Goal: Information Seeking & Learning: Learn about a topic

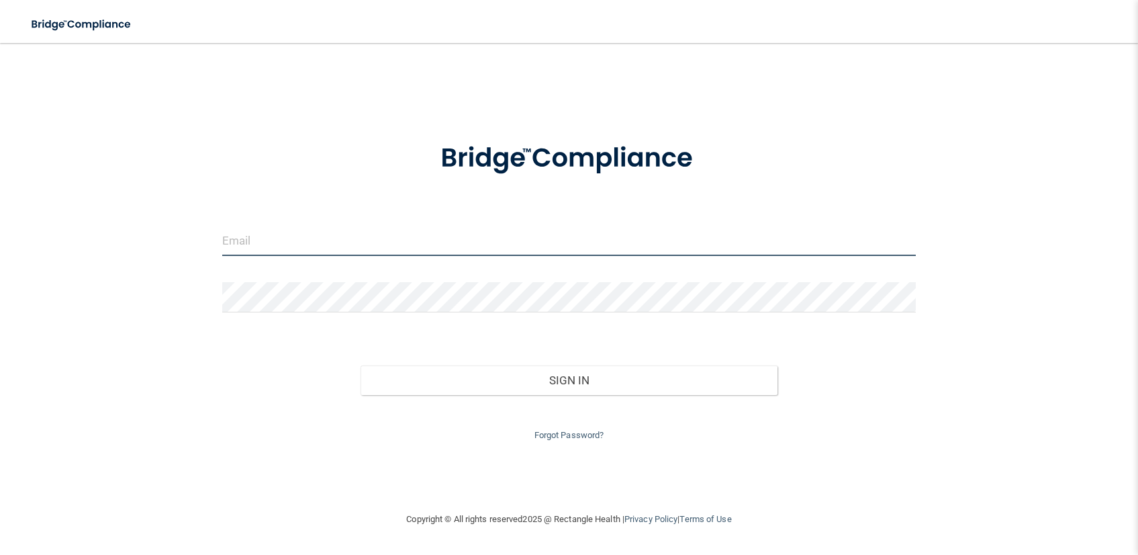
click at [391, 236] on input "email" at bounding box center [569, 241] width 694 height 30
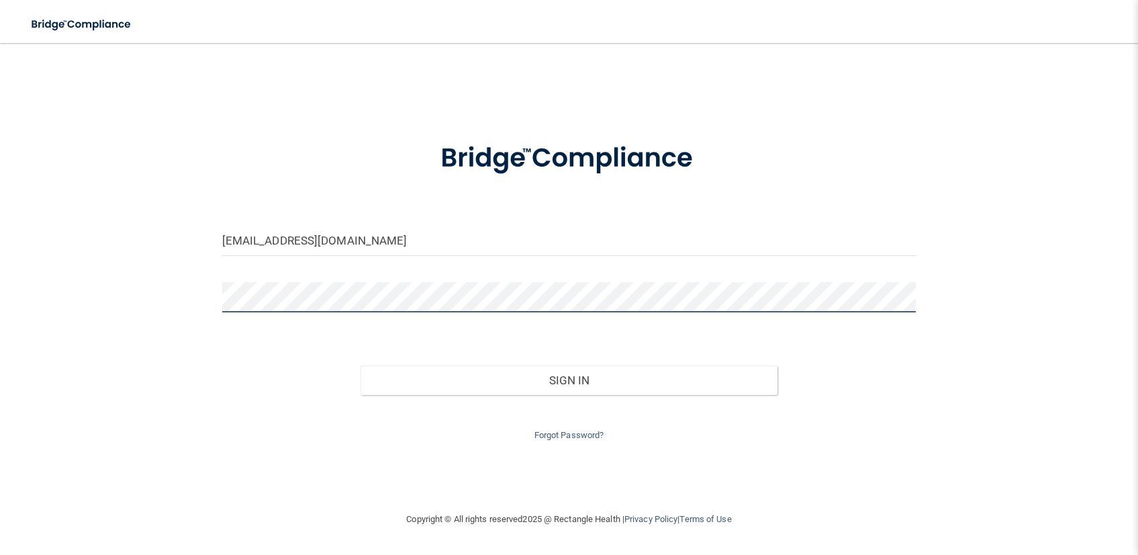
click at [361, 365] on button "Sign In" at bounding box center [569, 380] width 416 height 30
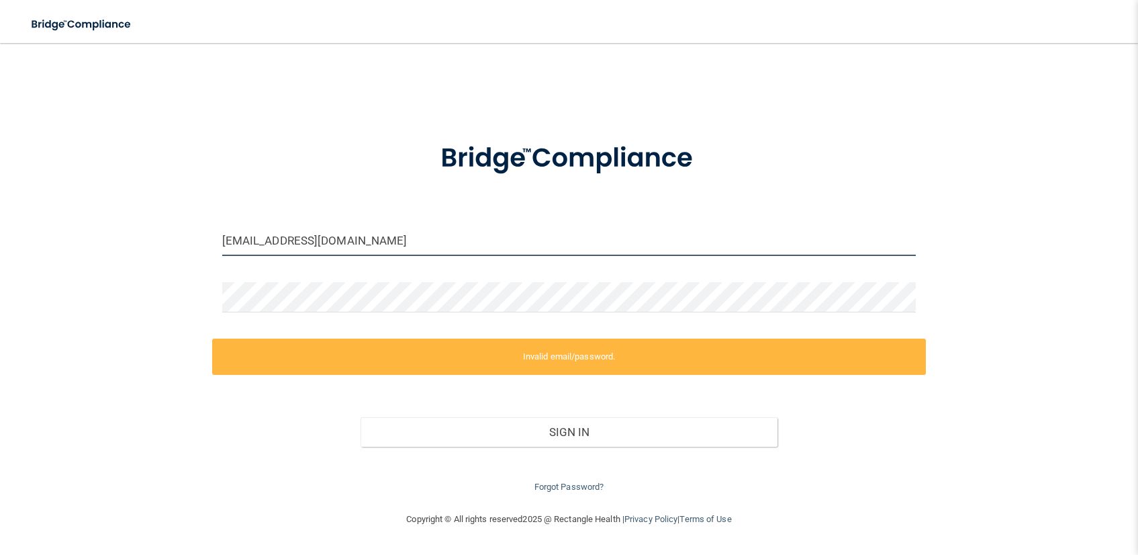
click at [259, 244] on input "[EMAIL_ADDRESS][DOMAIN_NAME]" at bounding box center [569, 241] width 694 height 30
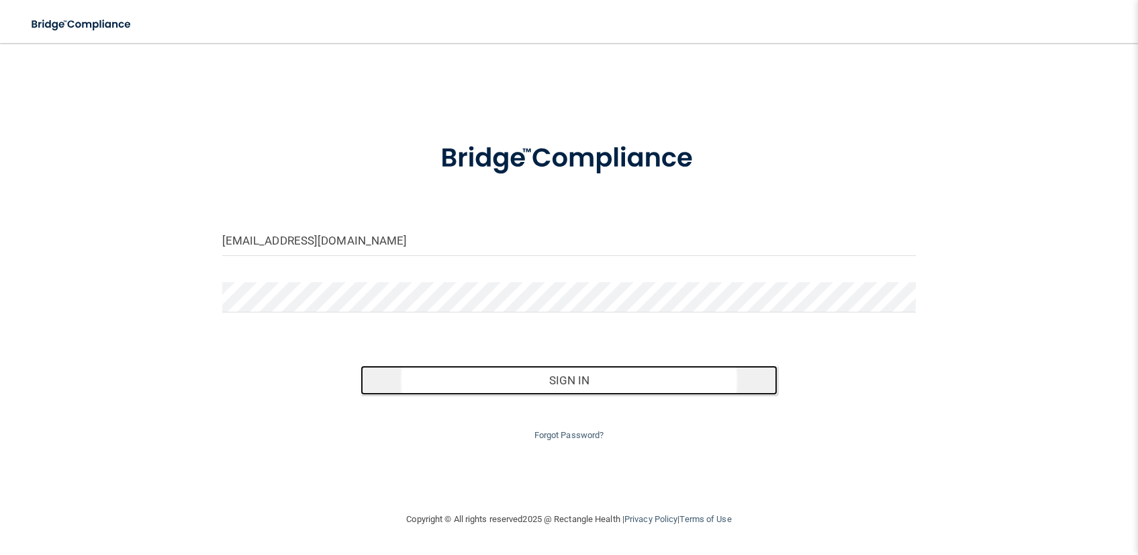
click at [494, 381] on button "Sign In" at bounding box center [569, 380] width 416 height 30
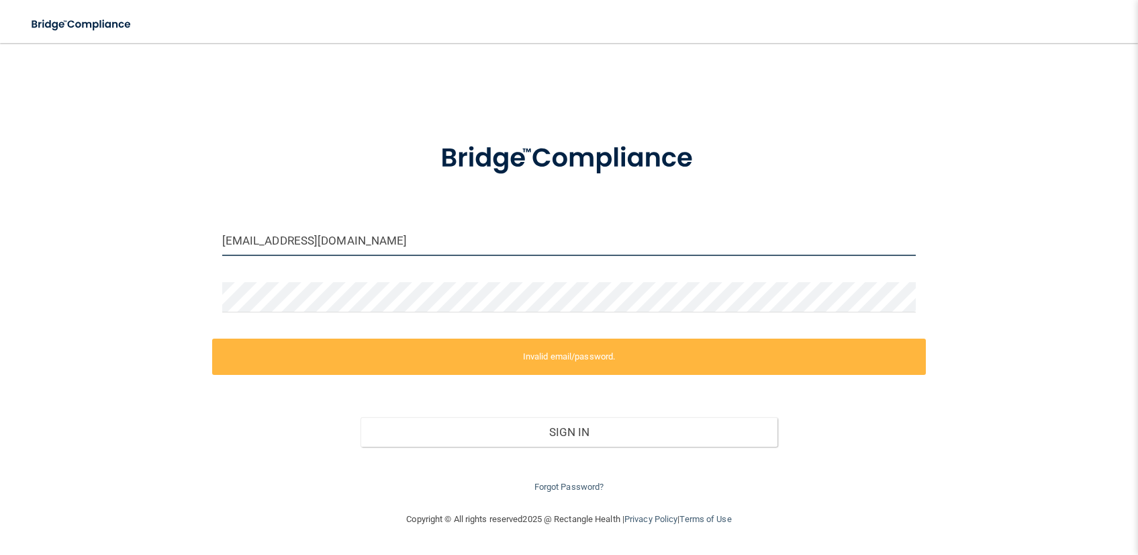
click at [375, 244] on input "[EMAIL_ADDRESS][DOMAIN_NAME]" at bounding box center [569, 241] width 694 height 30
click at [252, 240] on input "[EMAIL_ADDRESS][DOMAIN_NAME]" at bounding box center [569, 241] width 694 height 30
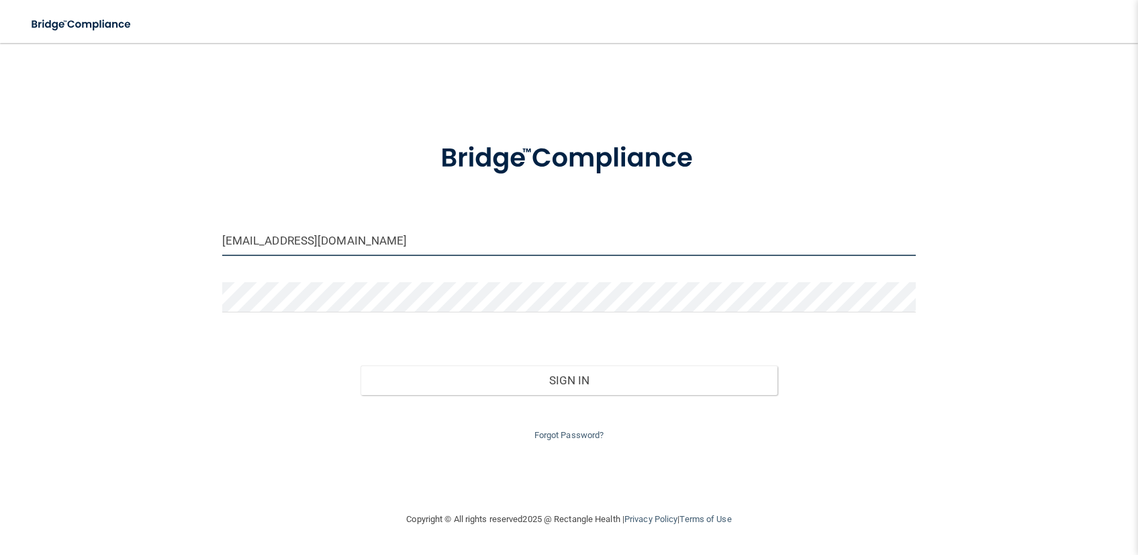
type input "[EMAIL_ADDRESS][DOMAIN_NAME]"
click at [588, 431] on link "Forgot Password?" at bounding box center [570, 435] width 70 height 10
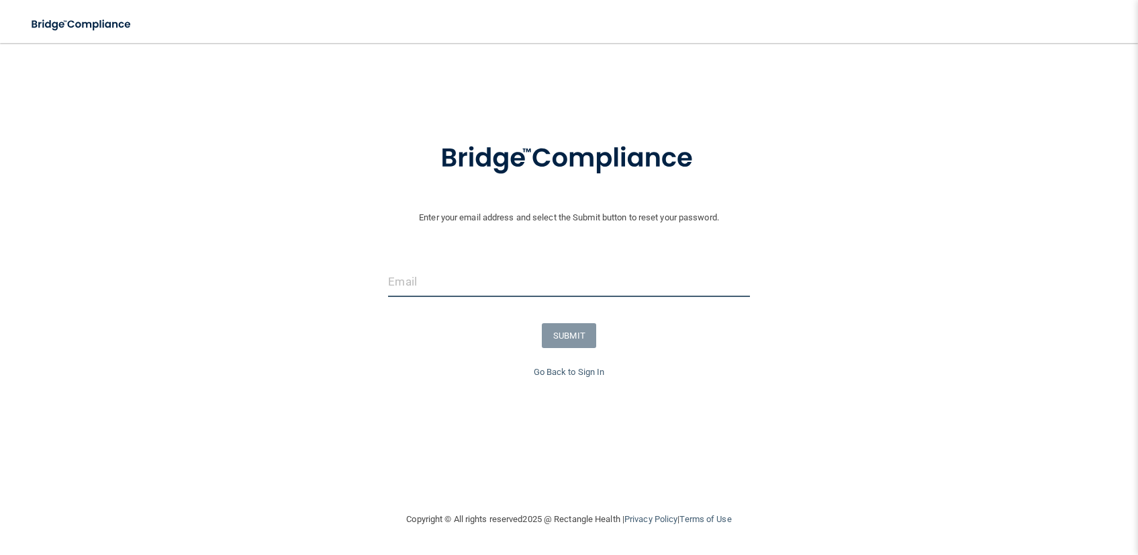
click at [562, 295] on input "email" at bounding box center [568, 282] width 361 height 30
click at [388, 285] on input "[EMAIL_ADDRESS][DOMAIN_NAME]" at bounding box center [568, 282] width 361 height 30
type input "[EMAIL_ADDRESS][DOMAIN_NAME]"
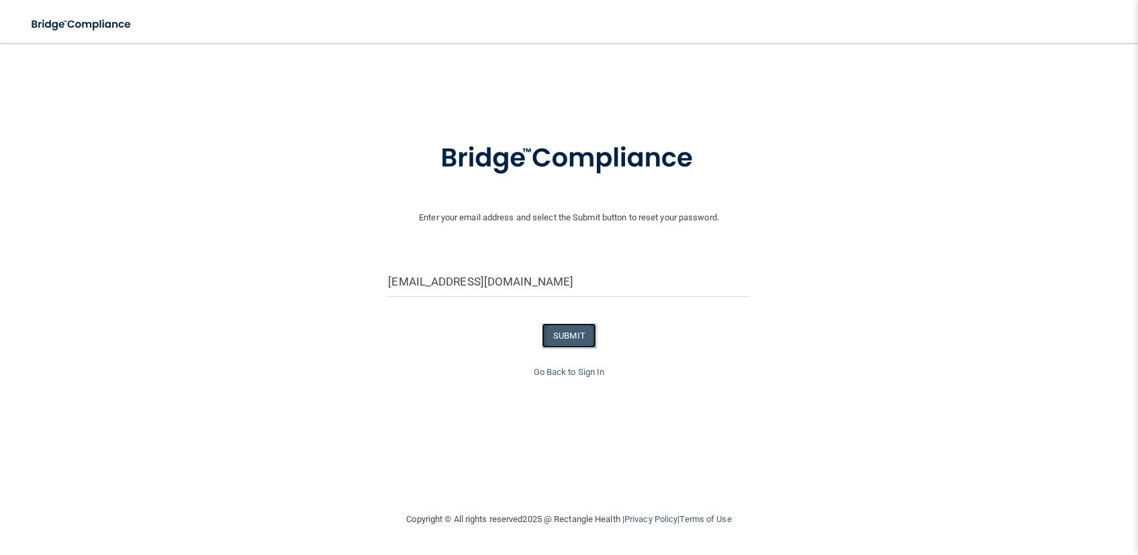
click at [593, 330] on button "SUBMIT" at bounding box center [569, 335] width 54 height 25
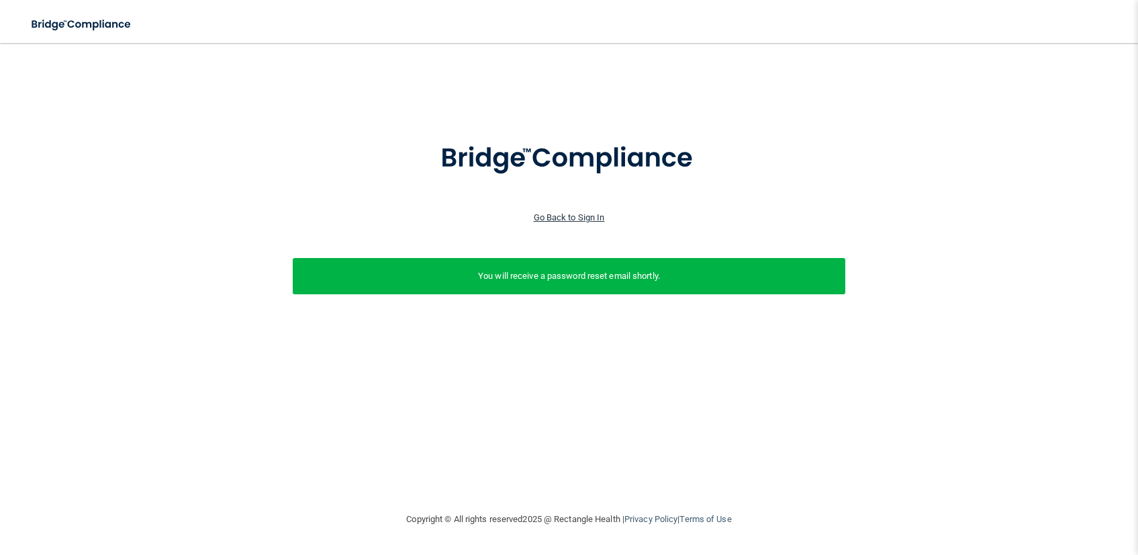
click at [557, 217] on link "Go Back to Sign In" at bounding box center [569, 217] width 71 height 10
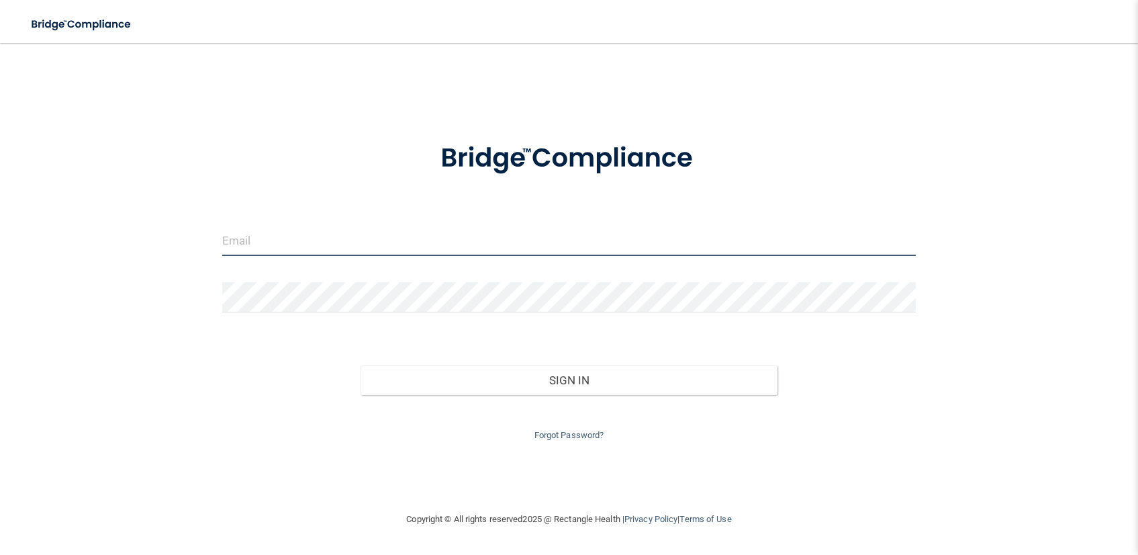
click at [303, 250] on input "email" at bounding box center [569, 241] width 694 height 30
type input "[EMAIL_ADDRESS][DOMAIN_NAME]"
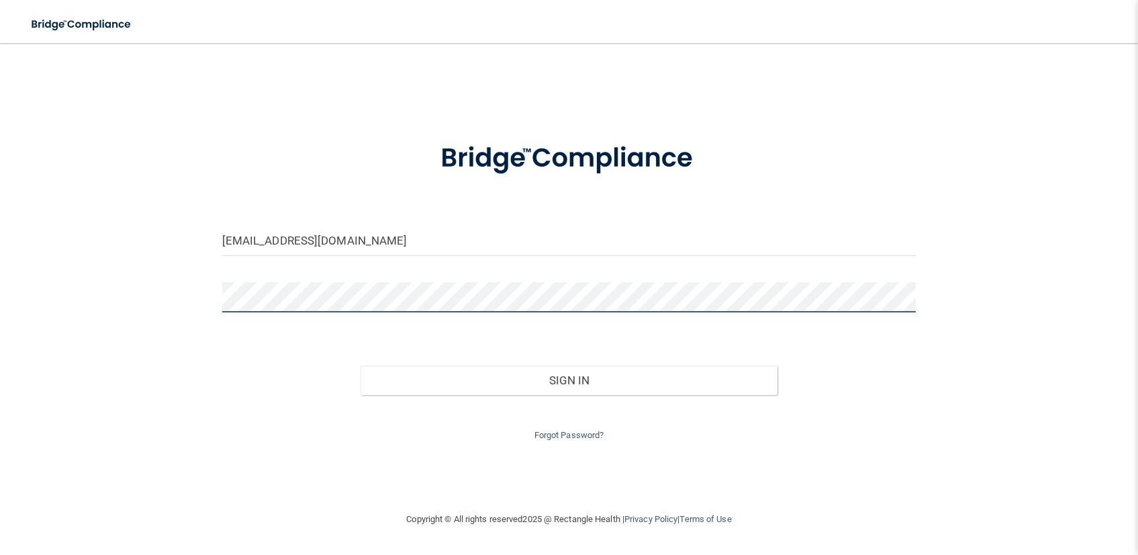
click at [361, 365] on button "Sign In" at bounding box center [569, 380] width 416 height 30
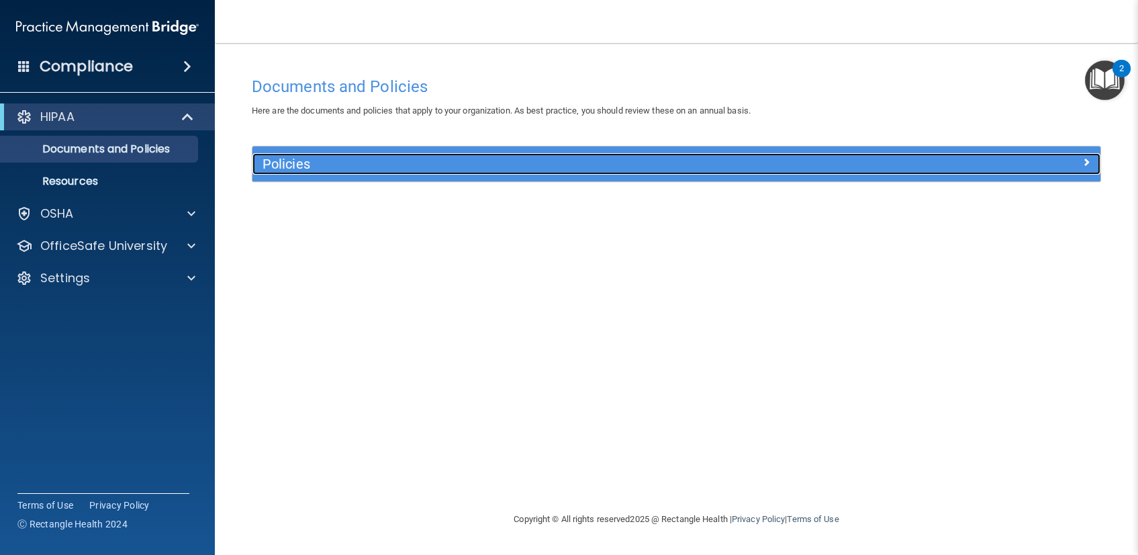
click at [301, 163] on h5 "Policies" at bounding box center [571, 163] width 616 height 15
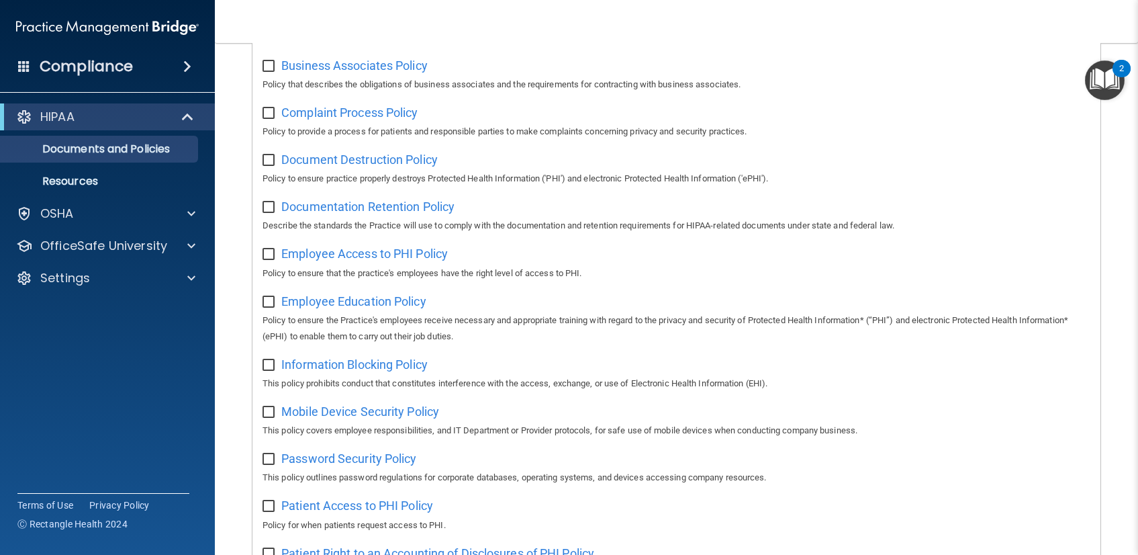
scroll to position [471, 0]
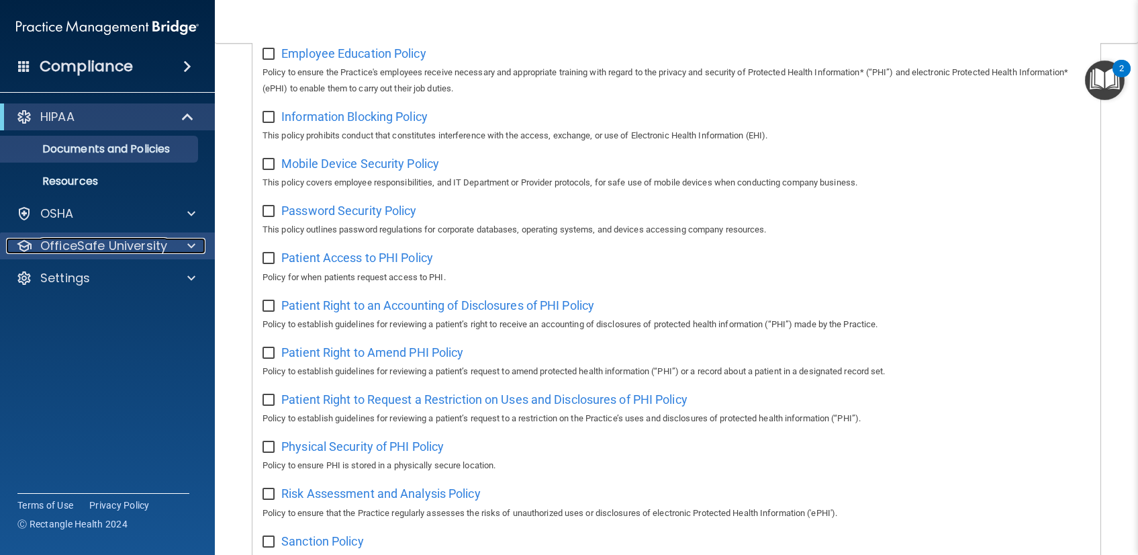
click at [93, 242] on p "OfficeSafe University" at bounding box center [103, 246] width 127 height 16
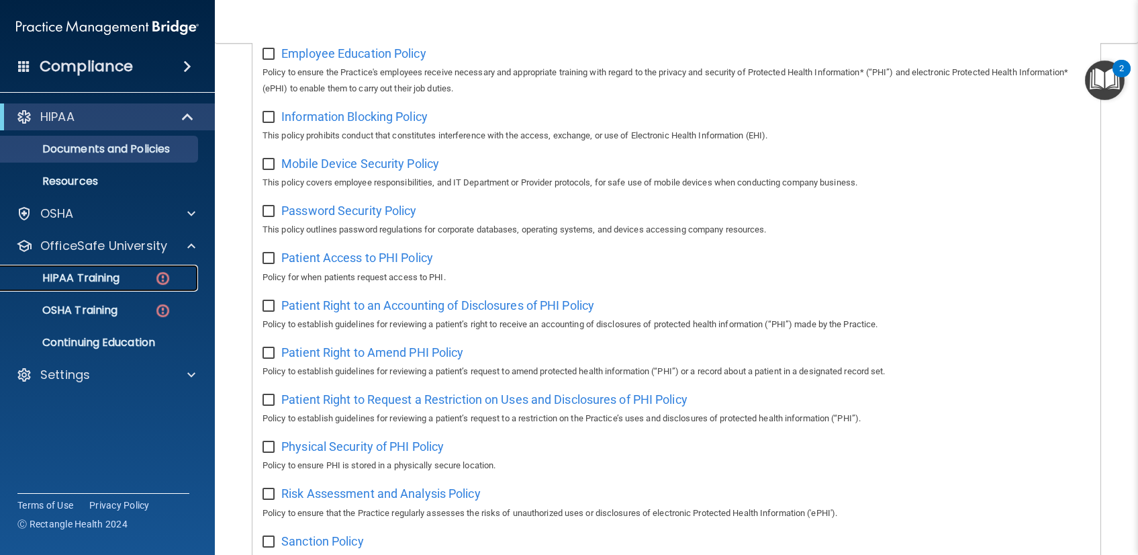
click at [118, 279] on p "HIPAA Training" at bounding box center [64, 277] width 111 height 13
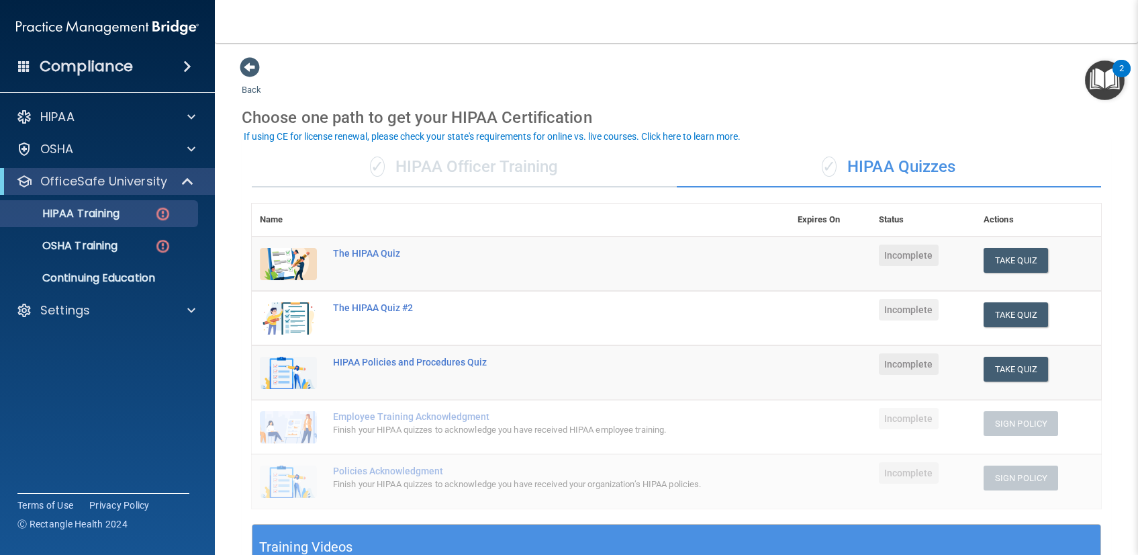
click at [825, 85] on div "Back Choose one path to get your HIPAA Certification ✓ HIPAA Officer Training ✓…" at bounding box center [677, 471] width 870 height 831
click at [492, 167] on div "✓ HIPAA Officer Training" at bounding box center [464, 167] width 425 height 40
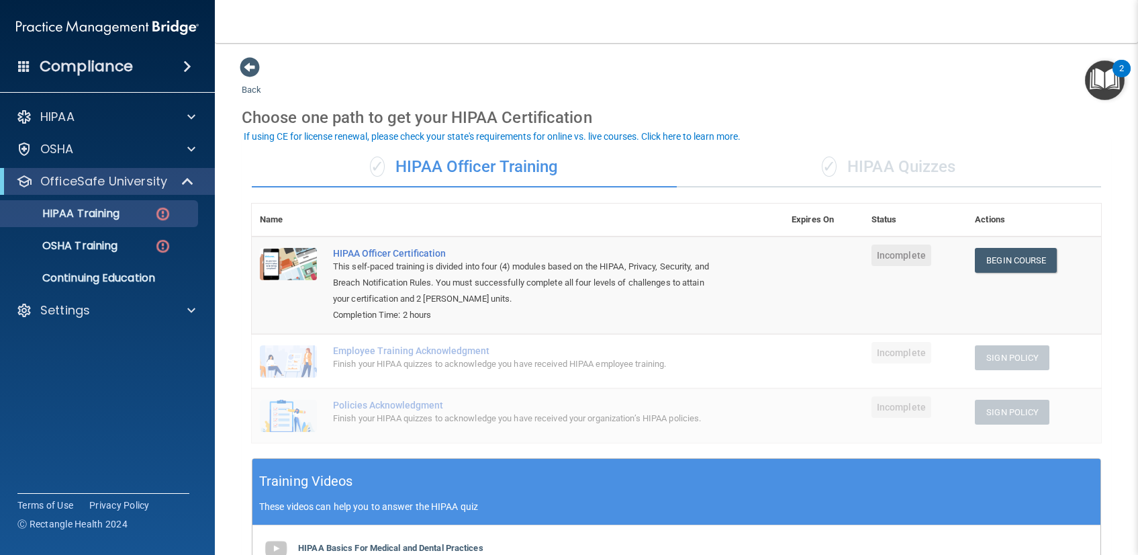
click at [898, 171] on div "✓ HIPAA Quizzes" at bounding box center [889, 167] width 425 height 40
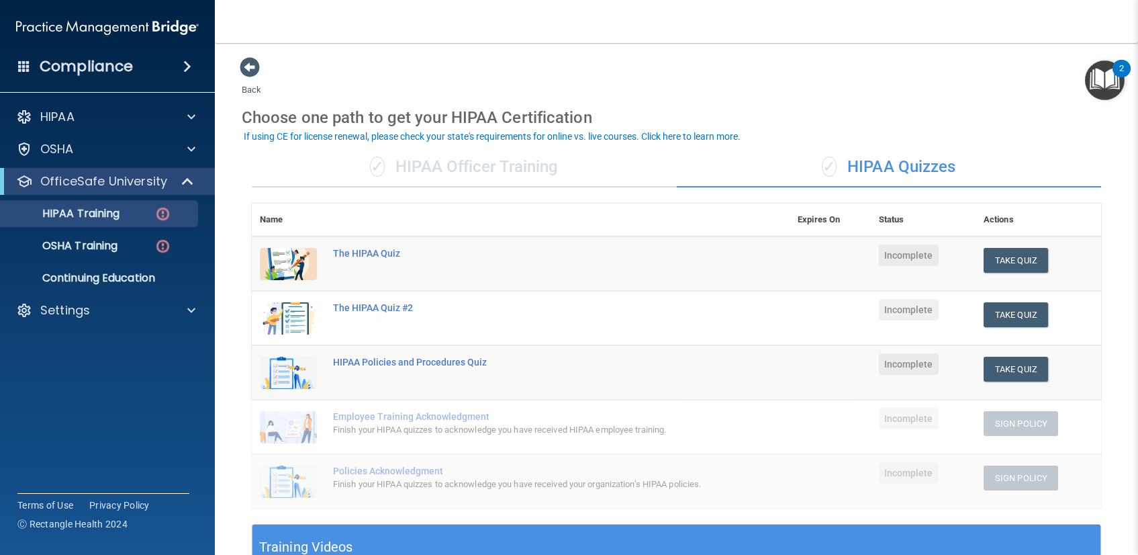
click at [892, 110] on div "Choose one path to get your HIPAA Certification" at bounding box center [677, 117] width 870 height 39
click at [898, 109] on div "Choose one path to get your HIPAA Certification" at bounding box center [677, 117] width 870 height 39
click at [132, 247] on div "OSHA Training" at bounding box center [100, 245] width 183 height 13
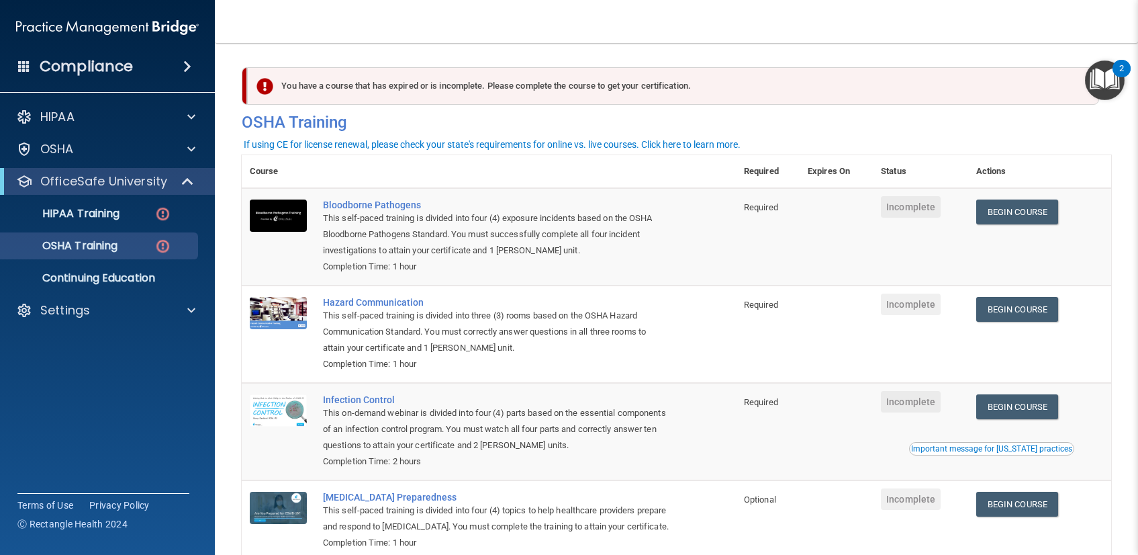
click at [468, 34] on nav "Toggle navigation Adrianna Perez ap3877072@gmail.com Manage My Enterprise Clari…" at bounding box center [676, 21] width 923 height 43
click at [880, 120] on h4 "OSHA Training" at bounding box center [677, 122] width 870 height 19
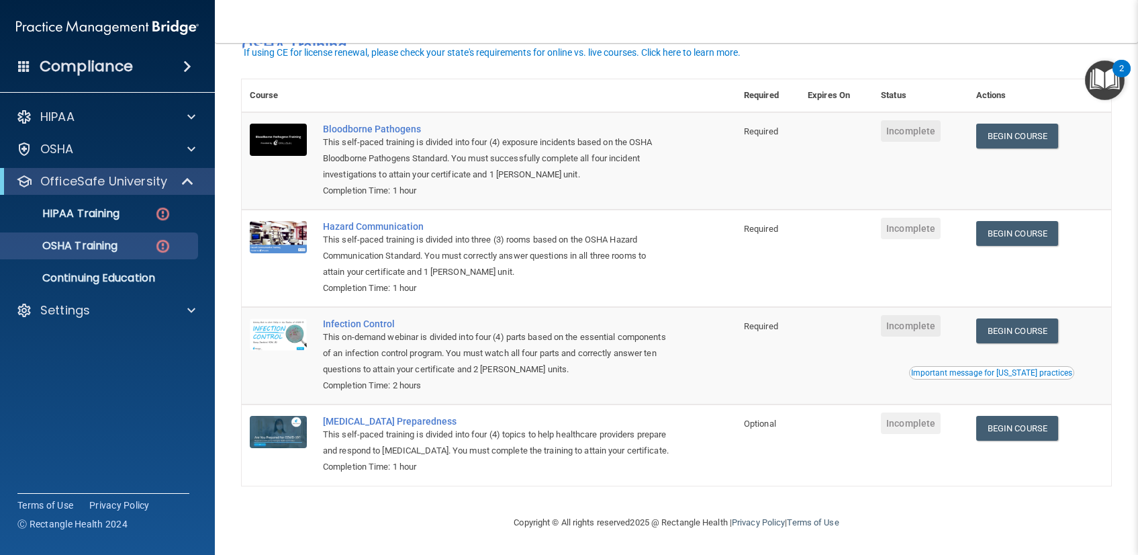
scroll to position [92, 0]
click at [108, 281] on p "Continuing Education" at bounding box center [100, 277] width 183 height 13
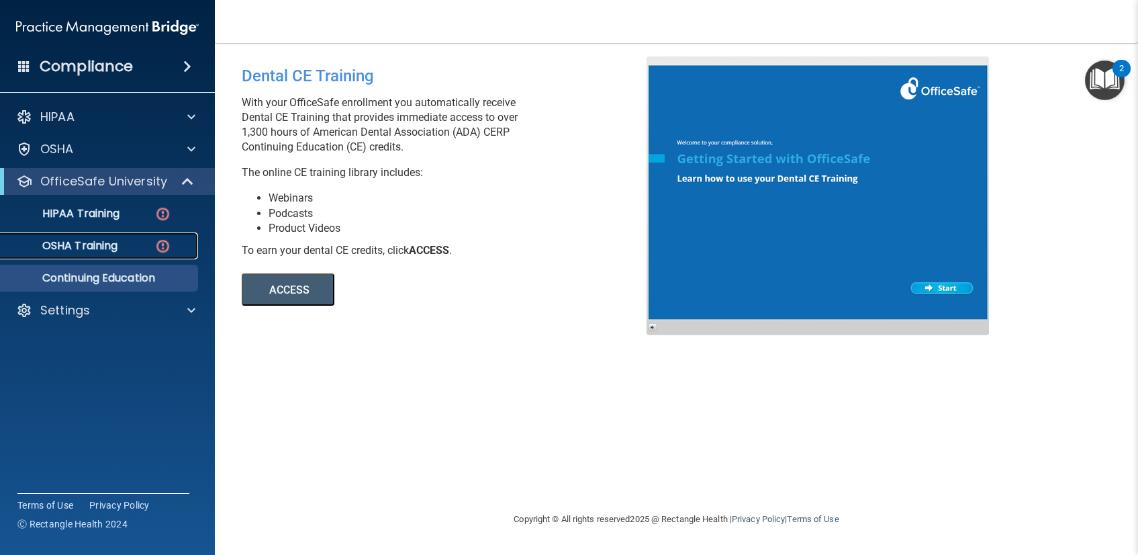
click at [60, 247] on p "OSHA Training" at bounding box center [63, 245] width 109 height 13
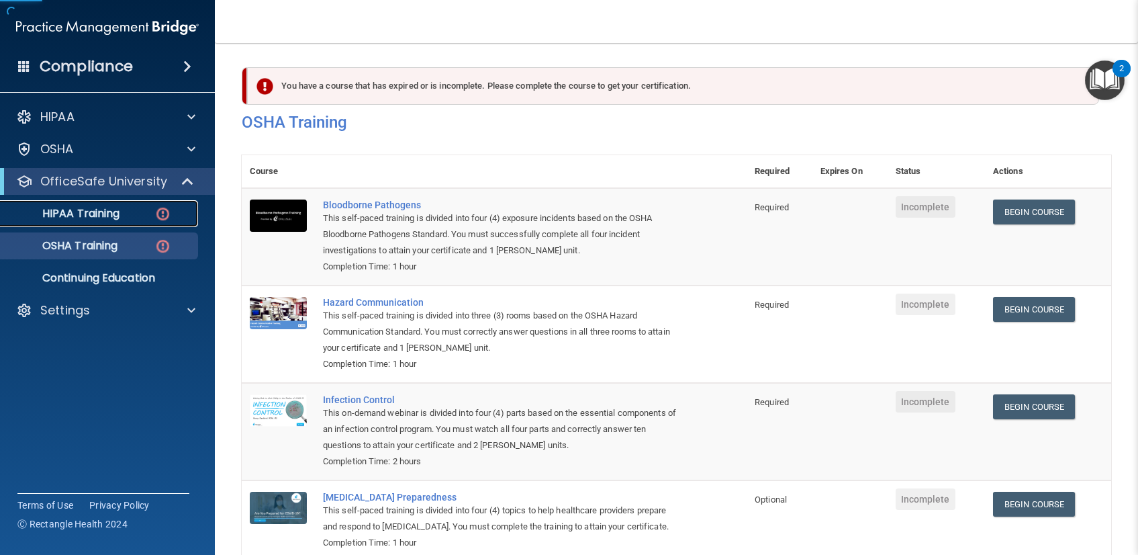
click at [76, 218] on p "HIPAA Training" at bounding box center [64, 213] width 111 height 13
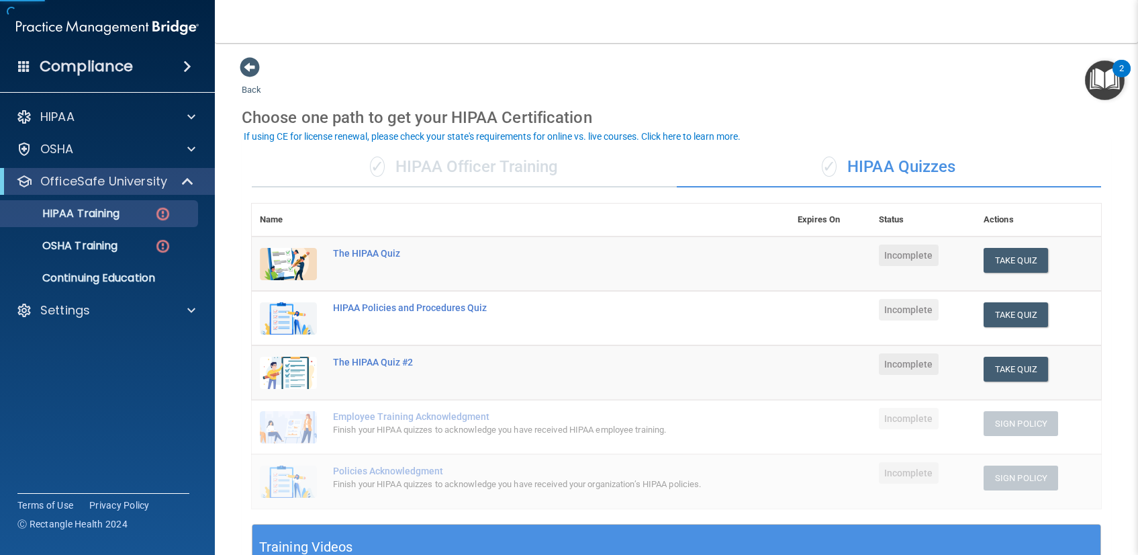
click at [725, 88] on div "Back Choose one path to get your HIPAA Certification ✓ HIPAA Officer Training ✓…" at bounding box center [677, 471] width 870 height 831
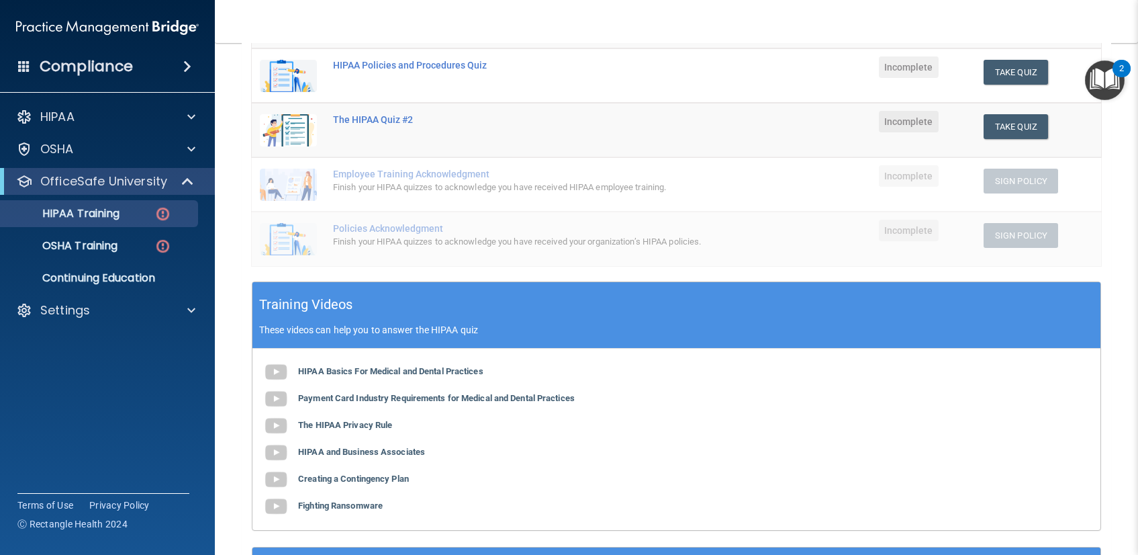
scroll to position [34, 0]
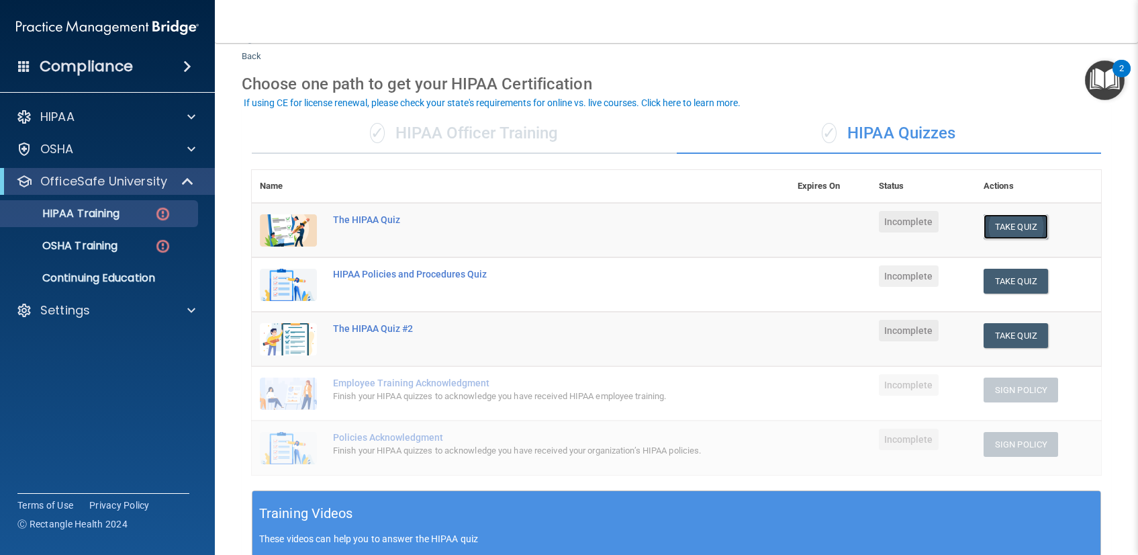
click at [1023, 231] on button "Take Quiz" at bounding box center [1016, 226] width 64 height 25
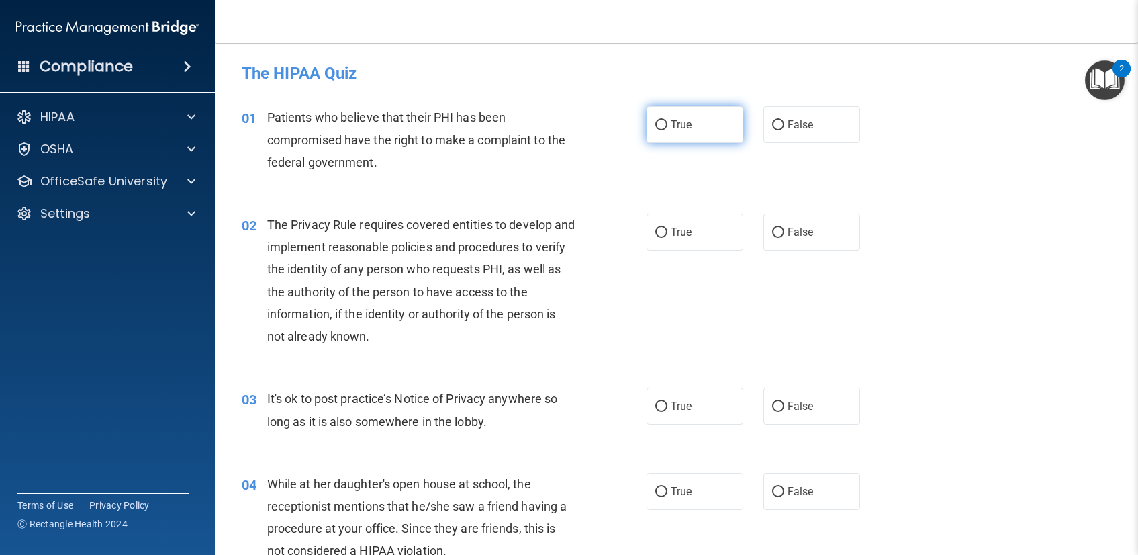
click at [653, 132] on label "True" at bounding box center [695, 124] width 97 height 37
click at [655, 130] on input "True" at bounding box center [661, 125] width 12 height 10
radio input "true"
click at [656, 228] on input "True" at bounding box center [661, 233] width 12 height 10
radio input "true"
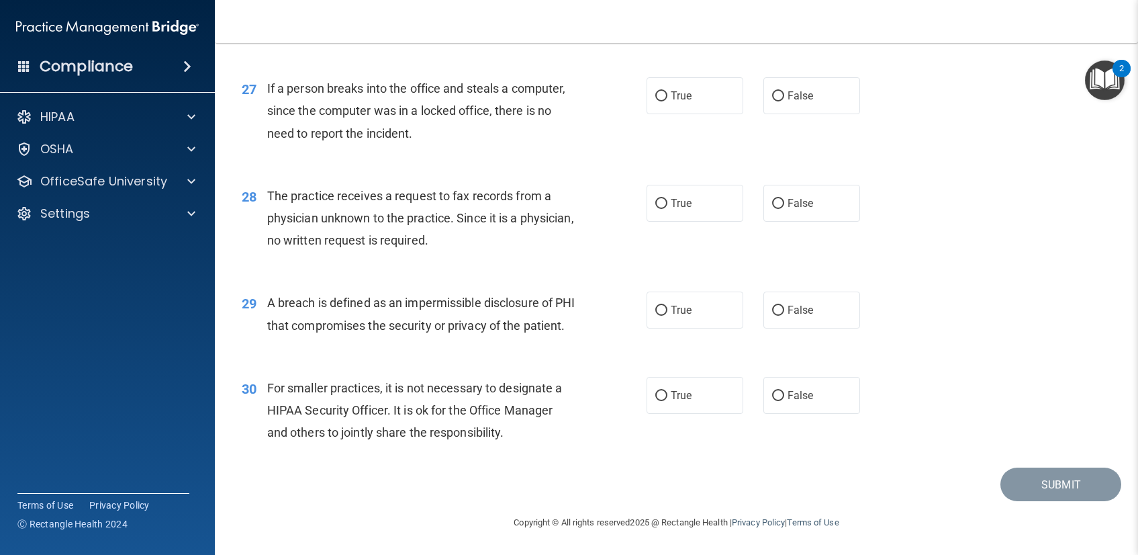
scroll to position [2951, 0]
click at [778, 394] on label "False" at bounding box center [812, 395] width 97 height 37
click at [778, 394] on input "False" at bounding box center [778, 396] width 12 height 10
radio input "true"
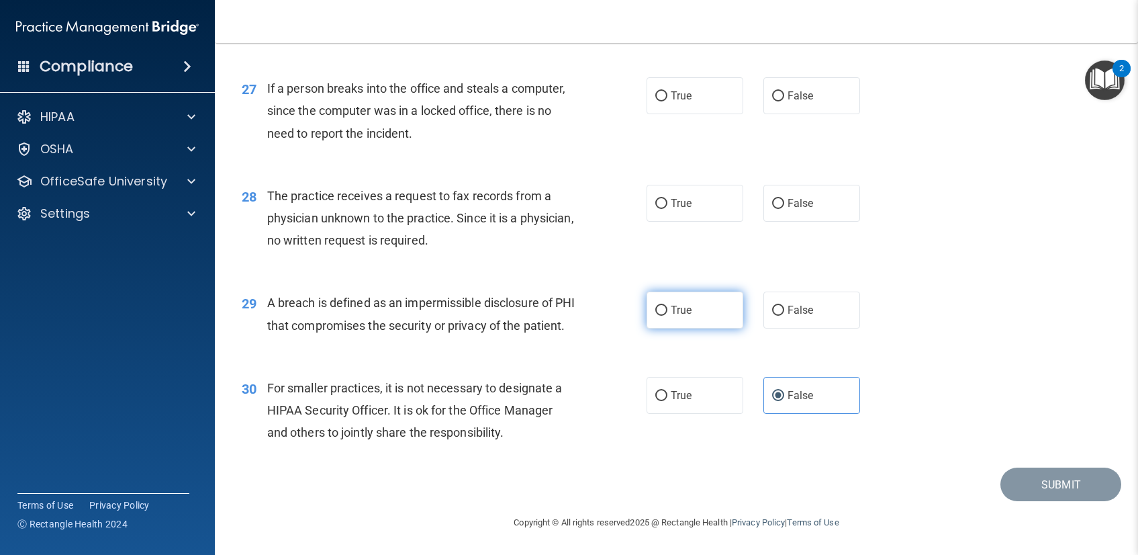
click at [658, 308] on input "True" at bounding box center [661, 311] width 12 height 10
radio input "true"
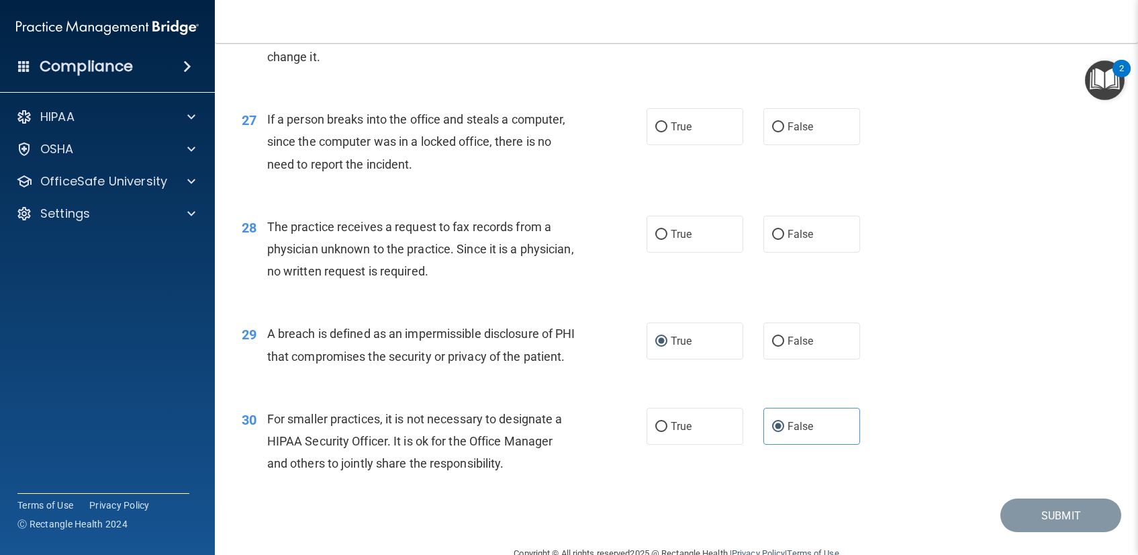
scroll to position [2851, 0]
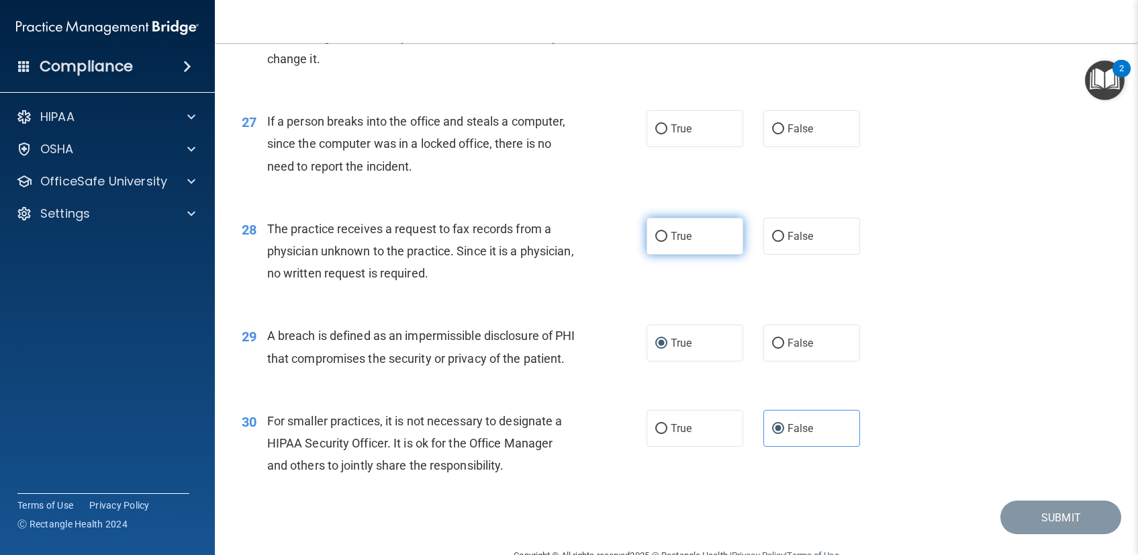
click at [663, 255] on label "True" at bounding box center [695, 236] width 97 height 37
click at [663, 242] on input "True" at bounding box center [661, 237] width 12 height 10
radio input "true"
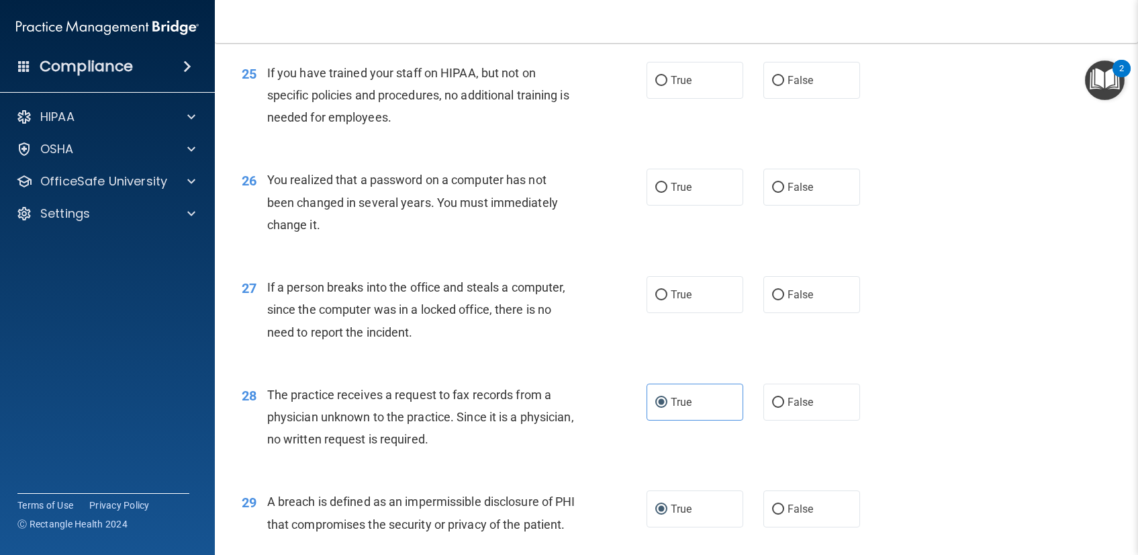
scroll to position [2677, 0]
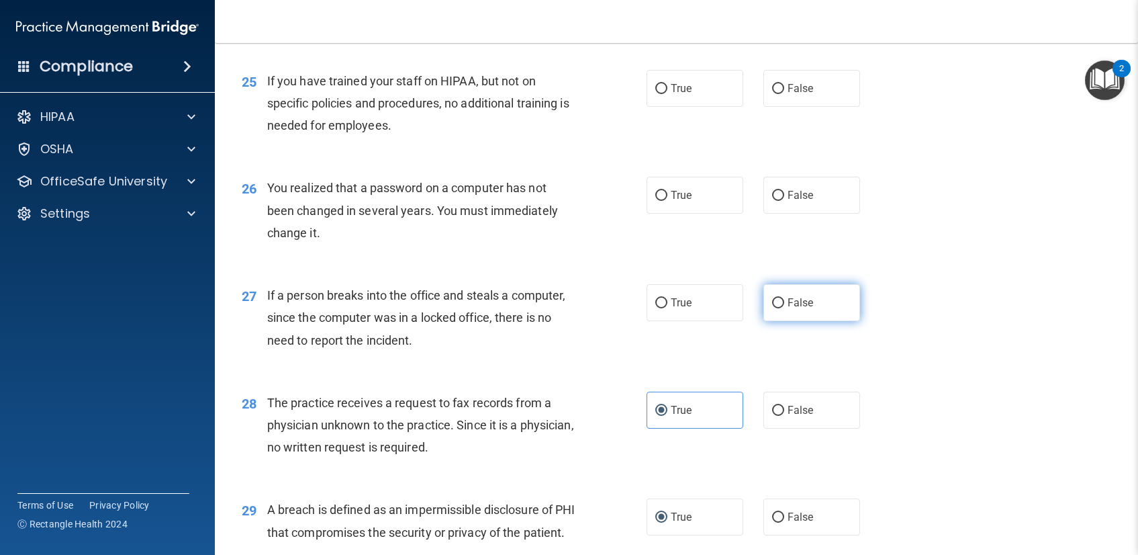
click at [788, 309] on span "False" at bounding box center [801, 302] width 26 height 13
click at [781, 308] on input "False" at bounding box center [778, 303] width 12 height 10
radio input "true"
click at [661, 214] on label "True" at bounding box center [695, 195] width 97 height 37
click at [661, 201] on input "True" at bounding box center [661, 196] width 12 height 10
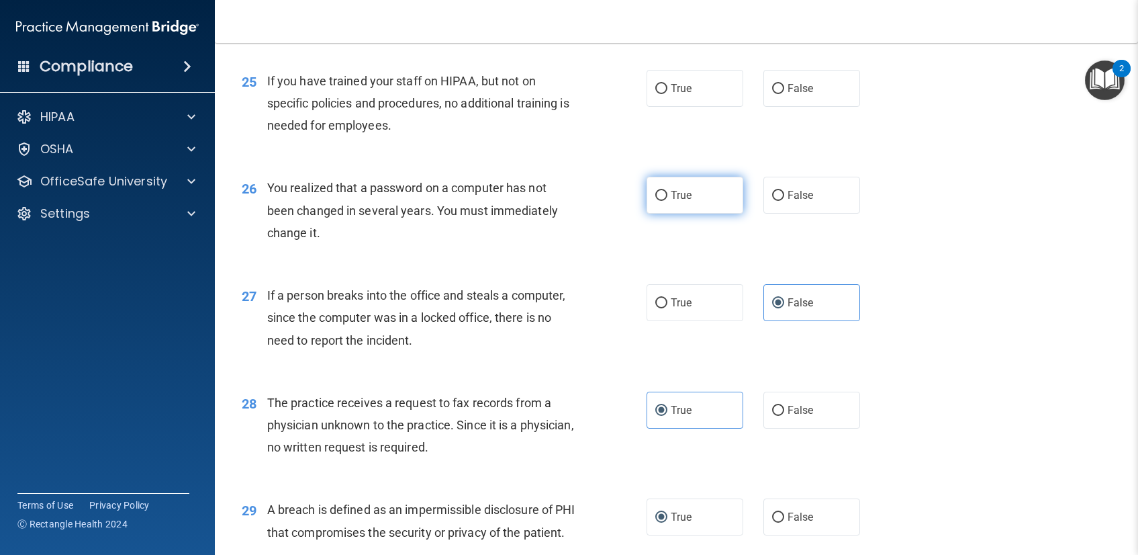
radio input "true"
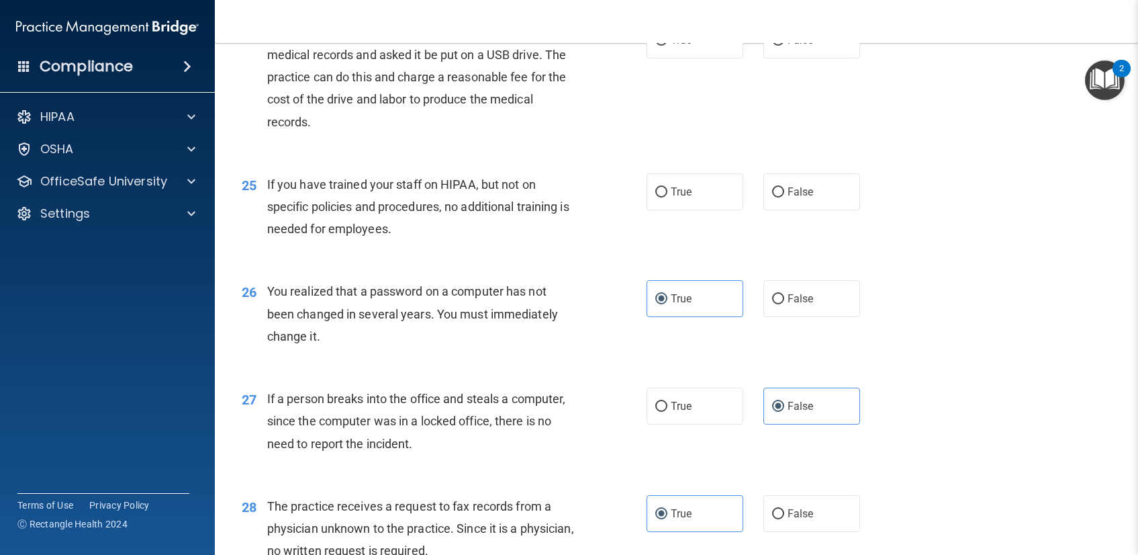
scroll to position [2573, 0]
click at [764, 211] on label "False" at bounding box center [812, 192] width 97 height 37
click at [772, 198] on input "False" at bounding box center [778, 193] width 12 height 10
radio input "true"
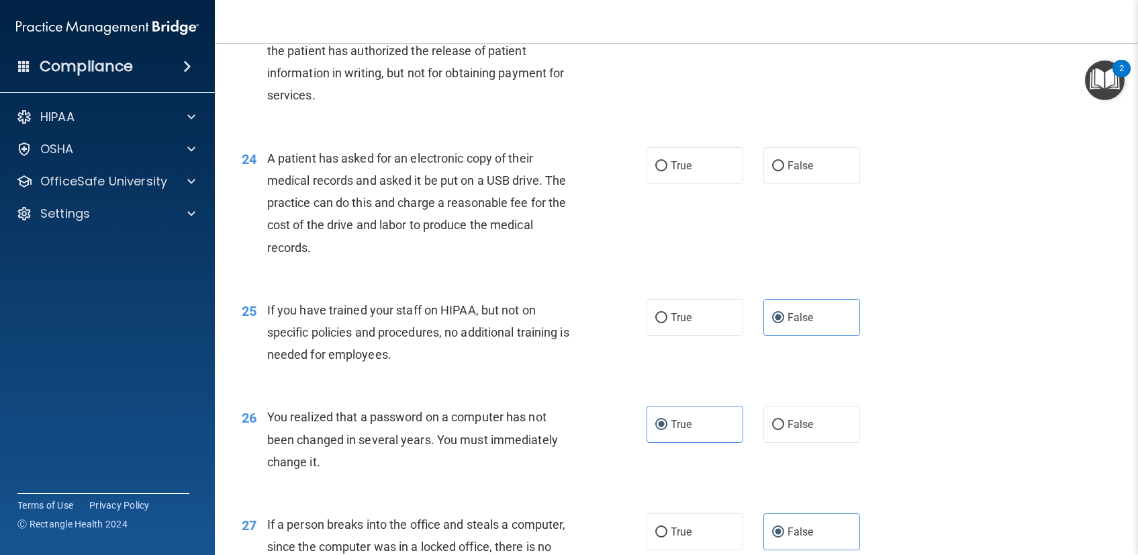
scroll to position [2426, 0]
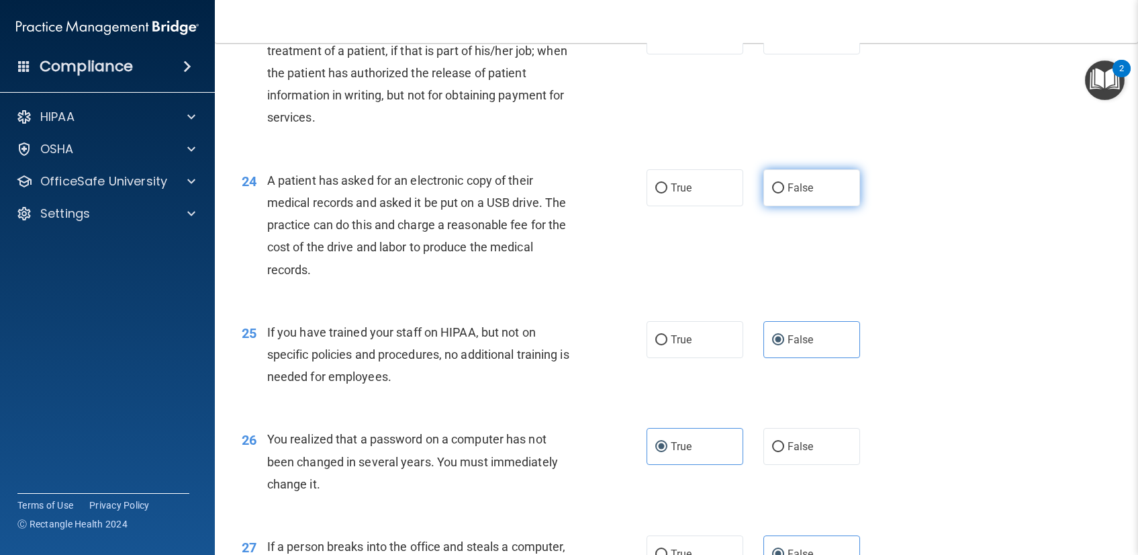
click at [790, 194] on span "False" at bounding box center [801, 187] width 26 height 13
click at [784, 193] on input "False" at bounding box center [778, 188] width 12 height 10
radio input "true"
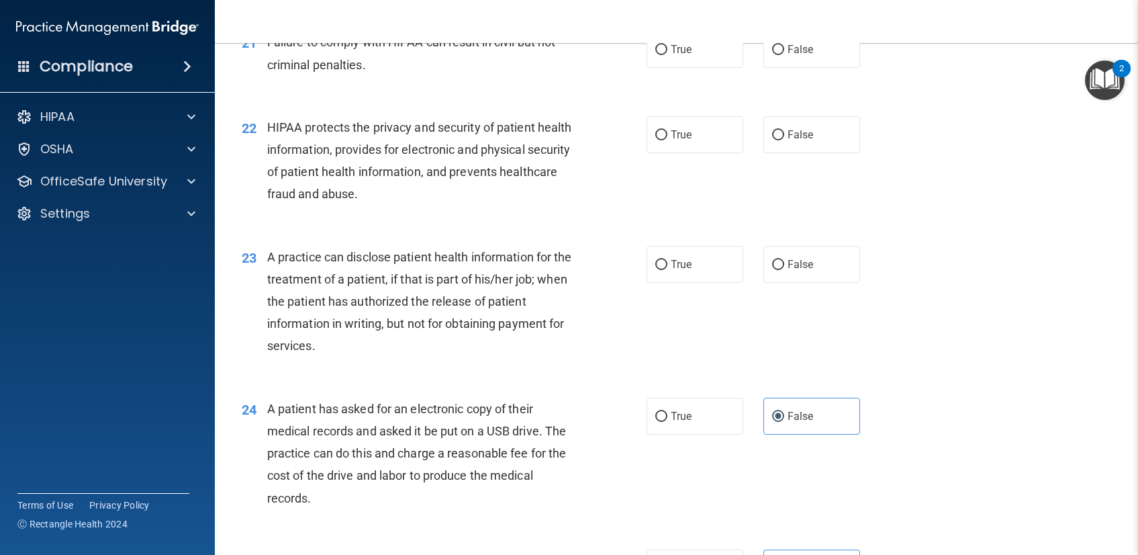
scroll to position [2217, 0]
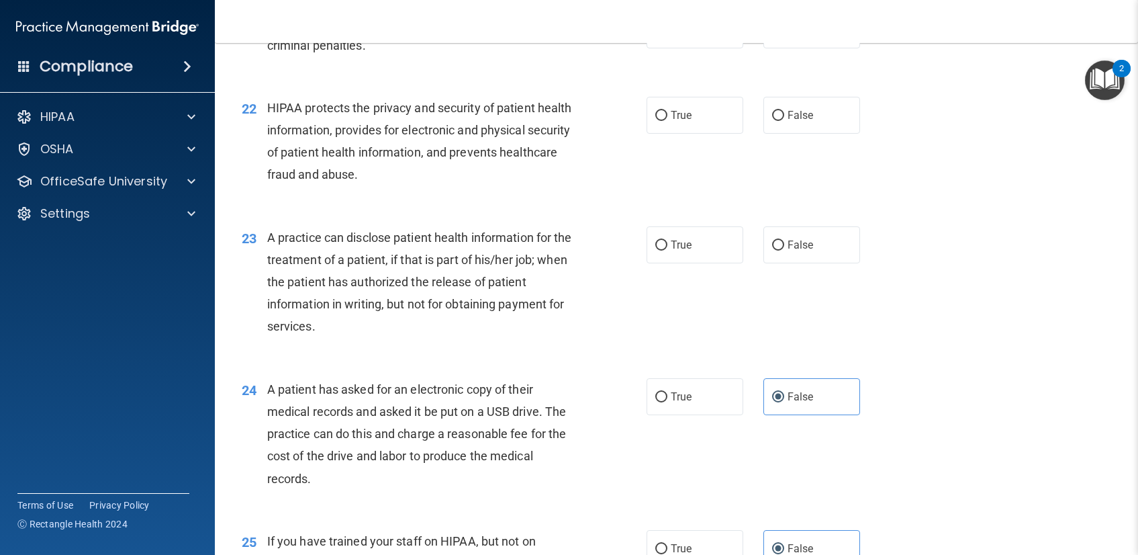
click at [672, 344] on div "23 A practice can disclose patient health information for the treatment of a pa…" at bounding box center [677, 286] width 890 height 152
click at [663, 263] on label "True" at bounding box center [695, 244] width 97 height 37
click at [663, 250] on input "True" at bounding box center [661, 245] width 12 height 10
radio input "true"
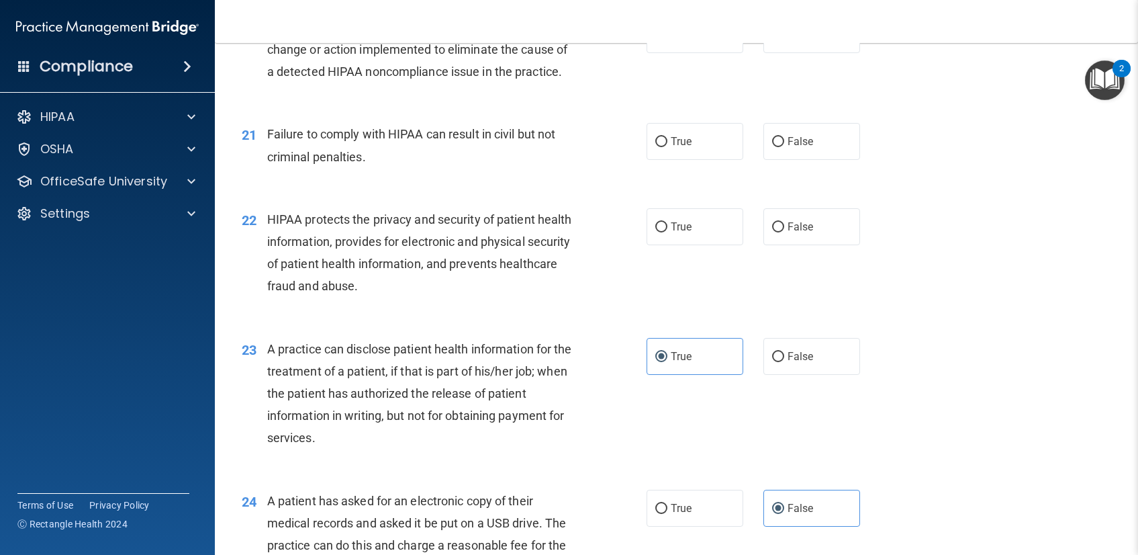
scroll to position [2103, 0]
click at [661, 248] on label "True" at bounding box center [695, 229] width 97 height 37
click at [661, 235] on input "True" at bounding box center [661, 230] width 12 height 10
radio input "true"
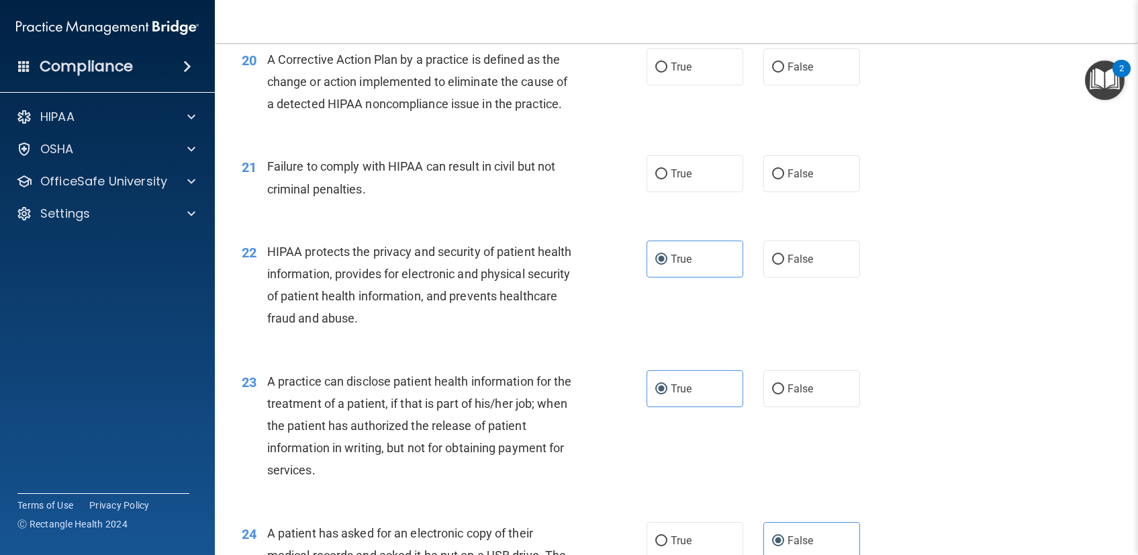
scroll to position [2015, 0]
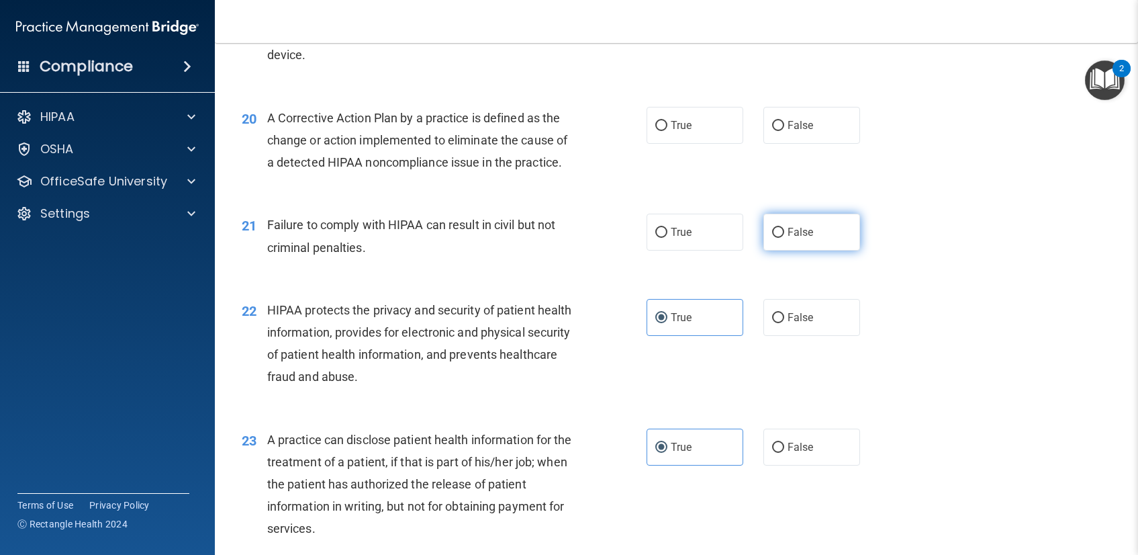
click at [774, 238] on input "False" at bounding box center [778, 233] width 12 height 10
radio input "true"
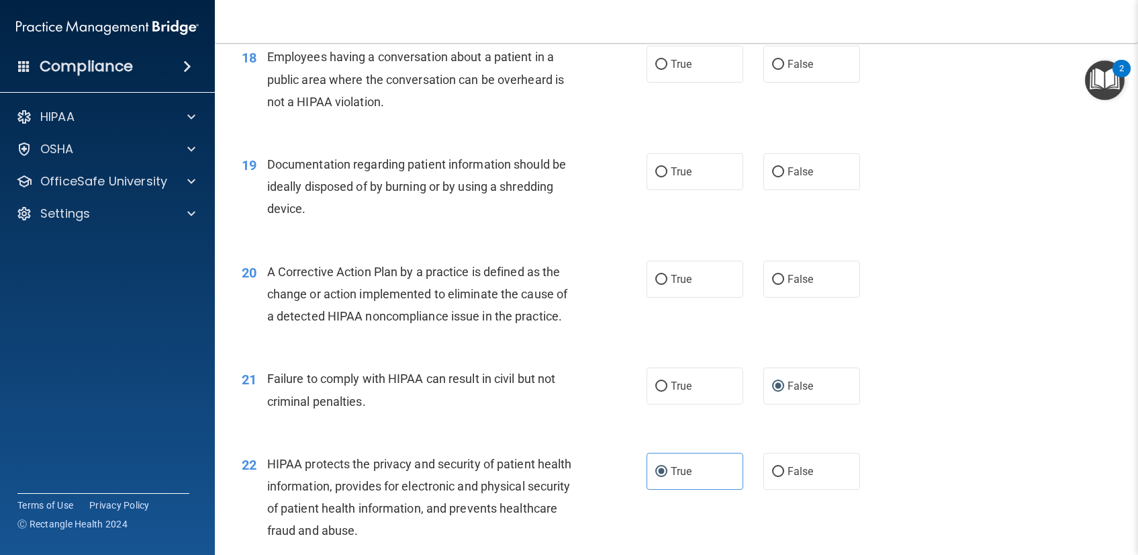
scroll to position [1860, 0]
click at [688, 191] on label "True" at bounding box center [695, 172] width 97 height 37
click at [667, 178] on input "True" at bounding box center [661, 173] width 12 height 10
radio input "true"
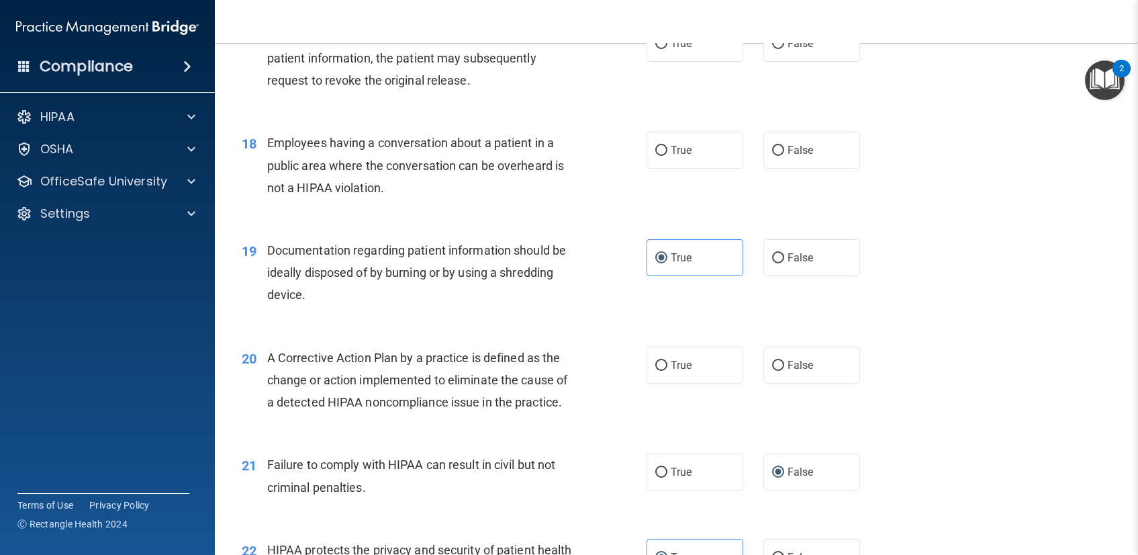
scroll to position [1767, 0]
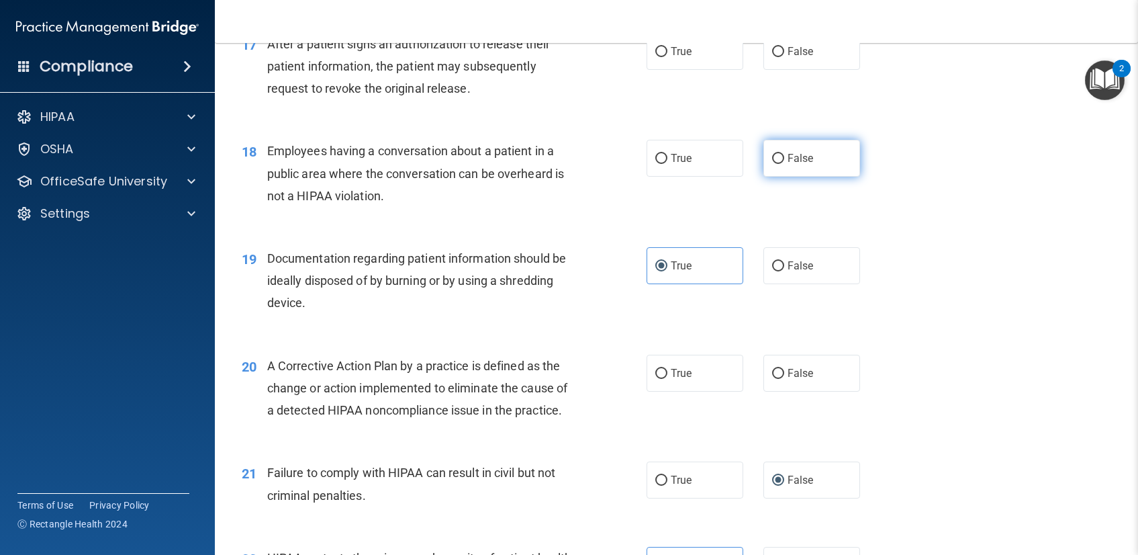
click at [772, 164] on input "False" at bounding box center [778, 159] width 12 height 10
radio input "true"
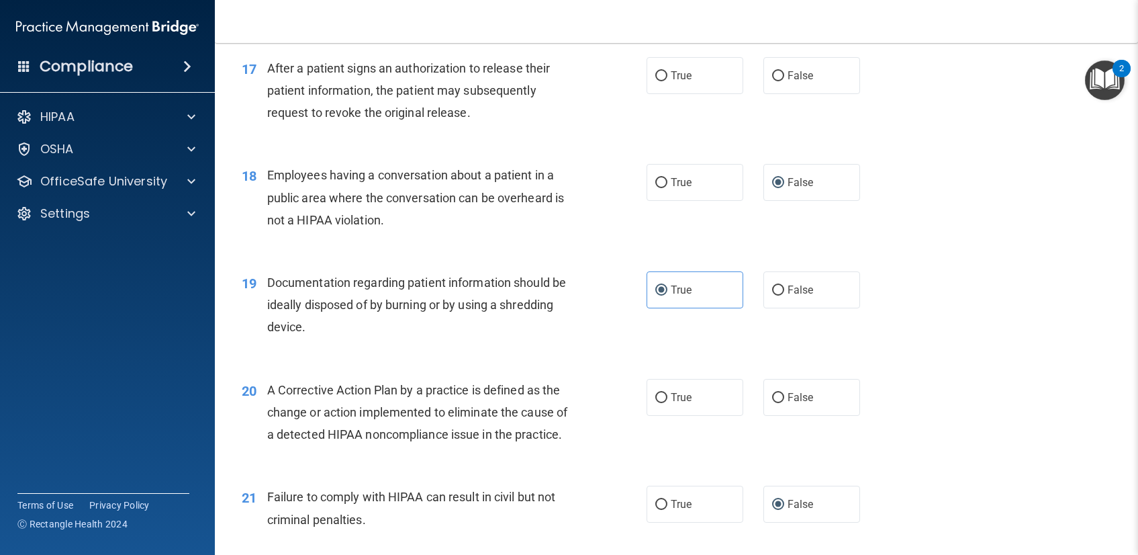
scroll to position [1661, 0]
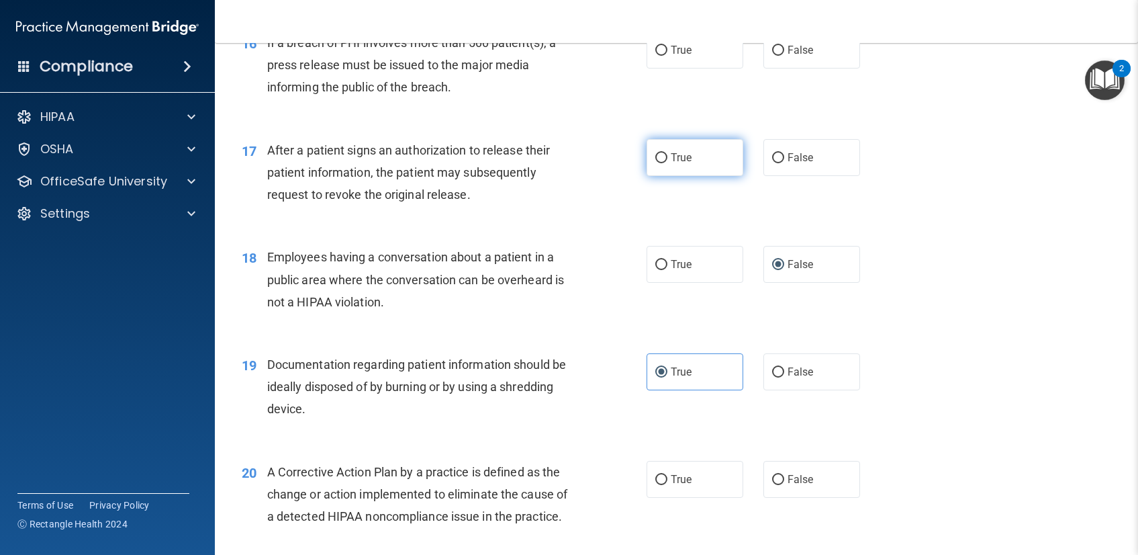
click at [655, 163] on input "True" at bounding box center [661, 158] width 12 height 10
radio input "true"
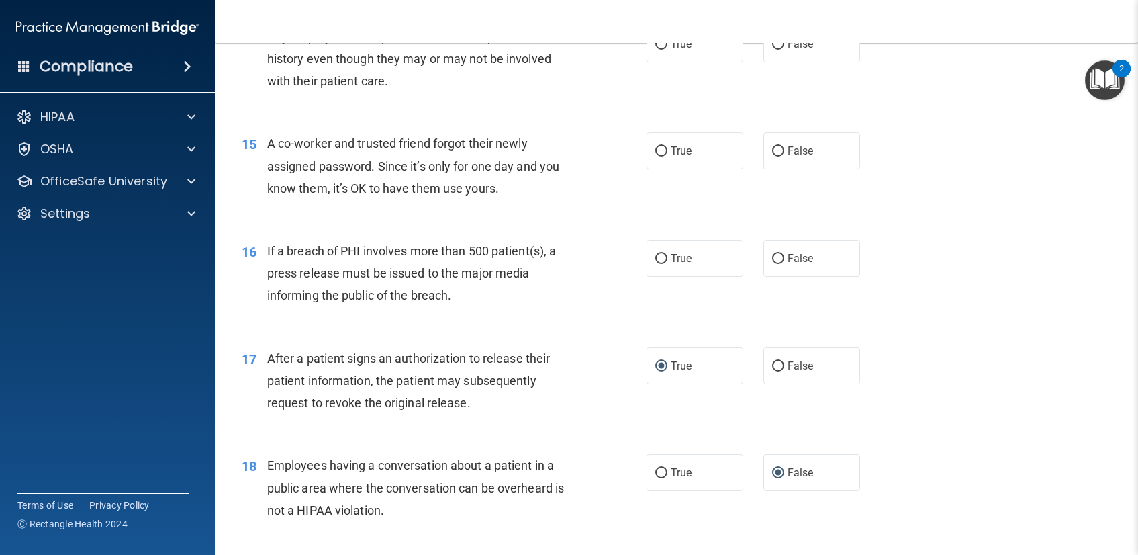
scroll to position [1454, 0]
click at [671, 263] on span "True" at bounding box center [681, 256] width 21 height 13
click at [665, 263] on input "True" at bounding box center [661, 257] width 12 height 10
radio input "true"
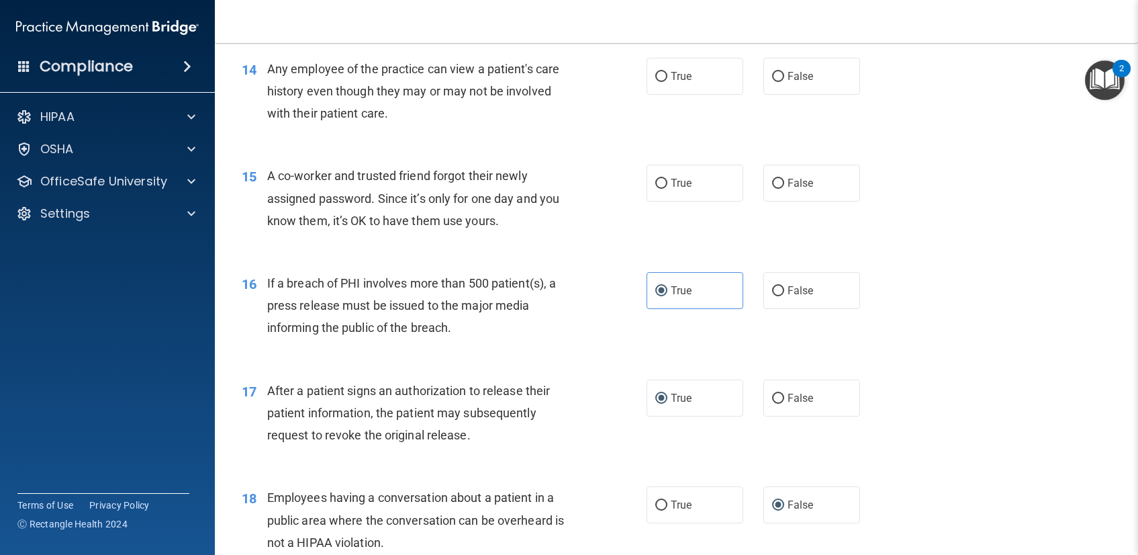
scroll to position [1414, 0]
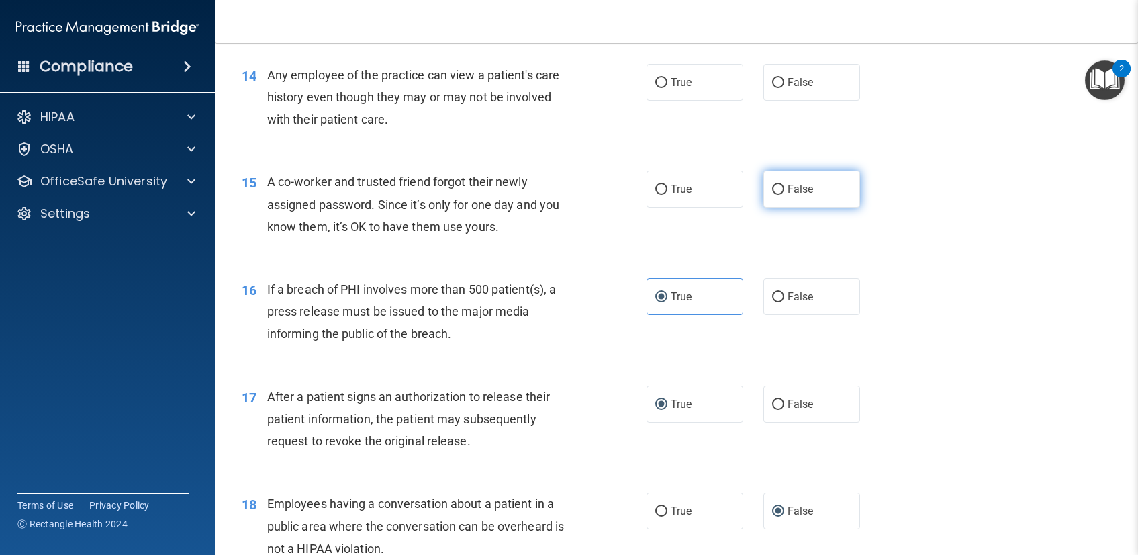
click at [798, 195] on span "False" at bounding box center [801, 189] width 26 height 13
click at [784, 195] on input "False" at bounding box center [778, 190] width 12 height 10
radio input "true"
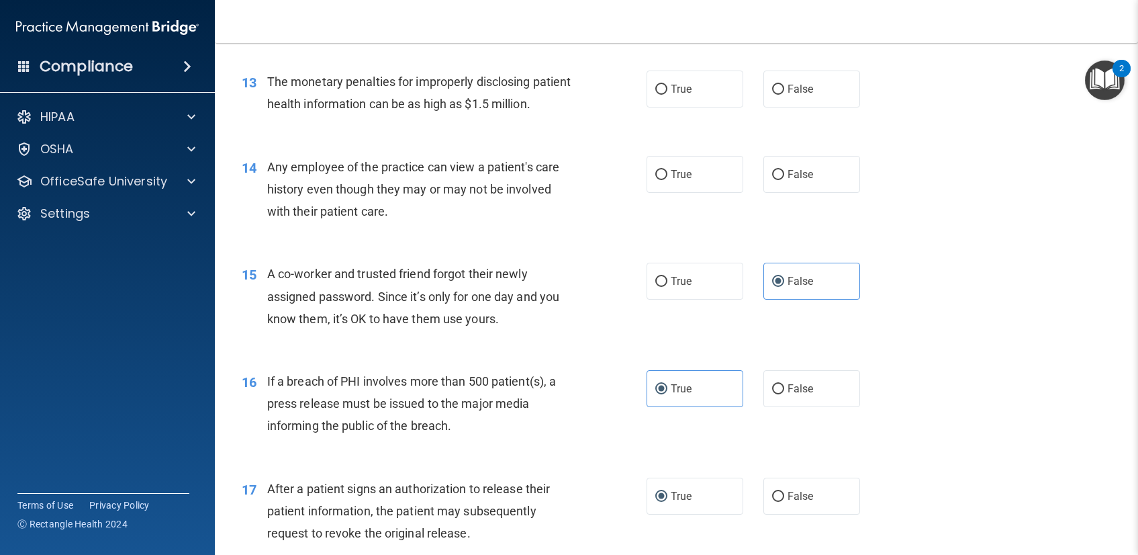
scroll to position [1320, 0]
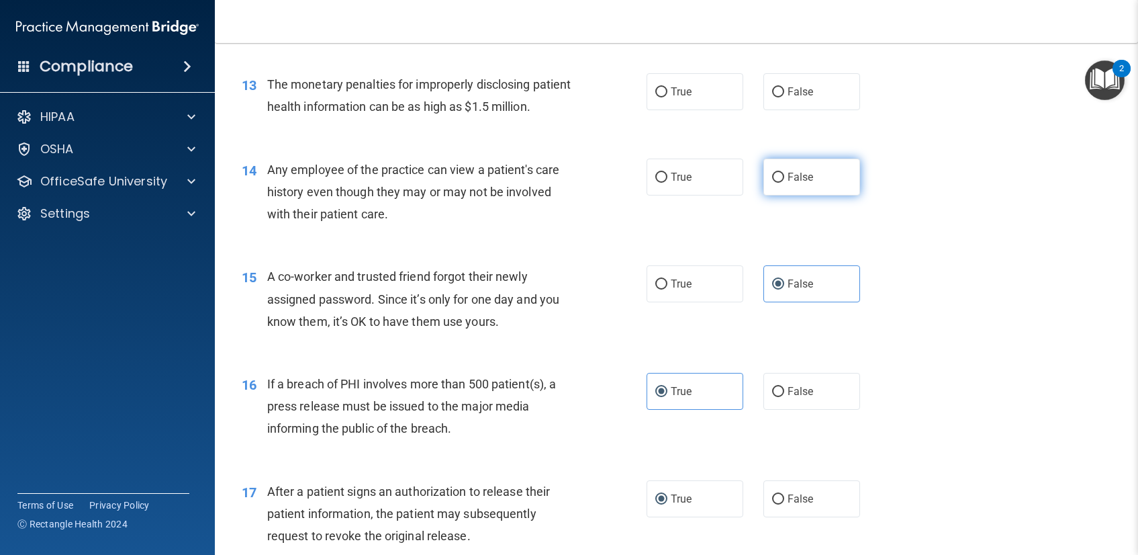
click at [773, 195] on label "False" at bounding box center [812, 176] width 97 height 37
click at [773, 183] on input "False" at bounding box center [778, 178] width 12 height 10
radio input "true"
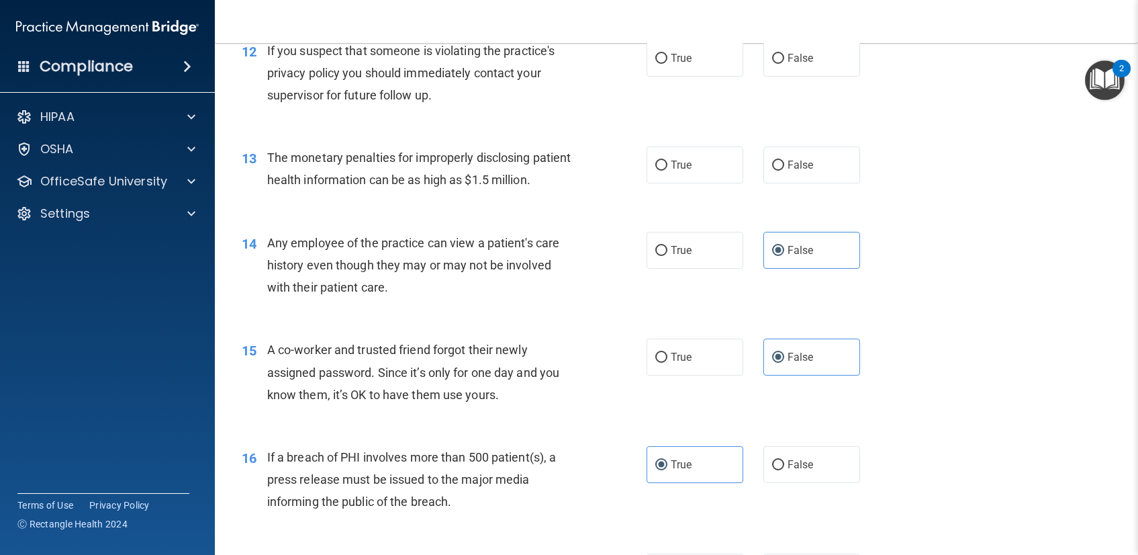
scroll to position [1234, 0]
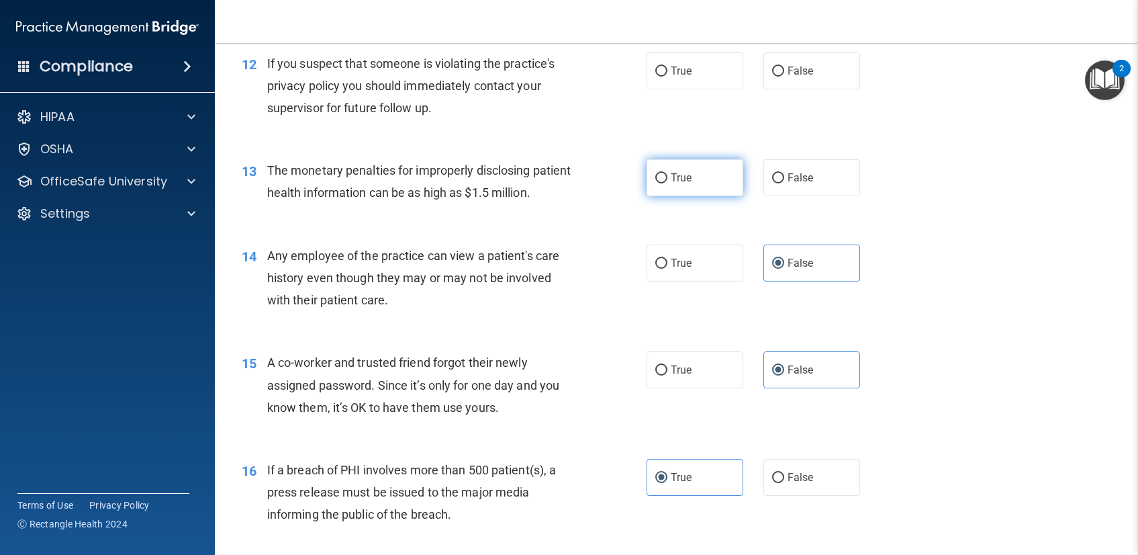
click at [649, 195] on label "True" at bounding box center [695, 177] width 97 height 37
click at [655, 183] on input "True" at bounding box center [661, 178] width 12 height 10
radio input "true"
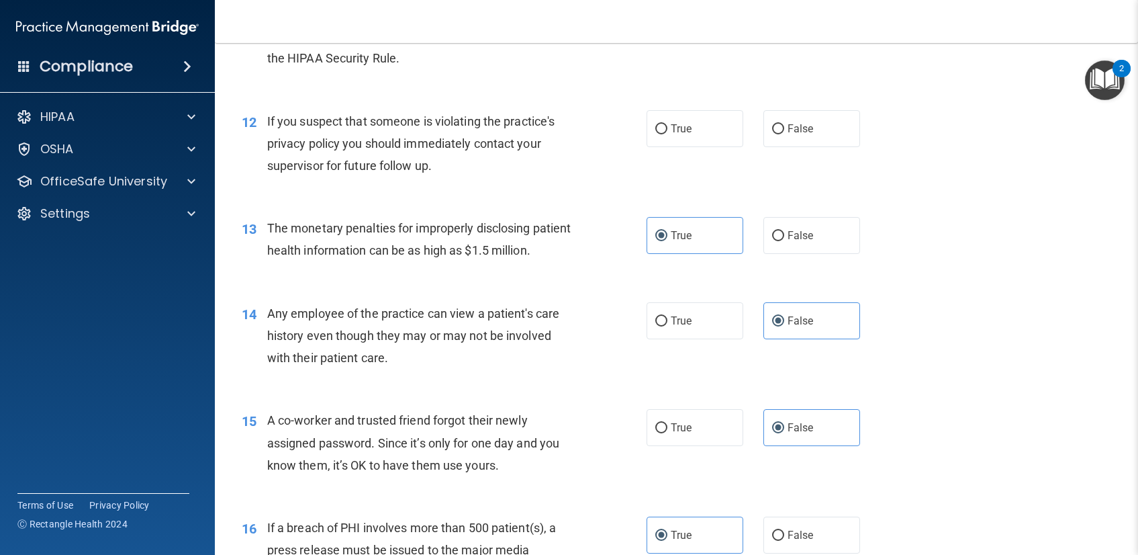
scroll to position [1166, 0]
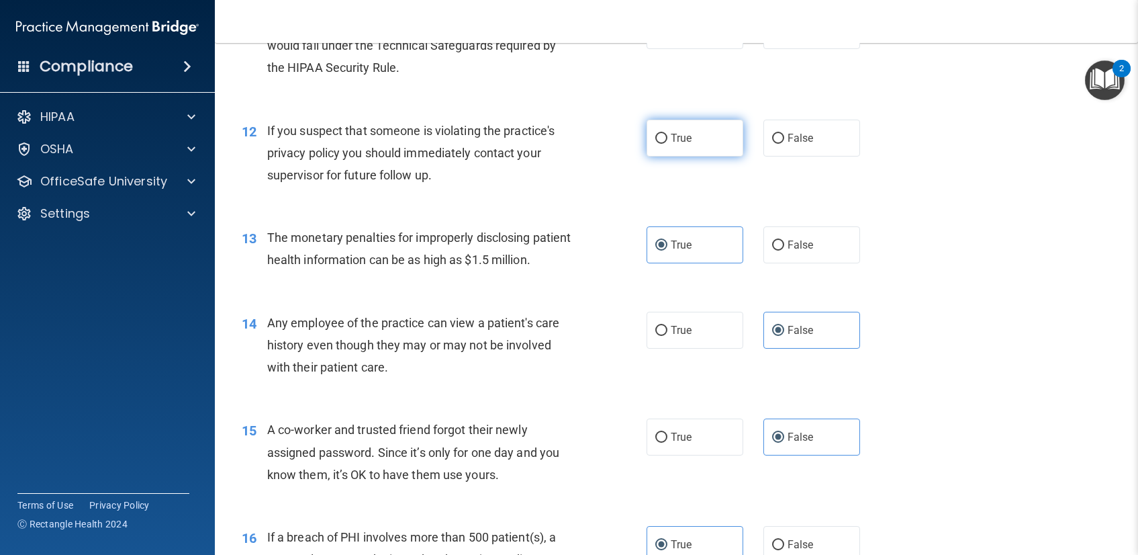
click at [647, 156] on label "True" at bounding box center [695, 138] width 97 height 37
click at [655, 144] on input "True" at bounding box center [661, 139] width 12 height 10
radio input "true"
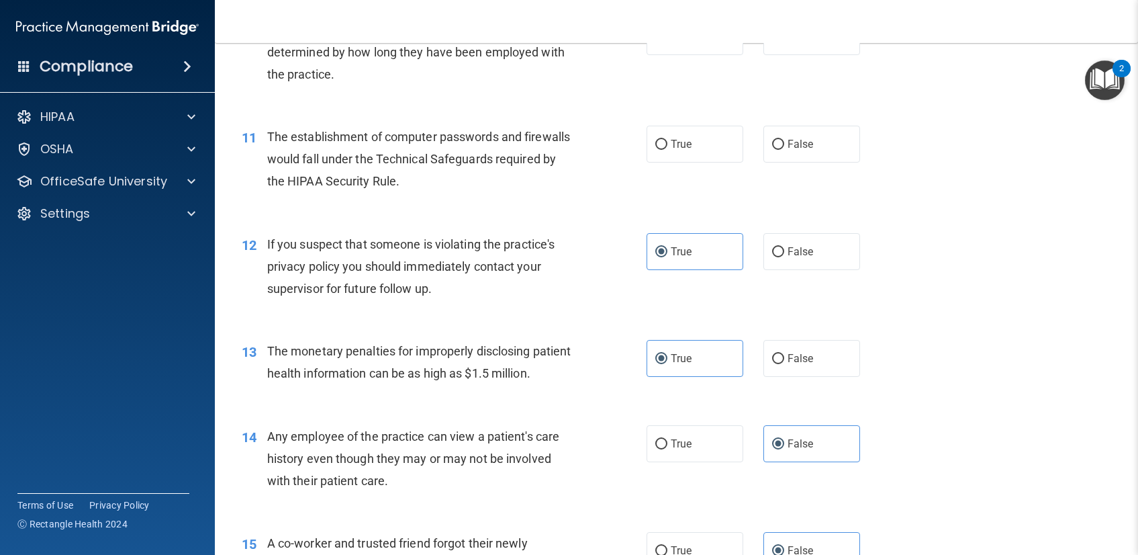
scroll to position [1046, 0]
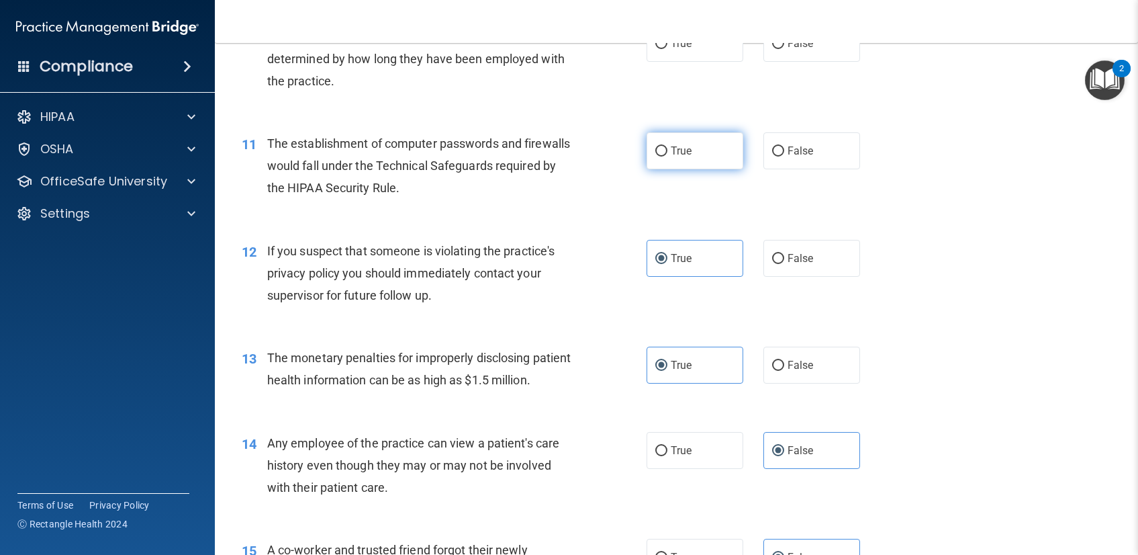
click at [700, 169] on label "True" at bounding box center [695, 150] width 97 height 37
click at [667, 156] on input "True" at bounding box center [661, 151] width 12 height 10
radio input "true"
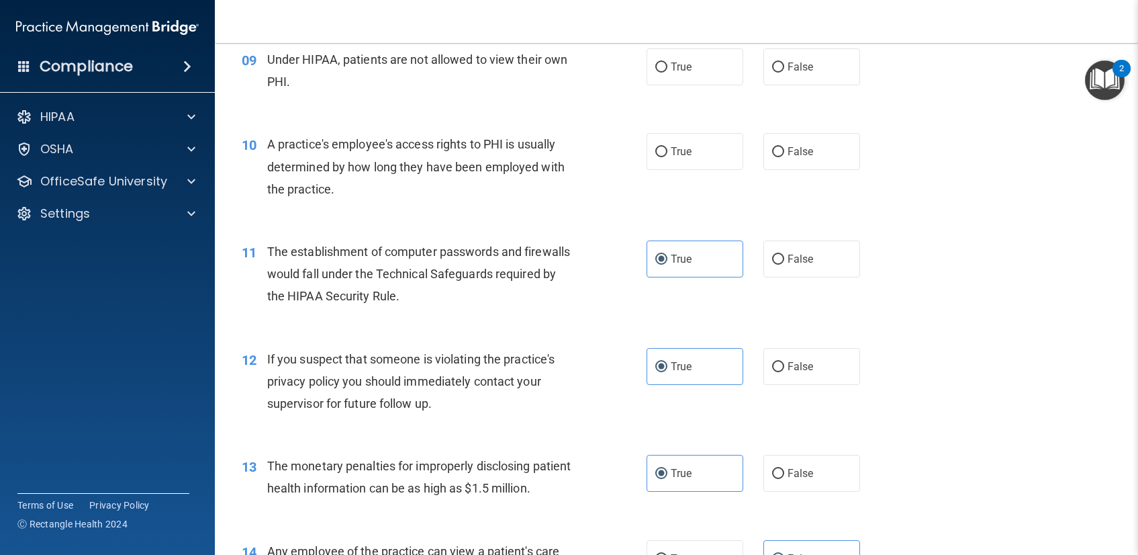
scroll to position [935, 0]
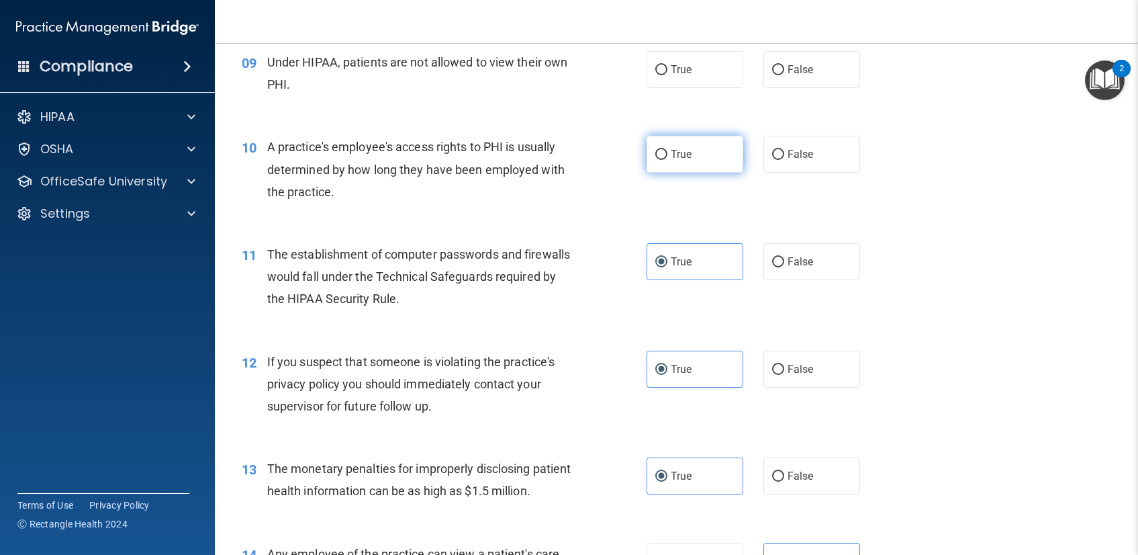
click at [695, 173] on label "True" at bounding box center [695, 154] width 97 height 37
click at [667, 160] on input "True" at bounding box center [661, 155] width 12 height 10
radio input "true"
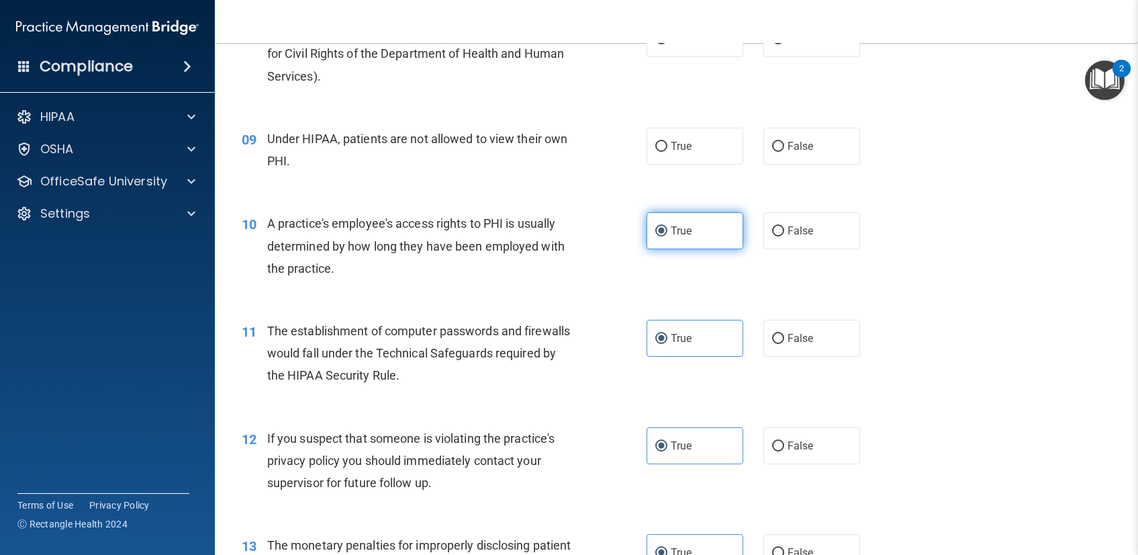
scroll to position [856, 0]
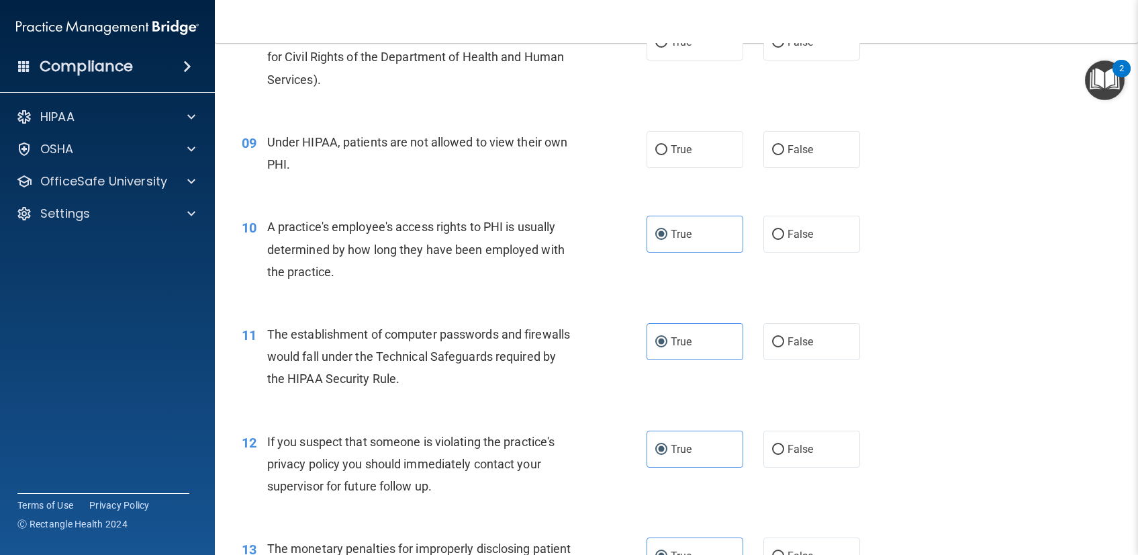
click at [755, 252] on div "True False" at bounding box center [763, 234] width 232 height 37
click at [788, 240] on span "False" at bounding box center [801, 234] width 26 height 13
click at [782, 240] on input "False" at bounding box center [778, 235] width 12 height 10
radio input "true"
radio input "false"
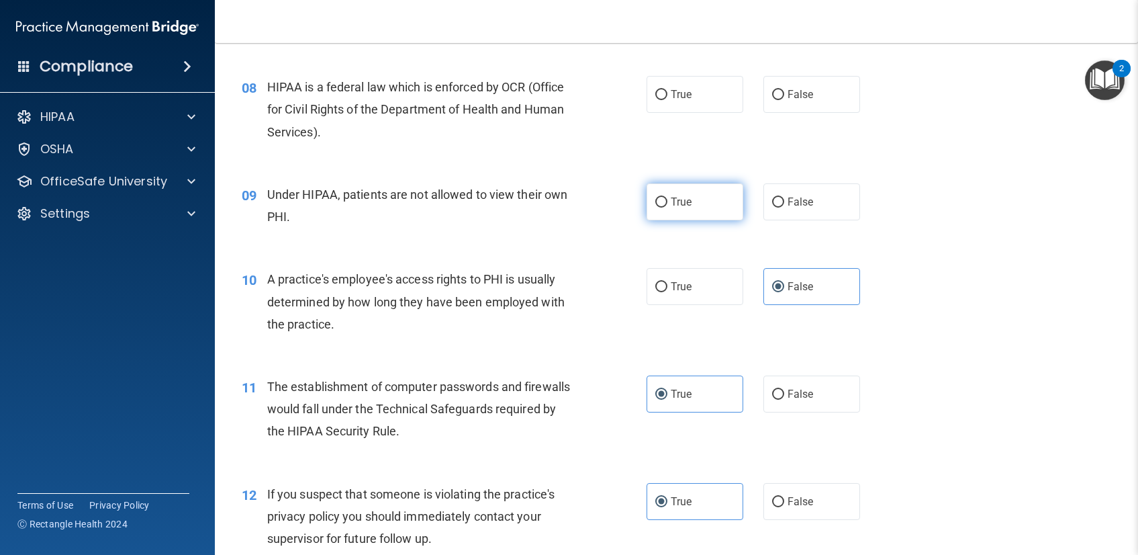
scroll to position [794, 0]
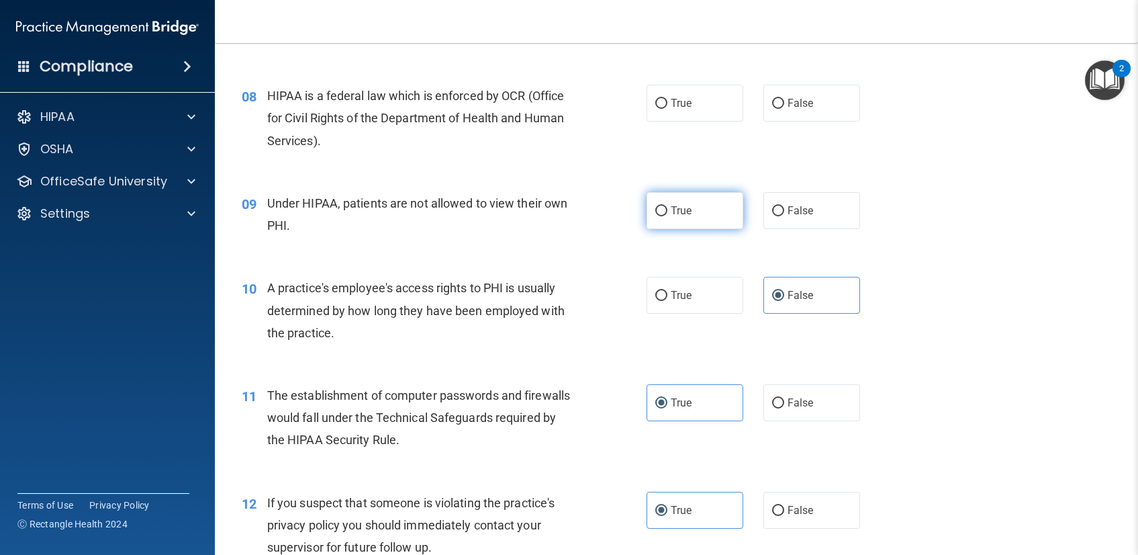
click at [663, 222] on label "True" at bounding box center [695, 210] width 97 height 37
click at [663, 216] on input "True" at bounding box center [661, 211] width 12 height 10
radio input "true"
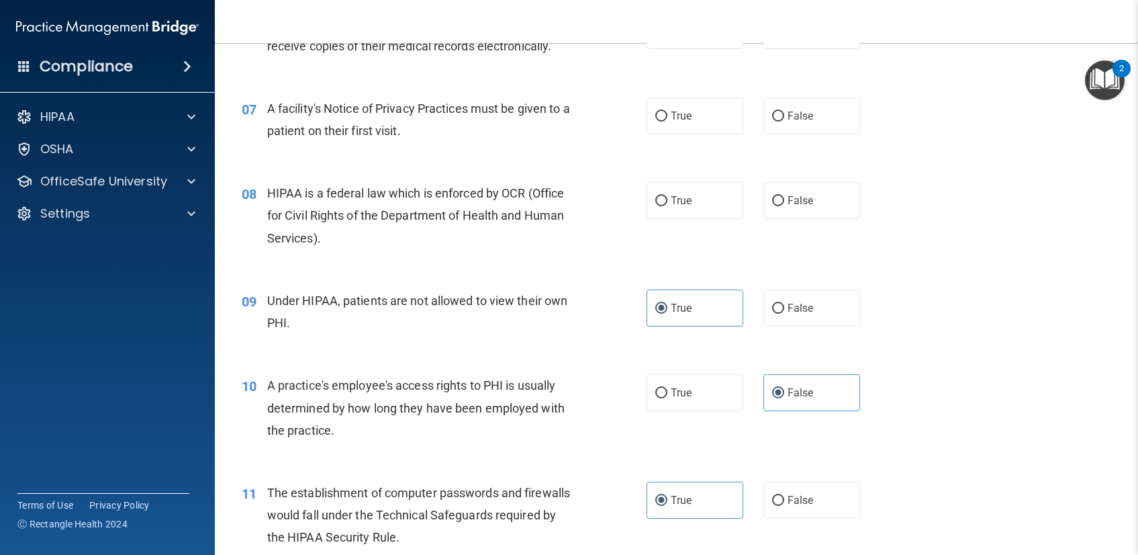
scroll to position [696, 0]
click at [647, 220] on label "True" at bounding box center [695, 201] width 97 height 37
click at [655, 207] on input "True" at bounding box center [661, 202] width 12 height 10
radio input "true"
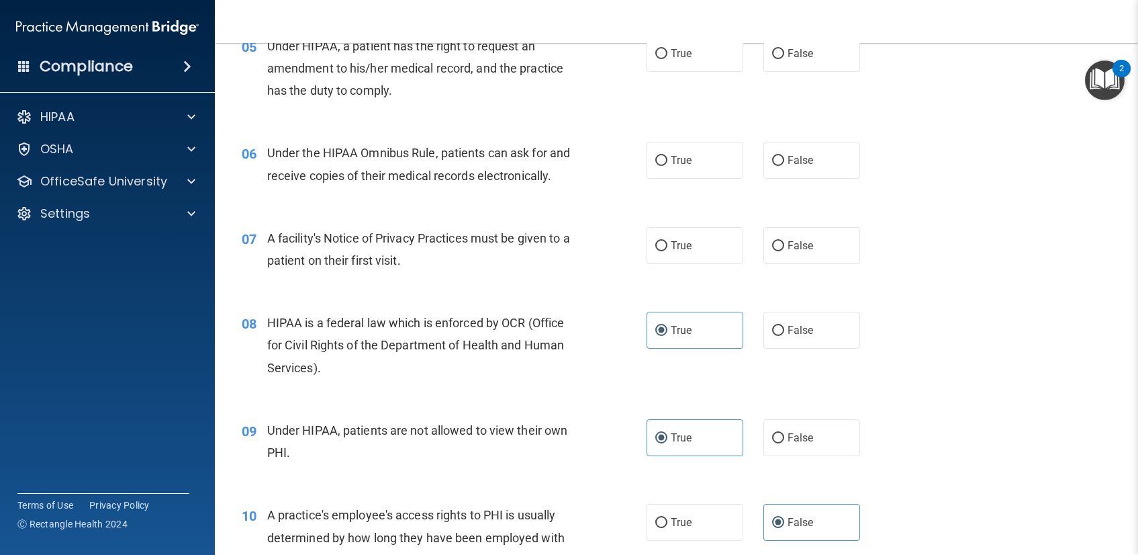
scroll to position [567, 0]
click at [655, 252] on input "True" at bounding box center [661, 247] width 12 height 10
radio input "true"
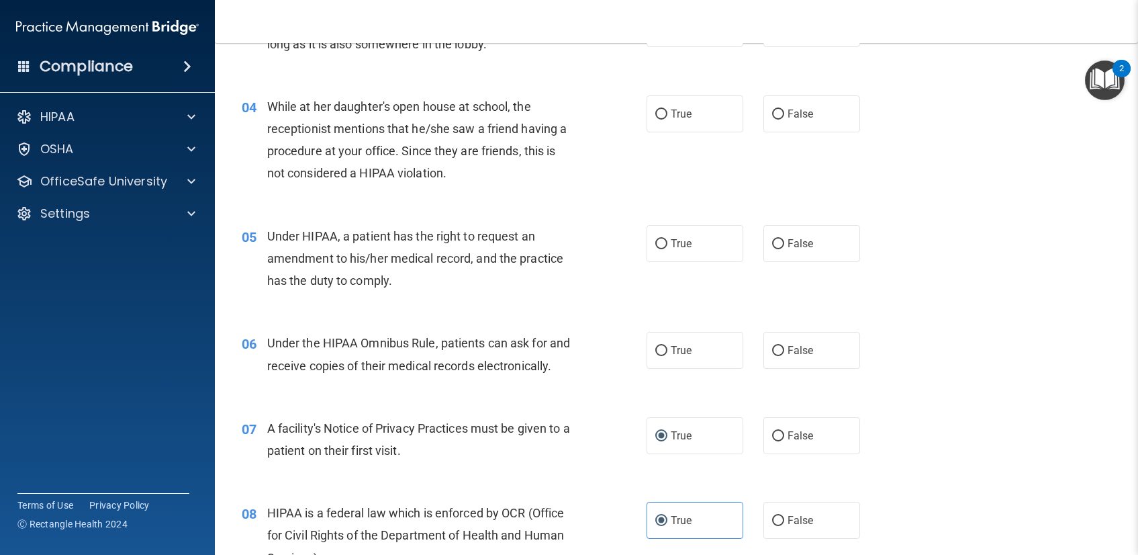
scroll to position [361, 0]
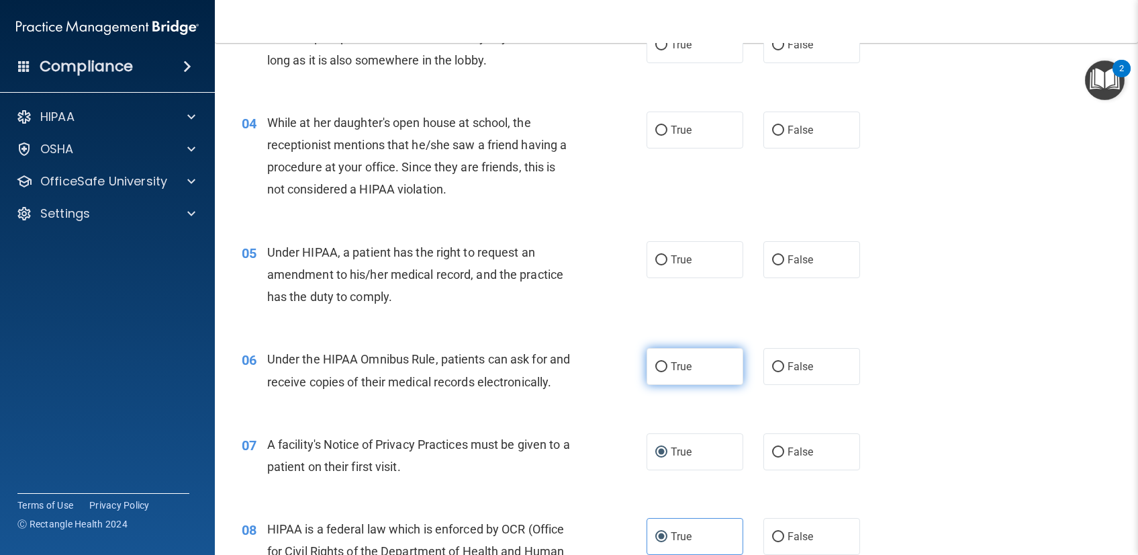
click at [686, 363] on label "True" at bounding box center [695, 366] width 97 height 37
click at [667, 363] on input "True" at bounding box center [661, 367] width 12 height 10
radio input "true"
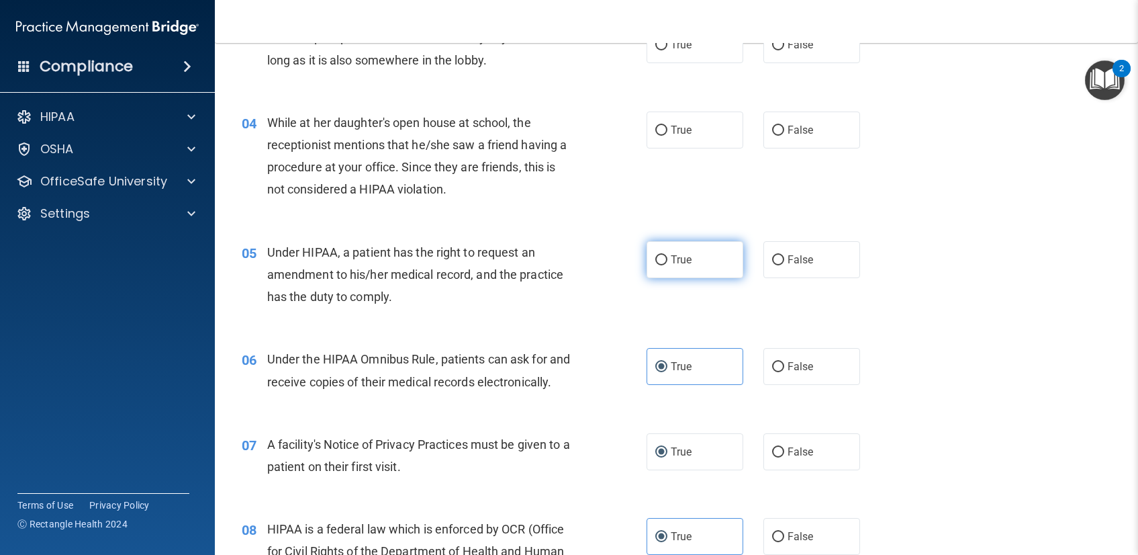
click at [656, 263] on input "True" at bounding box center [661, 260] width 12 height 10
radio input "true"
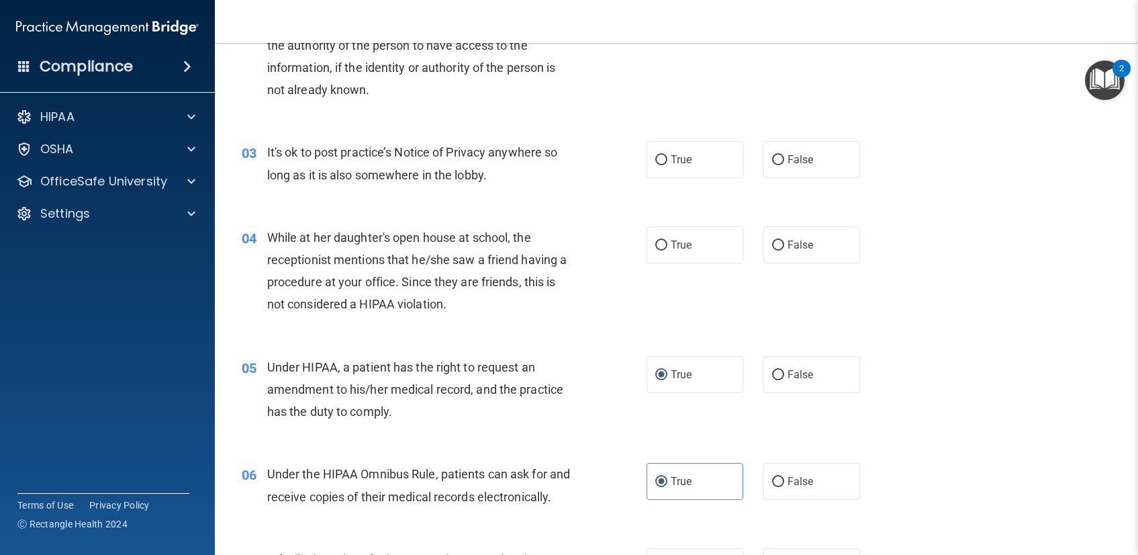
scroll to position [244, 0]
click at [764, 246] on label "False" at bounding box center [812, 246] width 97 height 37
click at [772, 246] on input "False" at bounding box center [778, 247] width 12 height 10
radio input "true"
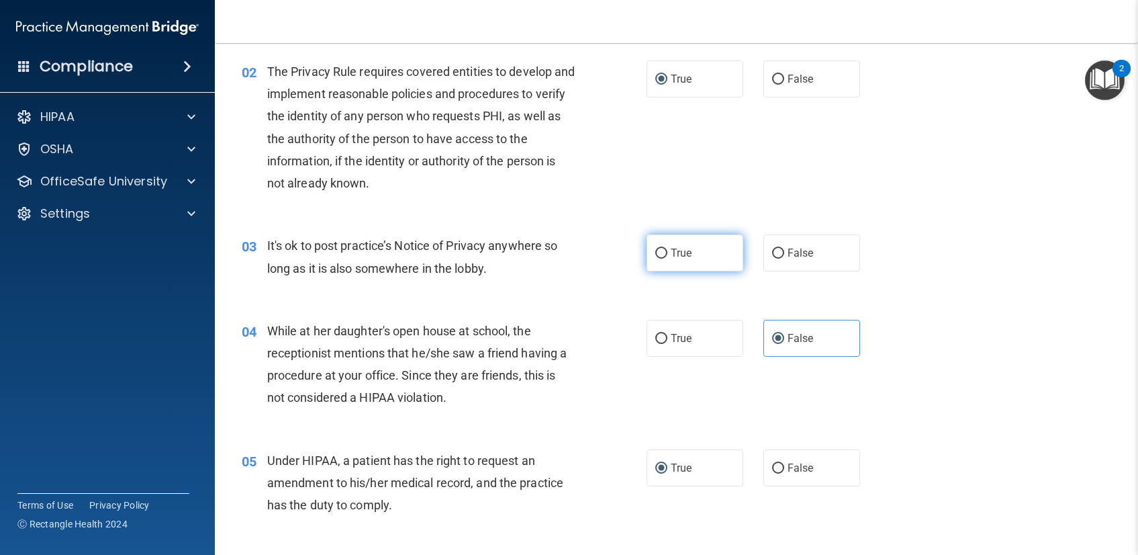
click at [702, 240] on label "True" at bounding box center [695, 252] width 97 height 37
click at [667, 248] on input "True" at bounding box center [661, 253] width 12 height 10
radio input "true"
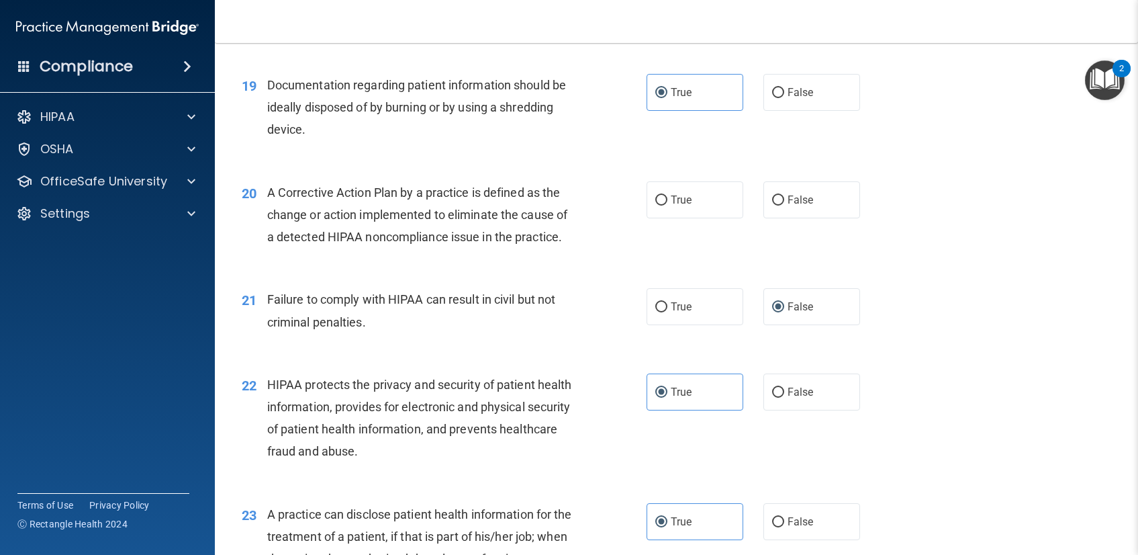
scroll to position [1996, 0]
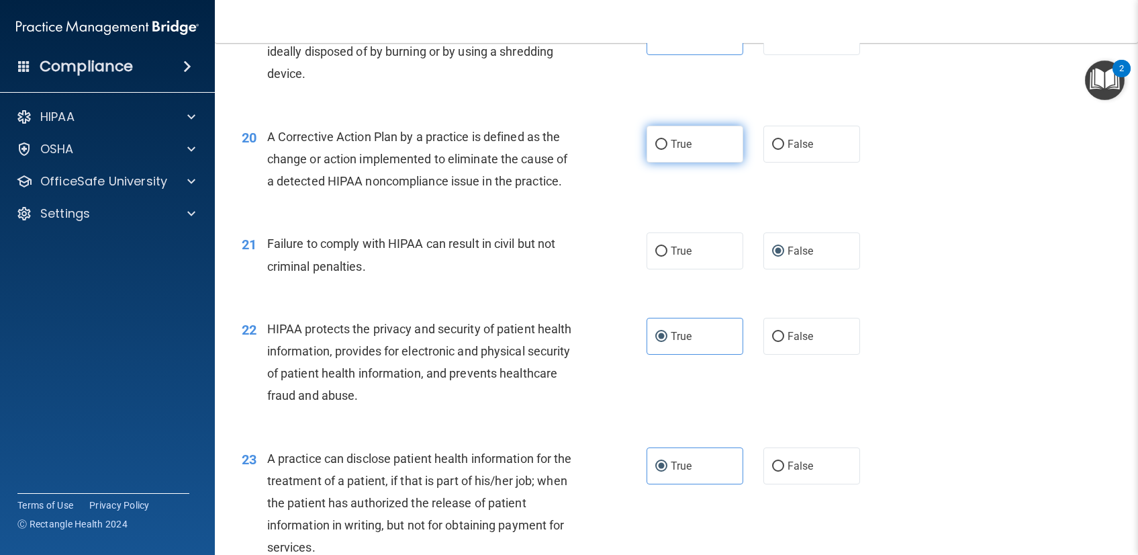
click at [698, 163] on label "True" at bounding box center [695, 144] width 97 height 37
click at [667, 150] on input "True" at bounding box center [661, 145] width 12 height 10
radio input "true"
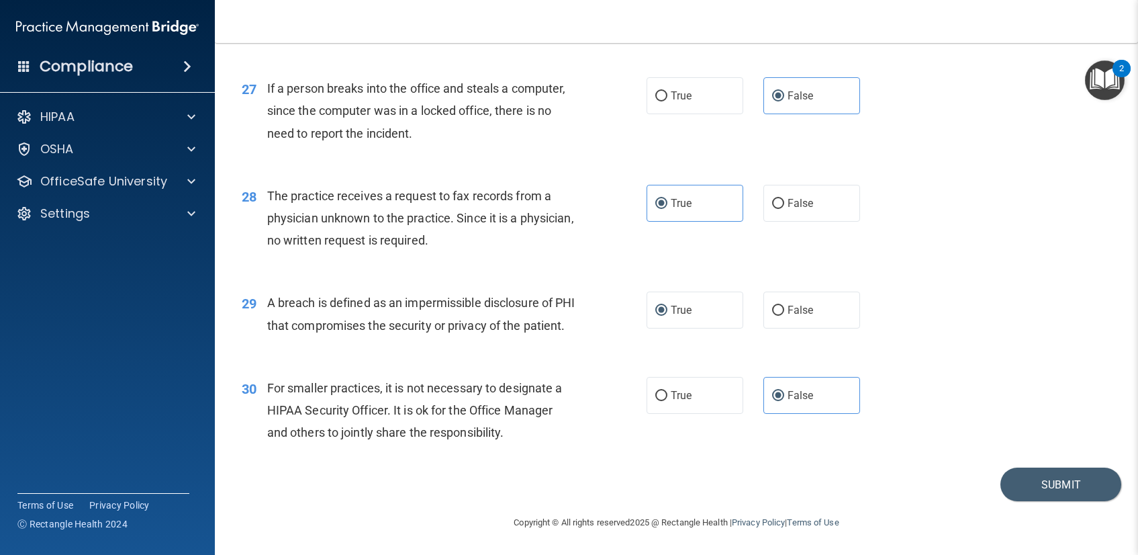
scroll to position [2951, 0]
click at [1034, 480] on button "Submit" at bounding box center [1061, 484] width 121 height 34
click at [1040, 483] on button "Submit" at bounding box center [1061, 484] width 121 height 34
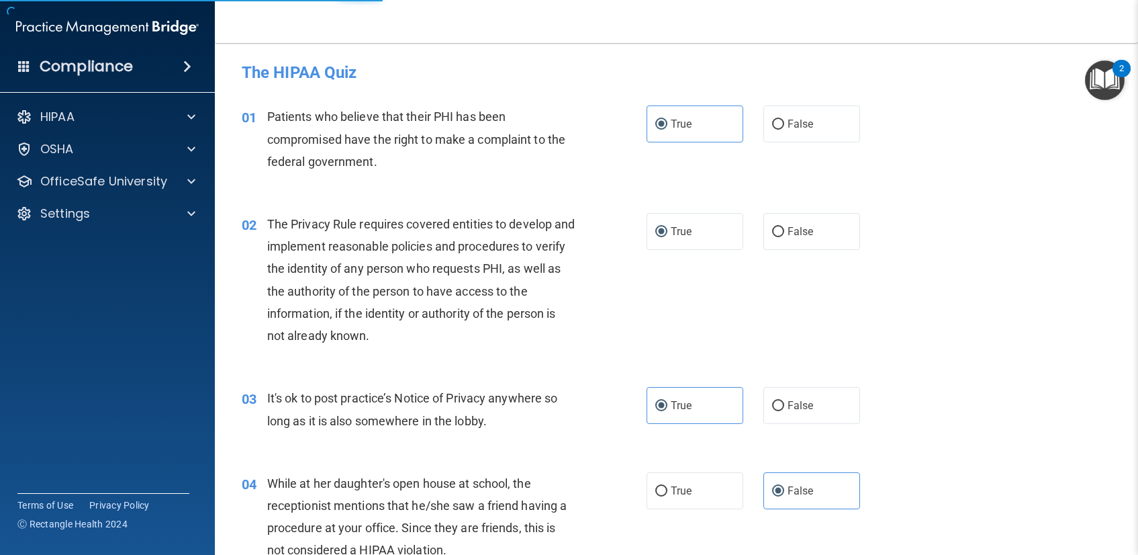
scroll to position [0, 0]
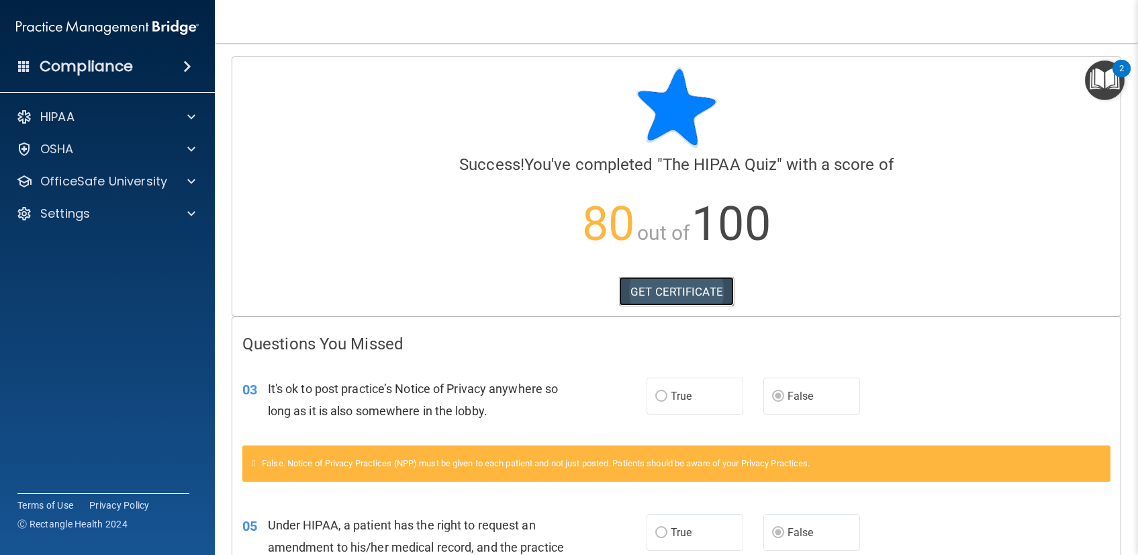
click at [682, 295] on link "GET CERTIFICATE" at bounding box center [676, 292] width 115 height 30
click at [128, 122] on div "HIPAA" at bounding box center [89, 117] width 167 height 16
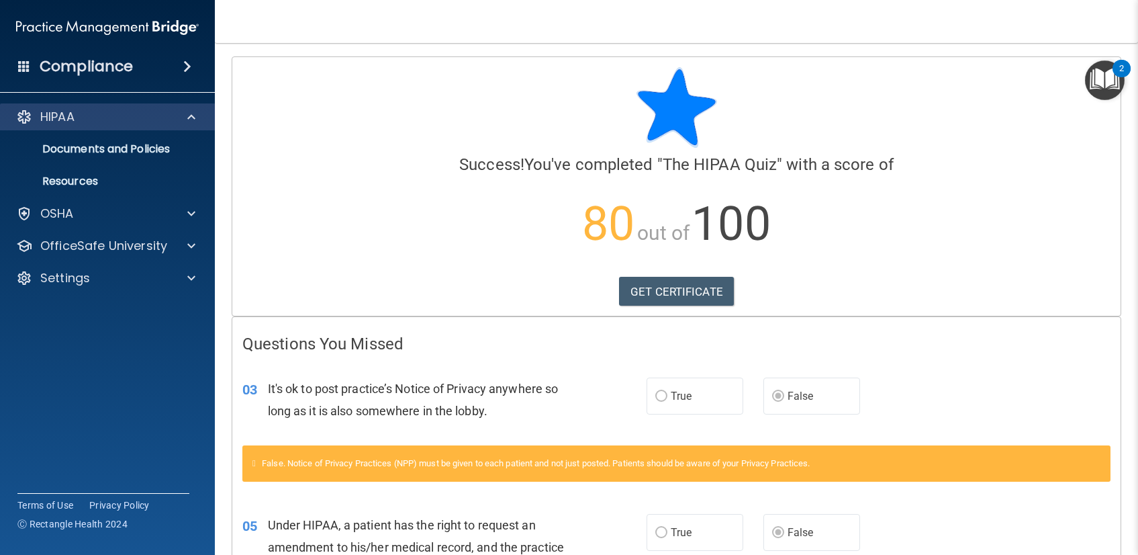
click at [97, 125] on div "HIPAA" at bounding box center [108, 116] width 216 height 27
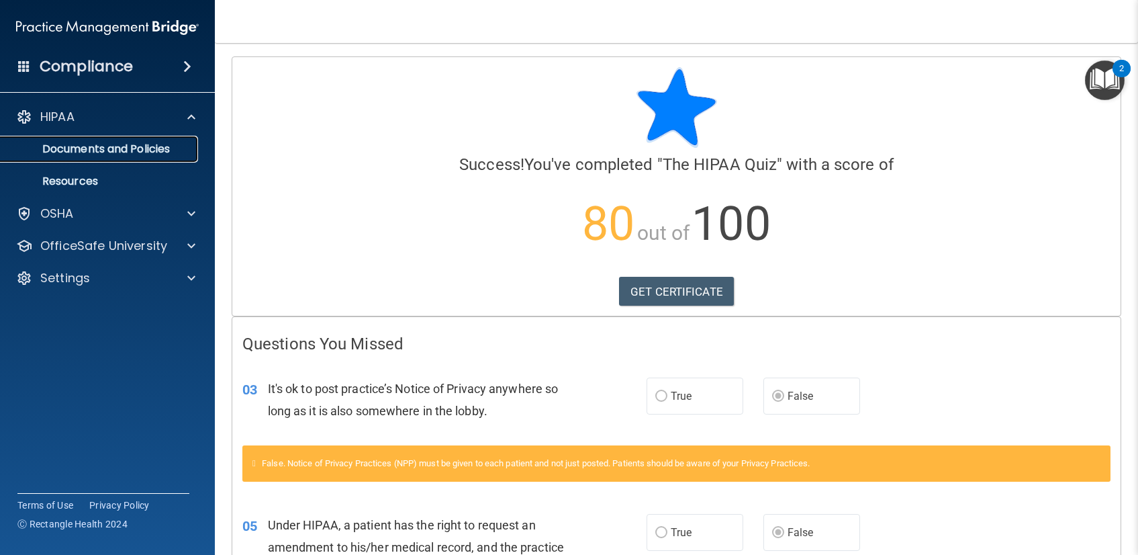
click at [97, 150] on p "Documents and Policies" at bounding box center [100, 148] width 183 height 13
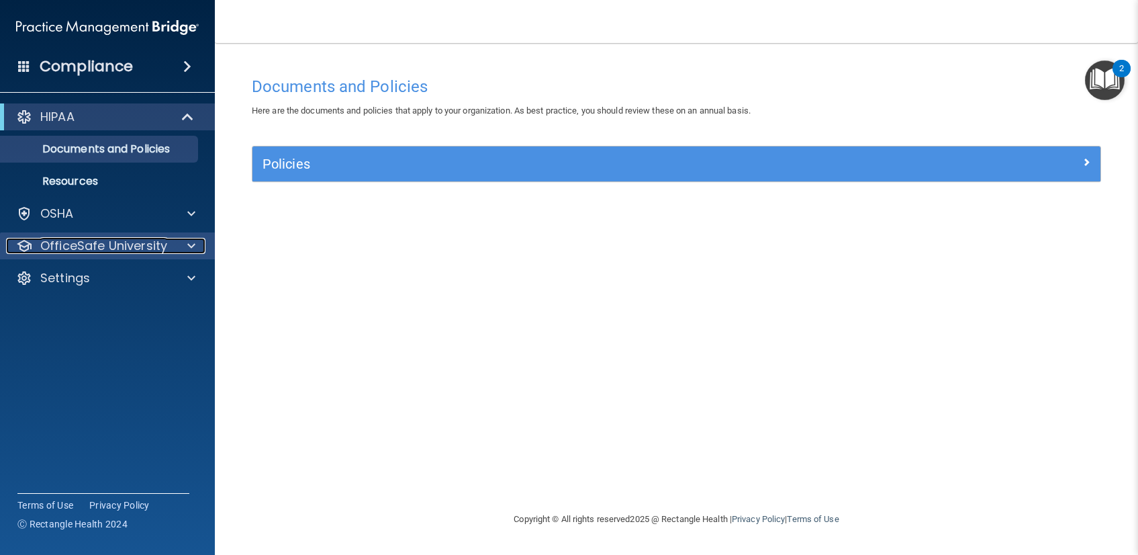
click at [104, 248] on p "OfficeSafe University" at bounding box center [103, 246] width 127 height 16
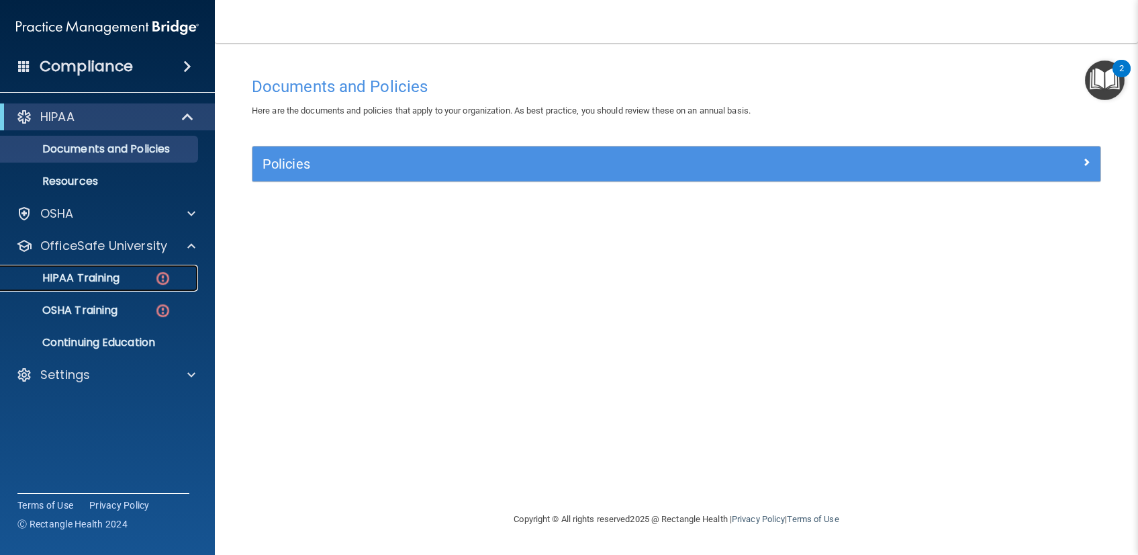
click at [112, 282] on p "HIPAA Training" at bounding box center [64, 277] width 111 height 13
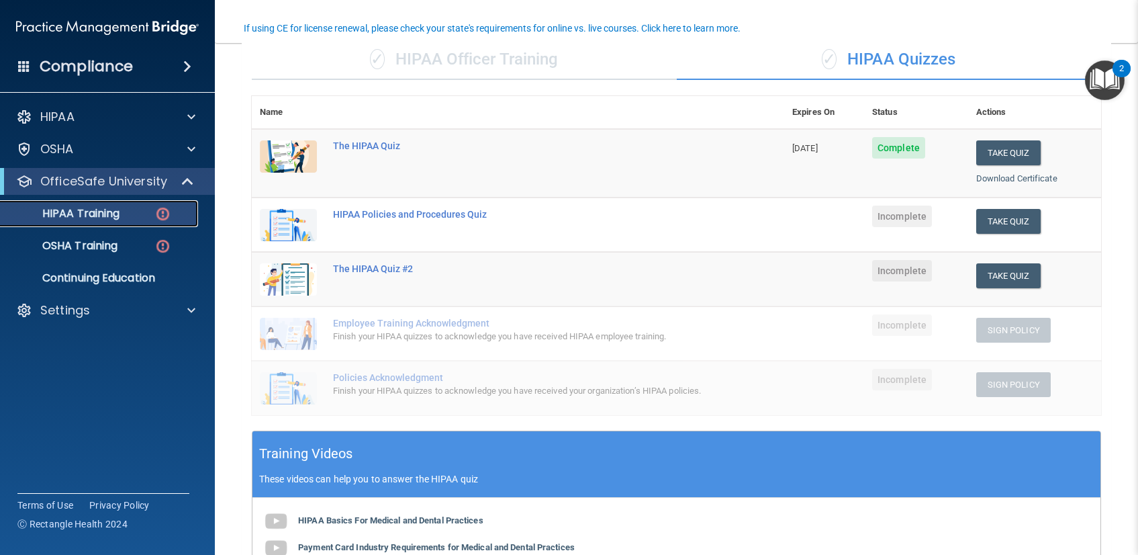
scroll to position [107, 0]
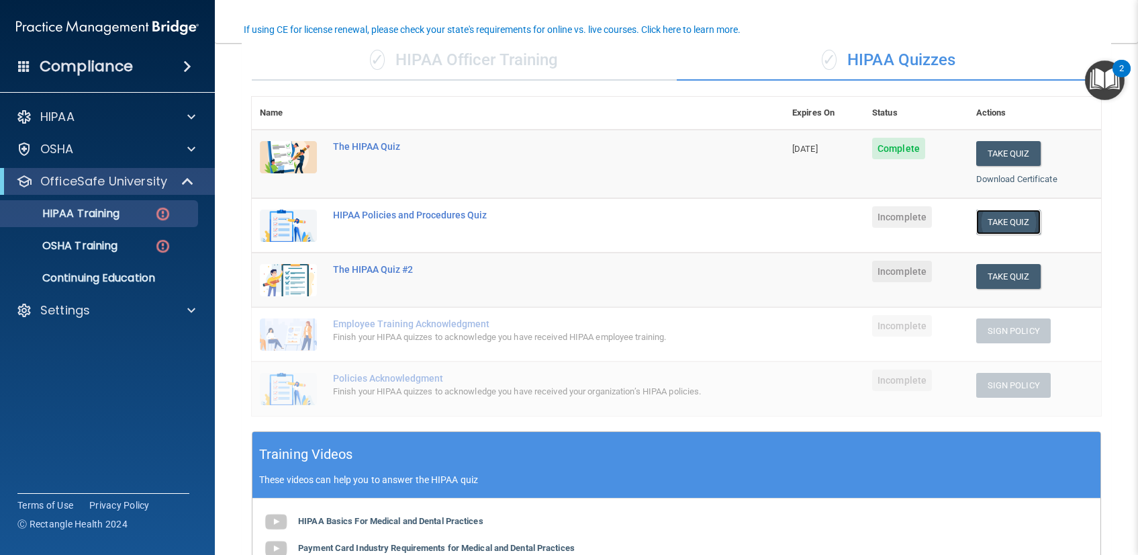
click at [995, 224] on button "Take Quiz" at bounding box center [1008, 222] width 64 height 25
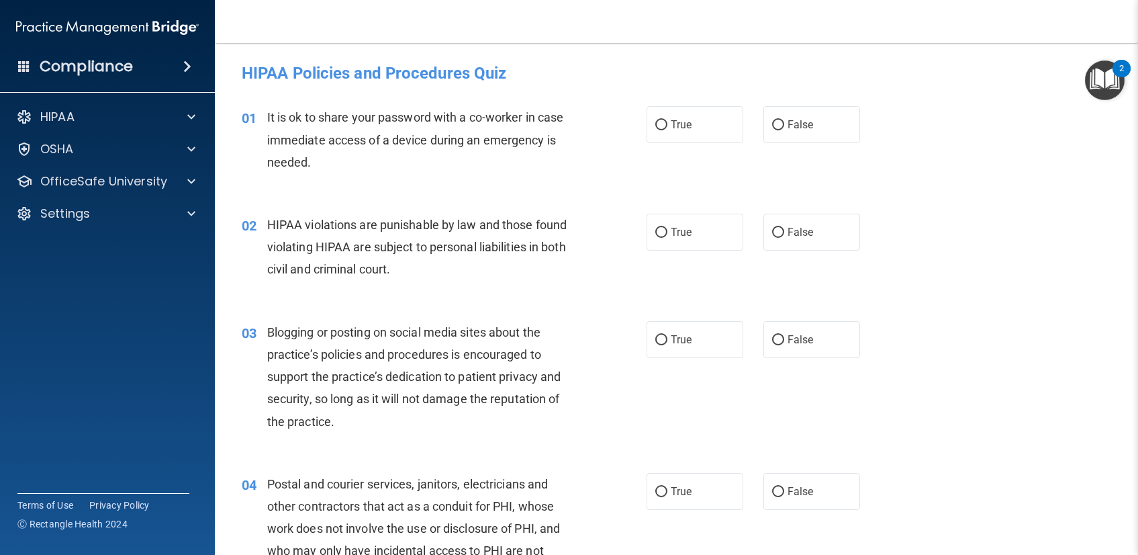
click at [788, 128] on span "False" at bounding box center [801, 124] width 26 height 13
click at [781, 128] on input "False" at bounding box center [778, 125] width 12 height 10
radio input "true"
click at [982, 126] on div "01 It is ok to share your password with a co-worker in case immediate access of…" at bounding box center [677, 142] width 890 height 107
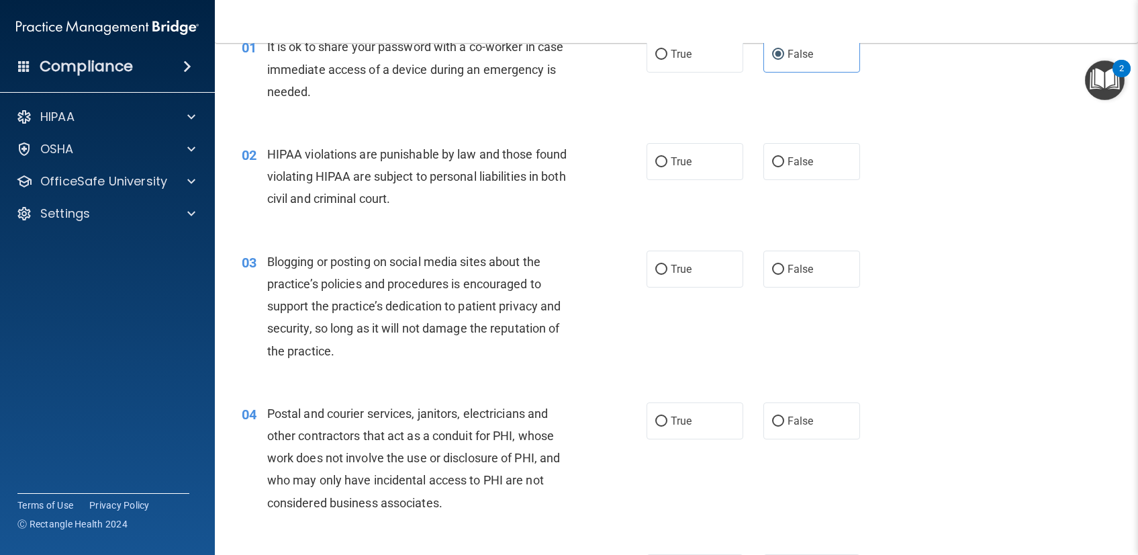
scroll to position [86, 0]
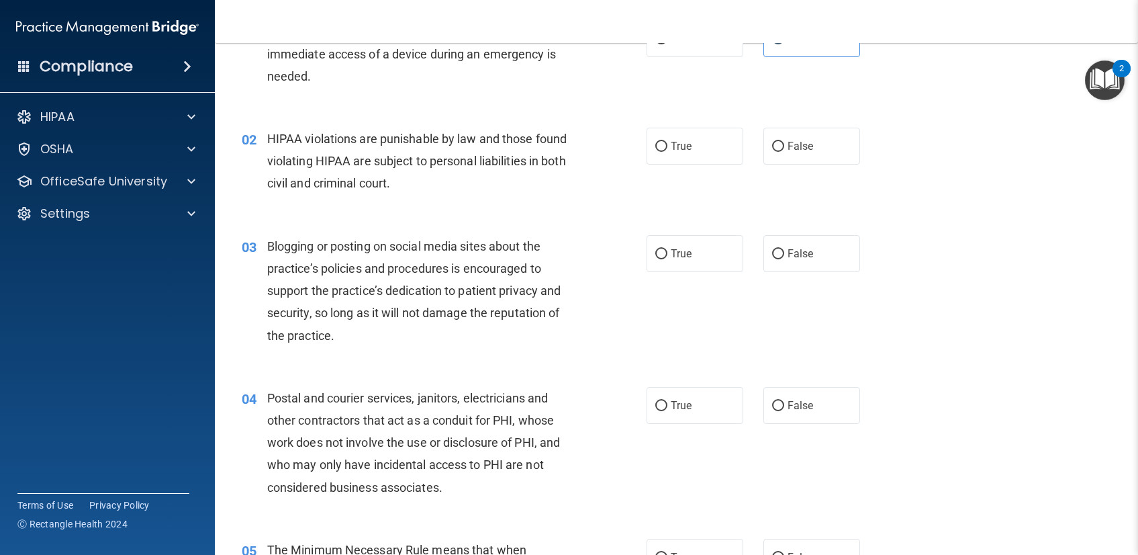
click at [630, 144] on div "02 HIPAA violations are punishable by law and those found violating HIPAA are s…" at bounding box center [444, 165] width 445 height 74
click at [671, 144] on span "True" at bounding box center [681, 146] width 21 height 13
click at [667, 144] on input "True" at bounding box center [661, 147] width 12 height 10
radio input "true"
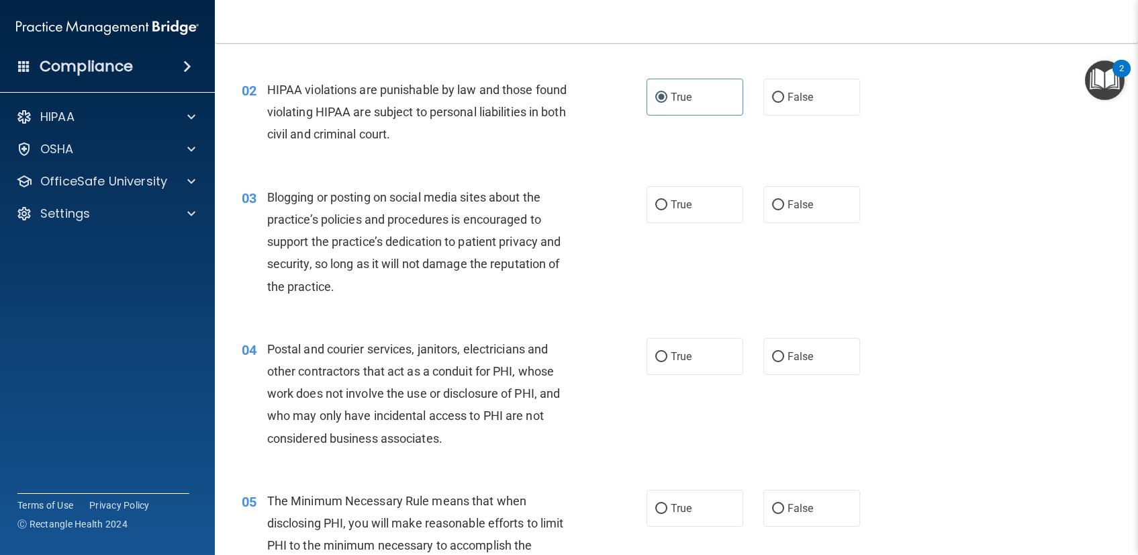
scroll to position [138, 0]
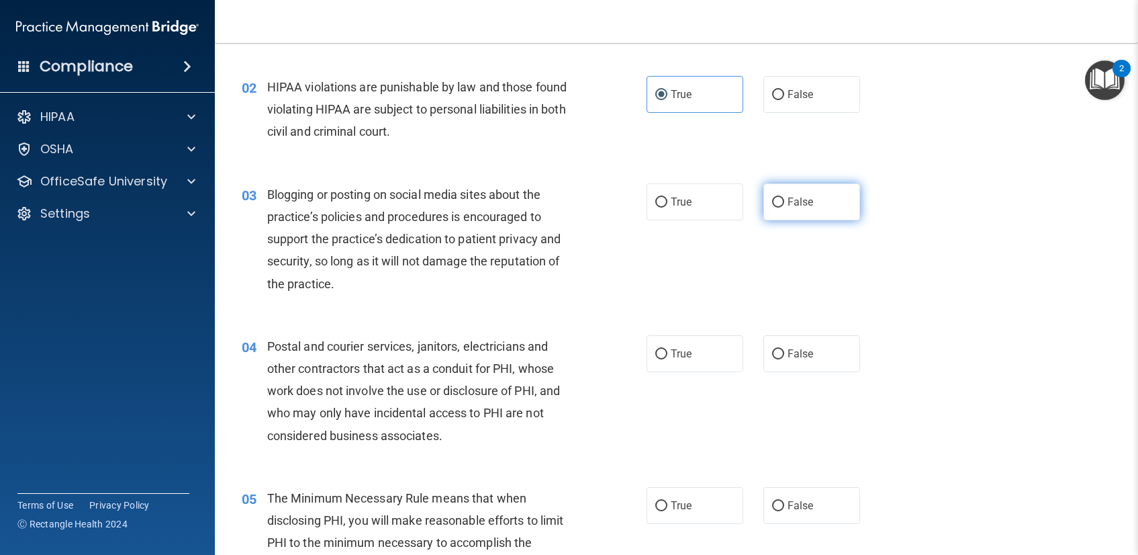
click at [790, 201] on span "False" at bounding box center [801, 201] width 26 height 13
click at [784, 201] on input "False" at bounding box center [778, 202] width 12 height 10
radio input "true"
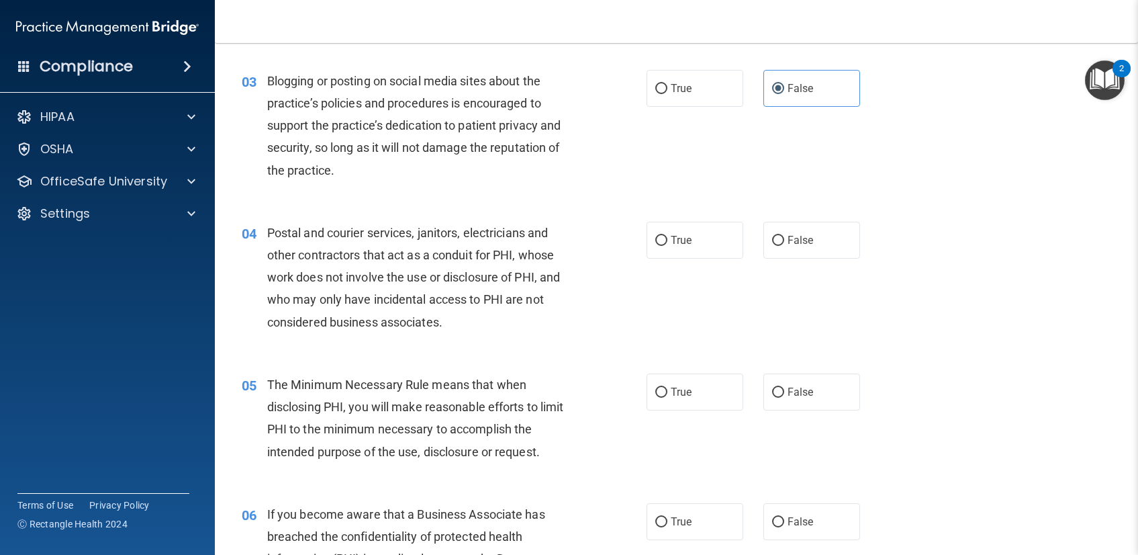
scroll to position [270, 0]
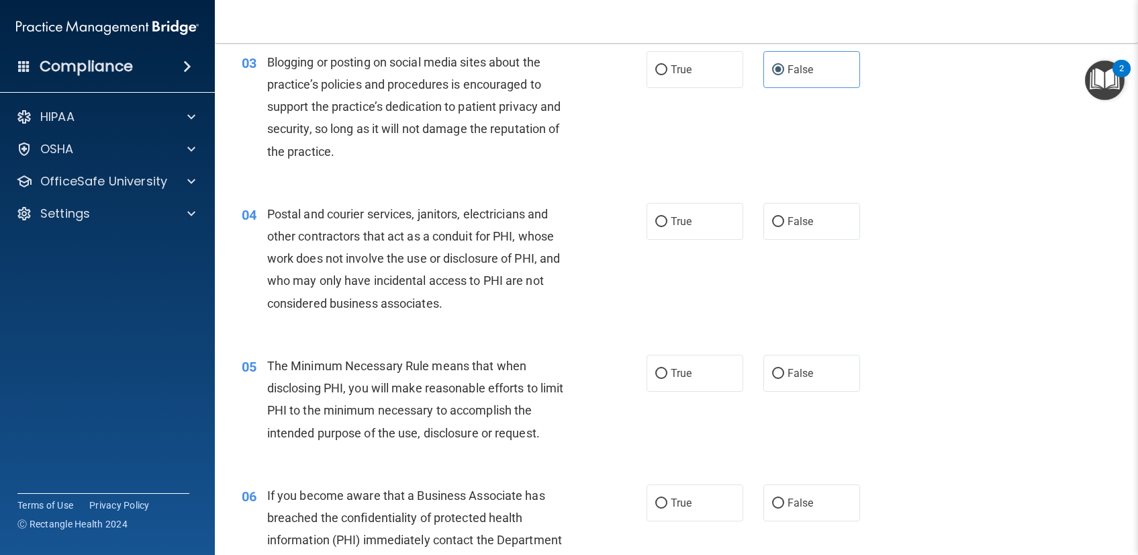
click at [964, 228] on div "04 Postal and courier services, janitors, electricians and other contractors th…" at bounding box center [677, 262] width 890 height 152
click at [670, 282] on div "04 Postal and courier services, janitors, electricians and other contractors th…" at bounding box center [677, 262] width 890 height 152
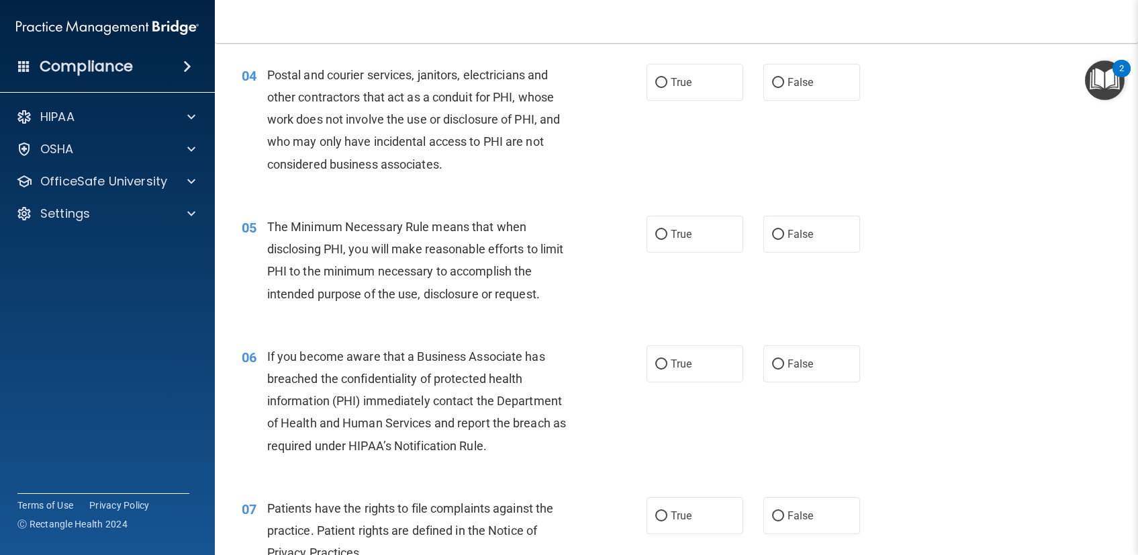
scroll to position [463, 0]
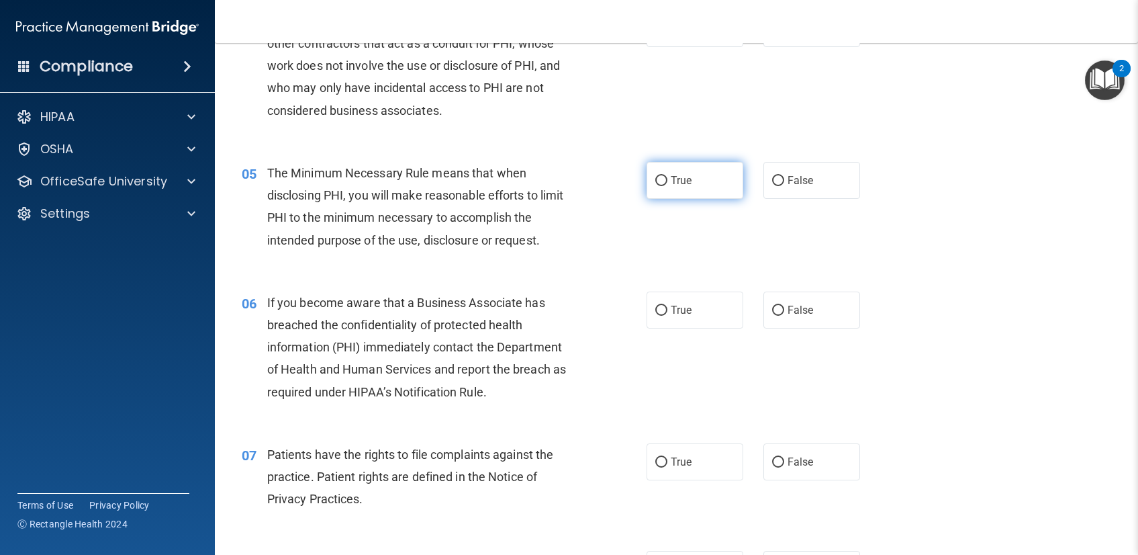
click at [655, 182] on input "True" at bounding box center [661, 181] width 12 height 10
radio input "true"
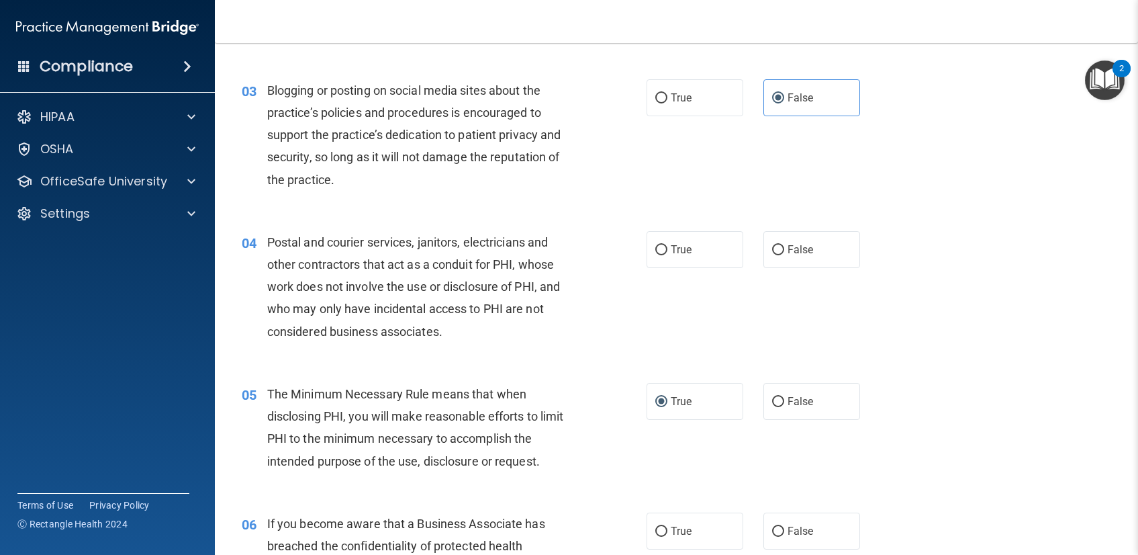
scroll to position [261, 0]
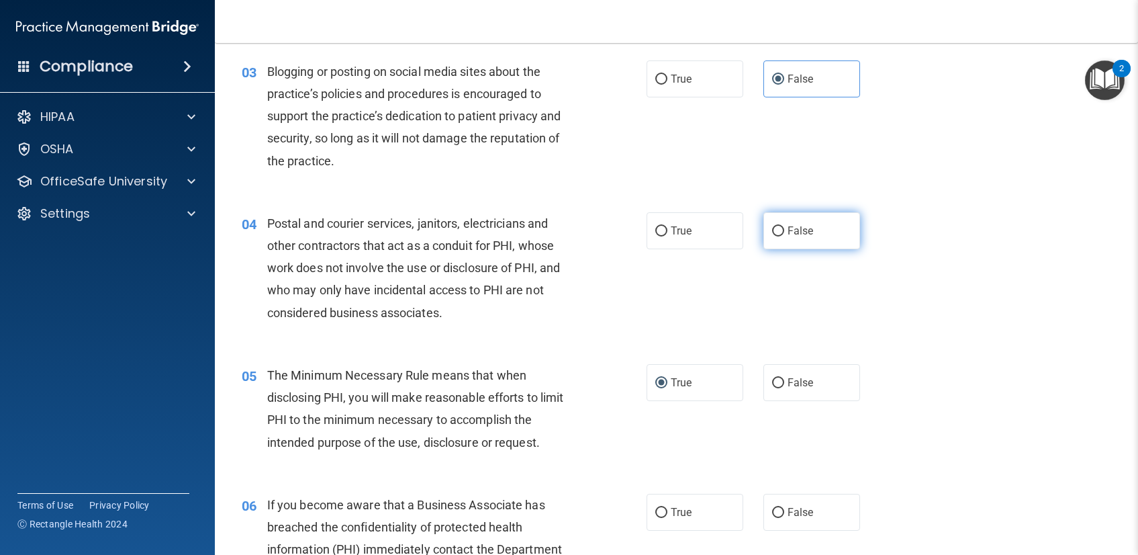
click at [777, 232] on input "False" at bounding box center [778, 231] width 12 height 10
radio input "true"
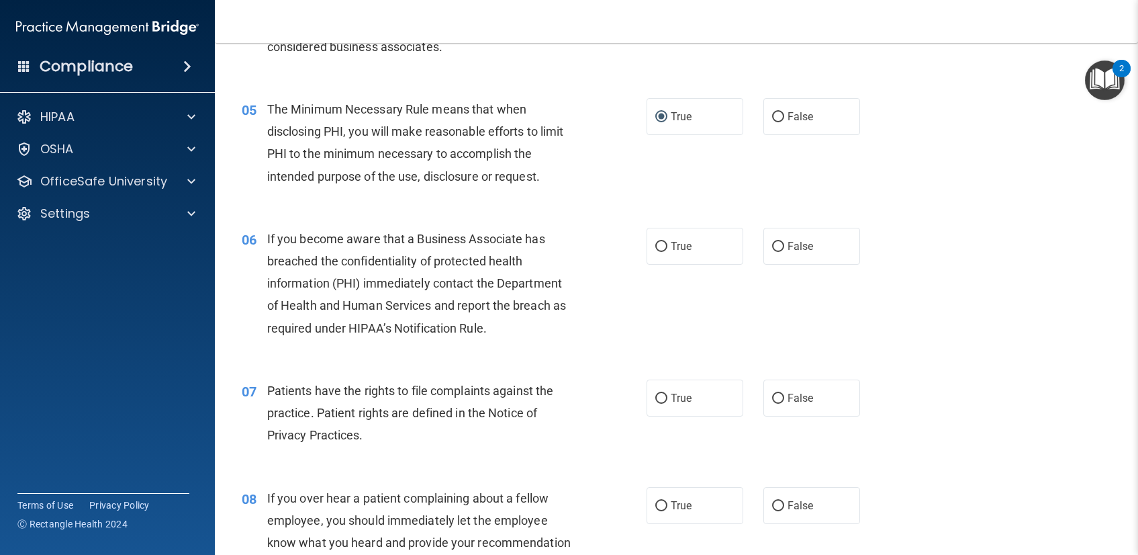
scroll to position [554, 0]
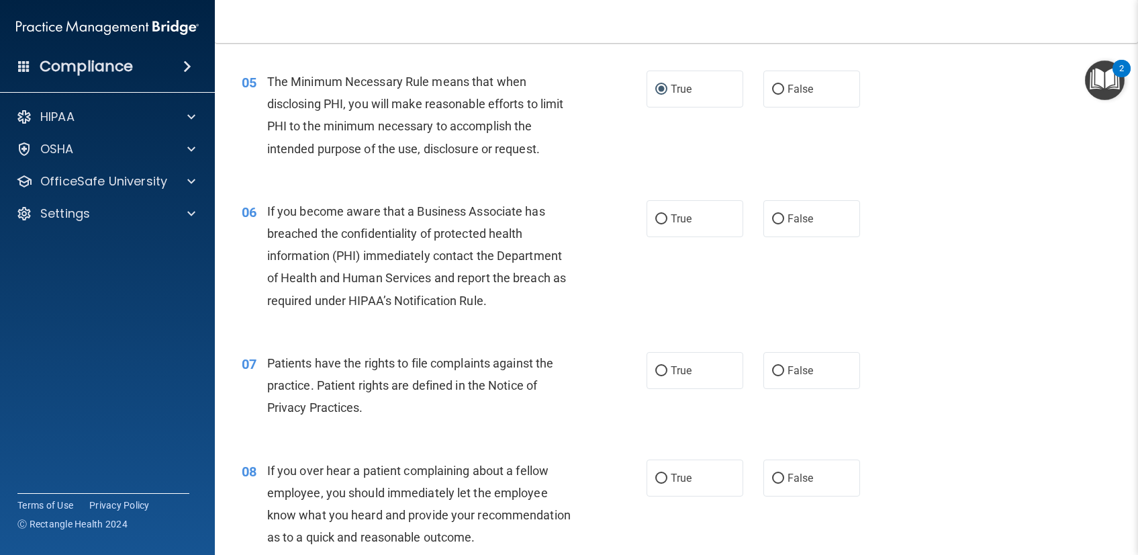
click at [684, 307] on div "06 If you become aware that a Business Associate has breached the confidentiali…" at bounding box center [677, 259] width 890 height 152
click at [671, 216] on span "True" at bounding box center [681, 218] width 21 height 13
click at [665, 216] on input "True" at bounding box center [661, 219] width 12 height 10
radio input "true"
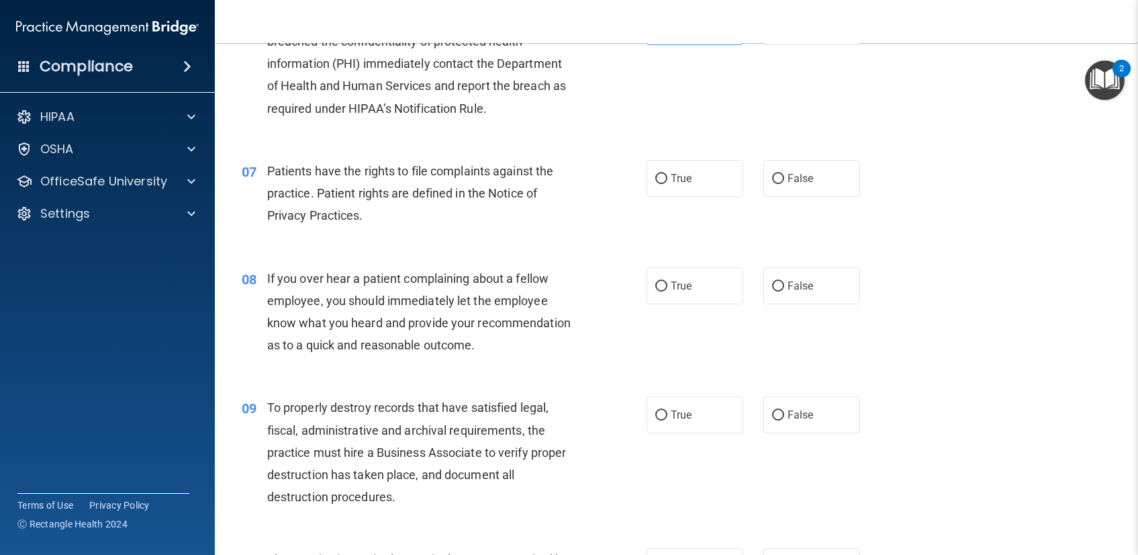
scroll to position [747, 0]
click at [686, 171] on span "True" at bounding box center [681, 177] width 21 height 13
click at [667, 173] on input "True" at bounding box center [661, 178] width 12 height 10
radio input "true"
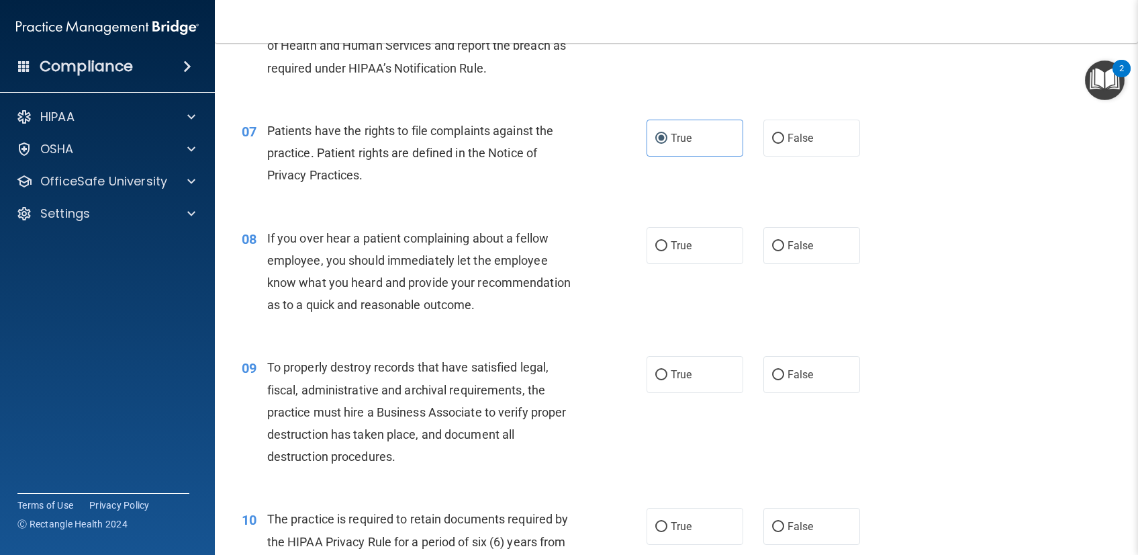
scroll to position [802, 0]
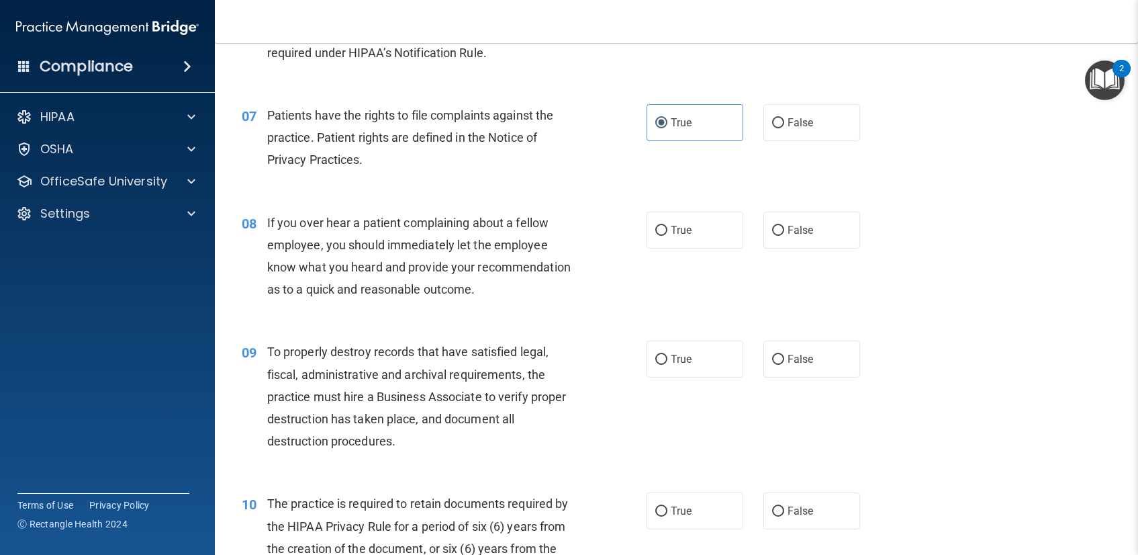
click at [584, 226] on div "08 If you over hear a patient complaining about a fellow employee, you should i…" at bounding box center [444, 260] width 445 height 96
click at [688, 230] on label "True" at bounding box center [695, 230] width 97 height 37
click at [667, 230] on input "True" at bounding box center [661, 231] width 12 height 10
radio input "true"
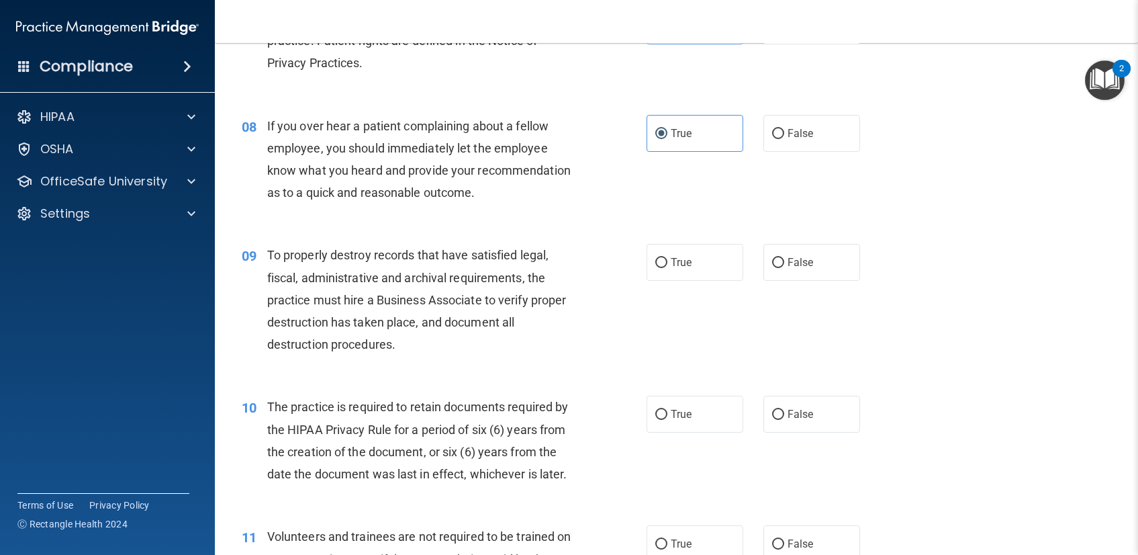
scroll to position [918, 0]
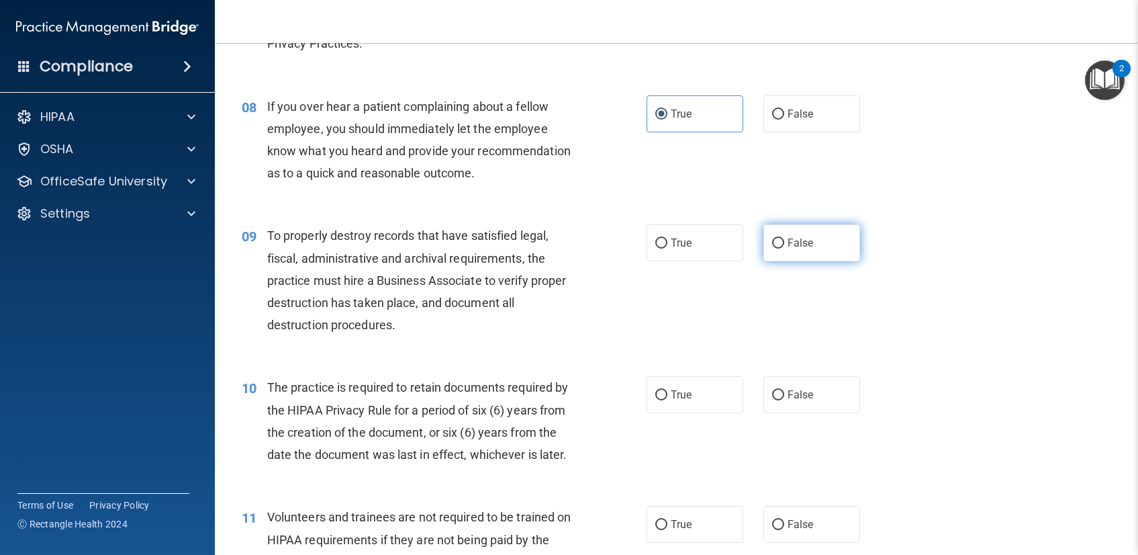
click at [818, 239] on label "False" at bounding box center [812, 242] width 97 height 37
click at [784, 239] on input "False" at bounding box center [778, 243] width 12 height 10
radio input "true"
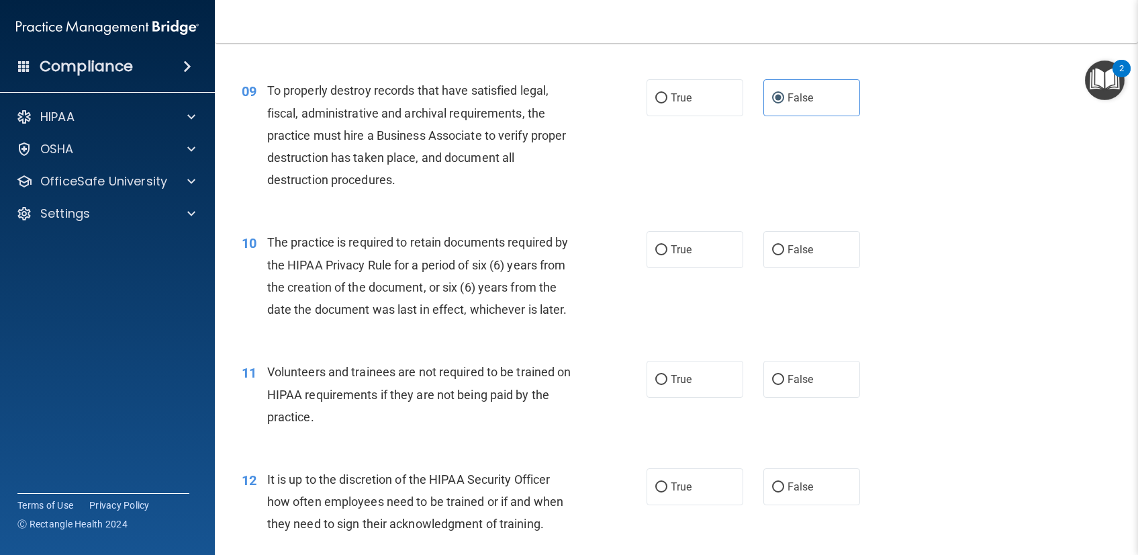
scroll to position [1082, 0]
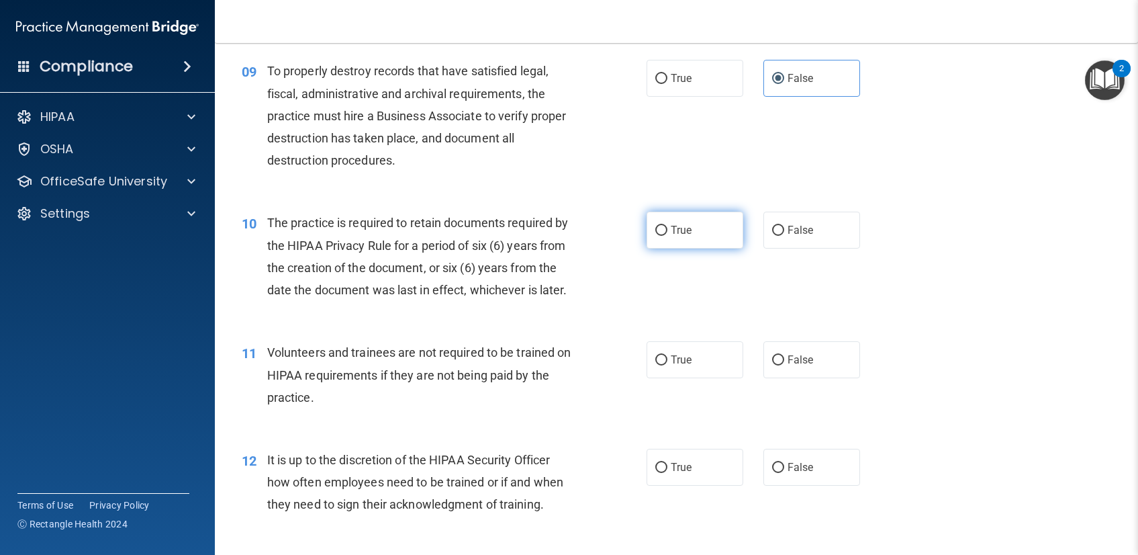
click at [671, 228] on span "True" at bounding box center [681, 230] width 21 height 13
click at [666, 228] on input "True" at bounding box center [661, 231] width 12 height 10
radio input "true"
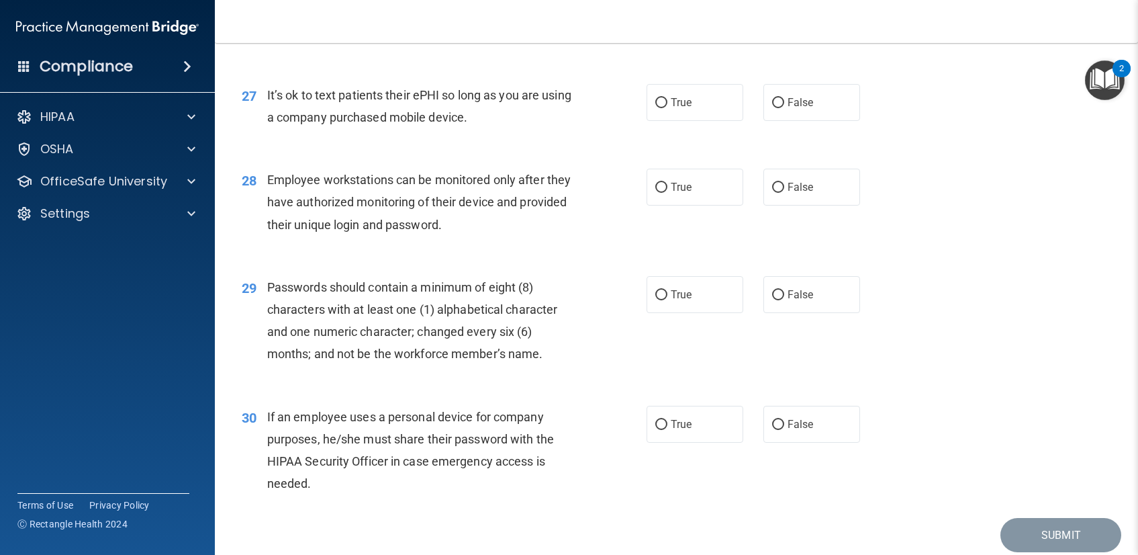
scroll to position [3084, 0]
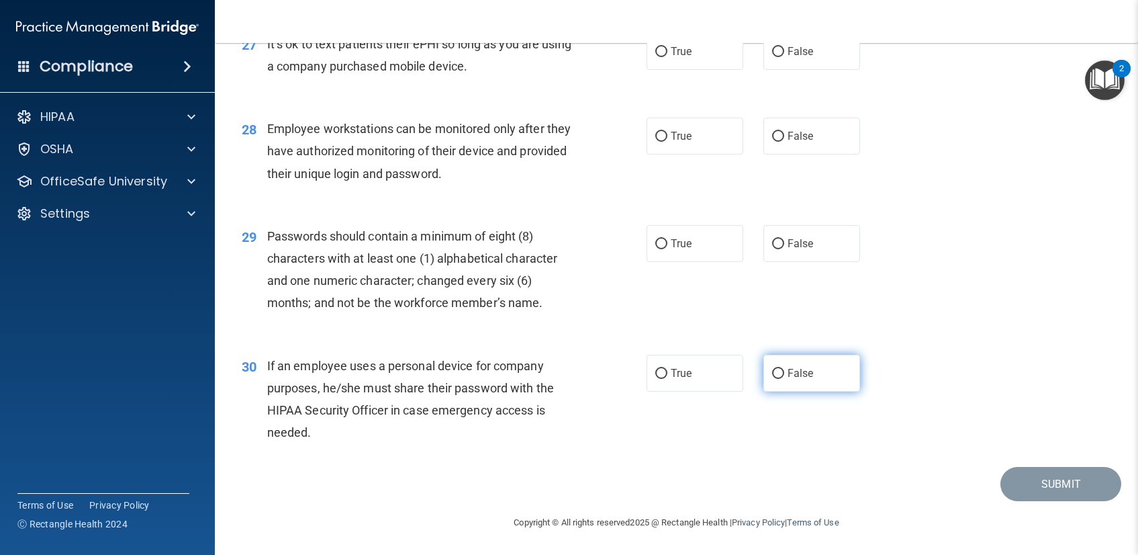
click at [773, 380] on label "False" at bounding box center [812, 373] width 97 height 37
click at [773, 379] on input "False" at bounding box center [778, 374] width 12 height 10
radio input "true"
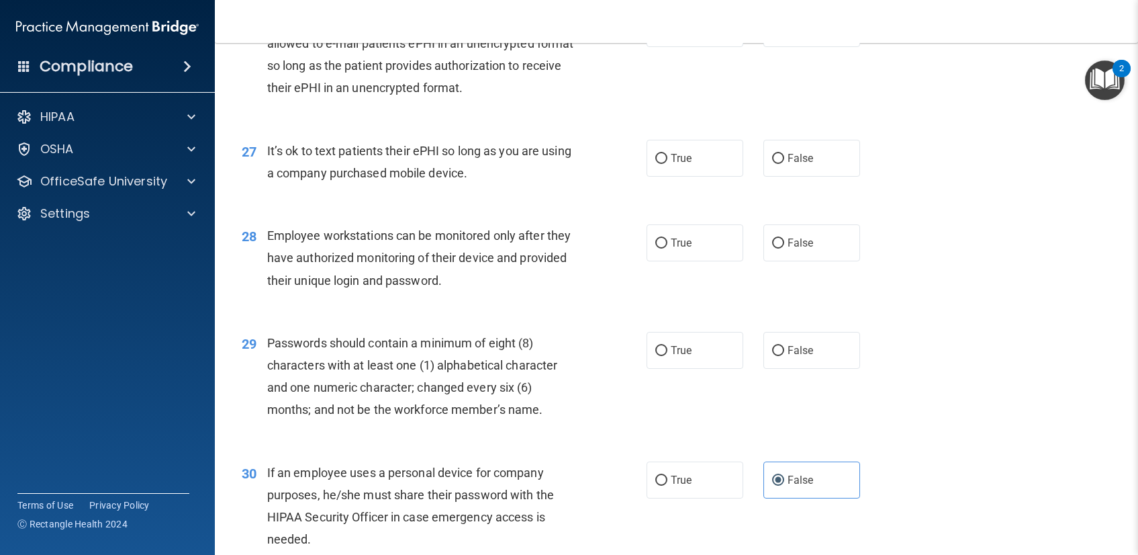
scroll to position [2975, 0]
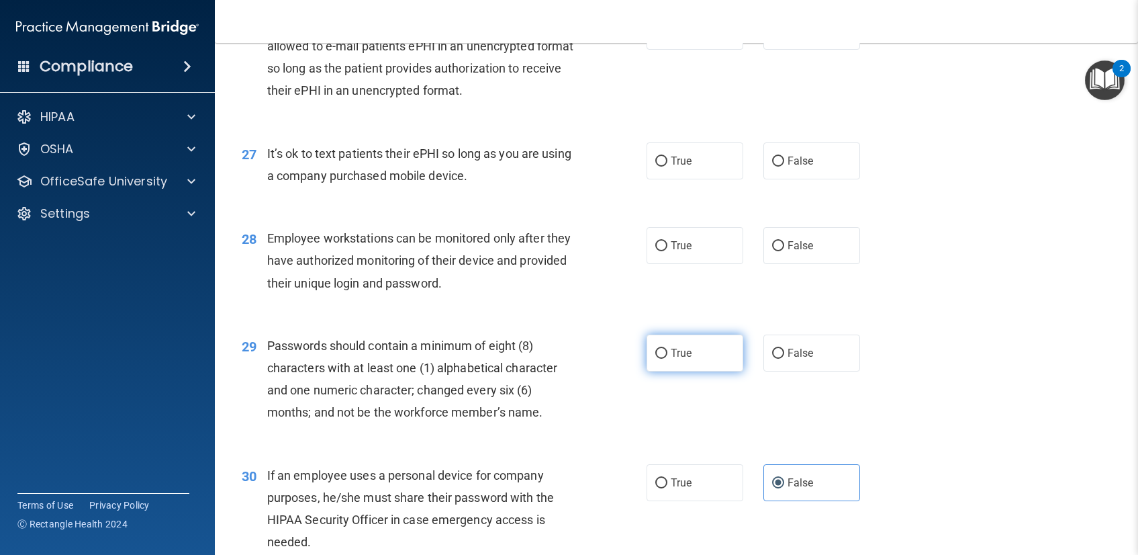
click at [671, 354] on span "True" at bounding box center [681, 353] width 21 height 13
click at [665, 354] on input "True" at bounding box center [661, 354] width 12 height 10
radio input "true"
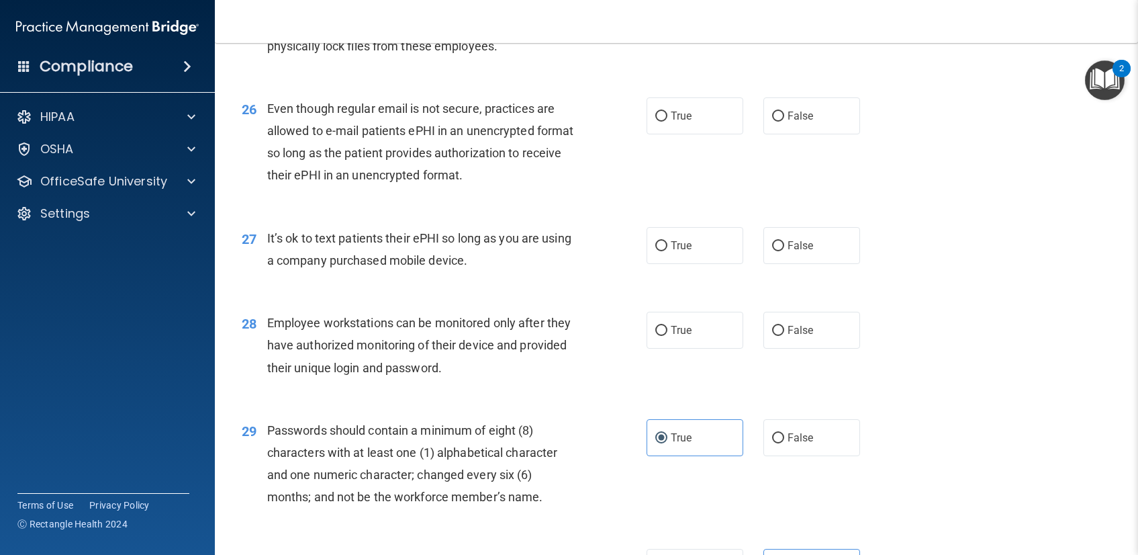
scroll to position [2890, 0]
click at [684, 335] on span "True" at bounding box center [681, 330] width 21 height 13
click at [667, 335] on input "True" at bounding box center [661, 331] width 12 height 10
radio input "true"
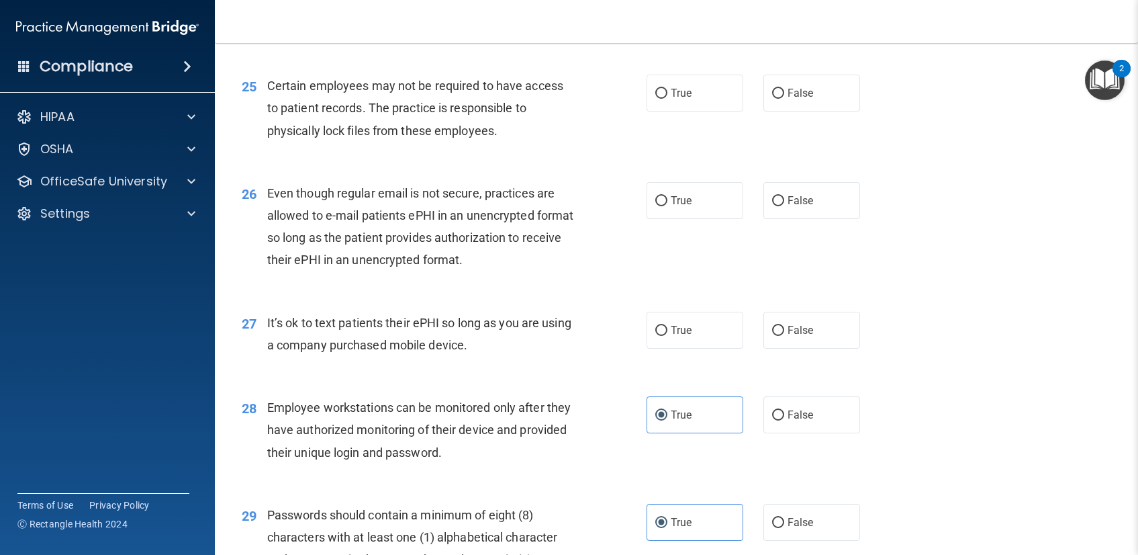
scroll to position [2798, 0]
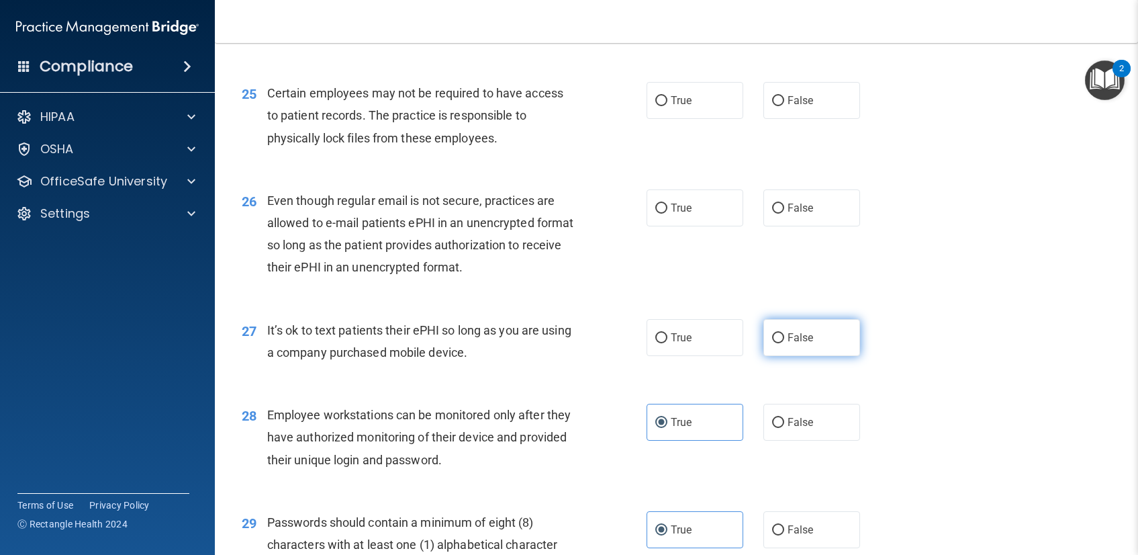
click at [793, 342] on span "False" at bounding box center [801, 337] width 26 height 13
click at [784, 342] on input "False" at bounding box center [778, 338] width 12 height 10
radio input "true"
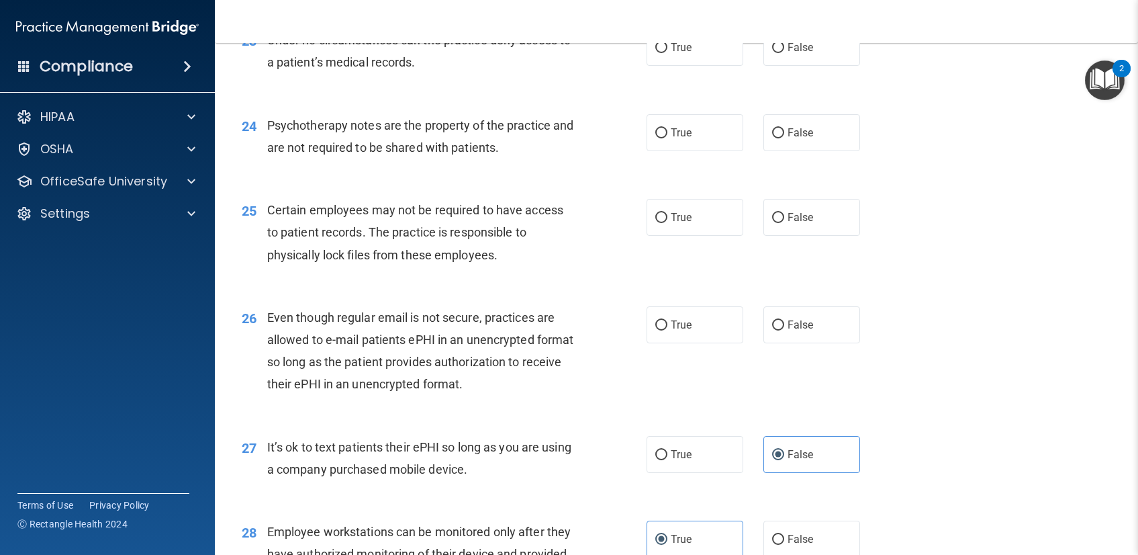
scroll to position [2669, 0]
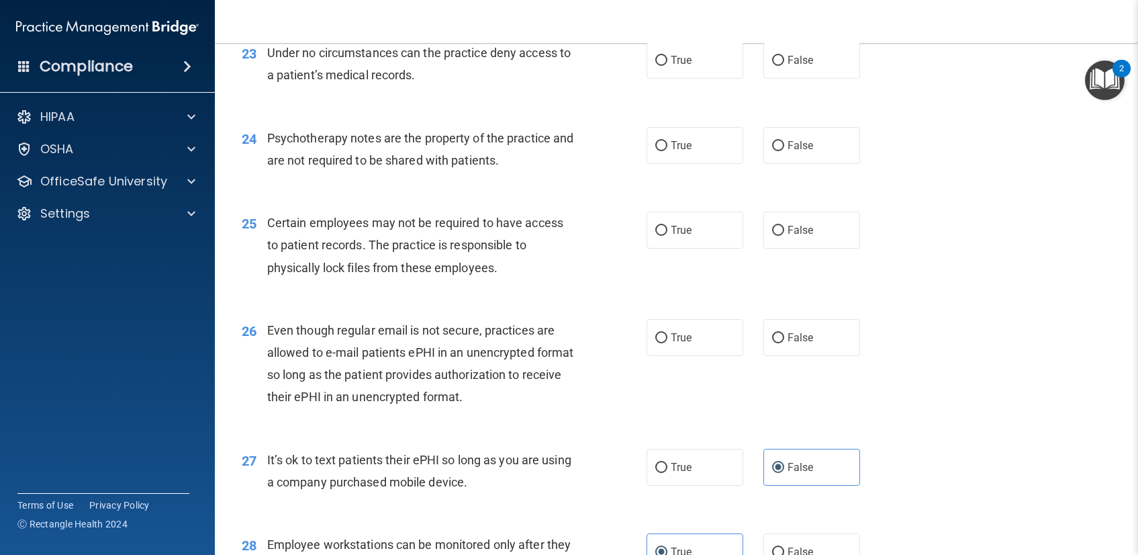
click at [633, 389] on div "26 Even though regular email is not secure, practices are allowed to e-mail pat…" at bounding box center [444, 367] width 445 height 96
click at [667, 347] on label "True" at bounding box center [695, 337] width 97 height 37
click at [667, 343] on input "True" at bounding box center [661, 338] width 12 height 10
radio input "true"
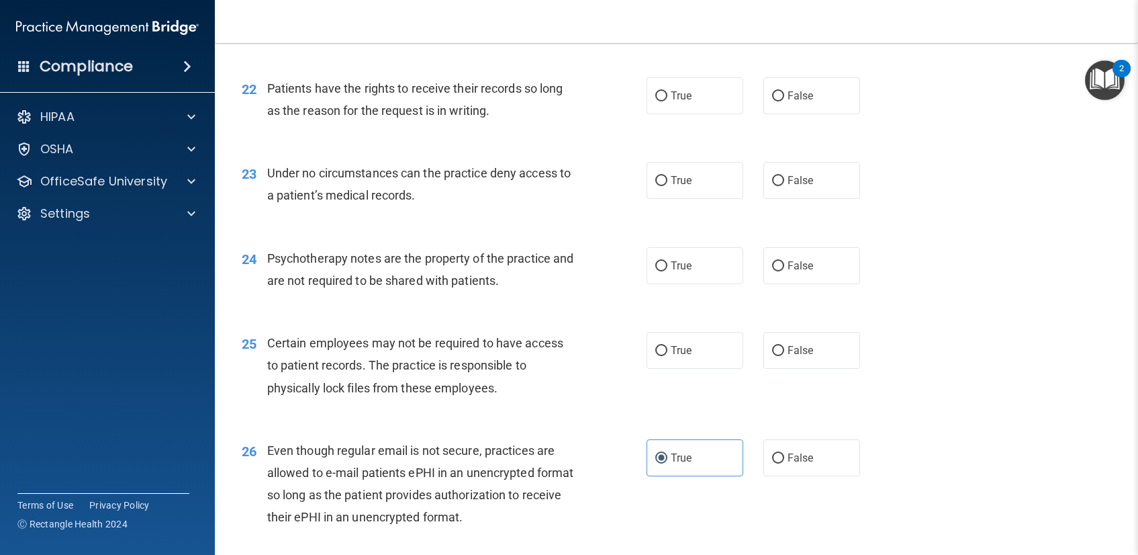
scroll to position [2548, 0]
click at [655, 350] on input "True" at bounding box center [661, 352] width 12 height 10
radio input "true"
click at [624, 327] on div "25 Certain employees may not be required to have access to patient records. The…" at bounding box center [677, 369] width 890 height 107
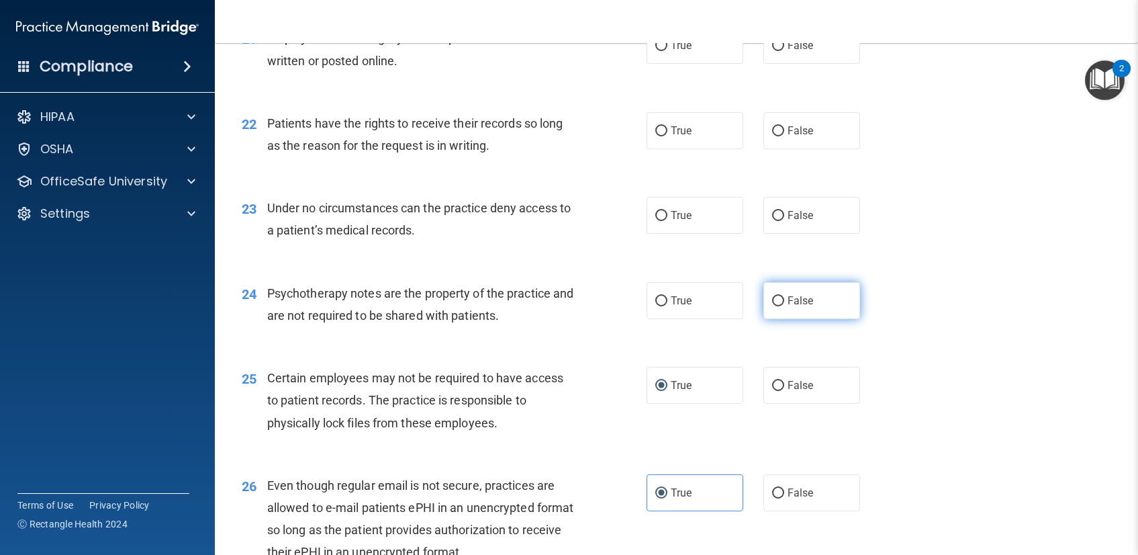
scroll to position [2512, 0]
click at [935, 291] on div "24 Psychotherapy notes are the property of the practice and are not required to…" at bounding box center [677, 309] width 890 height 85
click at [764, 304] on label "False" at bounding box center [812, 301] width 97 height 37
click at [772, 304] on input "False" at bounding box center [778, 302] width 12 height 10
radio input "true"
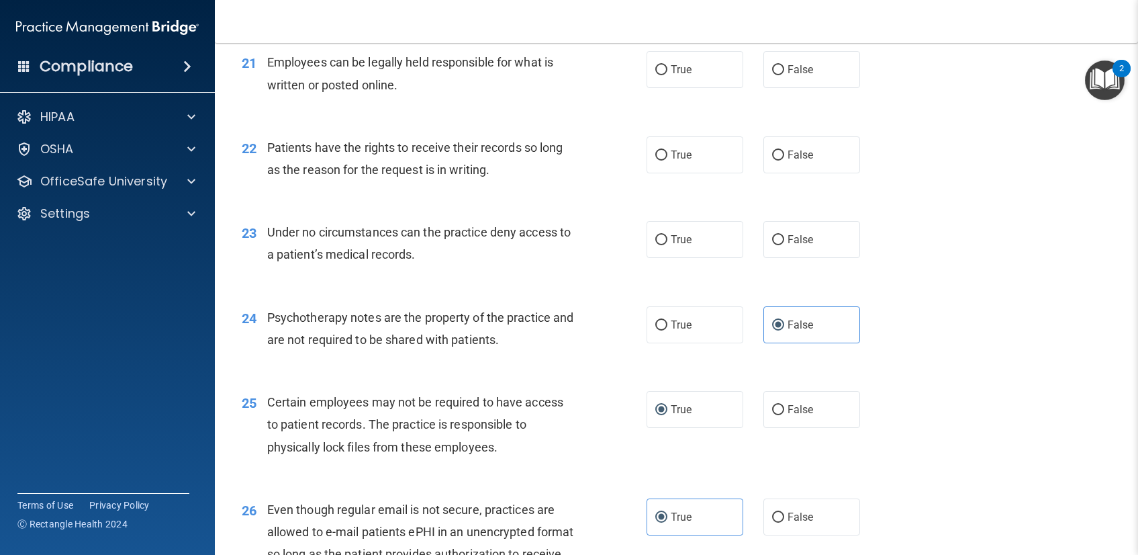
scroll to position [2489, 0]
click at [692, 234] on label "True" at bounding box center [695, 240] width 97 height 37
click at [667, 236] on input "True" at bounding box center [661, 241] width 12 height 10
radio input "true"
click at [802, 236] on span "False" at bounding box center [801, 240] width 26 height 13
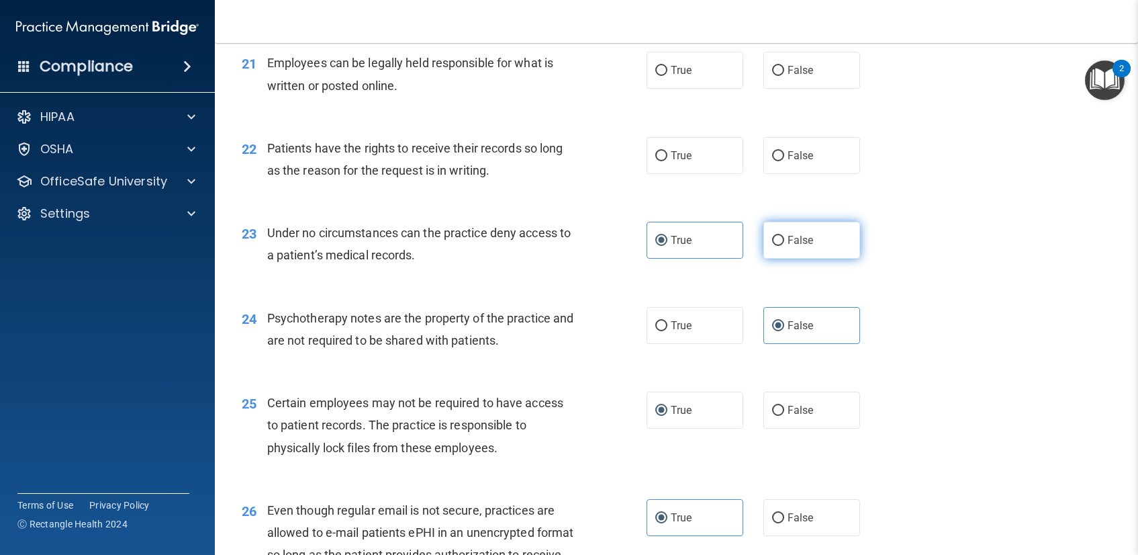
click at [784, 236] on input "False" at bounding box center [778, 241] width 12 height 10
radio input "true"
radio input "false"
click at [599, 257] on div "23 Under no circumstances can the practice deny access to a patient’s medical r…" at bounding box center [444, 247] width 445 height 51
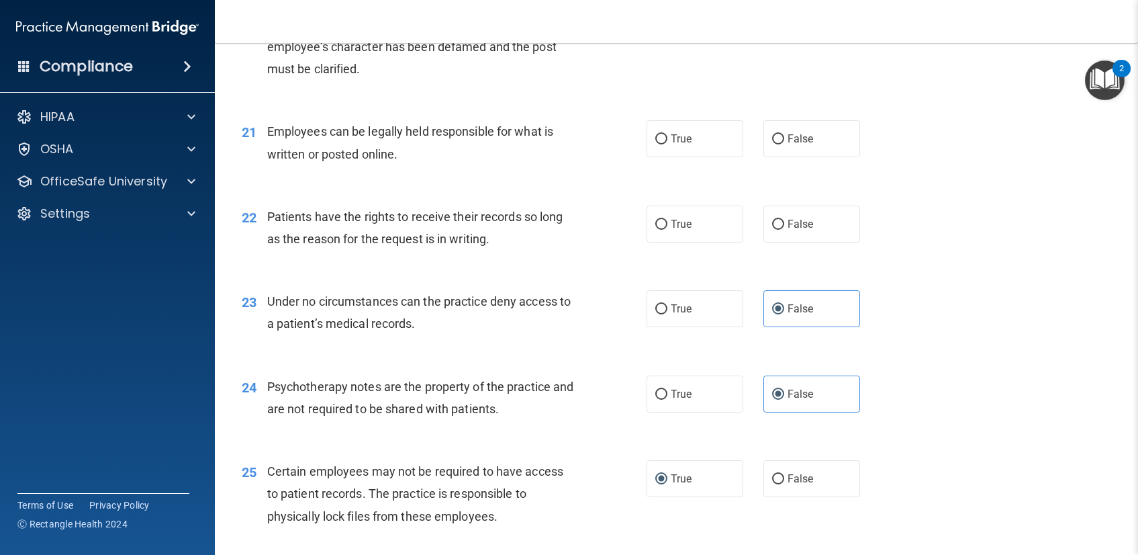
scroll to position [2410, 0]
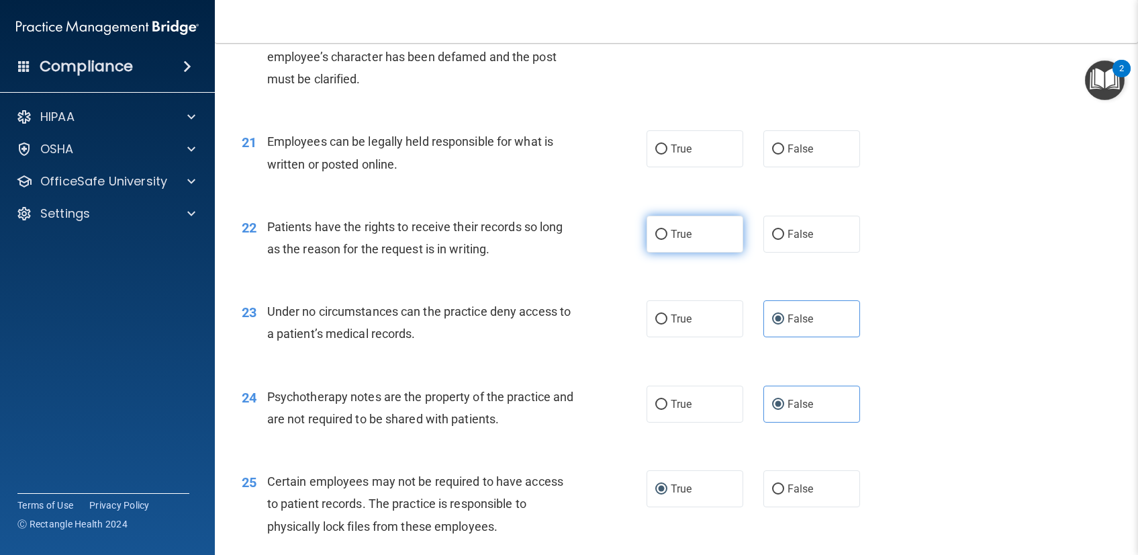
click at [658, 226] on label "True" at bounding box center [695, 234] width 97 height 37
click at [658, 230] on input "True" at bounding box center [661, 235] width 12 height 10
radio input "true"
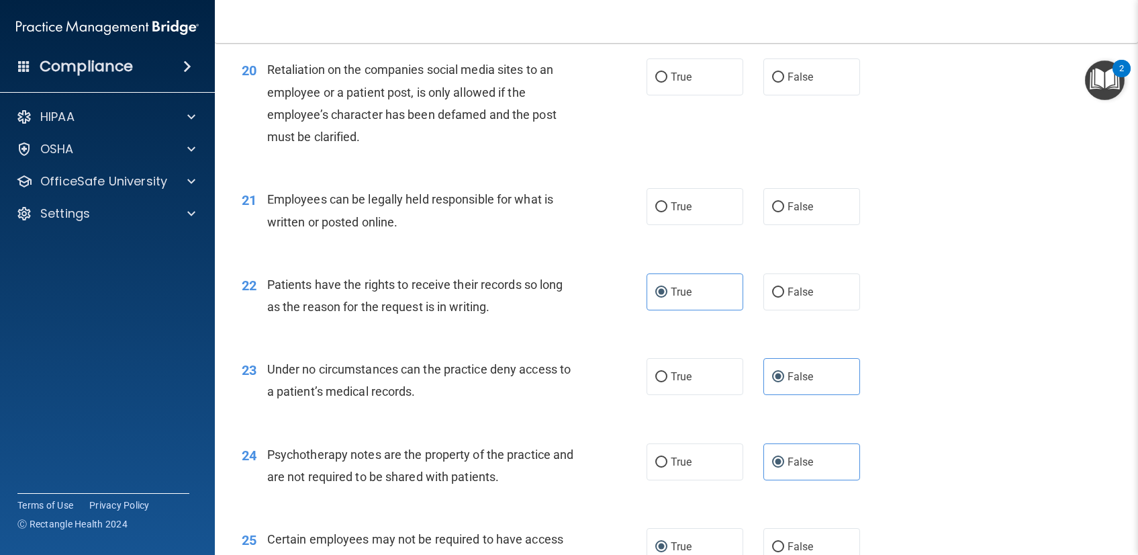
scroll to position [2328, 0]
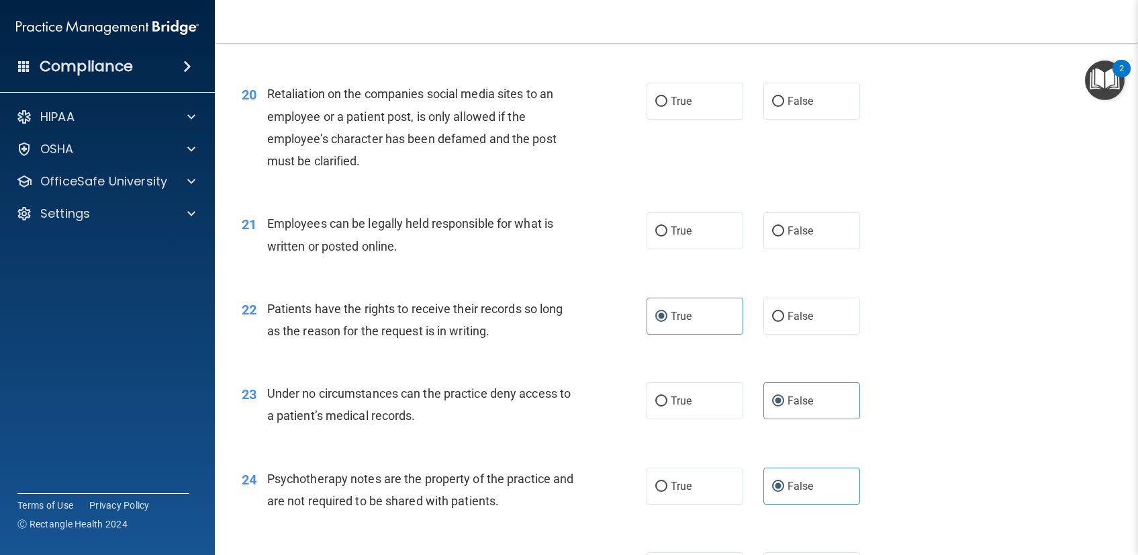
click at [575, 248] on div "Employees can be legally held responsible for what is written or posted online." at bounding box center [426, 234] width 318 height 44
click at [697, 243] on label "True" at bounding box center [695, 230] width 97 height 37
click at [667, 236] on input "True" at bounding box center [661, 231] width 12 height 10
radio input "true"
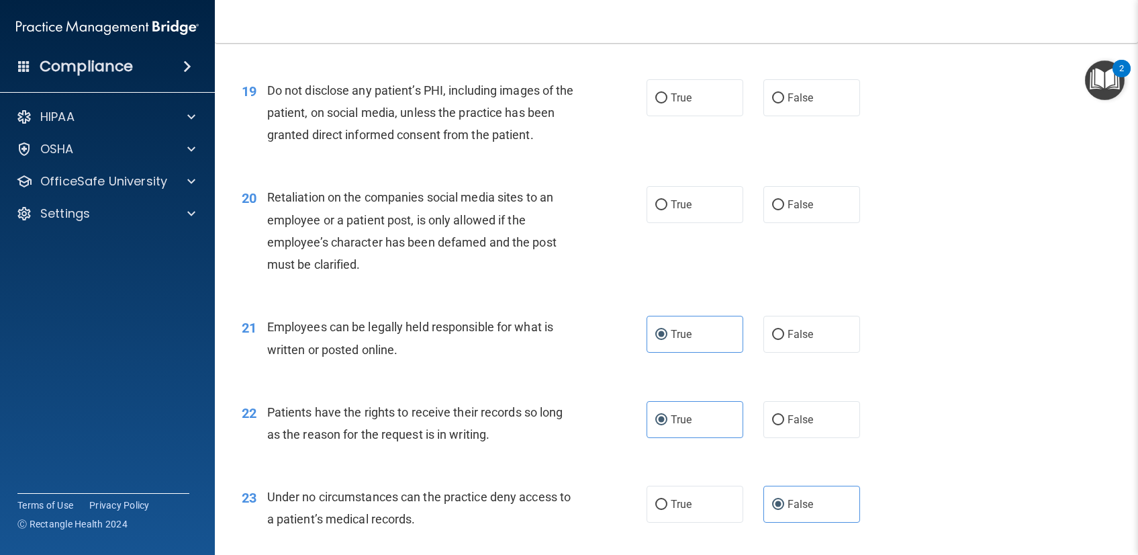
scroll to position [2222, 0]
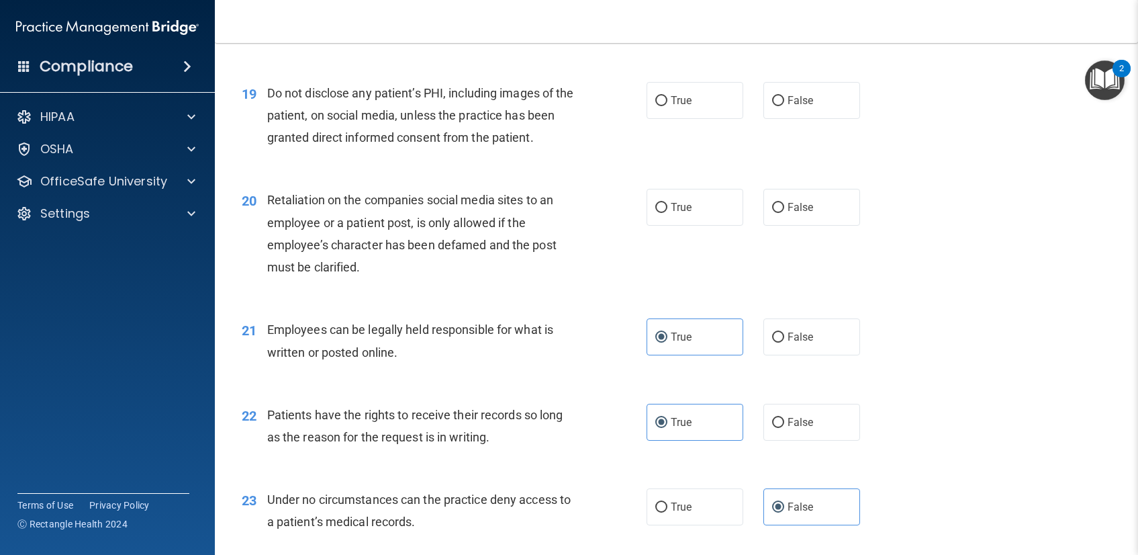
click at [612, 244] on div "20 Retaliation on the companies social media sites to an employee or a patient …" at bounding box center [444, 237] width 445 height 96
click at [780, 203] on label "False" at bounding box center [812, 207] width 97 height 37
click at [780, 203] on input "False" at bounding box center [778, 208] width 12 height 10
radio input "true"
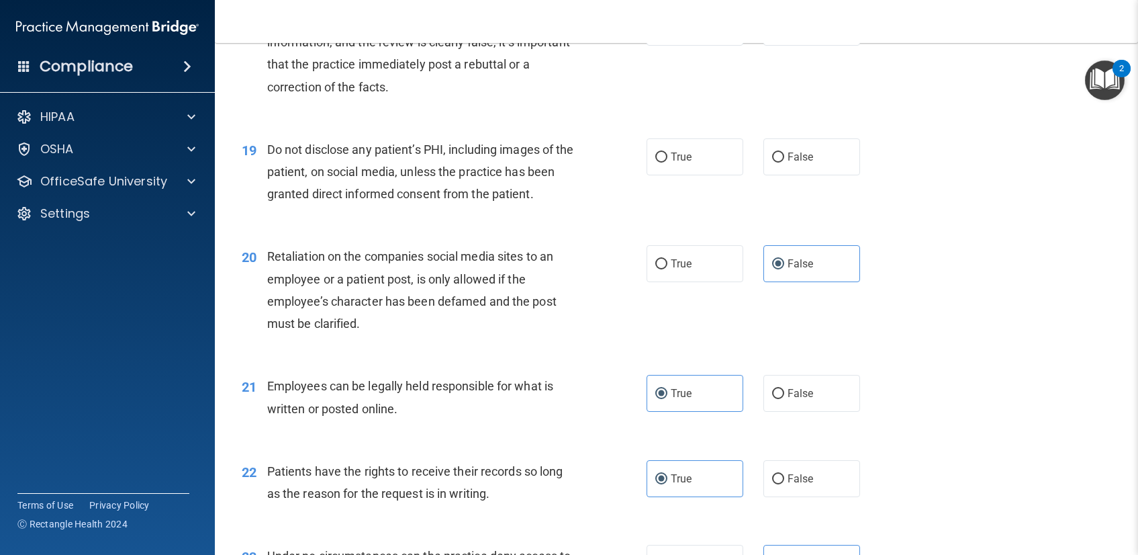
scroll to position [2106, 0]
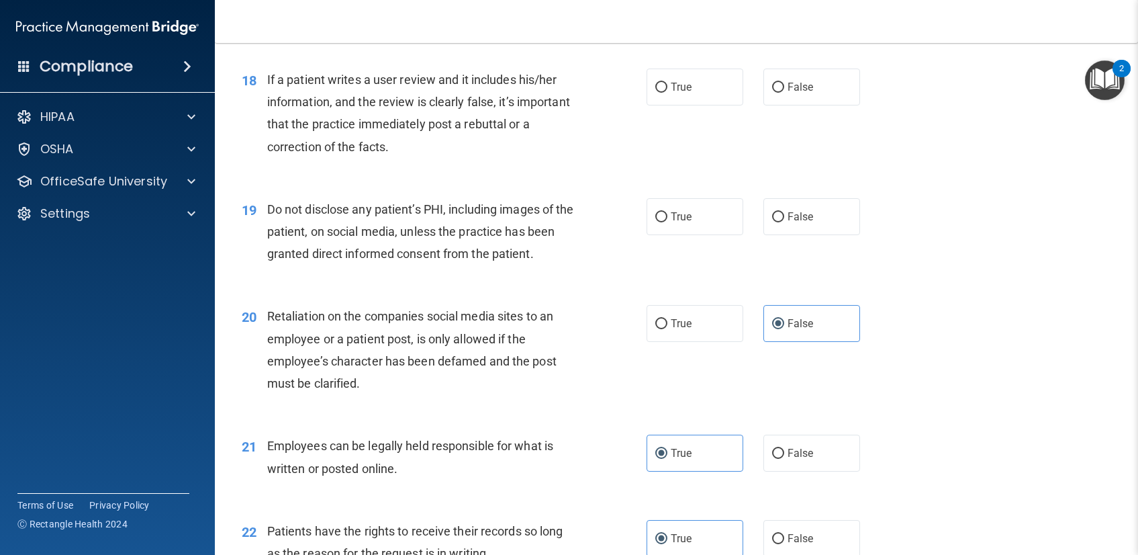
click at [588, 249] on div "19 Do not disclose any patient’s PHI, including images of the patient, on socia…" at bounding box center [444, 235] width 445 height 74
click at [687, 199] on label "True" at bounding box center [695, 216] width 97 height 37
click at [667, 212] on input "True" at bounding box center [661, 217] width 12 height 10
radio input "true"
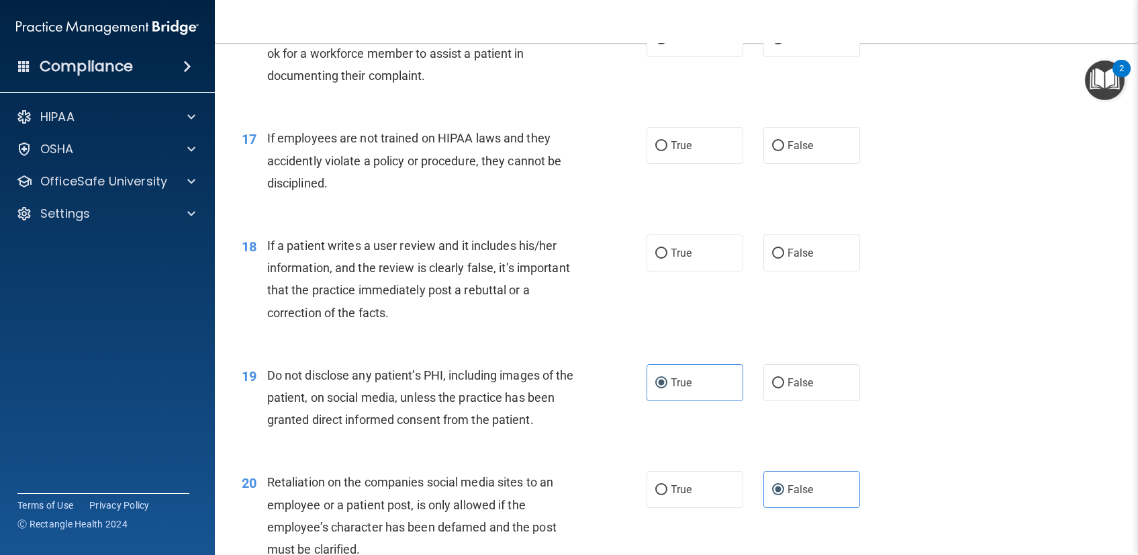
scroll to position [1918, 0]
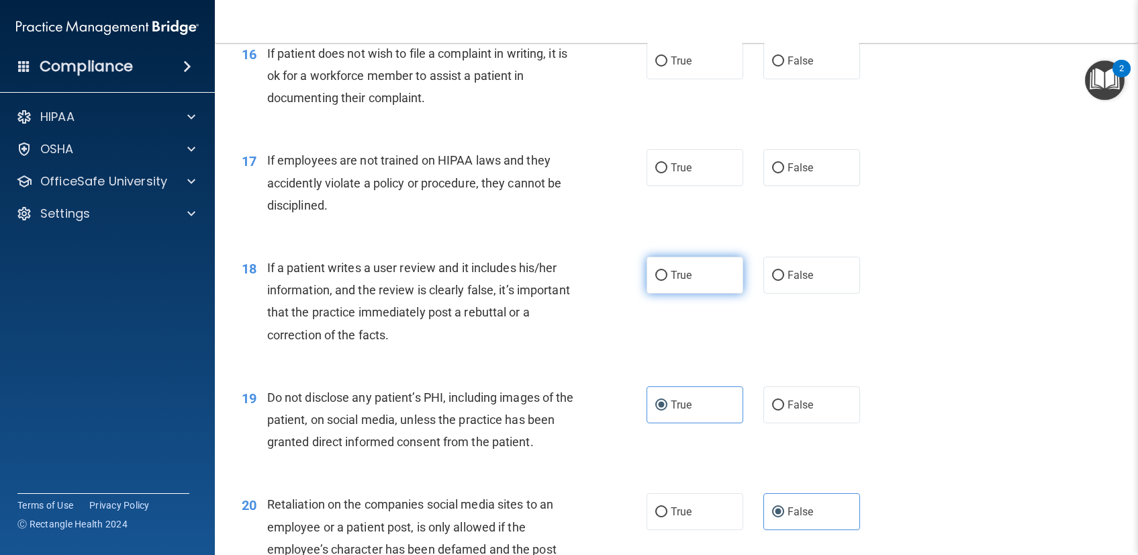
click at [697, 275] on label "True" at bounding box center [695, 275] width 97 height 37
click at [667, 275] on input "True" at bounding box center [661, 276] width 12 height 10
radio input "true"
click at [789, 276] on span "False" at bounding box center [801, 275] width 26 height 13
click at [784, 276] on input "False" at bounding box center [778, 276] width 12 height 10
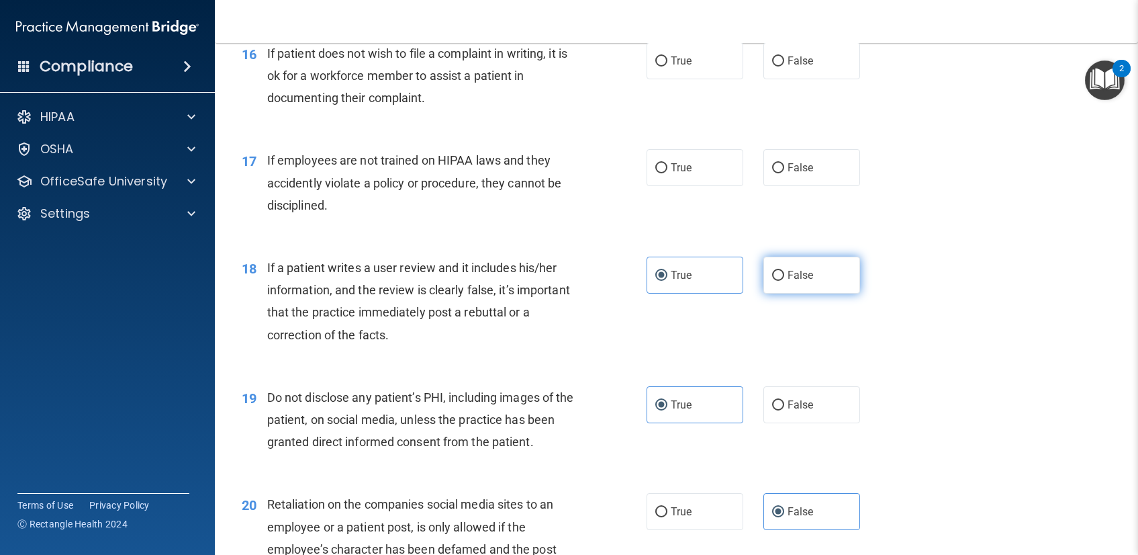
radio input "true"
radio input "false"
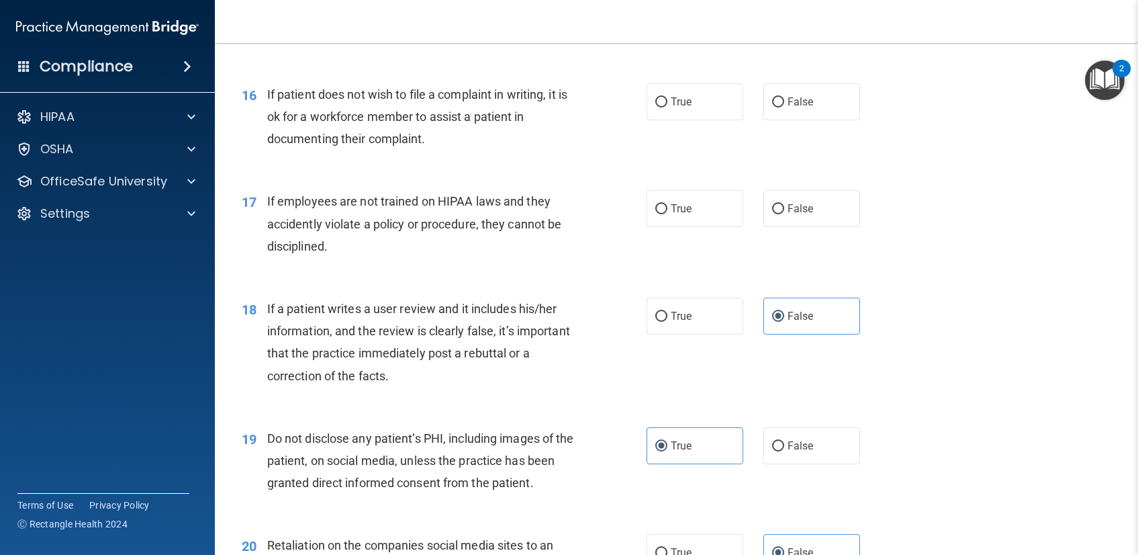
scroll to position [1836, 0]
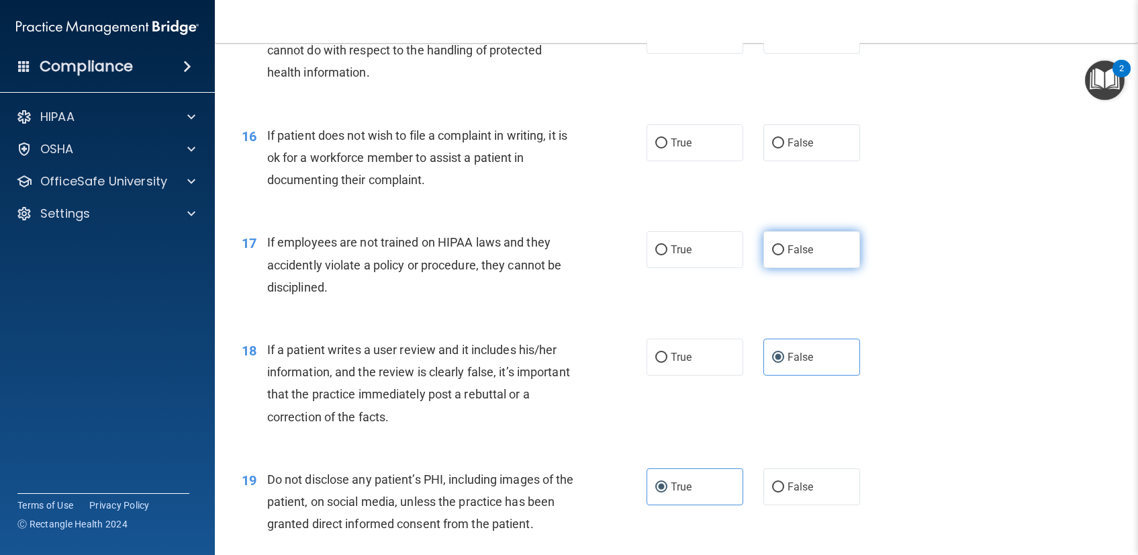
click at [841, 263] on label "False" at bounding box center [812, 249] width 97 height 37
click at [784, 255] on input "False" at bounding box center [778, 250] width 12 height 10
radio input "true"
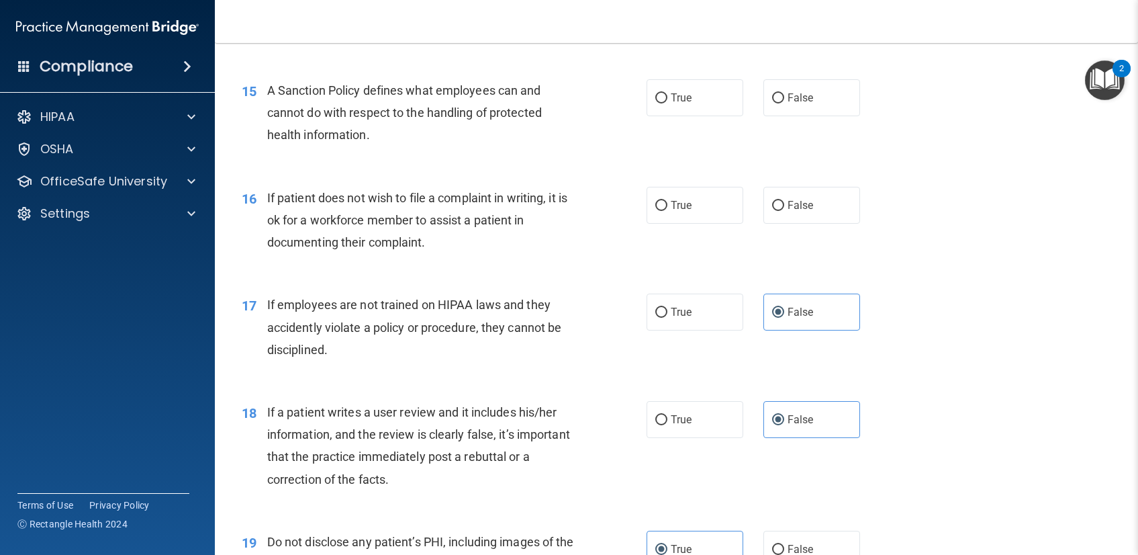
scroll to position [1748, 0]
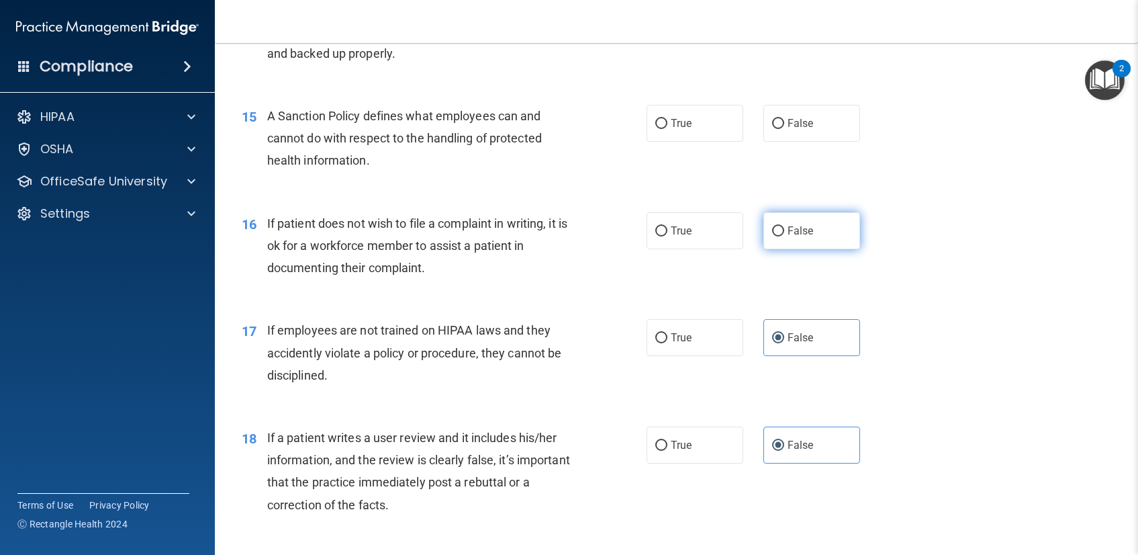
click at [795, 231] on span "False" at bounding box center [801, 230] width 26 height 13
click at [784, 231] on input "False" at bounding box center [778, 231] width 12 height 10
radio input "true"
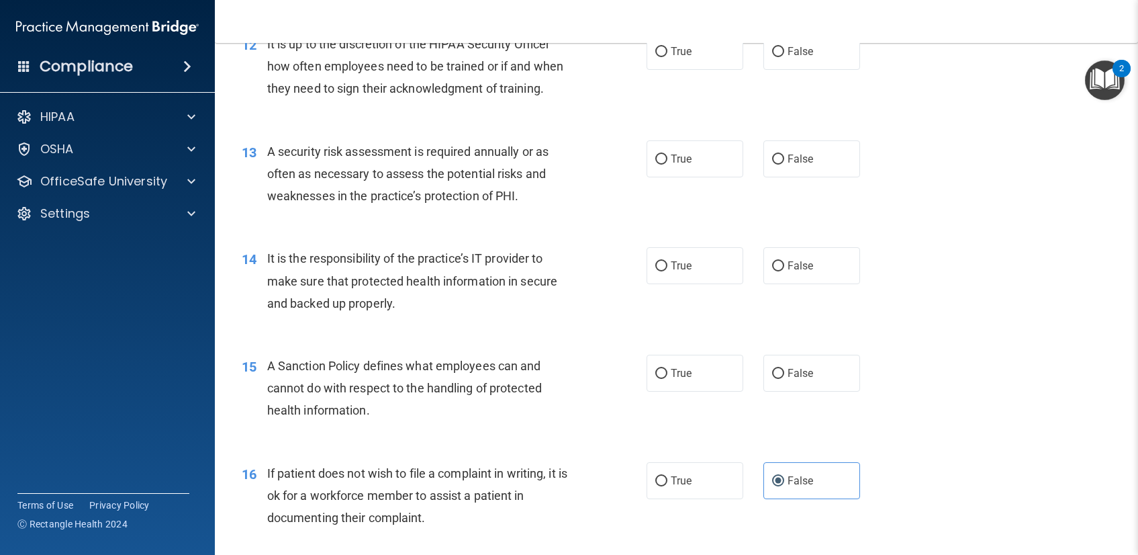
scroll to position [1497, 0]
click at [671, 265] on span "True" at bounding box center [681, 266] width 21 height 13
click at [667, 265] on input "True" at bounding box center [661, 267] width 12 height 10
radio input "true"
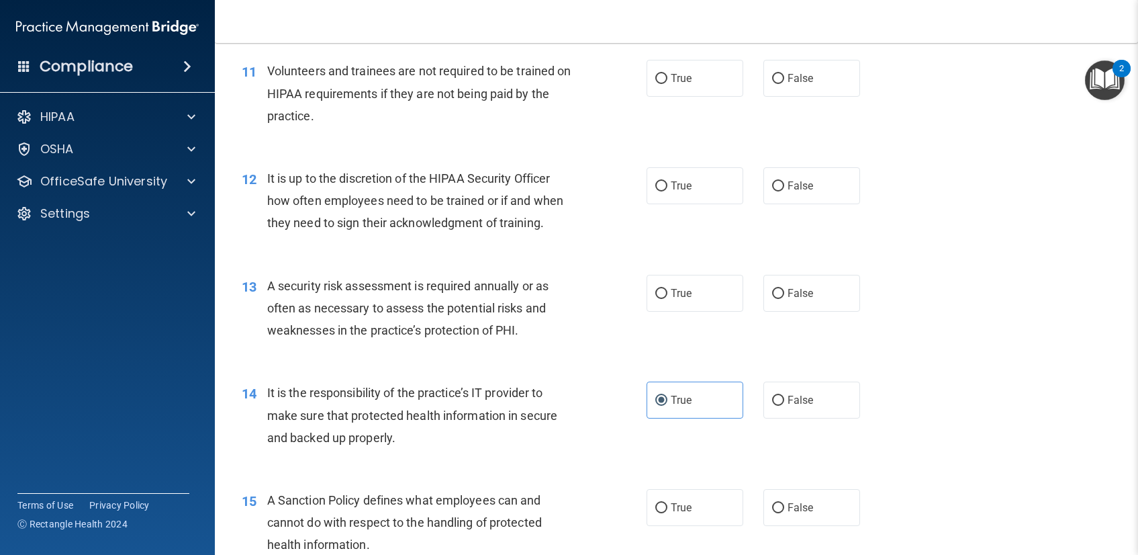
scroll to position [1304, 0]
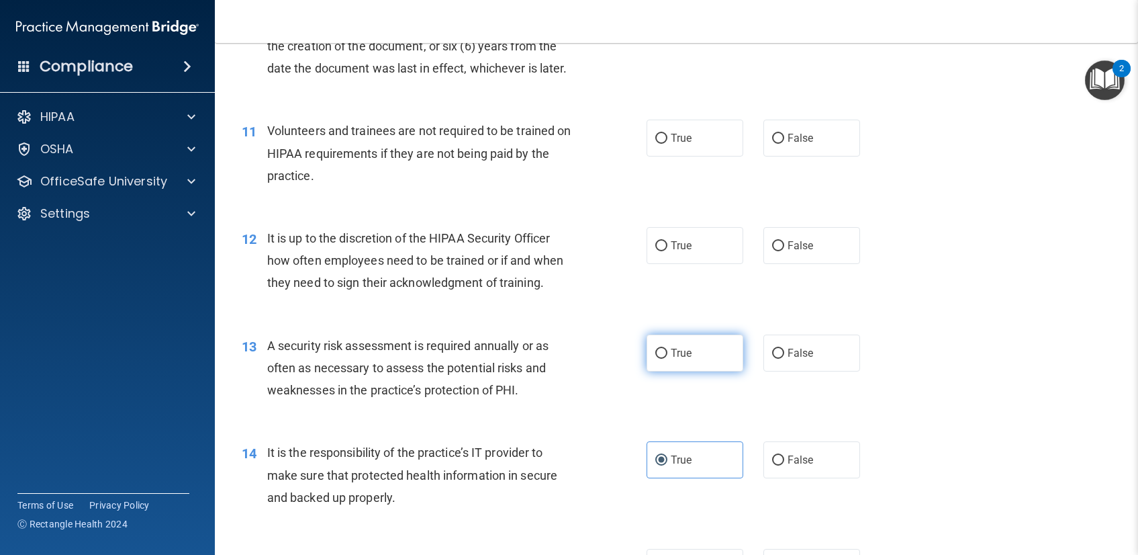
click at [704, 350] on label "True" at bounding box center [695, 352] width 97 height 37
click at [667, 350] on input "True" at bounding box center [661, 354] width 12 height 10
radio input "true"
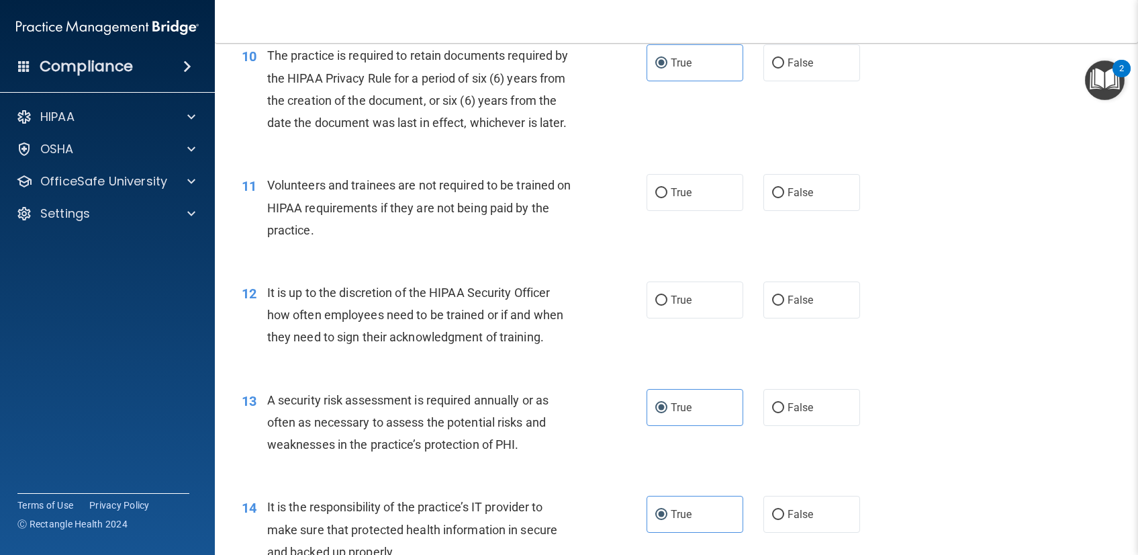
scroll to position [1229, 0]
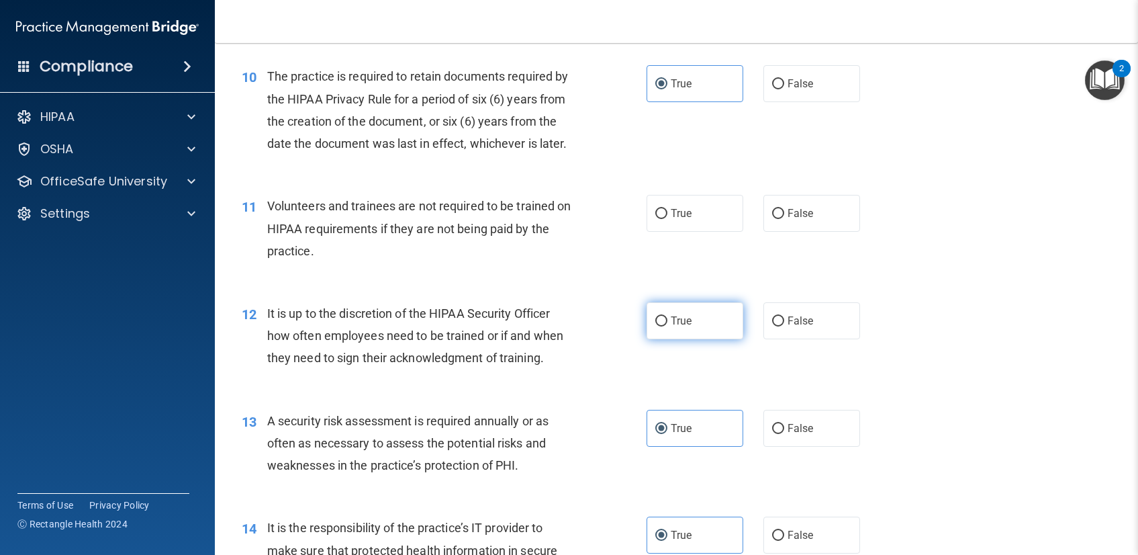
click at [672, 318] on span "True" at bounding box center [681, 320] width 21 height 13
click at [667, 318] on input "True" at bounding box center [661, 321] width 12 height 10
radio input "true"
click at [814, 313] on label "False" at bounding box center [812, 320] width 97 height 37
click at [784, 316] on input "False" at bounding box center [778, 321] width 12 height 10
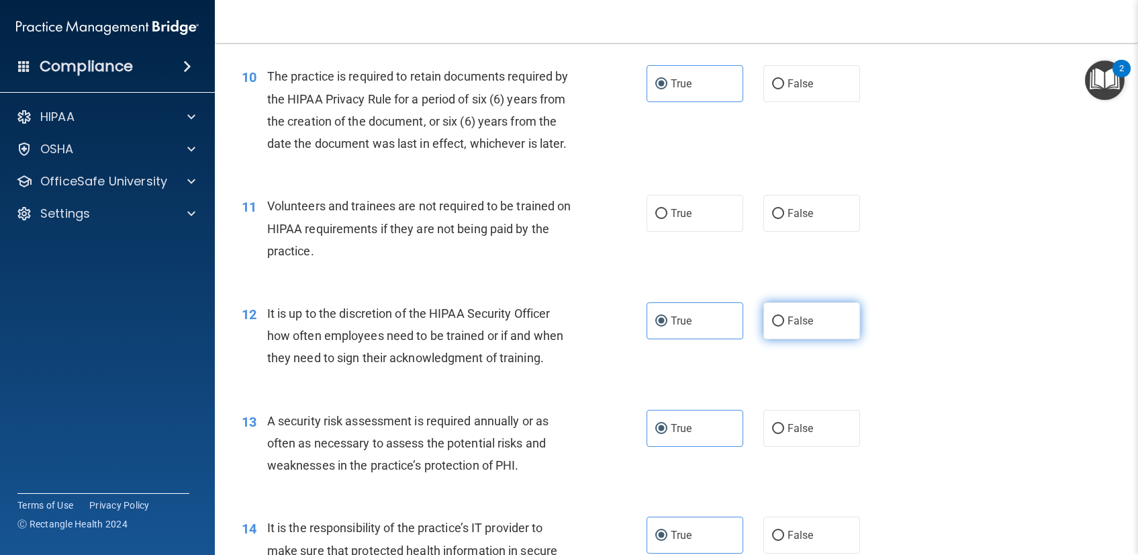
radio input "true"
radio input "false"
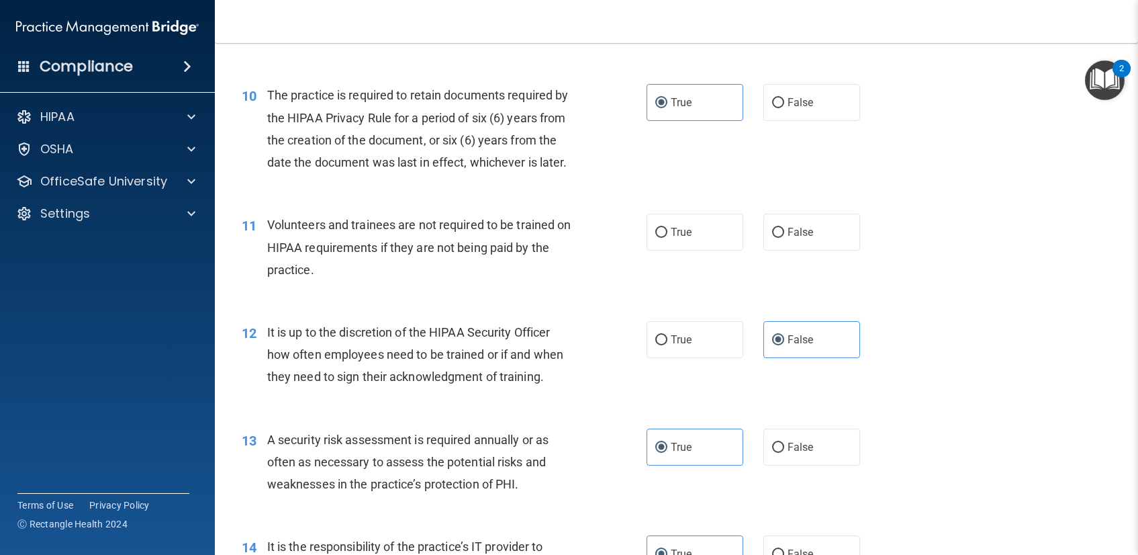
scroll to position [1209, 0]
click at [773, 240] on label "False" at bounding box center [812, 233] width 97 height 37
click at [773, 239] on input "False" at bounding box center [778, 234] width 12 height 10
radio input "true"
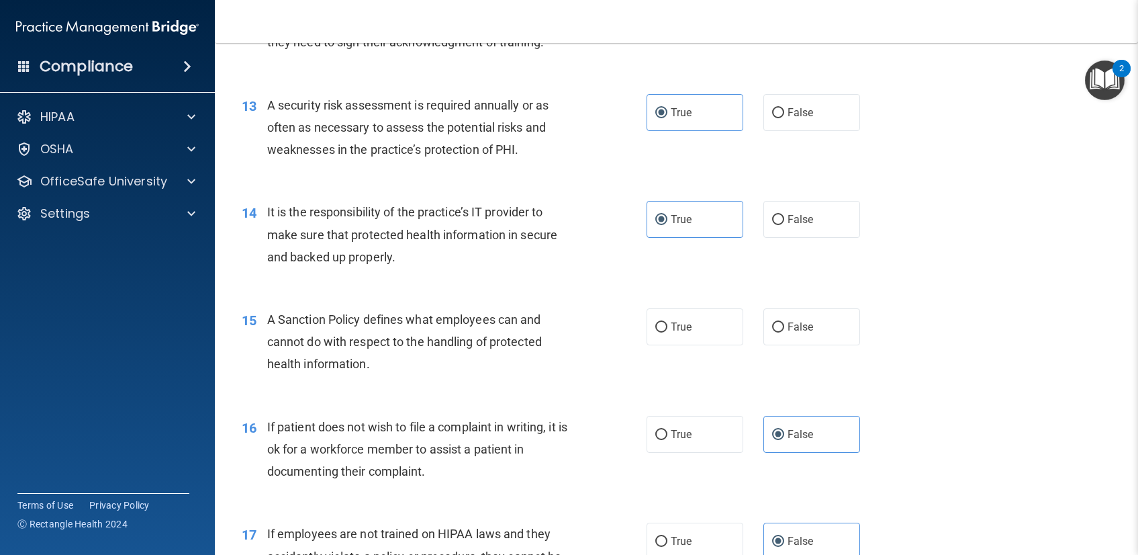
scroll to position [1558, 0]
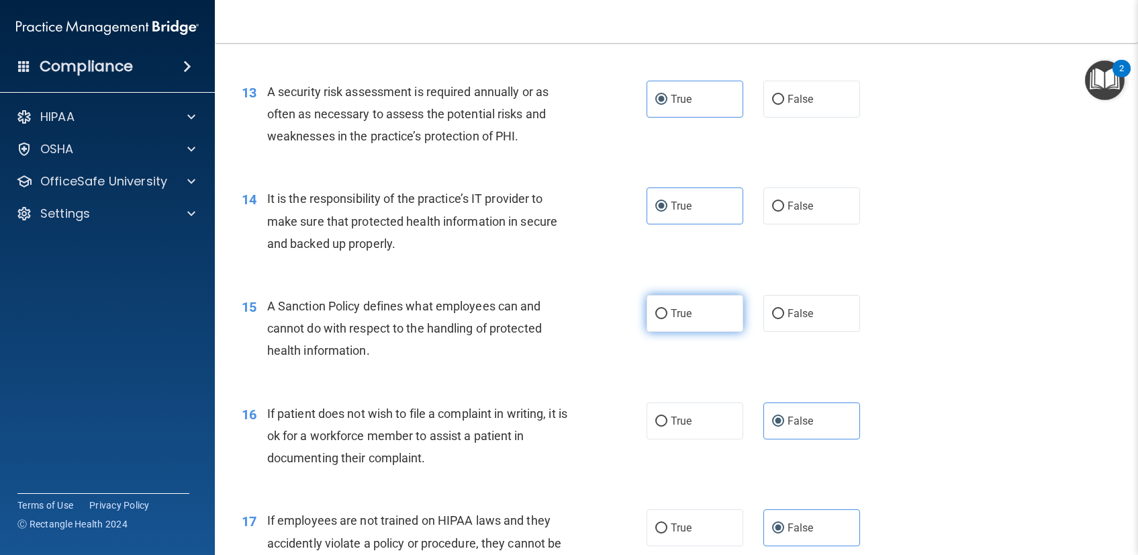
click at [671, 313] on span "True" at bounding box center [681, 313] width 21 height 13
click at [666, 313] on input "True" at bounding box center [661, 314] width 12 height 10
radio input "true"
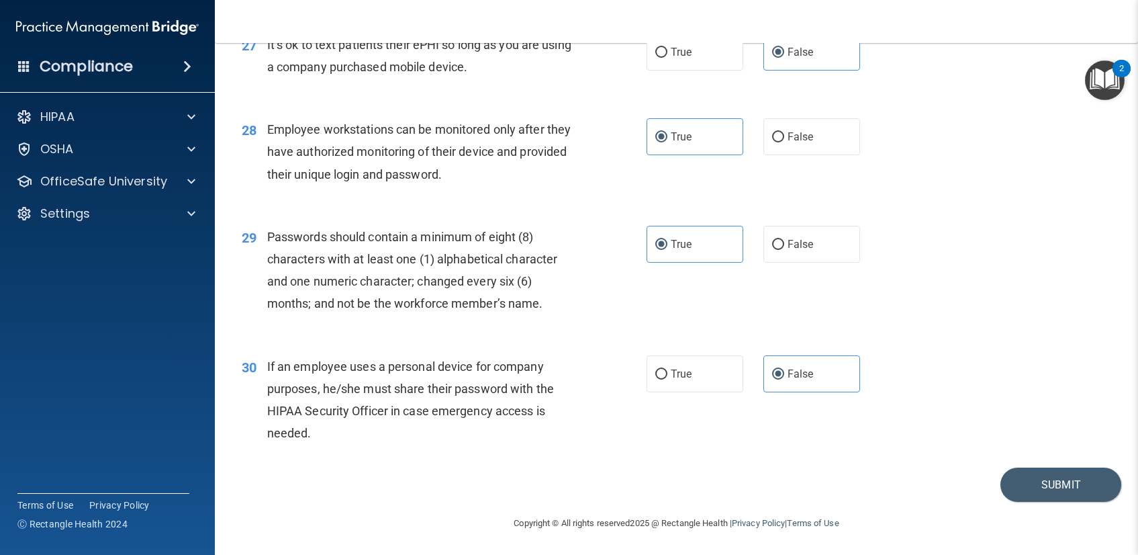
scroll to position [3084, 0]
click at [1040, 494] on button "Submit" at bounding box center [1061, 484] width 121 height 34
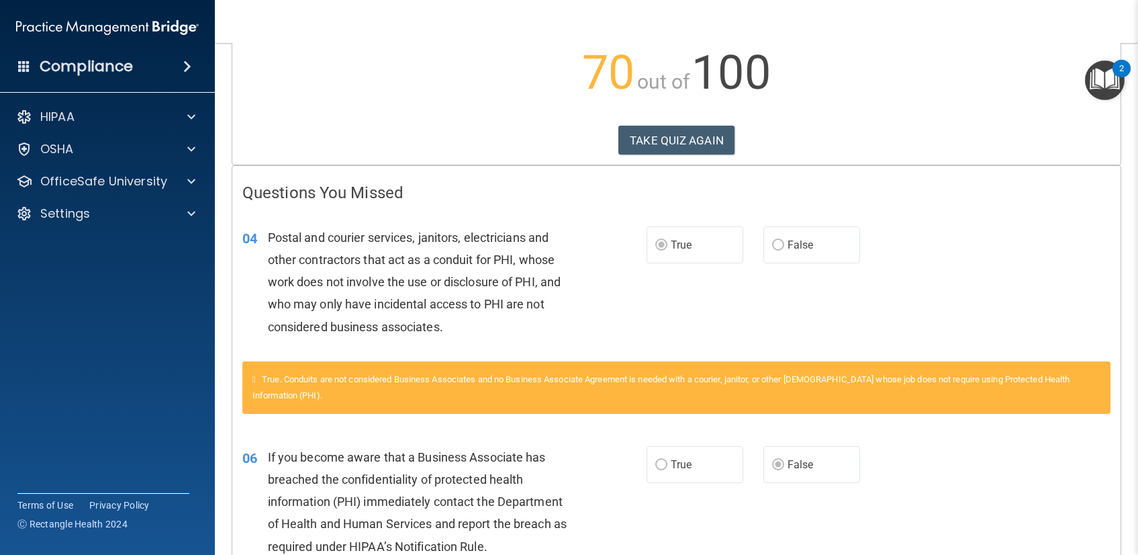
scroll to position [150, 0]
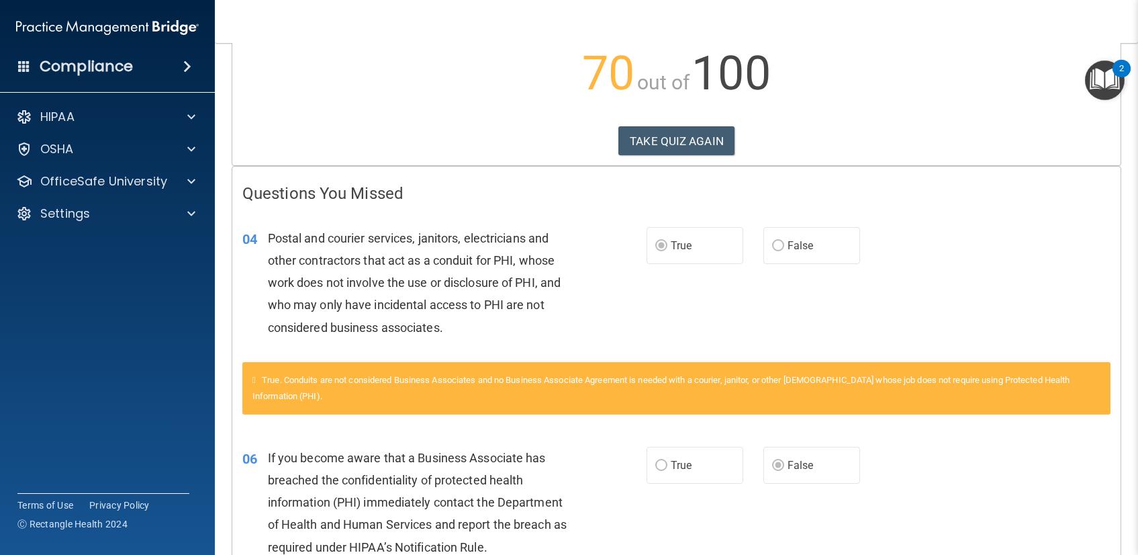
click at [769, 252] on label "False" at bounding box center [812, 245] width 97 height 37
click at [696, 130] on button "TAKE QUIZ AGAIN" at bounding box center [676, 141] width 116 height 30
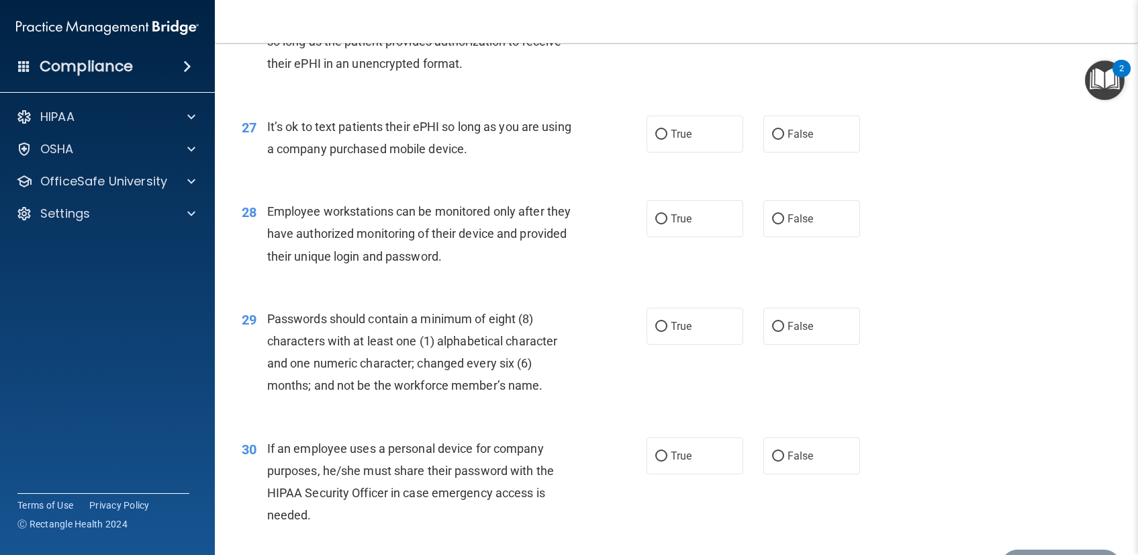
scroll to position [3084, 0]
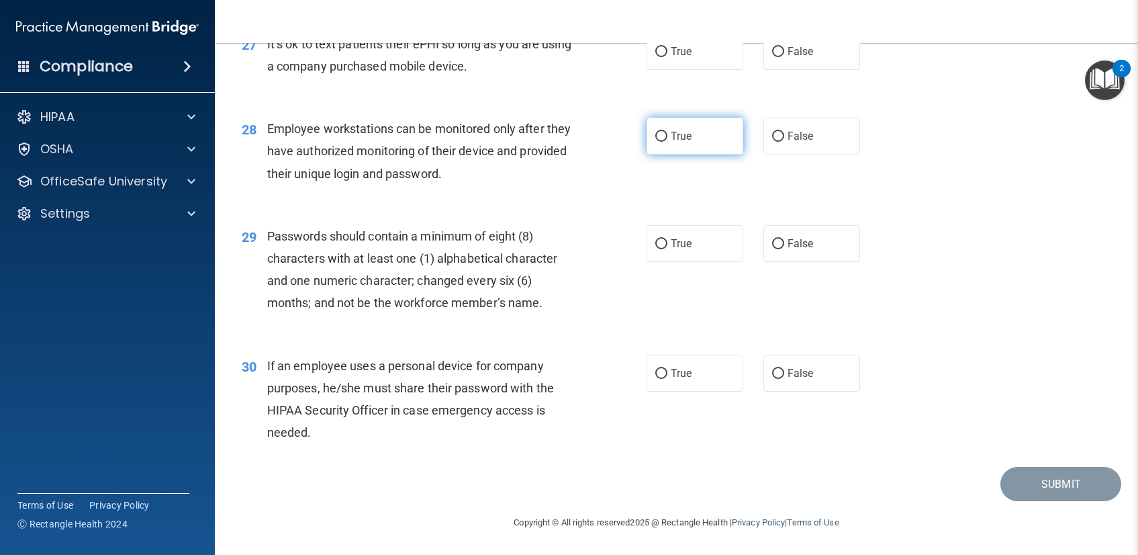
click at [658, 137] on input "True" at bounding box center [661, 137] width 12 height 10
radio input "true"
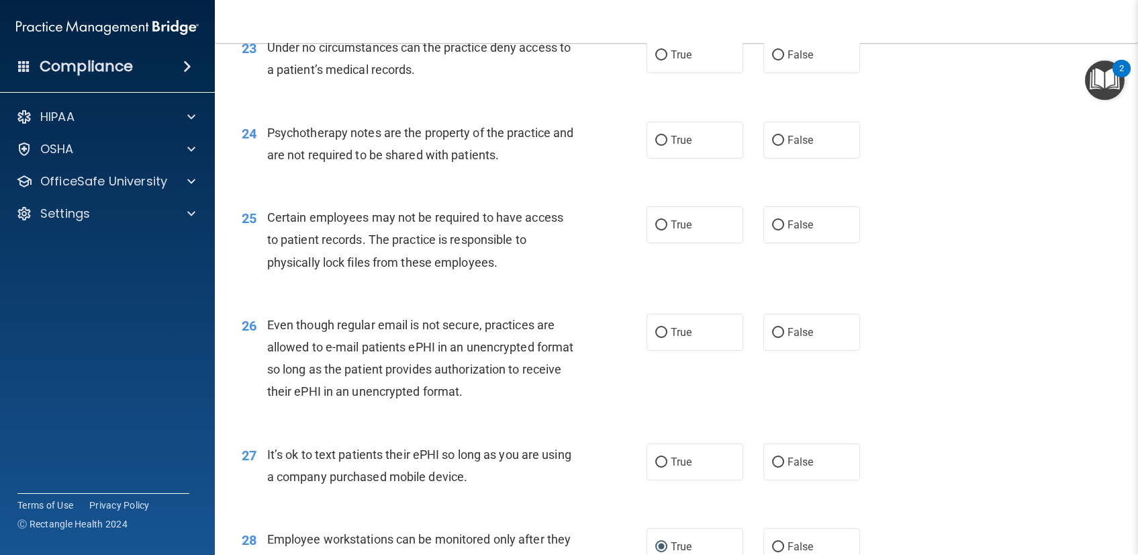
scroll to position [2673, 0]
click at [772, 140] on input "False" at bounding box center [778, 141] width 12 height 10
radio input "true"
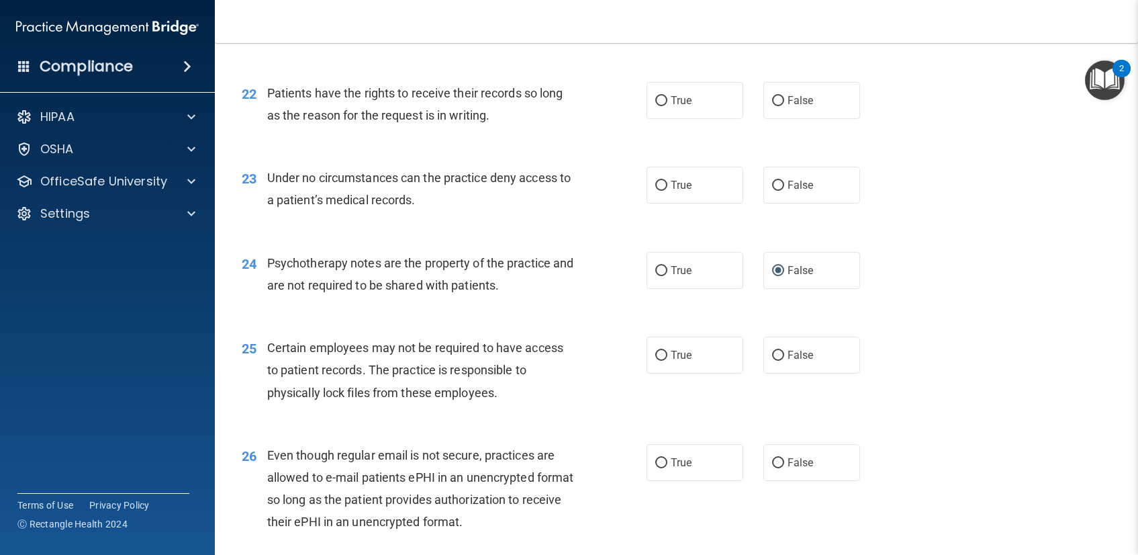
scroll to position [2523, 0]
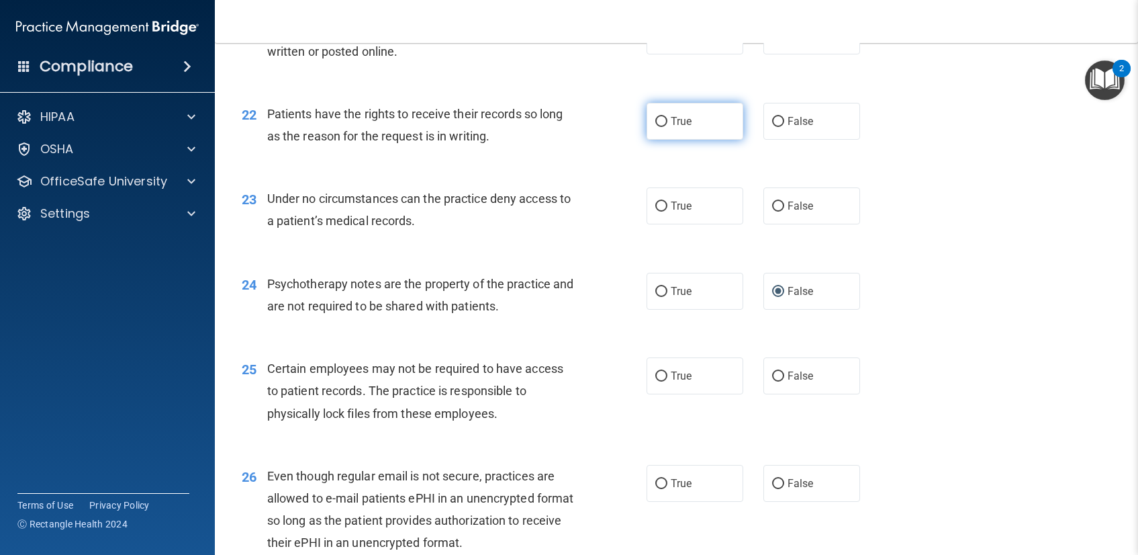
click at [657, 126] on input "True" at bounding box center [661, 122] width 12 height 10
radio input "true"
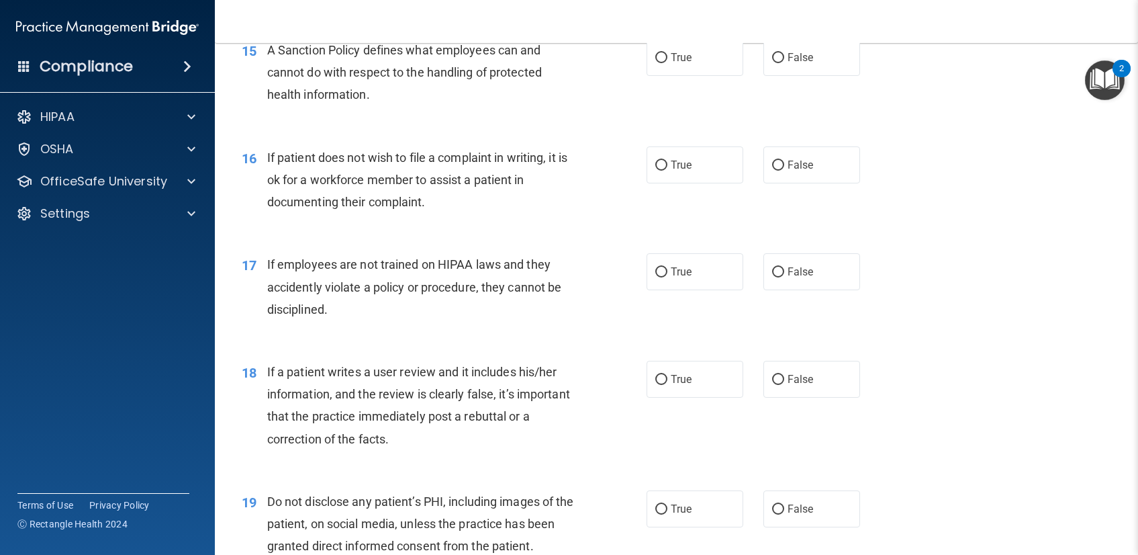
scroll to position [1810, 0]
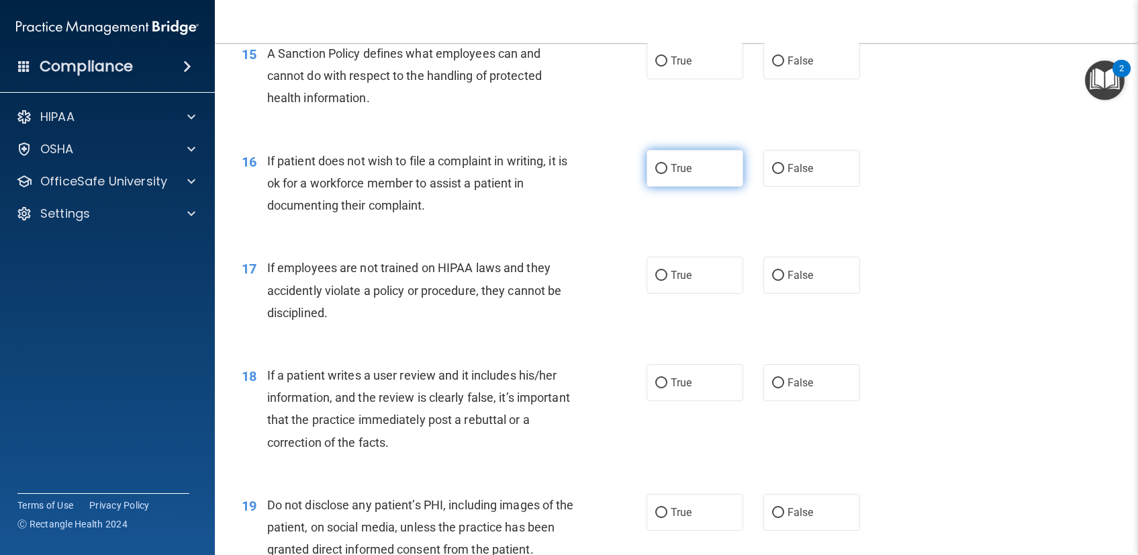
click at [655, 171] on input "True" at bounding box center [661, 169] width 12 height 10
radio input "true"
click at [774, 172] on input "False" at bounding box center [778, 169] width 12 height 10
radio input "true"
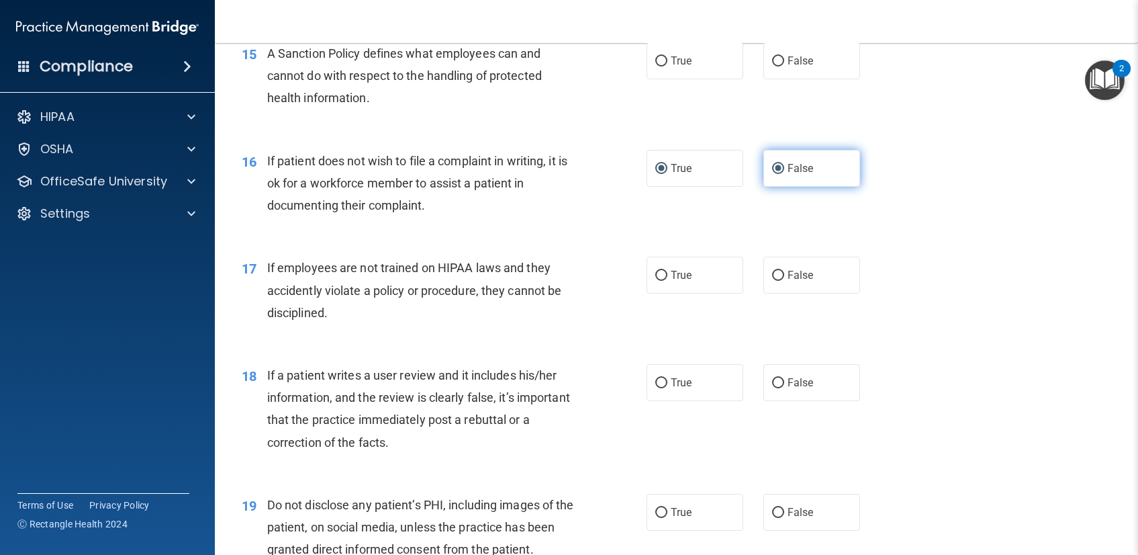
radio input "false"
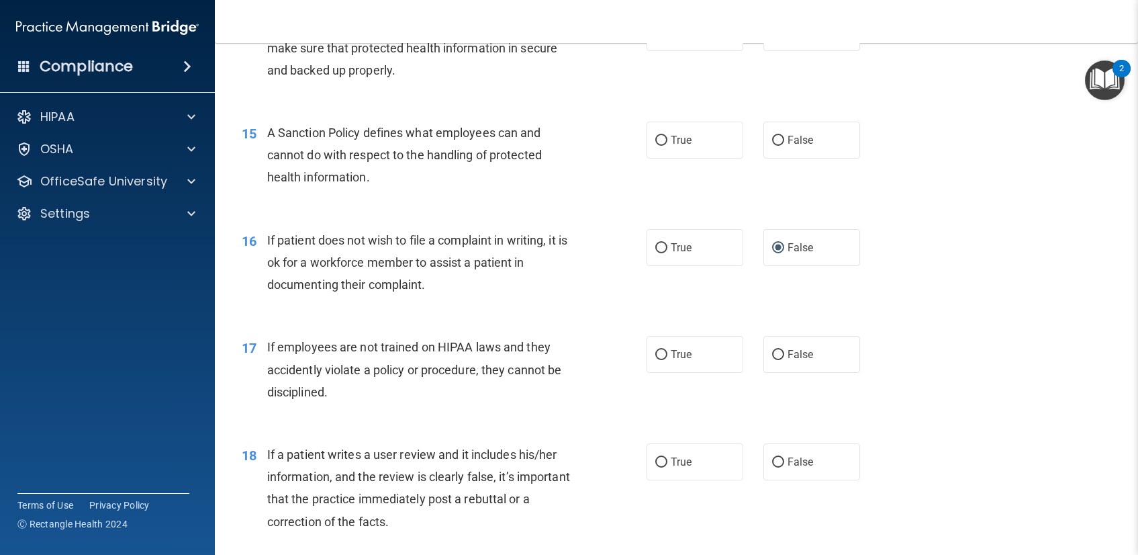
scroll to position [1730, 0]
click at [655, 144] on input "True" at bounding box center [661, 141] width 12 height 10
radio input "true"
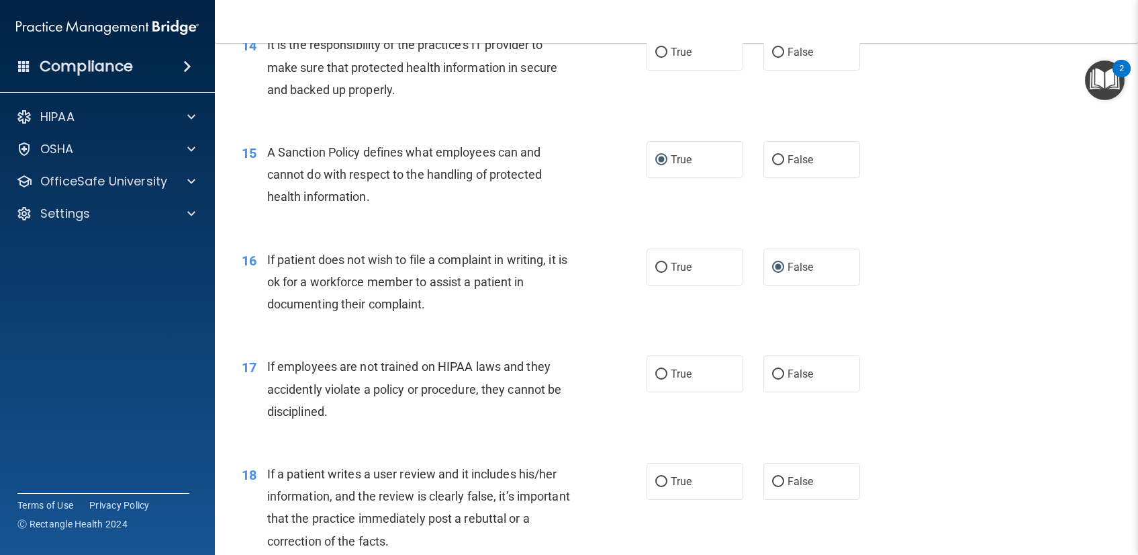
scroll to position [1605, 0]
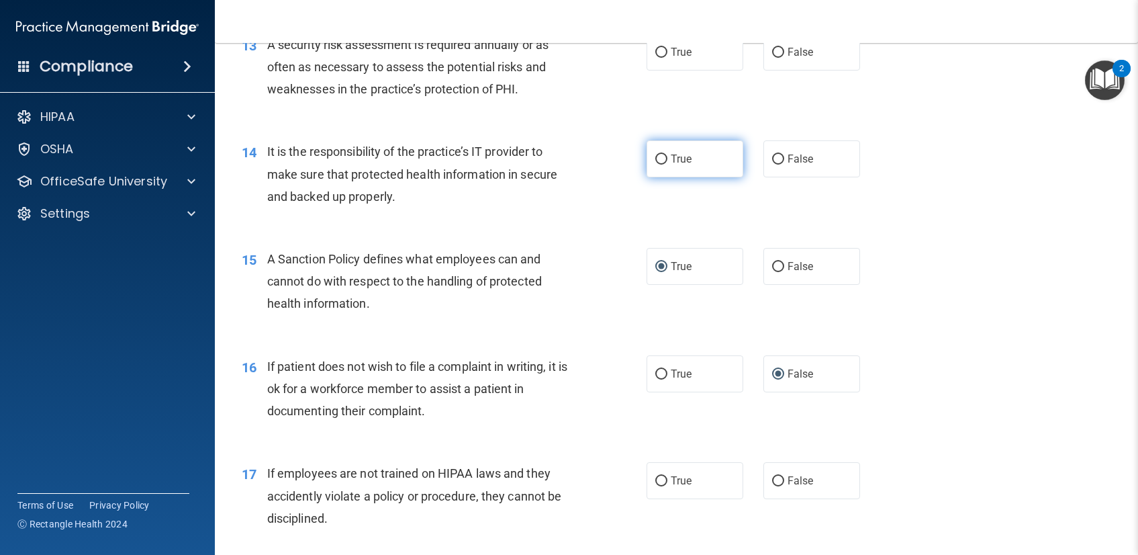
click at [655, 159] on input "True" at bounding box center [661, 159] width 12 height 10
radio input "true"
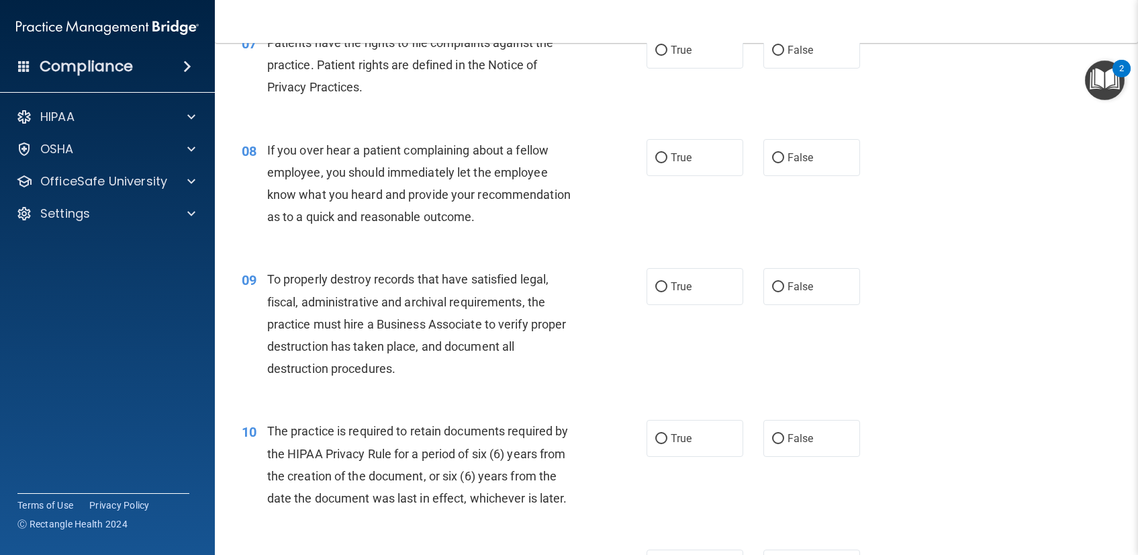
scroll to position [872, 0]
click at [655, 164] on input "True" at bounding box center [661, 160] width 12 height 10
radio input "true"
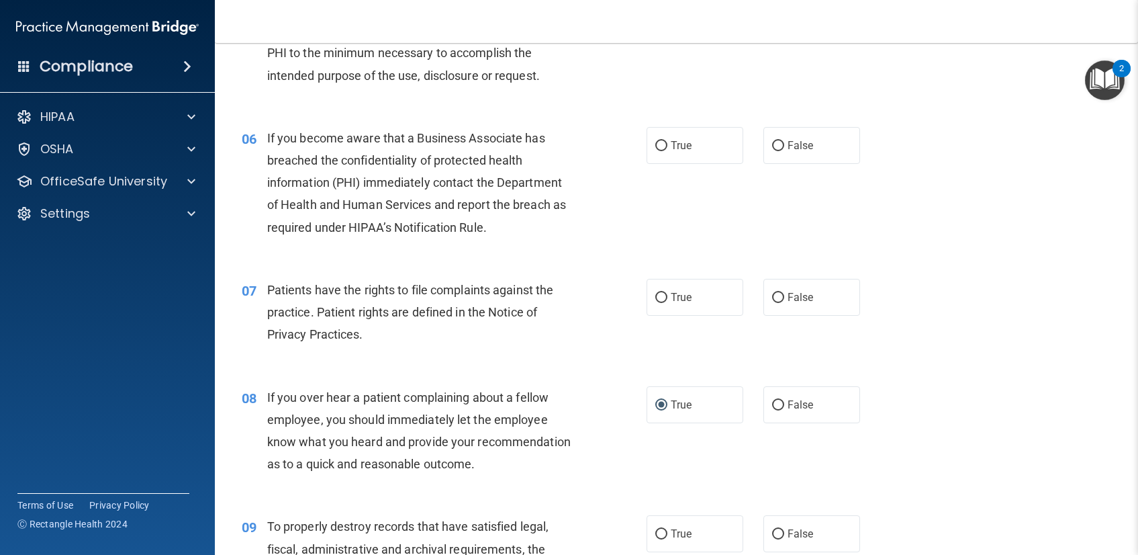
scroll to position [614, 0]
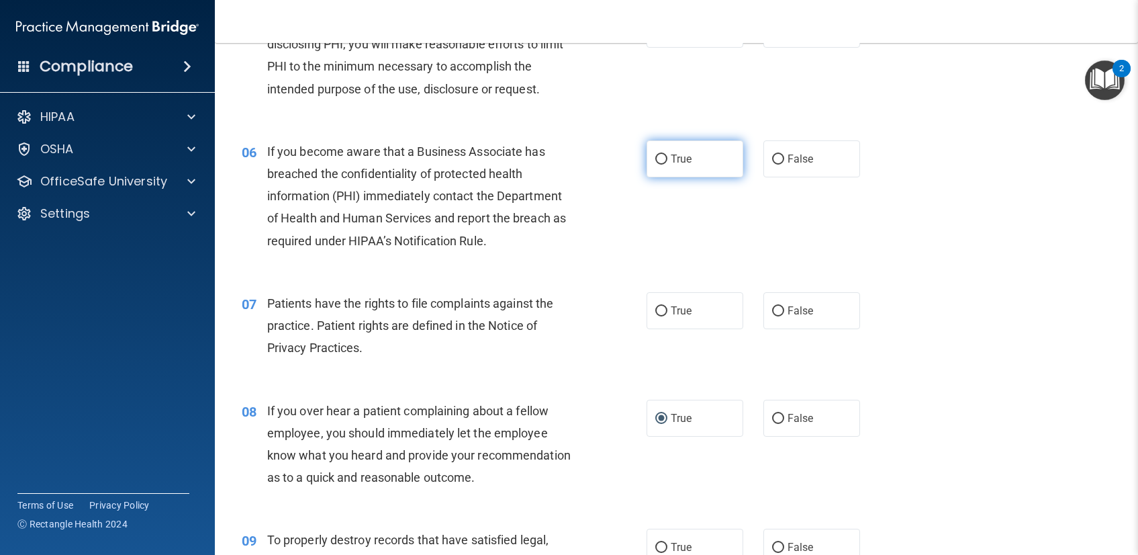
click at [655, 160] on input "True" at bounding box center [661, 159] width 12 height 10
radio input "true"
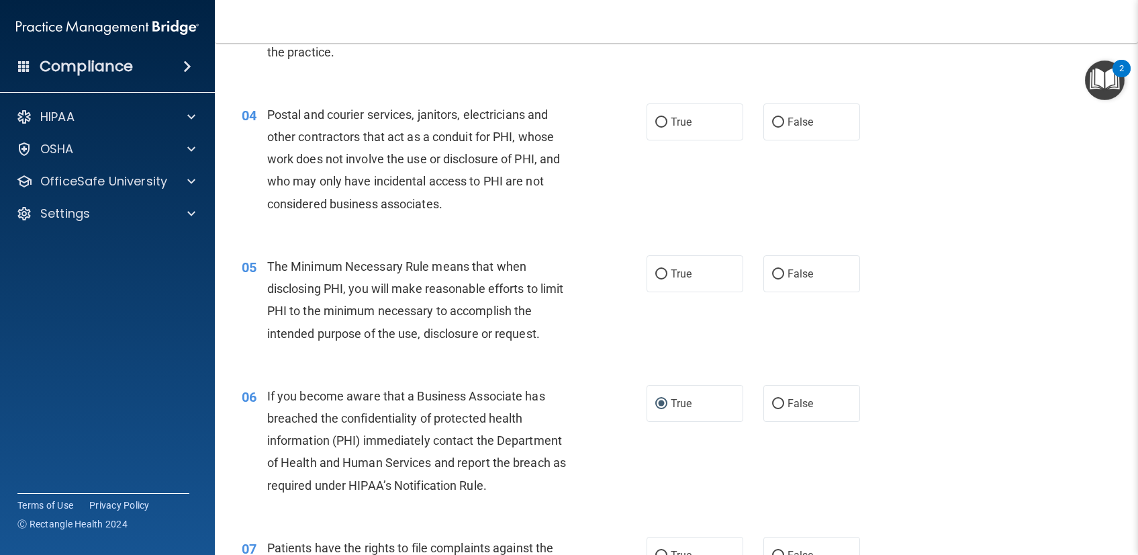
scroll to position [369, 0]
click at [772, 120] on input "False" at bounding box center [778, 123] width 12 height 10
radio input "true"
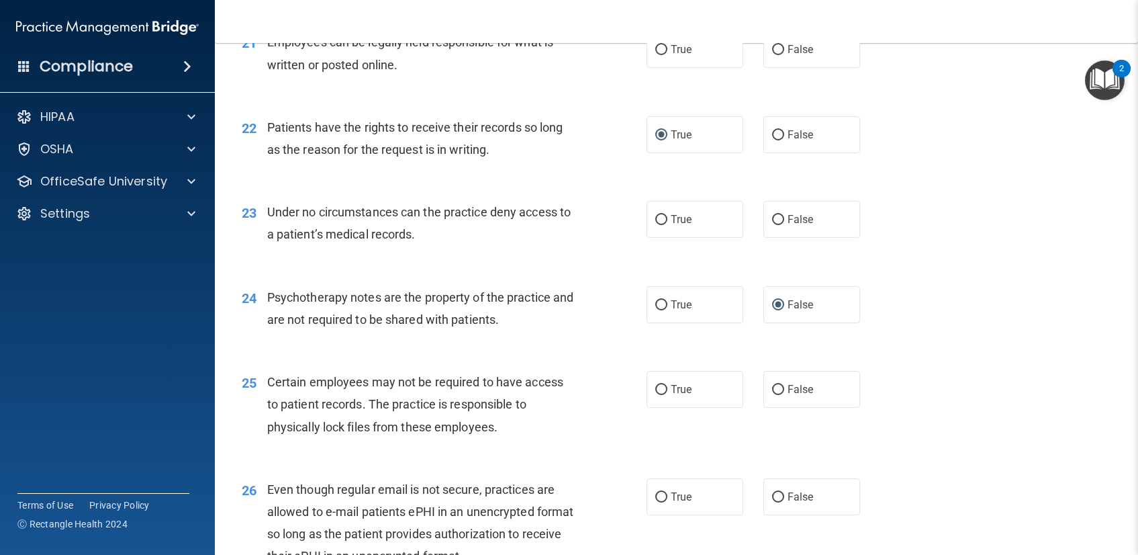
scroll to position [3084, 0]
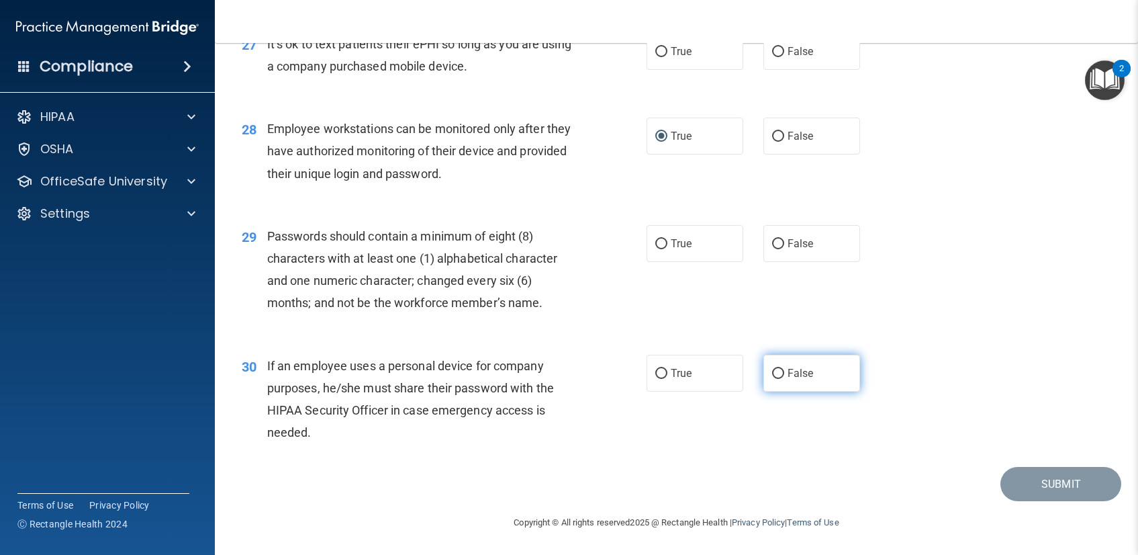
click at [788, 370] on span "False" at bounding box center [801, 373] width 26 height 13
click at [784, 370] on input "False" at bounding box center [778, 374] width 12 height 10
radio input "true"
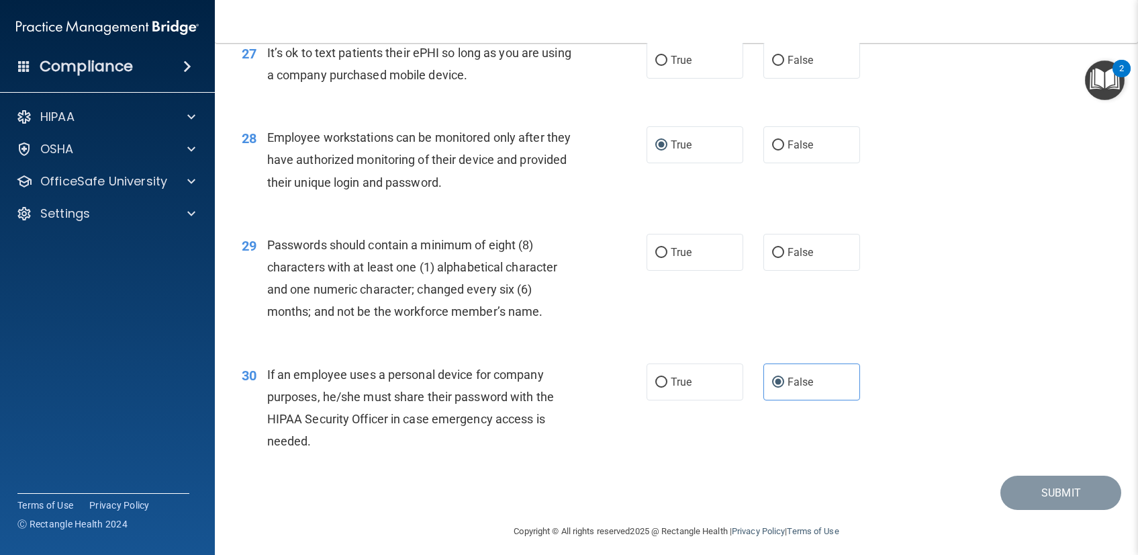
scroll to position [3073, 0]
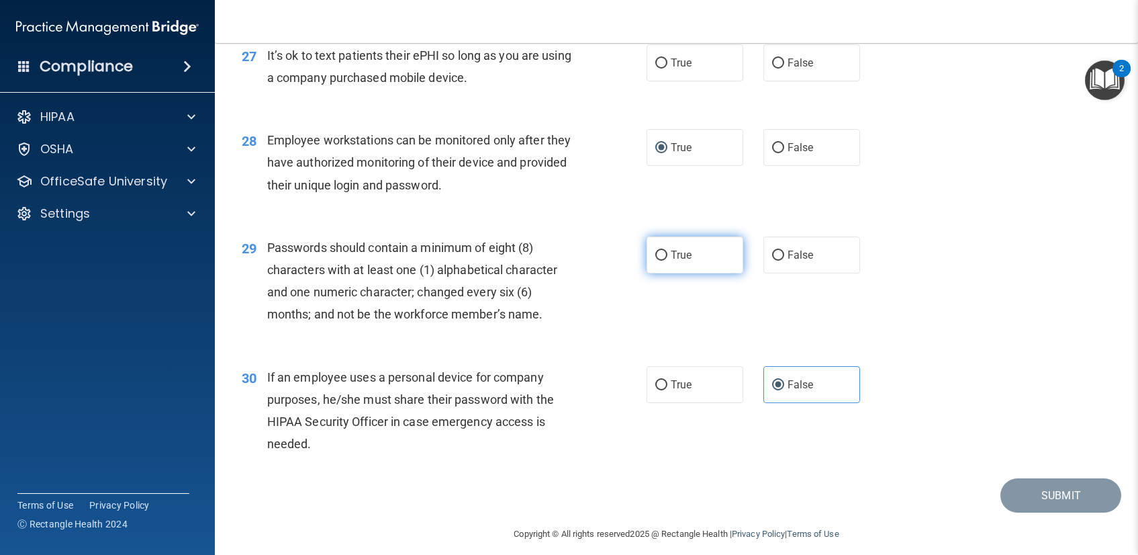
click at [655, 255] on input "True" at bounding box center [661, 255] width 12 height 10
radio input "true"
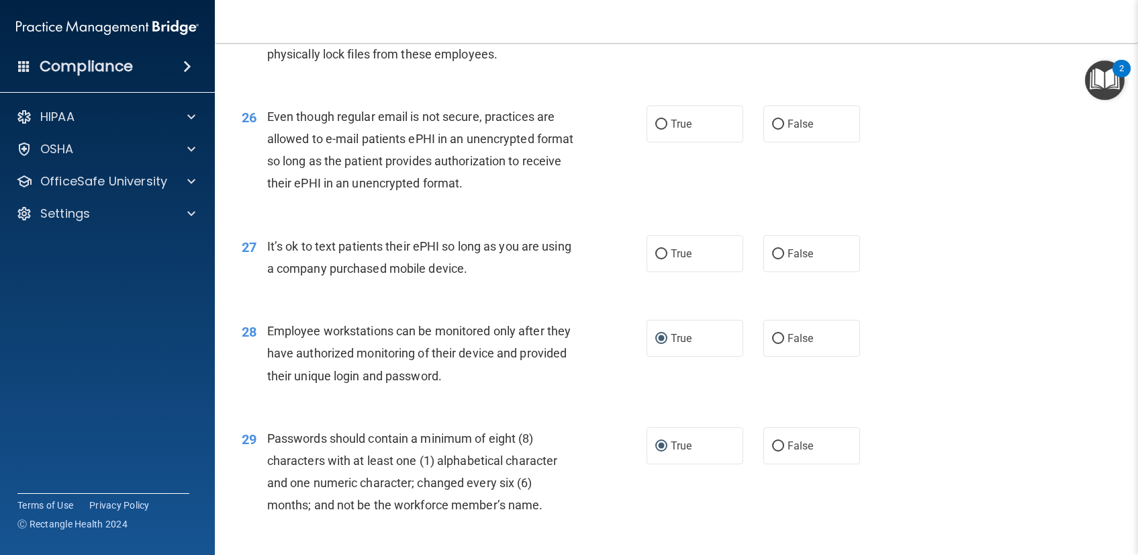
scroll to position [2878, 0]
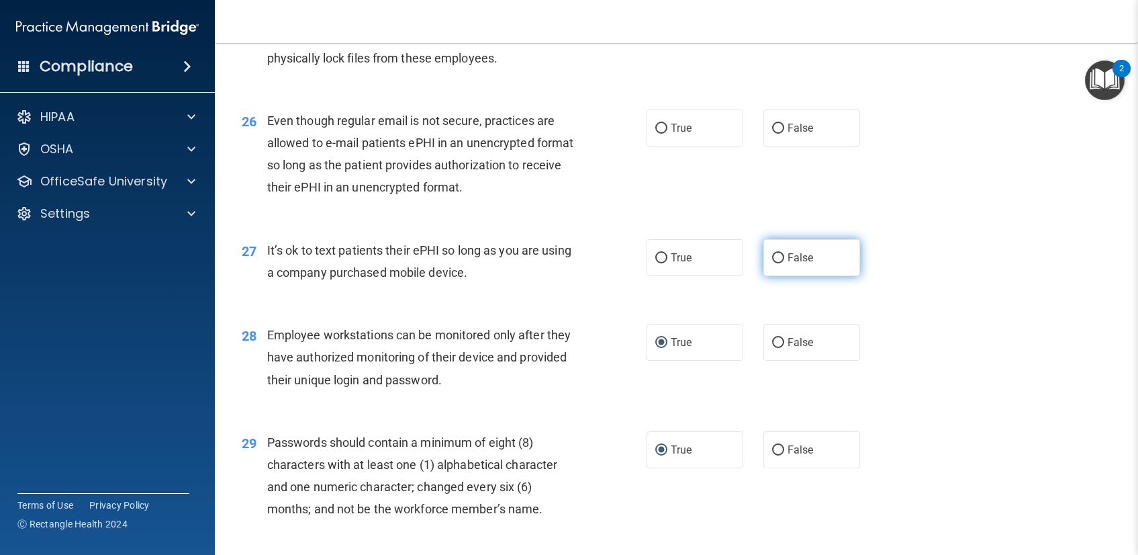
click at [764, 259] on label "False" at bounding box center [812, 257] width 97 height 37
click at [772, 259] on input "False" at bounding box center [778, 258] width 12 height 10
radio input "true"
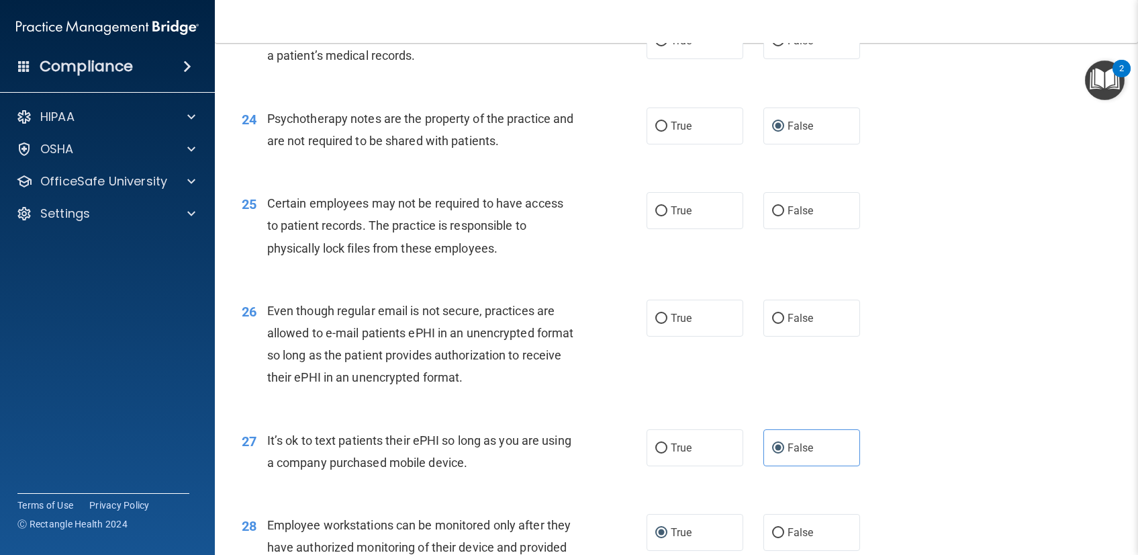
scroll to position [2714, 0]
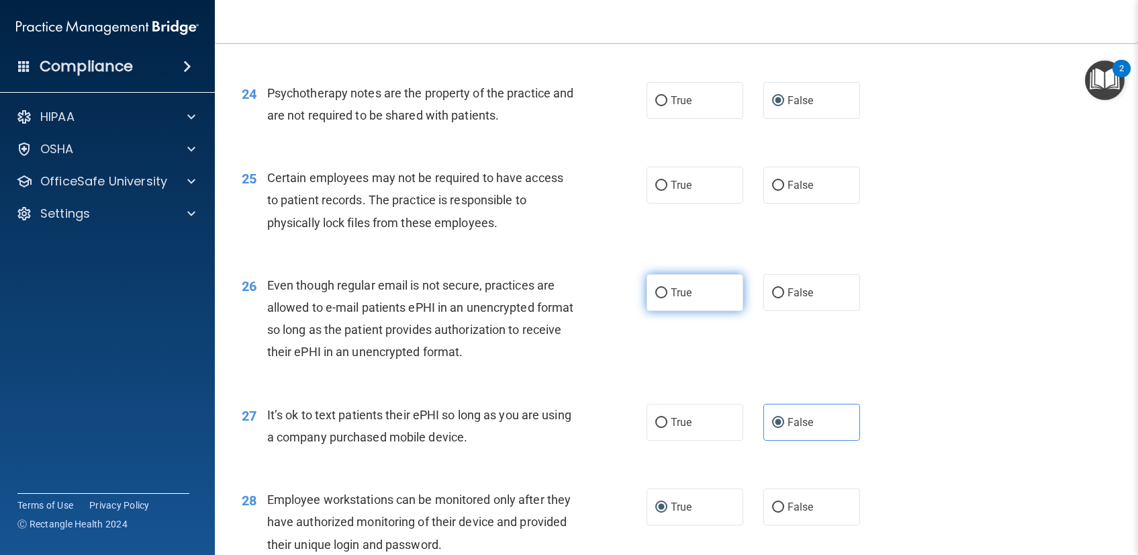
click at [663, 283] on label "True" at bounding box center [695, 292] width 97 height 37
click at [663, 288] on input "True" at bounding box center [661, 293] width 12 height 10
radio input "true"
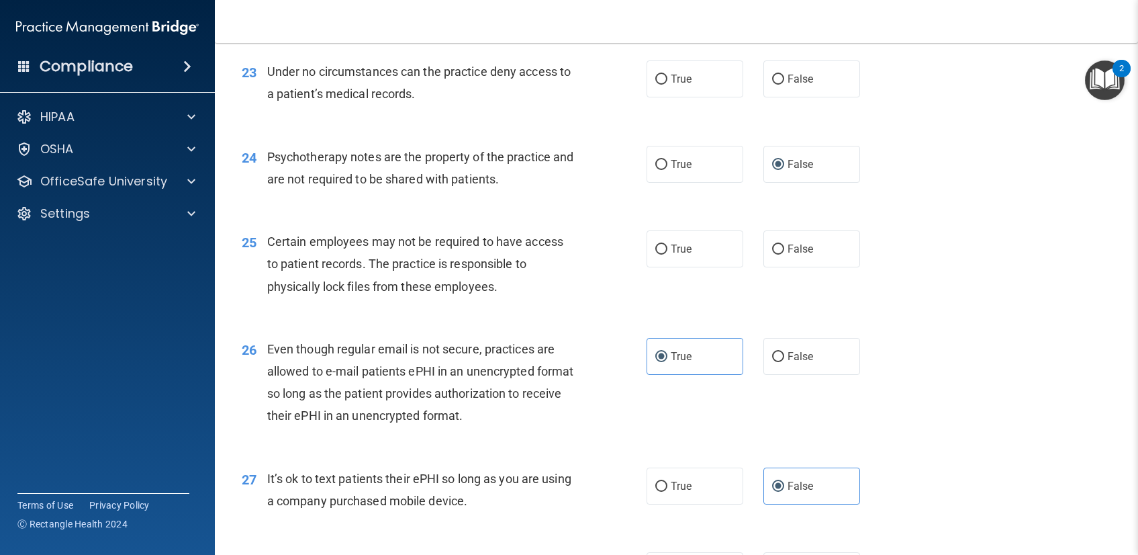
scroll to position [2630, 0]
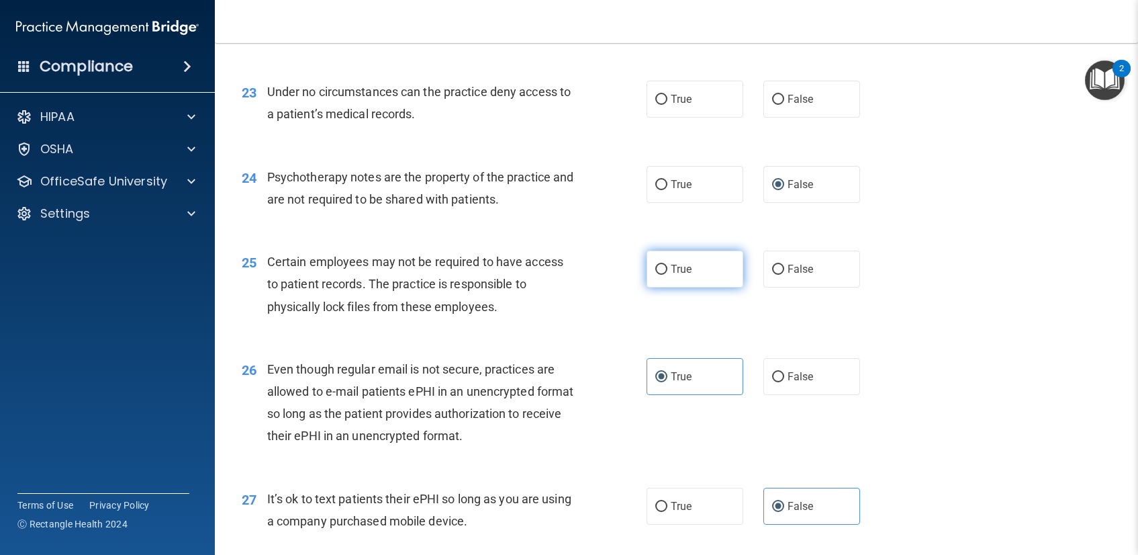
click at [672, 277] on label "True" at bounding box center [695, 268] width 97 height 37
click at [667, 275] on input "True" at bounding box center [661, 270] width 12 height 10
radio input "true"
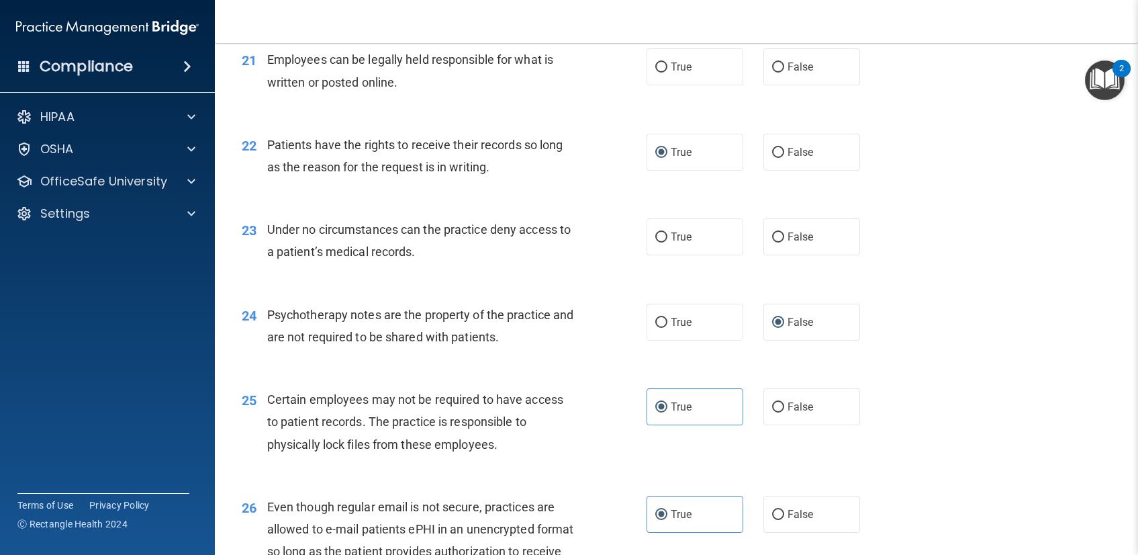
scroll to position [2477, 0]
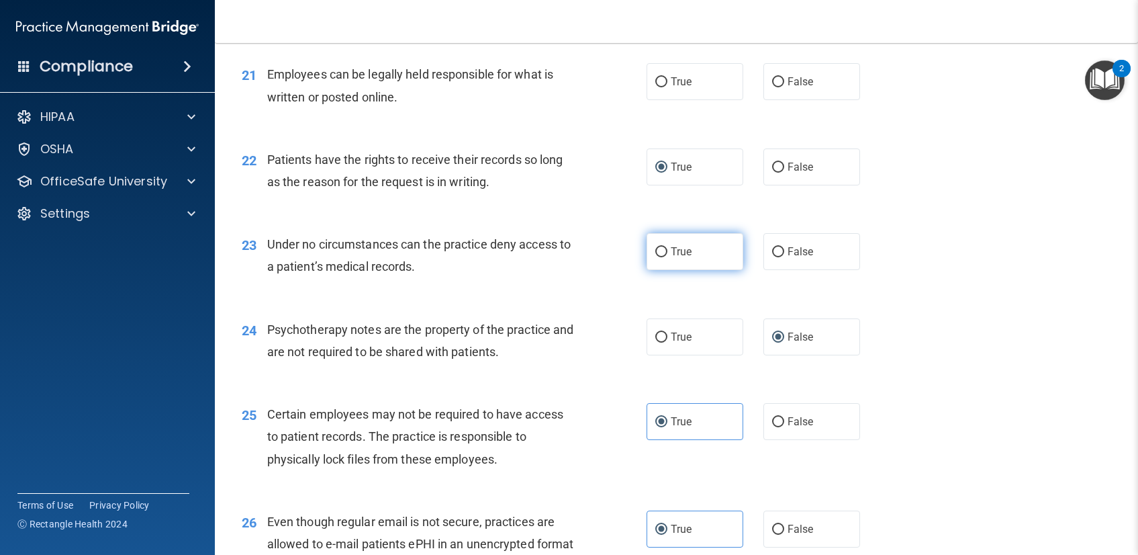
click at [661, 257] on input "True" at bounding box center [661, 252] width 12 height 10
radio input "true"
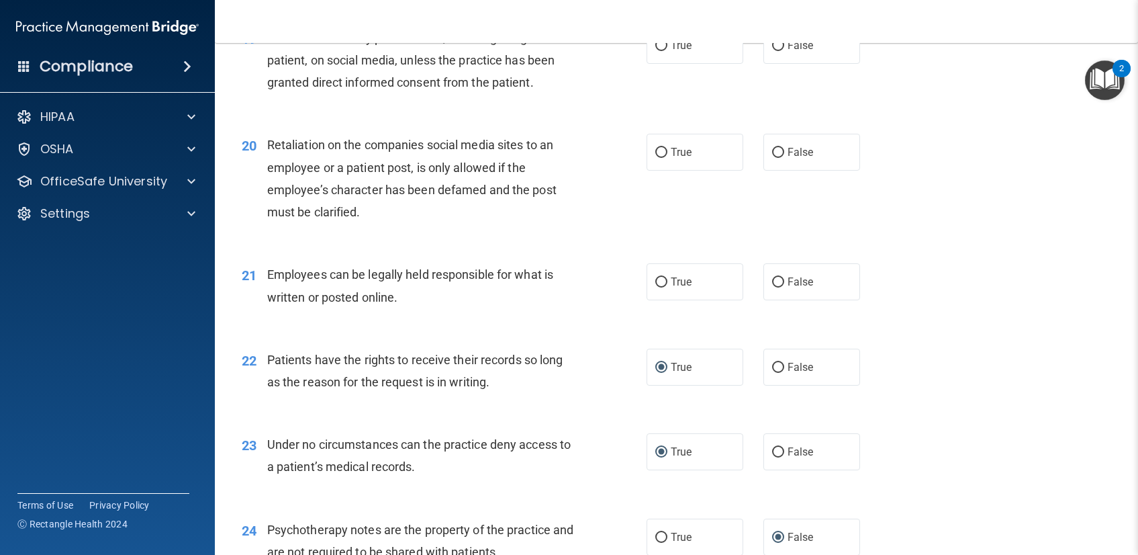
scroll to position [2275, 0]
click at [688, 287] on label "True" at bounding box center [695, 283] width 97 height 37
click at [667, 287] on input "True" at bounding box center [661, 284] width 12 height 10
radio input "true"
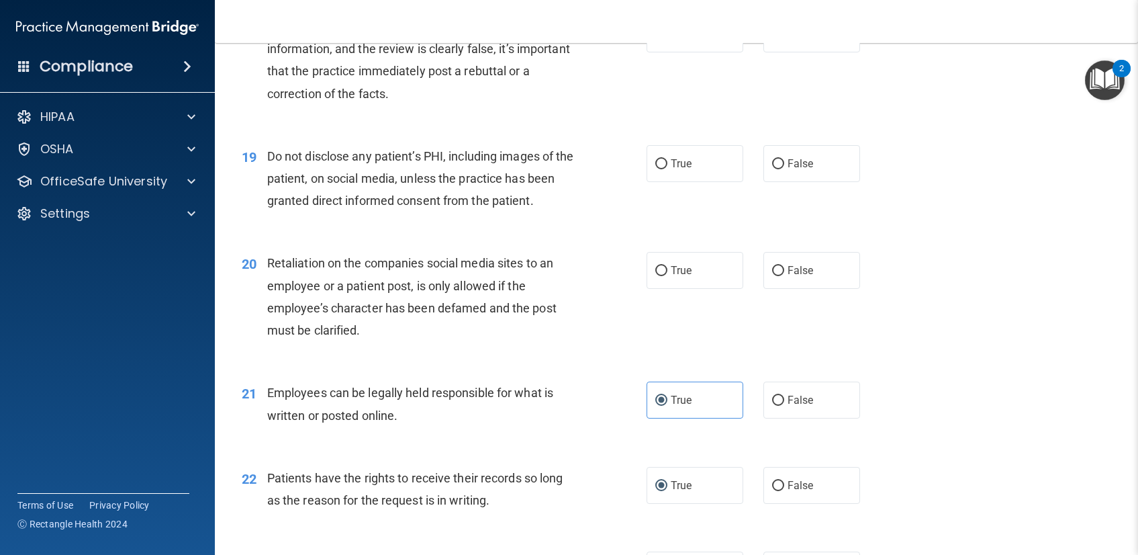
scroll to position [2162, 0]
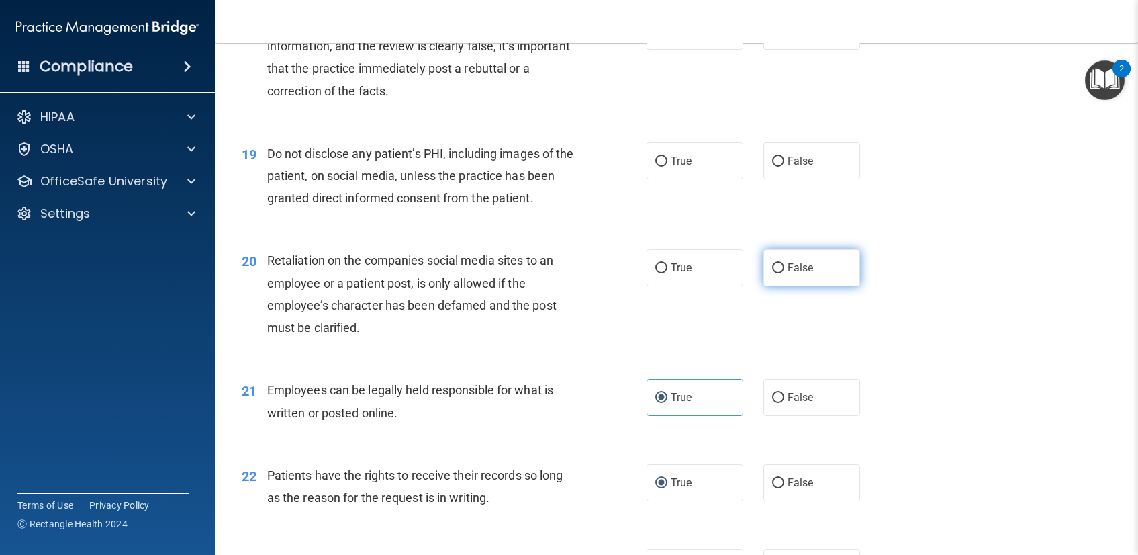
click at [773, 280] on label "False" at bounding box center [812, 267] width 97 height 37
click at [773, 273] on input "False" at bounding box center [778, 268] width 12 height 10
radio input "true"
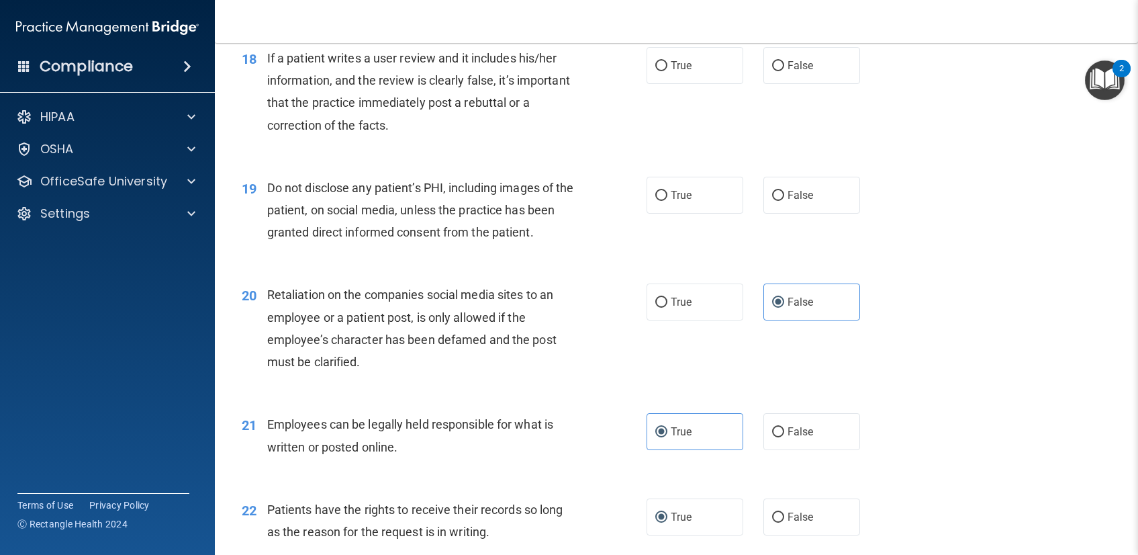
scroll to position [2123, 0]
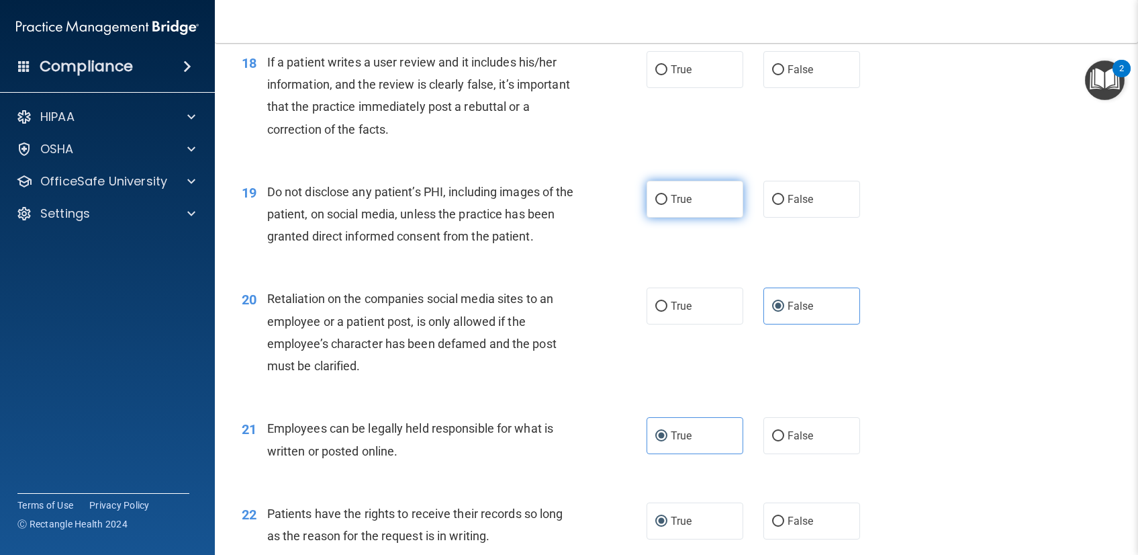
click at [649, 195] on label "True" at bounding box center [695, 199] width 97 height 37
click at [655, 195] on input "True" at bounding box center [661, 200] width 12 height 10
radio input "true"
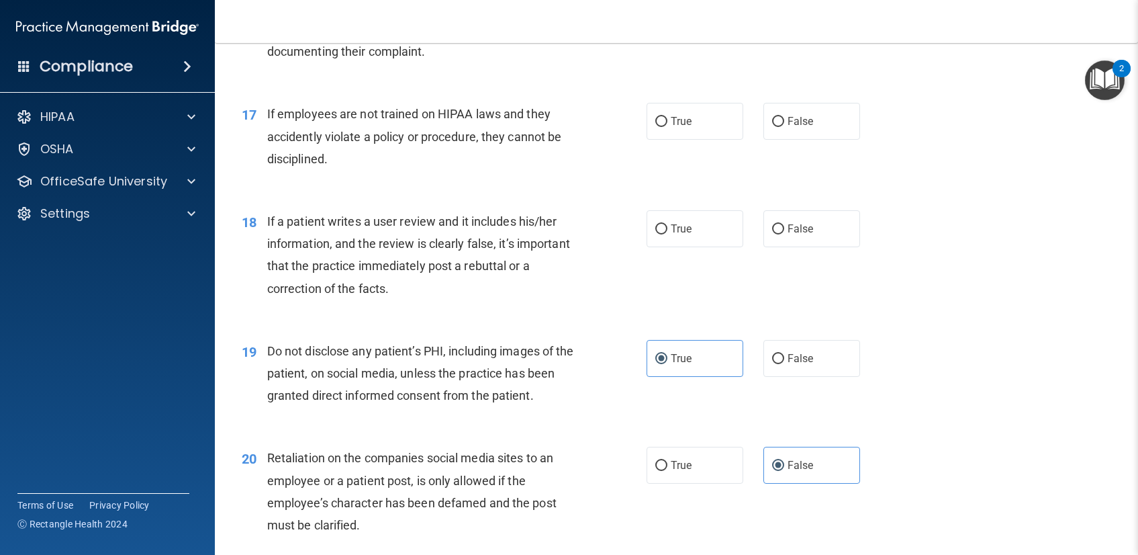
scroll to position [1951, 0]
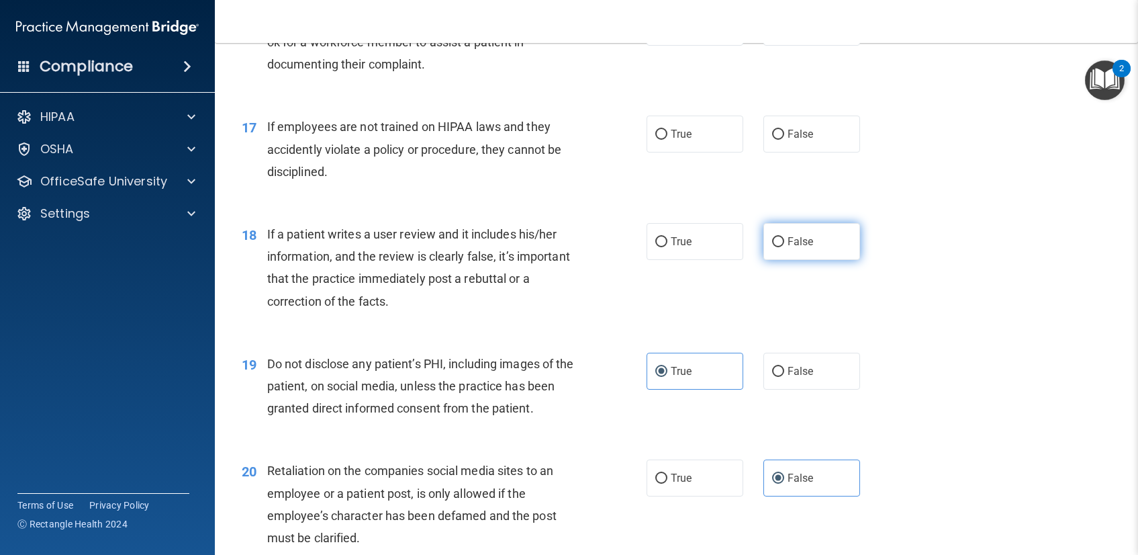
click at [831, 237] on label "False" at bounding box center [812, 241] width 97 height 37
click at [784, 237] on input "False" at bounding box center [778, 242] width 12 height 10
radio input "true"
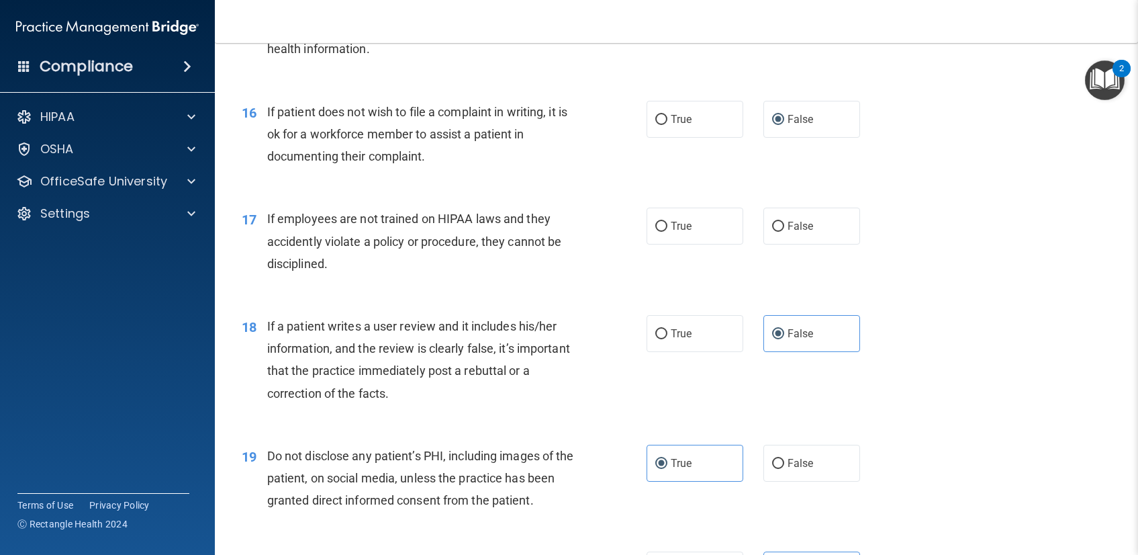
scroll to position [1842, 0]
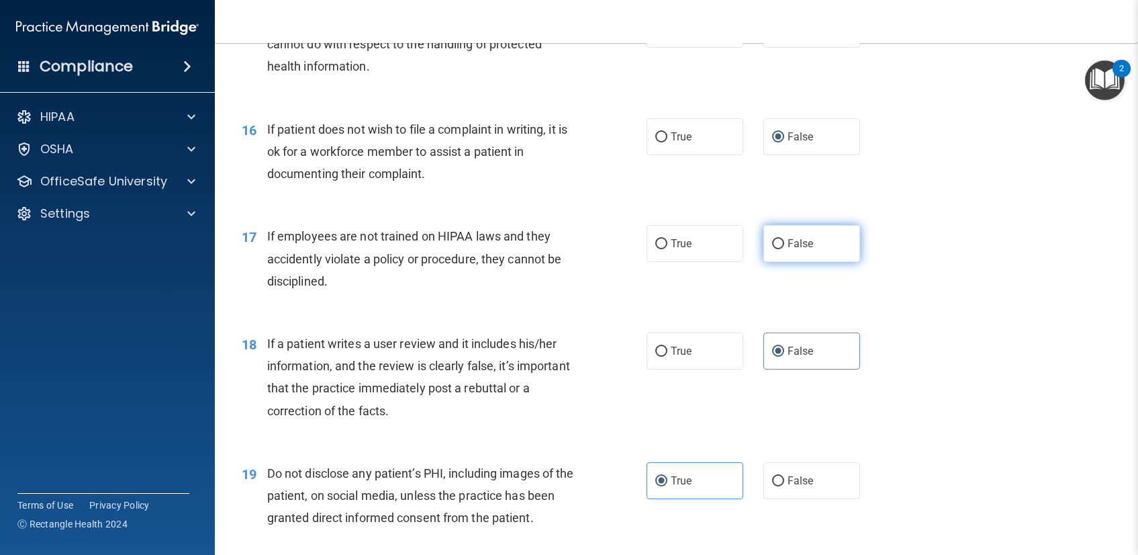
click at [823, 244] on label "False" at bounding box center [812, 243] width 97 height 37
click at [784, 244] on input "False" at bounding box center [778, 244] width 12 height 10
radio input "true"
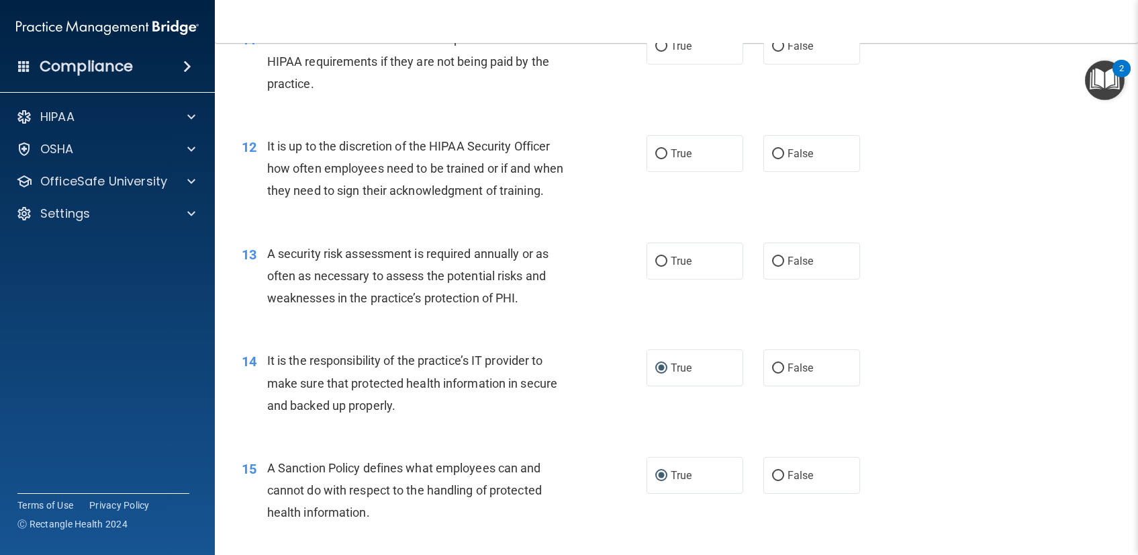
scroll to position [1394, 0]
click at [683, 258] on span "True" at bounding box center [681, 263] width 21 height 13
click at [667, 259] on input "True" at bounding box center [661, 264] width 12 height 10
radio input "true"
click at [586, 277] on div "13 A security risk assessment is required annually or as often as necessary to …" at bounding box center [444, 281] width 445 height 74
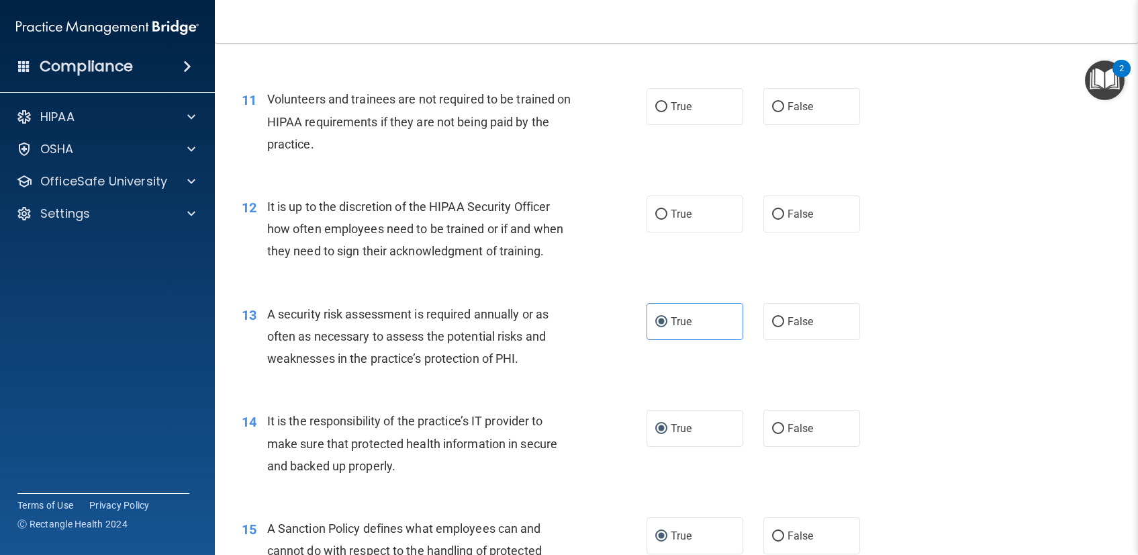
scroll to position [1279, 0]
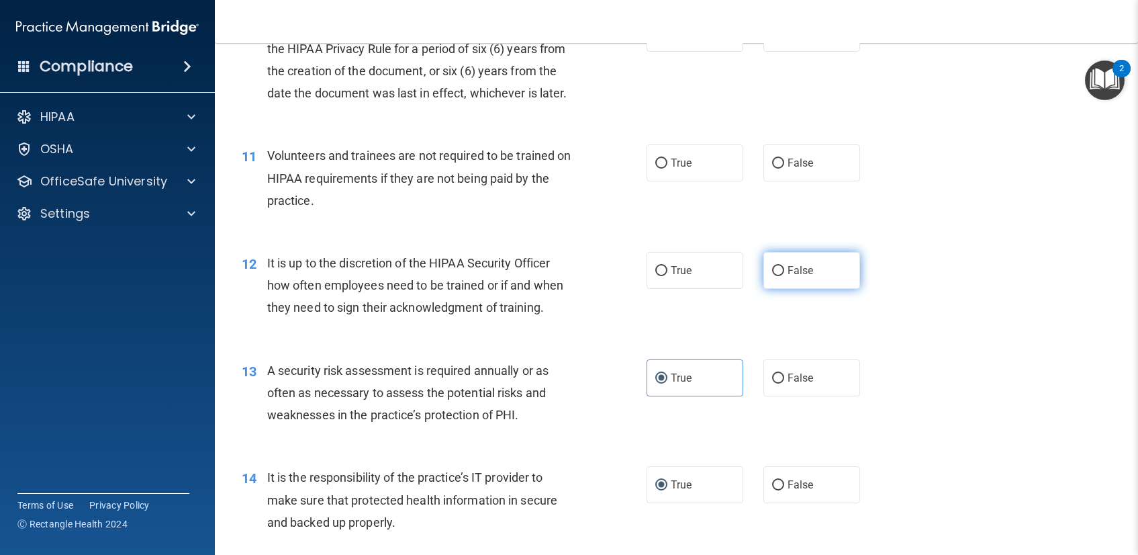
drag, startPoint x: 773, startPoint y: 279, endPoint x: 764, endPoint y: 275, distance: 10.0
click at [773, 279] on label "False" at bounding box center [812, 270] width 97 height 37
click at [773, 276] on input "False" at bounding box center [778, 271] width 12 height 10
radio input "true"
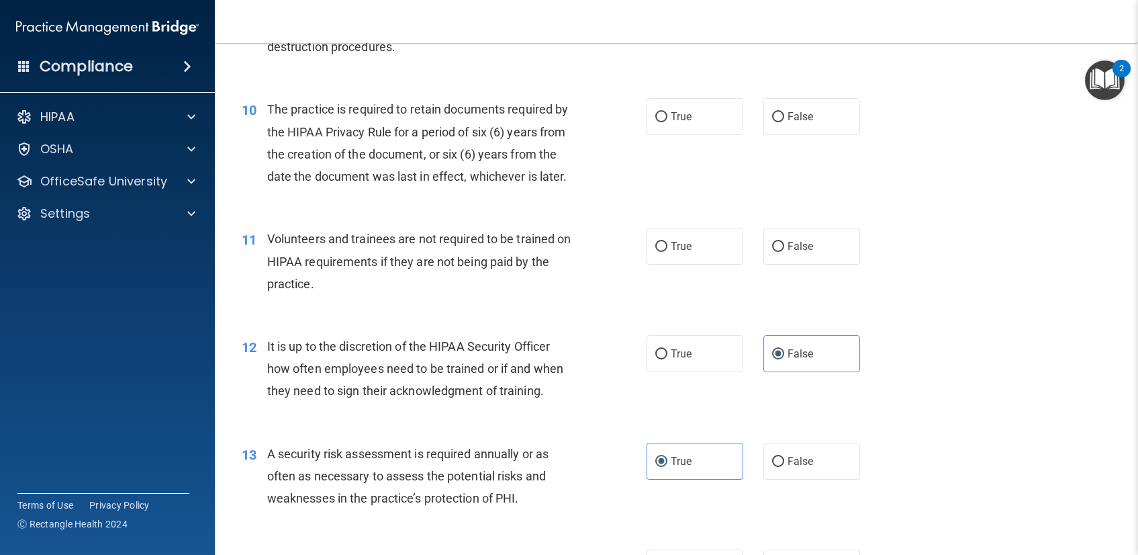
scroll to position [1193, 0]
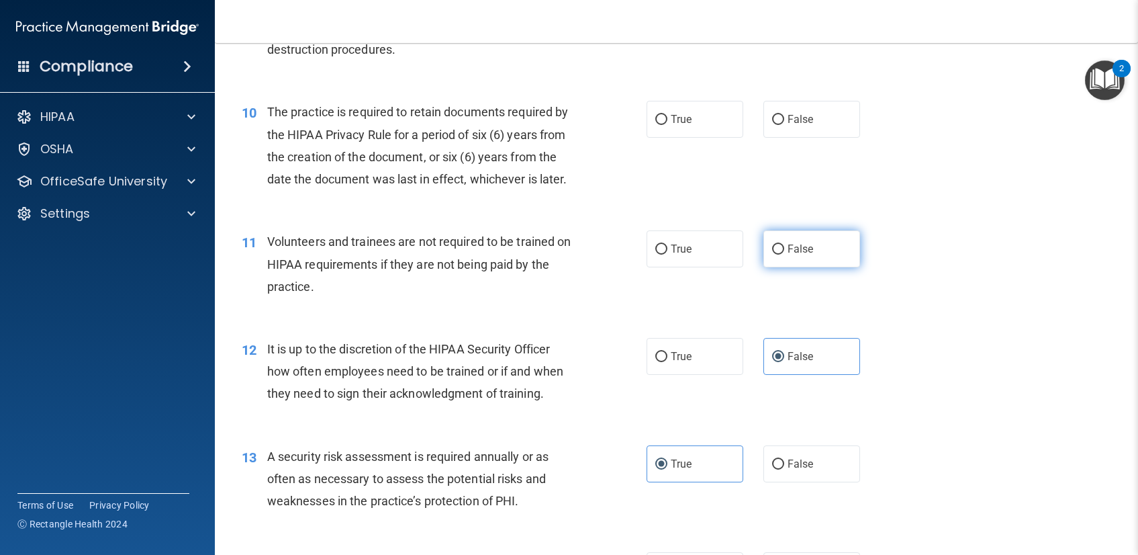
click at [772, 254] on input "False" at bounding box center [778, 249] width 12 height 10
radio input "true"
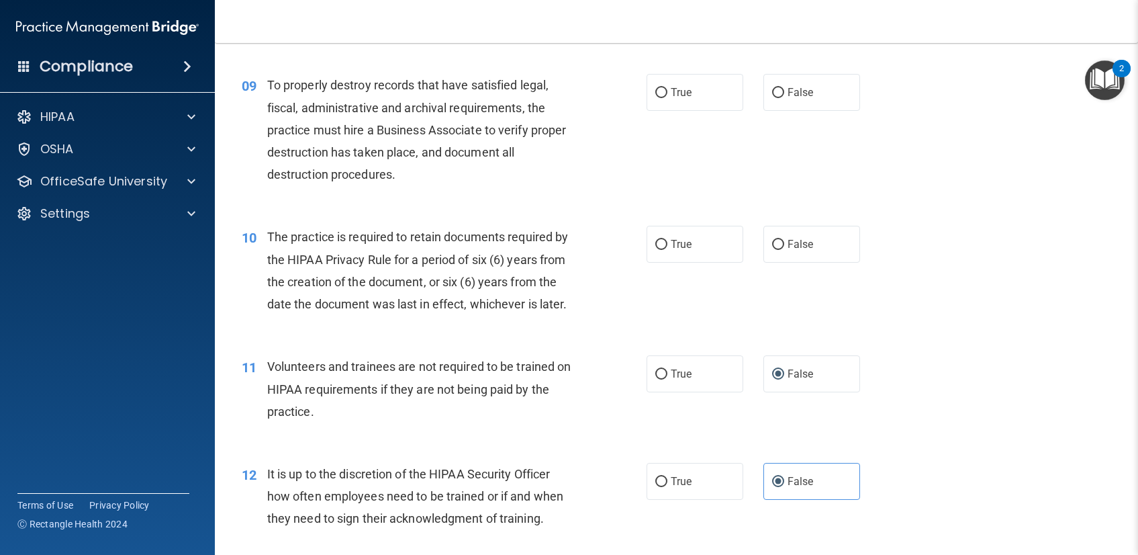
scroll to position [1058, 0]
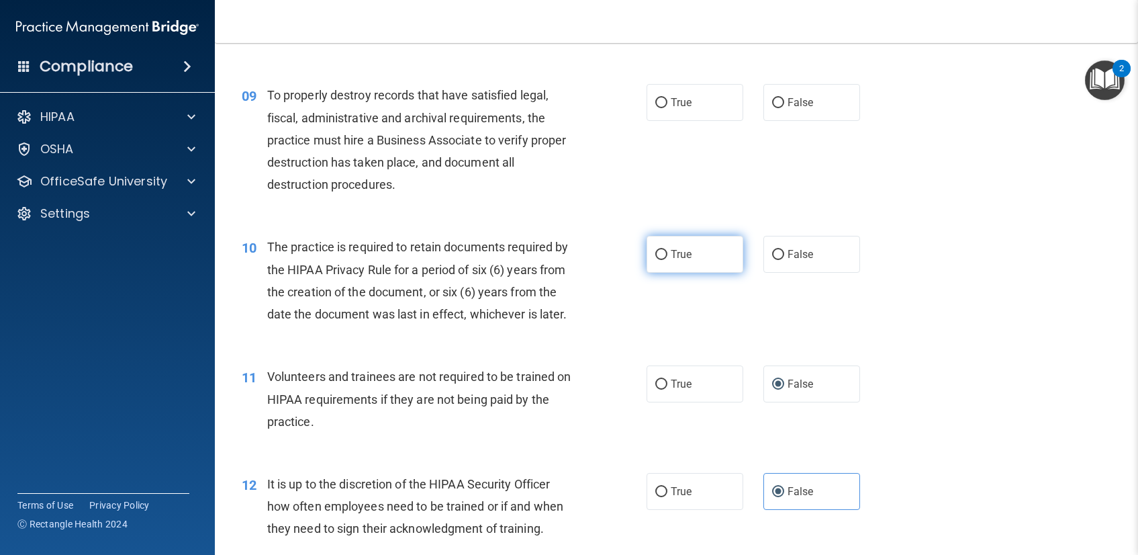
click at [657, 269] on label "True" at bounding box center [695, 254] width 97 height 37
click at [657, 260] on input "True" at bounding box center [661, 255] width 12 height 10
radio input "true"
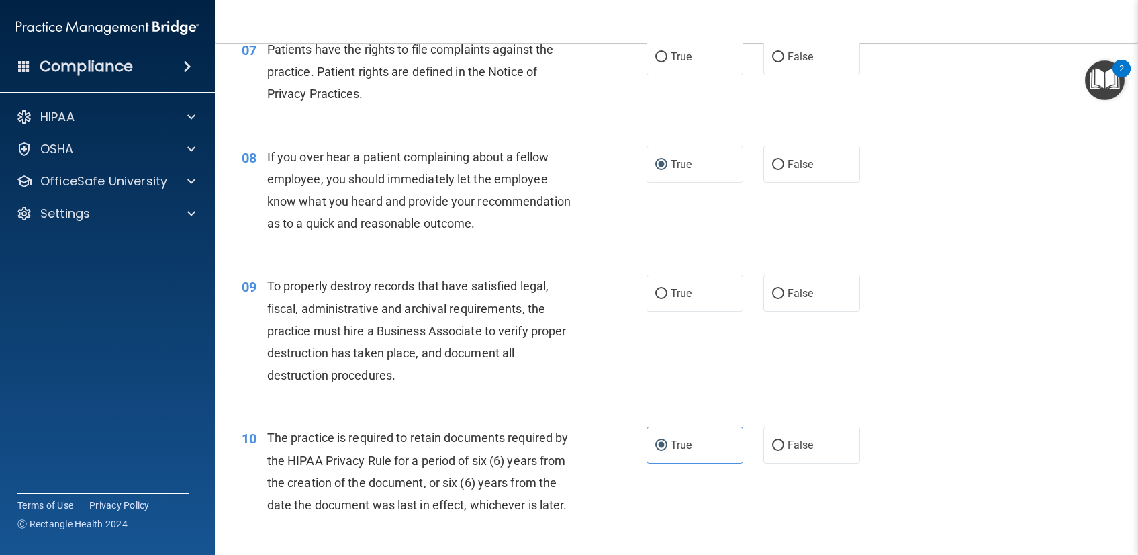
scroll to position [884, 0]
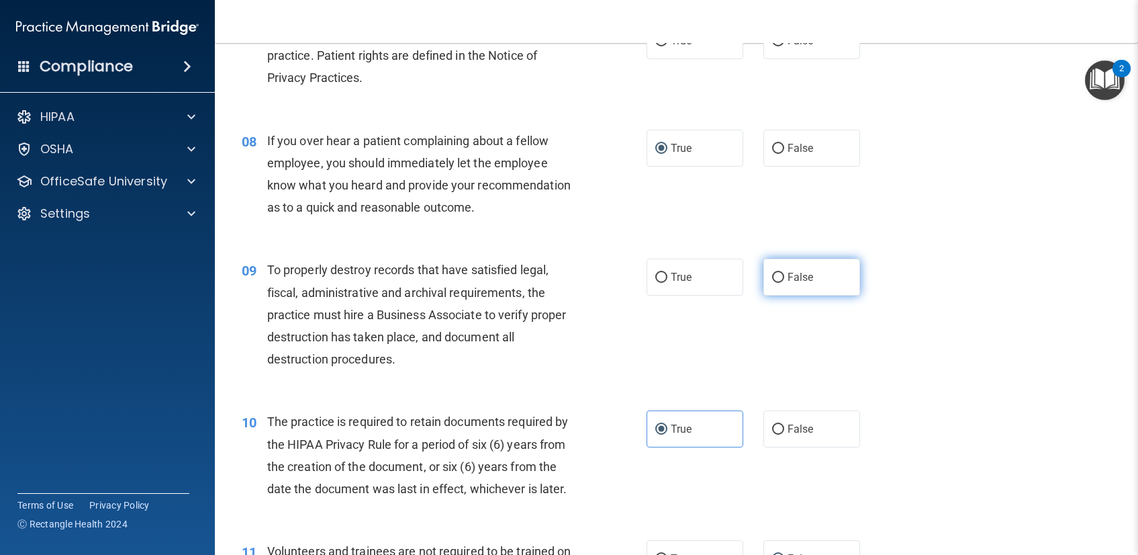
click at [772, 273] on input "False" at bounding box center [778, 278] width 12 height 10
radio input "true"
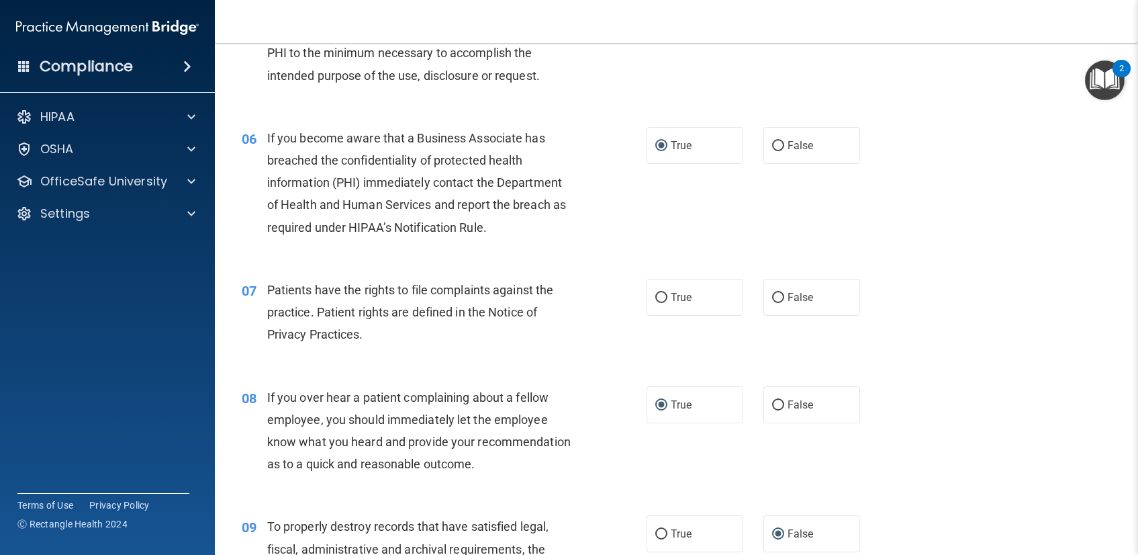
scroll to position [624, 0]
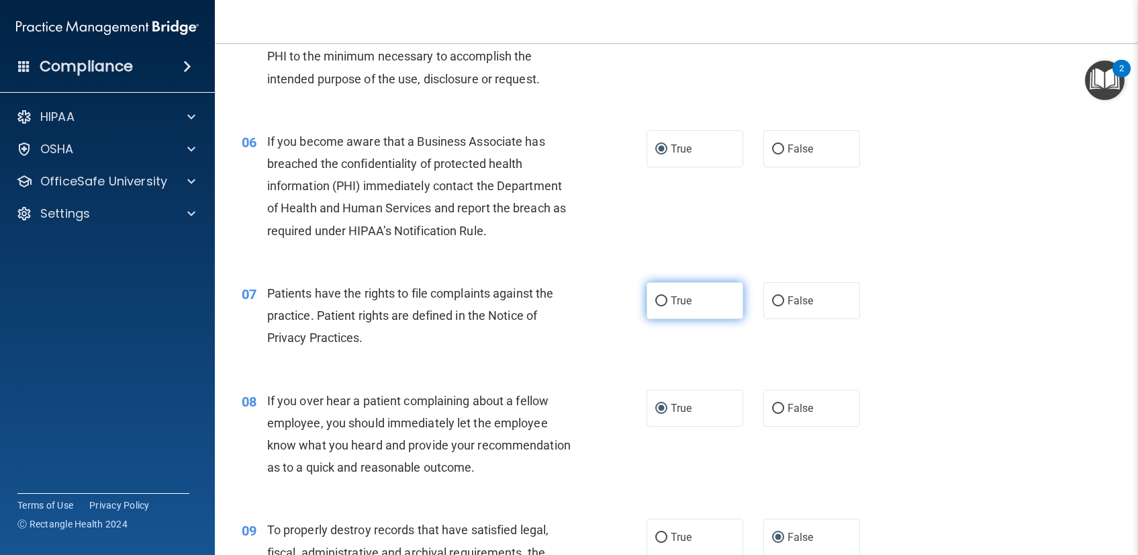
click at [658, 305] on input "True" at bounding box center [661, 301] width 12 height 10
radio input "true"
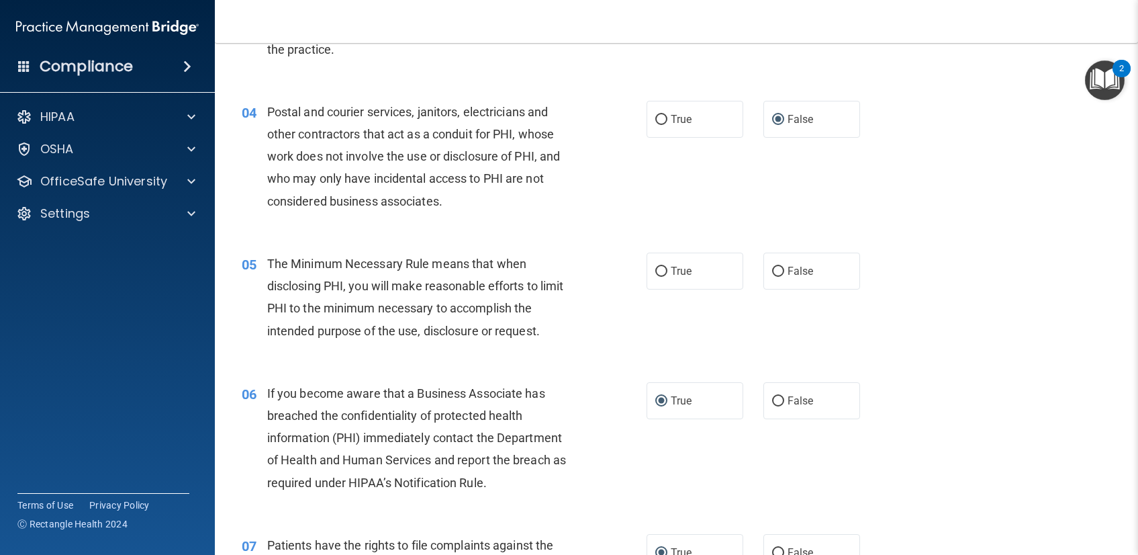
scroll to position [369, 0]
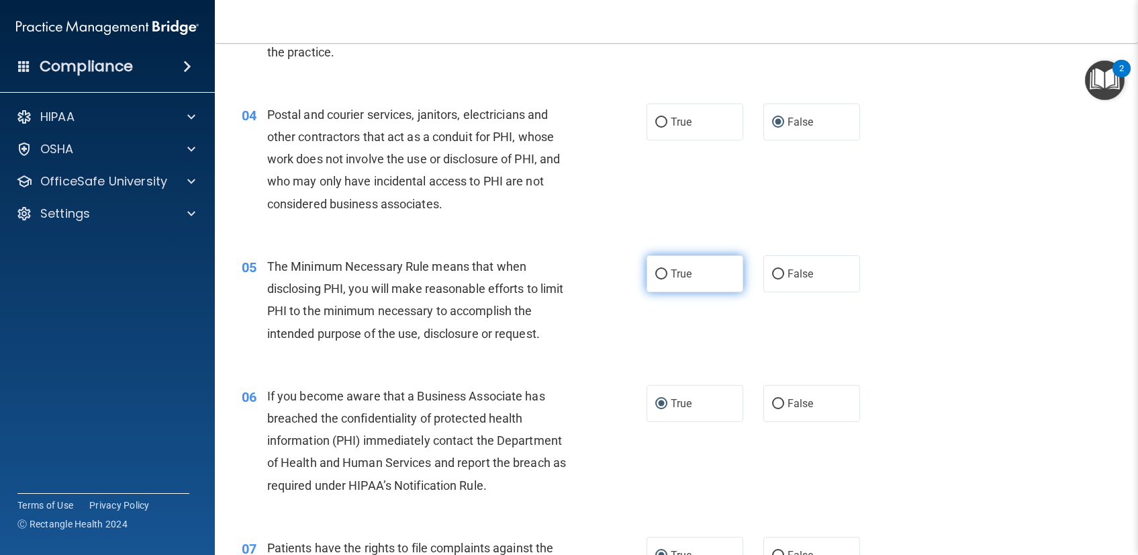
click at [665, 281] on label "True" at bounding box center [695, 273] width 97 height 37
click at [665, 279] on input "True" at bounding box center [661, 274] width 12 height 10
radio input "true"
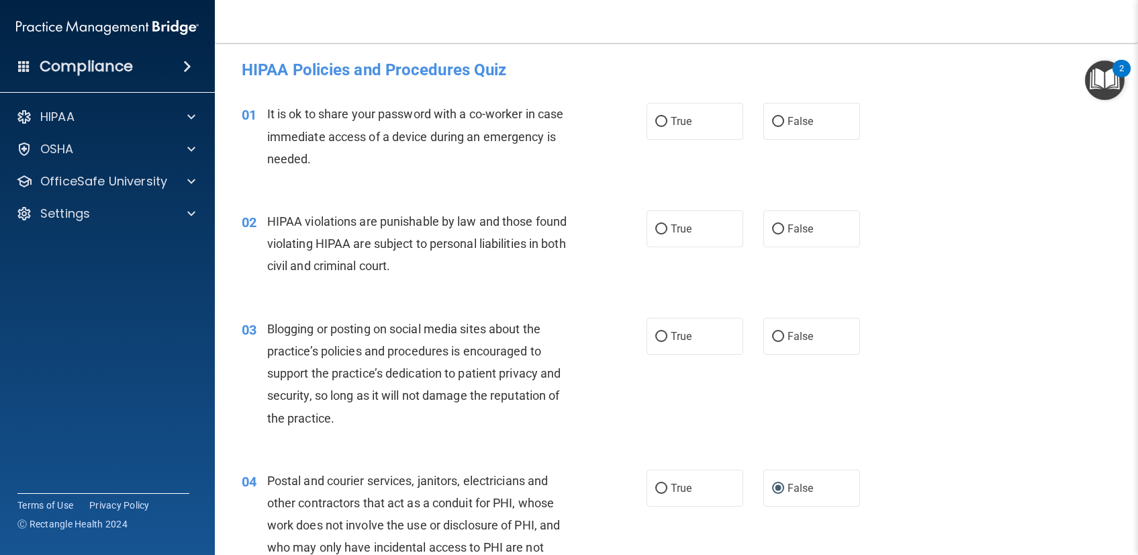
scroll to position [0, 0]
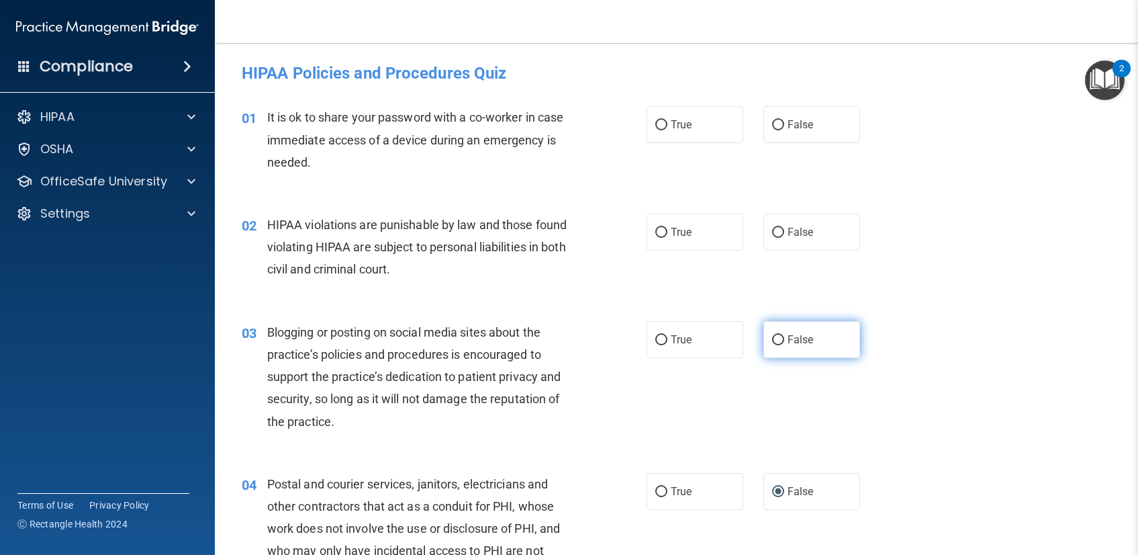
click at [776, 353] on label "False" at bounding box center [812, 339] width 97 height 37
click at [776, 345] on input "False" at bounding box center [778, 340] width 12 height 10
radio input "true"
click at [684, 220] on label "True" at bounding box center [695, 232] width 97 height 37
click at [667, 228] on input "True" at bounding box center [661, 233] width 12 height 10
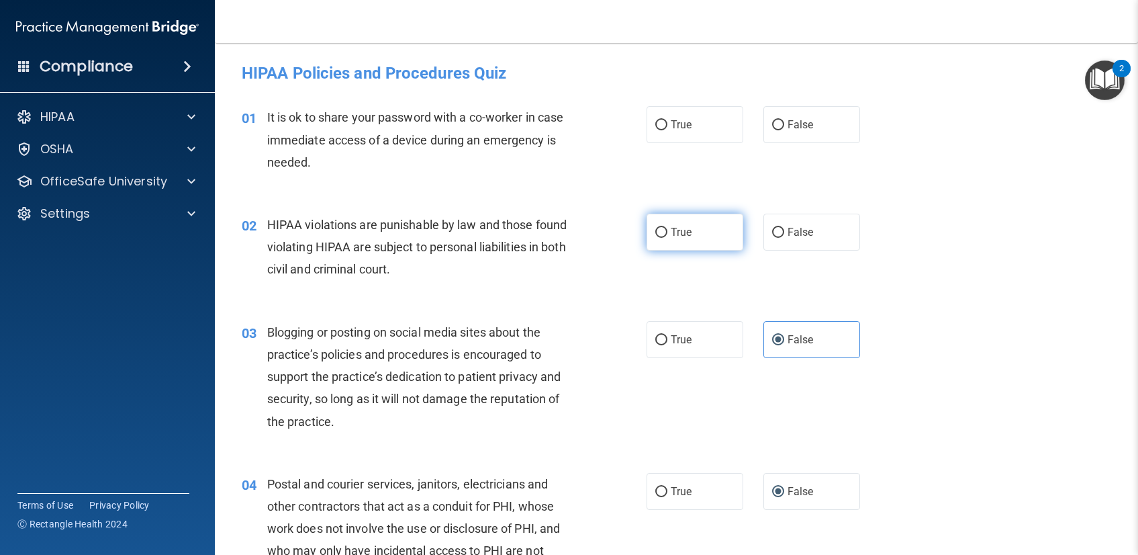
radio input "true"
click at [602, 273] on div "02 HIPAA violations are punishable by law and those found violating HIPAA are s…" at bounding box center [444, 251] width 445 height 74
click at [827, 120] on label "False" at bounding box center [812, 124] width 97 height 37
click at [784, 120] on input "False" at bounding box center [778, 125] width 12 height 10
radio input "true"
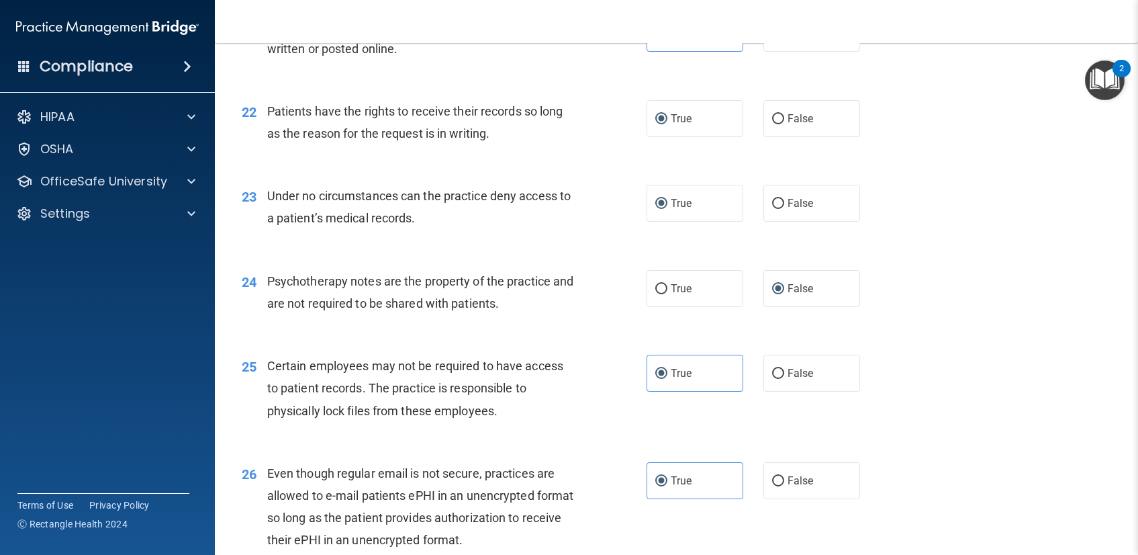
scroll to position [3084, 0]
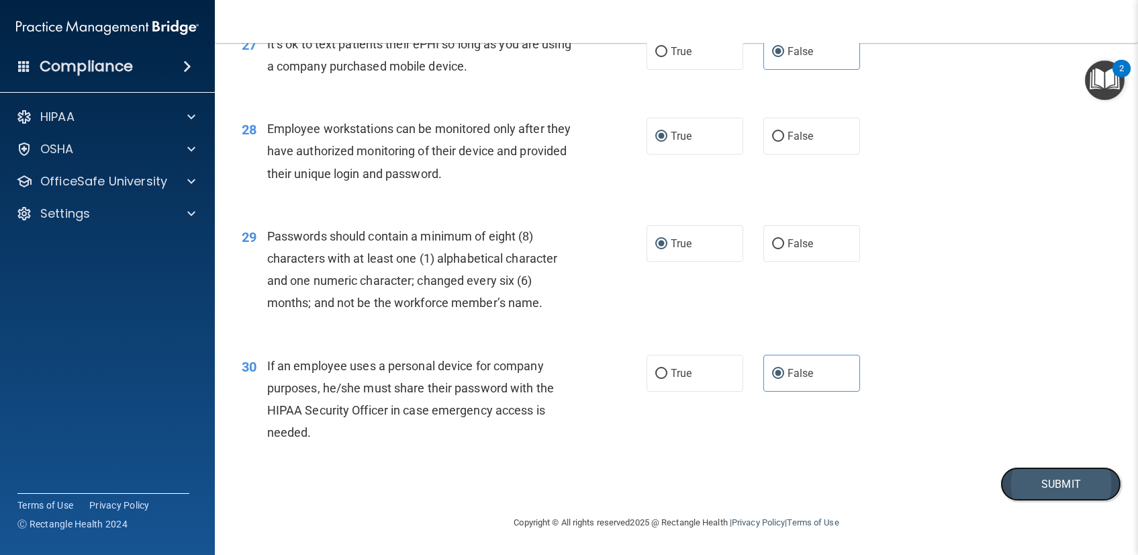
click at [1054, 481] on button "Submit" at bounding box center [1061, 484] width 121 height 34
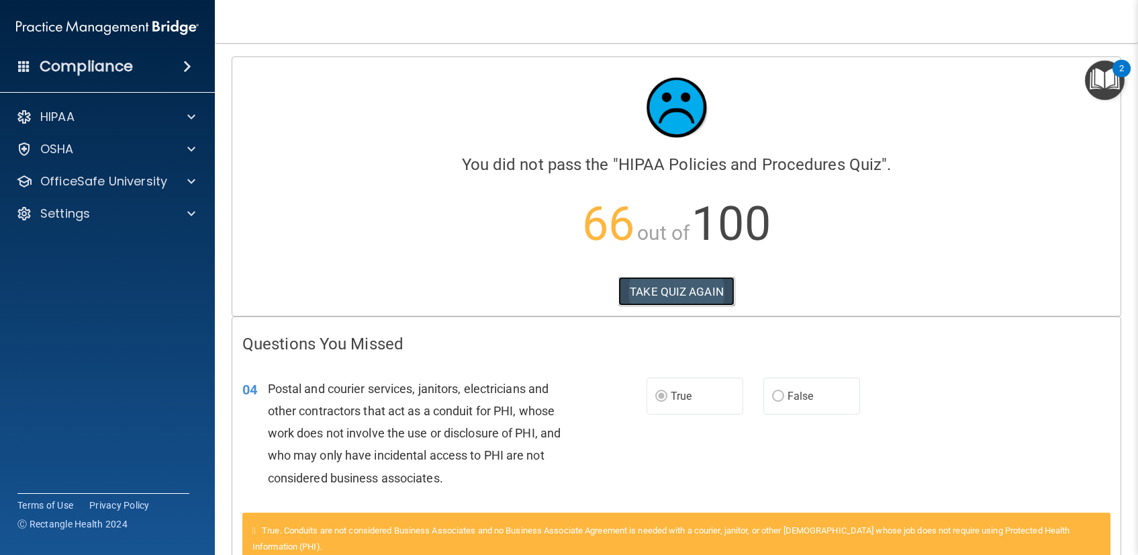
click at [649, 296] on button "TAKE QUIZ AGAIN" at bounding box center [676, 292] width 116 height 30
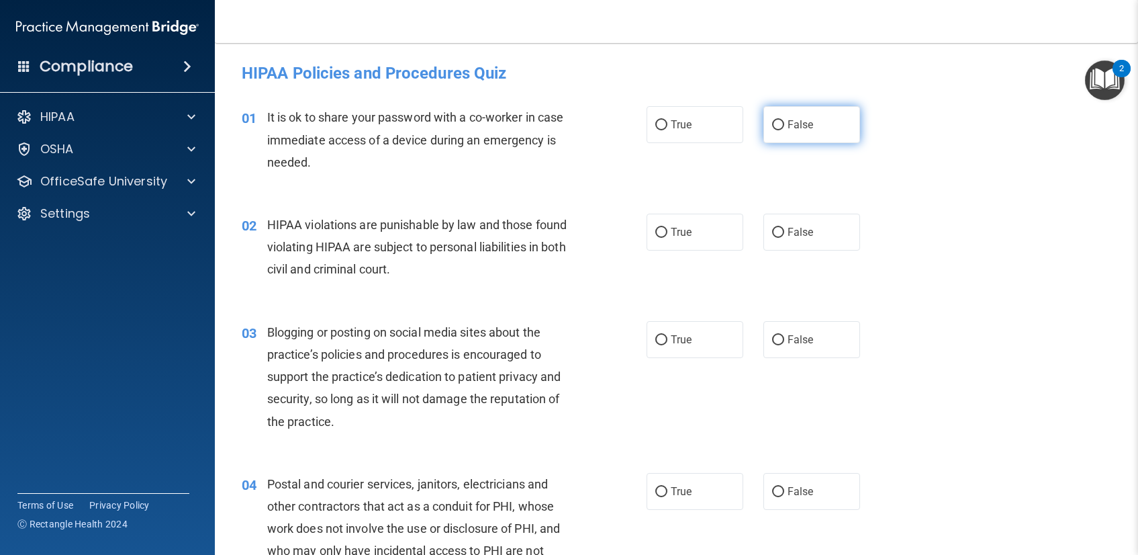
click at [813, 118] on label "False" at bounding box center [812, 124] width 97 height 37
click at [784, 120] on input "False" at bounding box center [778, 125] width 12 height 10
radio input "true"
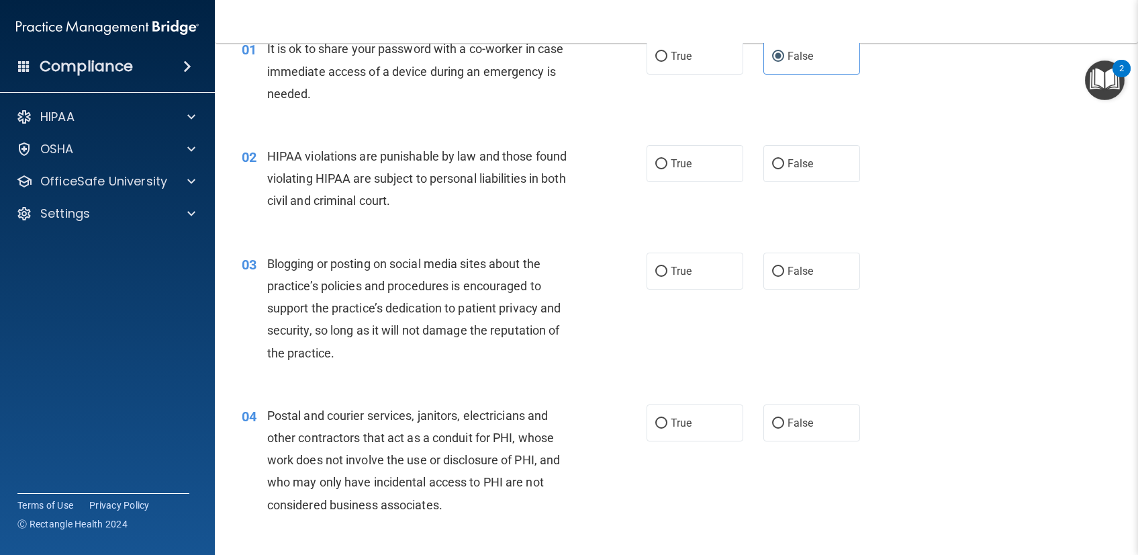
scroll to position [82, 0]
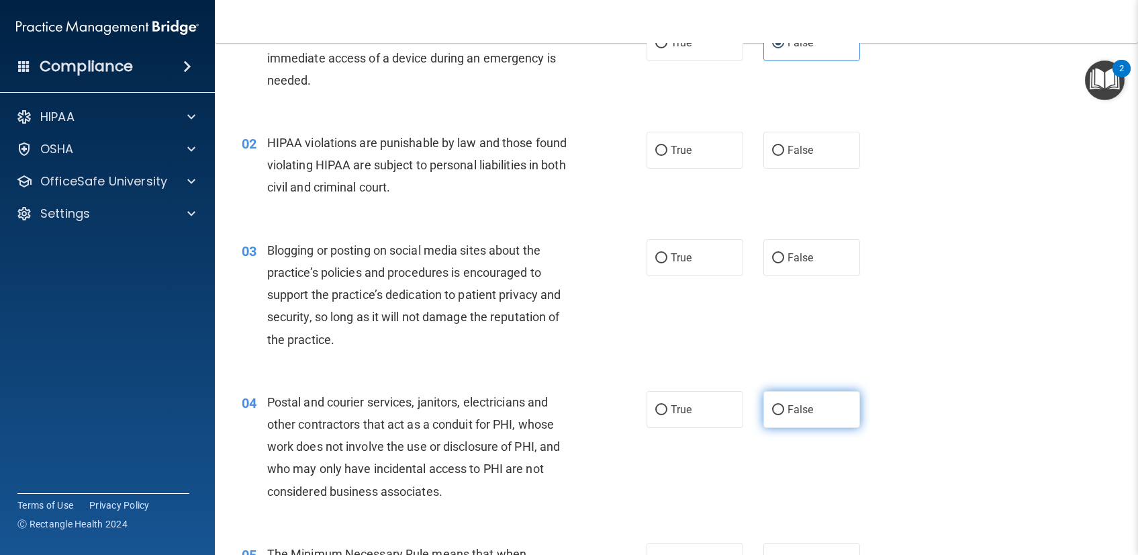
click at [778, 411] on label "False" at bounding box center [812, 409] width 97 height 37
click at [778, 411] on input "False" at bounding box center [778, 410] width 12 height 10
radio input "true"
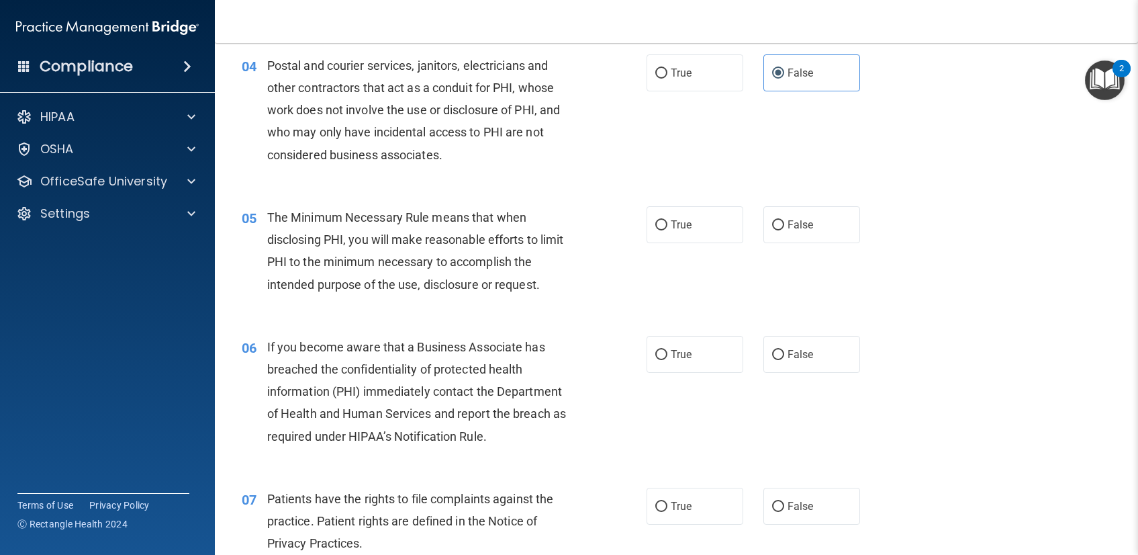
scroll to position [426, 0]
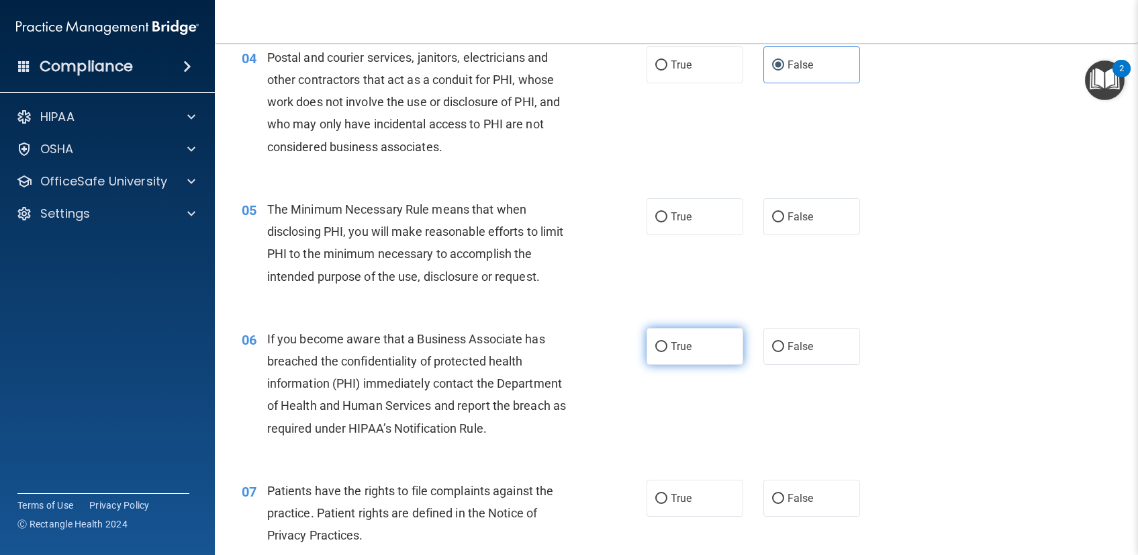
click at [655, 348] on input "True" at bounding box center [661, 347] width 12 height 10
radio input "true"
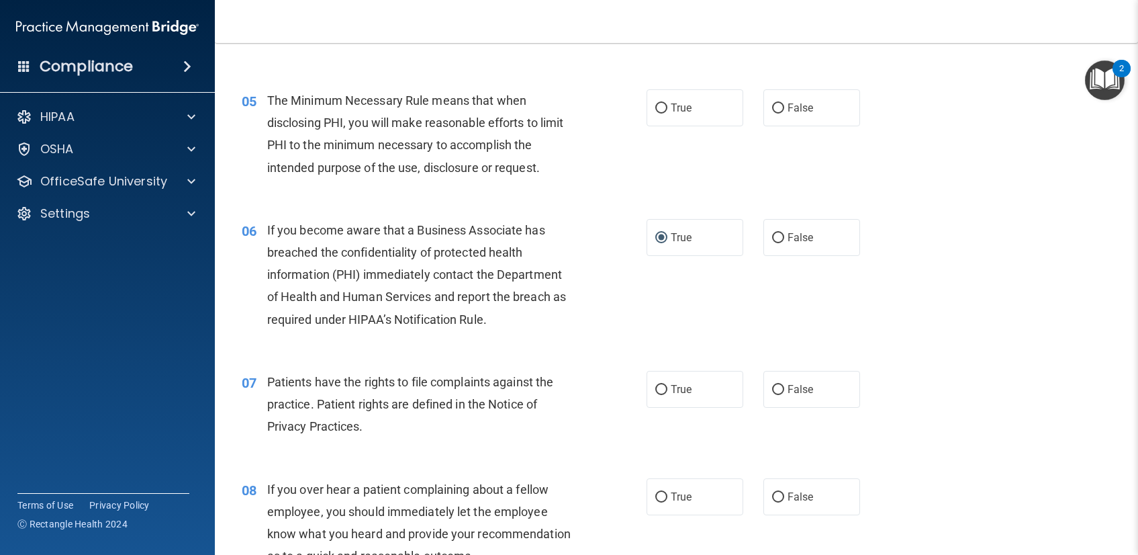
scroll to position [739, 0]
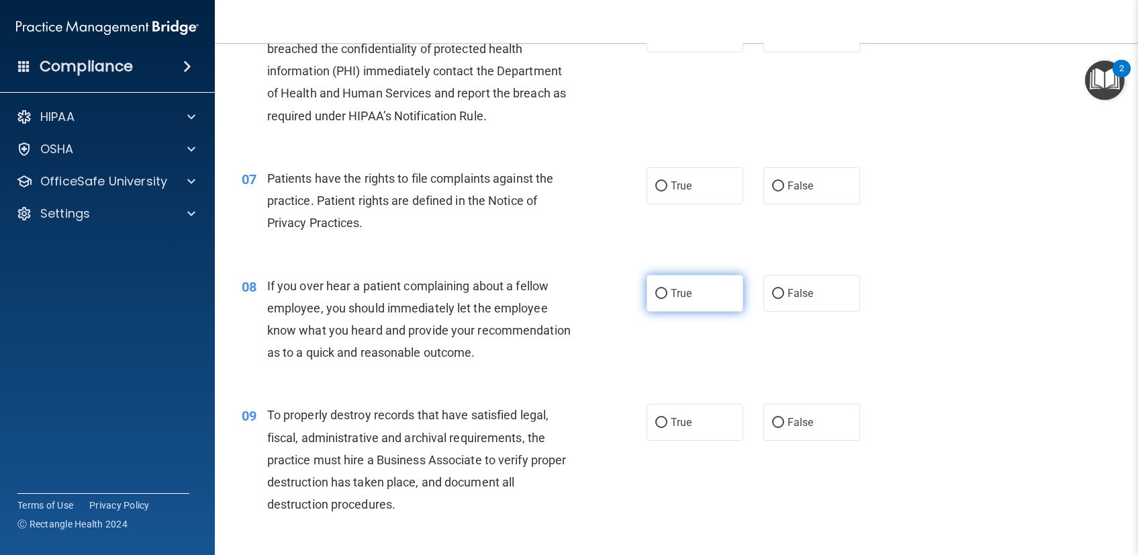
click at [723, 288] on label "True" at bounding box center [695, 293] width 97 height 37
click at [667, 289] on input "True" at bounding box center [661, 294] width 12 height 10
radio input "true"
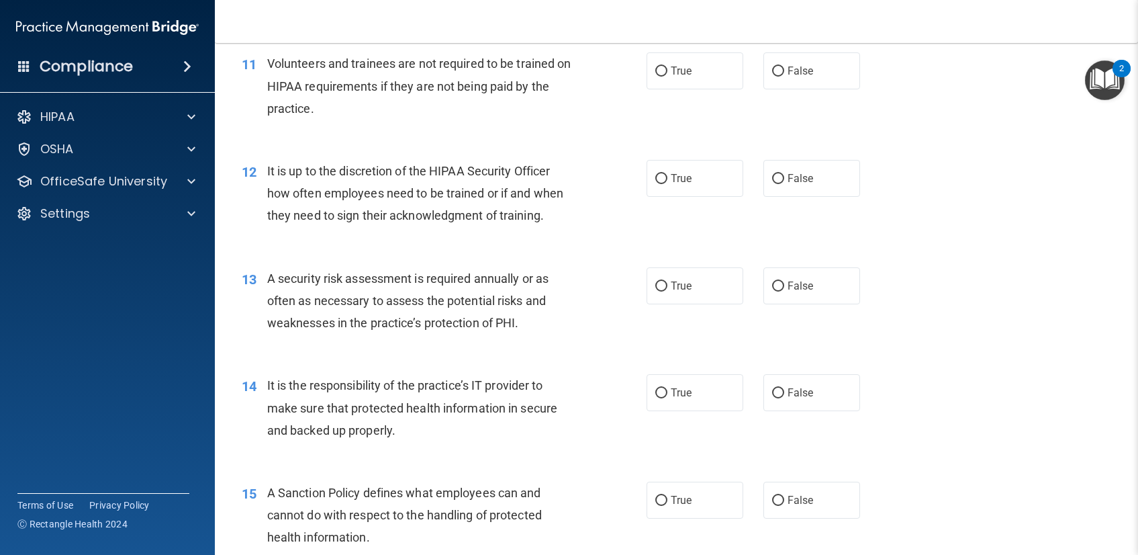
scroll to position [1373, 0]
click at [649, 396] on label "True" at bounding box center [695, 390] width 97 height 37
click at [655, 396] on input "True" at bounding box center [661, 391] width 12 height 10
radio input "true"
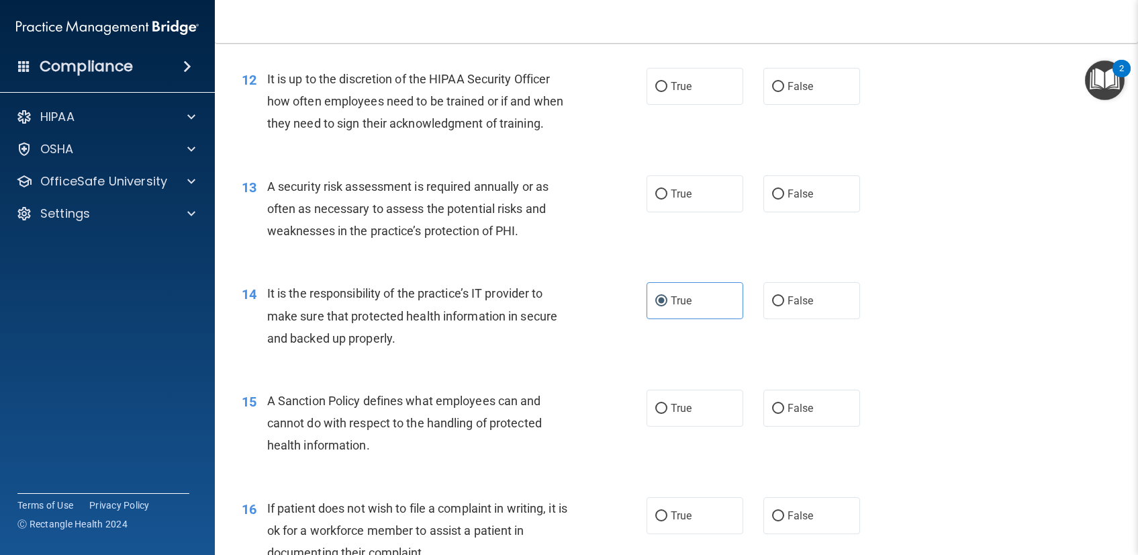
scroll to position [1465, 0]
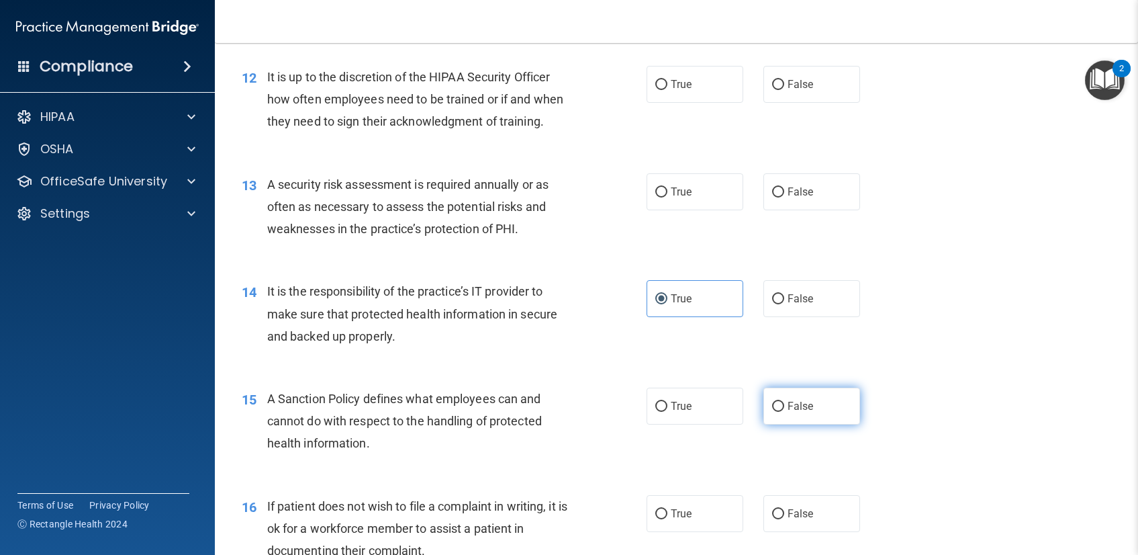
click at [774, 404] on input "False" at bounding box center [778, 407] width 12 height 10
radio input "true"
click at [662, 412] on label "True" at bounding box center [695, 405] width 97 height 37
click at [662, 412] on input "True" at bounding box center [661, 407] width 12 height 10
radio input "true"
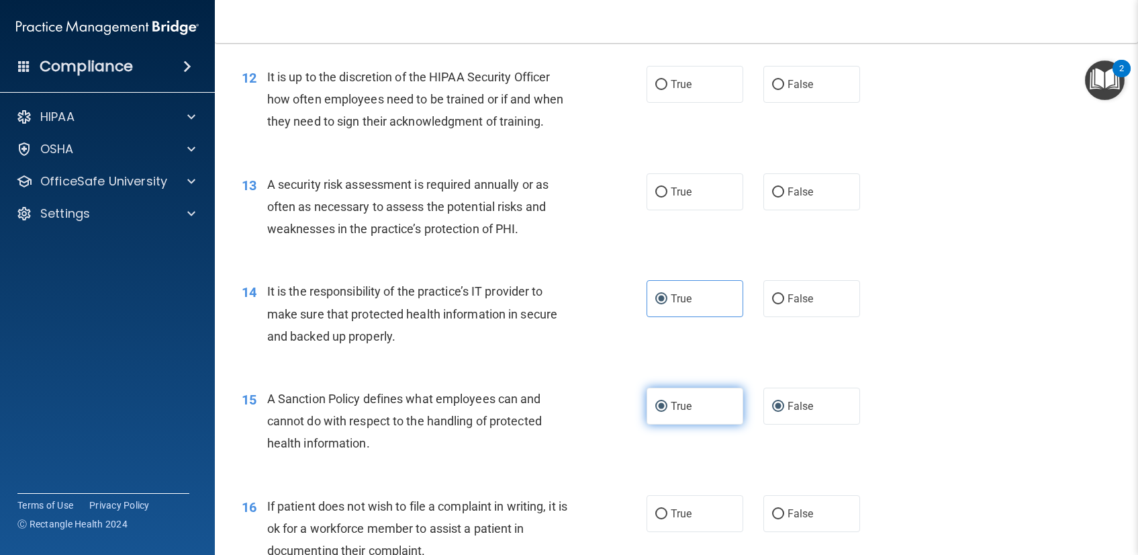
radio input "false"
click at [590, 413] on div "15 A Sanction Policy defines what employees can and cannot do with respect to t…" at bounding box center [444, 424] width 445 height 74
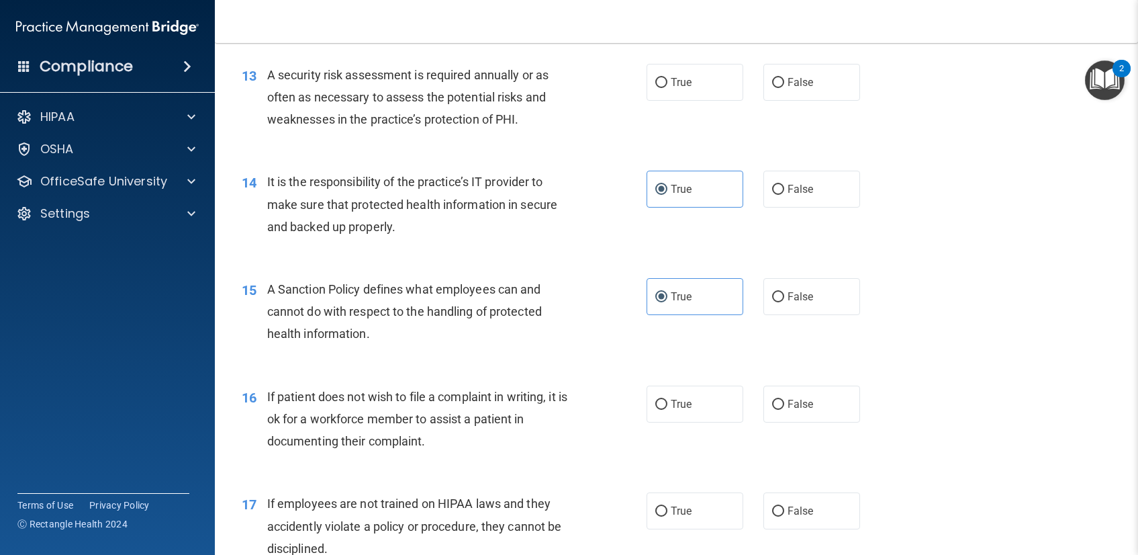
scroll to position [1579, 0]
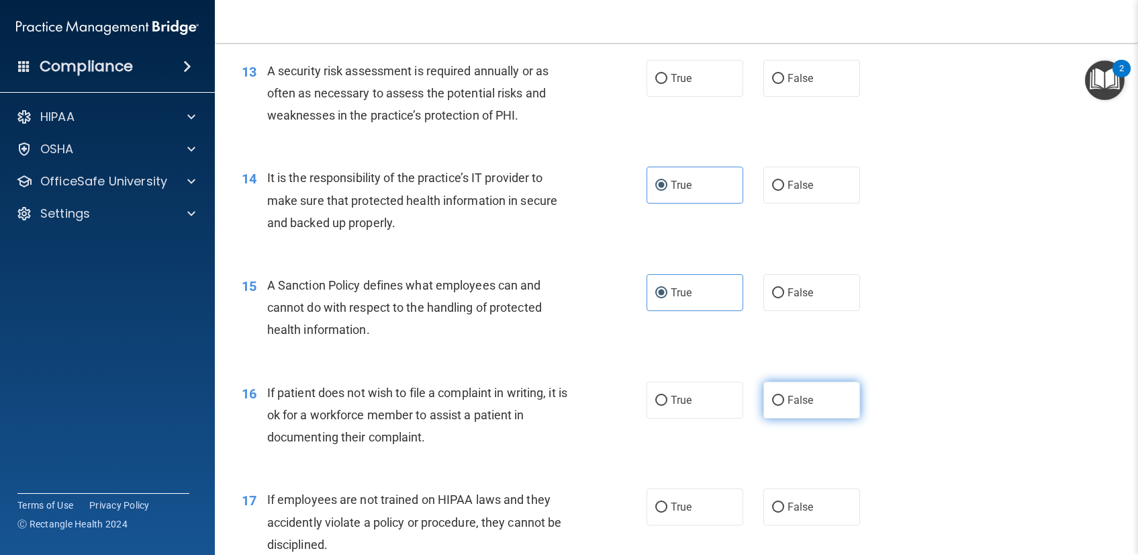
click at [774, 401] on input "False" at bounding box center [778, 401] width 12 height 10
radio input "true"
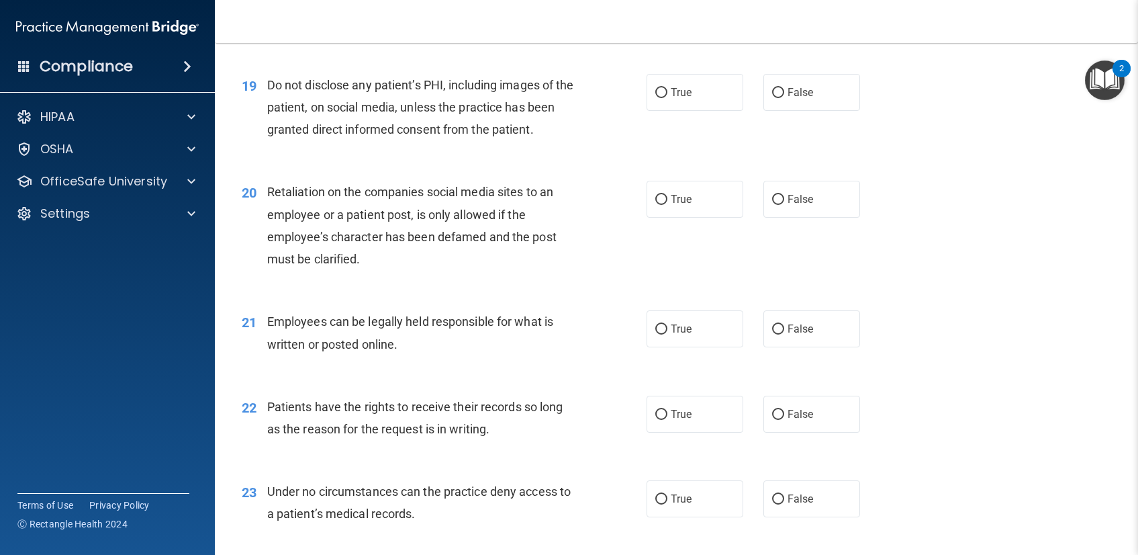
scroll to position [2233, 0]
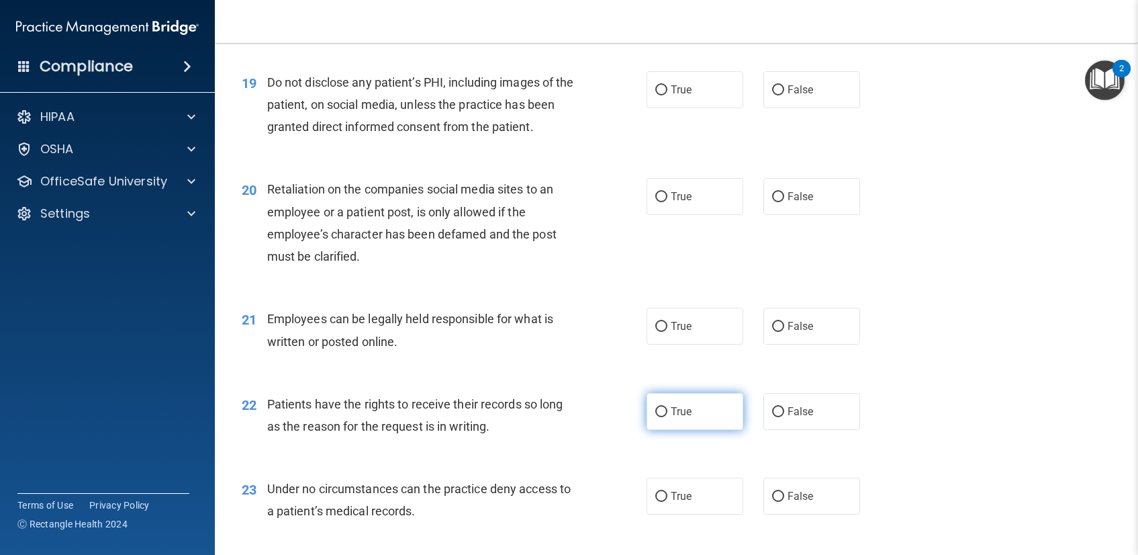
click at [647, 414] on label "True" at bounding box center [695, 411] width 97 height 37
click at [655, 414] on input "True" at bounding box center [661, 412] width 12 height 10
radio input "true"
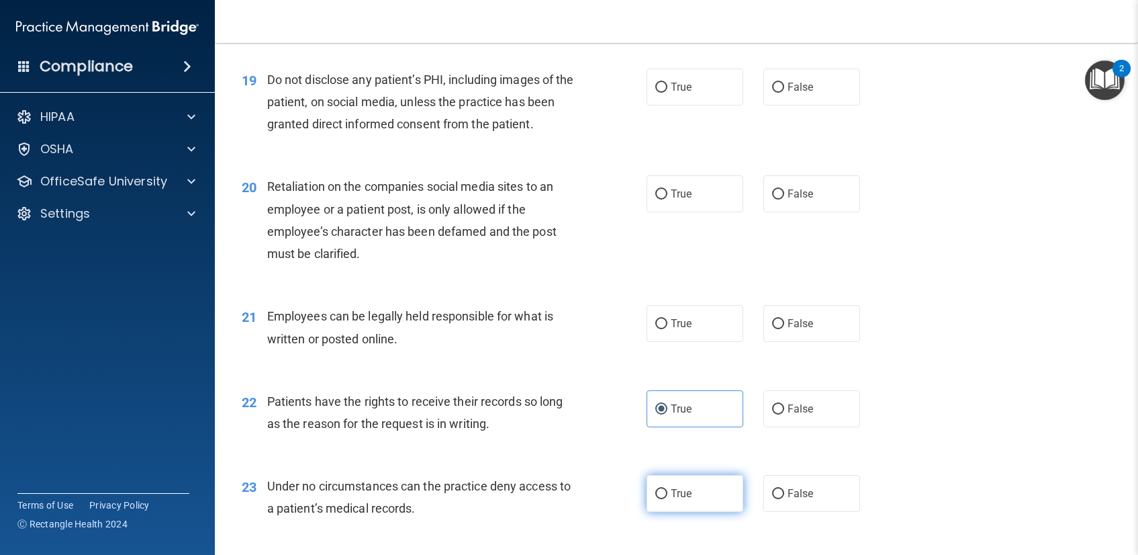
click at [655, 493] on input "True" at bounding box center [661, 494] width 12 height 10
radio input "true"
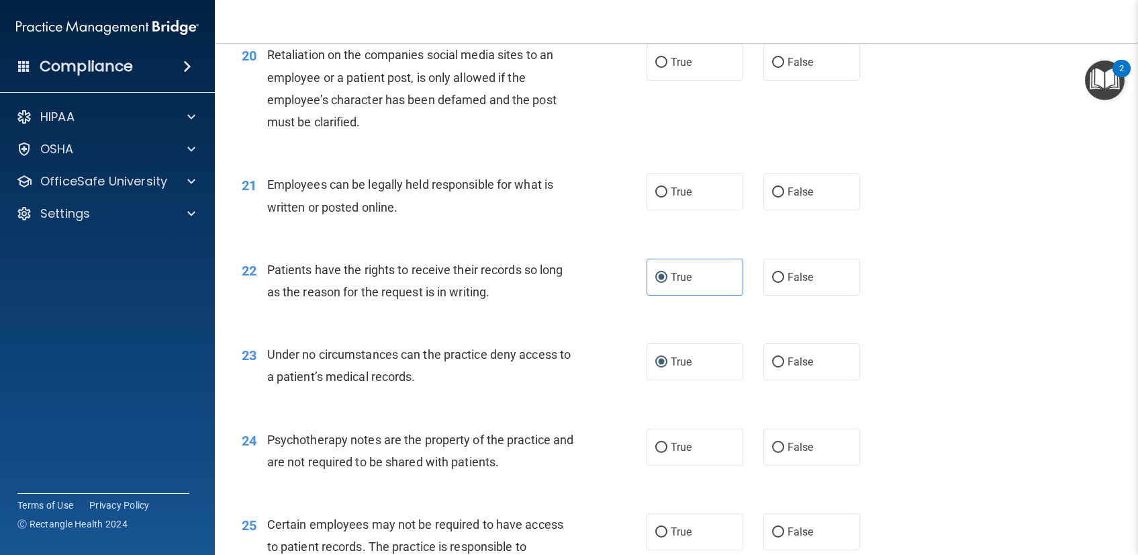
scroll to position [2373, 0]
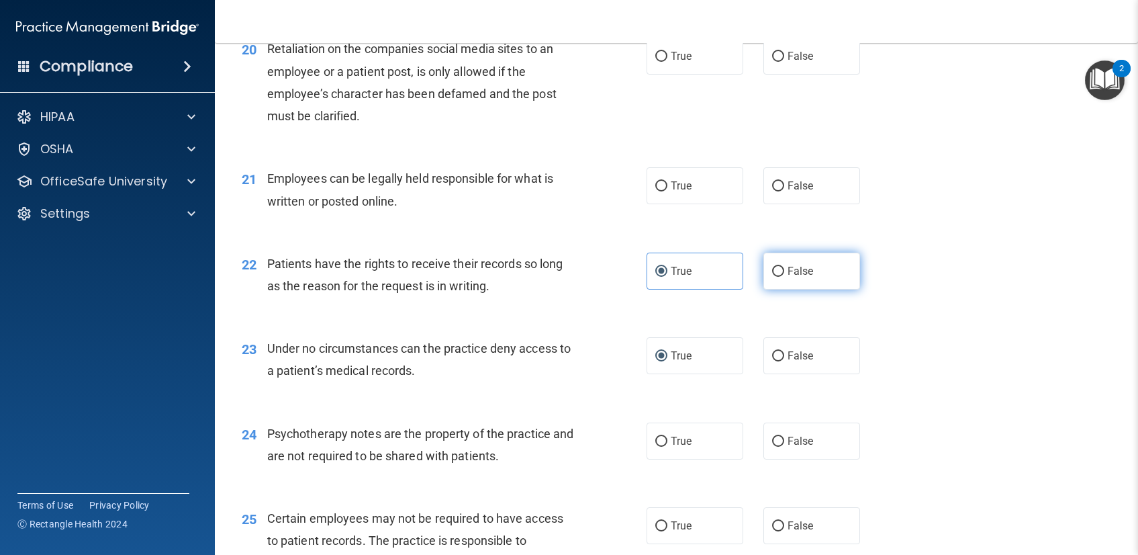
click at [794, 273] on span "False" at bounding box center [801, 271] width 26 height 13
click at [784, 273] on input "False" at bounding box center [778, 272] width 12 height 10
radio input "true"
radio input "false"
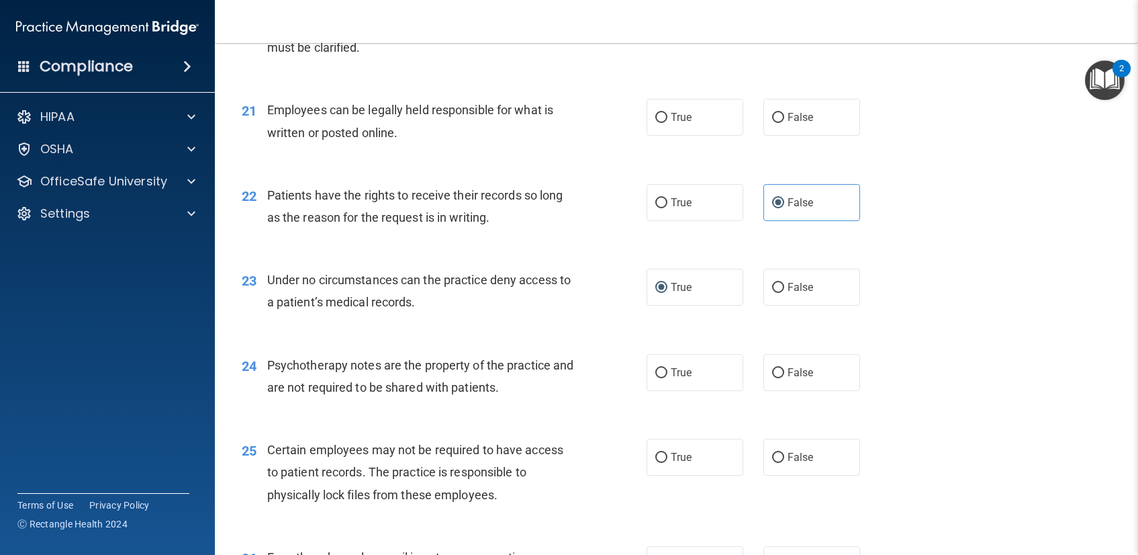
scroll to position [2442, 0]
click at [647, 361] on label "True" at bounding box center [695, 371] width 97 height 37
click at [655, 367] on input "True" at bounding box center [661, 372] width 12 height 10
radio input "true"
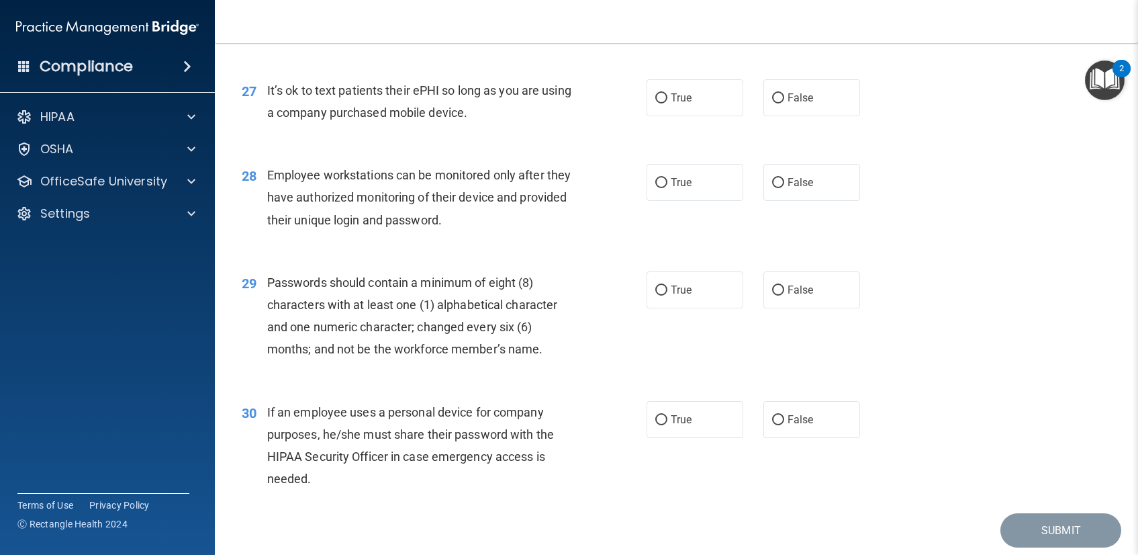
scroll to position [3037, 0]
click at [651, 177] on label "True" at bounding box center [695, 183] width 97 height 37
click at [655, 179] on input "True" at bounding box center [661, 184] width 12 height 10
radio input "true"
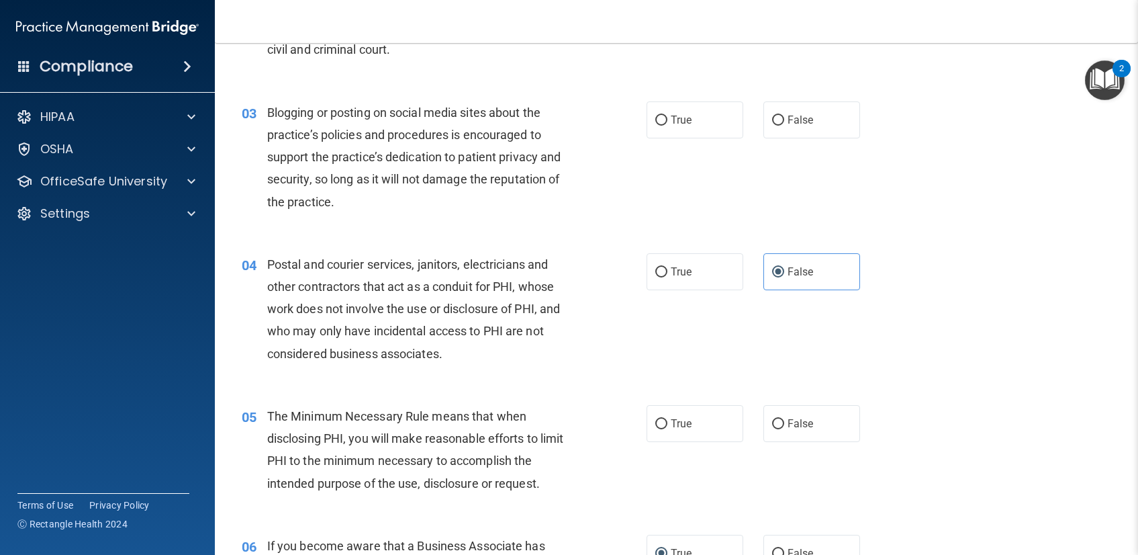
scroll to position [0, 0]
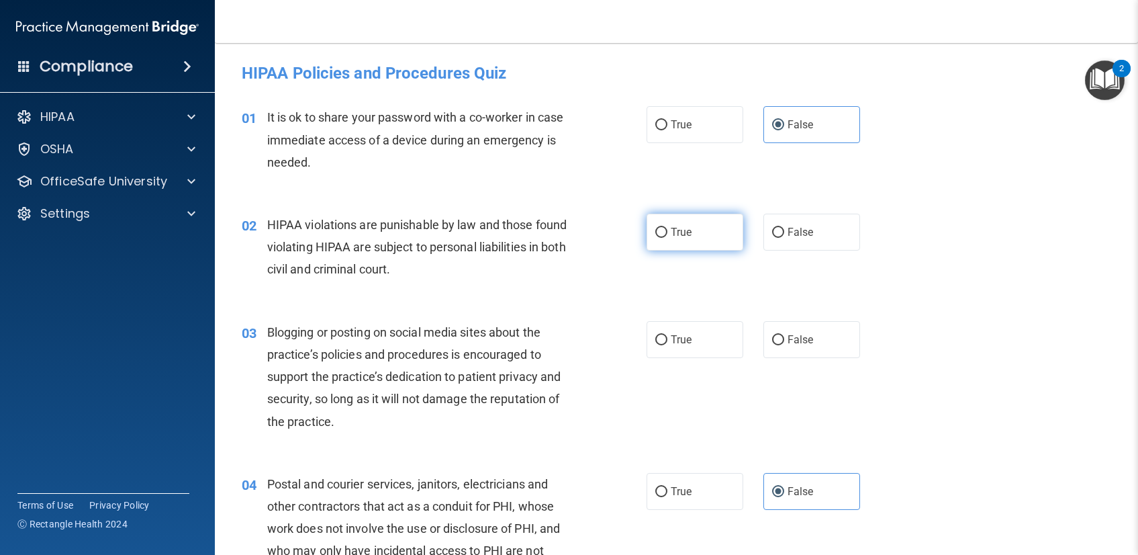
click at [650, 241] on label "True" at bounding box center [695, 232] width 97 height 37
click at [655, 238] on input "True" at bounding box center [661, 233] width 12 height 10
radio input "true"
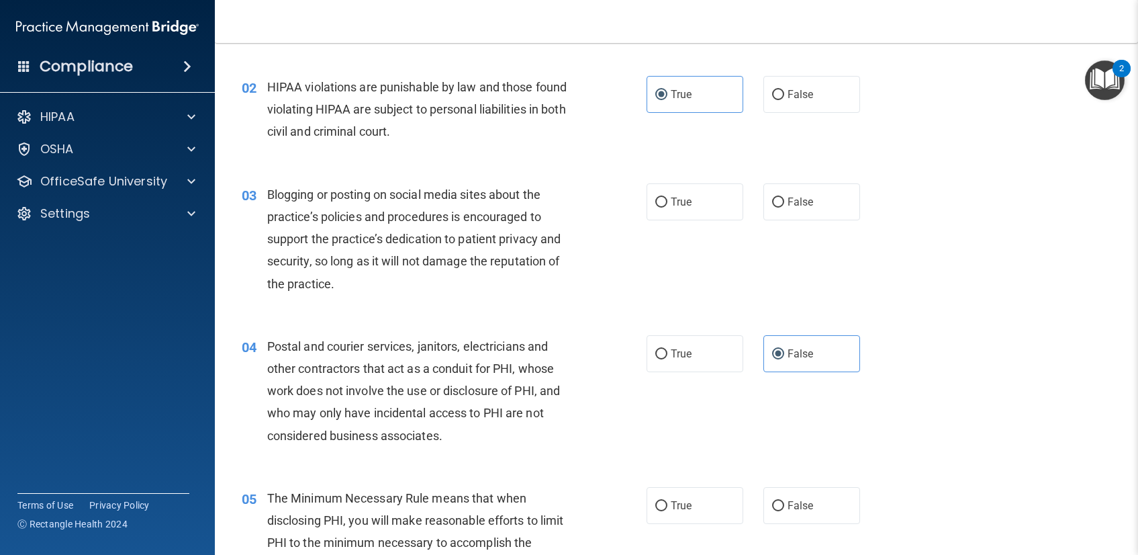
scroll to position [140, 0]
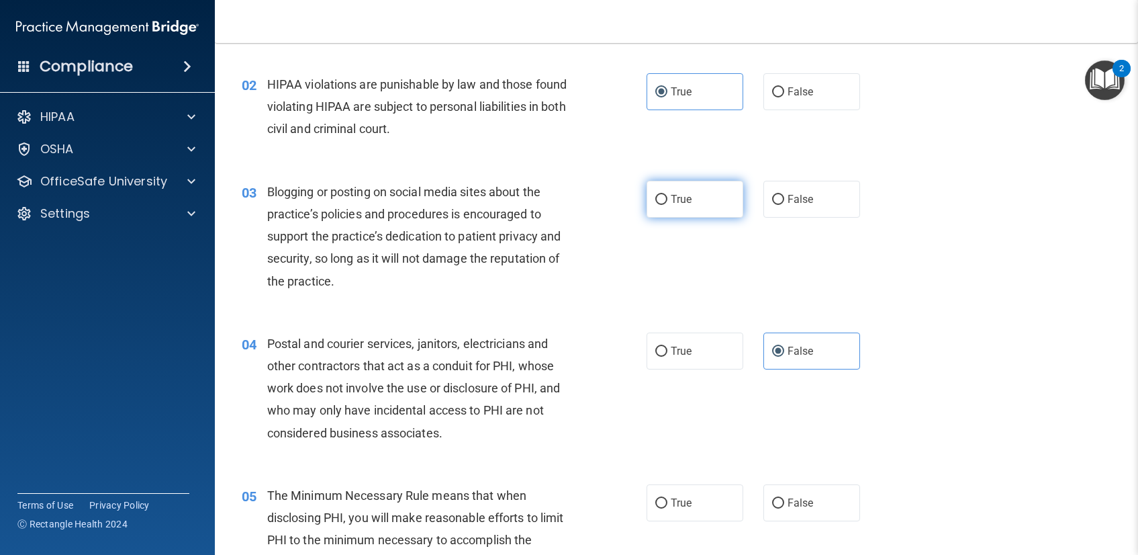
click at [686, 193] on span "True" at bounding box center [681, 199] width 21 height 13
click at [667, 195] on input "True" at bounding box center [661, 200] width 12 height 10
radio input "true"
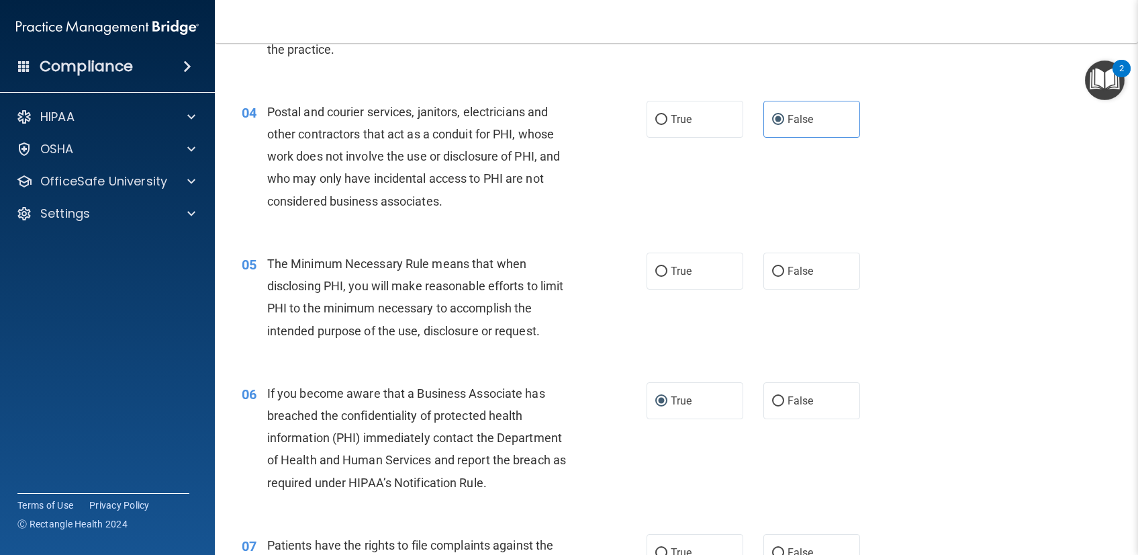
scroll to position [373, 0]
click at [684, 267] on span "True" at bounding box center [681, 269] width 21 height 13
click at [667, 267] on input "True" at bounding box center [661, 270] width 12 height 10
radio input "true"
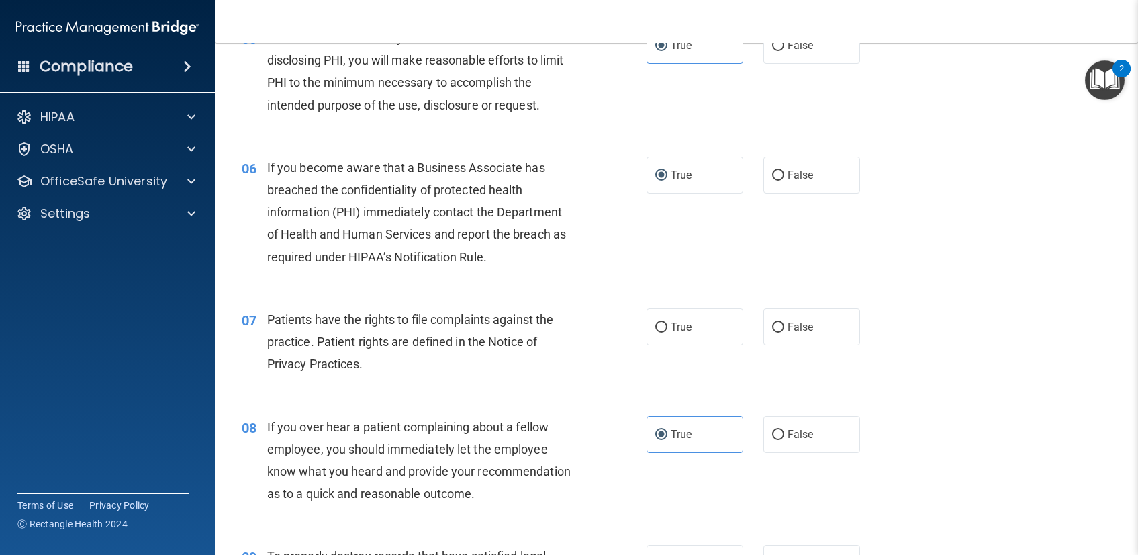
scroll to position [615, 0]
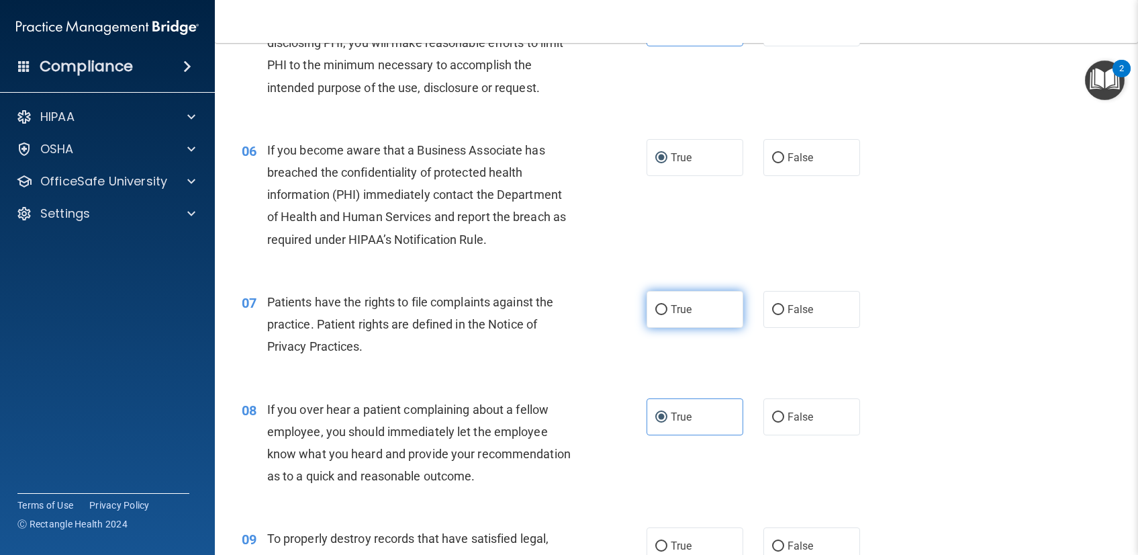
click at [659, 307] on input "True" at bounding box center [661, 310] width 12 height 10
radio input "true"
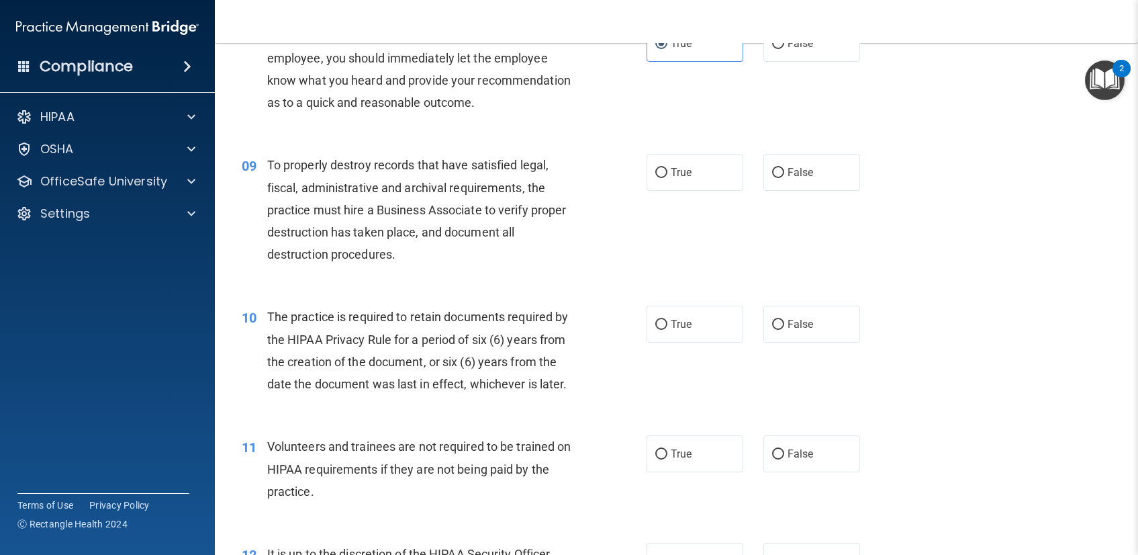
scroll to position [989, 0]
click at [792, 459] on span "False" at bounding box center [801, 453] width 26 height 13
click at [784, 459] on input "False" at bounding box center [778, 454] width 12 height 10
radio input "true"
click at [658, 332] on label "True" at bounding box center [695, 323] width 97 height 37
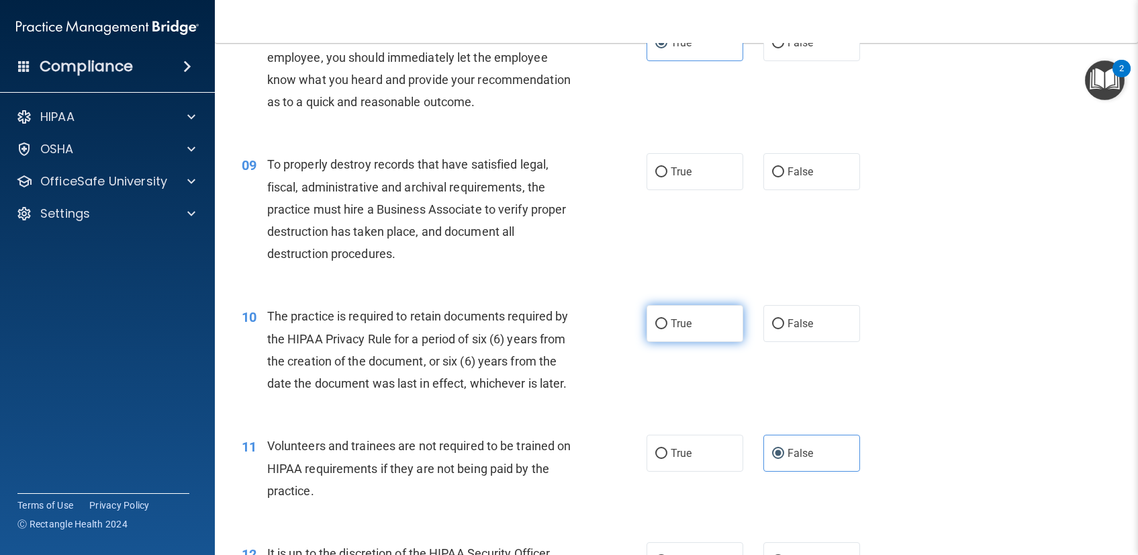
click at [658, 329] on input "True" at bounding box center [661, 324] width 12 height 10
radio input "true"
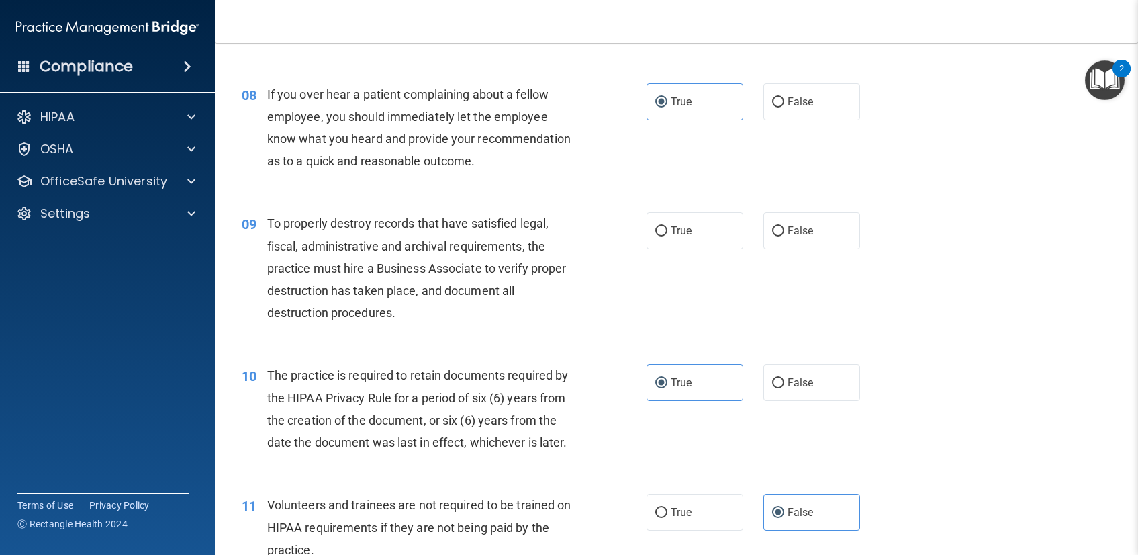
scroll to position [925, 0]
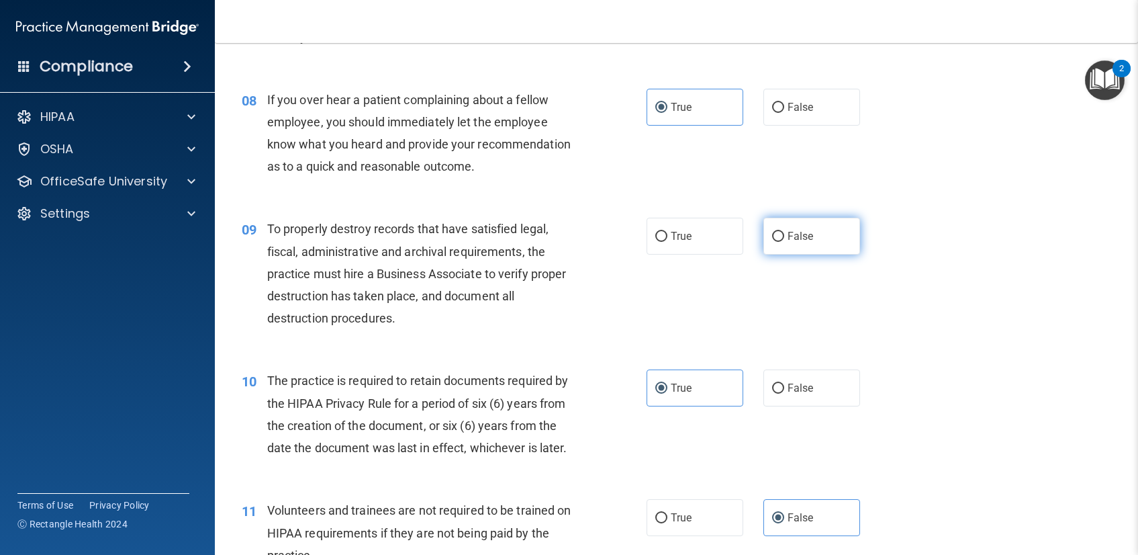
click at [769, 245] on label "False" at bounding box center [812, 236] width 97 height 37
click at [772, 242] on input "False" at bounding box center [778, 237] width 12 height 10
radio input "true"
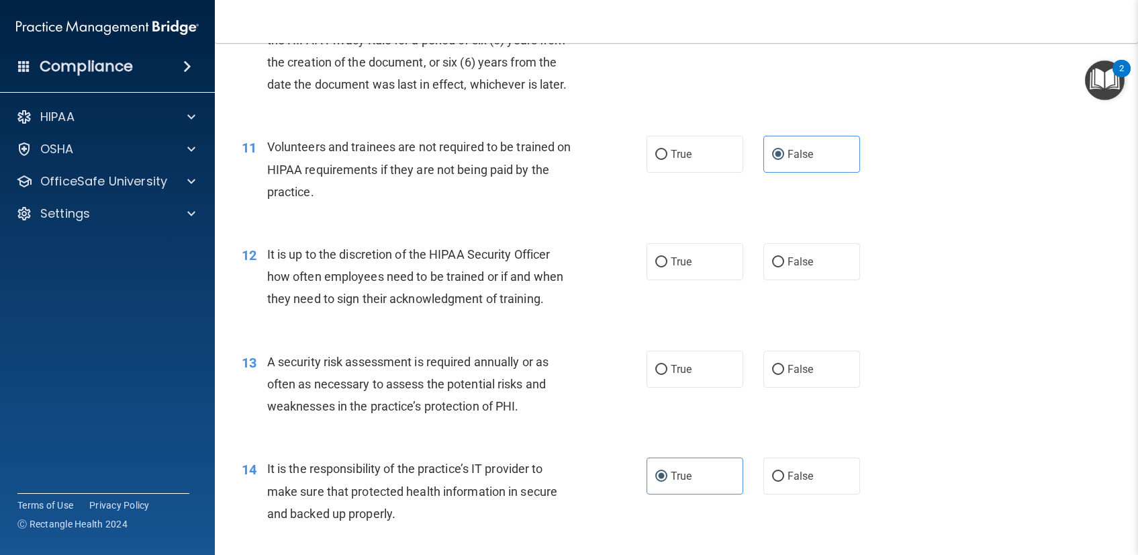
scroll to position [1291, 0]
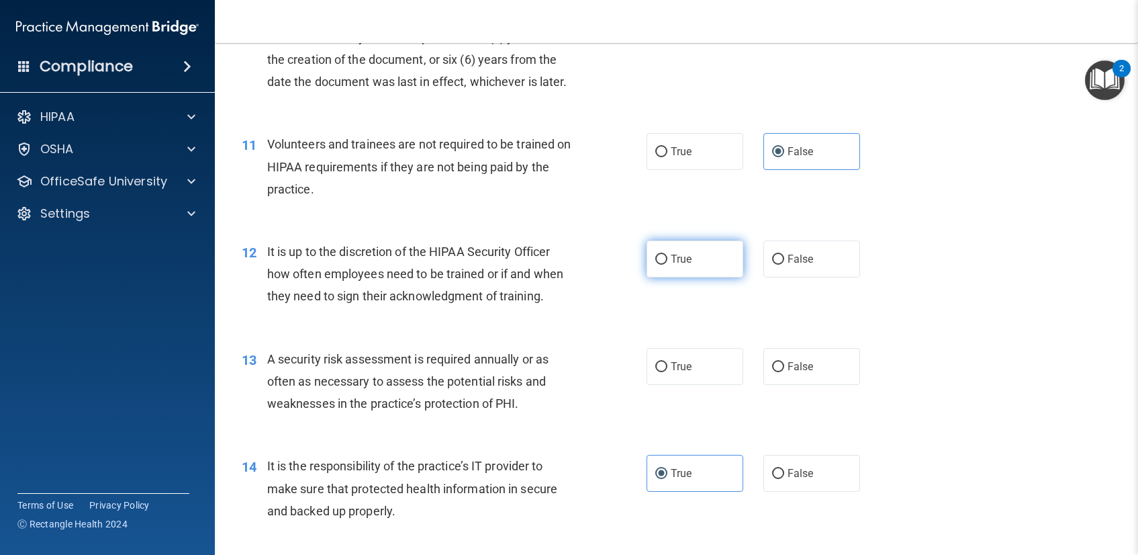
click at [665, 267] on label "True" at bounding box center [695, 258] width 97 height 37
click at [665, 265] on input "True" at bounding box center [661, 260] width 12 height 10
radio input "true"
click at [805, 265] on span "False" at bounding box center [801, 258] width 26 height 13
click at [784, 265] on input "False" at bounding box center [778, 260] width 12 height 10
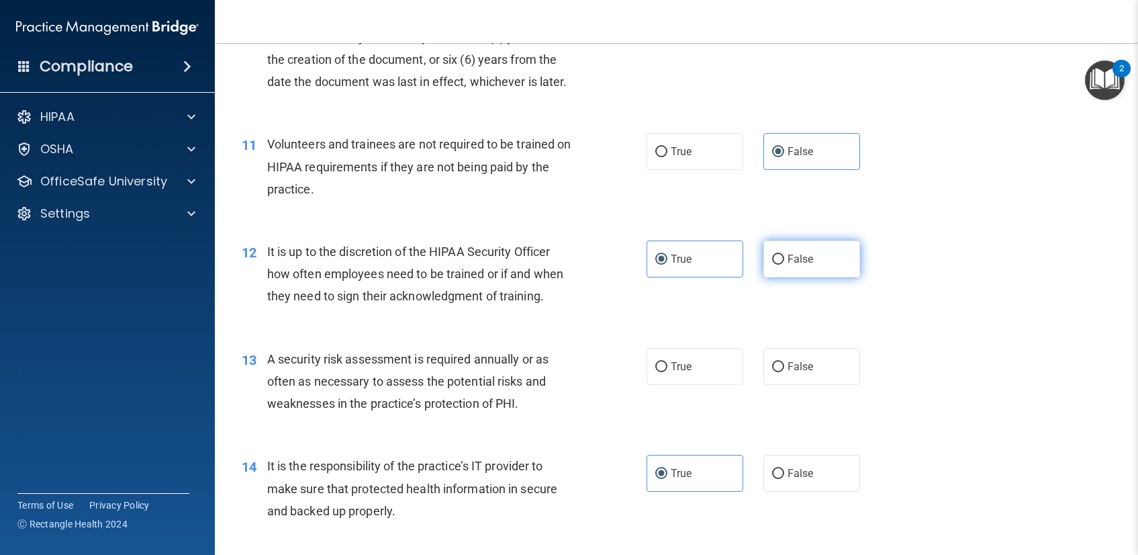
radio input "true"
radio input "false"
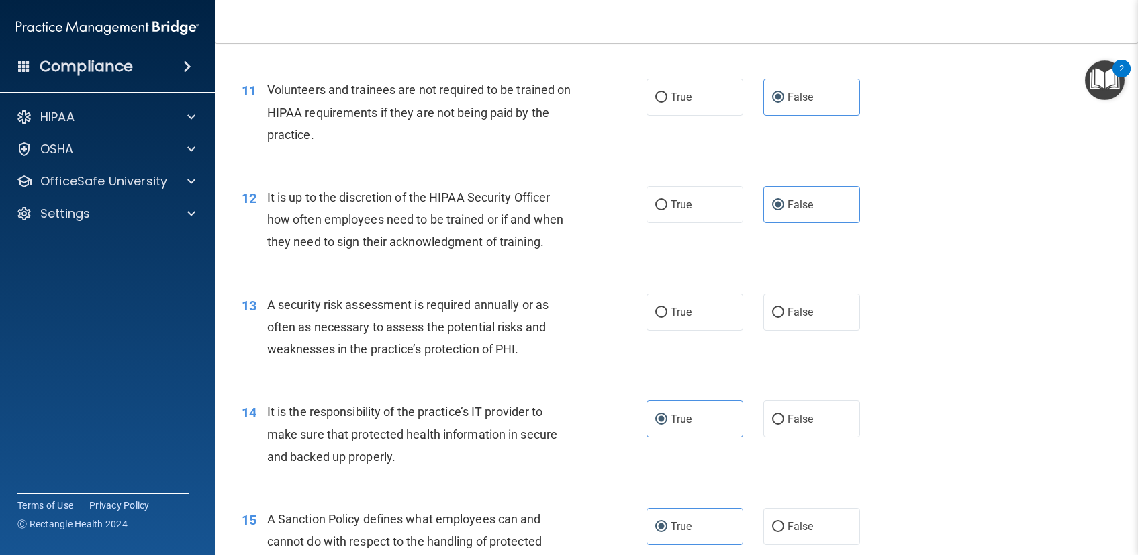
scroll to position [1346, 0]
click at [692, 310] on label "True" at bounding box center [695, 311] width 97 height 37
click at [667, 310] on input "True" at bounding box center [661, 312] width 12 height 10
radio input "true"
click at [594, 344] on div "13 A security risk assessment is required annually or as often as necessary to …" at bounding box center [444, 330] width 445 height 74
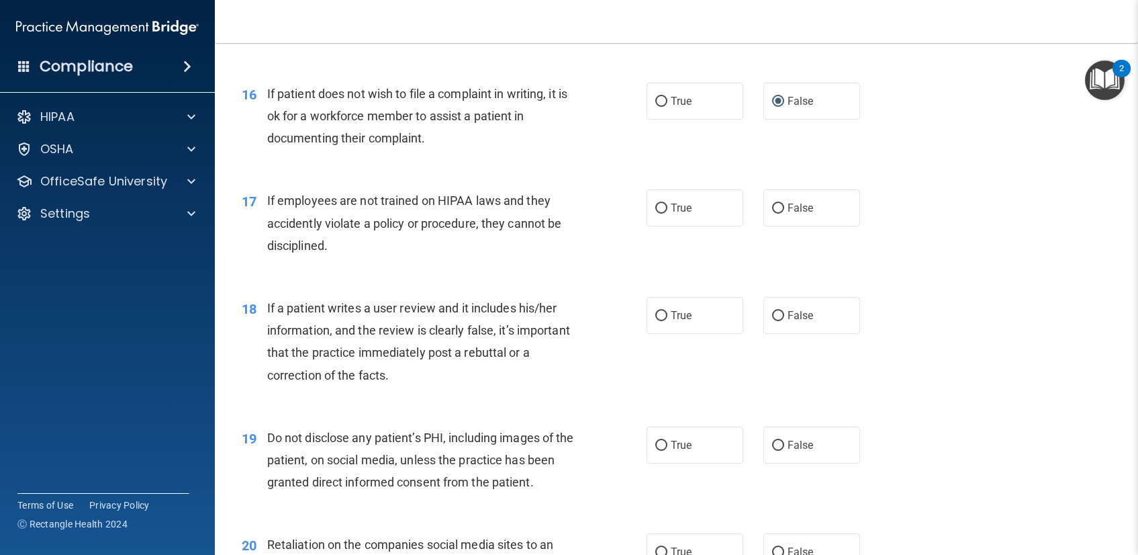
scroll to position [1902, 0]
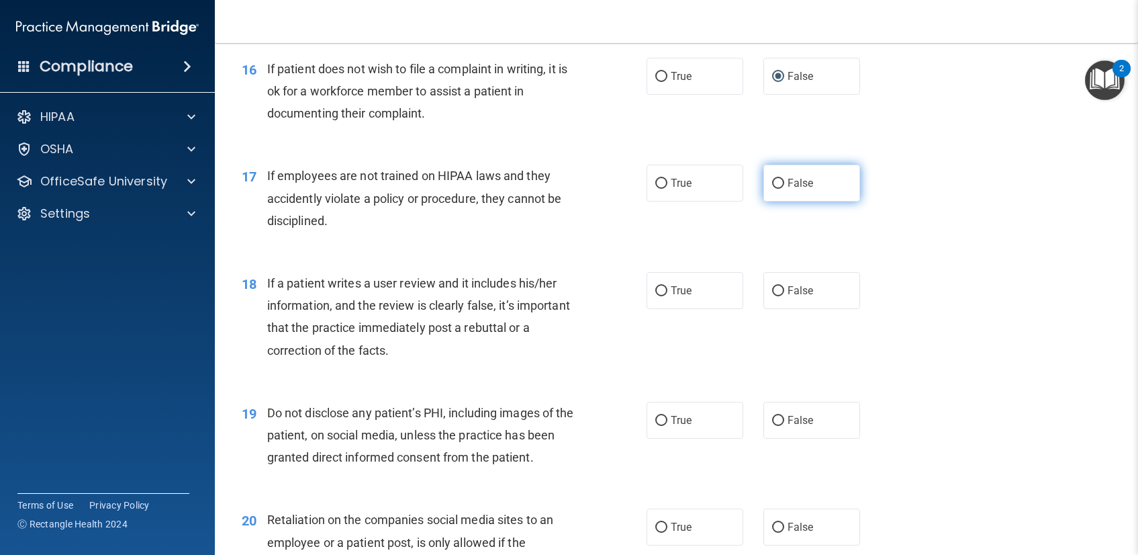
click at [772, 188] on label "False" at bounding box center [812, 183] width 97 height 37
click at [772, 188] on input "False" at bounding box center [778, 184] width 12 height 10
radio input "true"
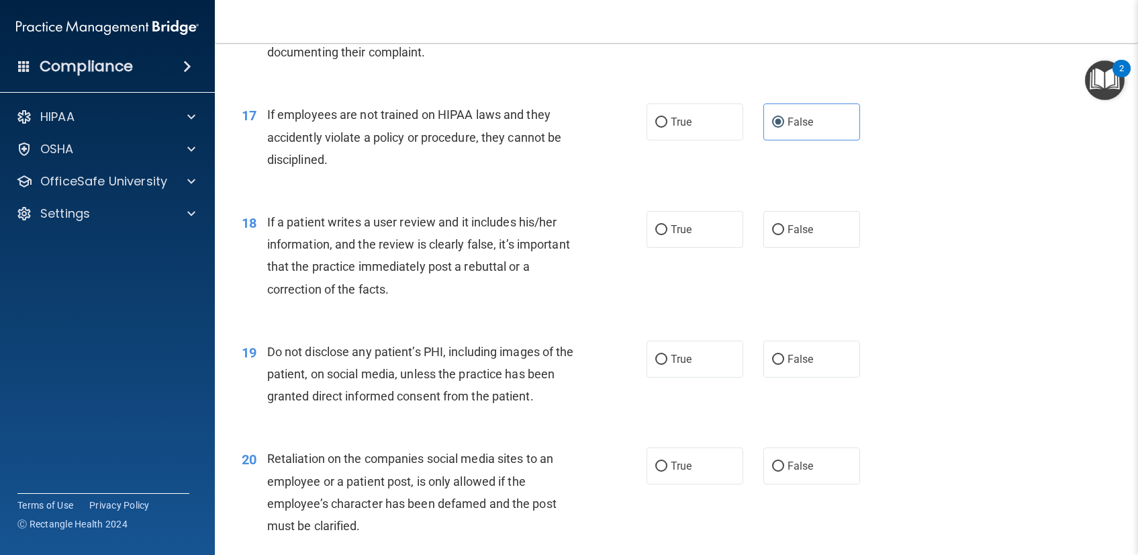
scroll to position [1966, 0]
click at [782, 213] on label "False" at bounding box center [812, 226] width 97 height 37
click at [782, 222] on input "False" at bounding box center [778, 227] width 12 height 10
radio input "true"
click at [577, 289] on div "If a patient writes a user review and it includes his/her information, and the …" at bounding box center [426, 252] width 318 height 89
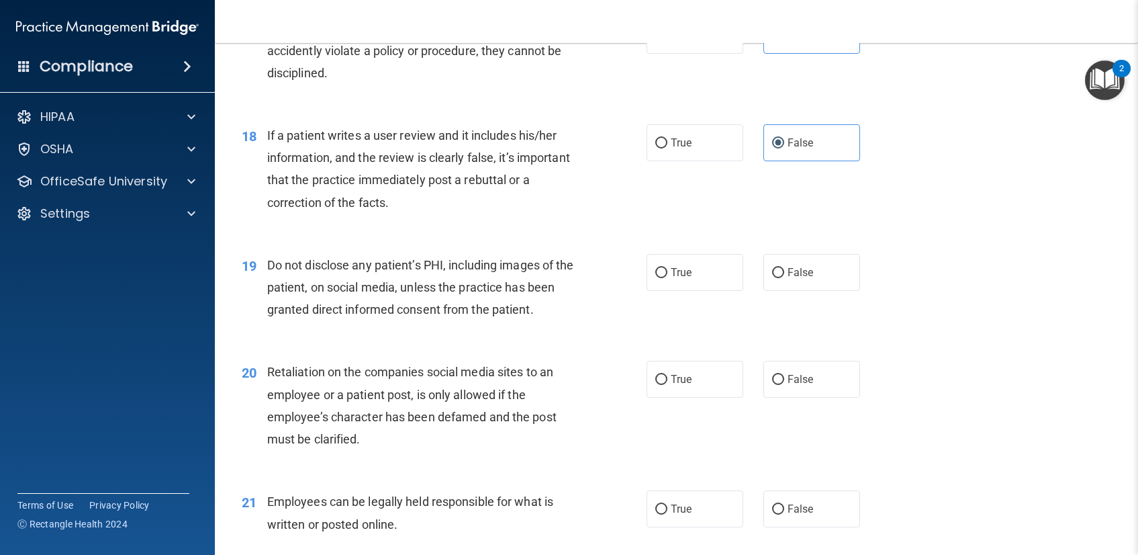
scroll to position [2051, 0]
click at [772, 510] on input "False" at bounding box center [778, 509] width 12 height 10
radio input "true"
click at [674, 508] on span "True" at bounding box center [681, 508] width 21 height 13
click at [667, 508] on input "True" at bounding box center [661, 509] width 12 height 10
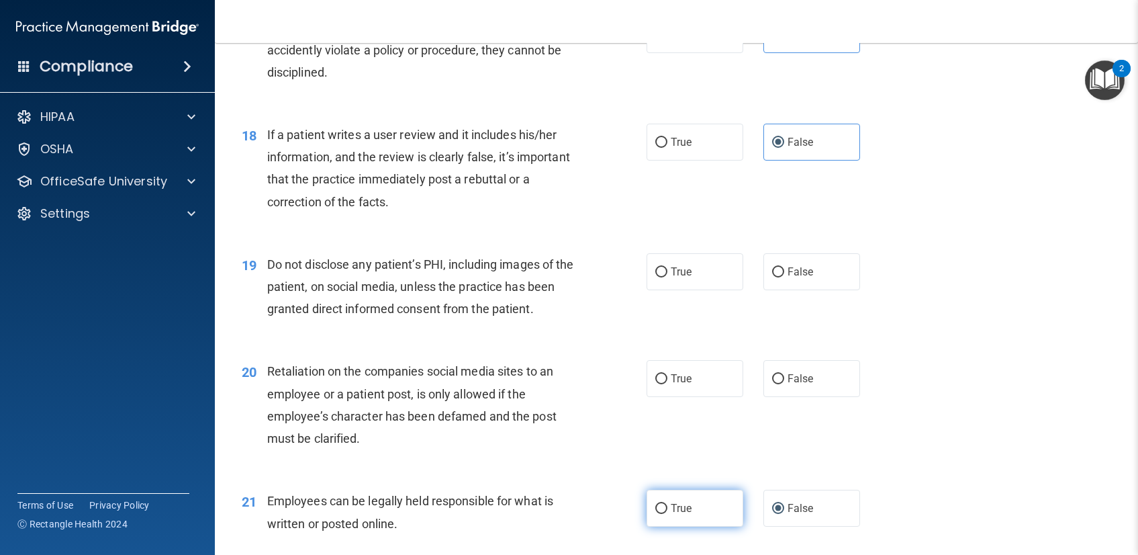
radio input "true"
radio input "false"
click at [575, 438] on div "Retaliation on the companies social media sites to an employee or a patient pos…" at bounding box center [426, 404] width 318 height 89
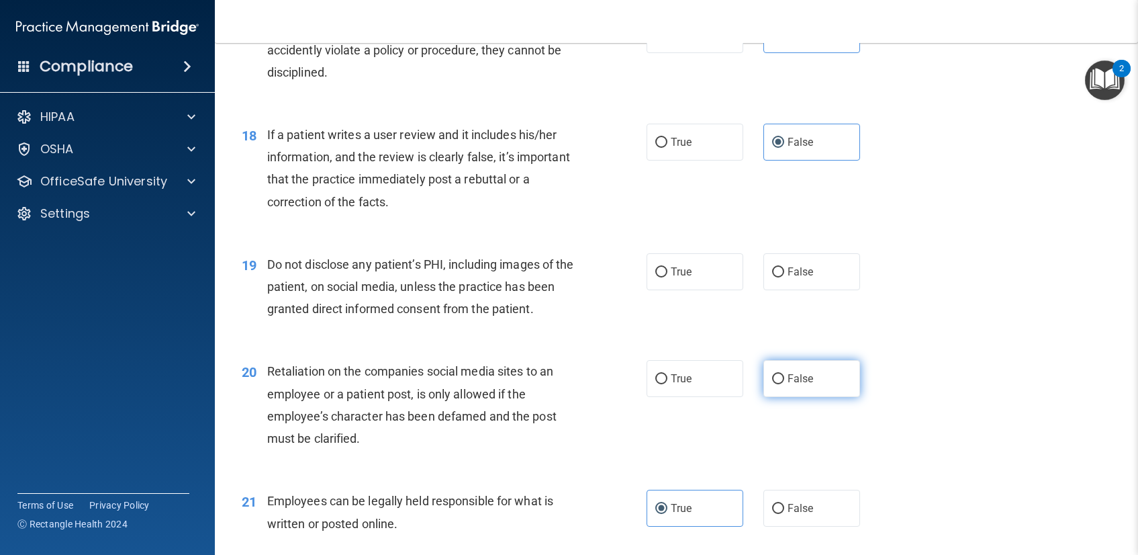
click at [814, 370] on label "False" at bounding box center [812, 378] width 97 height 37
click at [784, 374] on input "False" at bounding box center [778, 379] width 12 height 10
radio input "true"
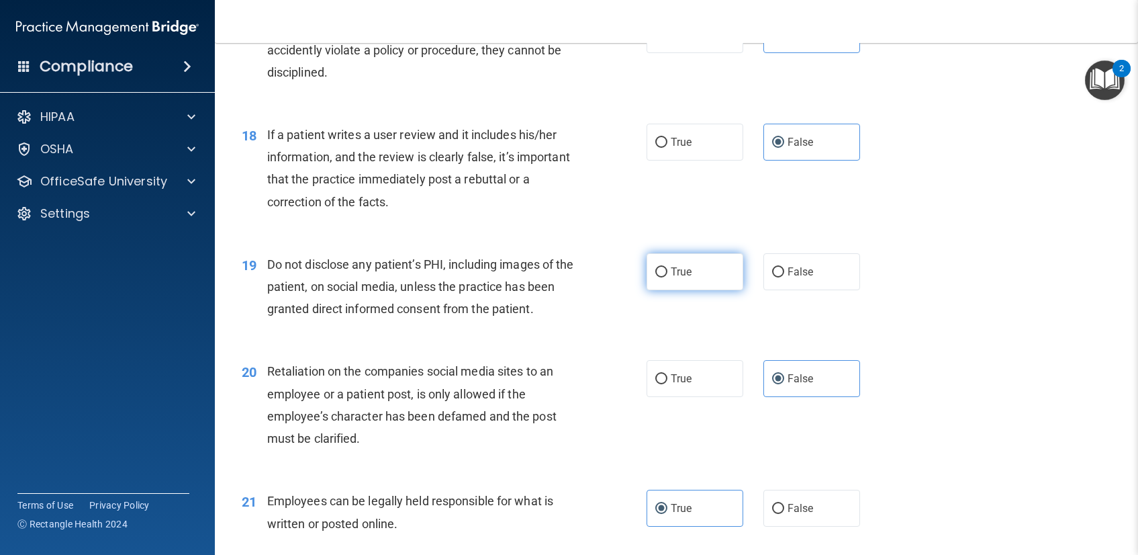
click at [672, 269] on span "True" at bounding box center [681, 271] width 21 height 13
click at [667, 269] on input "True" at bounding box center [661, 272] width 12 height 10
radio input "true"
click at [678, 320] on div "19 Do not disclose any patient’s PHI, including images of the patient, on socia…" at bounding box center [677, 289] width 890 height 107
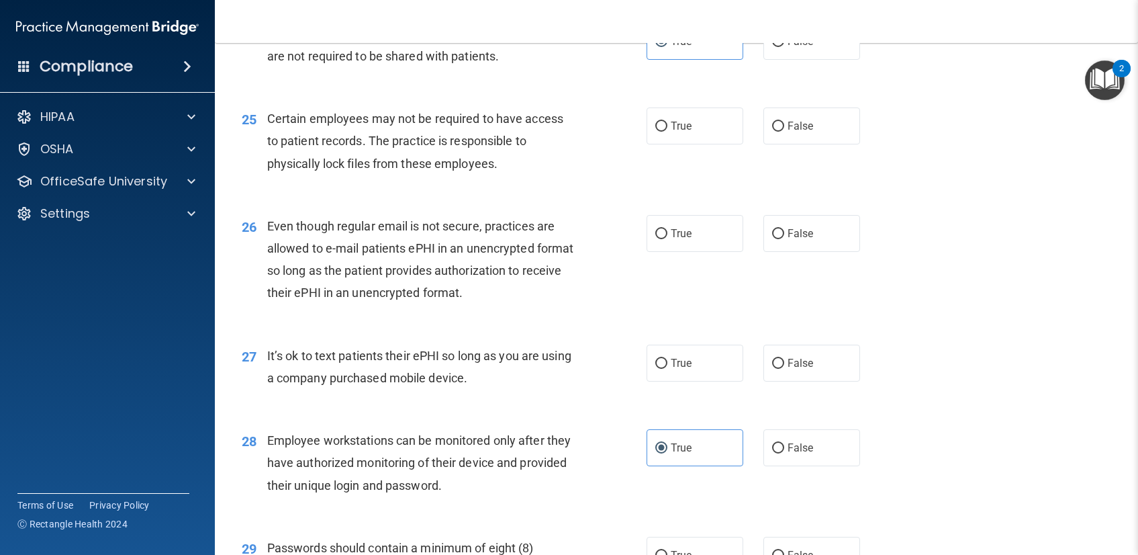
scroll to position [2788, 0]
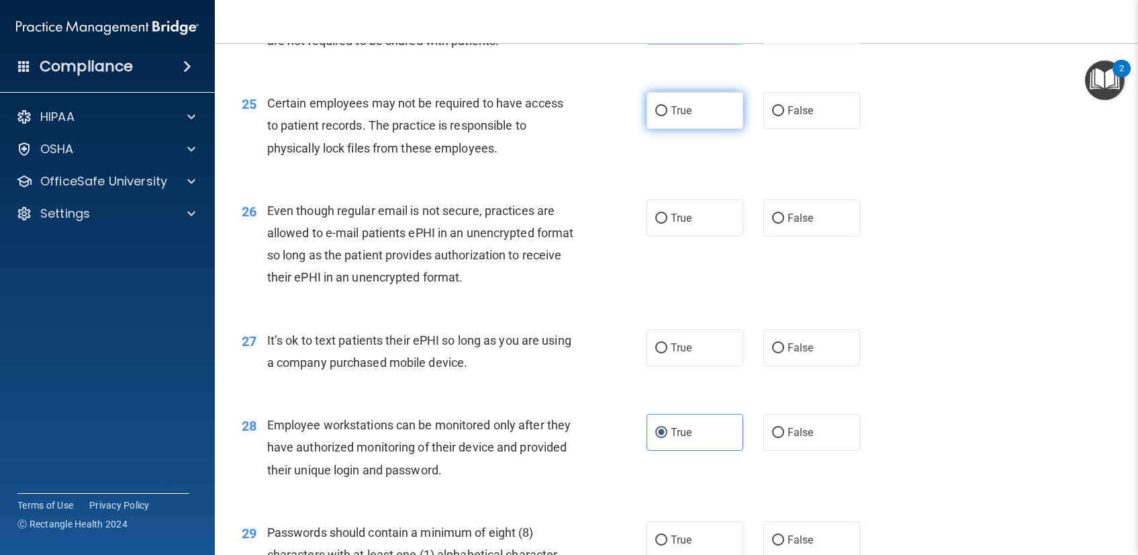
click at [647, 120] on label "True" at bounding box center [695, 110] width 97 height 37
click at [655, 116] on input "True" at bounding box center [661, 111] width 12 height 10
radio input "true"
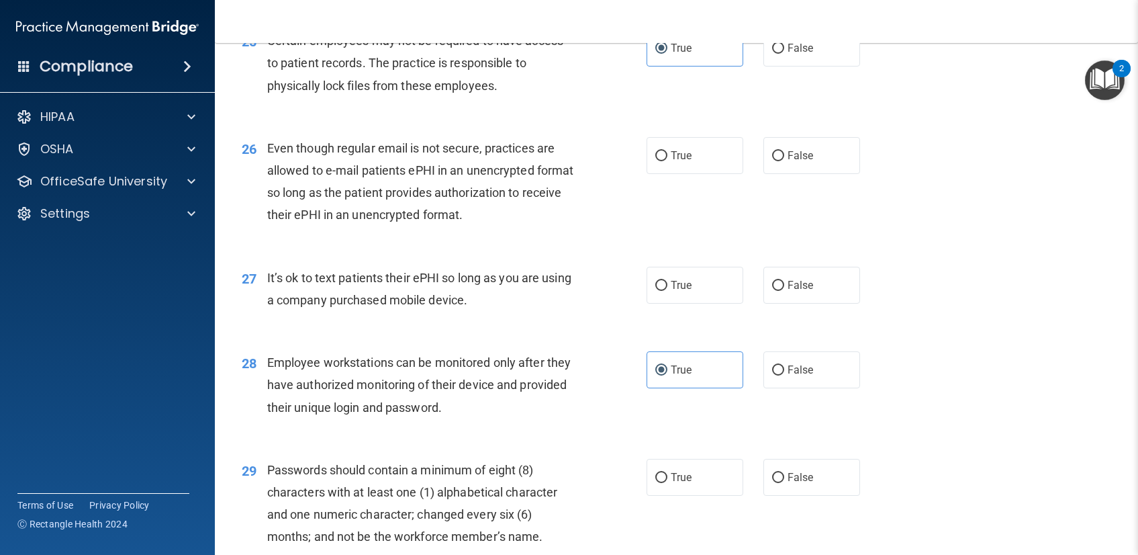
scroll to position [2883, 0]
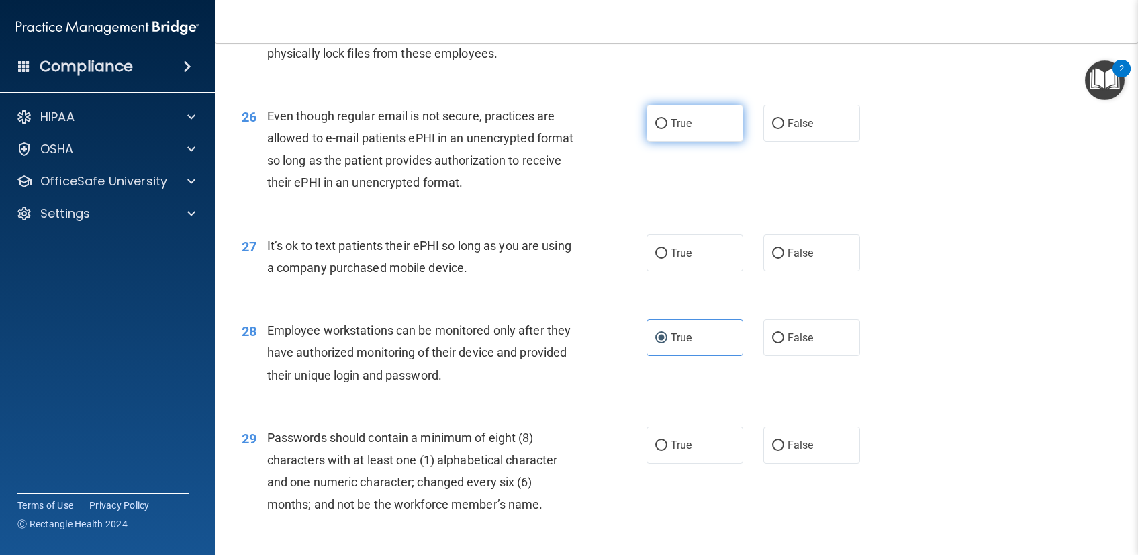
click at [659, 125] on input "True" at bounding box center [661, 124] width 12 height 10
radio input "true"
click at [830, 253] on label "False" at bounding box center [812, 252] width 97 height 37
click at [784, 253] on input "False" at bounding box center [778, 253] width 12 height 10
radio input "true"
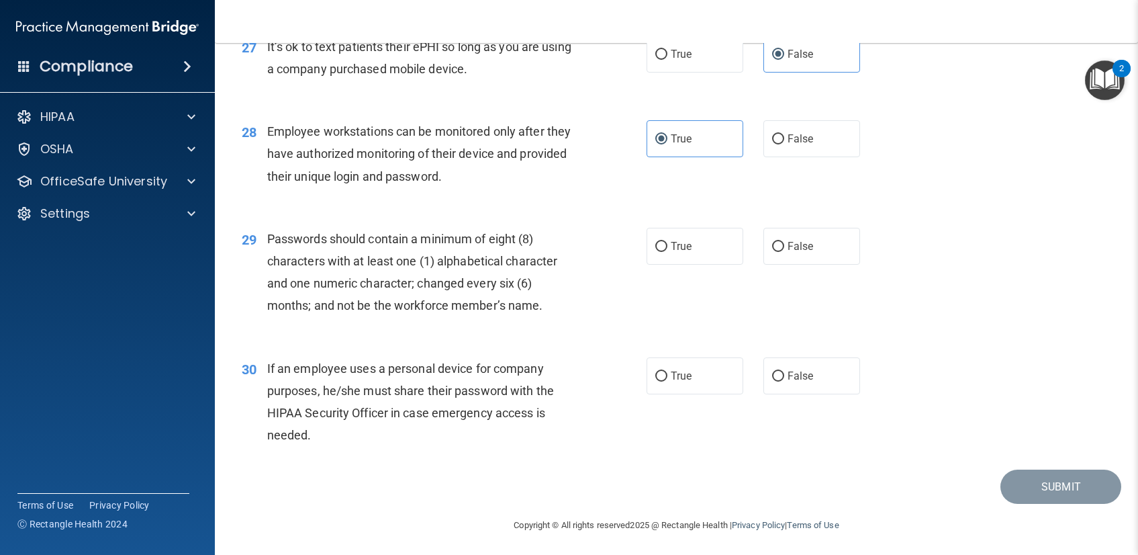
scroll to position [3084, 0]
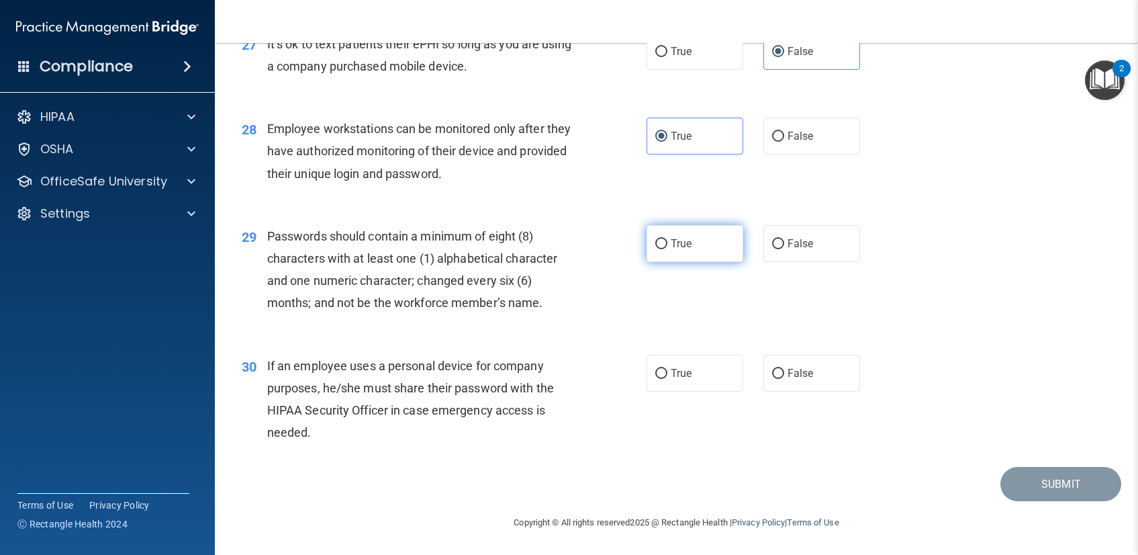
click at [729, 234] on label "True" at bounding box center [695, 243] width 97 height 37
click at [667, 239] on input "True" at bounding box center [661, 244] width 12 height 10
radio input "true"
click at [772, 369] on input "False" at bounding box center [778, 374] width 12 height 10
radio input "true"
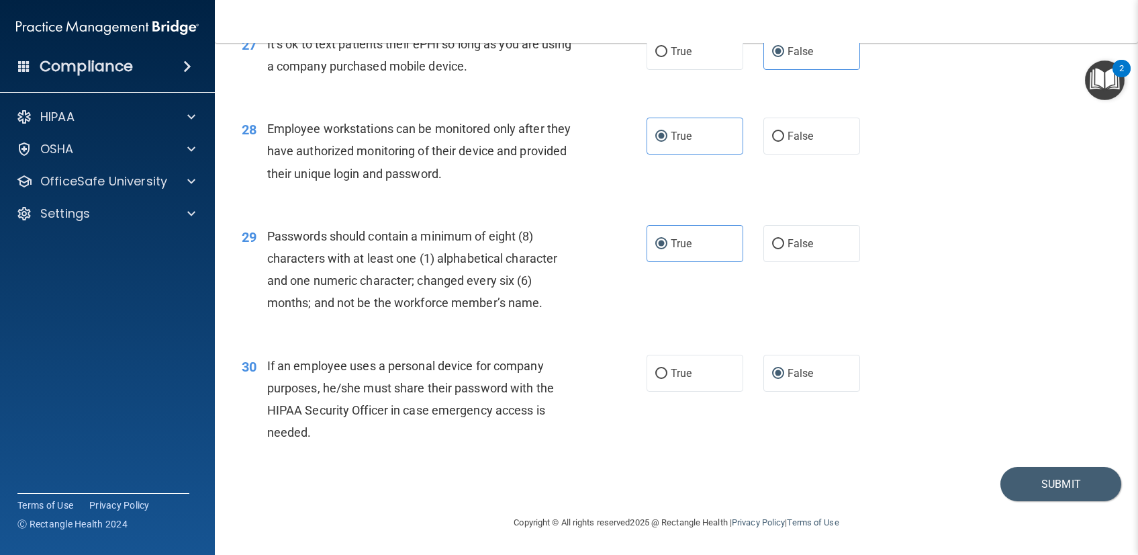
click at [802, 301] on div "29 Passwords should contain a minimum of eight (8) characters with at least one…" at bounding box center [677, 273] width 890 height 130
click at [1029, 480] on button "Submit" at bounding box center [1061, 484] width 121 height 34
click at [1035, 493] on button "Submit" at bounding box center [1061, 484] width 121 height 34
click at [1037, 483] on button "Submit" at bounding box center [1061, 484] width 121 height 34
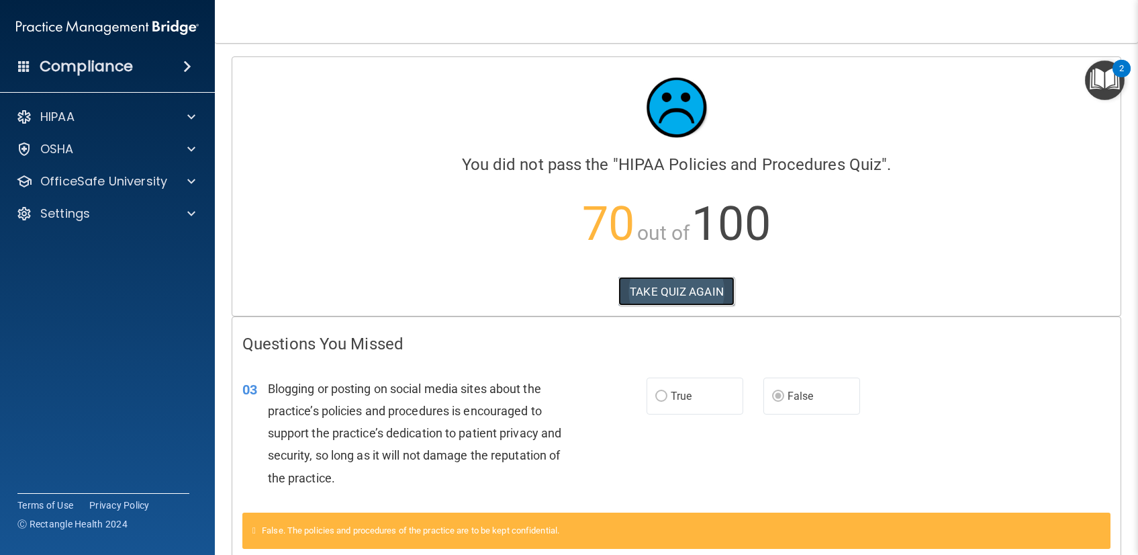
click at [673, 284] on button "TAKE QUIZ AGAIN" at bounding box center [676, 292] width 116 height 30
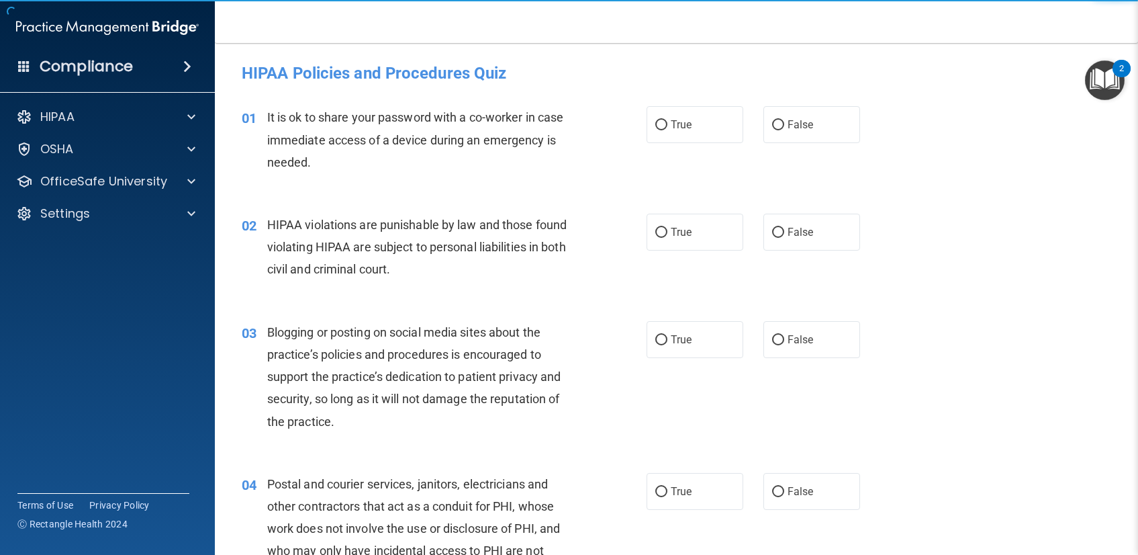
click at [563, 182] on div "01 It is ok to share your password with a co-worker in case immediate access of…" at bounding box center [677, 142] width 890 height 107
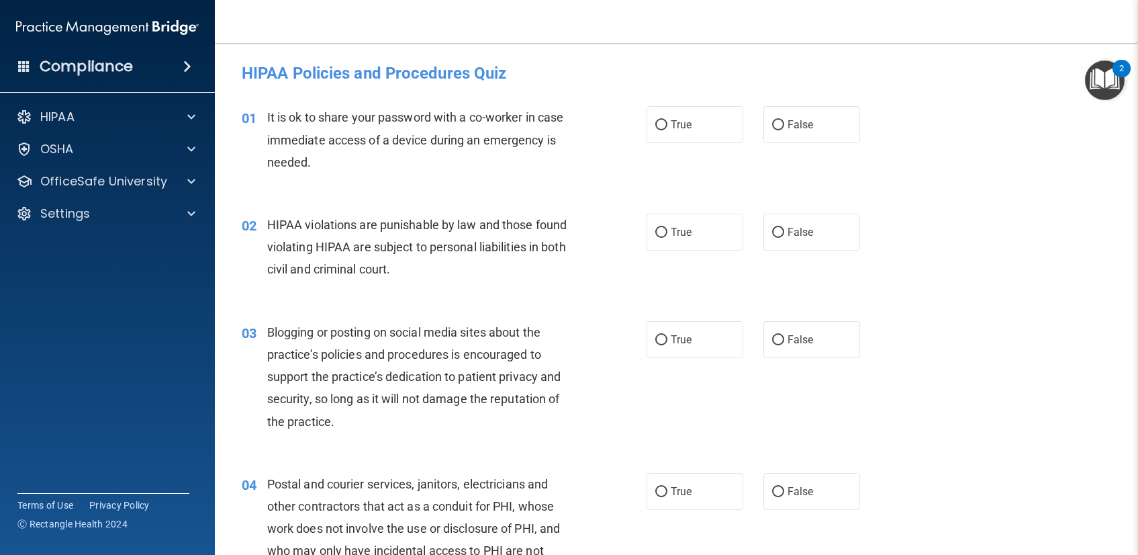
drag, startPoint x: 785, startPoint y: 129, endPoint x: 743, endPoint y: 140, distance: 43.8
click at [788, 130] on span "False" at bounding box center [801, 124] width 26 height 13
click at [447, 203] on div "02 HIPAA violations are punishable by law and those found violating HIPAA are s…" at bounding box center [677, 250] width 890 height 107
click at [777, 120] on label "False" at bounding box center [812, 124] width 97 height 37
click at [777, 120] on input "False" at bounding box center [778, 125] width 12 height 10
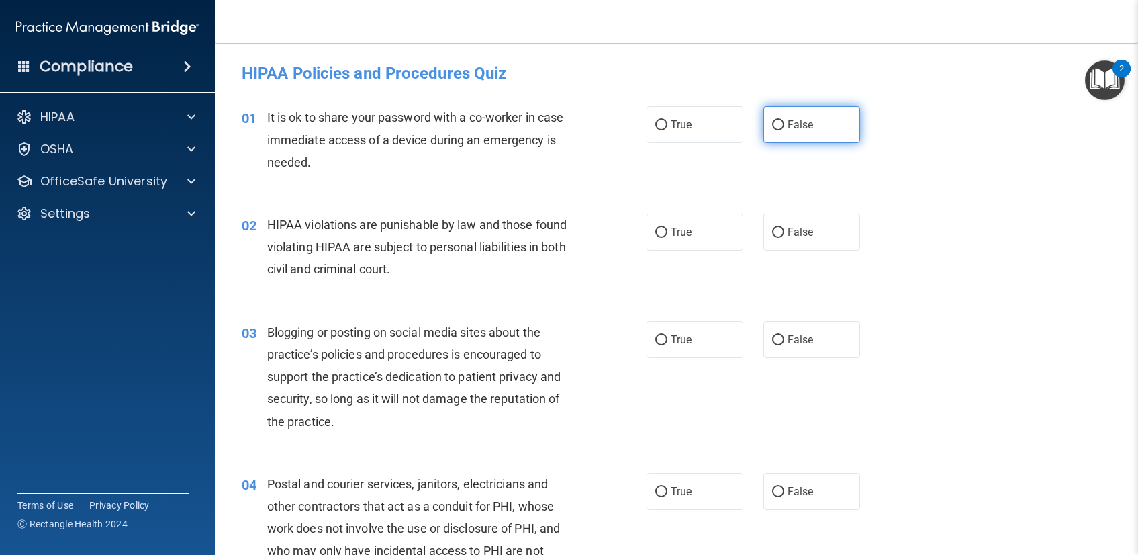
radio input "true"
click at [512, 192] on div "01 It is ok to share your password with a co-worker in case immediate access of…" at bounding box center [677, 142] width 890 height 107
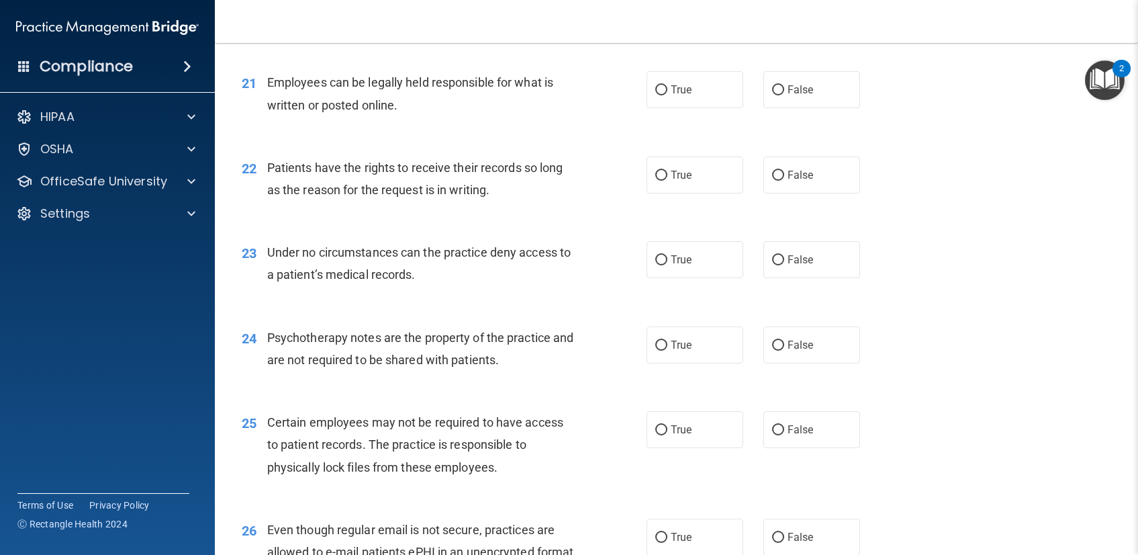
scroll to position [2467, 0]
click at [660, 173] on input "True" at bounding box center [661, 178] width 12 height 10
radio input "true"
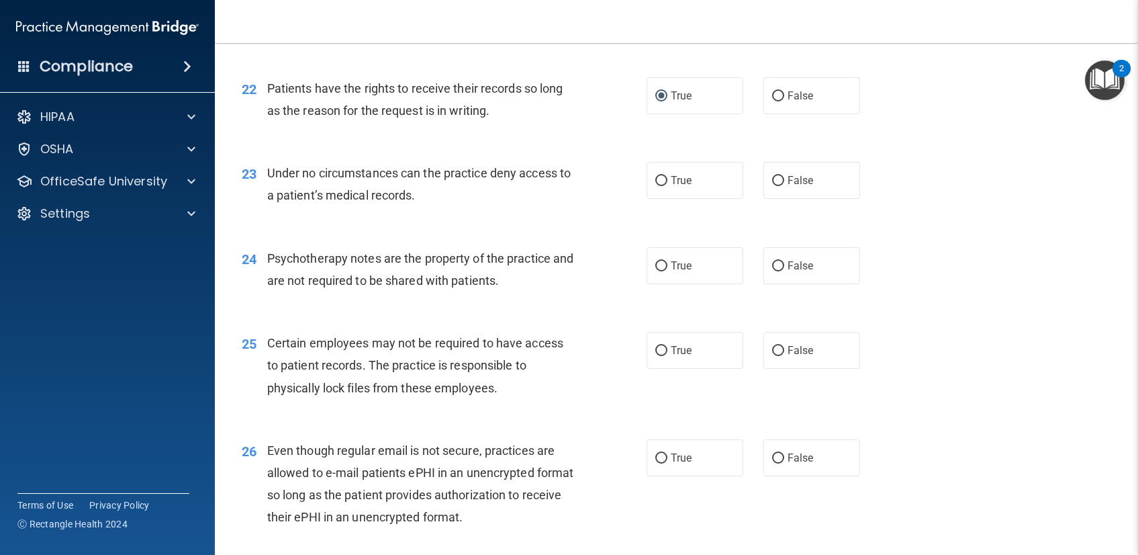
scroll to position [2552, 0]
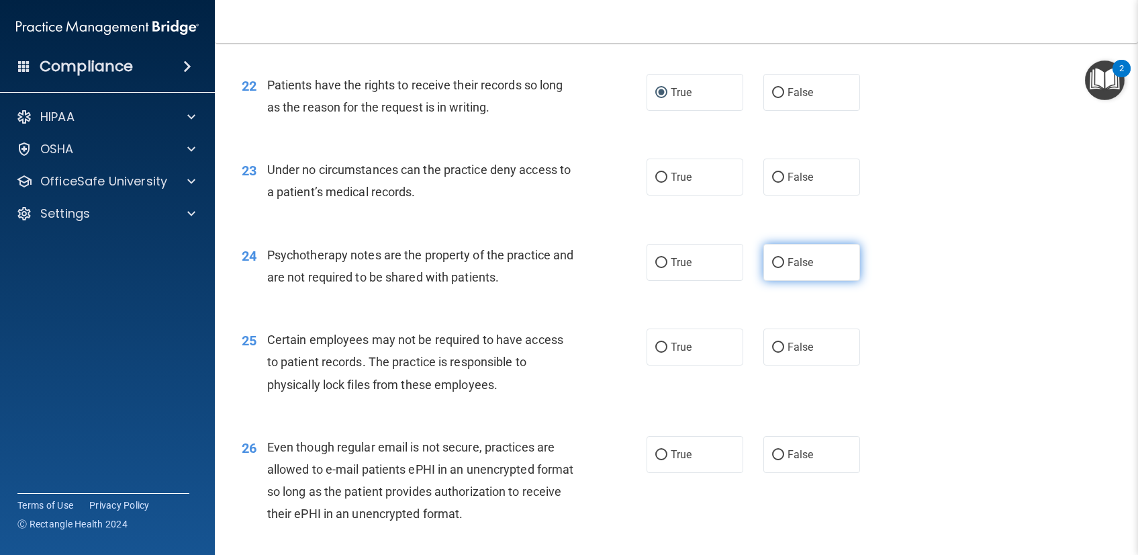
click at [788, 263] on span "False" at bounding box center [801, 262] width 26 height 13
click at [784, 263] on input "False" at bounding box center [778, 263] width 12 height 10
radio input "true"
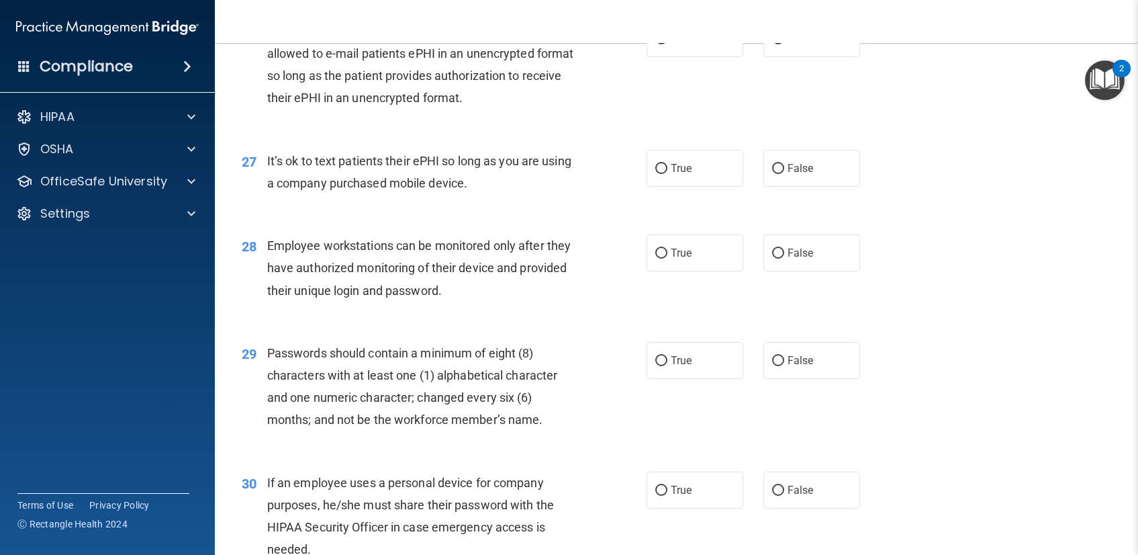
scroll to position [3084, 0]
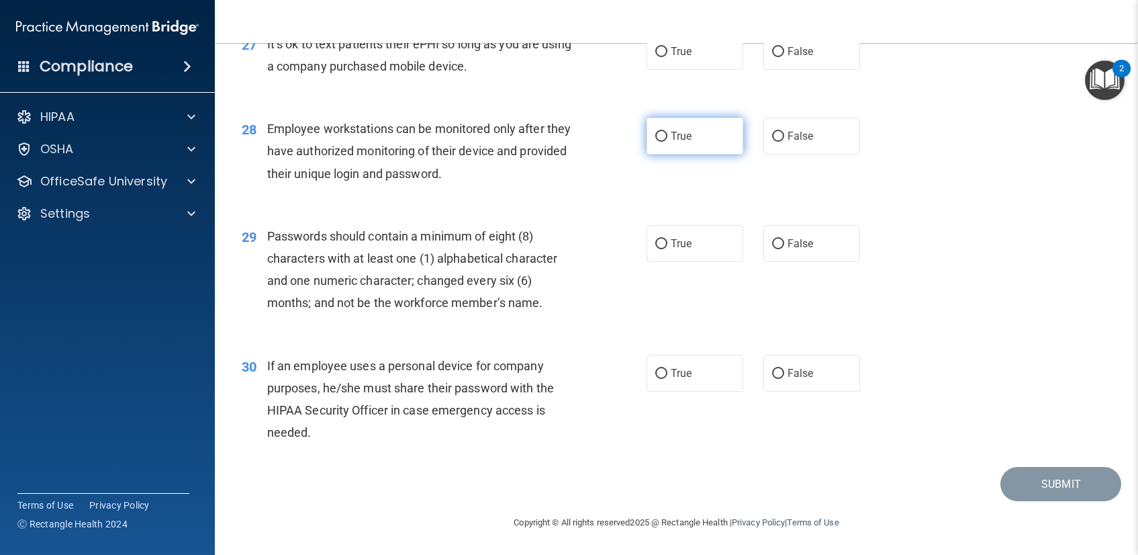
click at [671, 138] on span "True" at bounding box center [681, 136] width 21 height 13
click at [667, 138] on input "True" at bounding box center [661, 137] width 12 height 10
radio input "true"
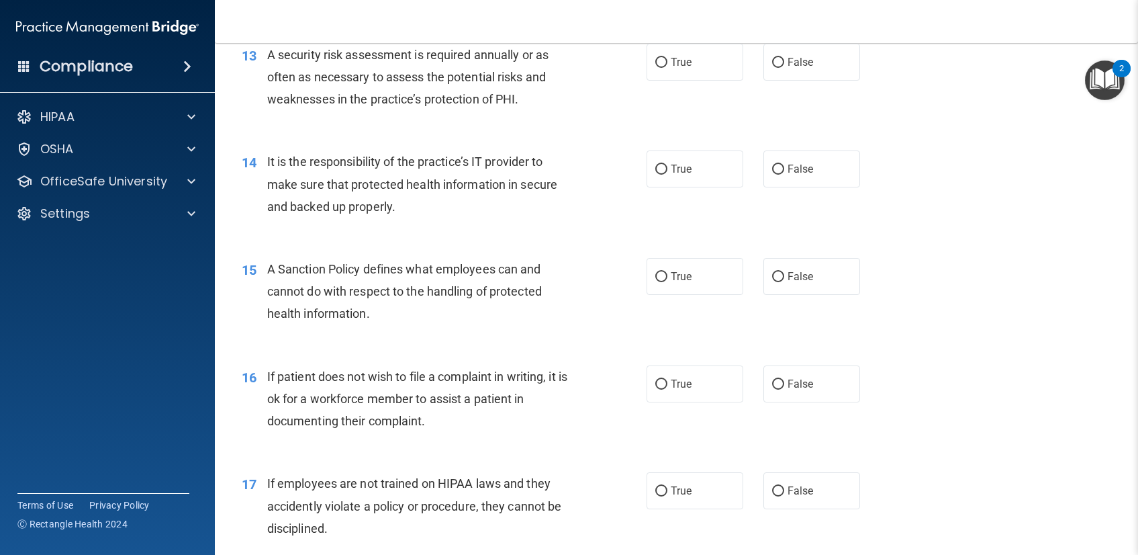
scroll to position [1594, 0]
click at [655, 167] on input "True" at bounding box center [661, 170] width 12 height 10
radio input "true"
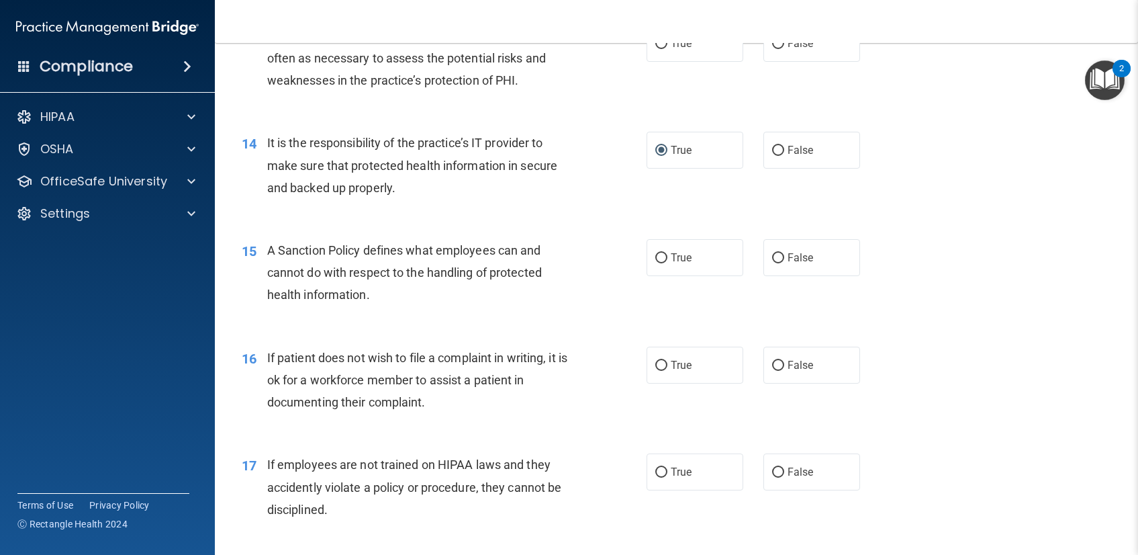
scroll to position [1616, 0]
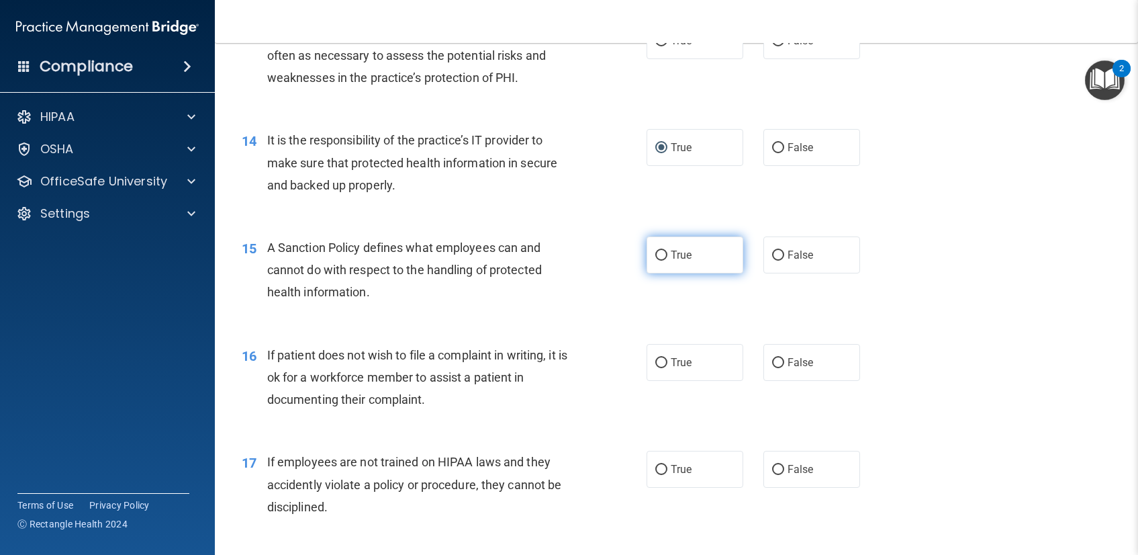
click at [663, 254] on label "True" at bounding box center [695, 254] width 97 height 37
click at [663, 254] on input "True" at bounding box center [661, 255] width 12 height 10
radio input "true"
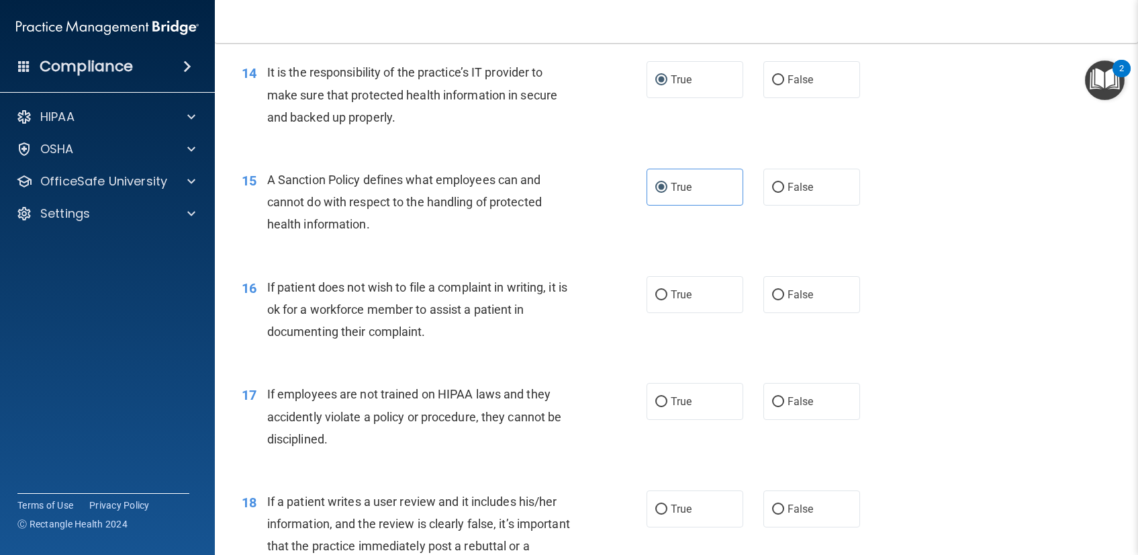
scroll to position [1690, 0]
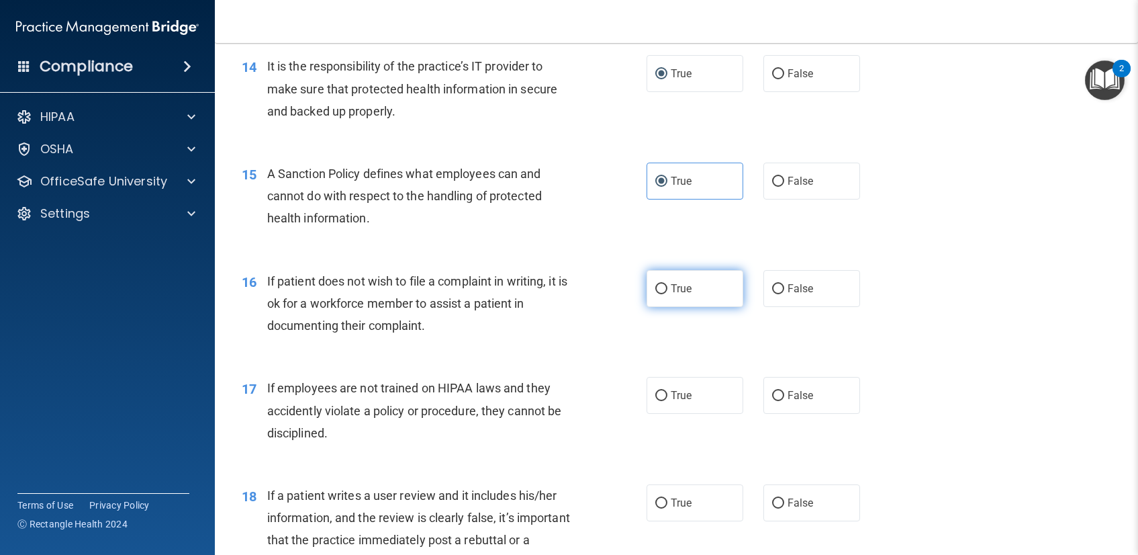
click at [662, 276] on label "True" at bounding box center [695, 288] width 97 height 37
click at [662, 284] on input "True" at bounding box center [661, 289] width 12 height 10
radio input "true"
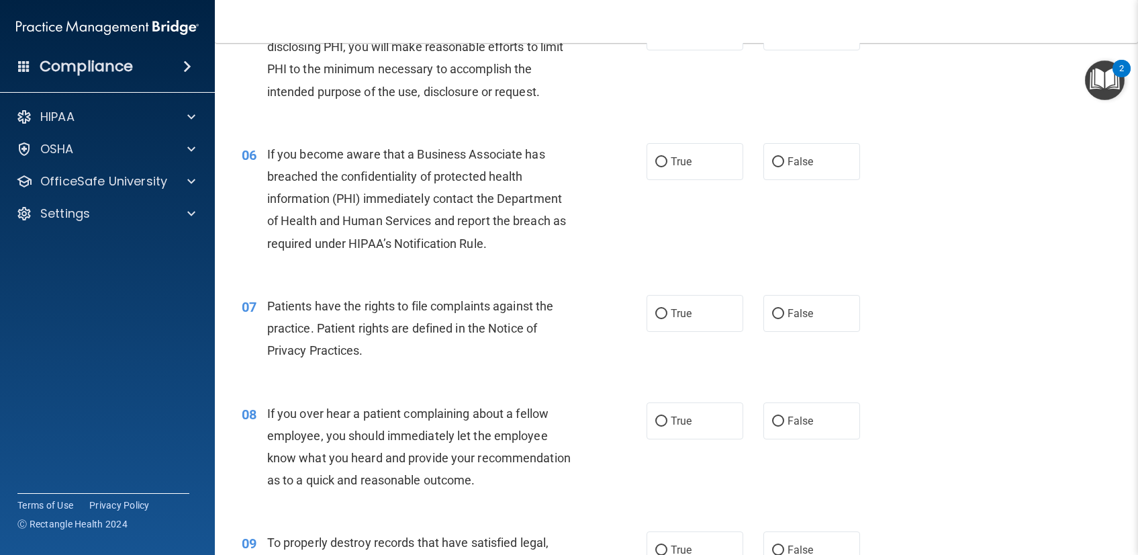
scroll to position [283, 0]
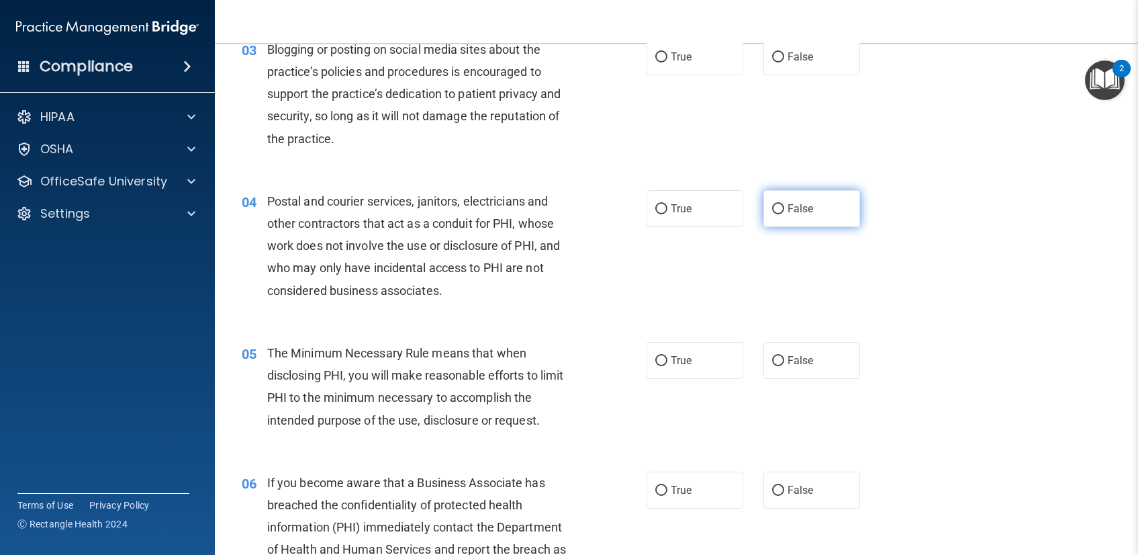
click at [774, 211] on input "False" at bounding box center [778, 209] width 12 height 10
radio input "true"
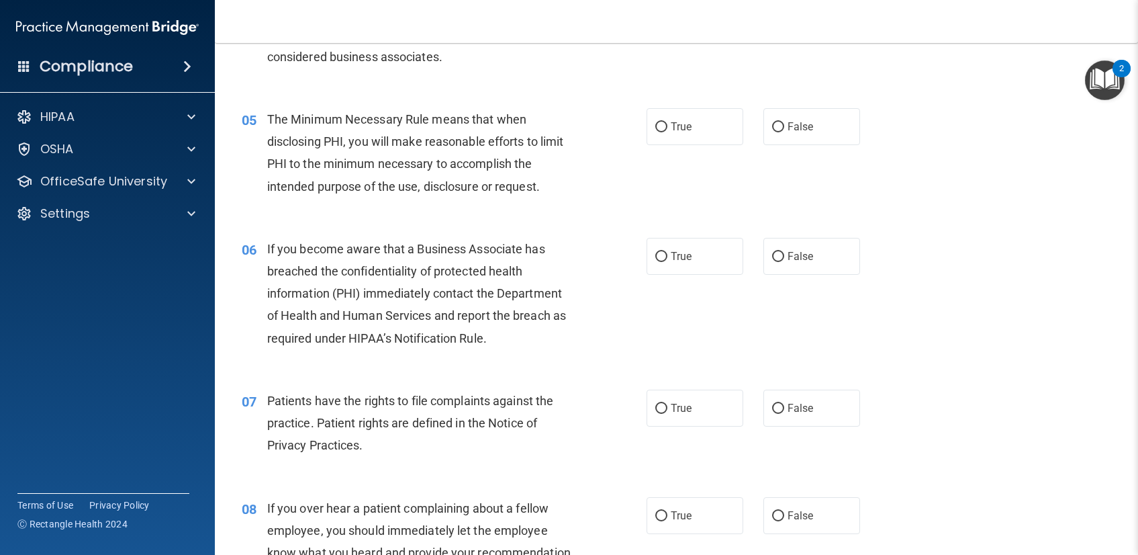
scroll to position [519, 0]
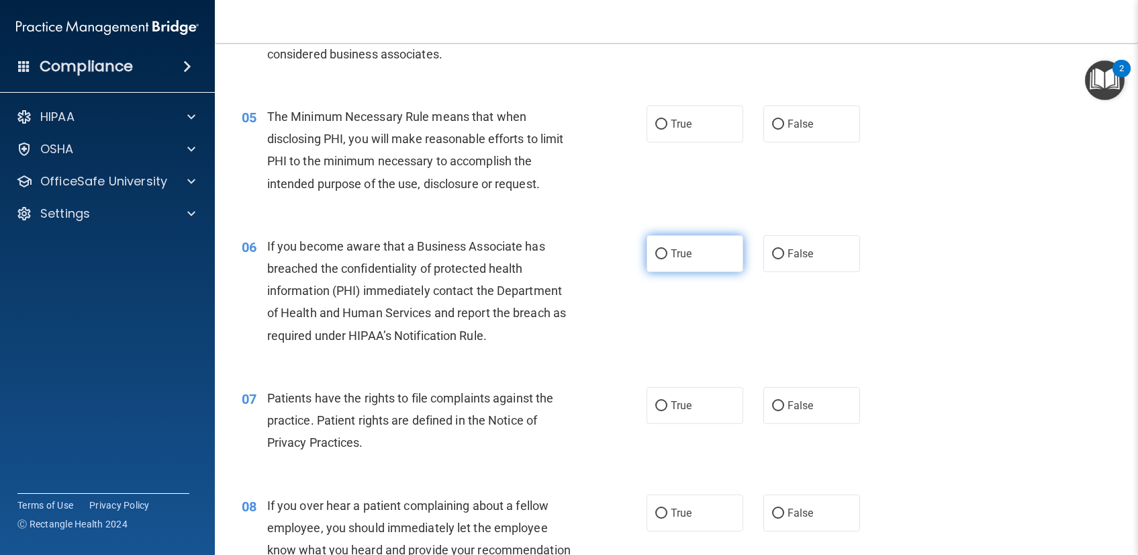
click at [655, 253] on input "True" at bounding box center [661, 254] width 12 height 10
radio input "true"
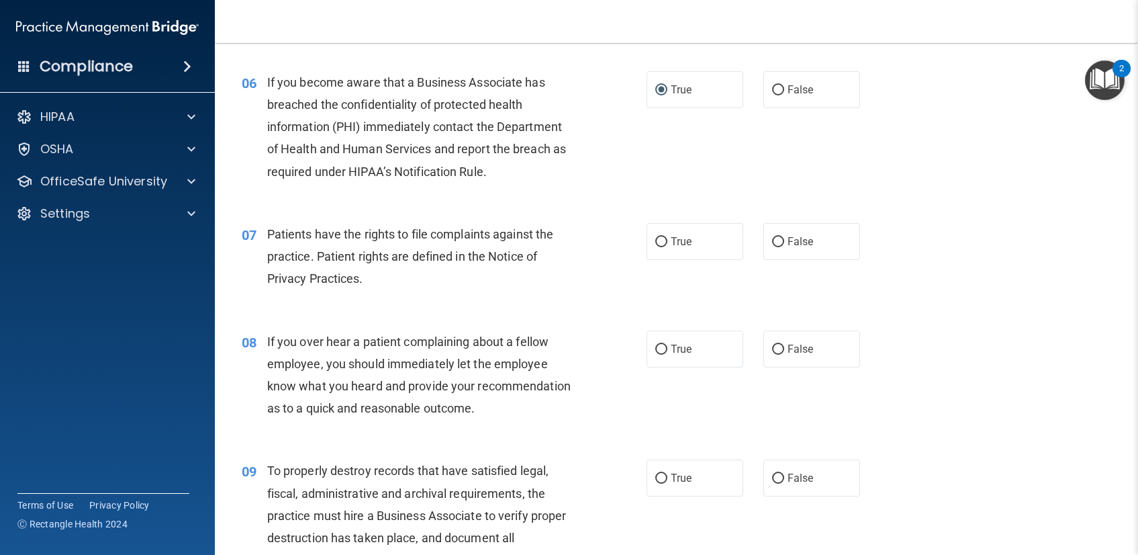
scroll to position [684, 0]
click at [658, 344] on input "True" at bounding box center [661, 348] width 12 height 10
radio input "true"
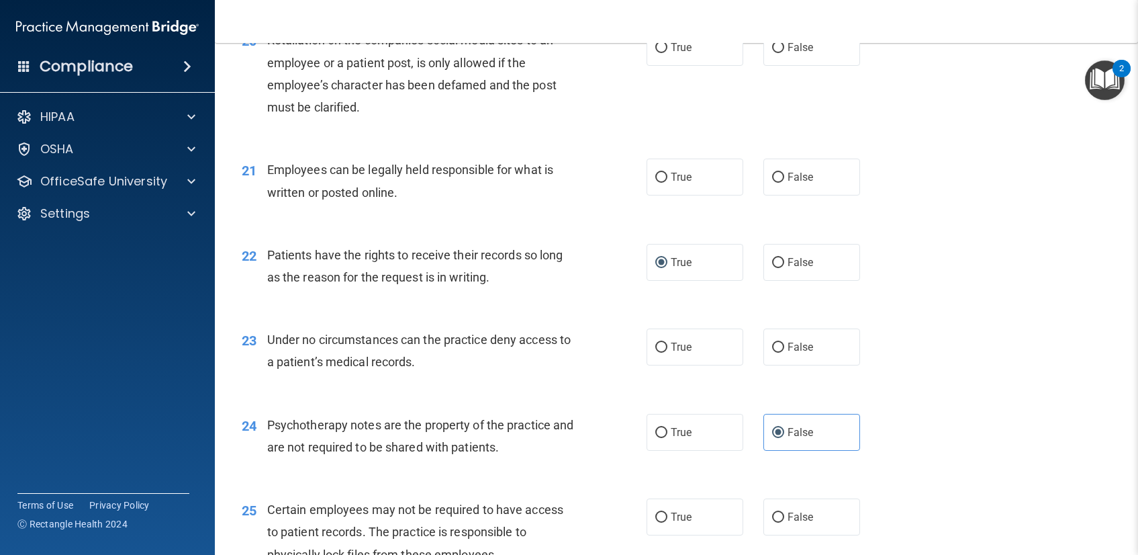
scroll to position [2383, 0]
click at [695, 340] on label "True" at bounding box center [695, 346] width 97 height 37
click at [667, 342] on input "True" at bounding box center [661, 347] width 12 height 10
radio input "true"
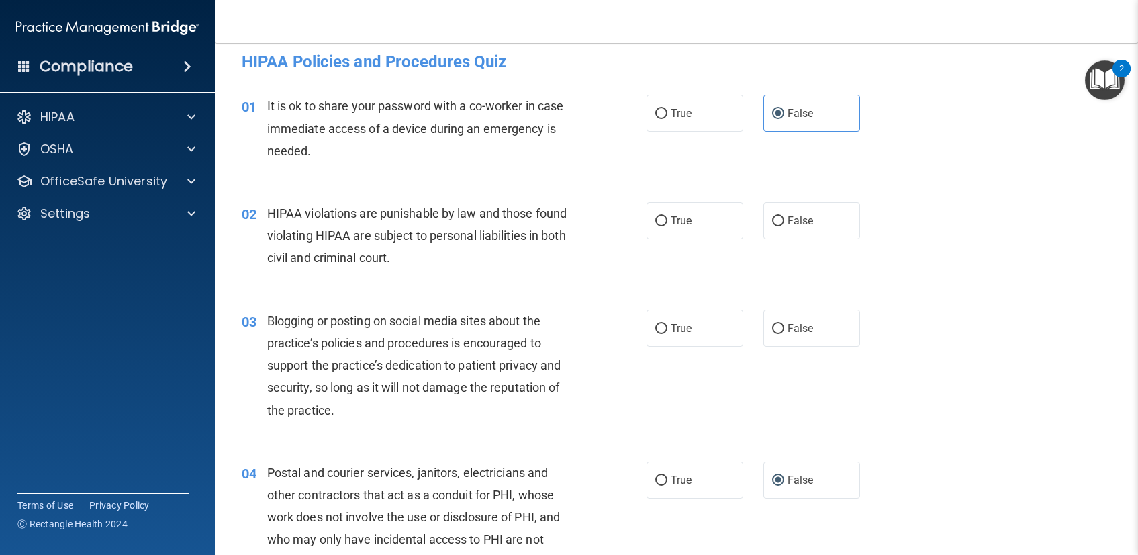
scroll to position [21, 0]
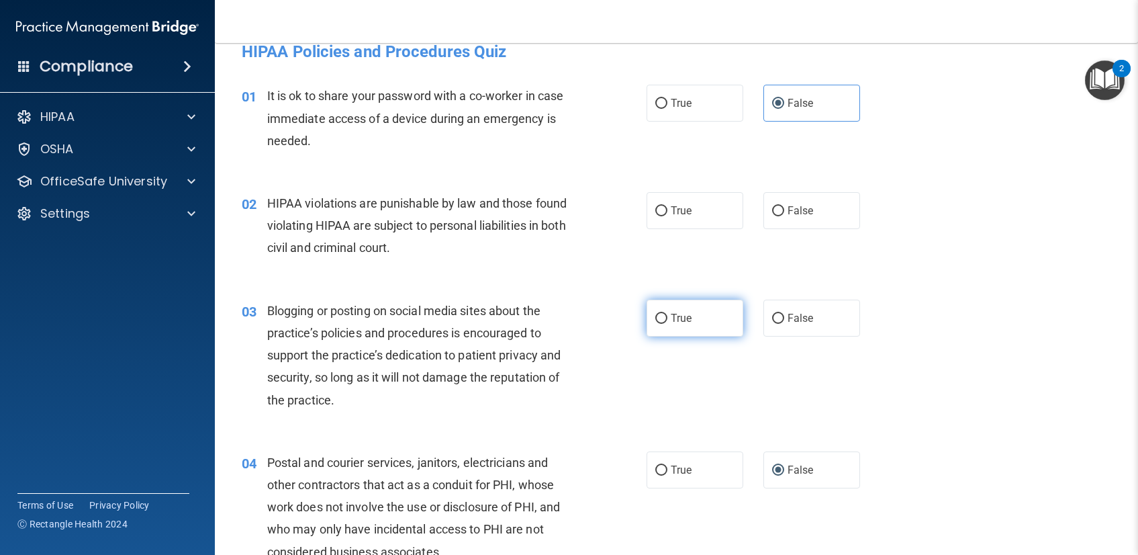
click at [655, 314] on input "True" at bounding box center [661, 319] width 12 height 10
radio input "true"
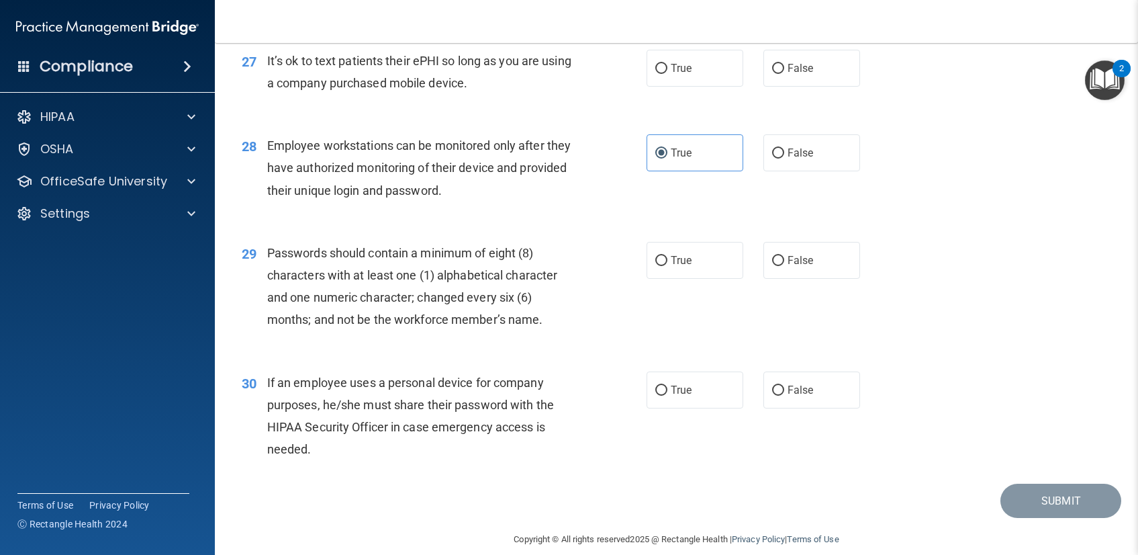
scroll to position [3070, 0]
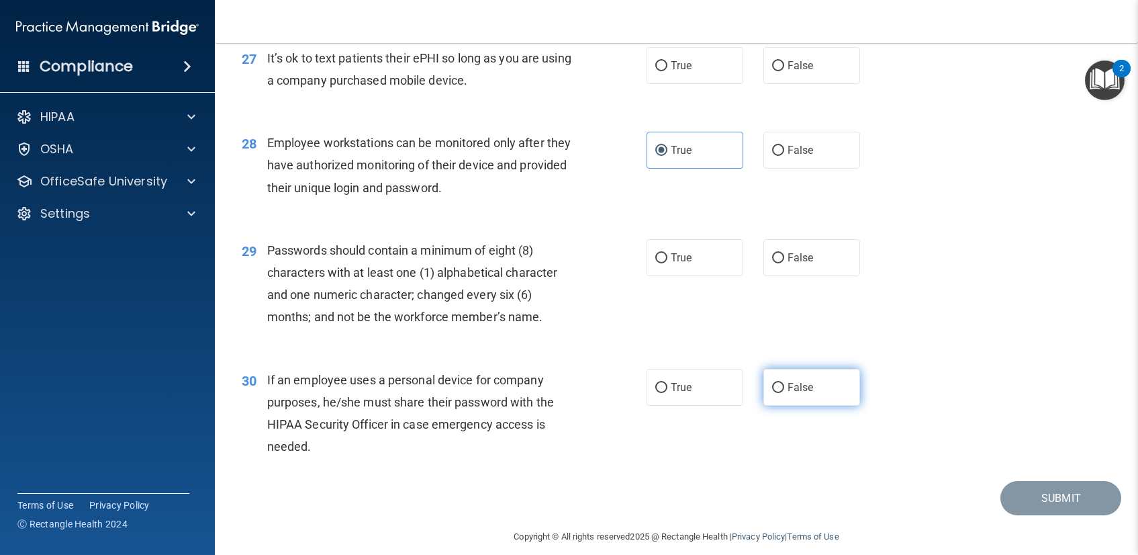
click at [778, 387] on input "False" at bounding box center [778, 388] width 12 height 10
radio input "true"
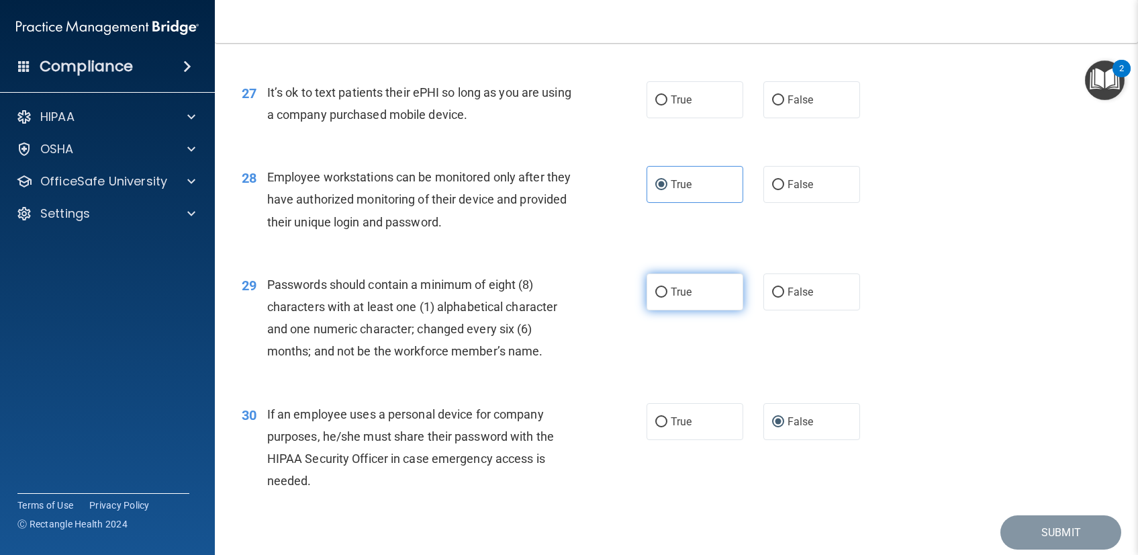
click at [657, 304] on label "True" at bounding box center [695, 291] width 97 height 37
click at [657, 297] on input "True" at bounding box center [661, 292] width 12 height 10
radio input "true"
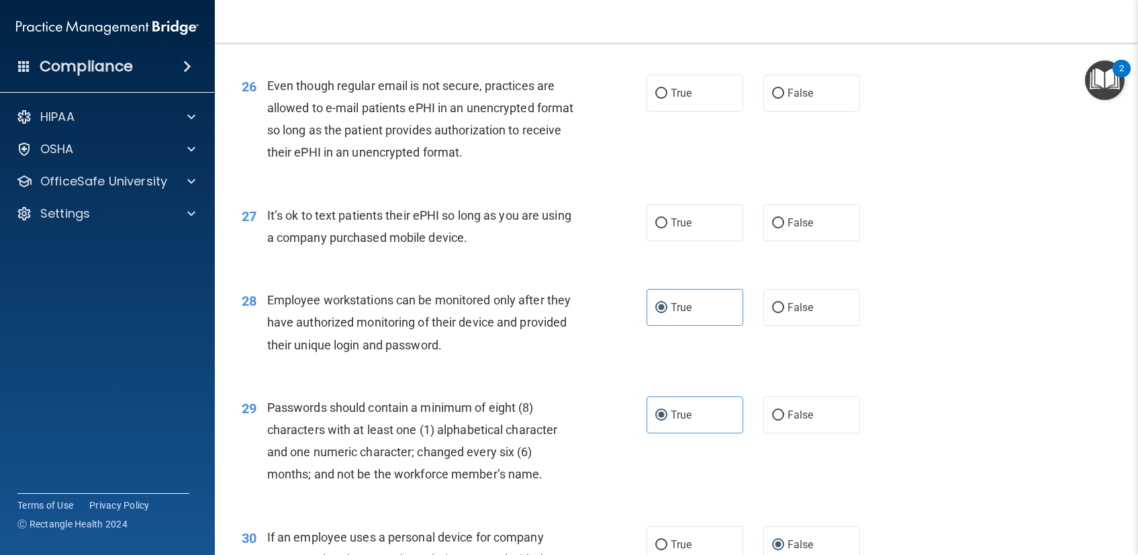
scroll to position [2887, 0]
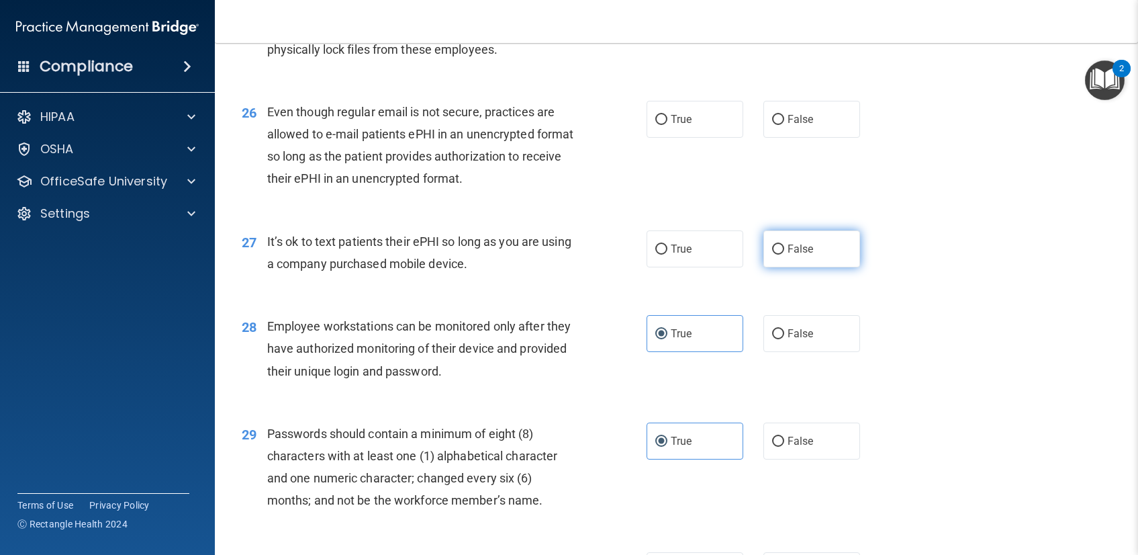
click at [802, 242] on span "False" at bounding box center [801, 248] width 26 height 13
click at [784, 244] on input "False" at bounding box center [778, 249] width 12 height 10
radio input "true"
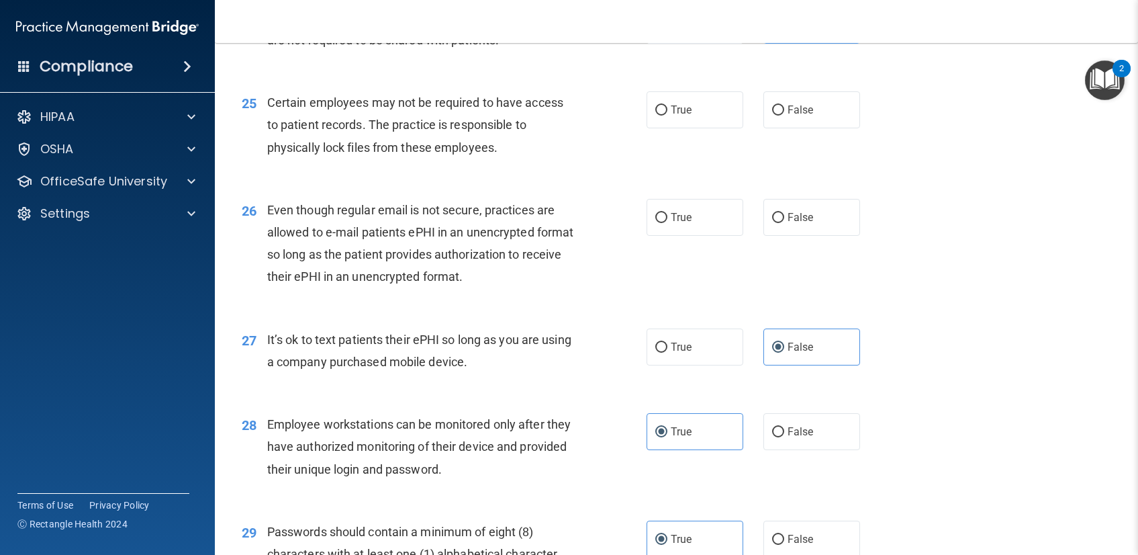
scroll to position [2787, 0]
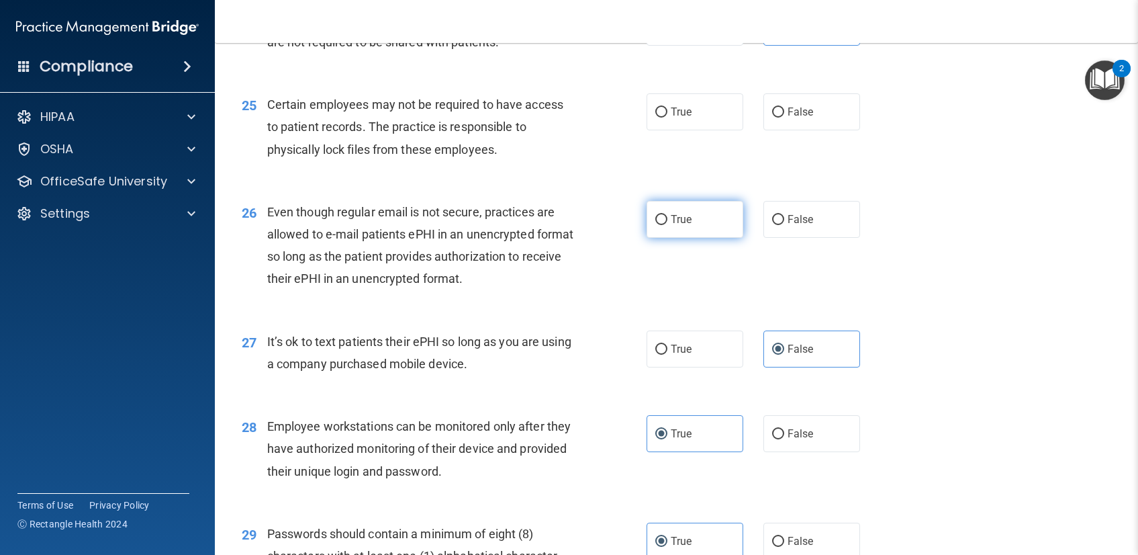
click at [655, 224] on input "True" at bounding box center [661, 220] width 12 height 10
radio input "true"
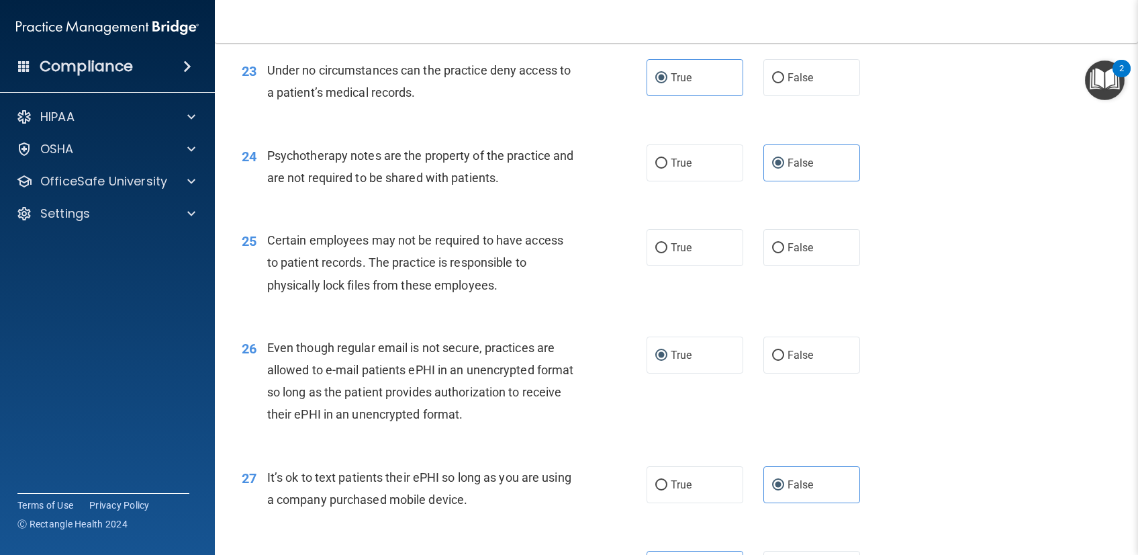
scroll to position [2643, 0]
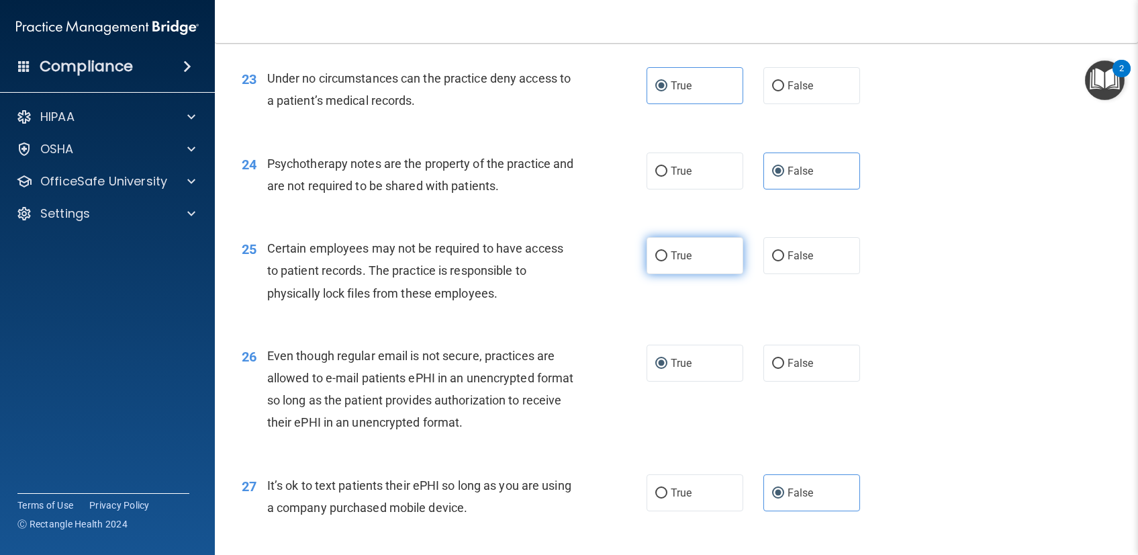
click at [673, 252] on span "True" at bounding box center [681, 255] width 21 height 13
click at [667, 252] on input "True" at bounding box center [661, 256] width 12 height 10
radio input "true"
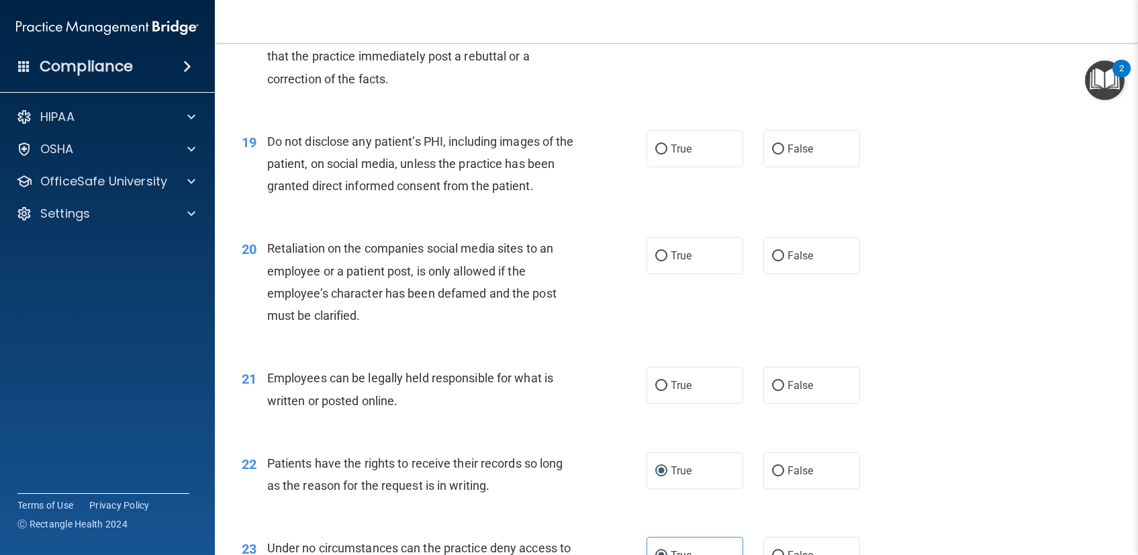
scroll to position [2197, 0]
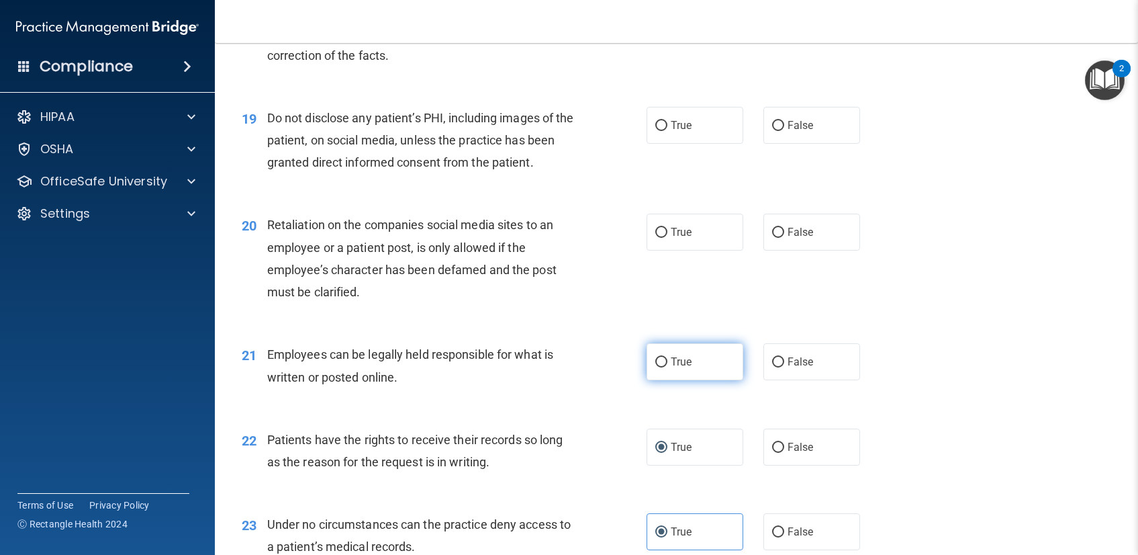
click at [684, 370] on label "True" at bounding box center [695, 361] width 97 height 37
click at [667, 367] on input "True" at bounding box center [661, 362] width 12 height 10
radio input "true"
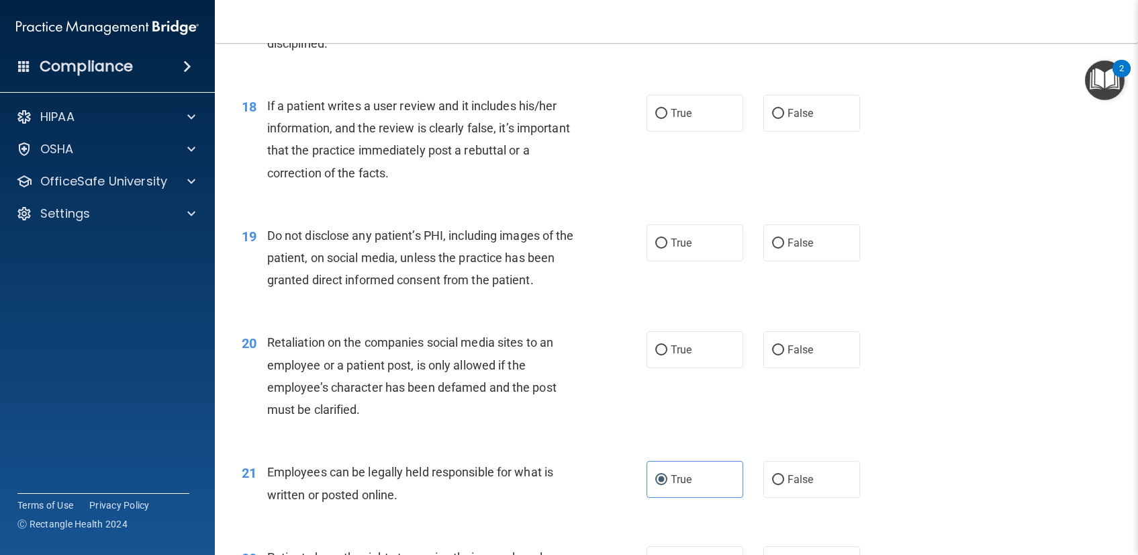
scroll to position [2081, 0]
click at [764, 345] on label "False" at bounding box center [812, 348] width 97 height 37
click at [772, 345] on input "False" at bounding box center [778, 349] width 12 height 10
radio input "true"
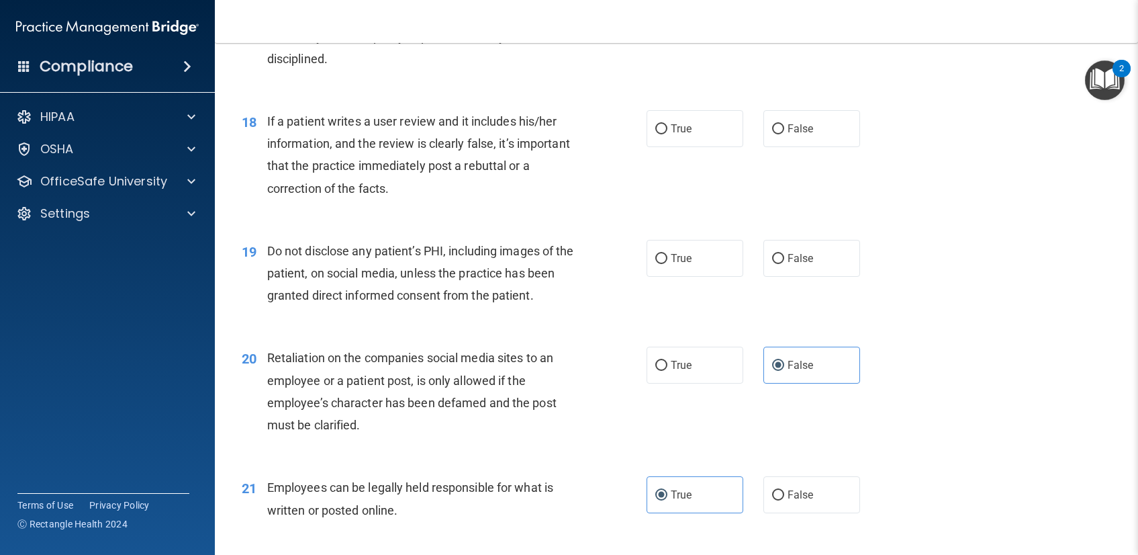
scroll to position [2064, 0]
click at [694, 261] on label "True" at bounding box center [695, 258] width 97 height 37
click at [667, 261] on input "True" at bounding box center [661, 260] width 12 height 10
radio input "true"
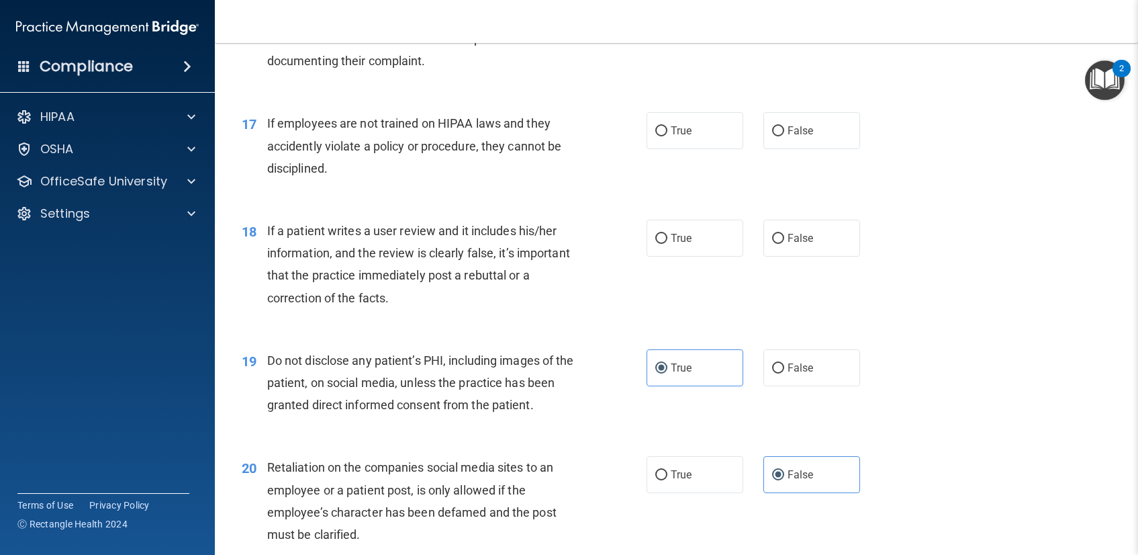
scroll to position [1943, 0]
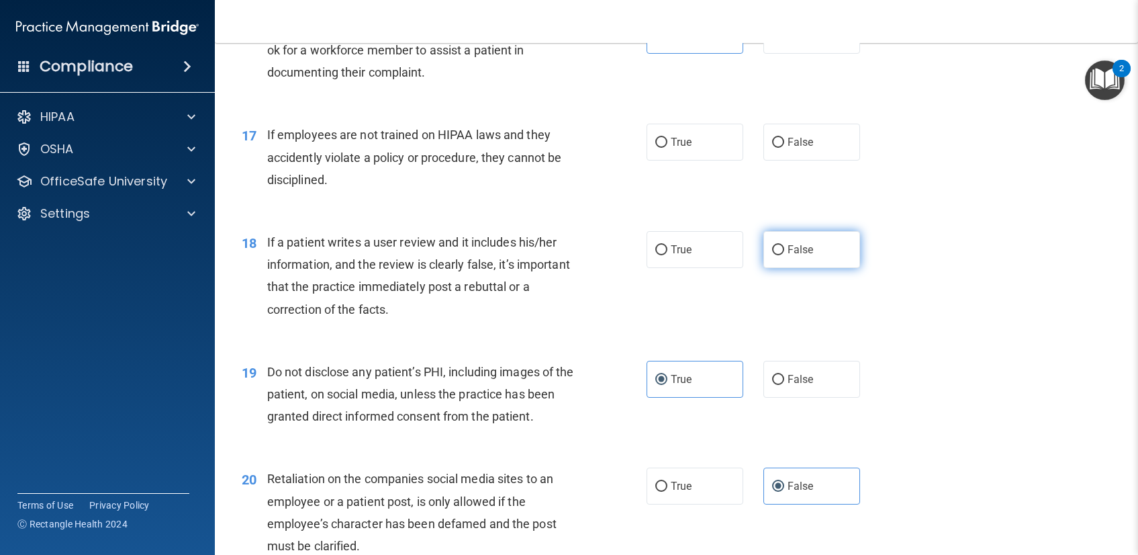
click at [801, 240] on label "False" at bounding box center [812, 249] width 97 height 37
click at [784, 245] on input "False" at bounding box center [778, 250] width 12 height 10
radio input "true"
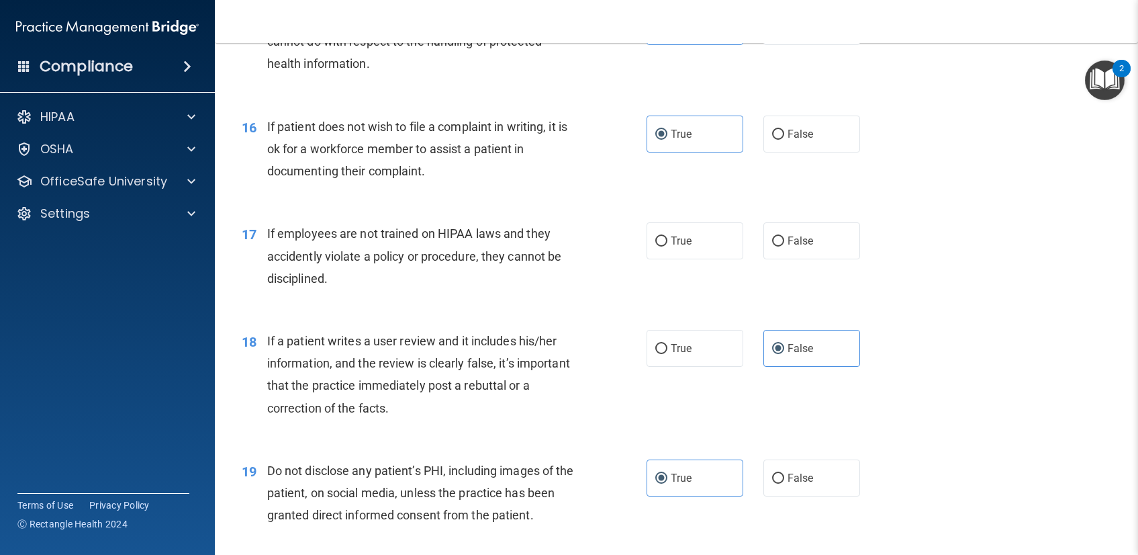
scroll to position [1844, 0]
click at [671, 240] on span "True" at bounding box center [681, 241] width 21 height 13
click at [667, 240] on input "True" at bounding box center [661, 242] width 12 height 10
radio input "true"
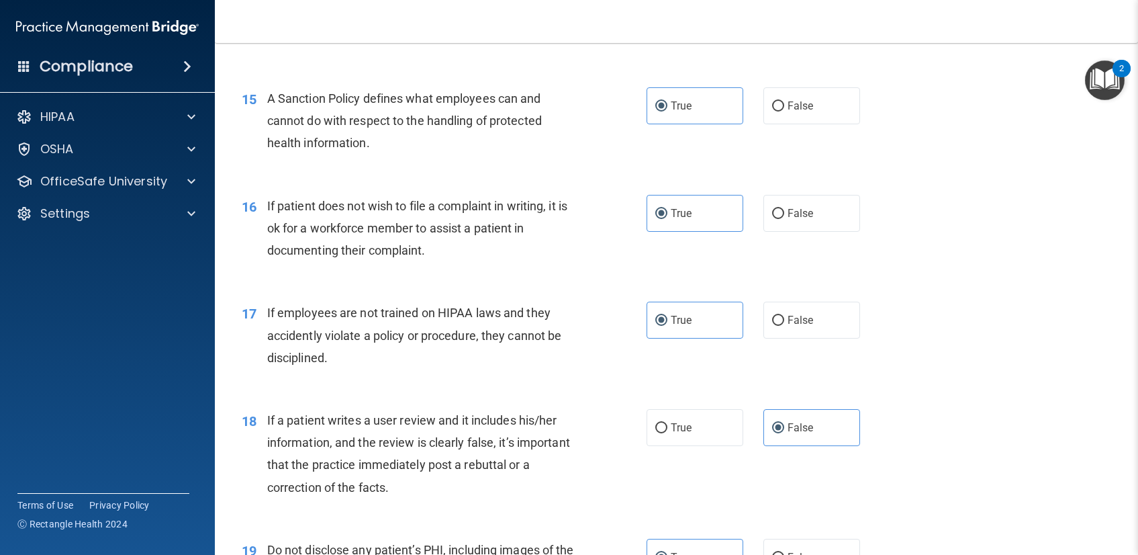
scroll to position [1690, 0]
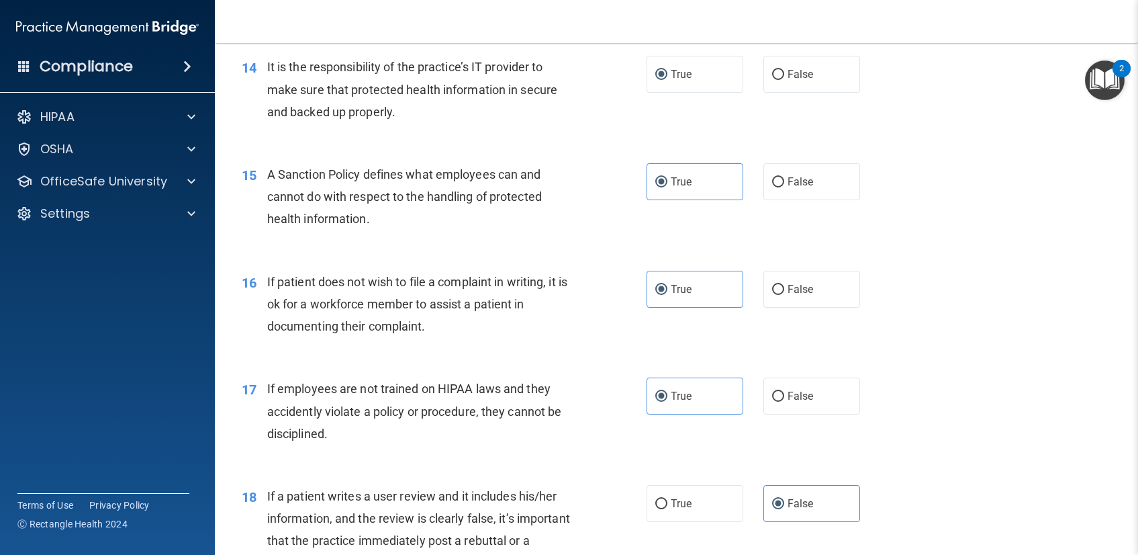
click at [821, 375] on div "17 If employees are not trained on HIPAA laws and they accidently violate a pol…" at bounding box center [677, 414] width 890 height 107
click at [808, 379] on label "False" at bounding box center [812, 395] width 97 height 37
click at [784, 391] on input "False" at bounding box center [778, 396] width 12 height 10
radio input "true"
radio input "false"
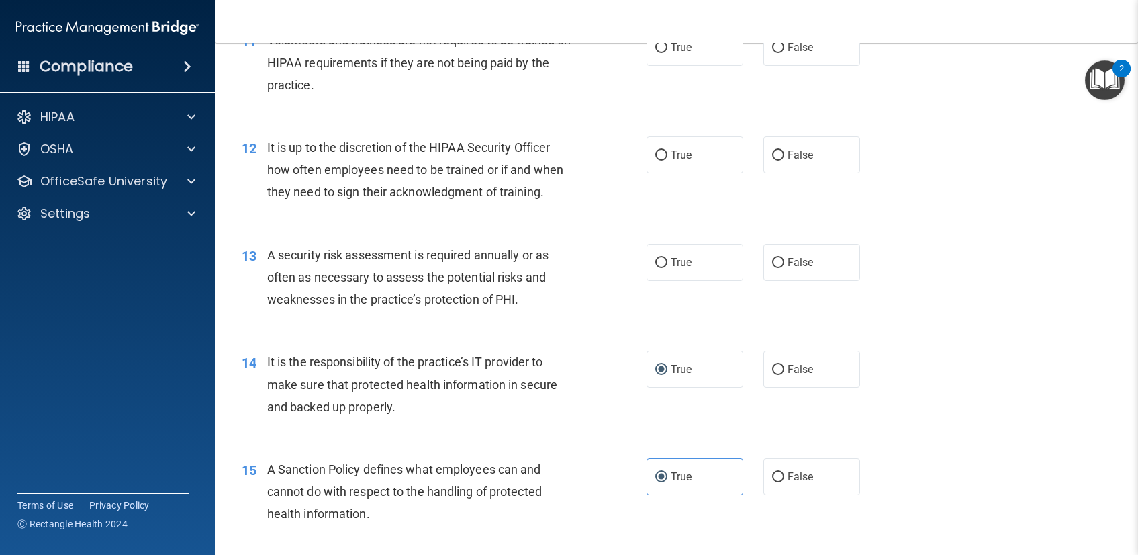
scroll to position [1375, 0]
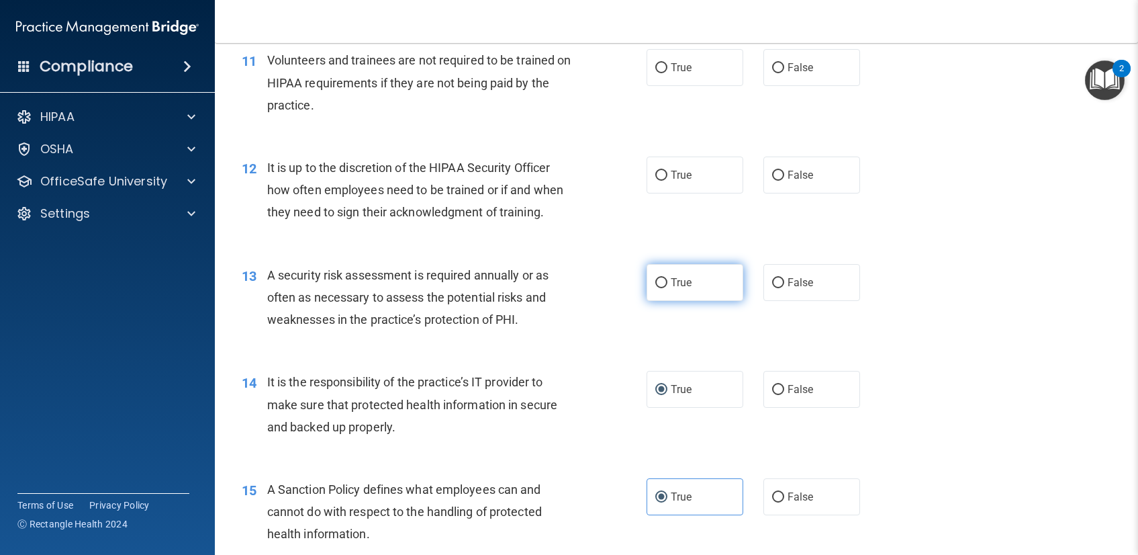
click at [662, 283] on label "True" at bounding box center [695, 282] width 97 height 37
click at [662, 283] on input "True" at bounding box center [661, 283] width 12 height 10
radio input "true"
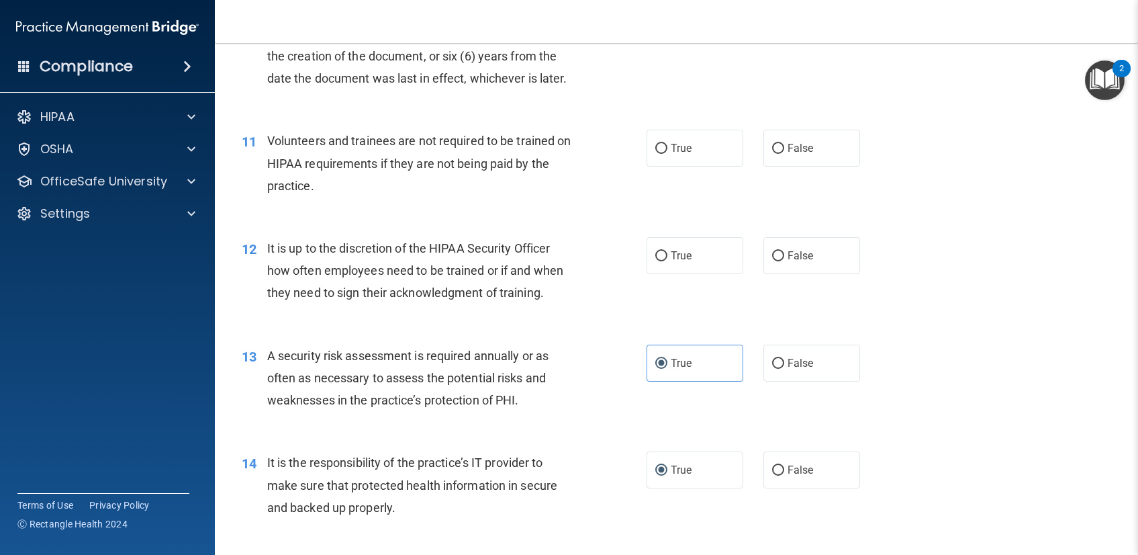
scroll to position [1271, 0]
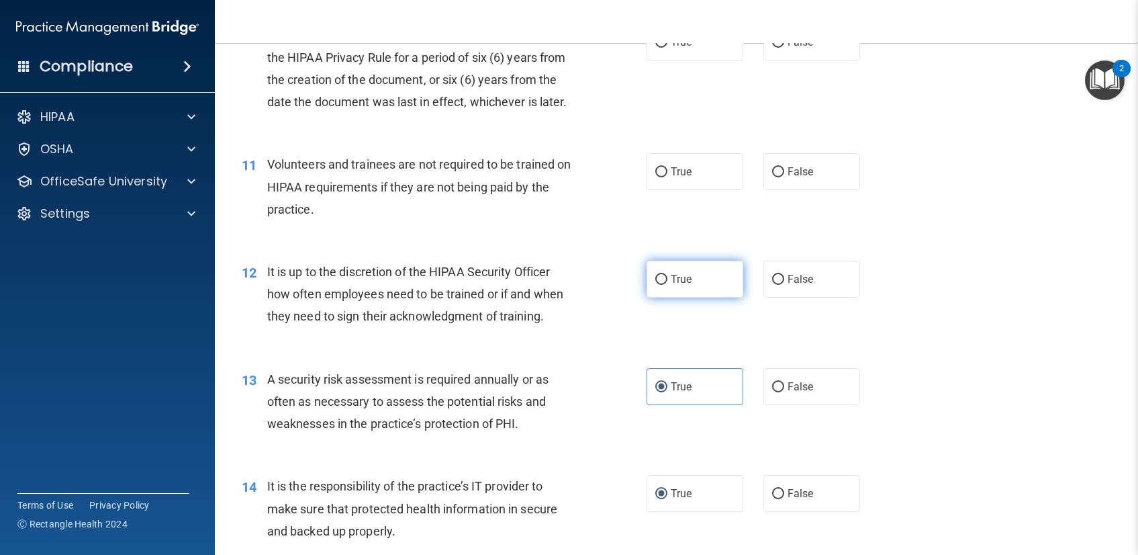
click at [680, 281] on span "True" at bounding box center [681, 279] width 21 height 13
click at [667, 281] on input "True" at bounding box center [661, 280] width 12 height 10
radio input "true"
click at [774, 288] on label "False" at bounding box center [812, 279] width 97 height 37
click at [774, 285] on input "False" at bounding box center [778, 280] width 12 height 10
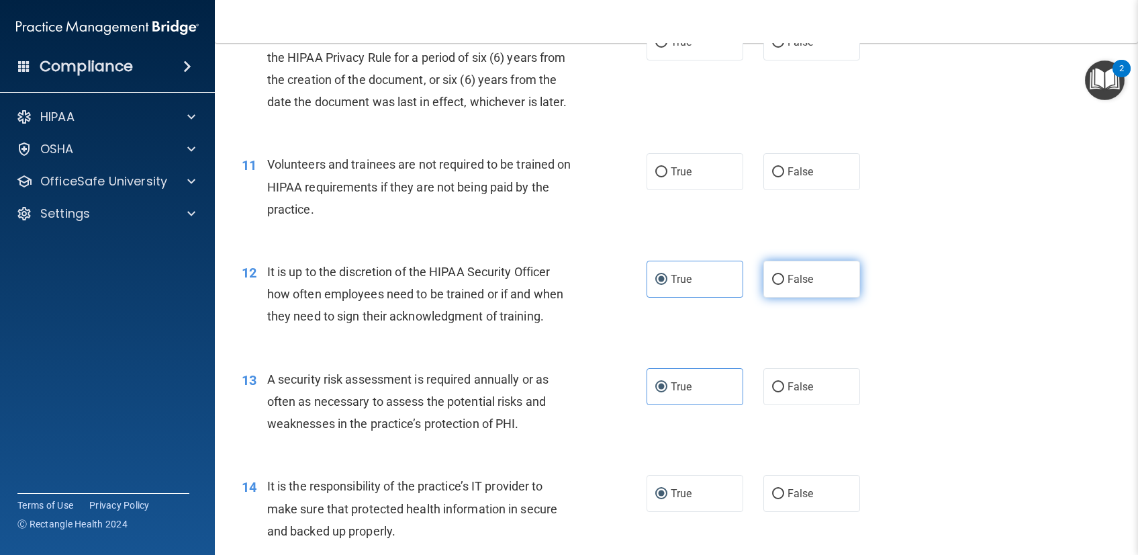
radio input "true"
radio input "false"
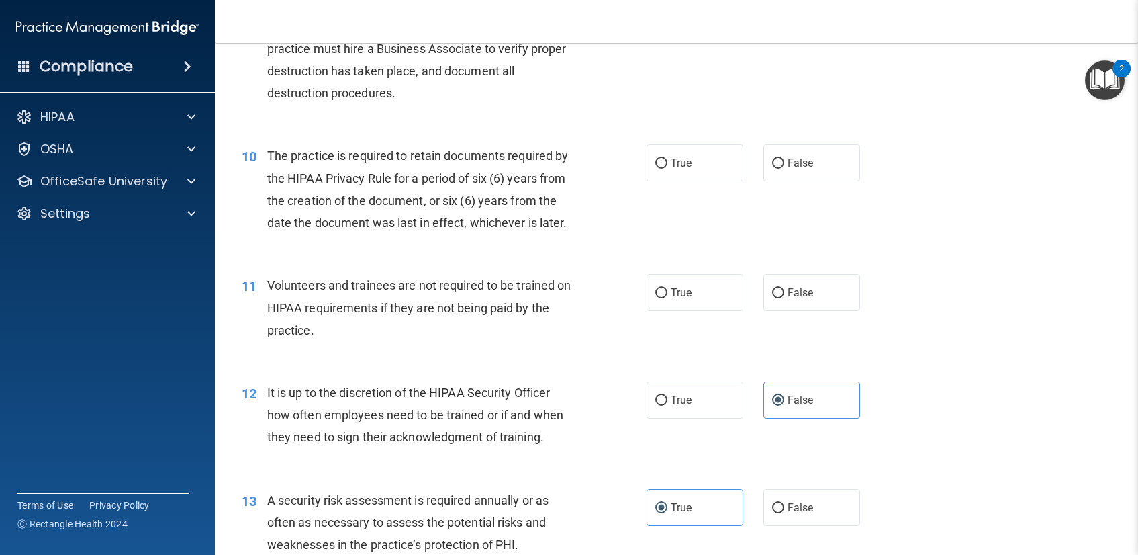
scroll to position [1148, 0]
click at [774, 300] on label "False" at bounding box center [812, 293] width 97 height 37
click at [774, 299] on input "False" at bounding box center [778, 294] width 12 height 10
radio input "true"
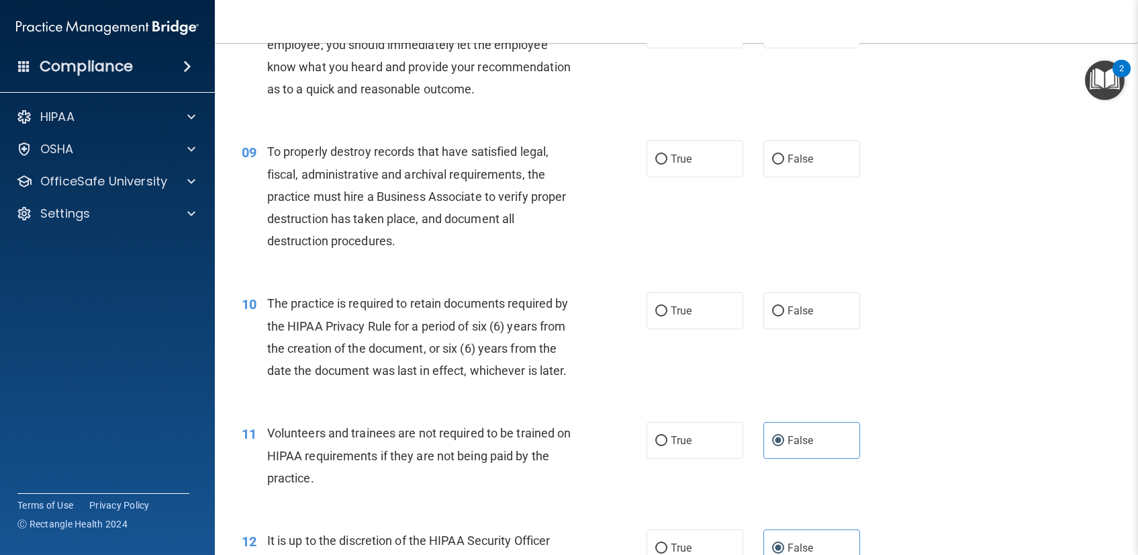
scroll to position [997, 0]
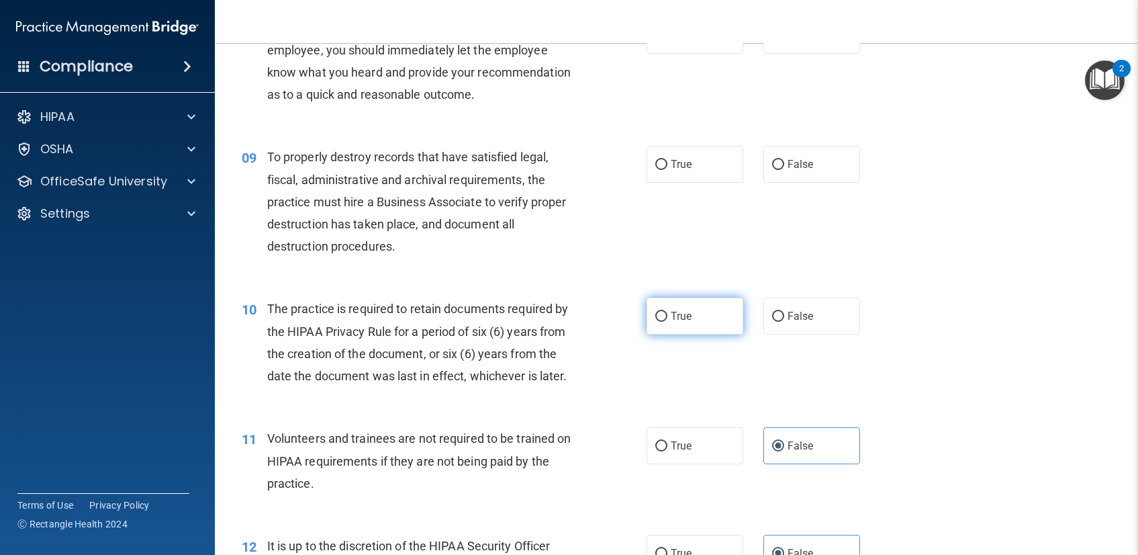
click at [678, 320] on span "True" at bounding box center [681, 316] width 21 height 13
click at [667, 320] on input "True" at bounding box center [661, 317] width 12 height 10
radio input "true"
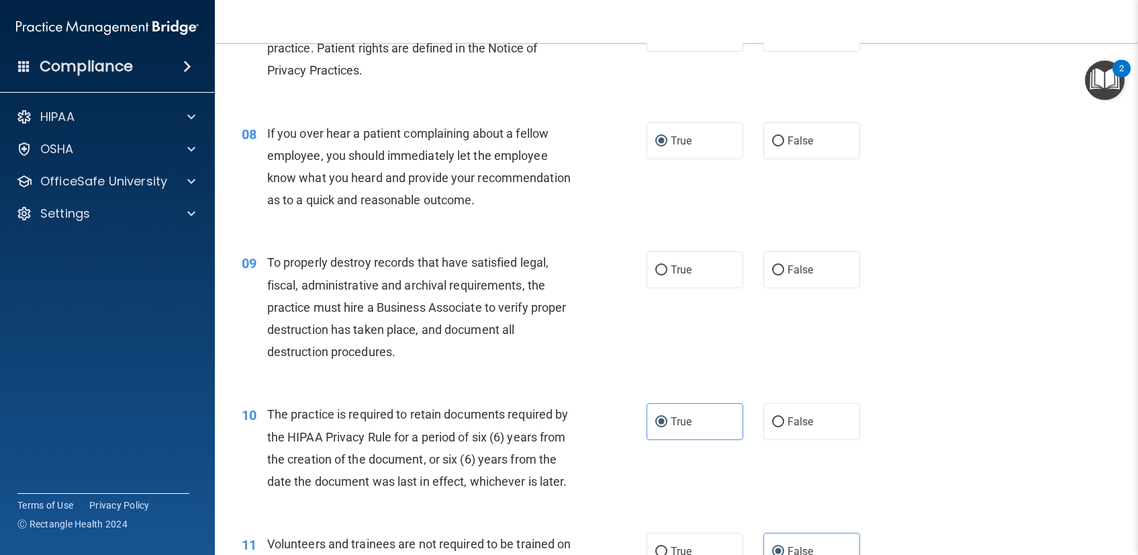
scroll to position [888, 0]
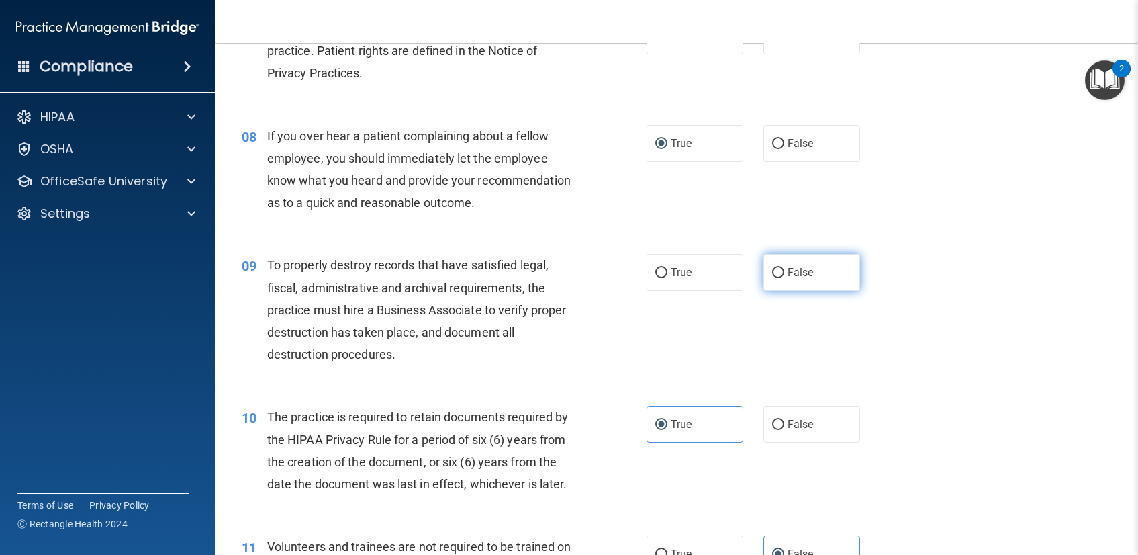
click at [792, 275] on span "False" at bounding box center [801, 272] width 26 height 13
click at [784, 275] on input "False" at bounding box center [778, 273] width 12 height 10
radio input "true"
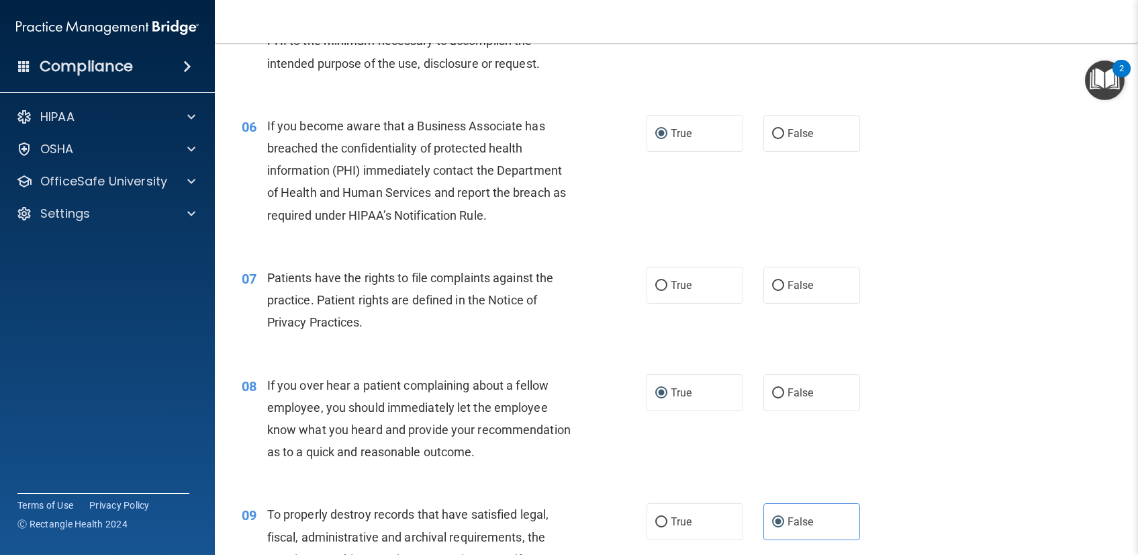
scroll to position [593, 0]
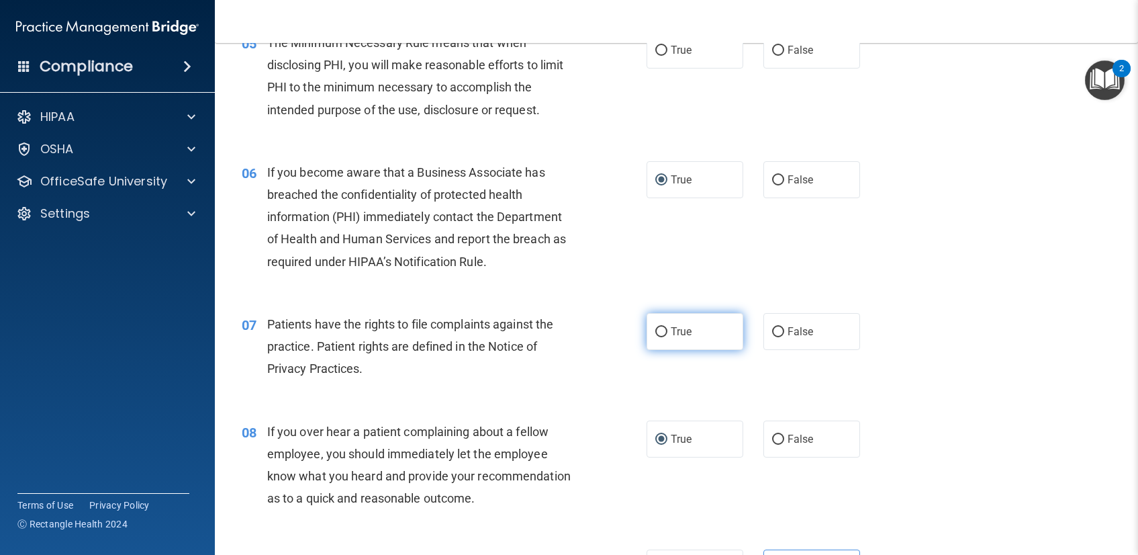
click at [653, 338] on label "True" at bounding box center [695, 331] width 97 height 37
click at [655, 337] on input "True" at bounding box center [661, 332] width 12 height 10
radio input "true"
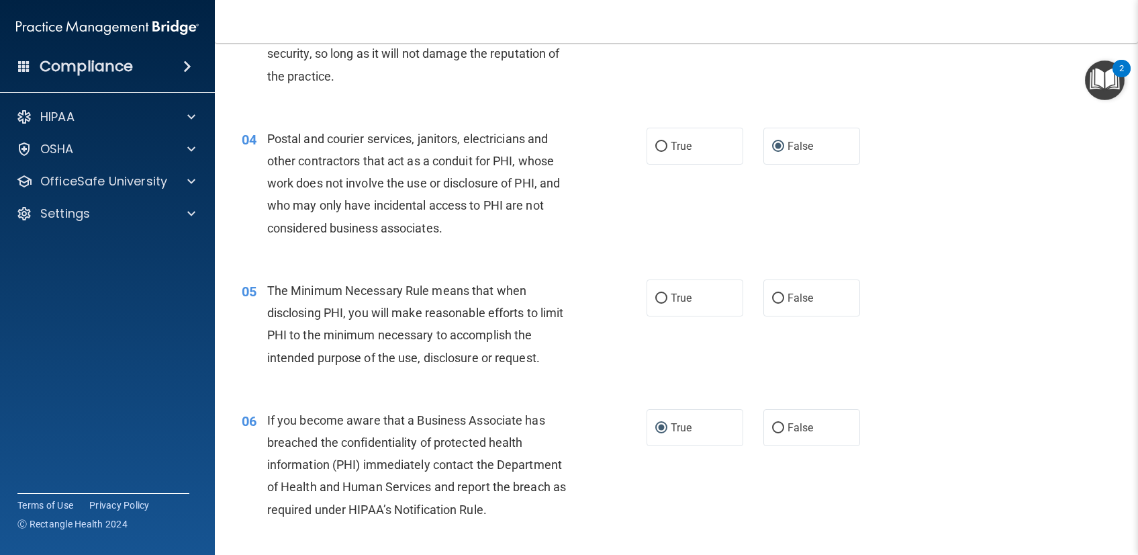
scroll to position [342, 0]
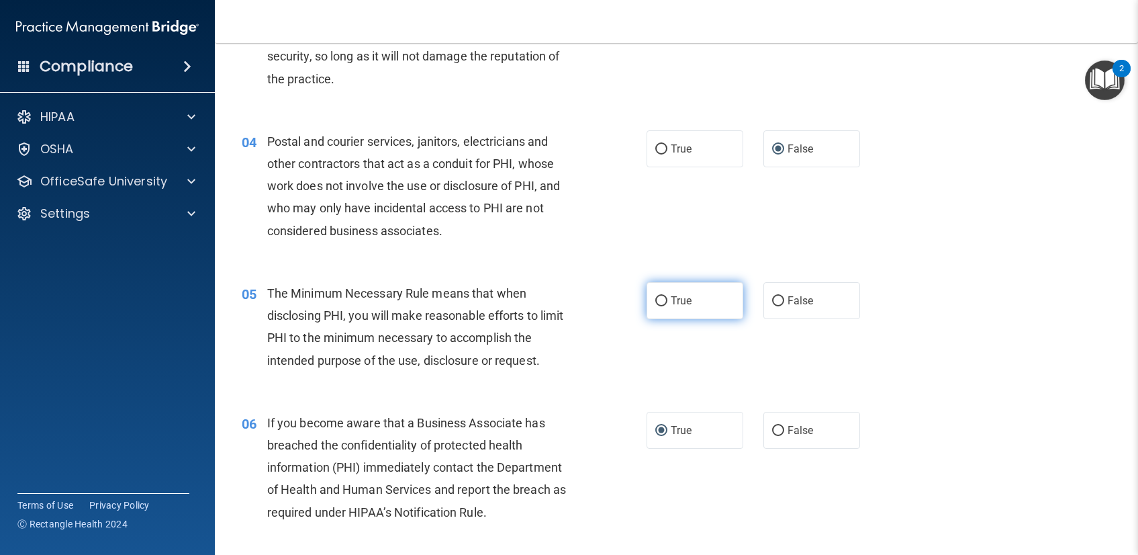
click at [659, 306] on input "True" at bounding box center [661, 301] width 12 height 10
radio input "true"
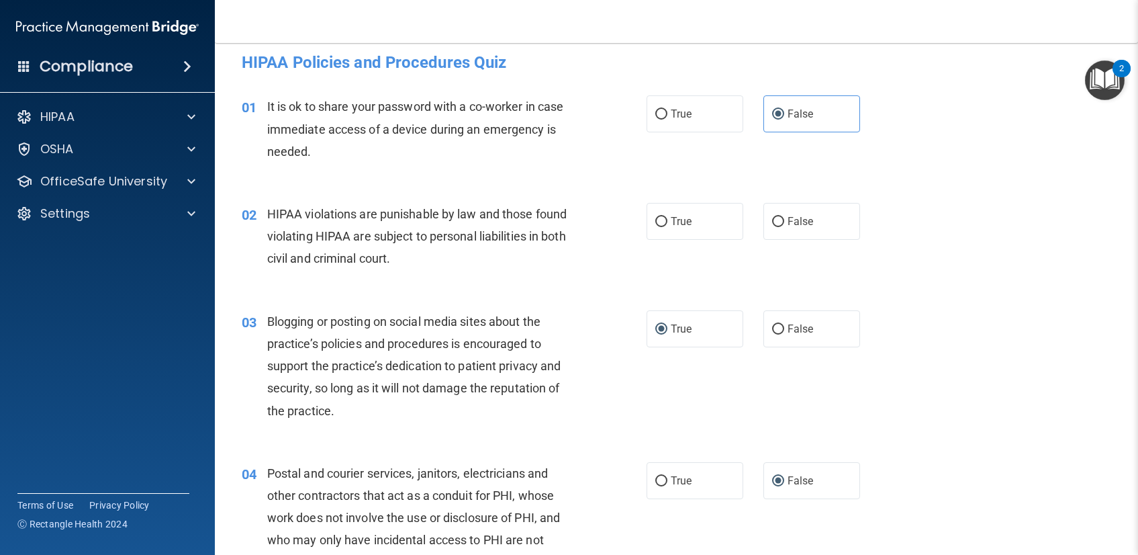
scroll to position [0, 0]
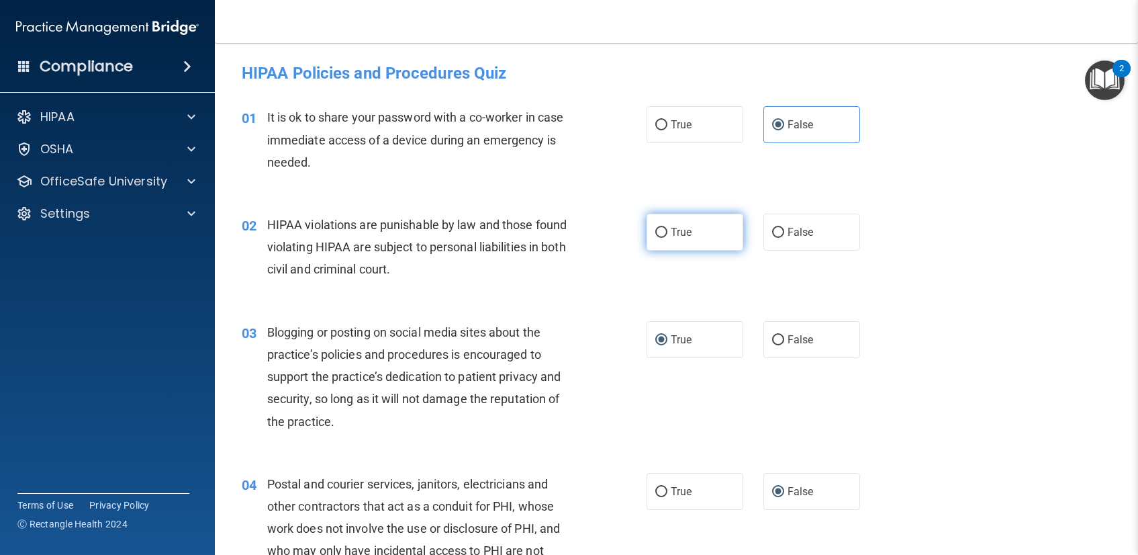
click at [658, 229] on input "True" at bounding box center [661, 233] width 12 height 10
radio input "true"
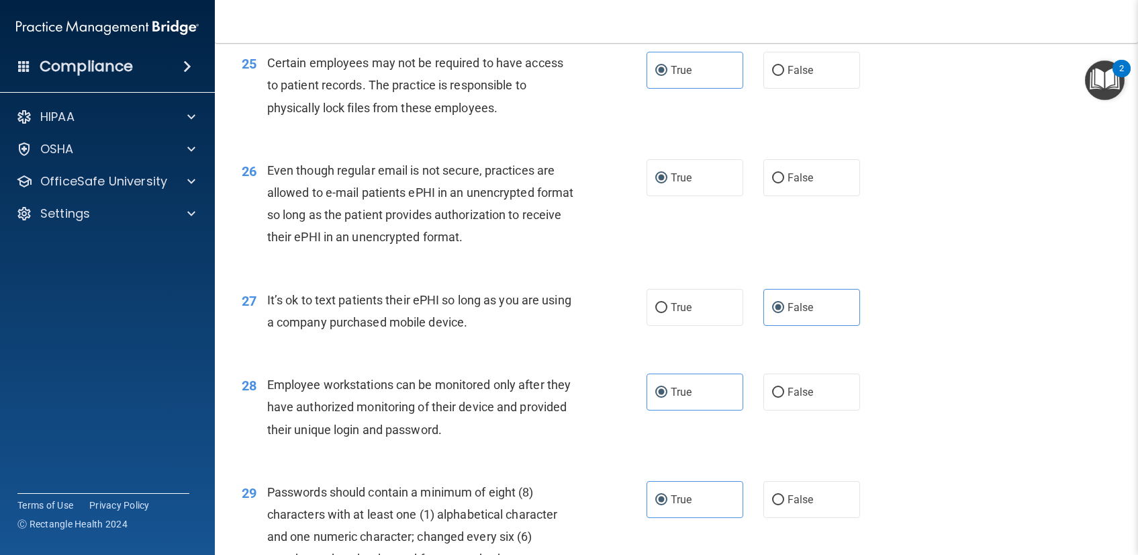
scroll to position [3084, 0]
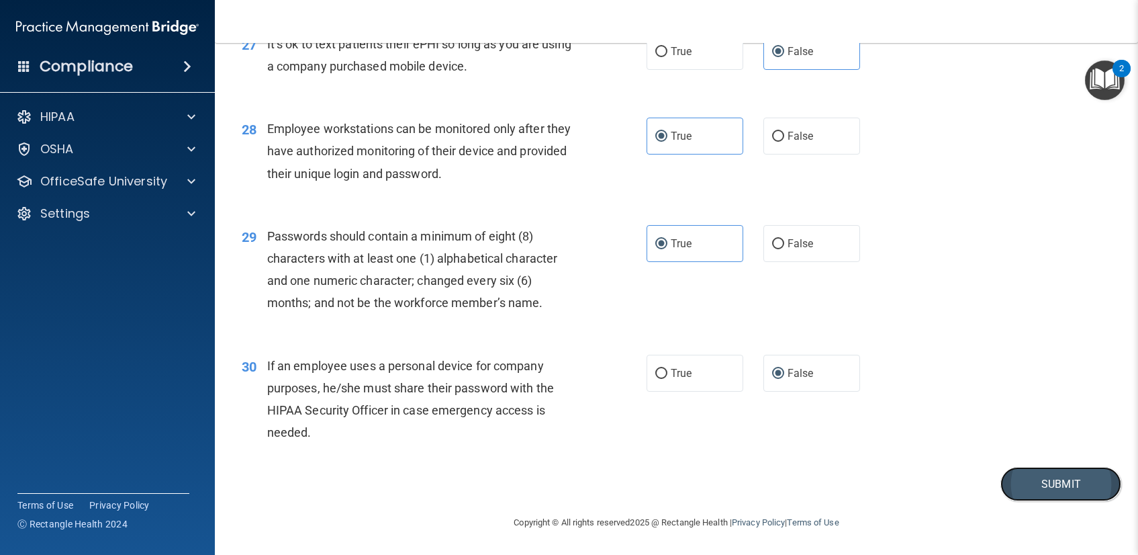
click at [1042, 486] on button "Submit" at bounding box center [1061, 484] width 121 height 34
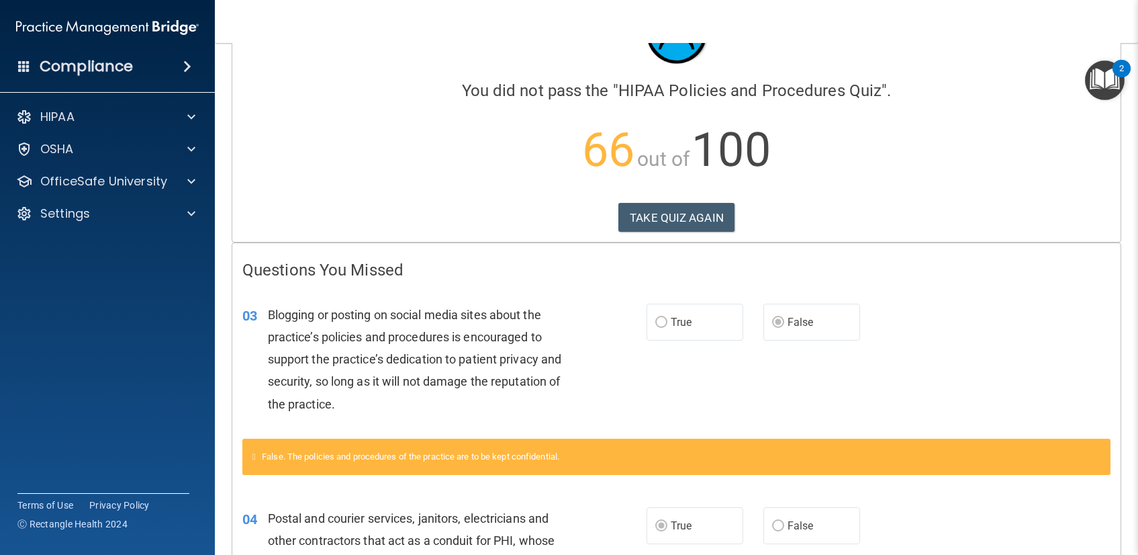
scroll to position [73, 0]
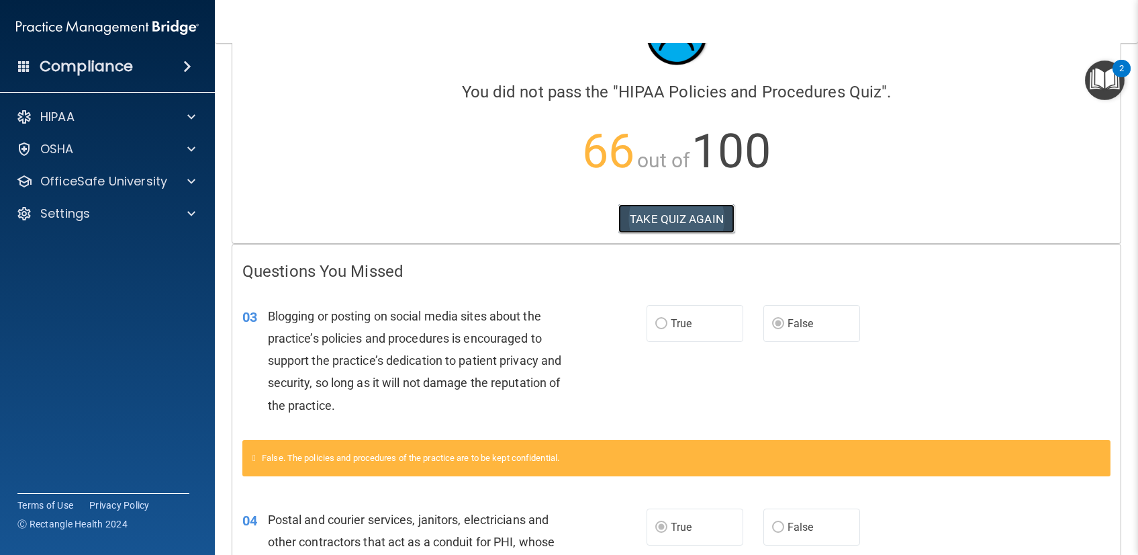
click at [684, 228] on button "TAKE QUIZ AGAIN" at bounding box center [676, 219] width 116 height 30
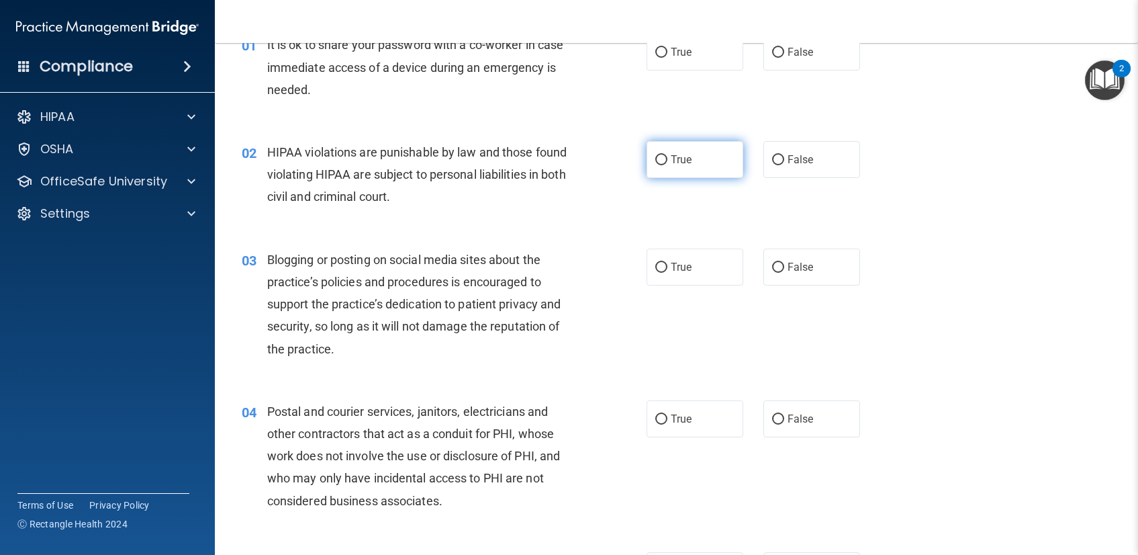
click at [671, 159] on span "True" at bounding box center [681, 159] width 21 height 13
click at [667, 159] on input "True" at bounding box center [661, 160] width 12 height 10
radio input "true"
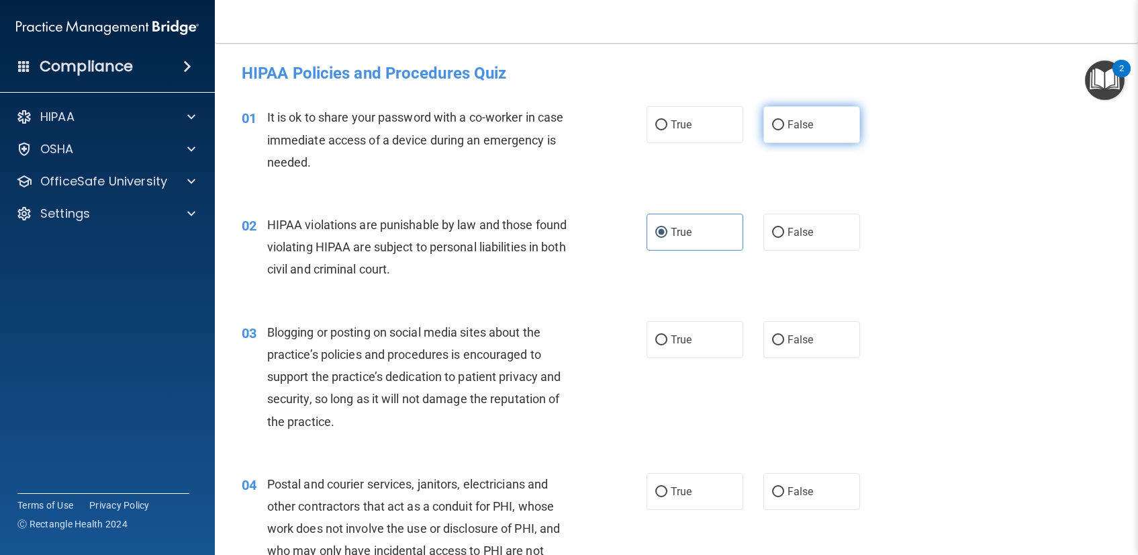
click at [769, 140] on label "False" at bounding box center [812, 124] width 97 height 37
click at [772, 130] on input "False" at bounding box center [778, 125] width 12 height 10
radio input "true"
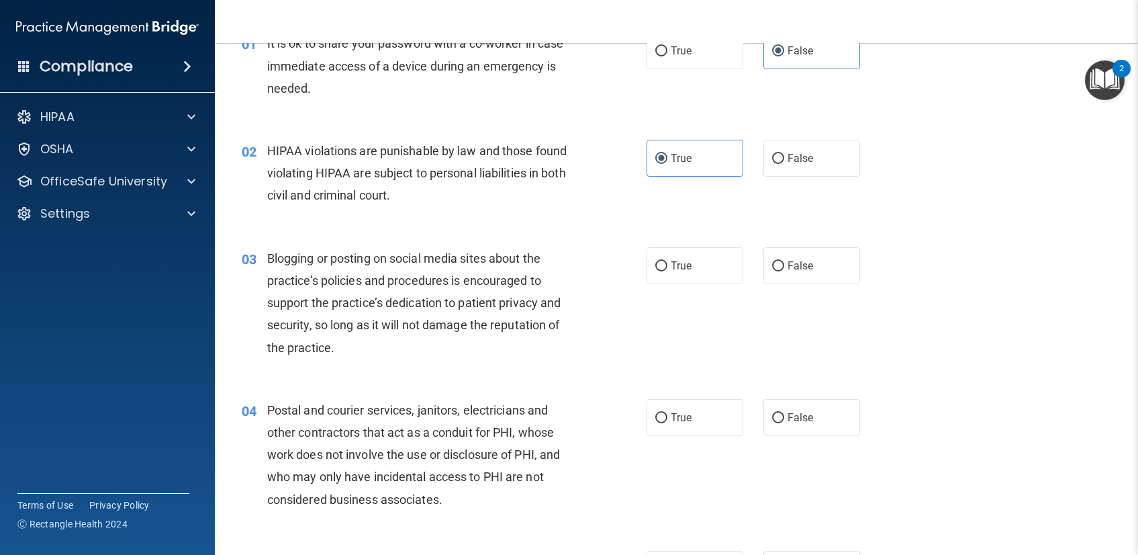
scroll to position [122, 0]
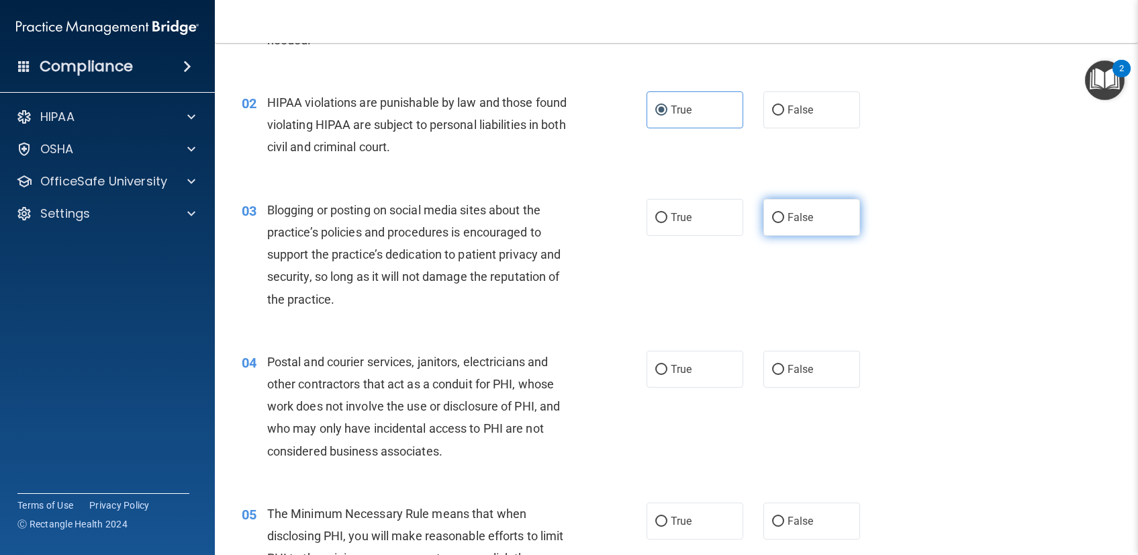
click at [772, 220] on input "False" at bounding box center [778, 218] width 12 height 10
radio input "true"
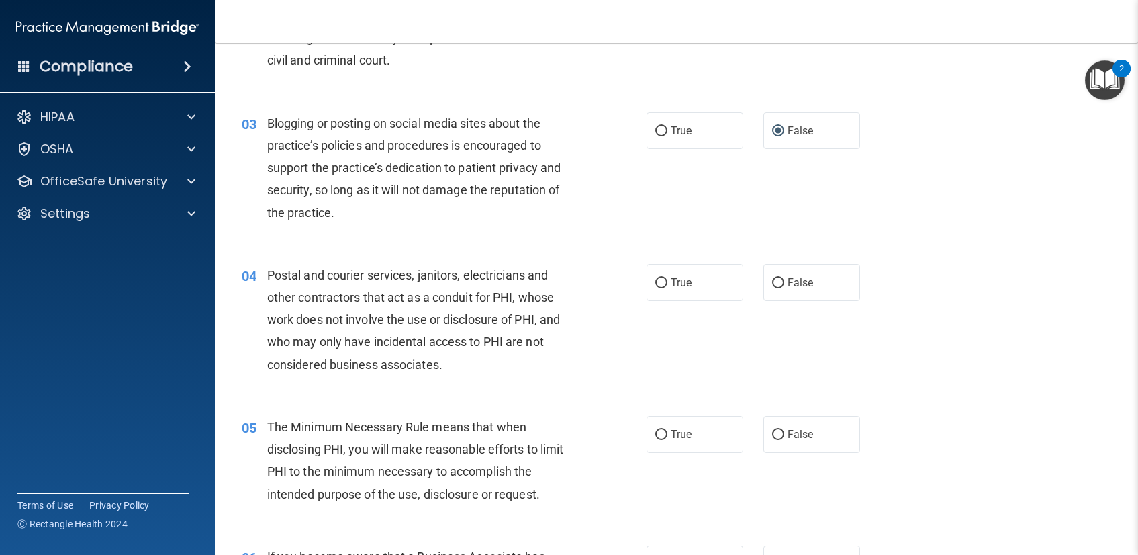
scroll to position [212, 0]
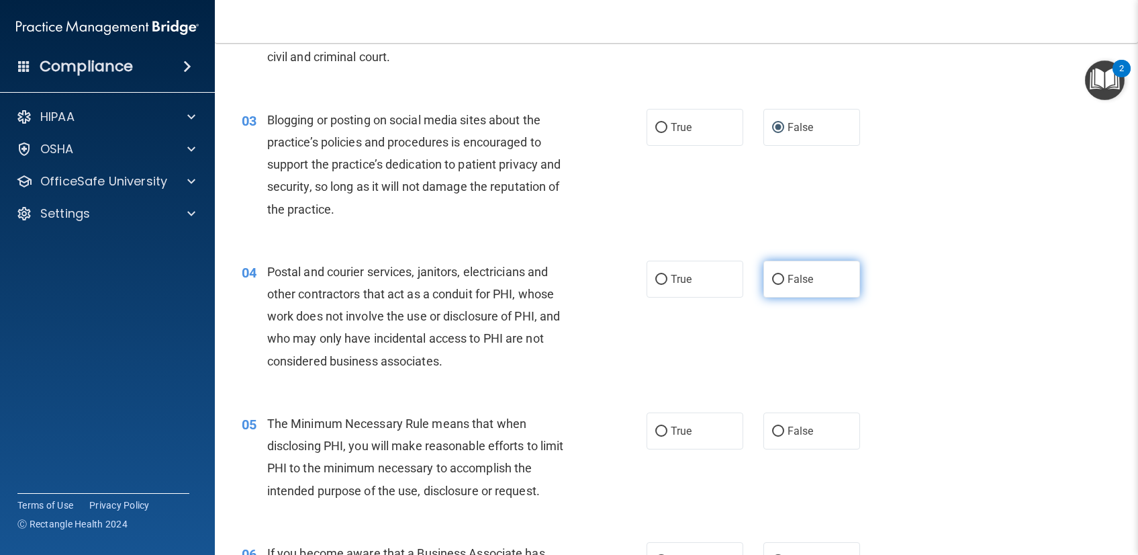
click at [772, 275] on input "False" at bounding box center [778, 280] width 12 height 10
radio input "true"
click at [772, 240] on div "03 Blogging or posting on social media sites about the practice’s policies and …" at bounding box center [677, 168] width 890 height 152
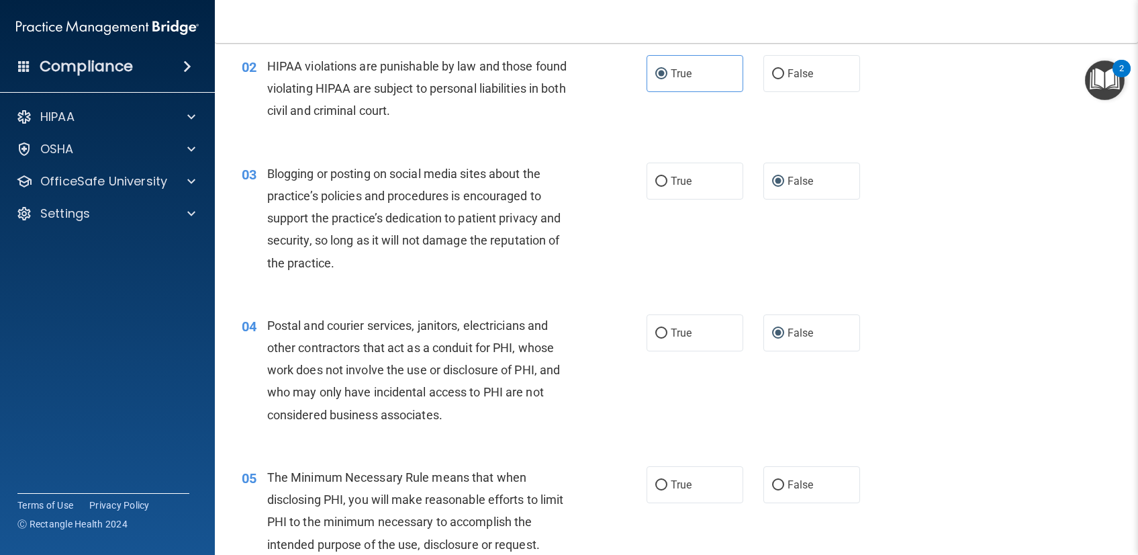
scroll to position [161, 0]
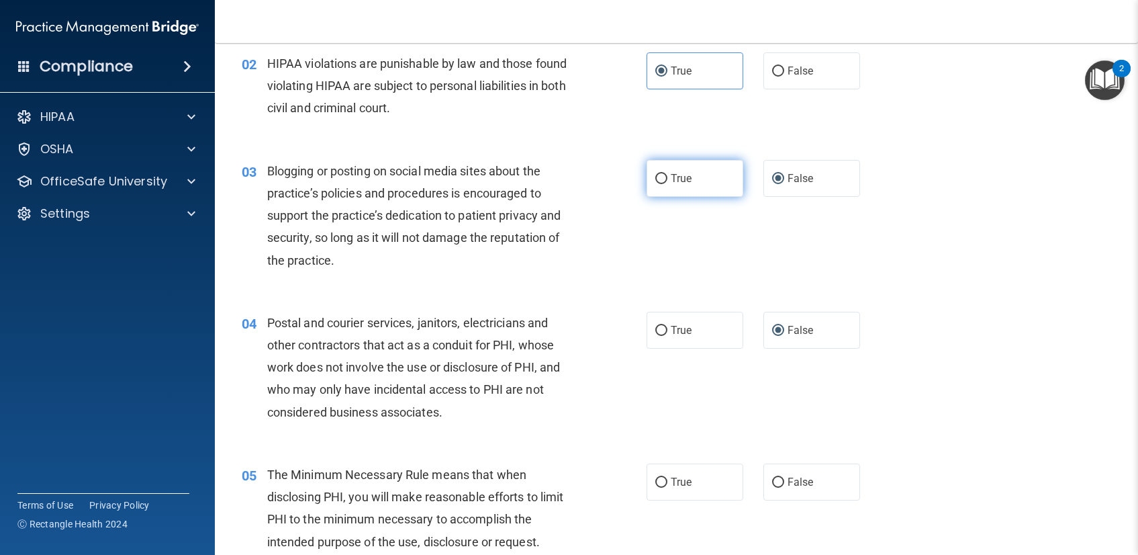
click at [657, 177] on input "True" at bounding box center [661, 179] width 12 height 10
radio input "true"
radio input "false"
click at [645, 250] on div "03 Blogging or posting on social media sites about the practice’s policies and …" at bounding box center [444, 219] width 445 height 118
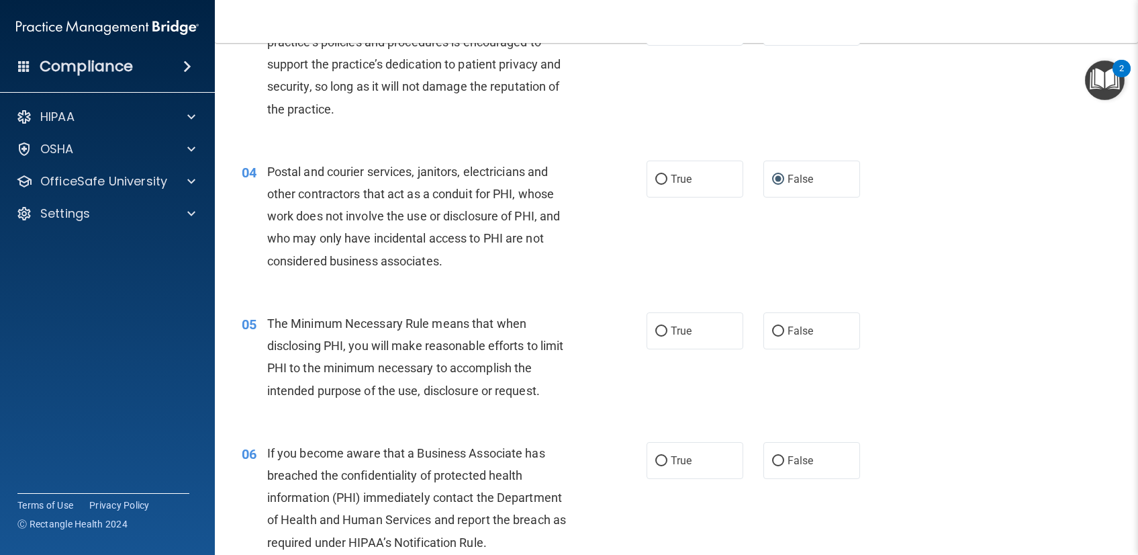
scroll to position [322, 0]
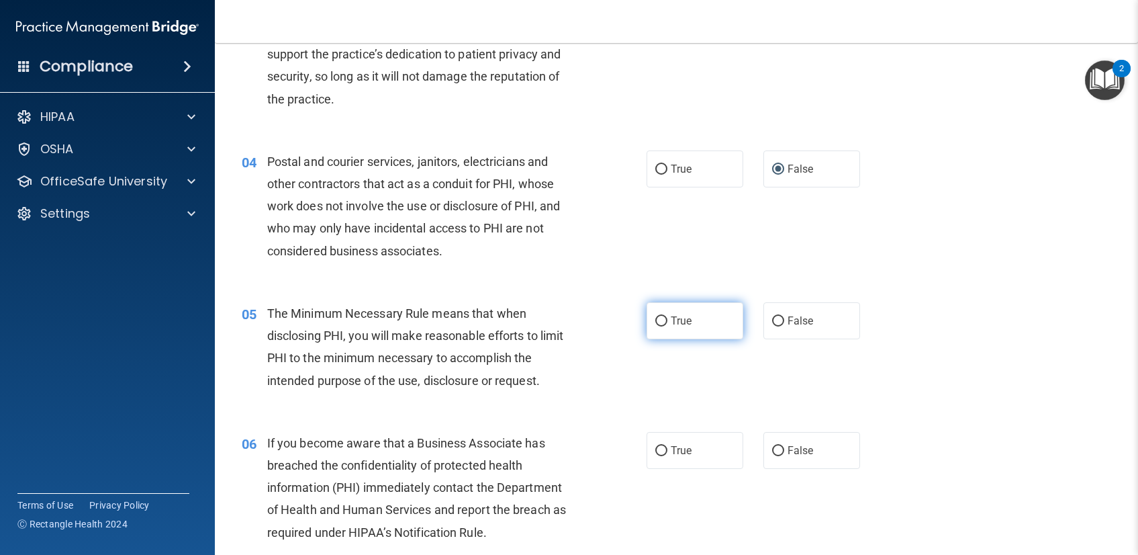
click at [674, 323] on span "True" at bounding box center [681, 320] width 21 height 13
click at [667, 323] on input "True" at bounding box center [661, 321] width 12 height 10
radio input "true"
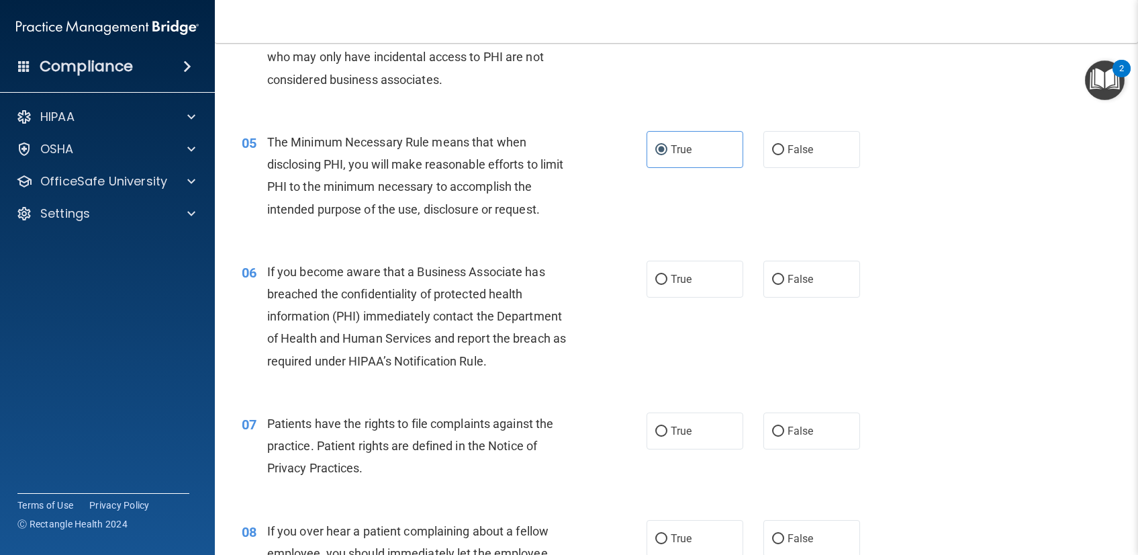
scroll to position [496, 0]
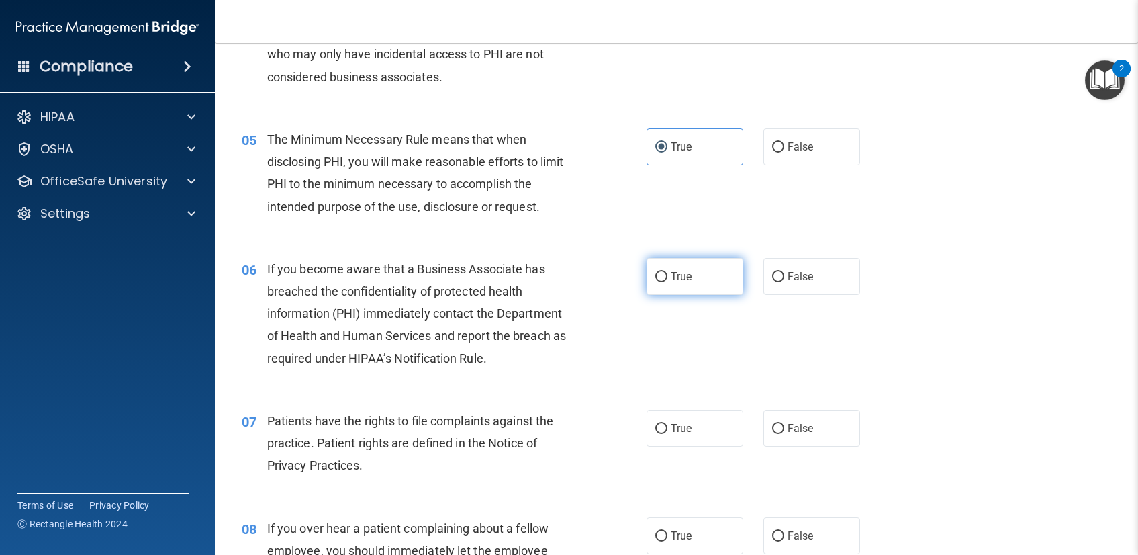
click at [647, 283] on label "True" at bounding box center [695, 276] width 97 height 37
click at [655, 282] on input "True" at bounding box center [661, 277] width 12 height 10
radio input "true"
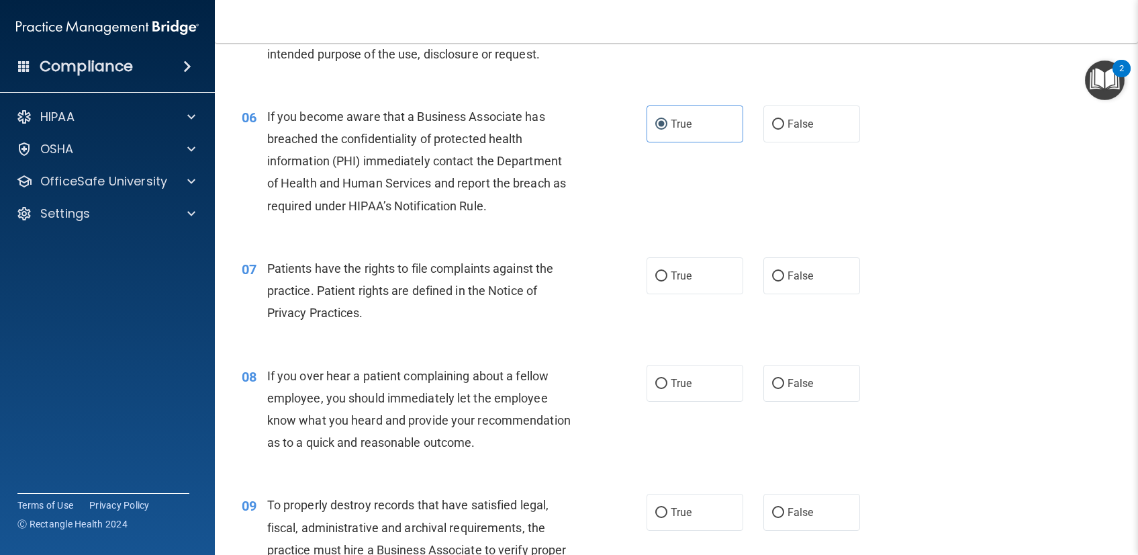
scroll to position [659, 0]
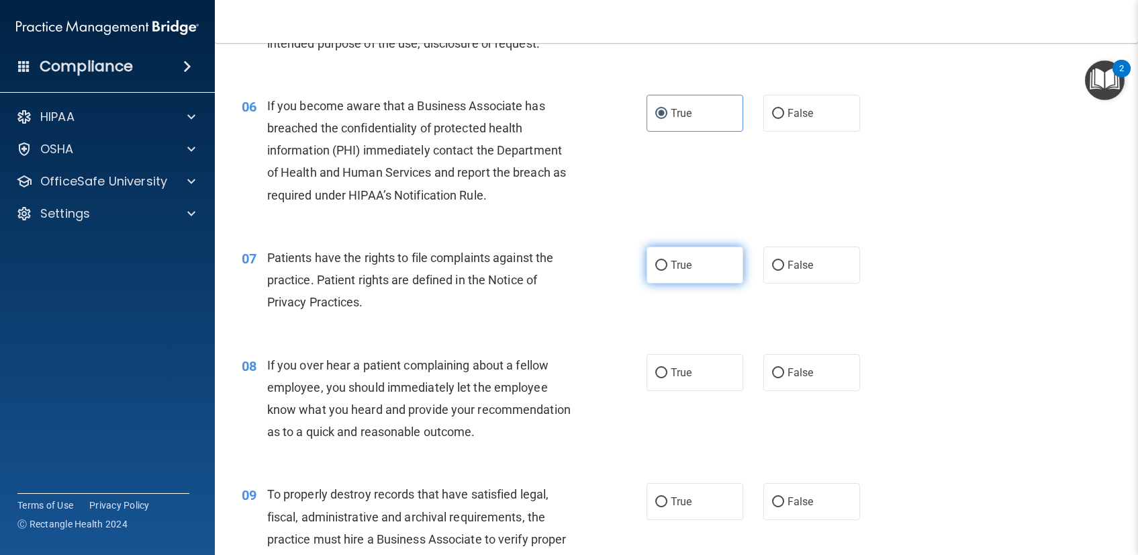
click at [661, 273] on label "True" at bounding box center [695, 264] width 97 height 37
click at [661, 271] on input "True" at bounding box center [661, 266] width 12 height 10
radio input "true"
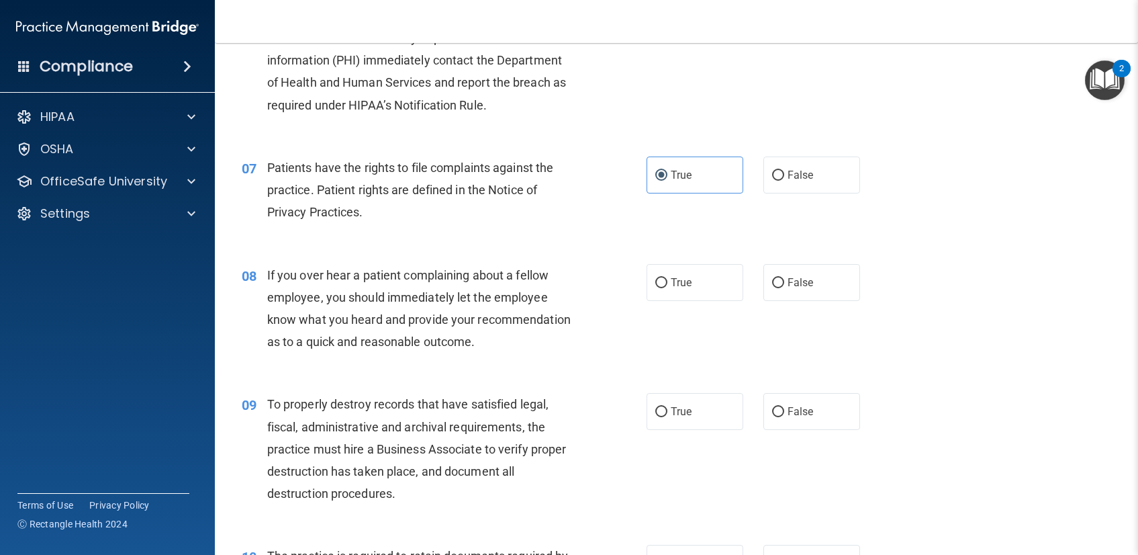
scroll to position [758, 0]
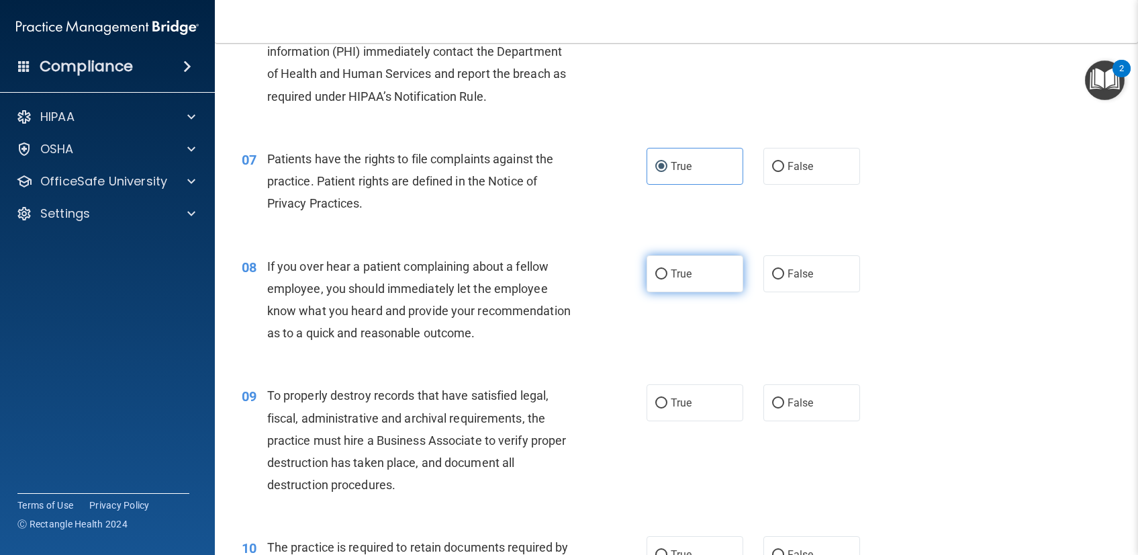
click at [664, 277] on label "True" at bounding box center [695, 273] width 97 height 37
click at [664, 277] on input "True" at bounding box center [661, 274] width 12 height 10
radio input "true"
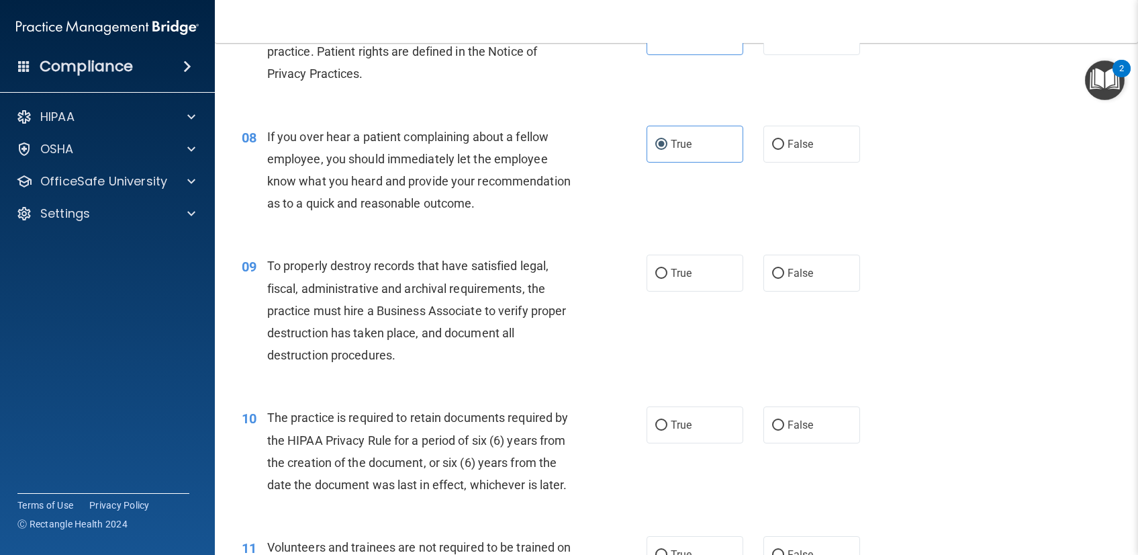
scroll to position [890, 0]
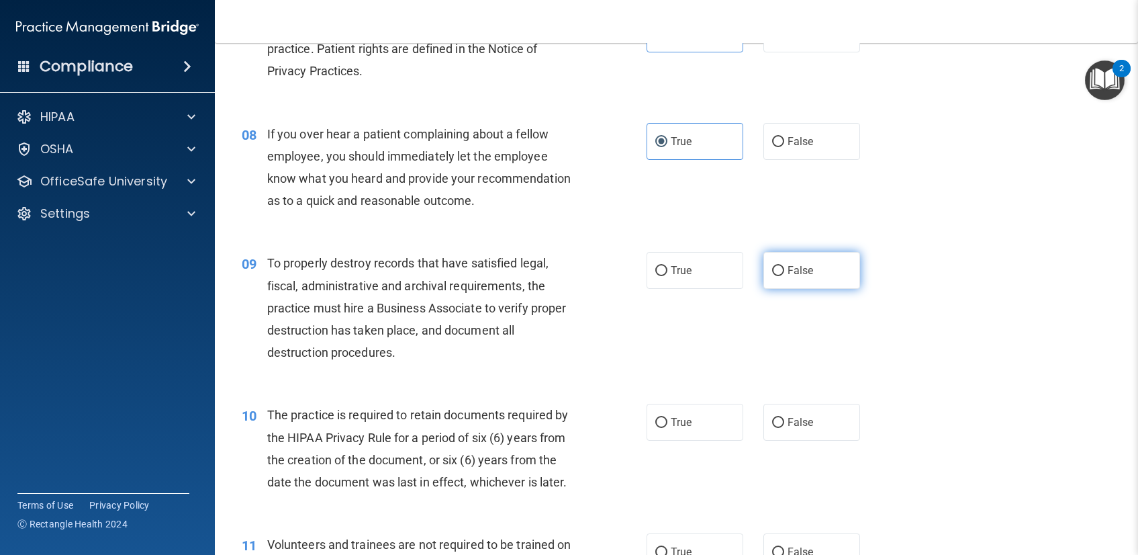
click at [764, 278] on label "False" at bounding box center [812, 270] width 97 height 37
click at [772, 276] on input "False" at bounding box center [778, 271] width 12 height 10
radio input "true"
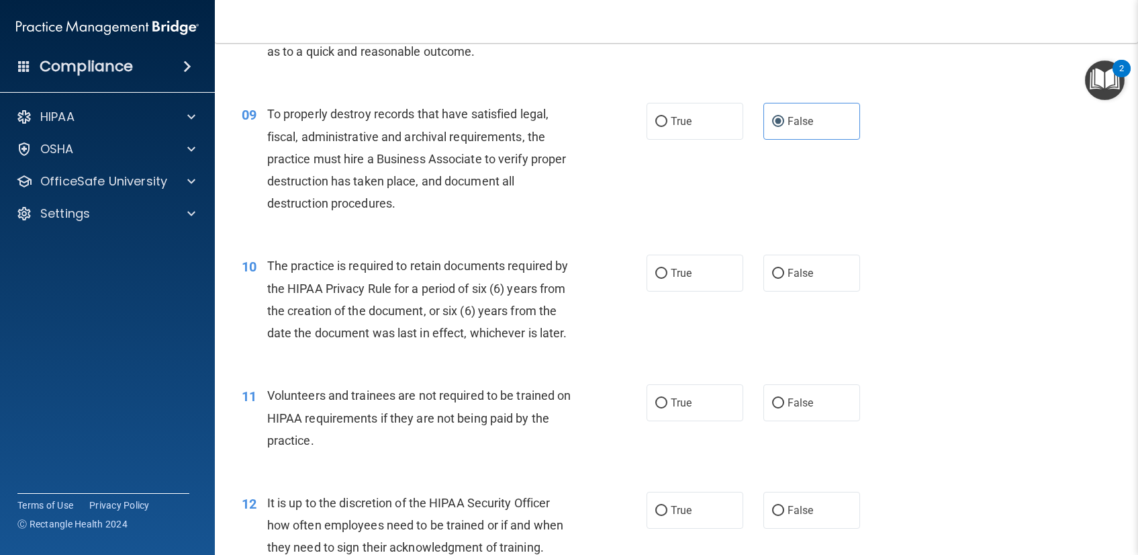
scroll to position [1040, 0]
click at [694, 272] on label "True" at bounding box center [695, 272] width 97 height 37
click at [667, 272] on input "True" at bounding box center [661, 273] width 12 height 10
radio input "true"
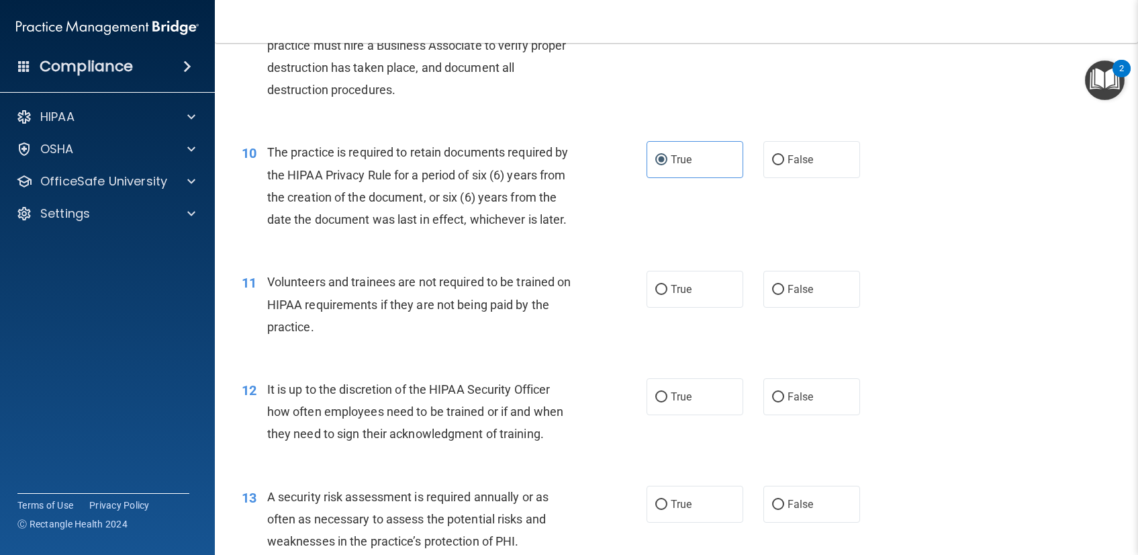
scroll to position [1170, 0]
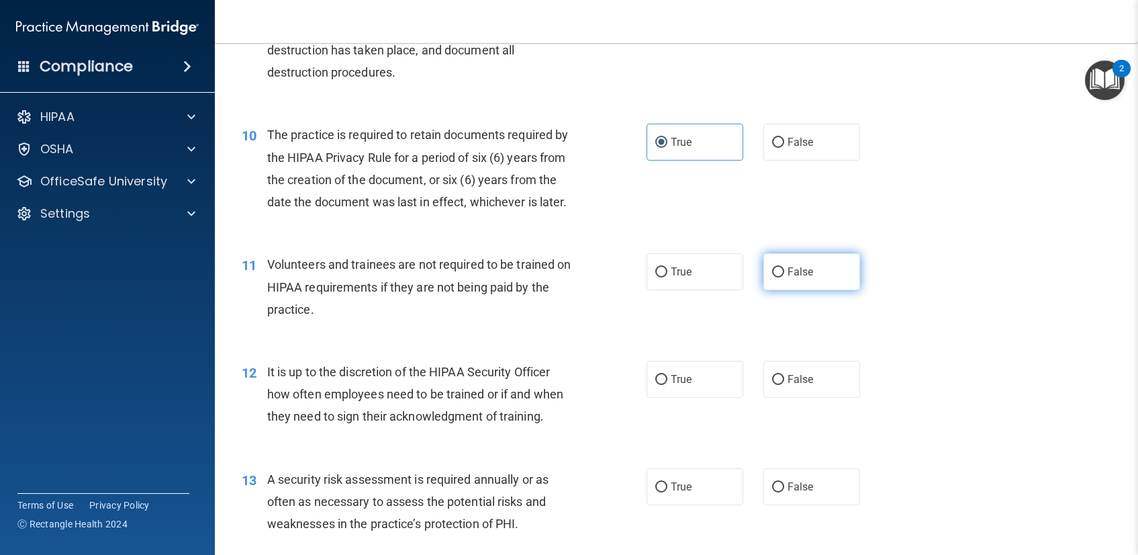
click at [784, 281] on label "False" at bounding box center [812, 271] width 97 height 37
click at [784, 277] on input "False" at bounding box center [778, 272] width 12 height 10
radio input "true"
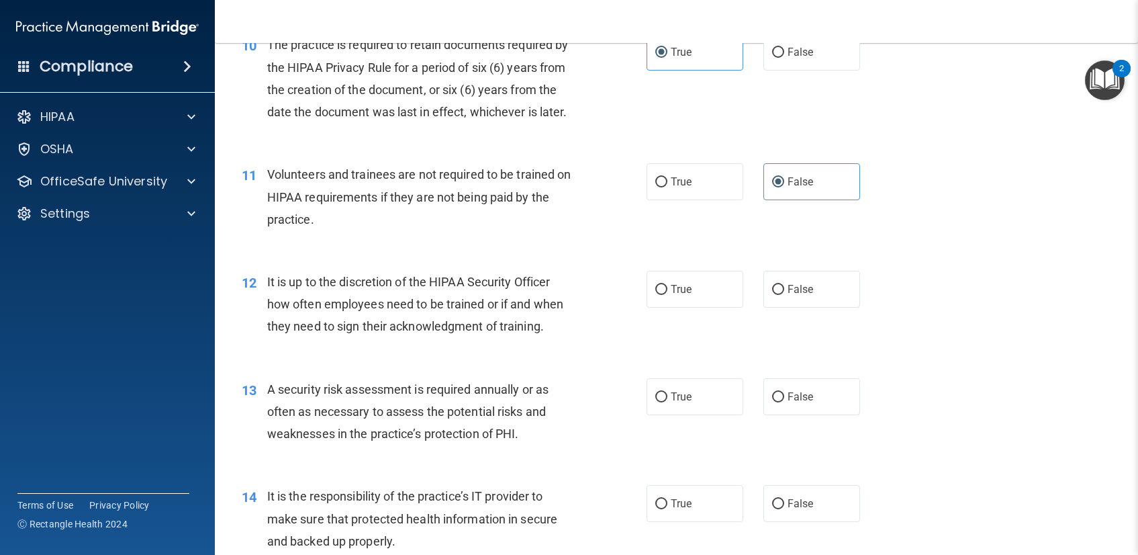
scroll to position [1284, 0]
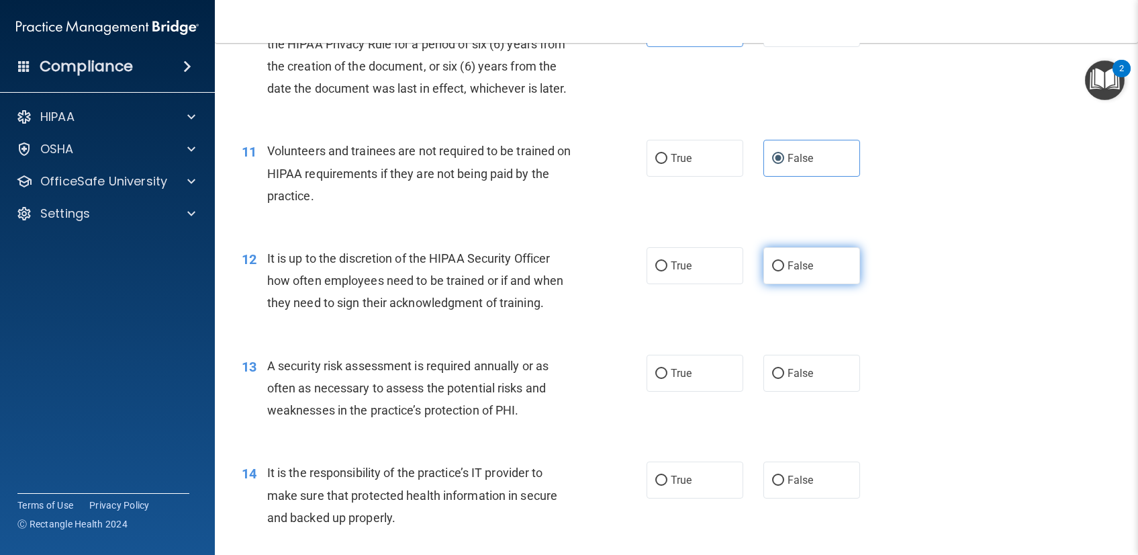
click at [796, 261] on span "False" at bounding box center [801, 265] width 26 height 13
click at [784, 261] on input "False" at bounding box center [778, 266] width 12 height 10
radio input "true"
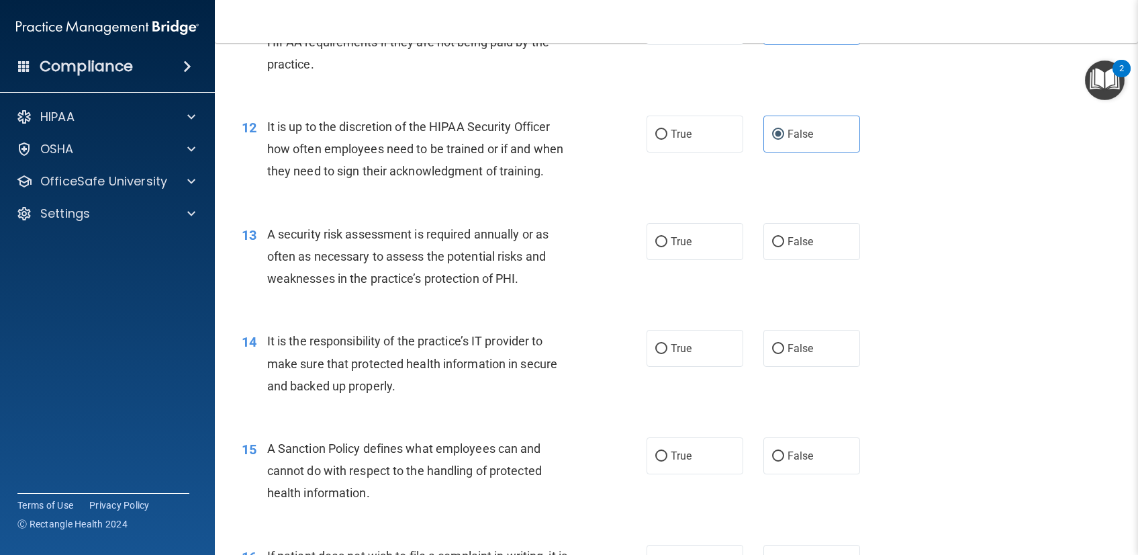
scroll to position [1436, 0]
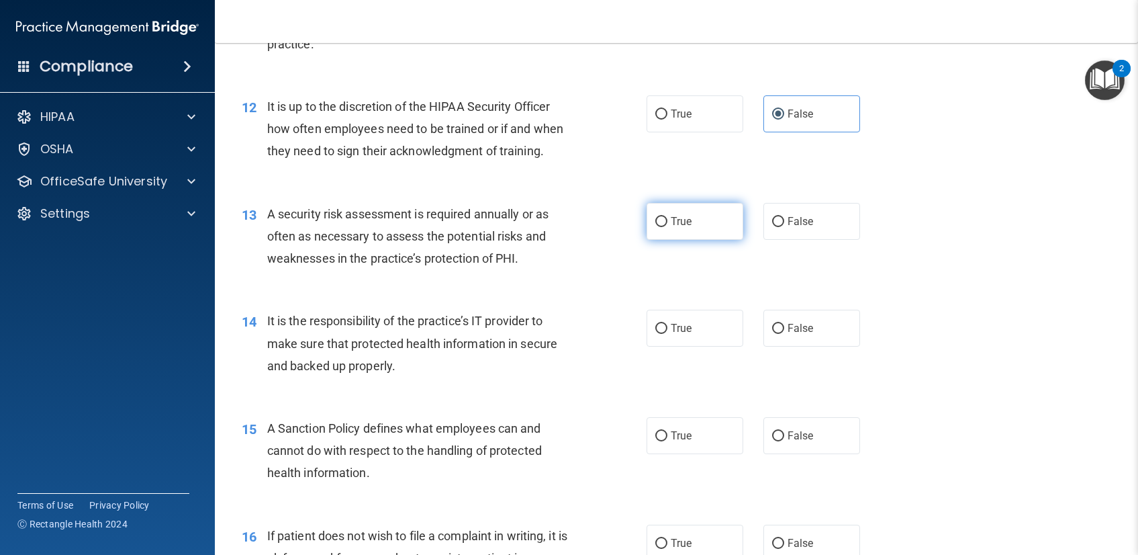
click at [655, 221] on input "True" at bounding box center [661, 222] width 12 height 10
radio input "true"
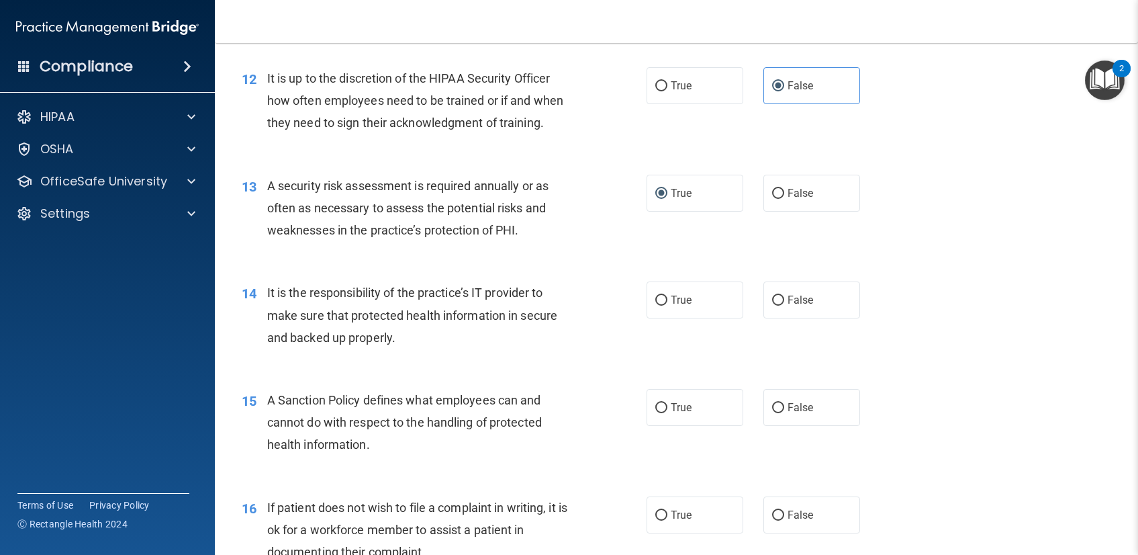
scroll to position [1471, 0]
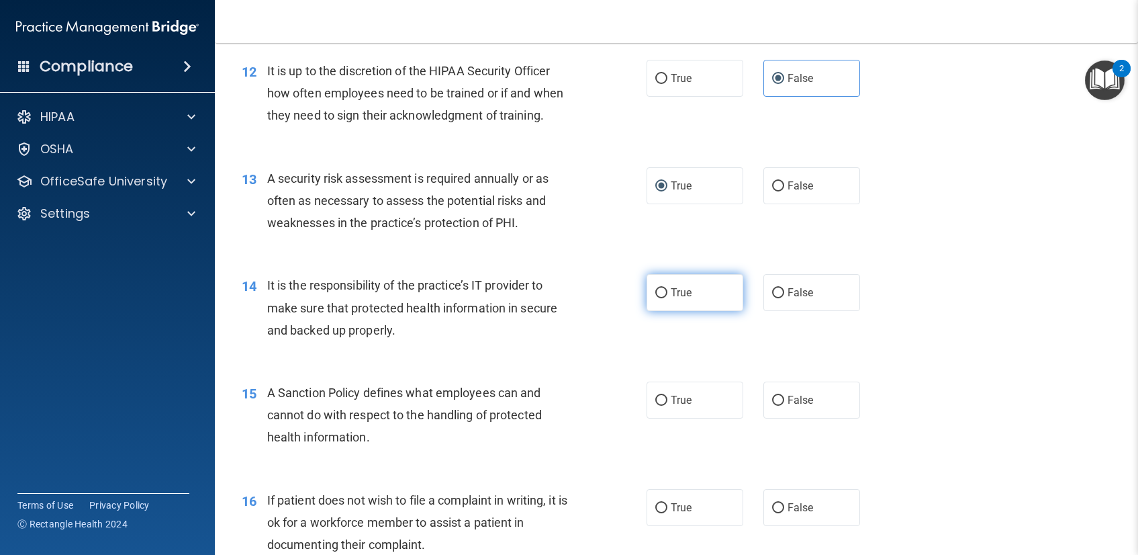
drag, startPoint x: 674, startPoint y: 287, endPoint x: 661, endPoint y: 297, distance: 16.8
click at [673, 286] on span "True" at bounding box center [681, 292] width 21 height 13
click at [671, 286] on span "True" at bounding box center [681, 292] width 21 height 13
click at [665, 288] on input "True" at bounding box center [661, 293] width 12 height 10
radio input "true"
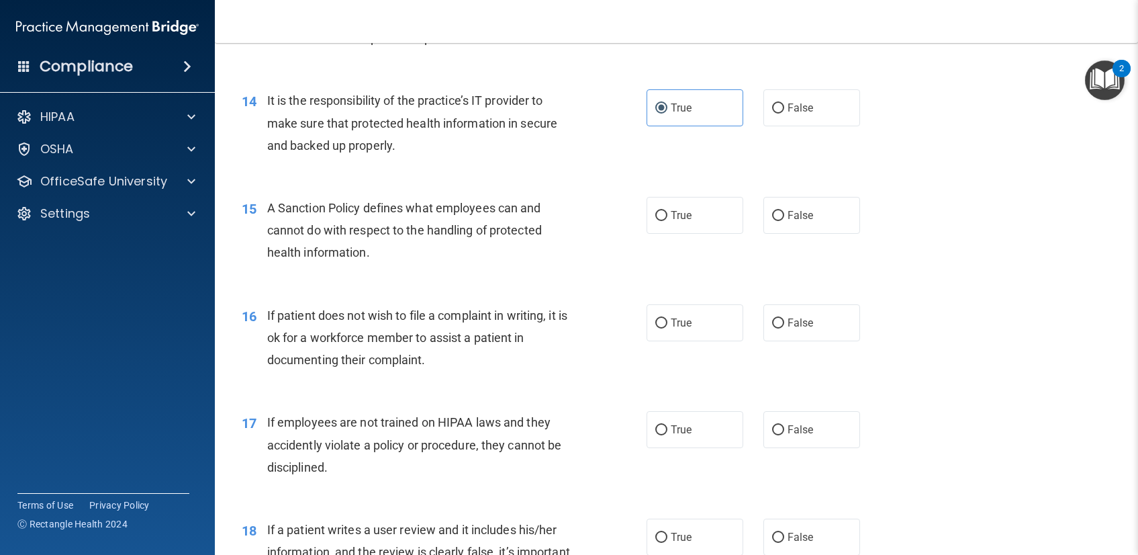
scroll to position [1714, 0]
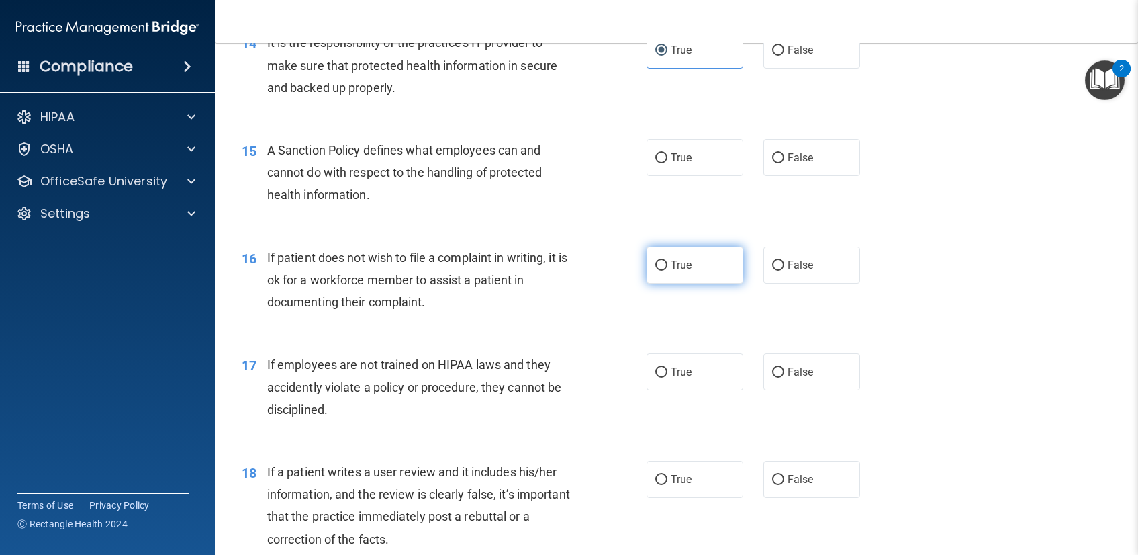
click at [699, 260] on label "True" at bounding box center [695, 264] width 97 height 37
click at [667, 261] on input "True" at bounding box center [661, 266] width 12 height 10
radio input "true"
click at [647, 160] on label "True" at bounding box center [695, 157] width 97 height 37
click at [655, 160] on input "True" at bounding box center [661, 158] width 12 height 10
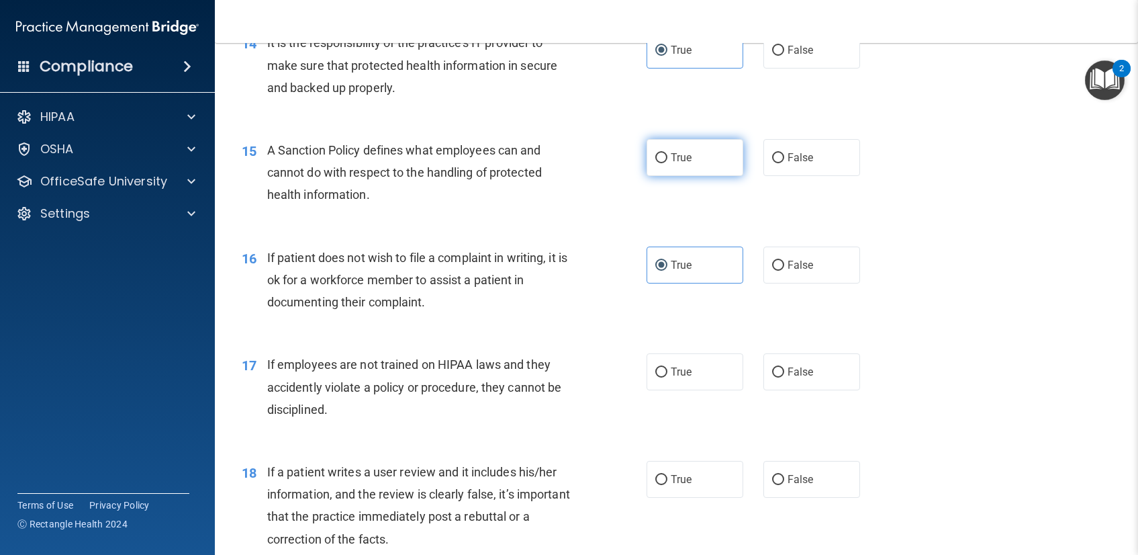
radio input "true"
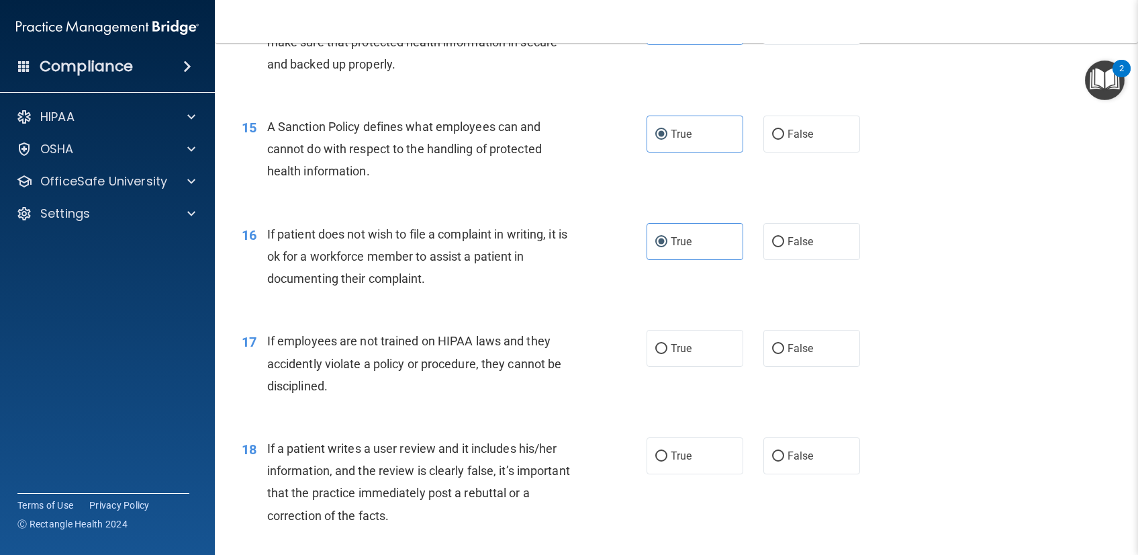
scroll to position [1751, 0]
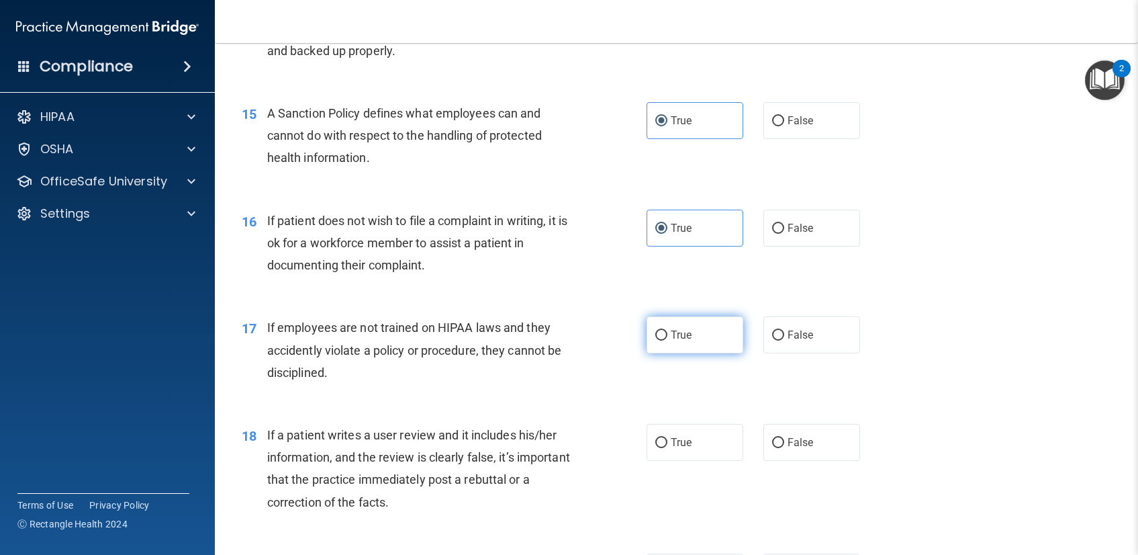
click at [690, 331] on label "True" at bounding box center [695, 334] width 97 height 37
click at [667, 331] on input "True" at bounding box center [661, 335] width 12 height 10
radio input "true"
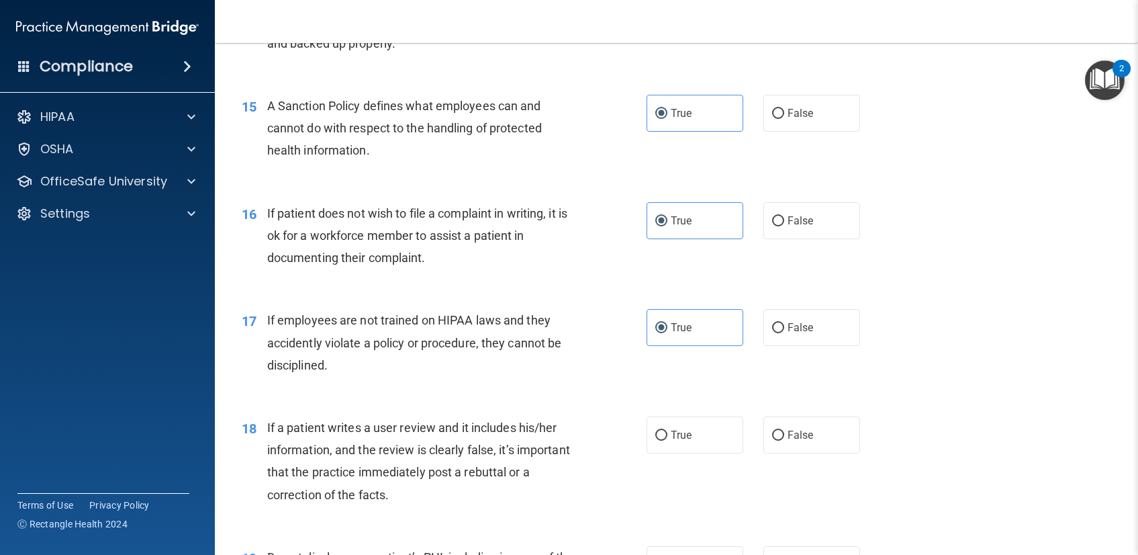
scroll to position [1773, 0]
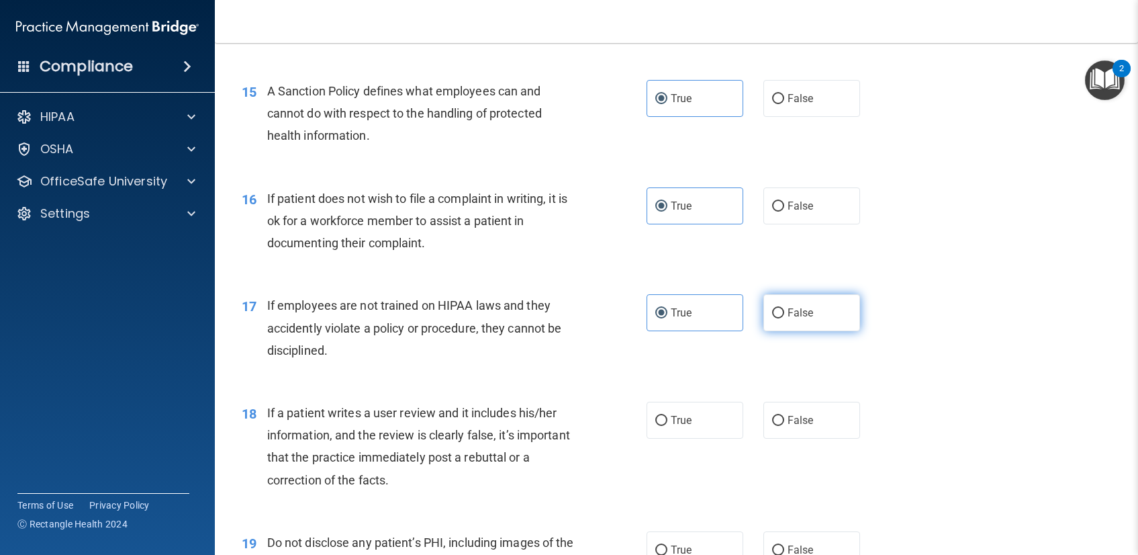
click at [772, 318] on input "False" at bounding box center [778, 313] width 12 height 10
radio input "true"
radio input "false"
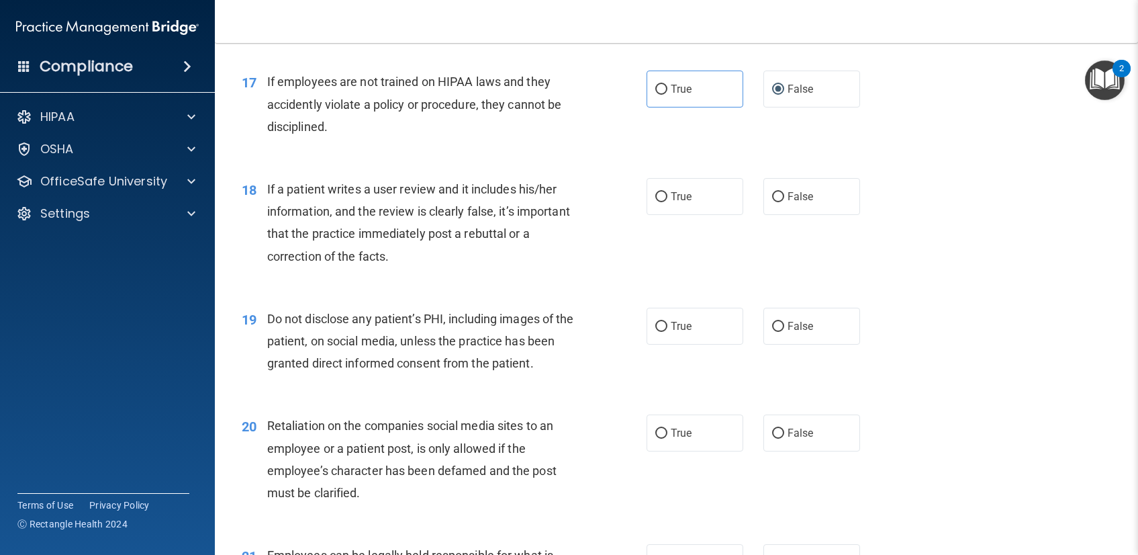
scroll to position [1999, 0]
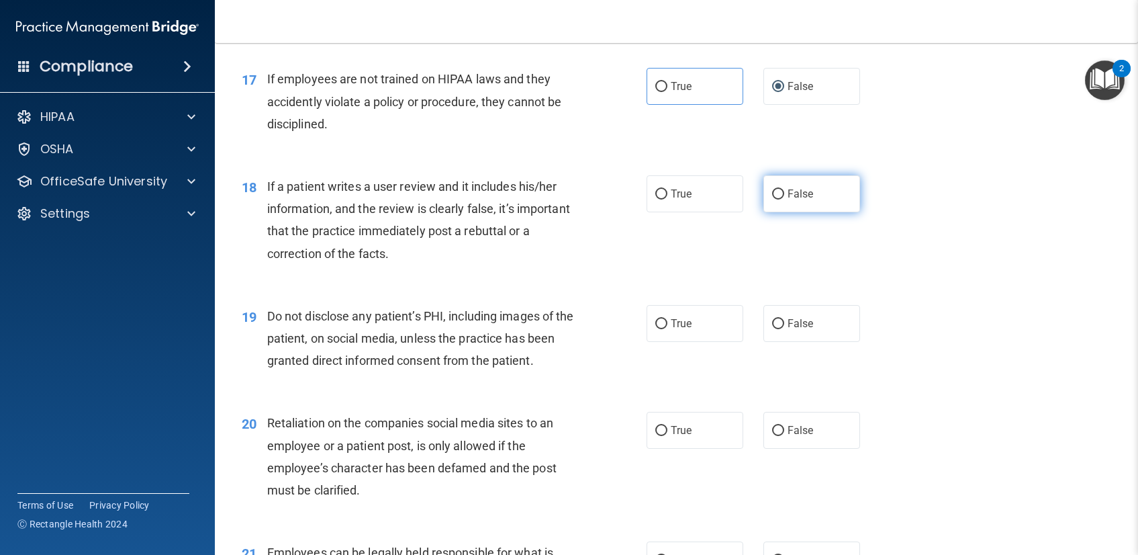
click at [764, 200] on label "False" at bounding box center [812, 193] width 97 height 37
click at [772, 199] on input "False" at bounding box center [778, 194] width 12 height 10
radio input "true"
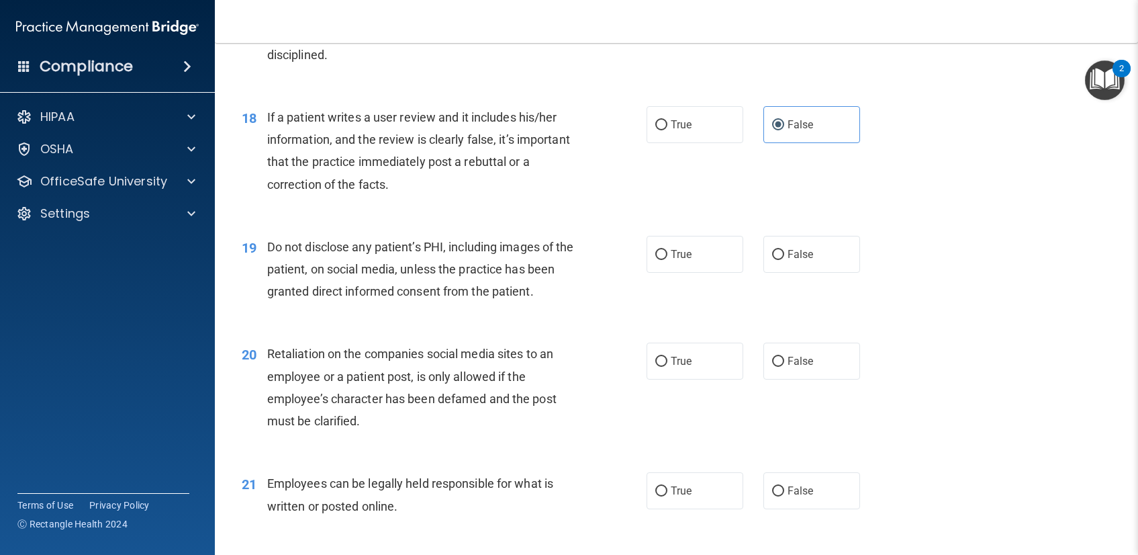
scroll to position [2069, 0]
click at [691, 264] on label "True" at bounding box center [695, 253] width 97 height 37
click at [667, 259] on input "True" at bounding box center [661, 254] width 12 height 10
radio input "true"
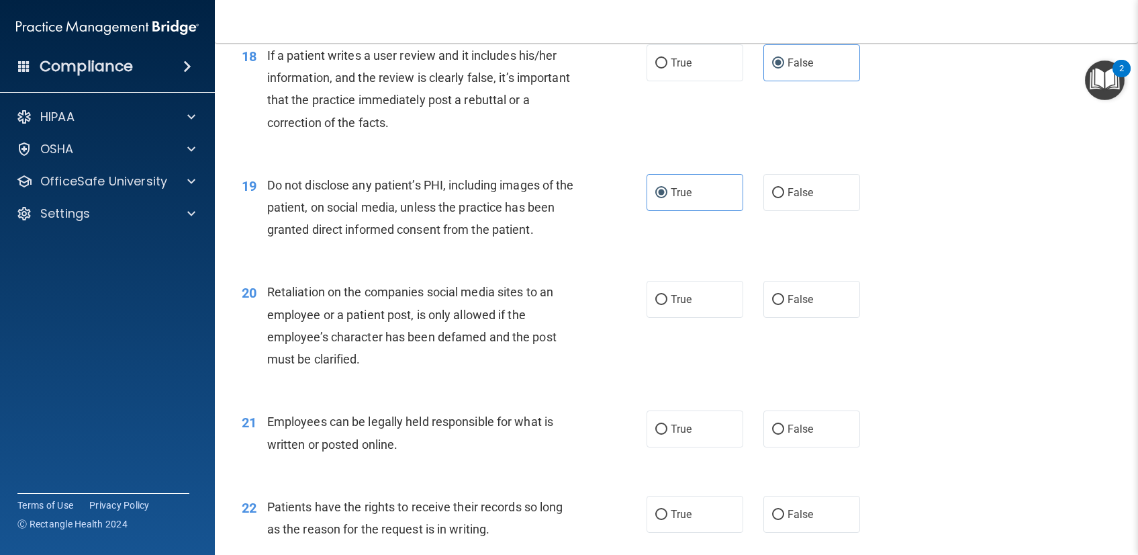
scroll to position [2143, 0]
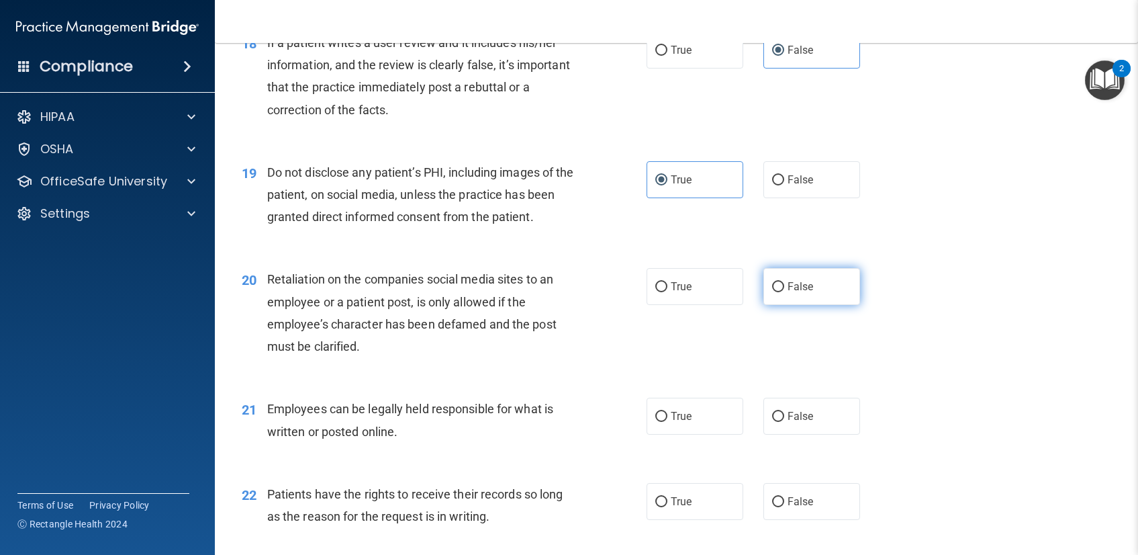
click at [802, 287] on span "False" at bounding box center [801, 286] width 26 height 13
click at [784, 287] on input "False" at bounding box center [778, 287] width 12 height 10
radio input "true"
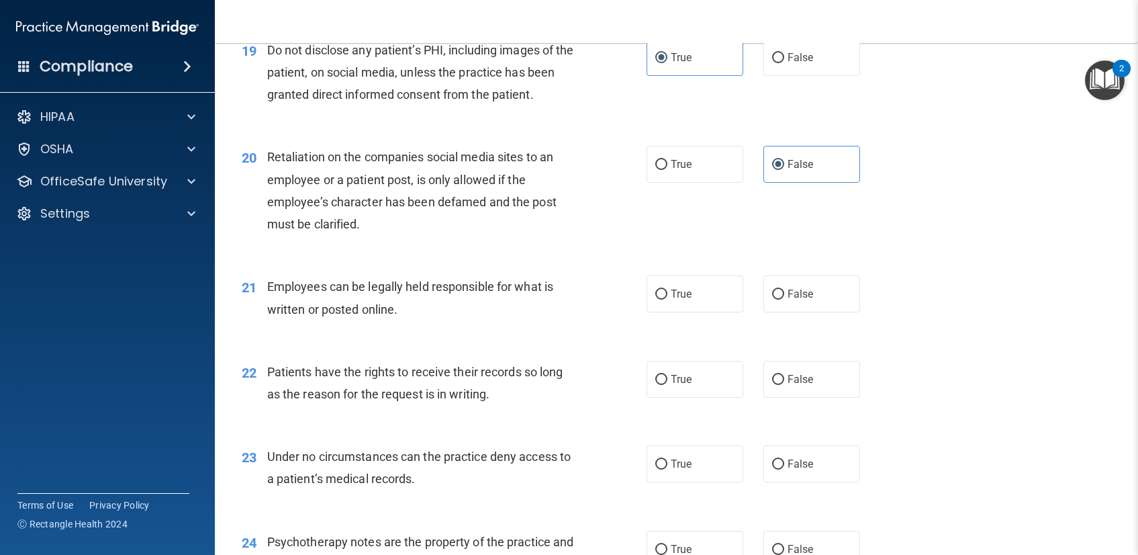
scroll to position [2329, 0]
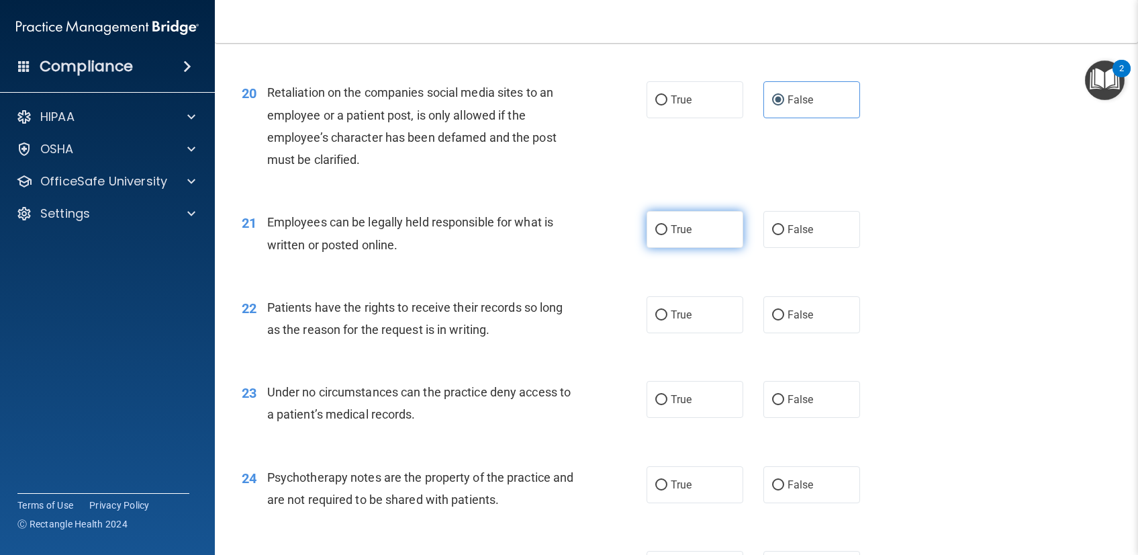
click at [682, 223] on span "True" at bounding box center [681, 229] width 21 height 13
click at [667, 225] on input "True" at bounding box center [661, 230] width 12 height 10
radio input "true"
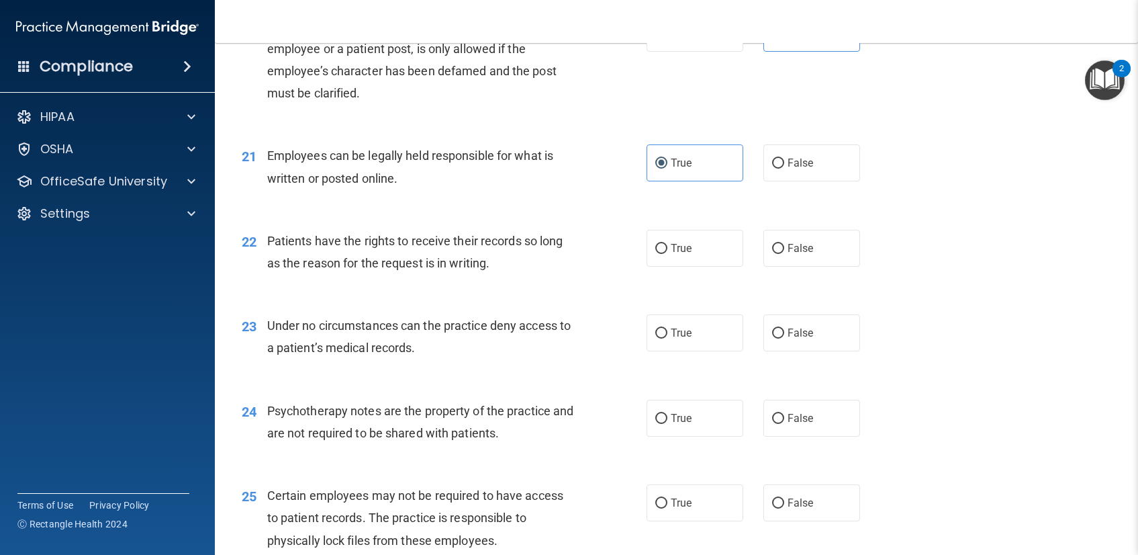
scroll to position [2409, 0]
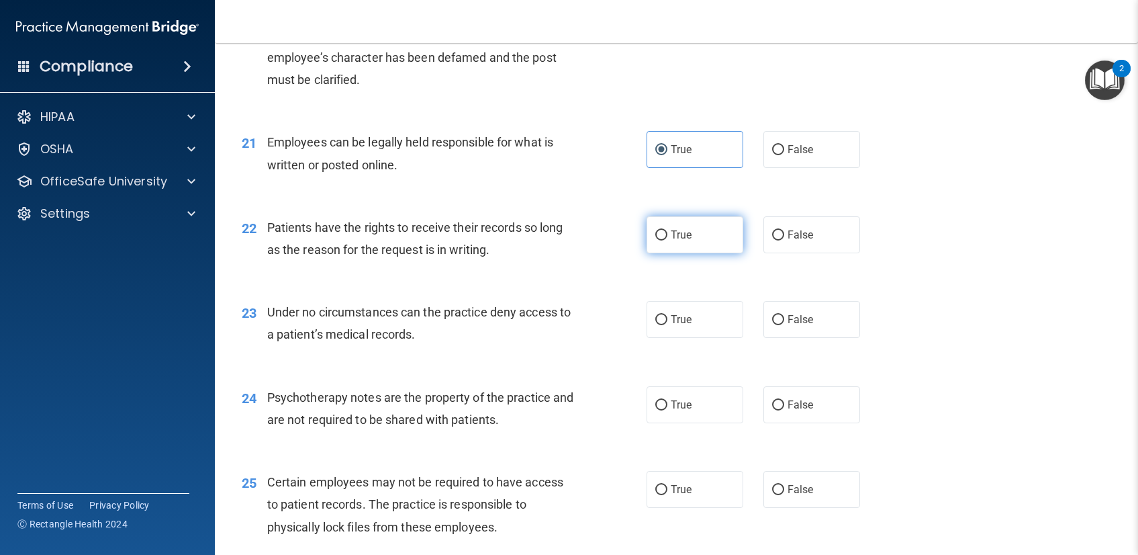
click at [663, 236] on label "True" at bounding box center [695, 234] width 97 height 37
click at [663, 236] on input "True" at bounding box center [661, 235] width 12 height 10
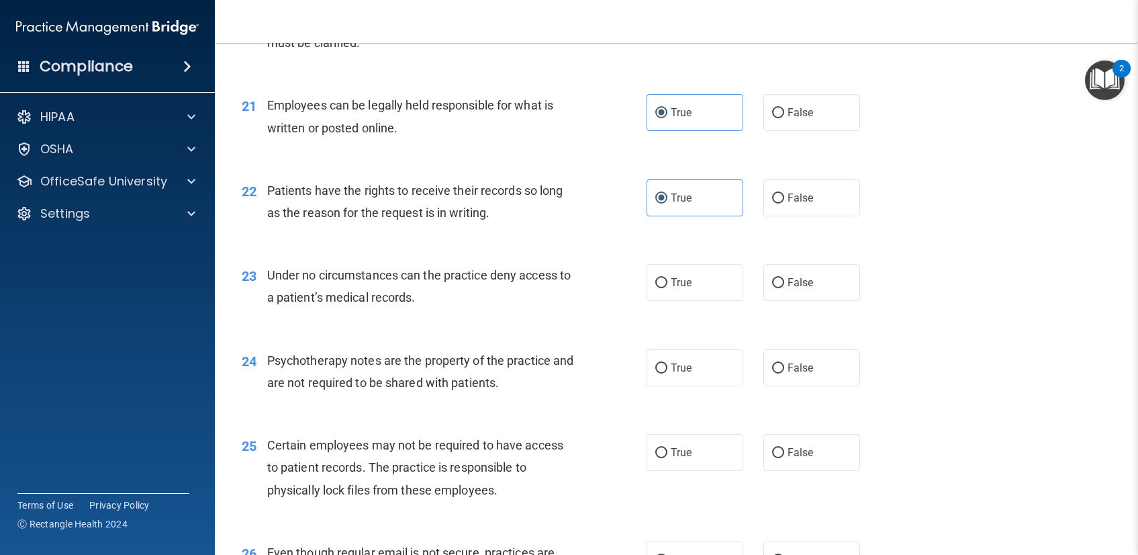
scroll to position [2471, 0]
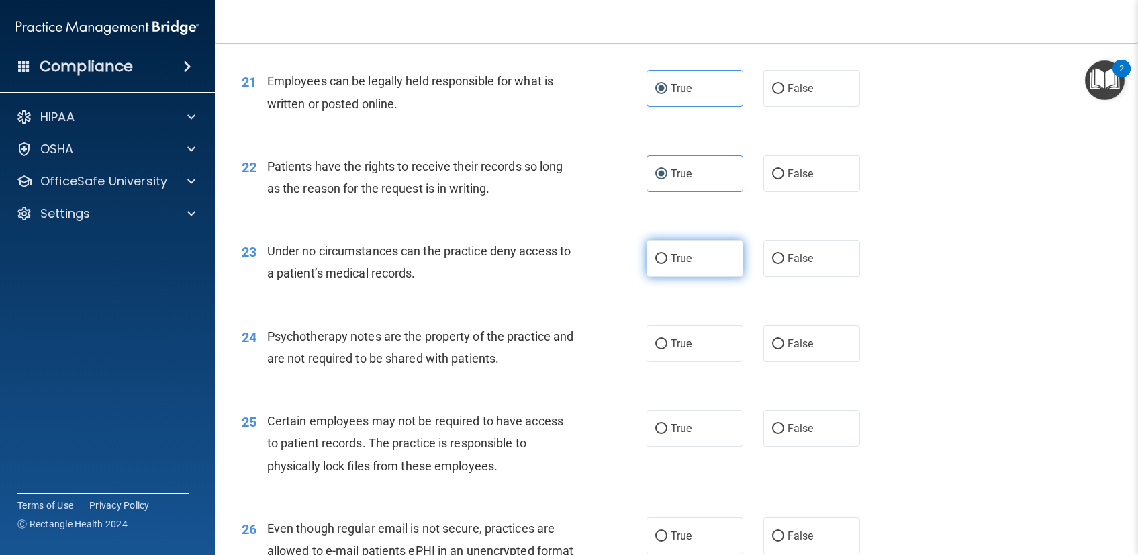
click at [671, 263] on span "True" at bounding box center [681, 258] width 21 height 13
click at [667, 263] on input "True" at bounding box center [661, 259] width 12 height 10
click at [796, 346] on span "False" at bounding box center [801, 343] width 26 height 13
click at [784, 346] on input "False" at bounding box center [778, 344] width 12 height 10
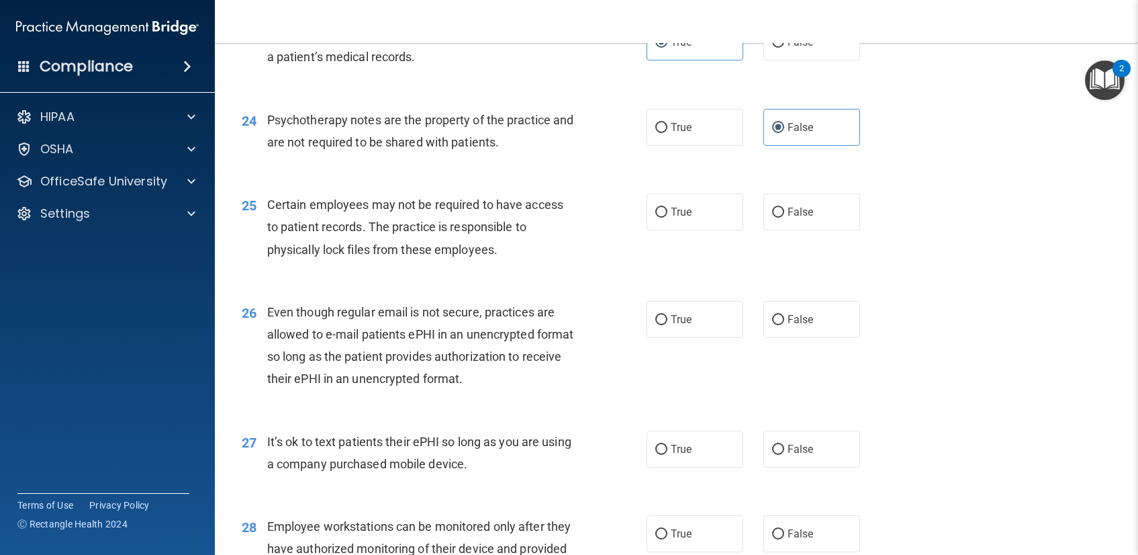
scroll to position [2702, 0]
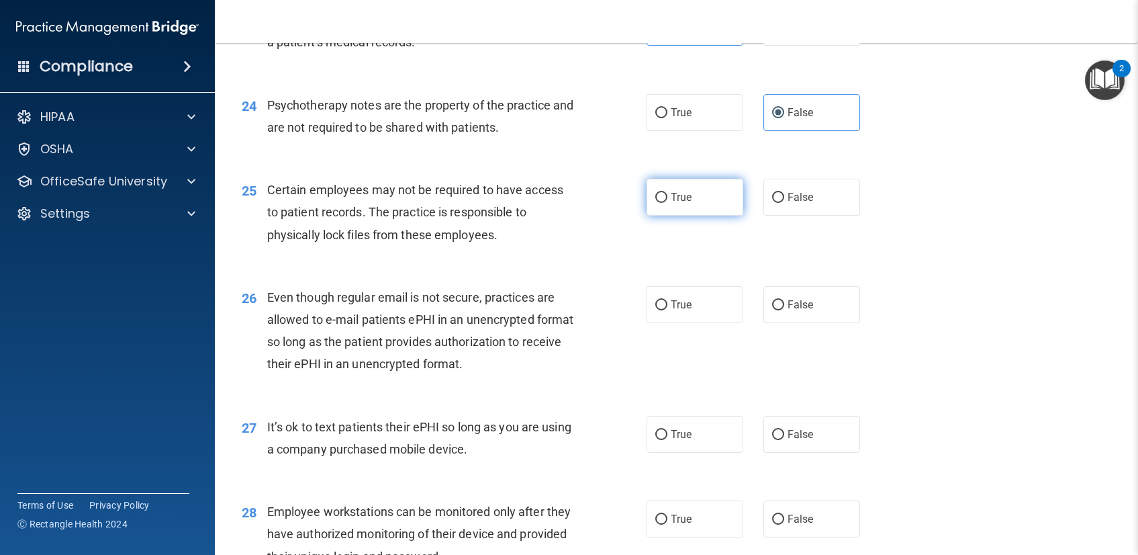
click at [665, 205] on label "True" at bounding box center [695, 197] width 97 height 37
click at [665, 203] on input "True" at bounding box center [661, 198] width 12 height 10
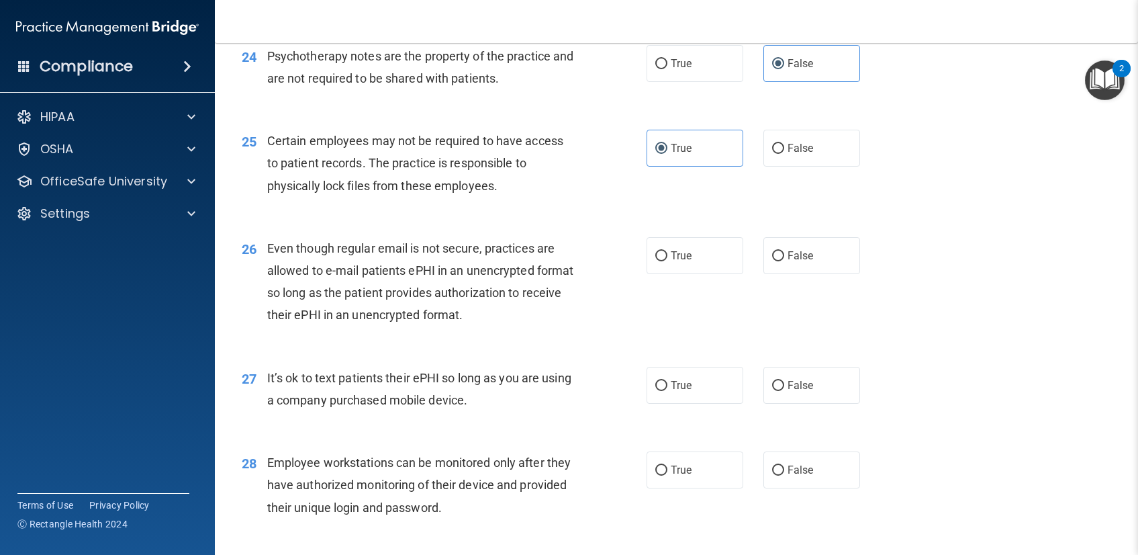
scroll to position [2753, 0]
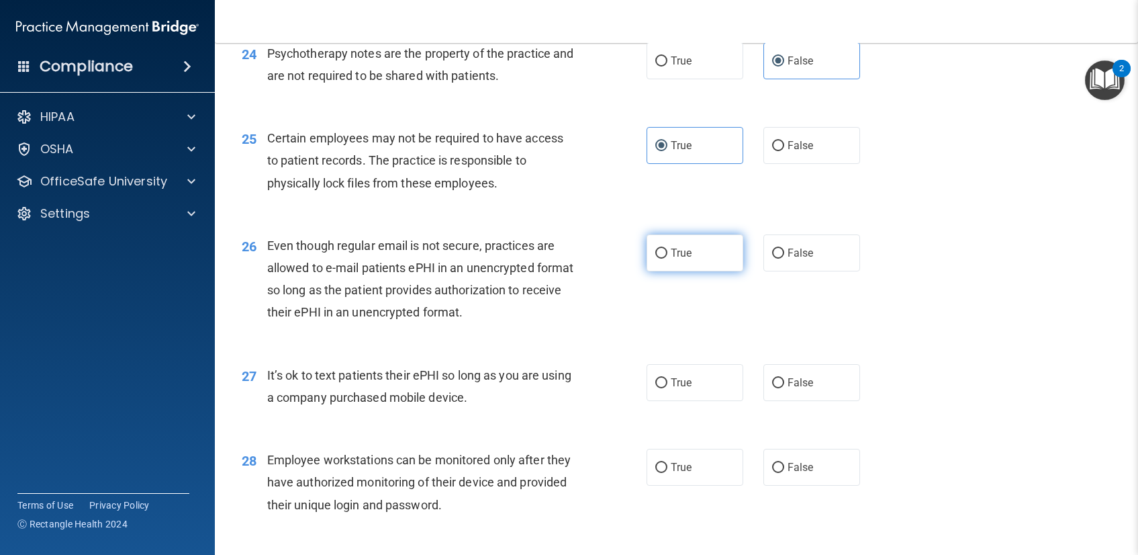
click at [689, 252] on label "True" at bounding box center [695, 252] width 97 height 37
click at [667, 252] on input "True" at bounding box center [661, 253] width 12 height 10
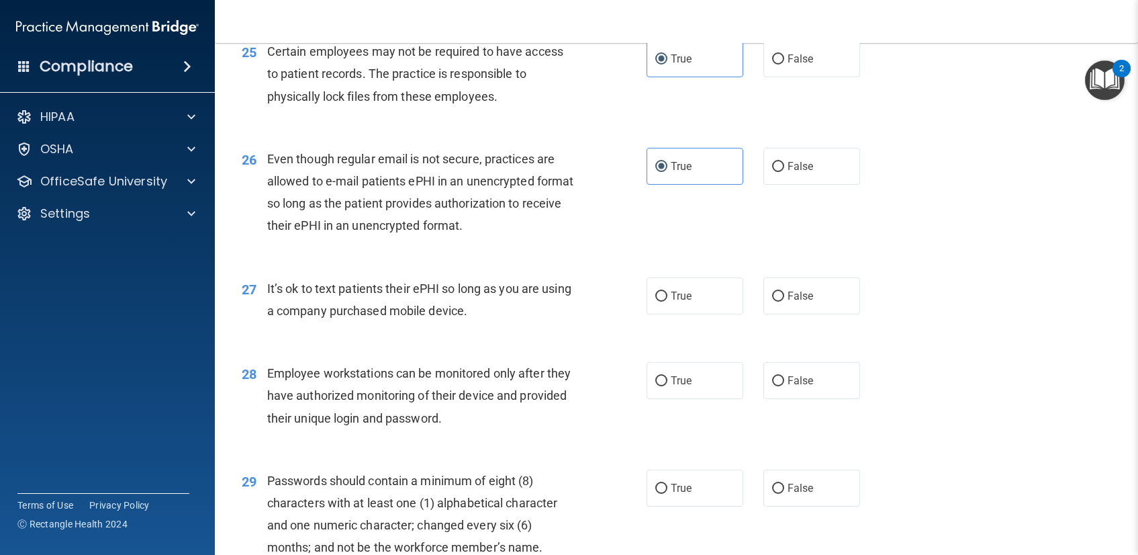
scroll to position [2852, 0]
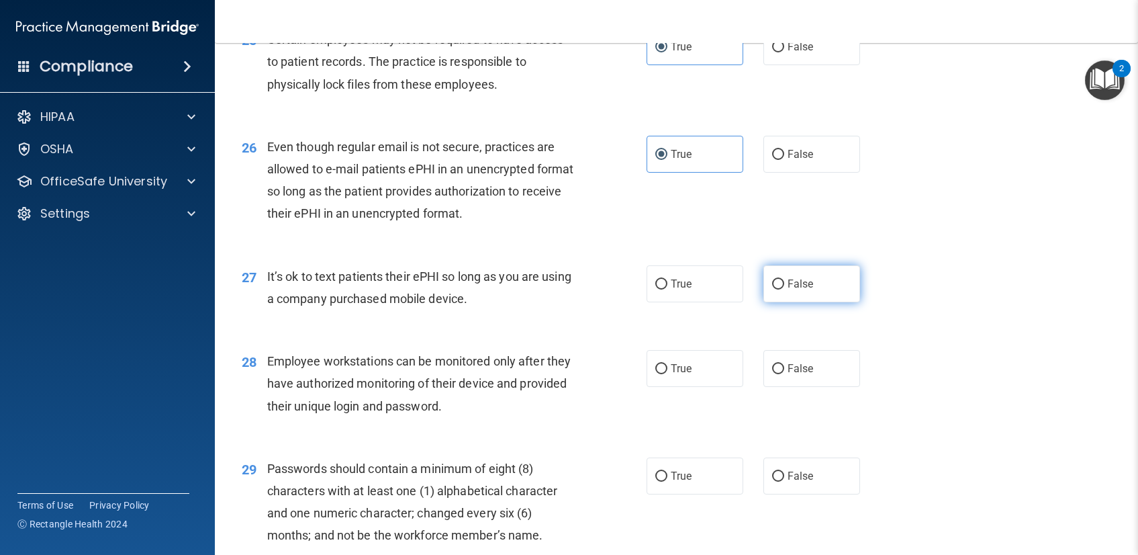
click at [821, 290] on label "False" at bounding box center [812, 283] width 97 height 37
click at [784, 289] on input "False" at bounding box center [778, 284] width 12 height 10
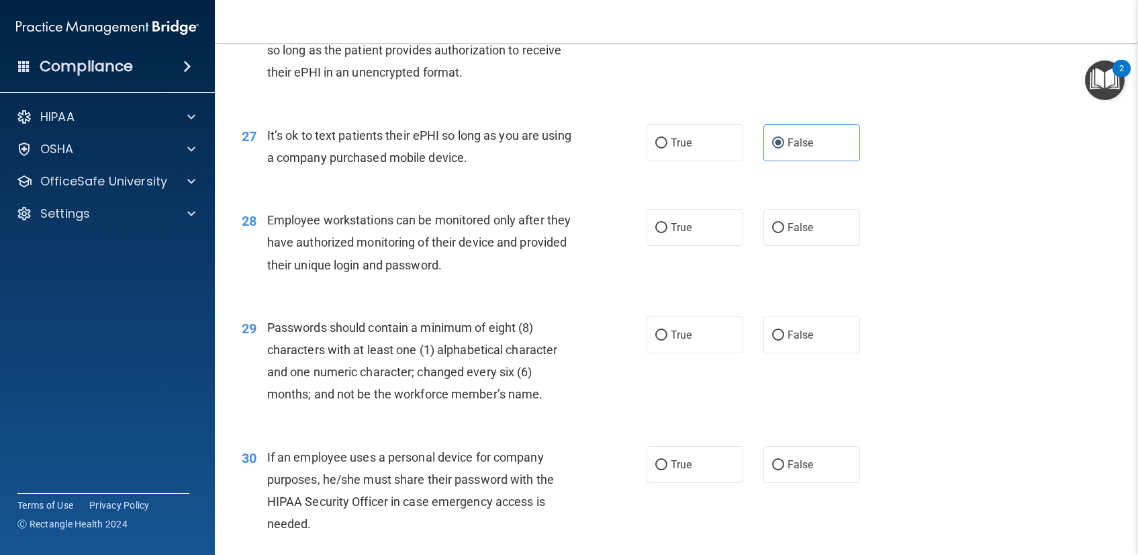
scroll to position [2996, 0]
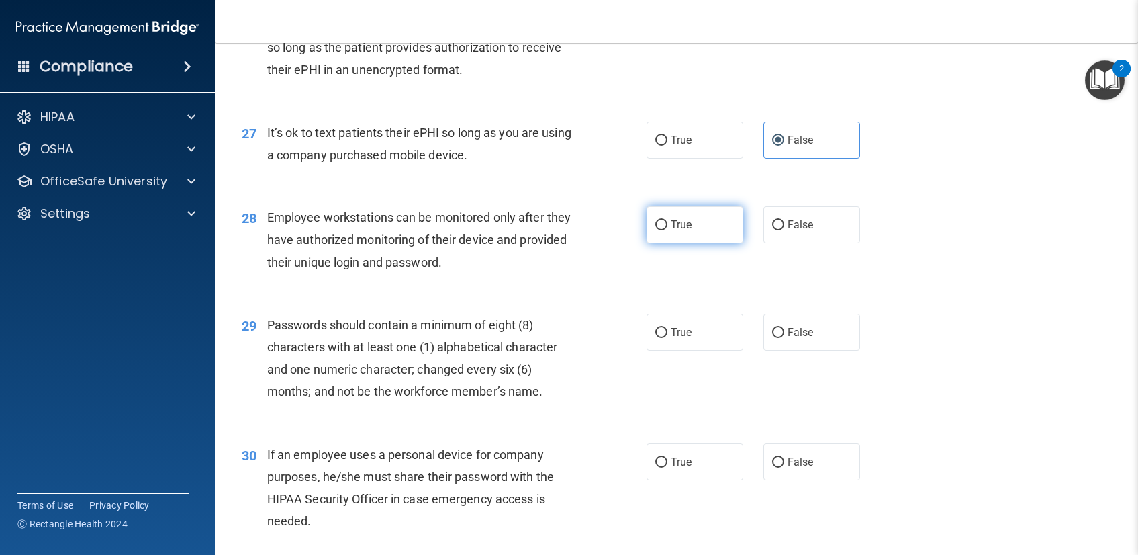
click at [662, 220] on label "True" at bounding box center [695, 224] width 97 height 37
click at [662, 220] on input "True" at bounding box center [661, 225] width 12 height 10
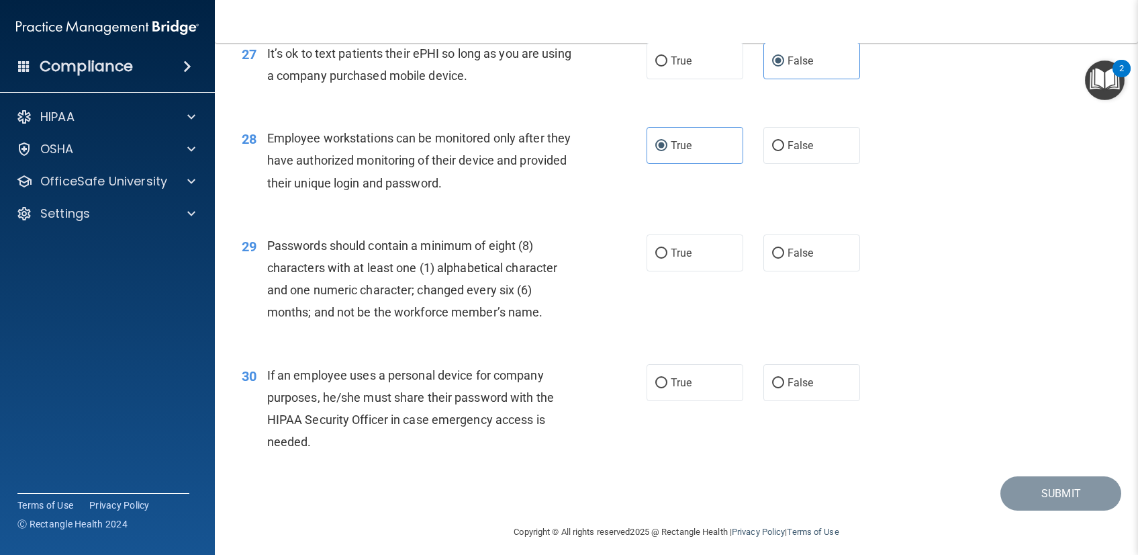
scroll to position [3084, 0]
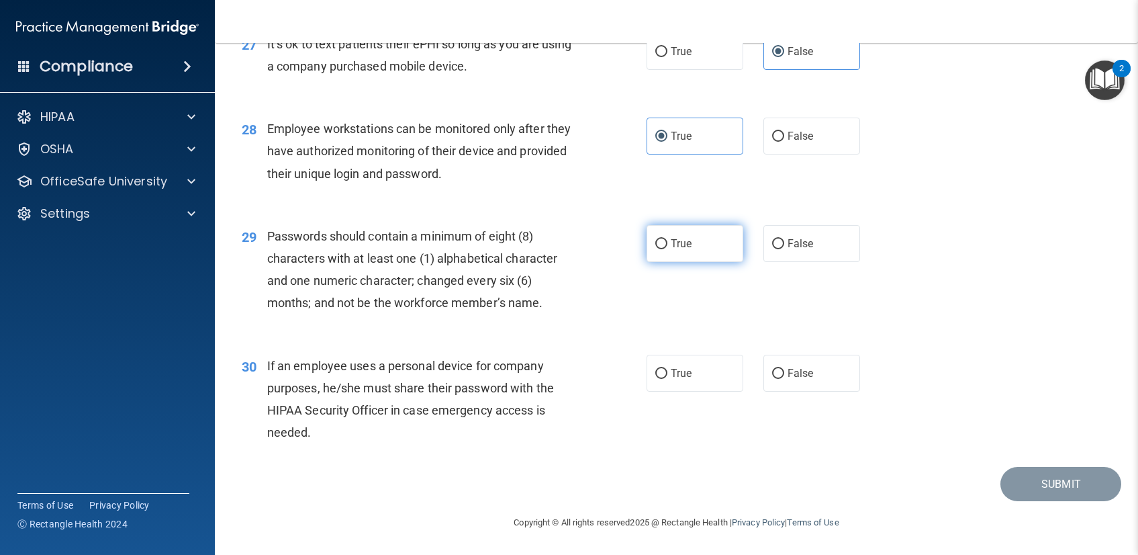
click at [691, 241] on label "True" at bounding box center [695, 243] width 97 height 37
click at [667, 241] on input "True" at bounding box center [661, 244] width 12 height 10
click at [849, 382] on label "False" at bounding box center [812, 373] width 97 height 37
click at [784, 379] on input "False" at bounding box center [778, 374] width 12 height 10
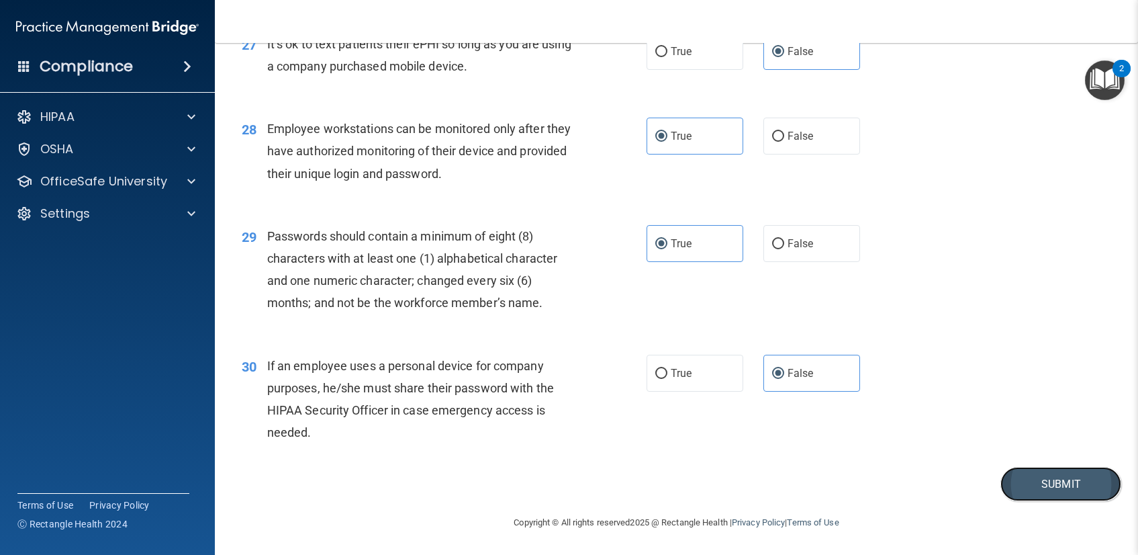
click at [1021, 488] on button "Submit" at bounding box center [1061, 484] width 121 height 34
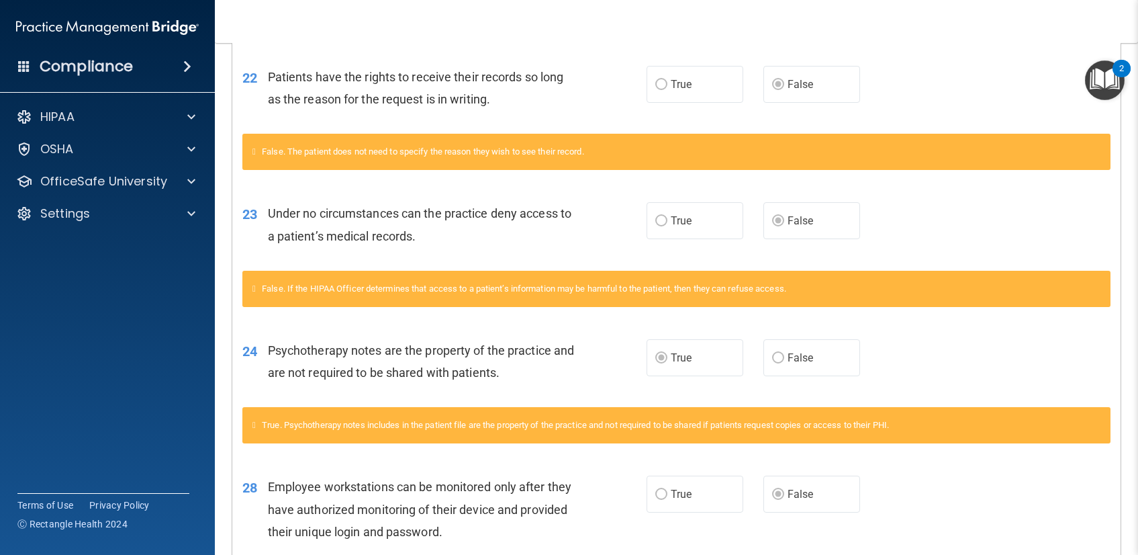
scroll to position [1581, 0]
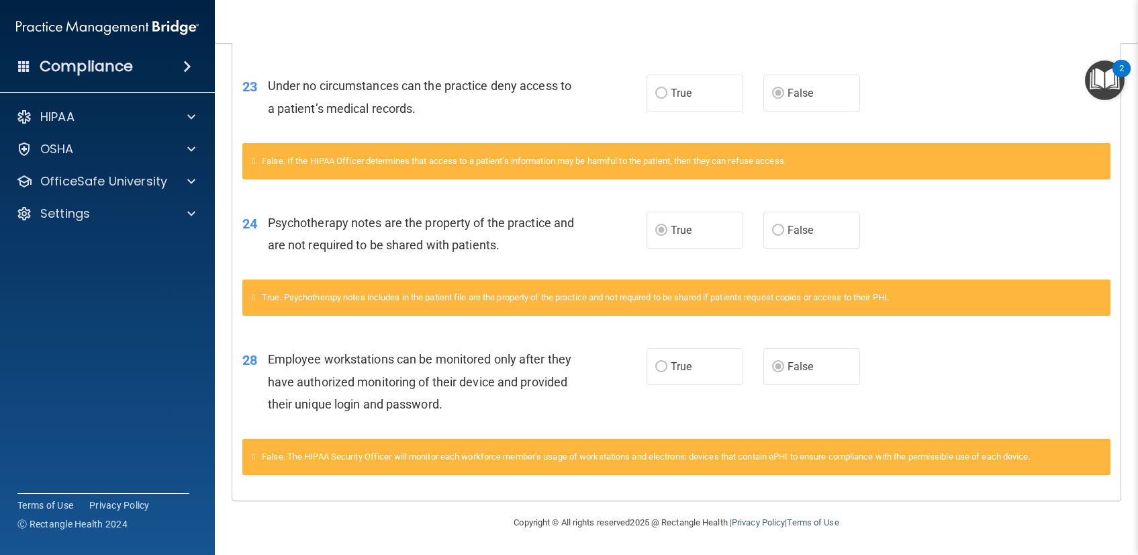
click at [647, 365] on label "True" at bounding box center [695, 366] width 97 height 37
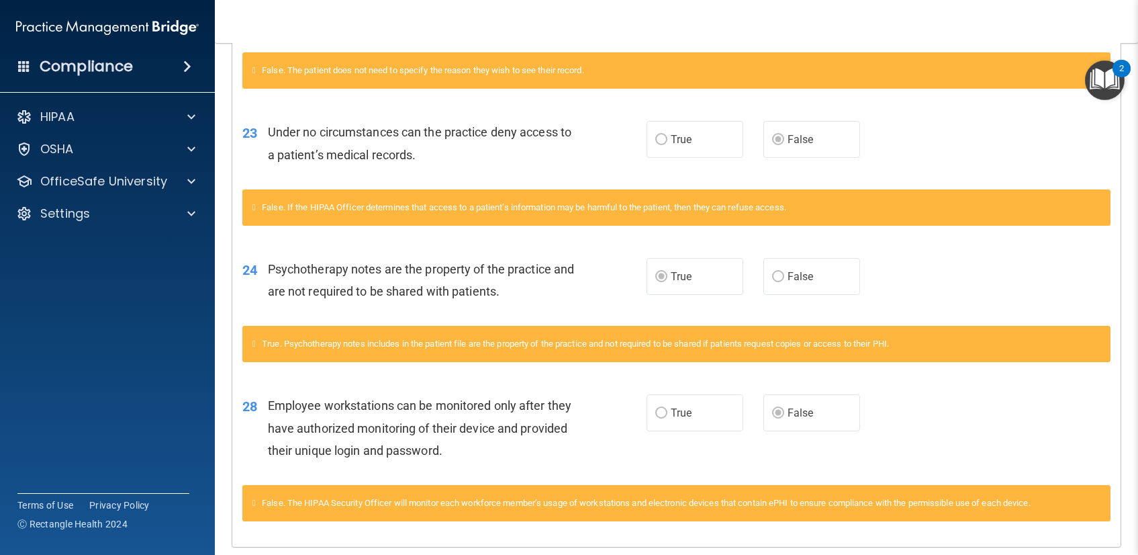
scroll to position [1452, 0]
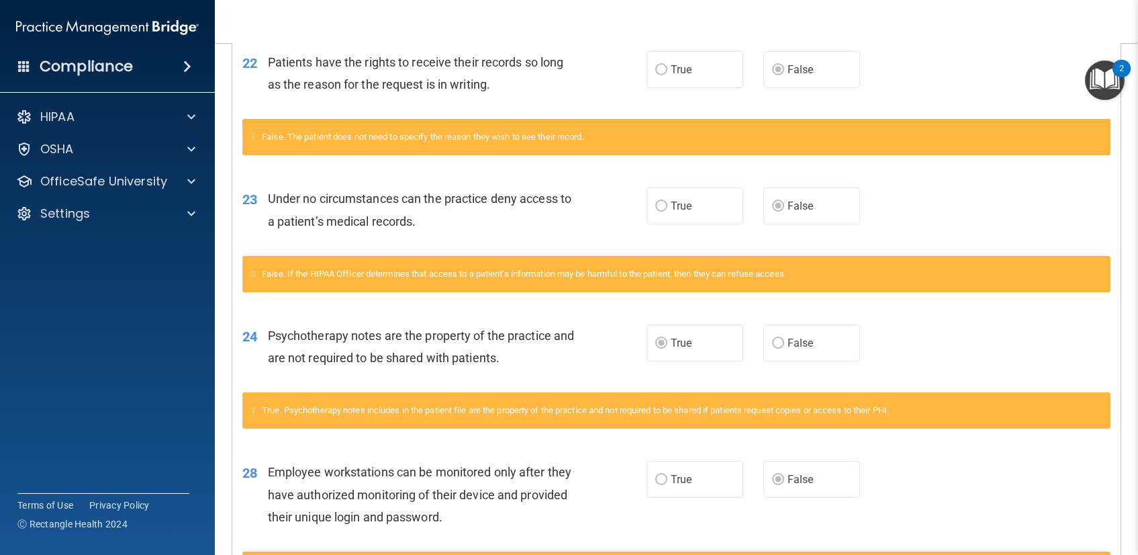
click at [710, 545] on div "28 Employee workstations can be monitored only after they have authorized monit…" at bounding box center [676, 497] width 888 height 107
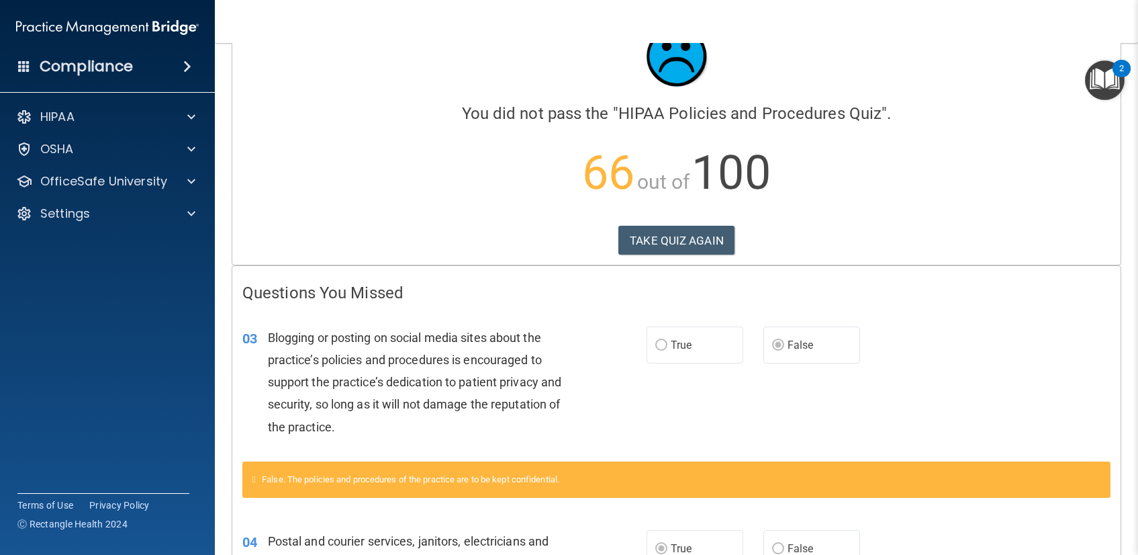
scroll to position [0, 0]
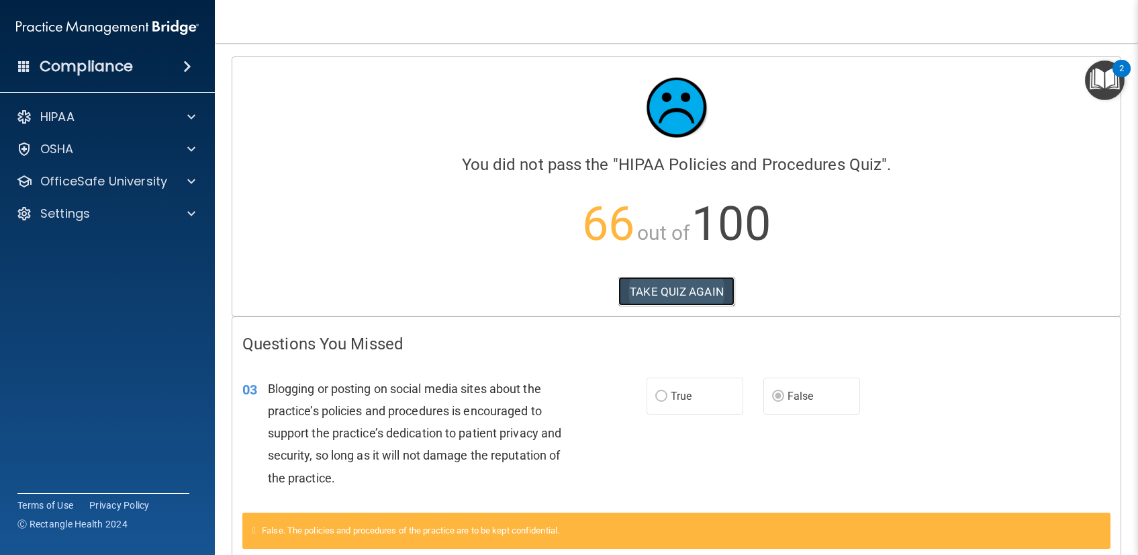
click at [692, 295] on button "TAKE QUIZ AGAIN" at bounding box center [676, 292] width 116 height 30
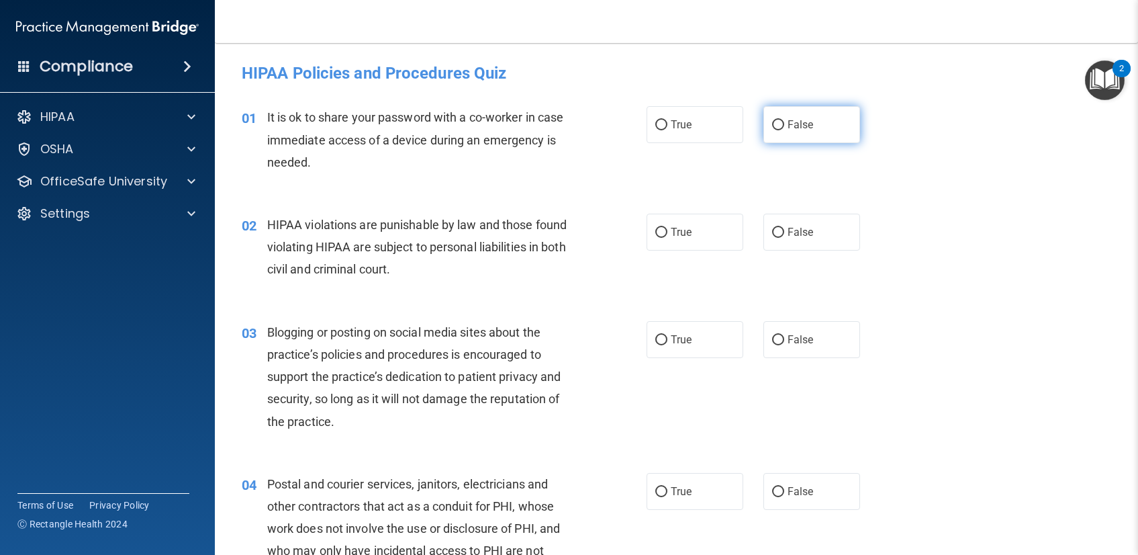
click at [772, 125] on input "False" at bounding box center [778, 125] width 12 height 10
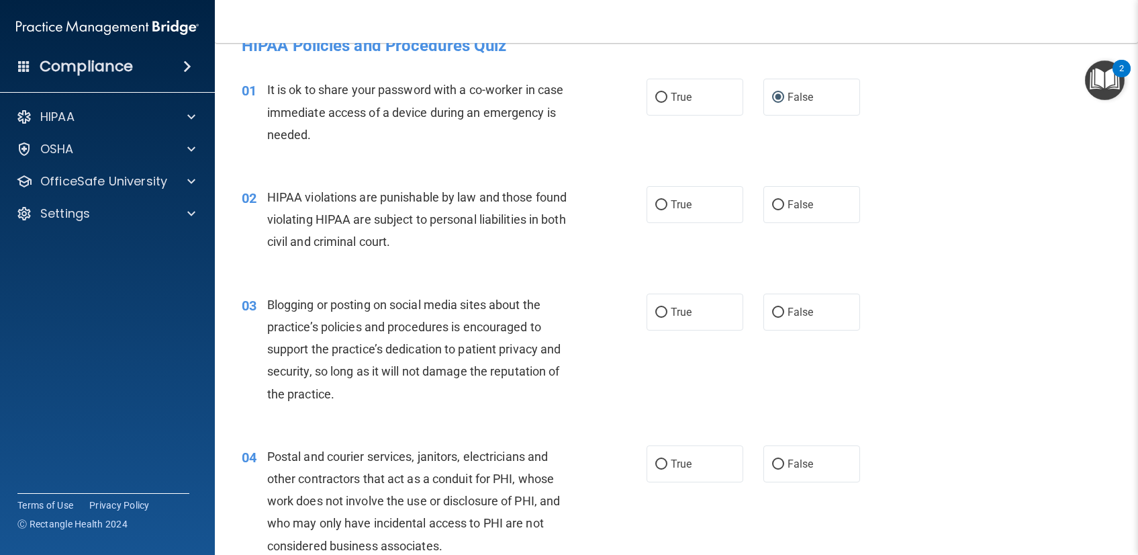
scroll to position [49, 0]
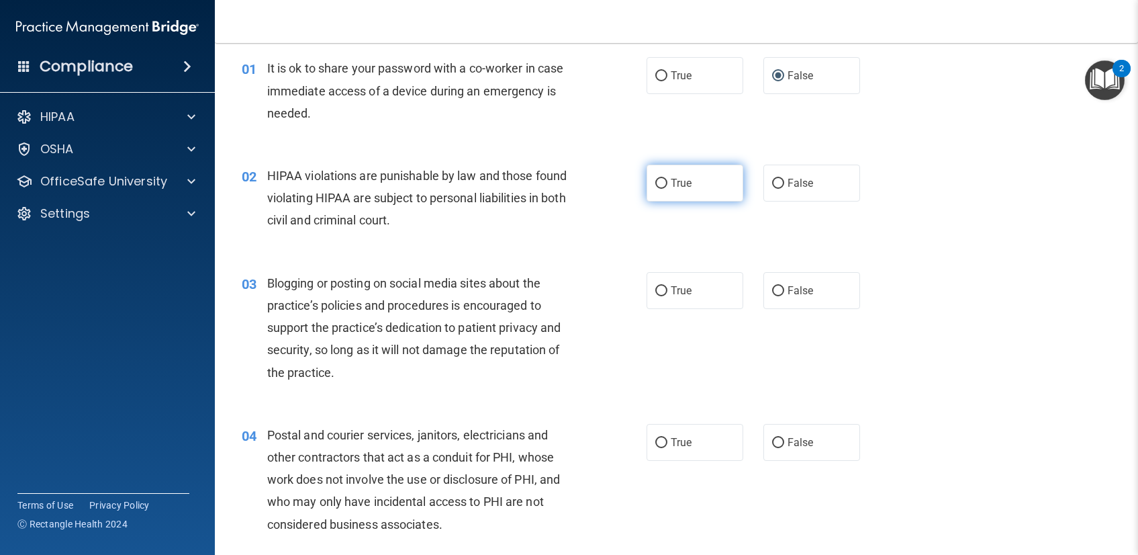
click at [678, 175] on label "True" at bounding box center [695, 183] width 97 height 37
click at [667, 179] on input "True" at bounding box center [661, 184] width 12 height 10
click at [772, 290] on input "False" at bounding box center [778, 291] width 12 height 10
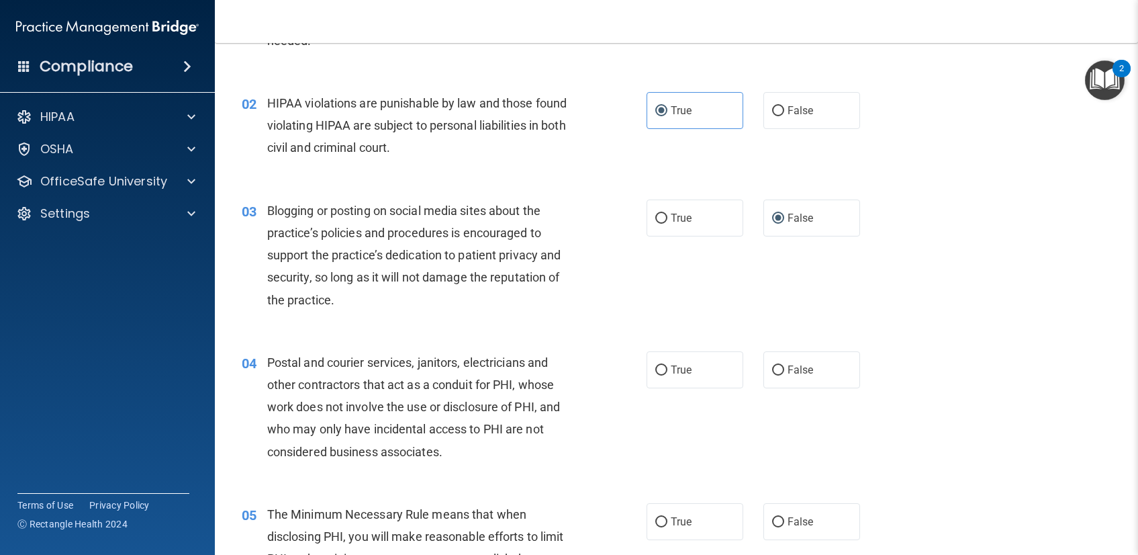
scroll to position [124, 0]
click at [655, 366] on input "True" at bounding box center [661, 368] width 12 height 10
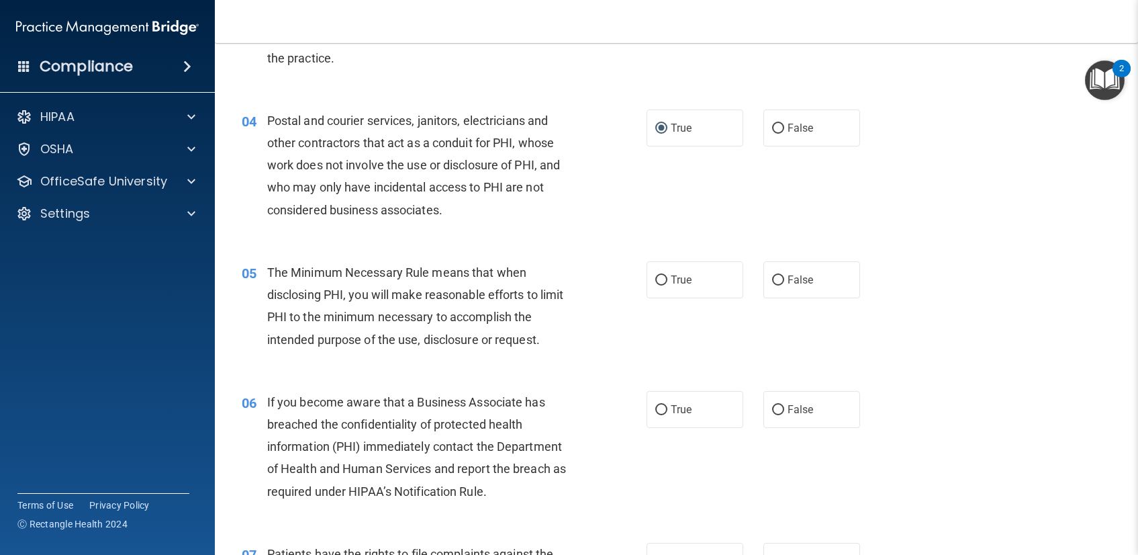
scroll to position [406, 0]
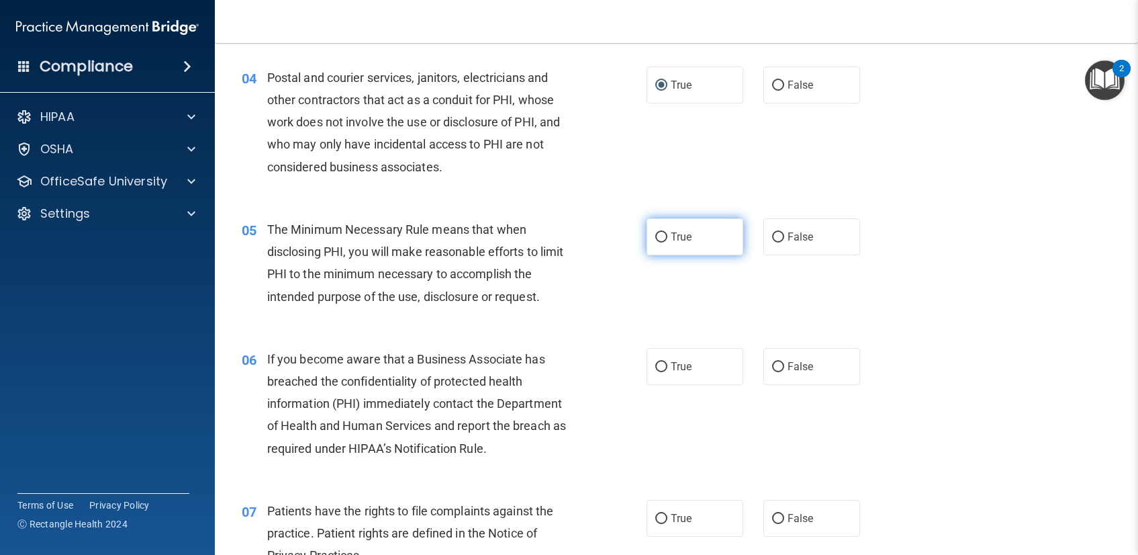
click at [674, 238] on span "True" at bounding box center [681, 236] width 21 height 13
click at [667, 238] on input "True" at bounding box center [661, 237] width 12 height 10
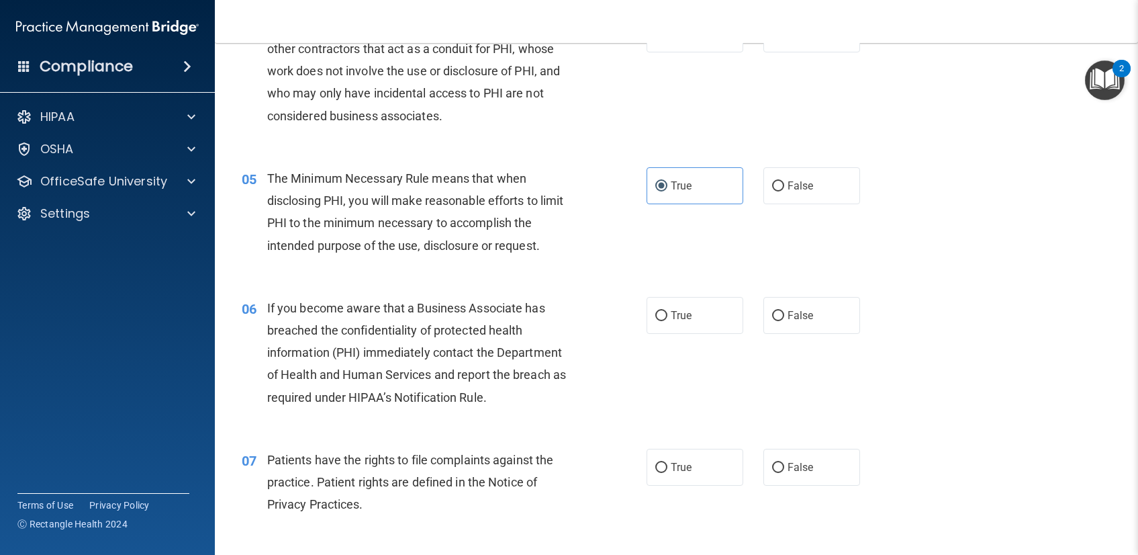
scroll to position [466, 0]
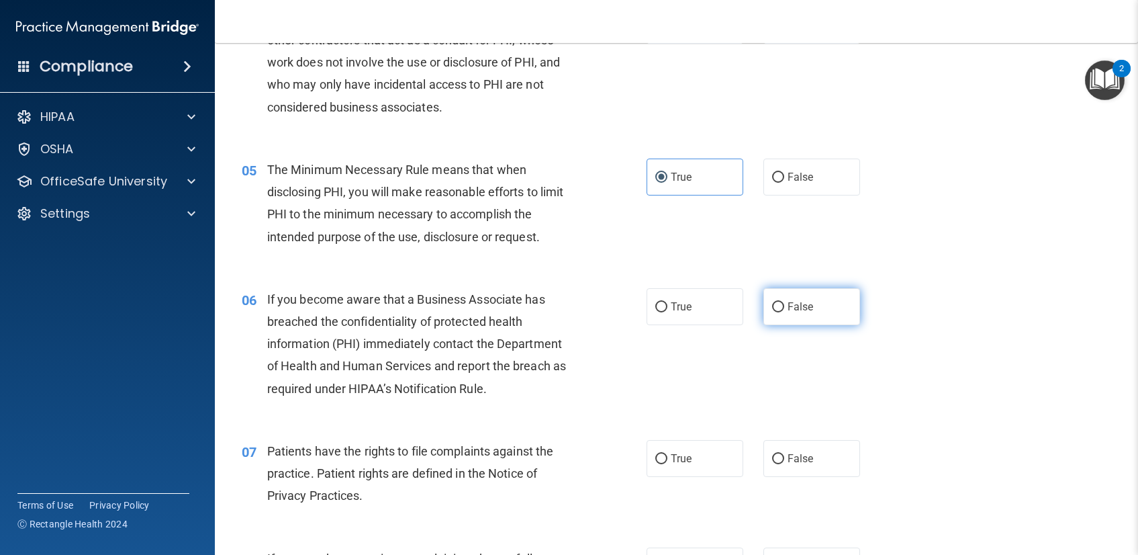
click at [773, 306] on input "False" at bounding box center [778, 307] width 12 height 10
click at [647, 363] on div "06 If you become aware that a Business Associate has breached the confidentiali…" at bounding box center [444, 347] width 445 height 118
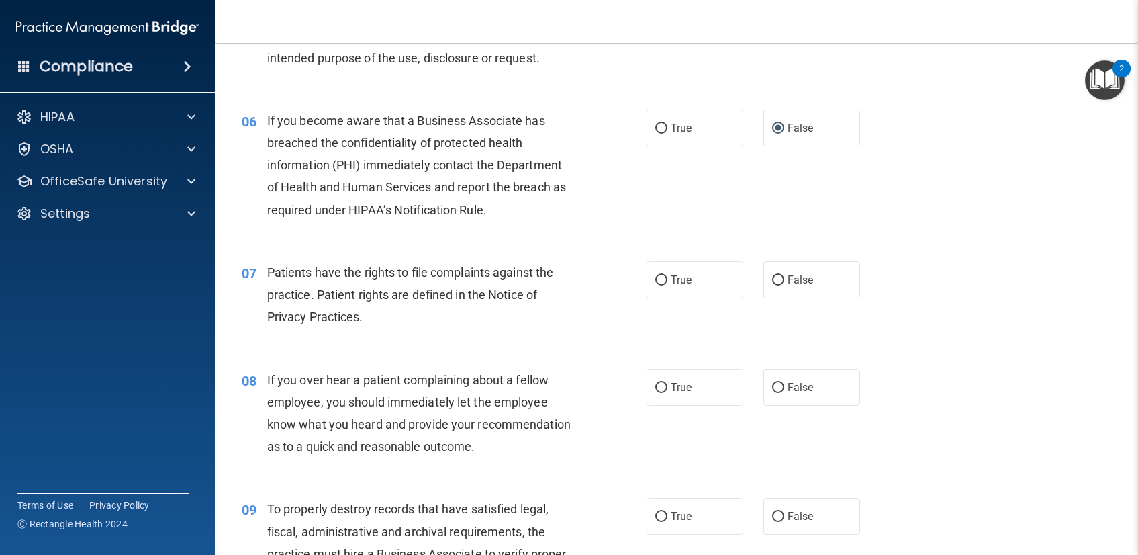
scroll to position [647, 0]
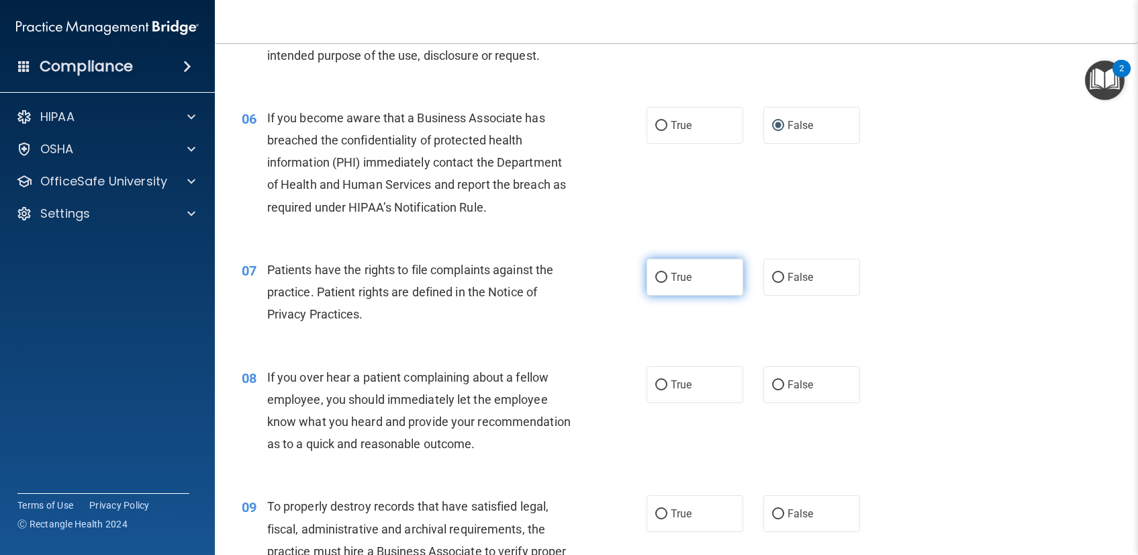
click at [659, 281] on input "True" at bounding box center [661, 278] width 12 height 10
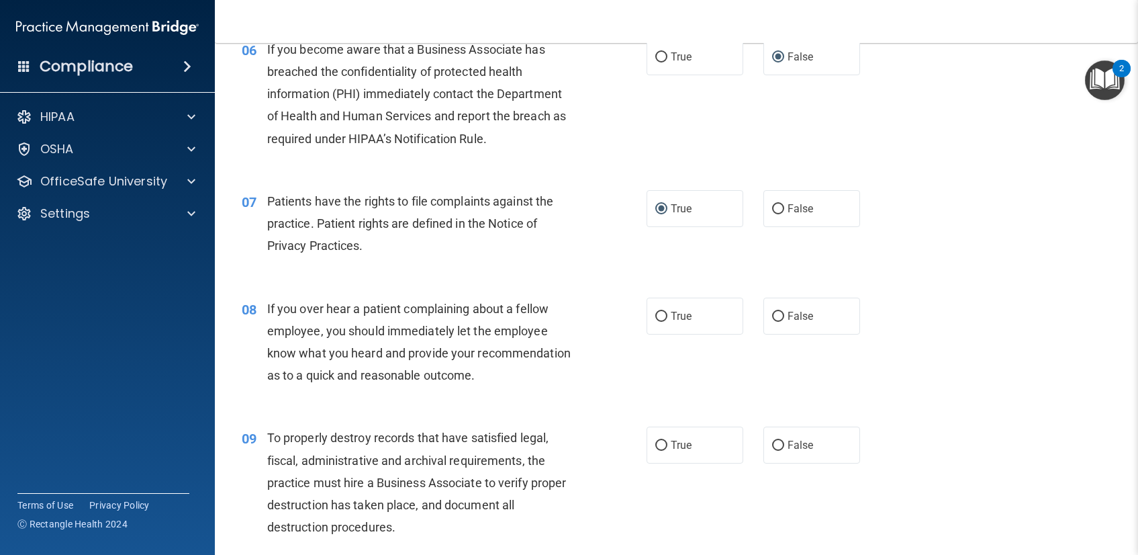
scroll to position [719, 0]
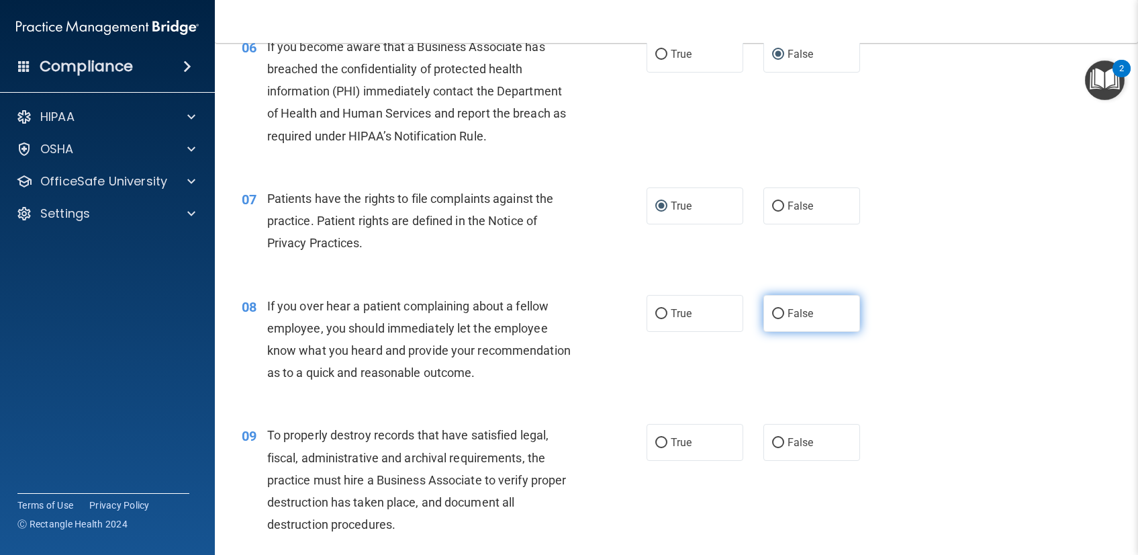
click at [776, 311] on input "False" at bounding box center [778, 314] width 12 height 10
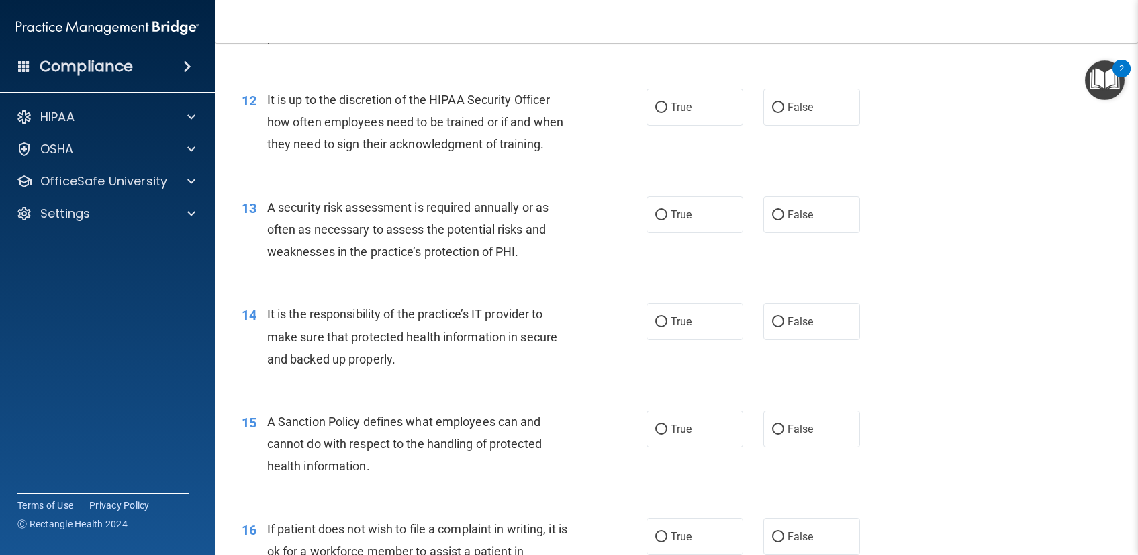
scroll to position [1493, 0]
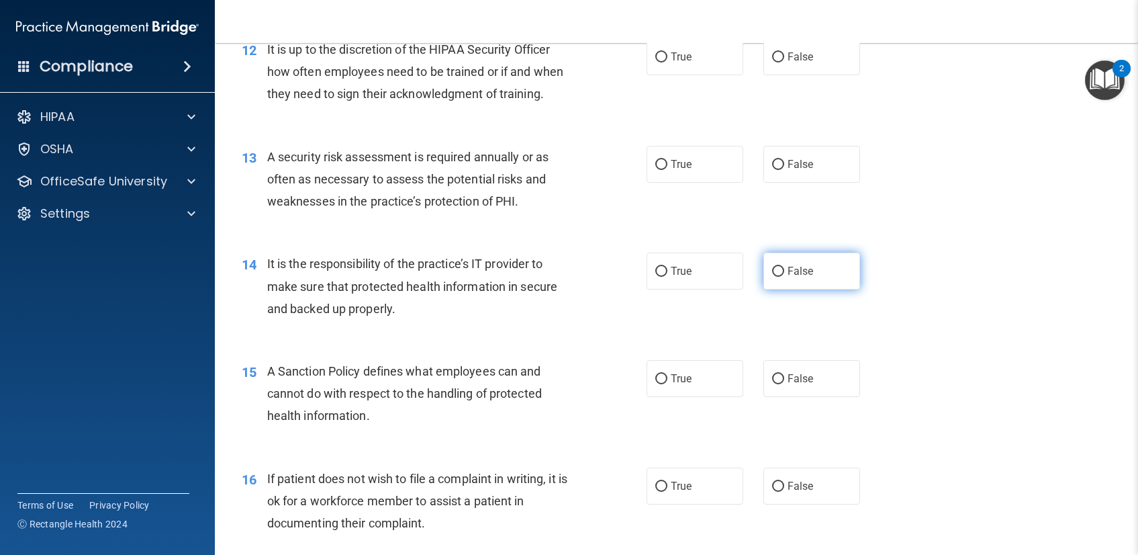
click at [788, 275] on span "False" at bounding box center [801, 271] width 26 height 13
click at [784, 275] on input "False" at bounding box center [778, 272] width 12 height 10
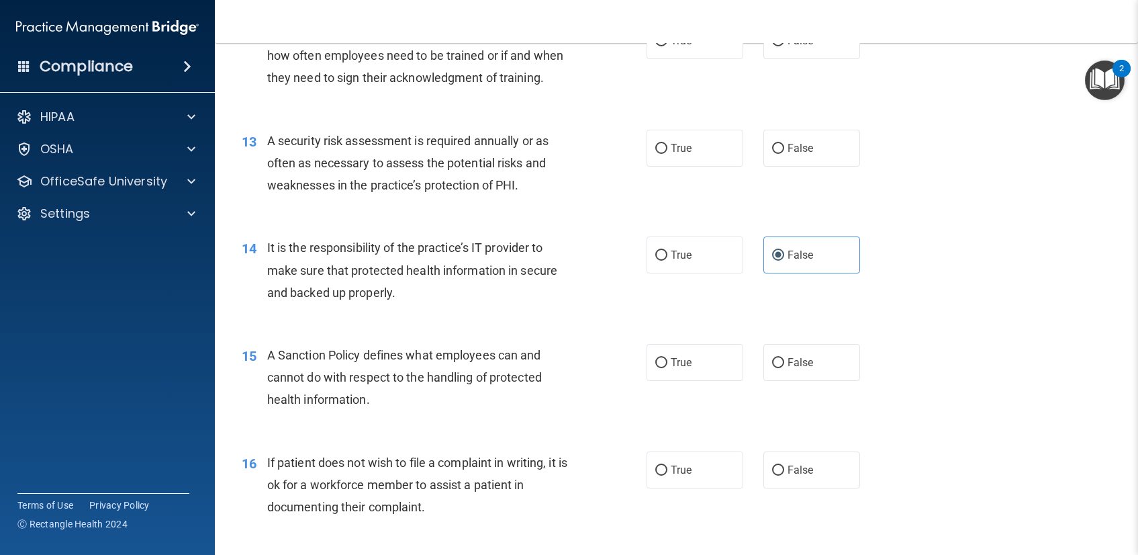
scroll to position [1510, 0]
click at [774, 361] on input "False" at bounding box center [778, 362] width 12 height 10
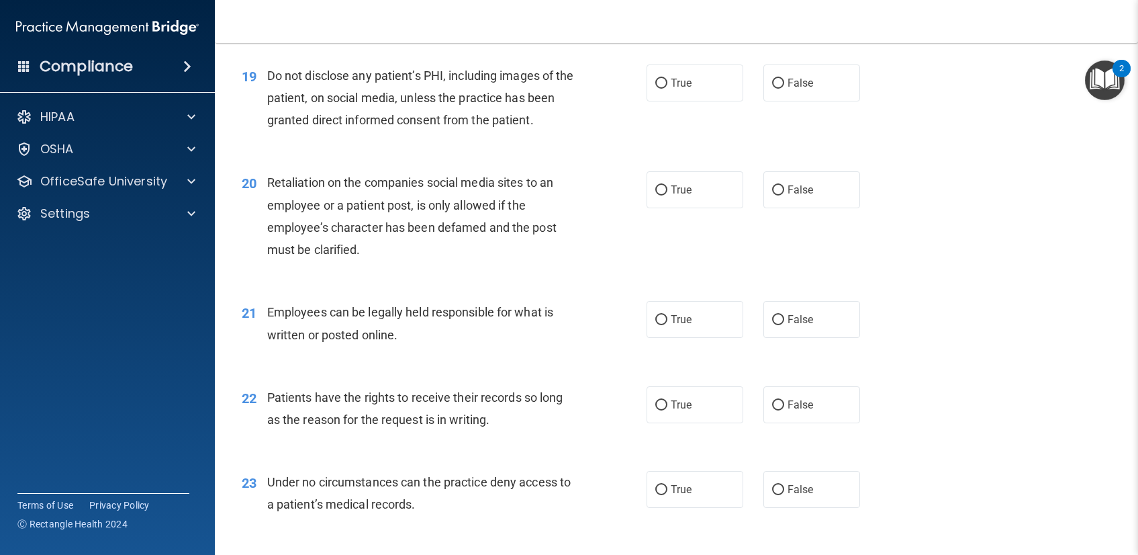
scroll to position [2397, 0]
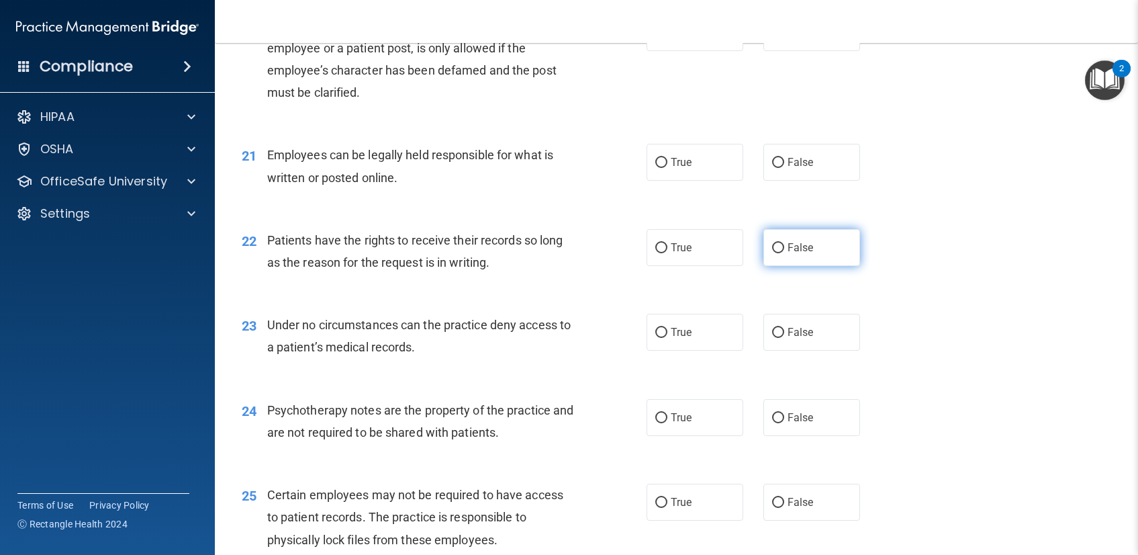
click at [794, 255] on label "False" at bounding box center [812, 247] width 97 height 37
click at [784, 253] on input "False" at bounding box center [778, 248] width 12 height 10
click at [776, 340] on label "False" at bounding box center [812, 332] width 97 height 37
click at [776, 338] on input "False" at bounding box center [778, 333] width 12 height 10
click at [647, 416] on label "True" at bounding box center [695, 417] width 97 height 37
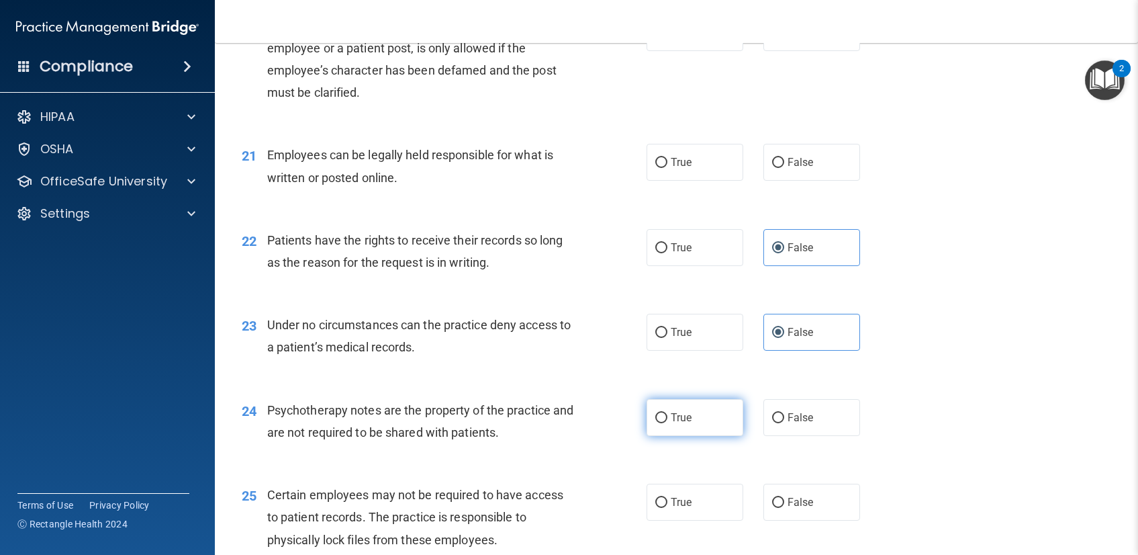
click at [655, 416] on input "True" at bounding box center [661, 418] width 12 height 10
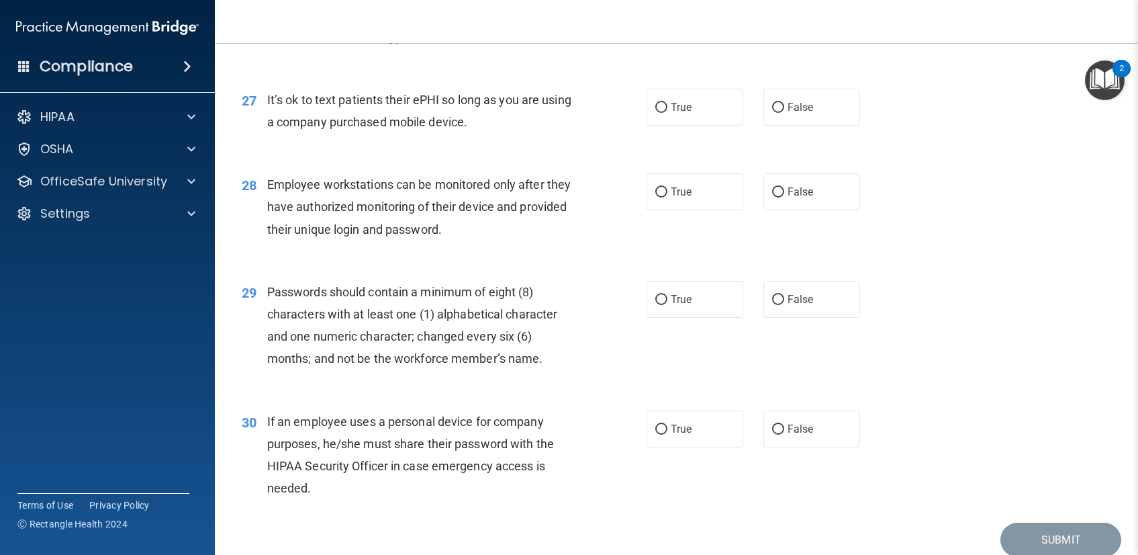
scroll to position [3034, 0]
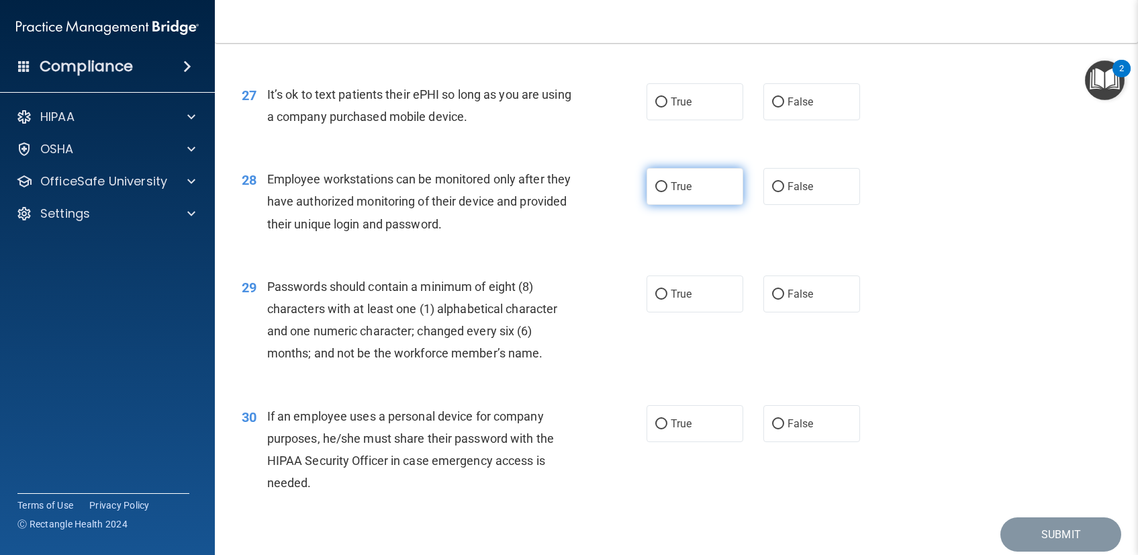
click at [662, 189] on label "True" at bounding box center [695, 186] width 97 height 37
click at [662, 189] on input "True" at bounding box center [661, 187] width 12 height 10
click at [655, 293] on input "True" at bounding box center [661, 294] width 12 height 10
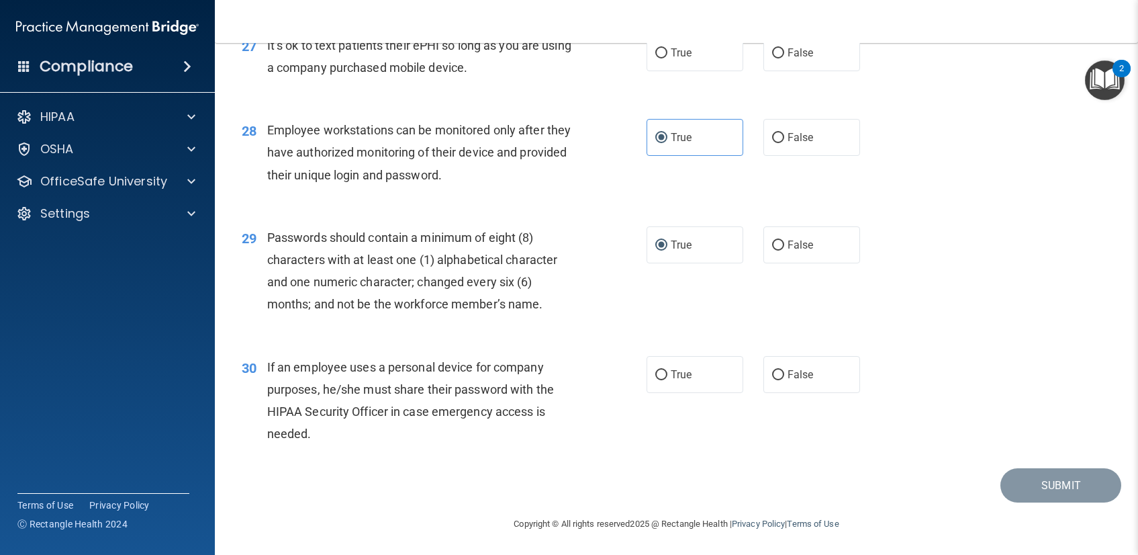
scroll to position [3084, 0]
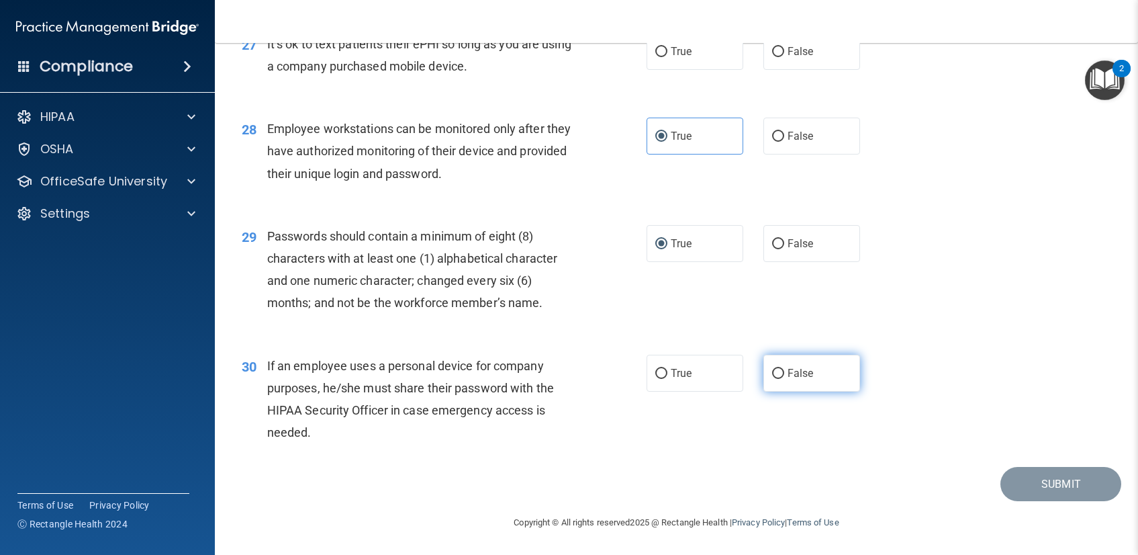
click at [764, 380] on label "False" at bounding box center [812, 373] width 97 height 37
click at [772, 379] on input "False" at bounding box center [778, 374] width 12 height 10
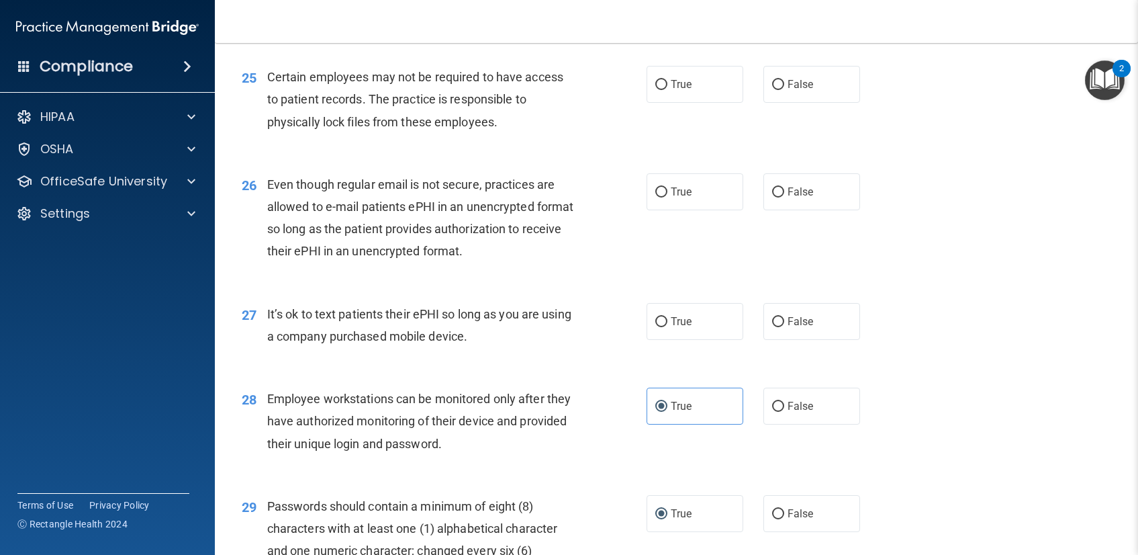
scroll to position [2803, 0]
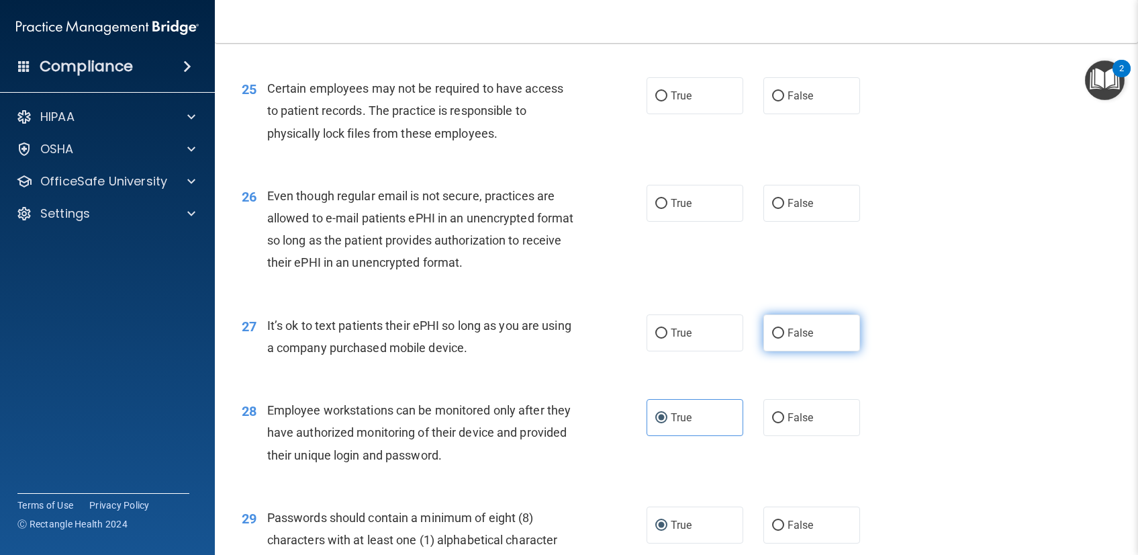
click at [778, 336] on label "False" at bounding box center [812, 332] width 97 height 37
click at [778, 336] on input "False" at bounding box center [778, 333] width 12 height 10
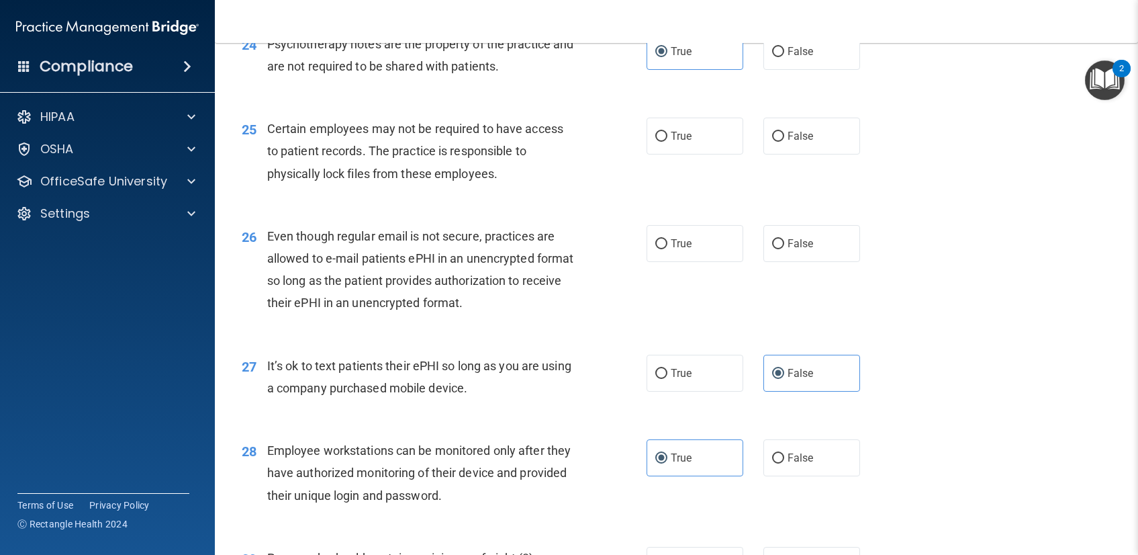
scroll to position [2747, 0]
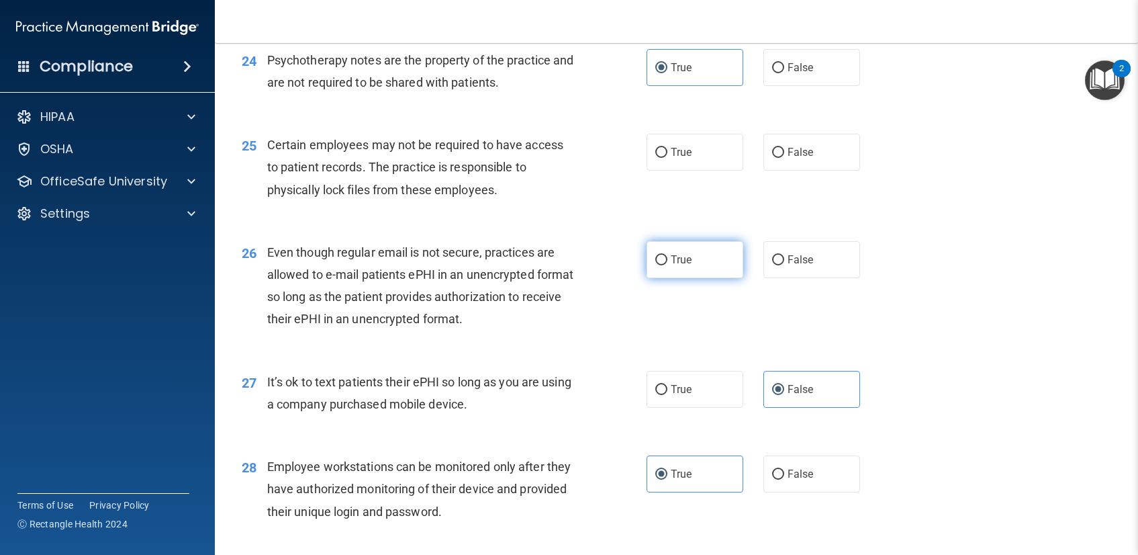
click at [672, 254] on span "True" at bounding box center [681, 259] width 21 height 13
click at [667, 255] on input "True" at bounding box center [661, 260] width 12 height 10
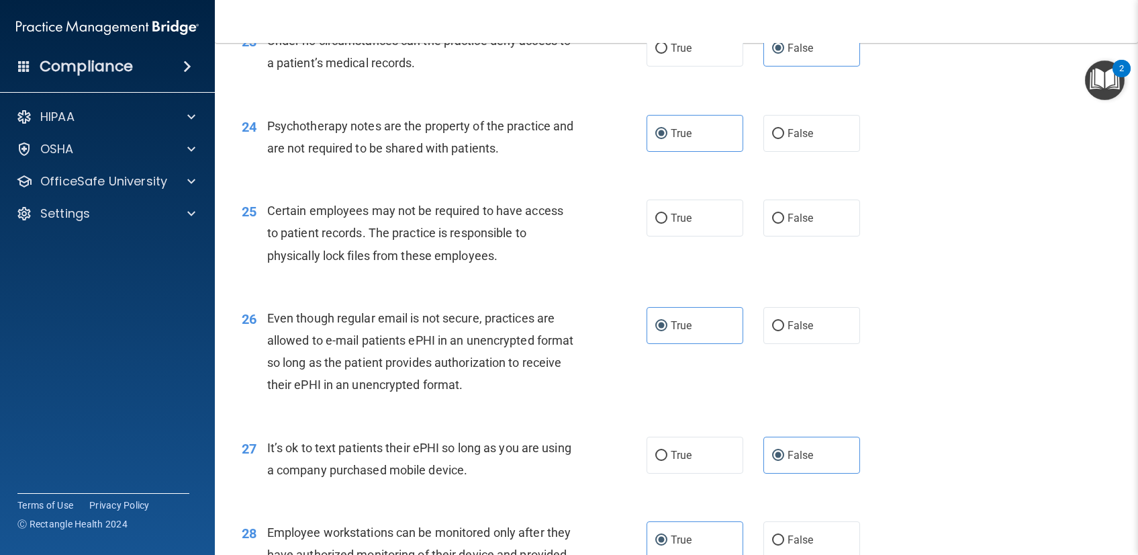
scroll to position [2661, 0]
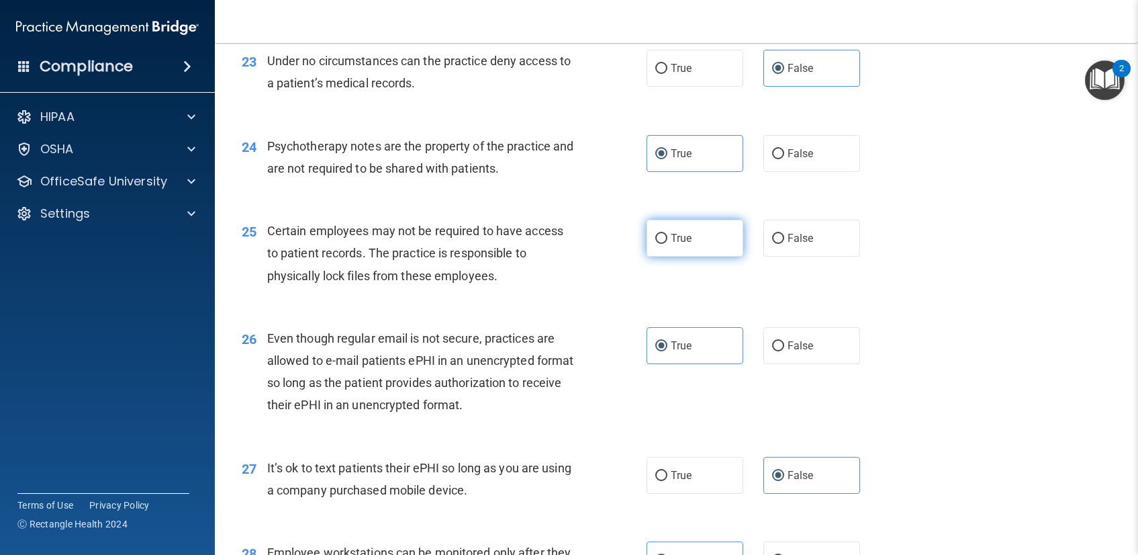
click at [655, 234] on input "True" at bounding box center [661, 239] width 12 height 10
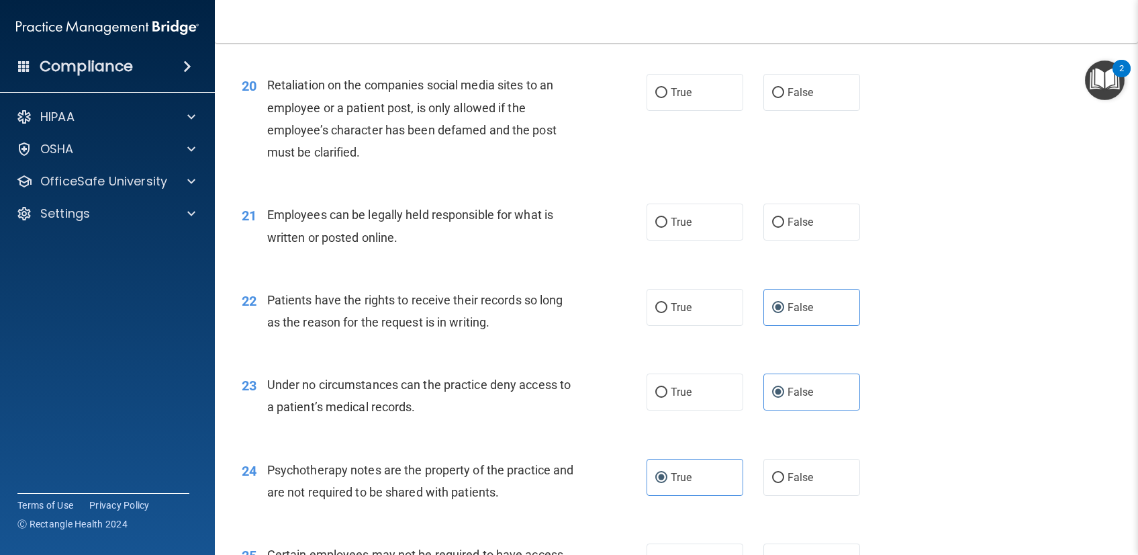
scroll to position [2336, 0]
click at [696, 231] on label "True" at bounding box center [695, 222] width 97 height 37
click at [667, 228] on input "True" at bounding box center [661, 223] width 12 height 10
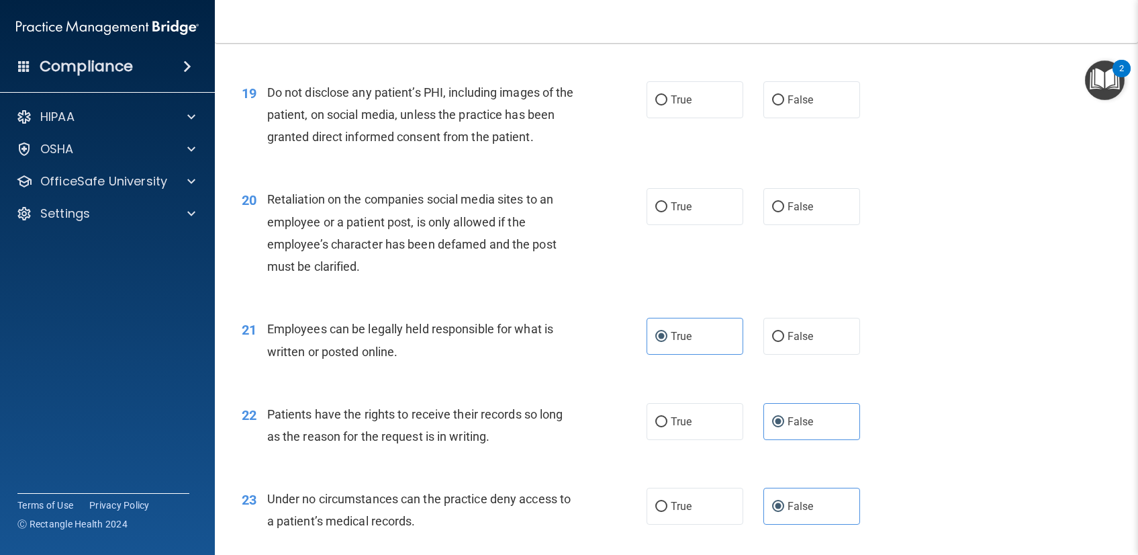
scroll to position [2213, 0]
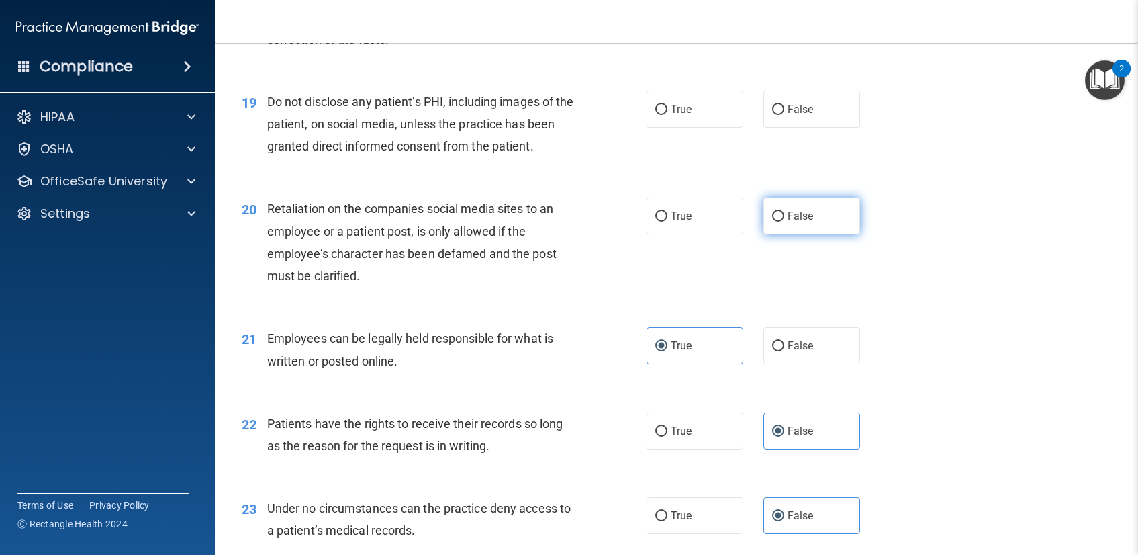
click at [772, 218] on input "False" at bounding box center [778, 217] width 12 height 10
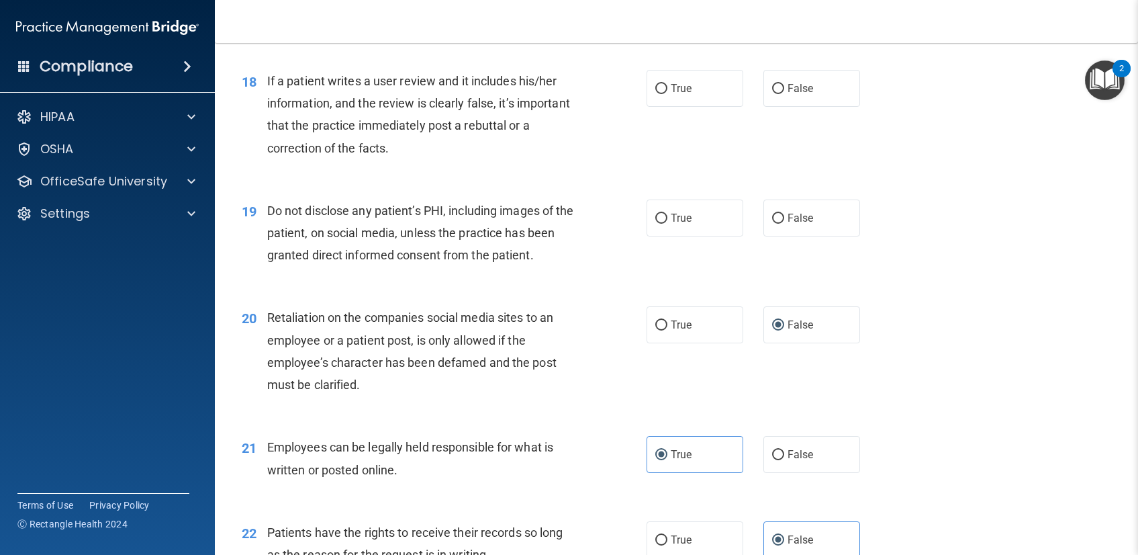
scroll to position [2104, 0]
click at [715, 210] on label "True" at bounding box center [695, 218] width 97 height 37
click at [667, 214] on input "True" at bounding box center [661, 219] width 12 height 10
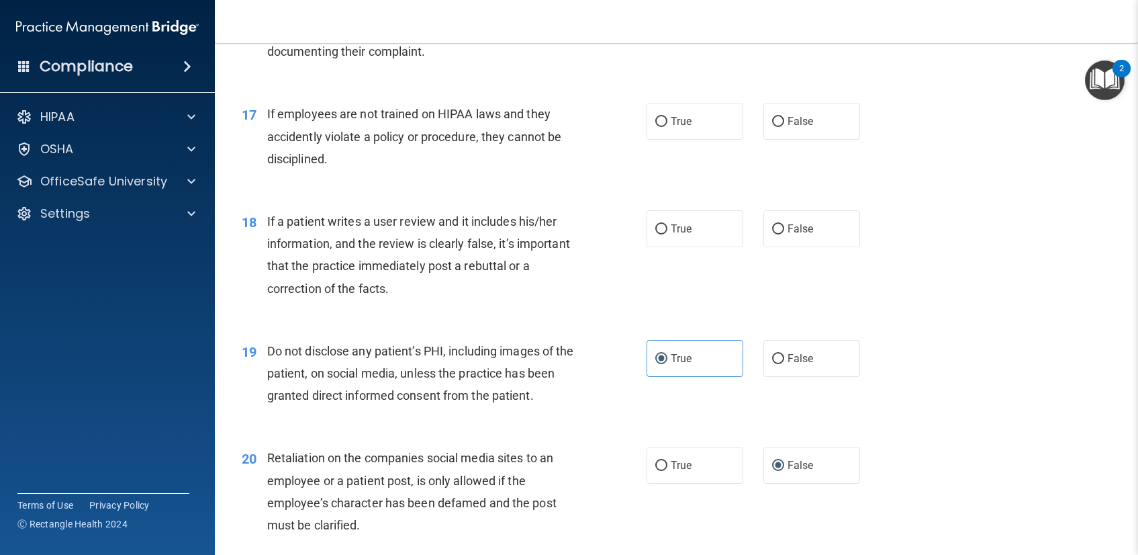
scroll to position [1964, 0]
click at [851, 228] on label "False" at bounding box center [812, 229] width 97 height 37
click at [784, 228] on input "False" at bounding box center [778, 230] width 12 height 10
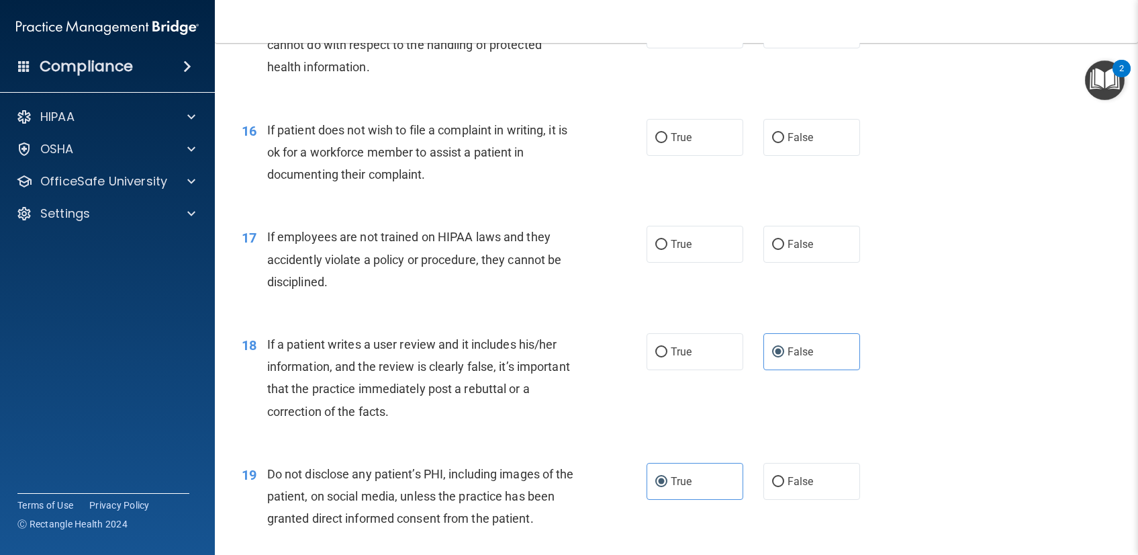
scroll to position [1827, 0]
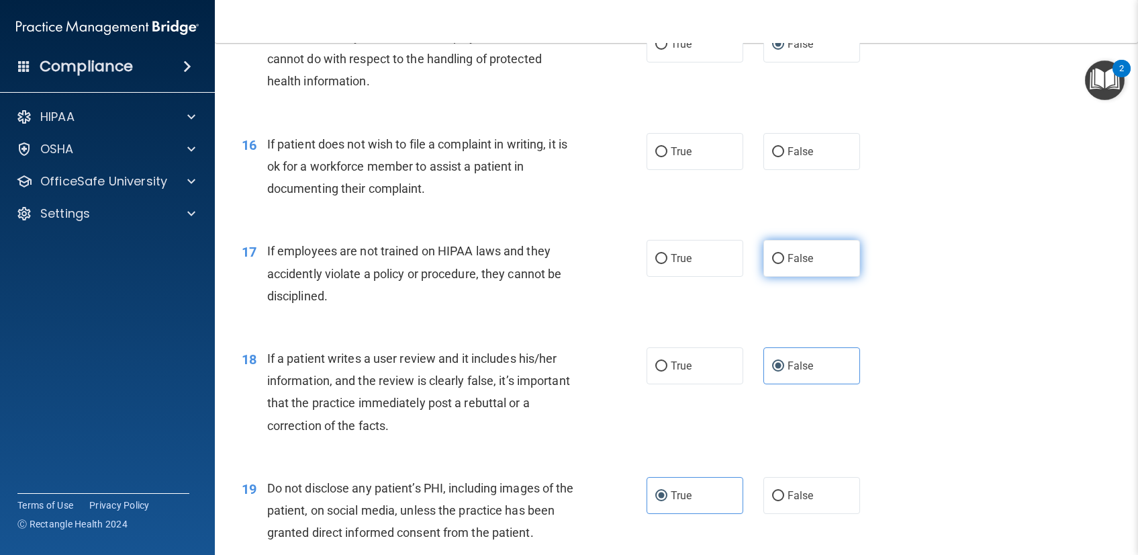
click at [772, 263] on input "False" at bounding box center [778, 259] width 12 height 10
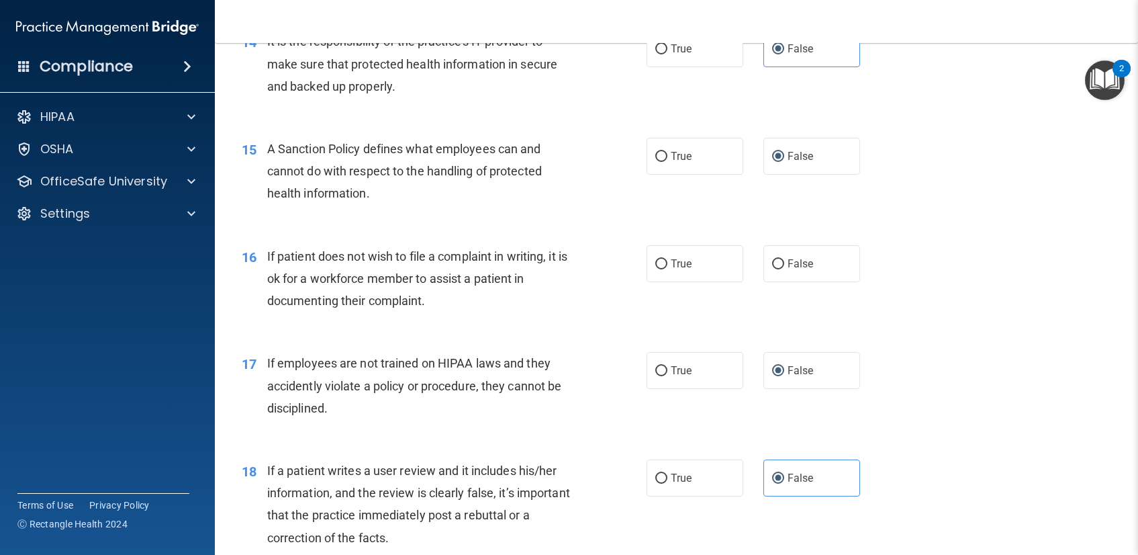
scroll to position [1712, 0]
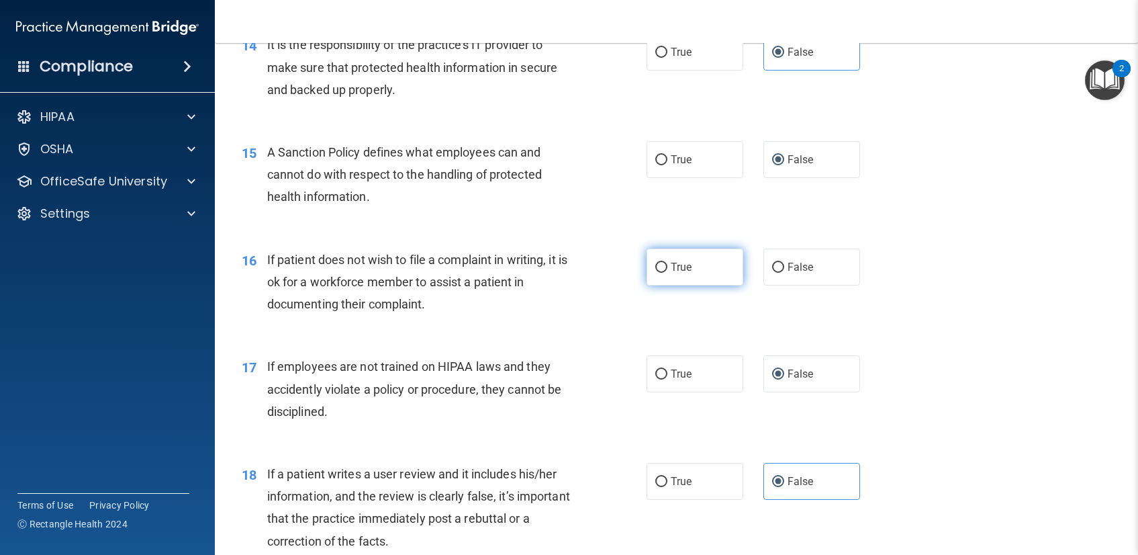
click at [647, 275] on label "True" at bounding box center [695, 266] width 97 height 37
click at [655, 273] on input "True" at bounding box center [661, 268] width 12 height 10
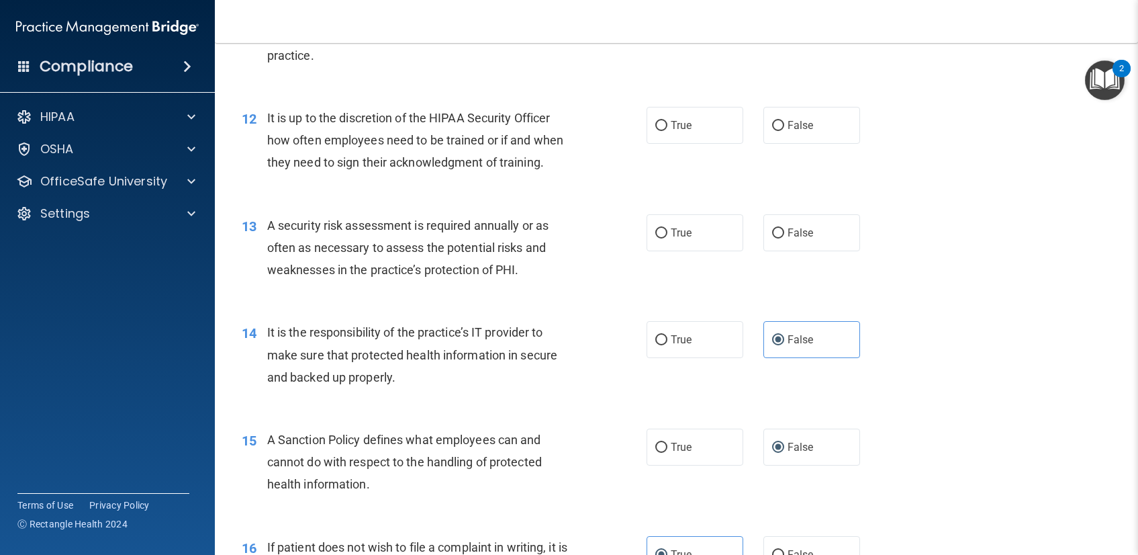
scroll to position [1408, 0]
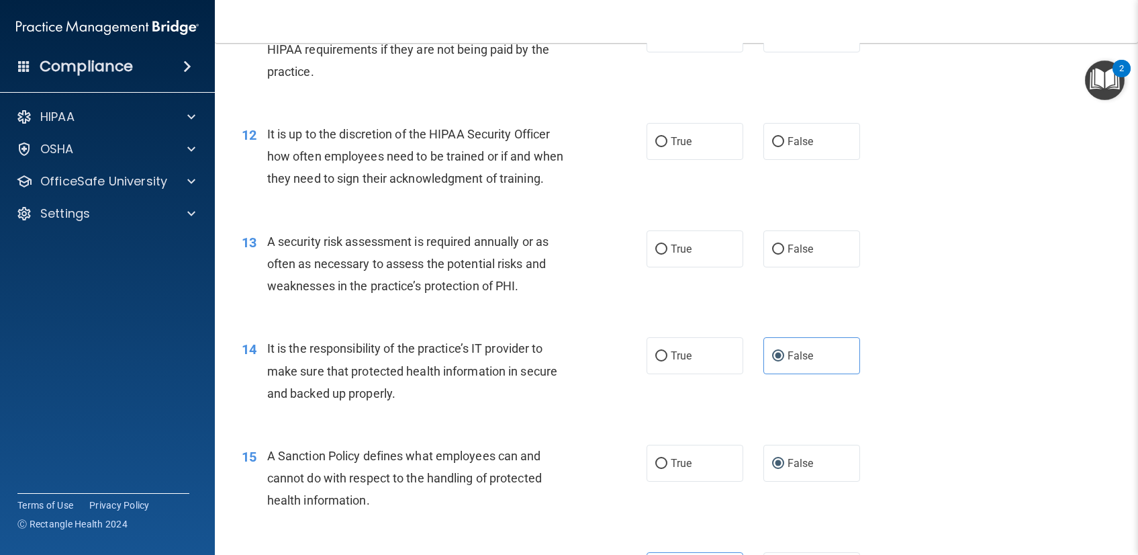
drag, startPoint x: 653, startPoint y: 258, endPoint x: 616, endPoint y: 279, distance: 43.3
click at [653, 257] on label "True" at bounding box center [695, 248] width 97 height 37
click at [655, 255] on input "True" at bounding box center [661, 249] width 12 height 10
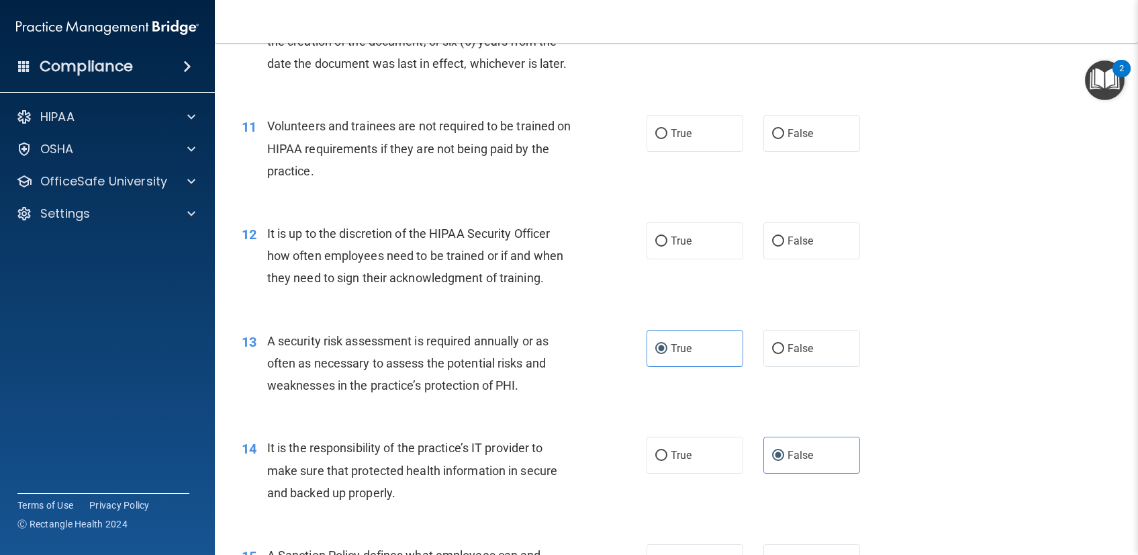
scroll to position [1306, 0]
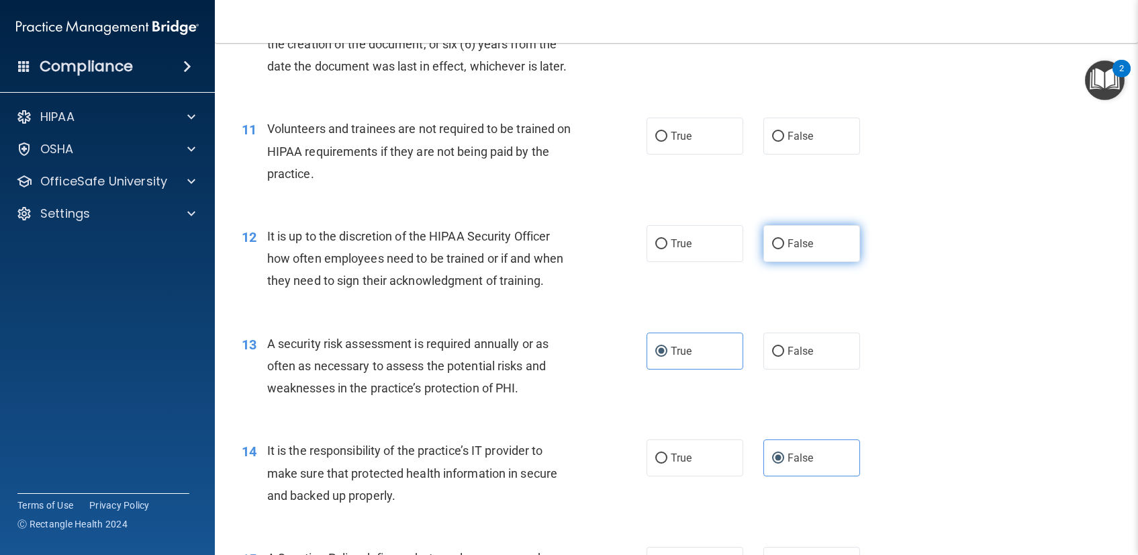
click at [774, 241] on input "False" at bounding box center [778, 244] width 12 height 10
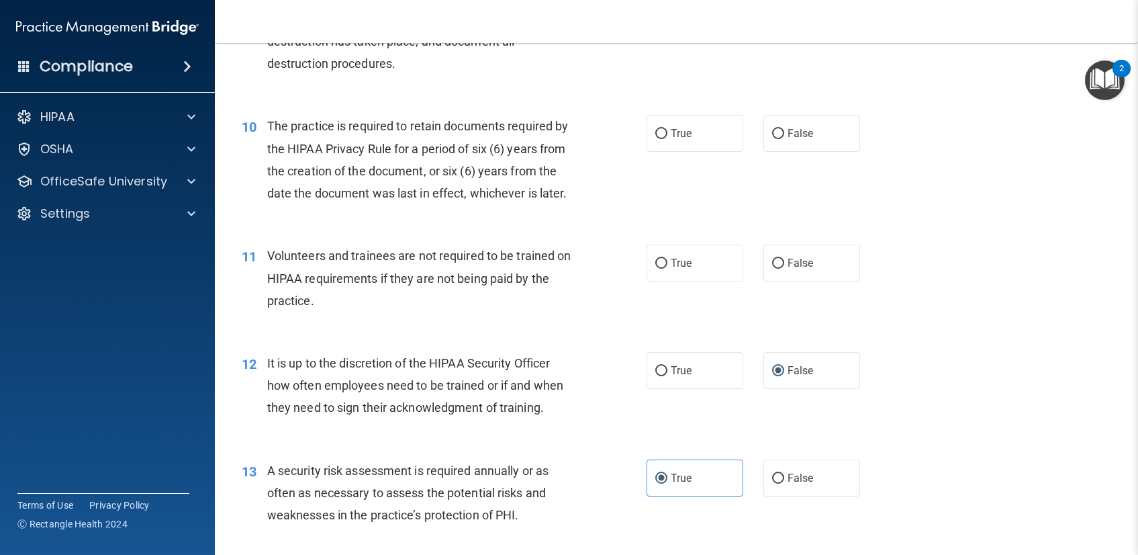
scroll to position [1179, 0]
click at [802, 269] on span "False" at bounding box center [801, 263] width 26 height 13
click at [784, 269] on input "False" at bounding box center [778, 264] width 12 height 10
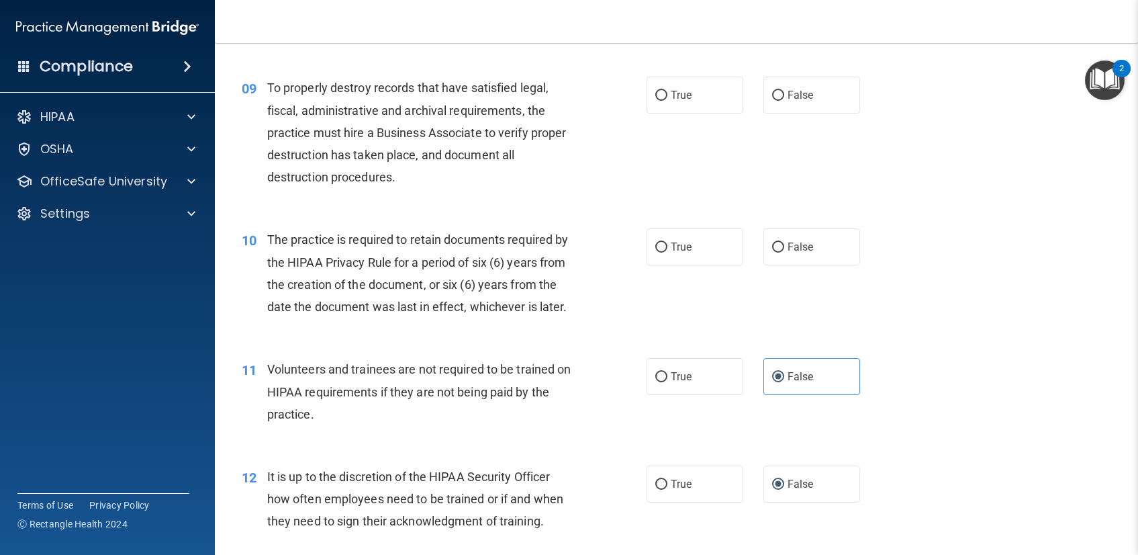
scroll to position [1065, 0]
click at [664, 236] on label "True" at bounding box center [695, 247] width 97 height 37
click at [664, 243] on input "True" at bounding box center [661, 248] width 12 height 10
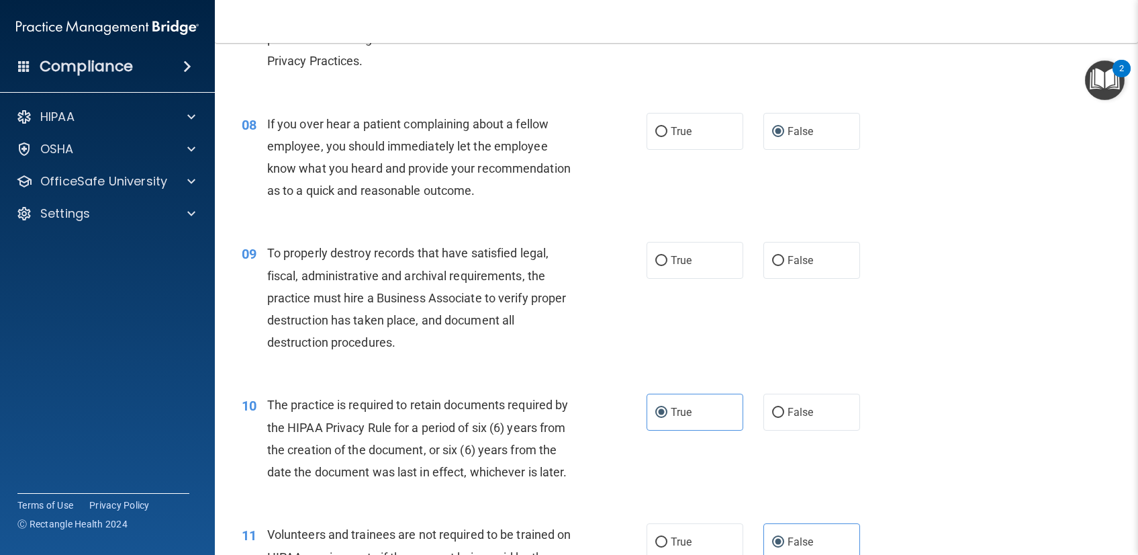
scroll to position [881, 0]
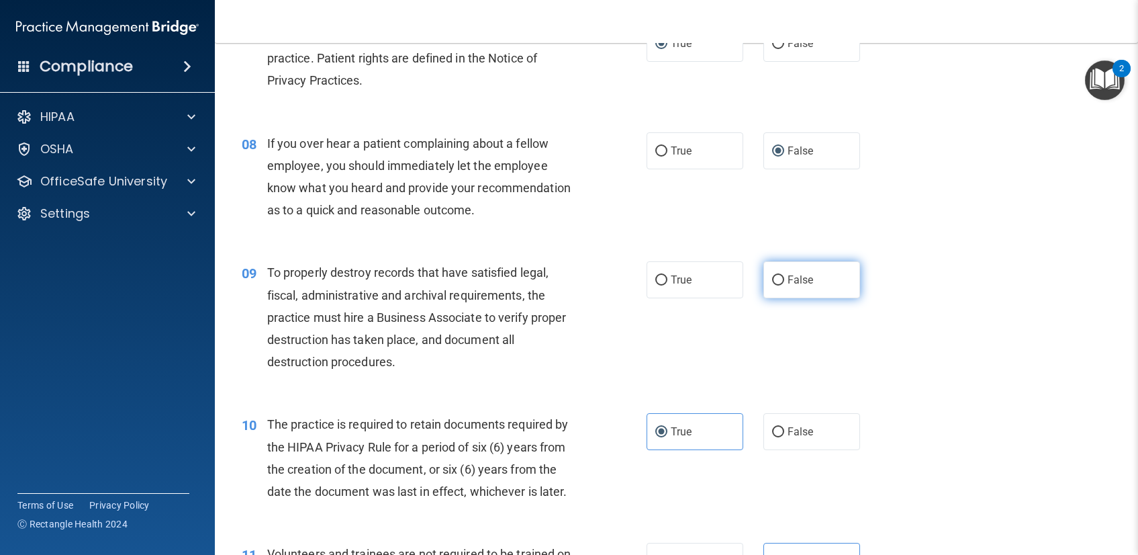
click at [773, 280] on input "False" at bounding box center [778, 280] width 12 height 10
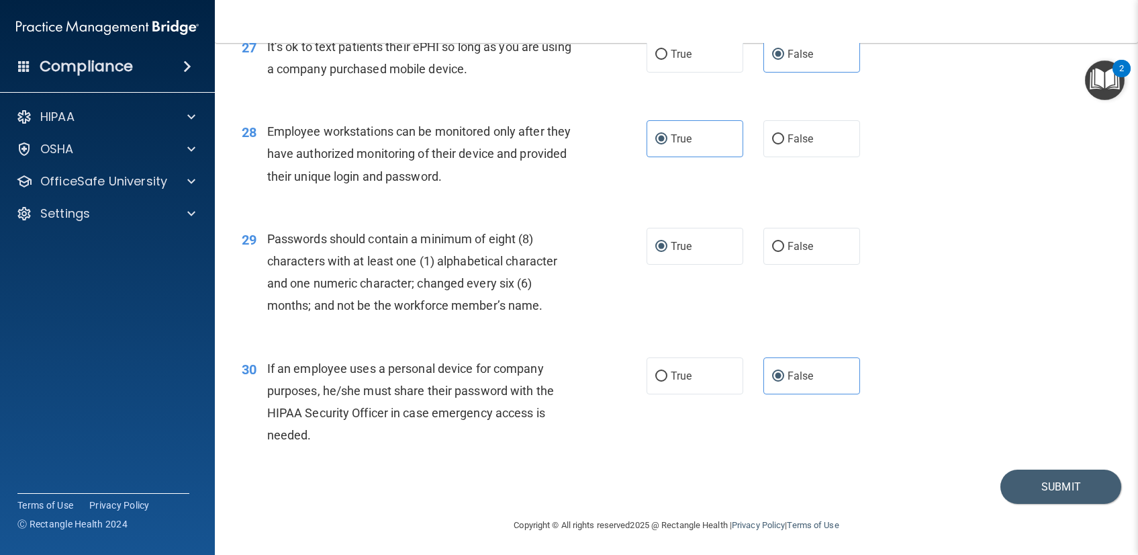
scroll to position [3084, 0]
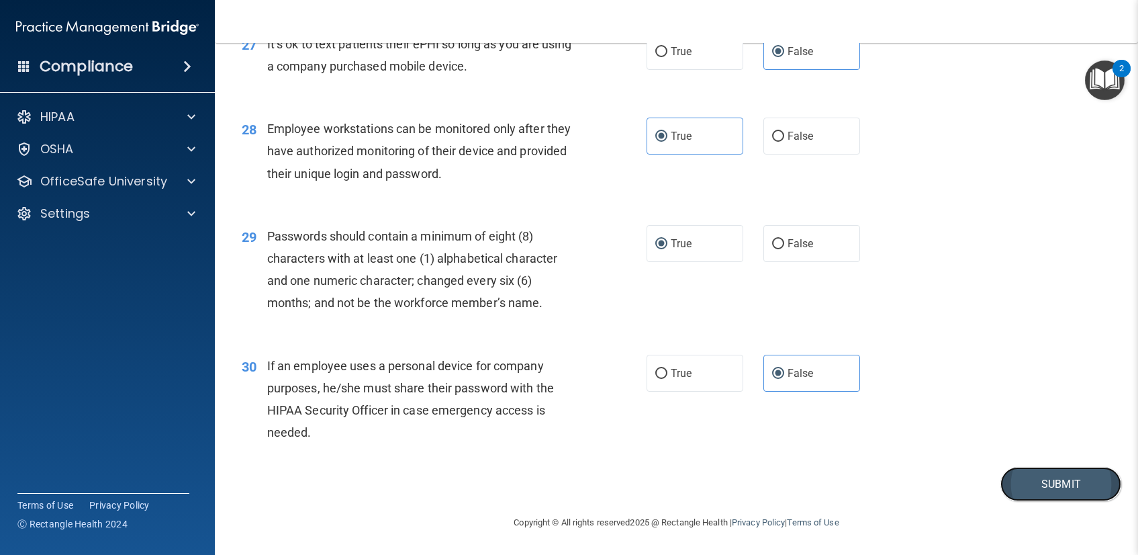
click at [1047, 471] on button "Submit" at bounding box center [1061, 484] width 121 height 34
click at [1048, 494] on button "Submit" at bounding box center [1061, 484] width 121 height 34
click at [1034, 484] on button "Submit" at bounding box center [1061, 484] width 121 height 34
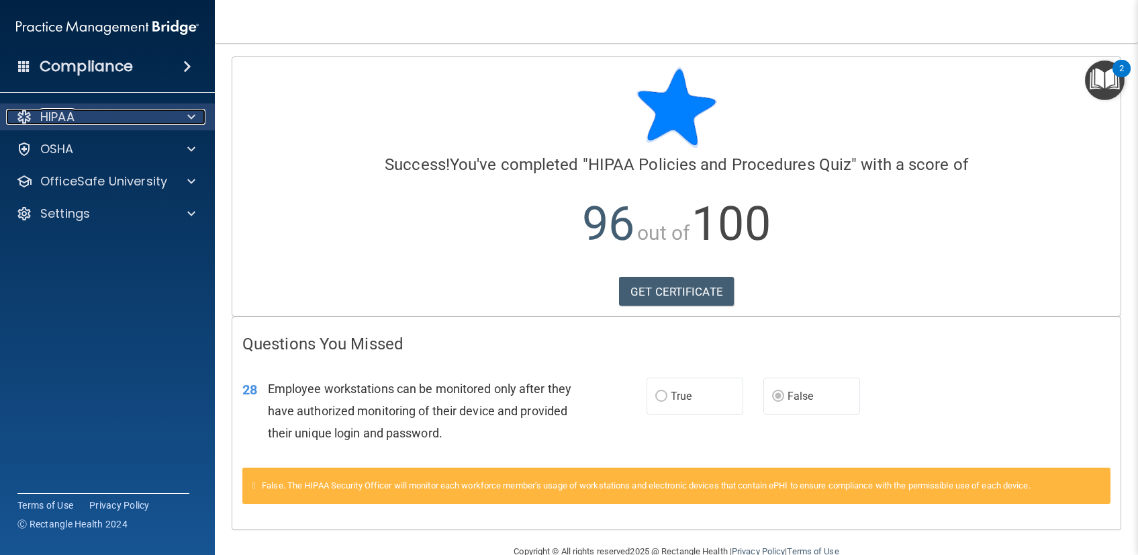
click at [98, 121] on div "HIPAA" at bounding box center [89, 117] width 167 height 16
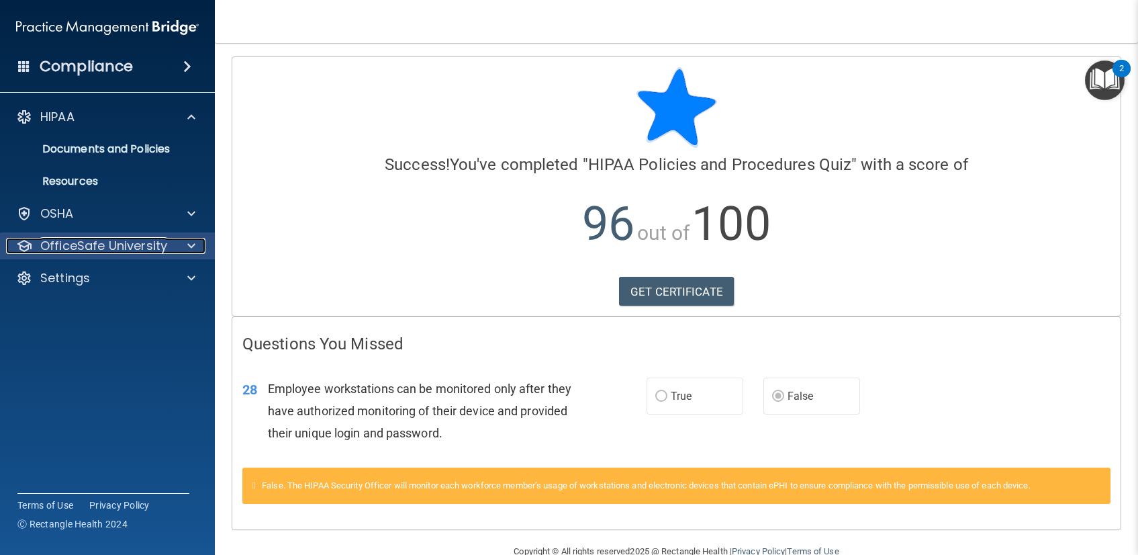
click at [120, 244] on p "OfficeSafe University" at bounding box center [103, 246] width 127 height 16
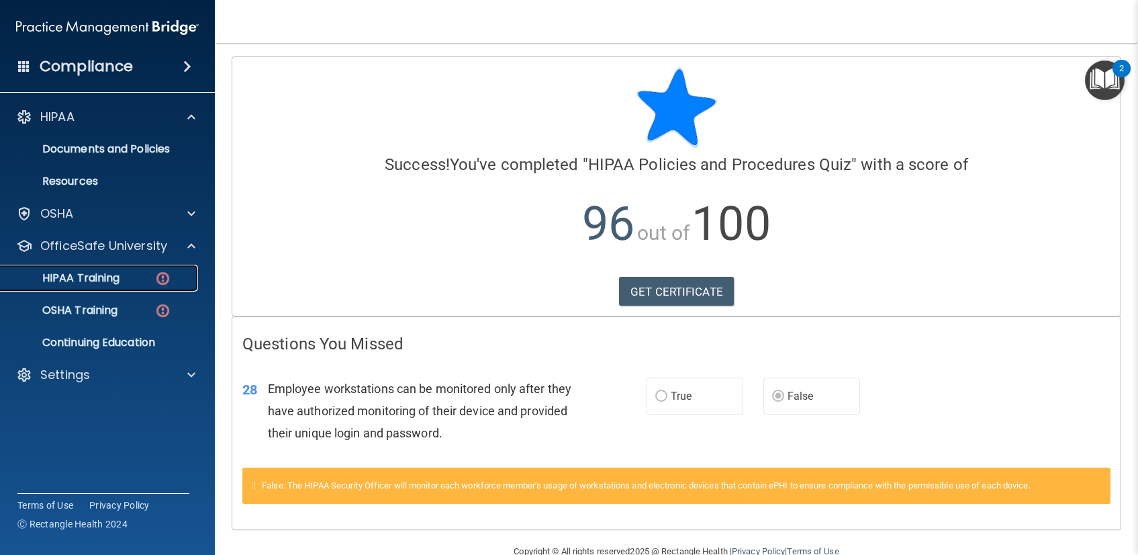
click at [93, 280] on p "HIPAA Training" at bounding box center [64, 277] width 111 height 13
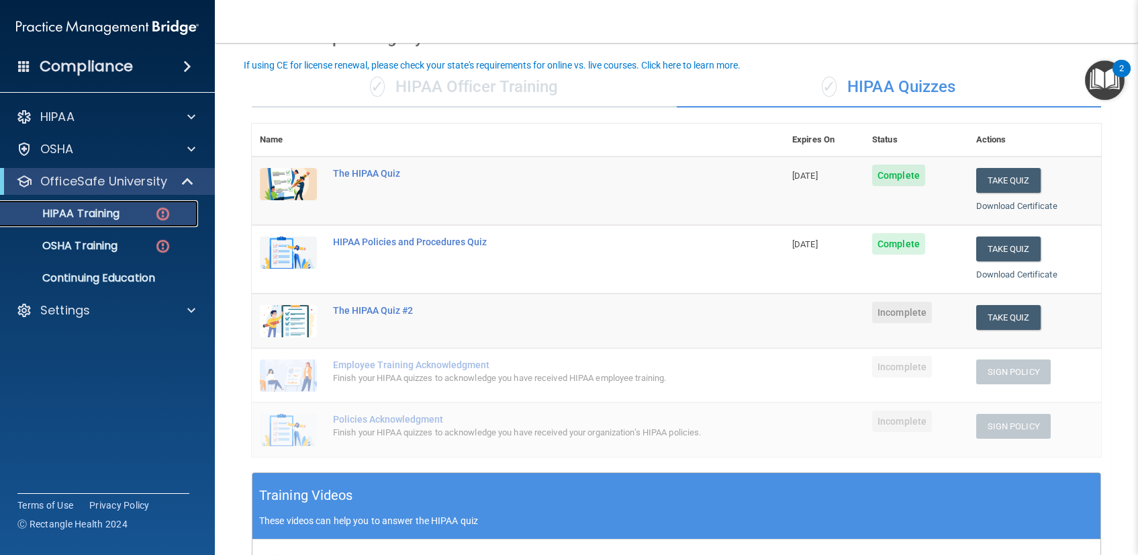
scroll to position [90, 0]
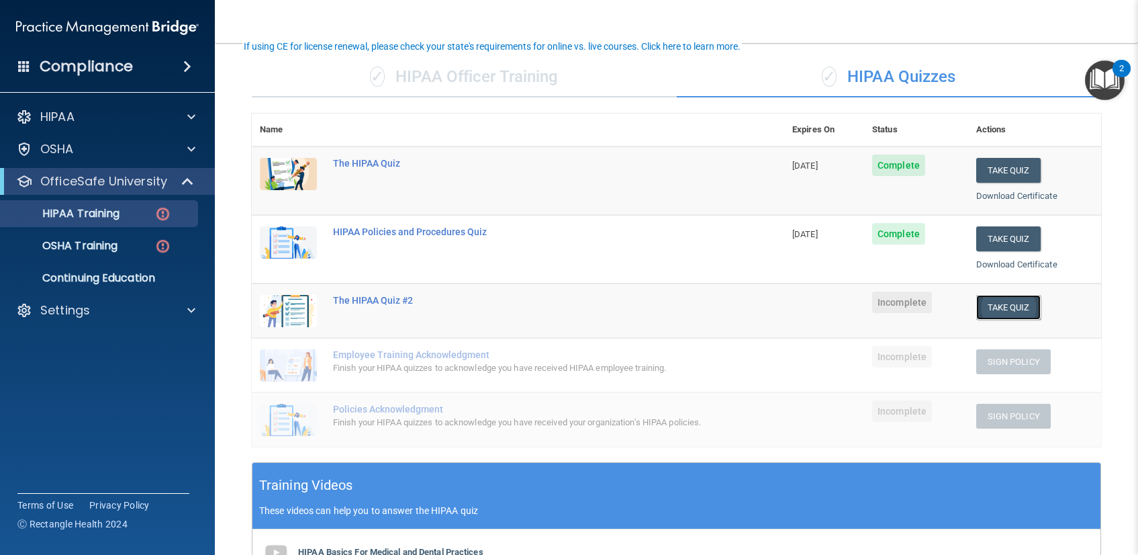
click at [1007, 308] on button "Take Quiz" at bounding box center [1008, 307] width 64 height 25
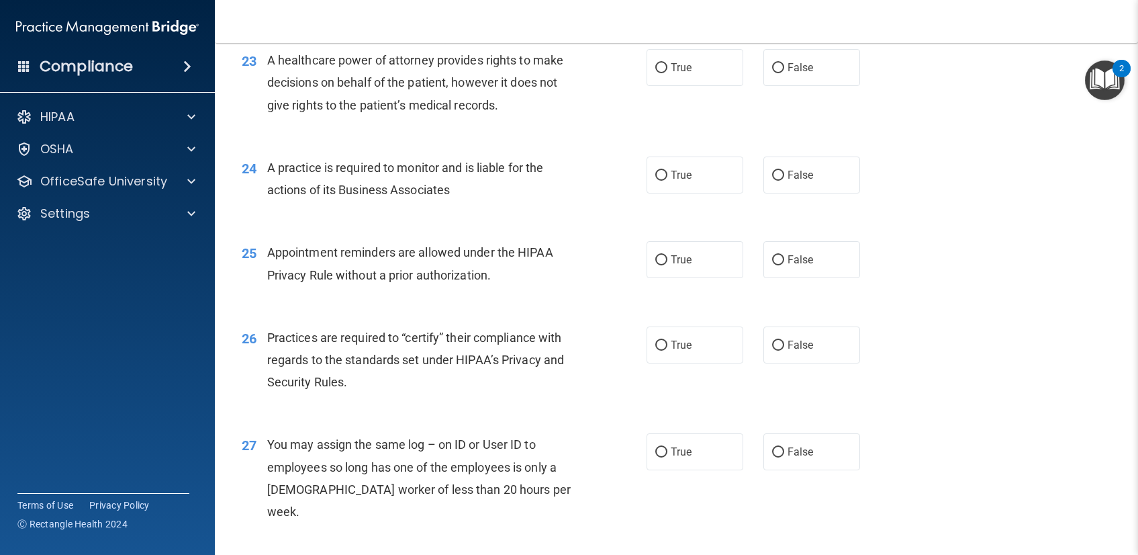
scroll to position [2861, 0]
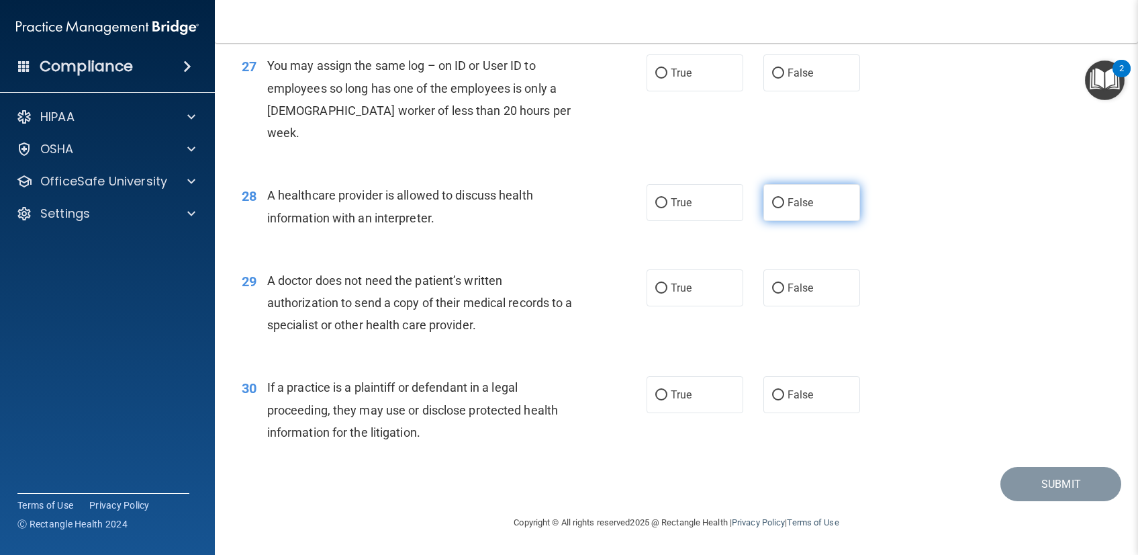
click at [788, 205] on span "False" at bounding box center [801, 202] width 26 height 13
click at [784, 205] on input "False" at bounding box center [778, 203] width 12 height 10
click at [690, 284] on label "True" at bounding box center [695, 287] width 97 height 37
click at [667, 284] on input "True" at bounding box center [661, 288] width 12 height 10
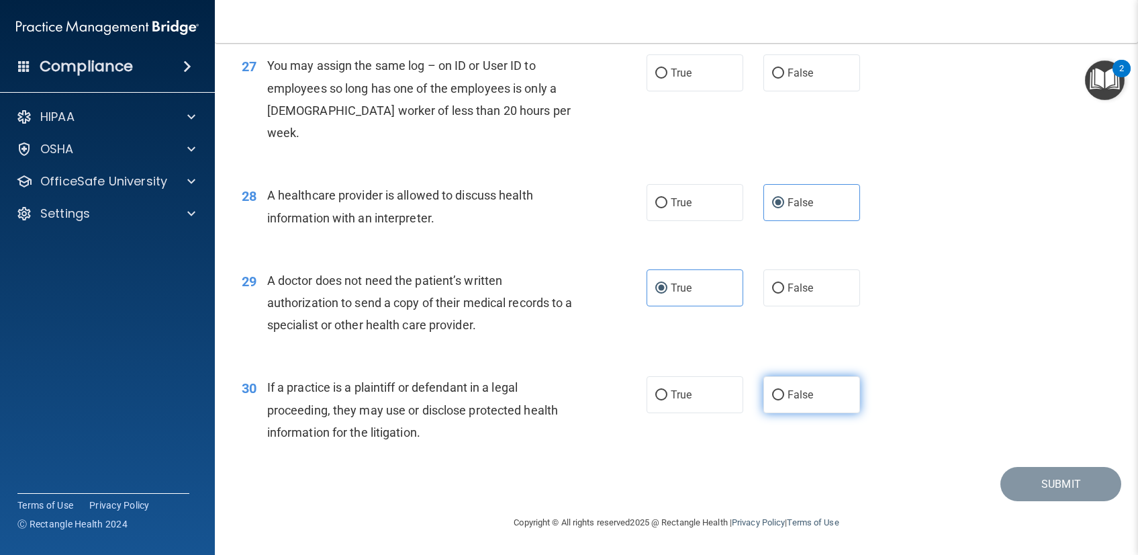
click at [790, 393] on span "False" at bounding box center [801, 394] width 26 height 13
click at [784, 393] on input "False" at bounding box center [778, 395] width 12 height 10
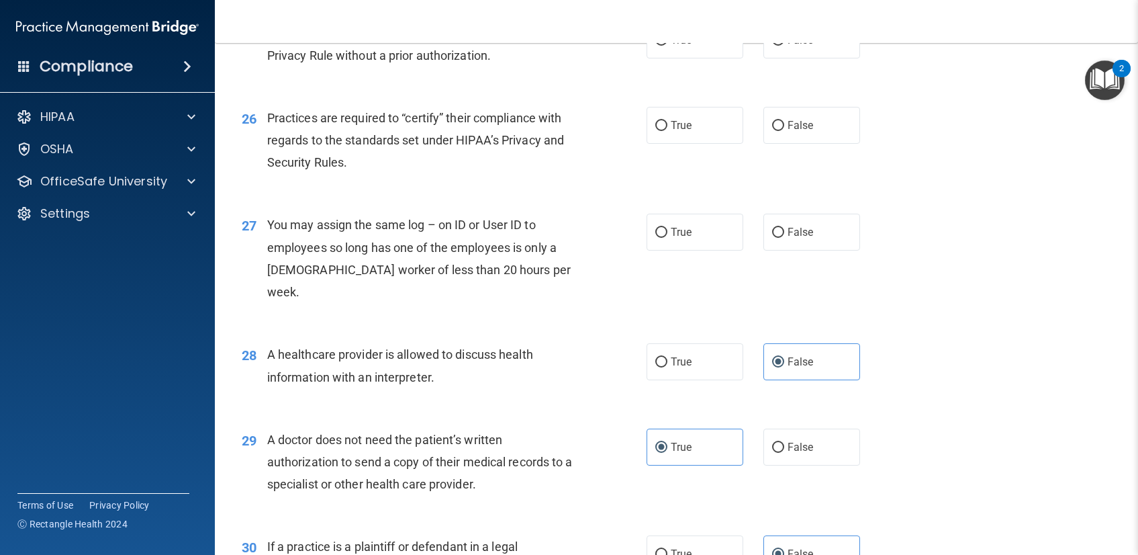
scroll to position [2661, 0]
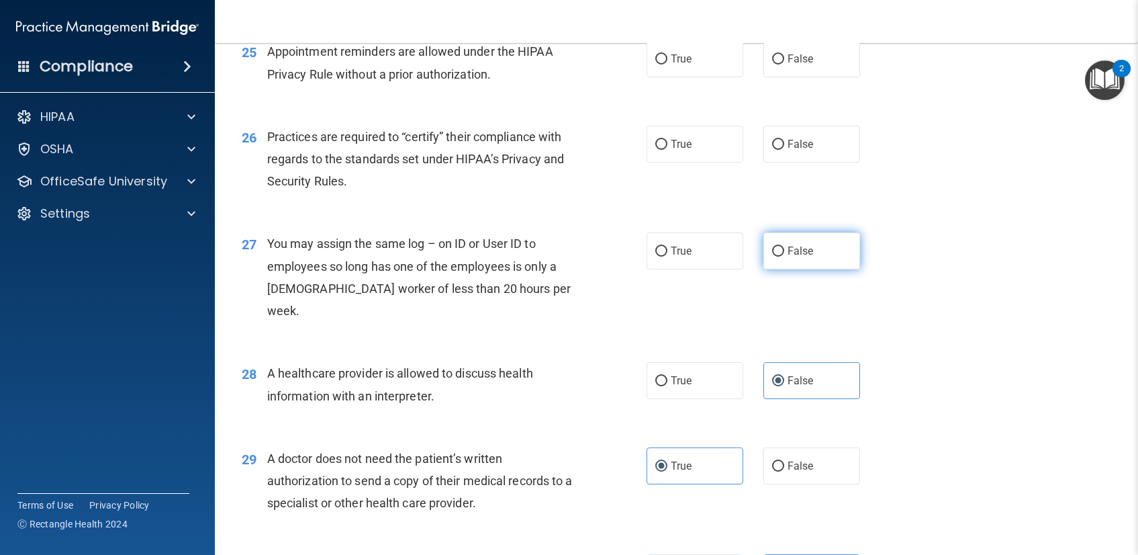
click at [772, 257] on input "False" at bounding box center [778, 251] width 12 height 10
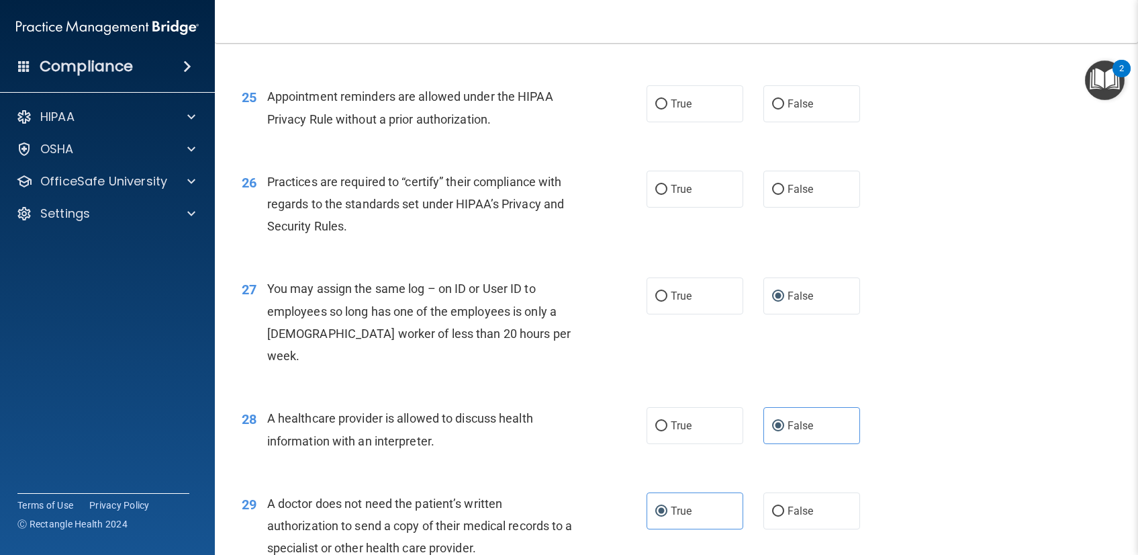
scroll to position [2589, 0]
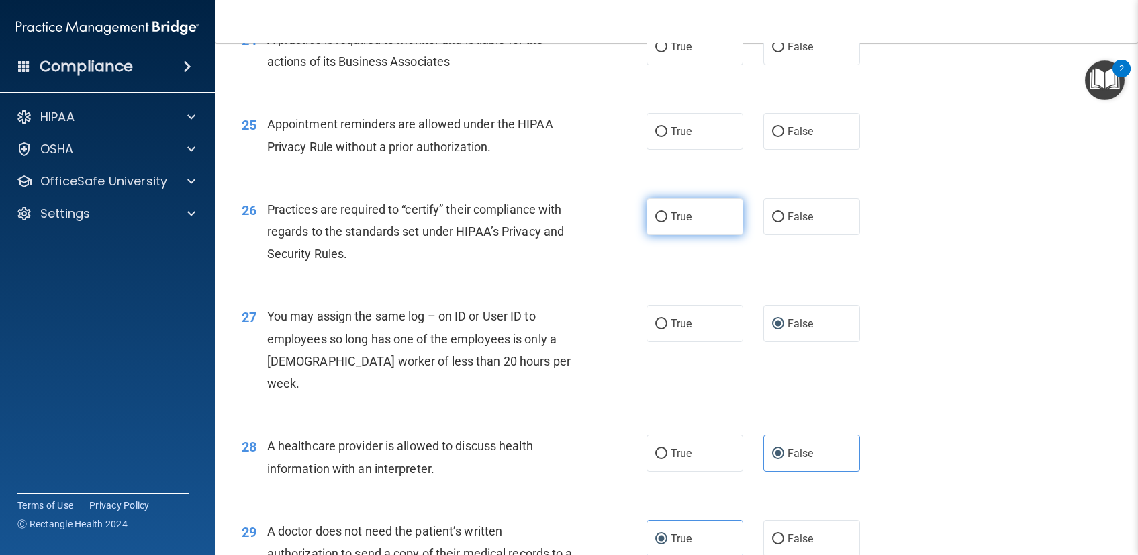
click at [659, 222] on input "True" at bounding box center [661, 217] width 12 height 10
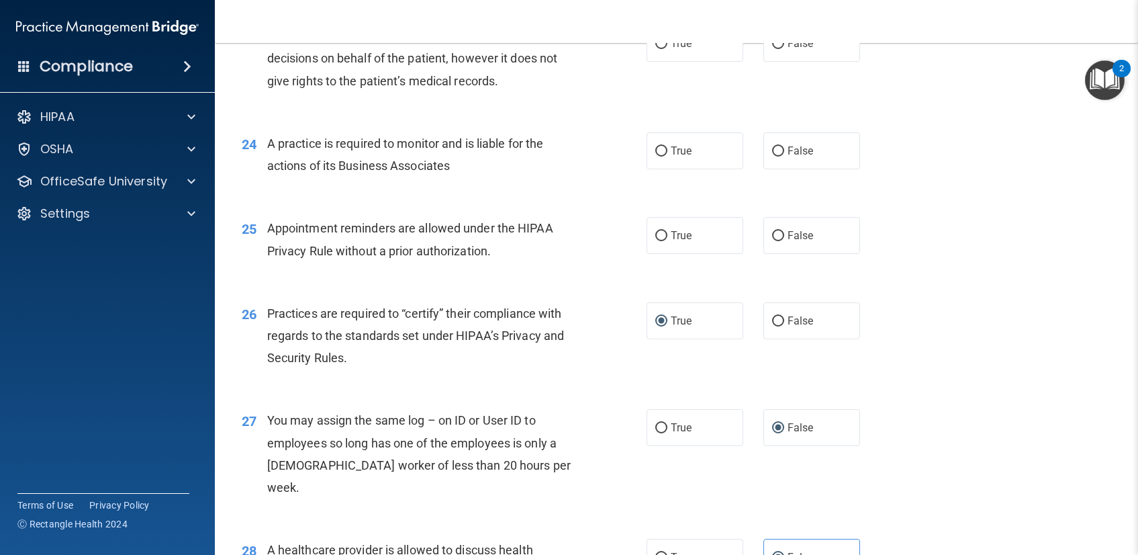
scroll to position [2482, 0]
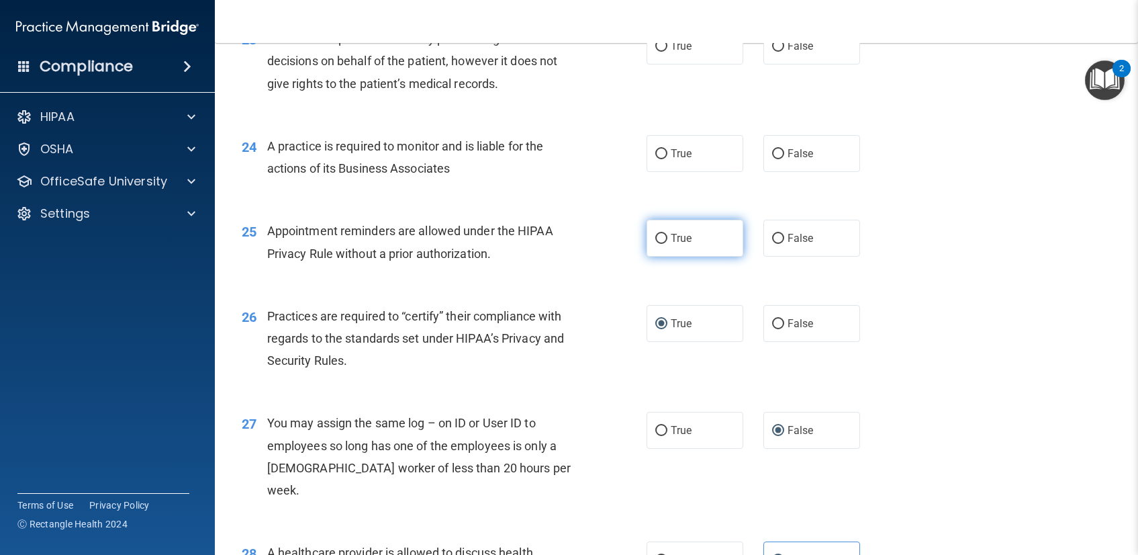
click at [660, 257] on label "True" at bounding box center [695, 238] width 97 height 37
click at [660, 244] on input "True" at bounding box center [661, 239] width 12 height 10
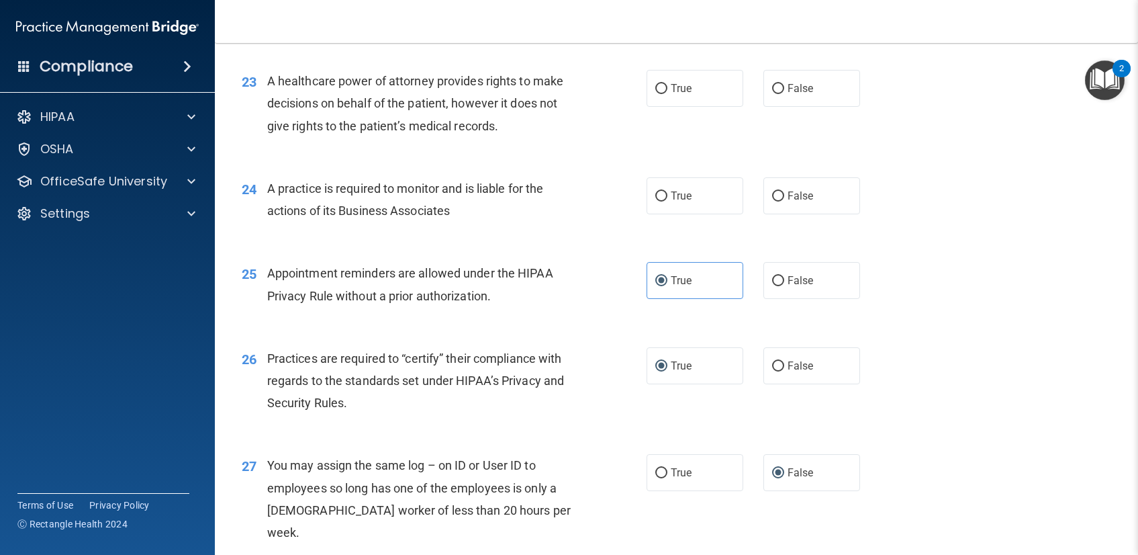
scroll to position [2432, 0]
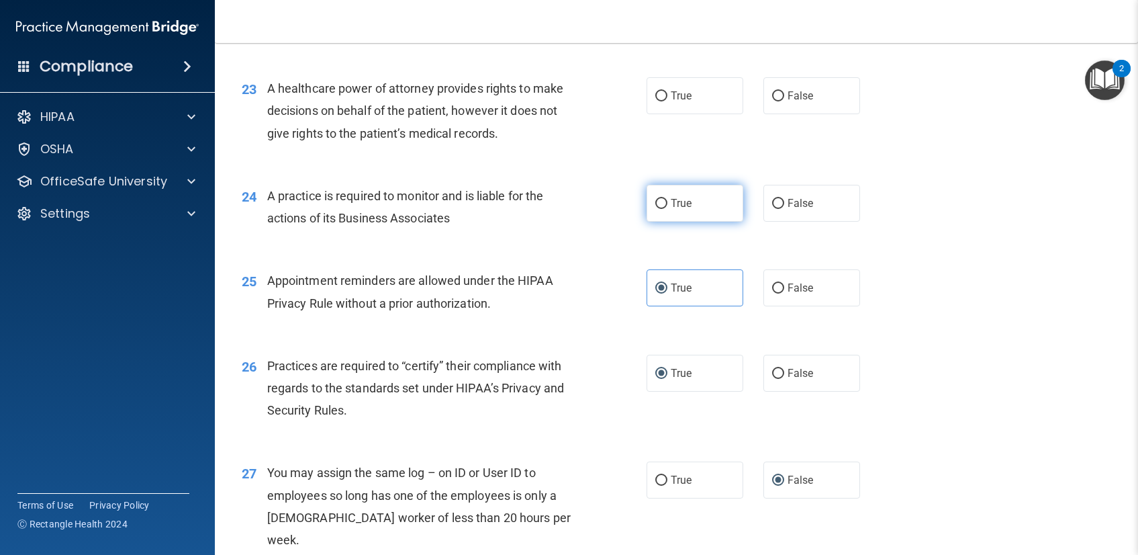
click at [660, 209] on input "True" at bounding box center [661, 204] width 12 height 10
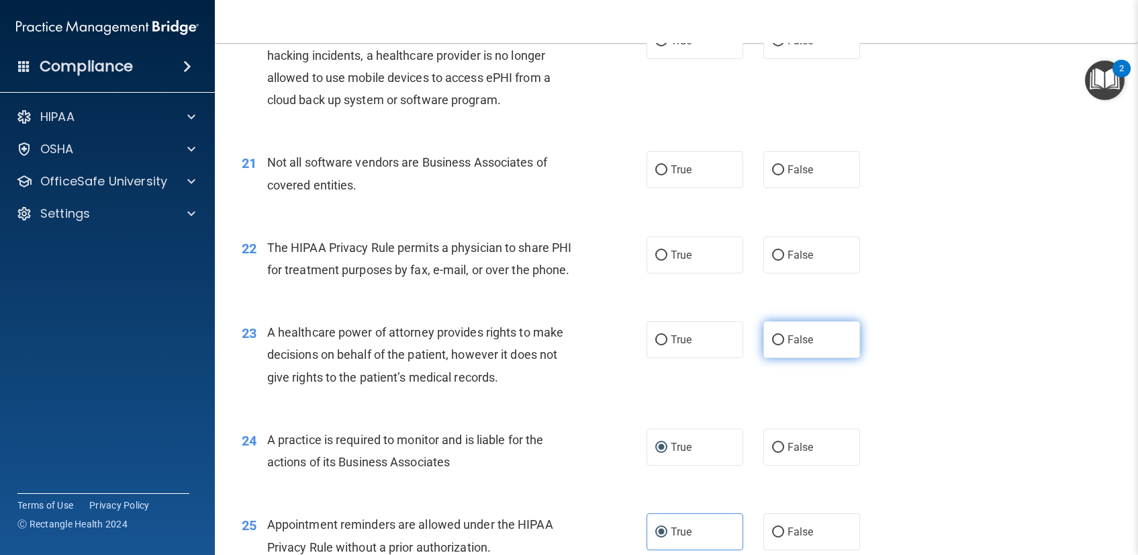
click at [788, 346] on span "False" at bounding box center [801, 339] width 26 height 13
click at [784, 345] on input "False" at bounding box center [778, 340] width 12 height 10
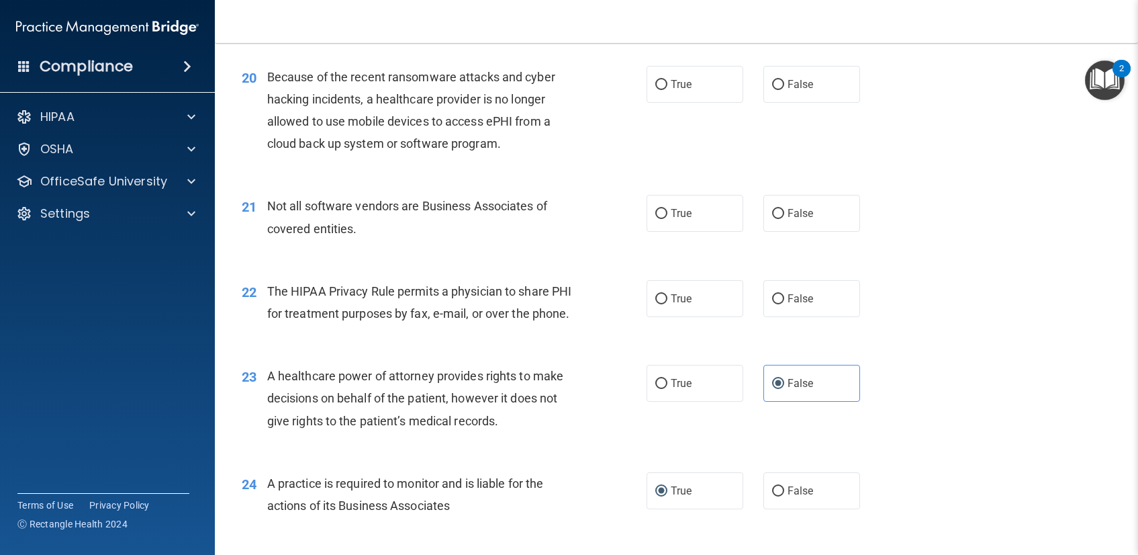
scroll to position [2143, 0]
click at [671, 306] on span "True" at bounding box center [681, 299] width 21 height 13
click at [667, 306] on input "True" at bounding box center [661, 300] width 12 height 10
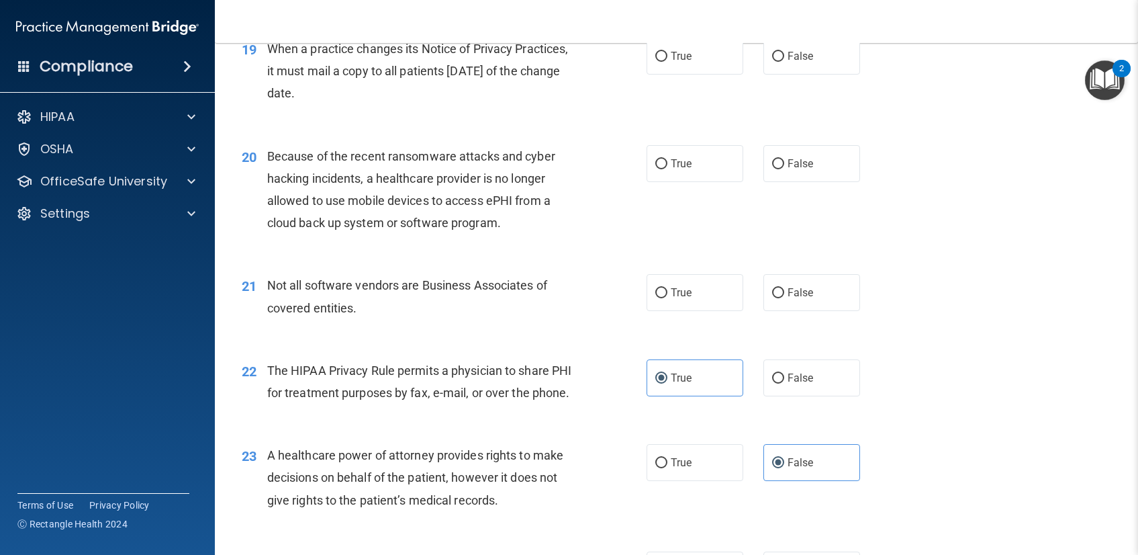
scroll to position [2065, 0]
click at [676, 299] on span "True" at bounding box center [681, 293] width 21 height 13
click at [667, 299] on input "True" at bounding box center [661, 294] width 12 height 10
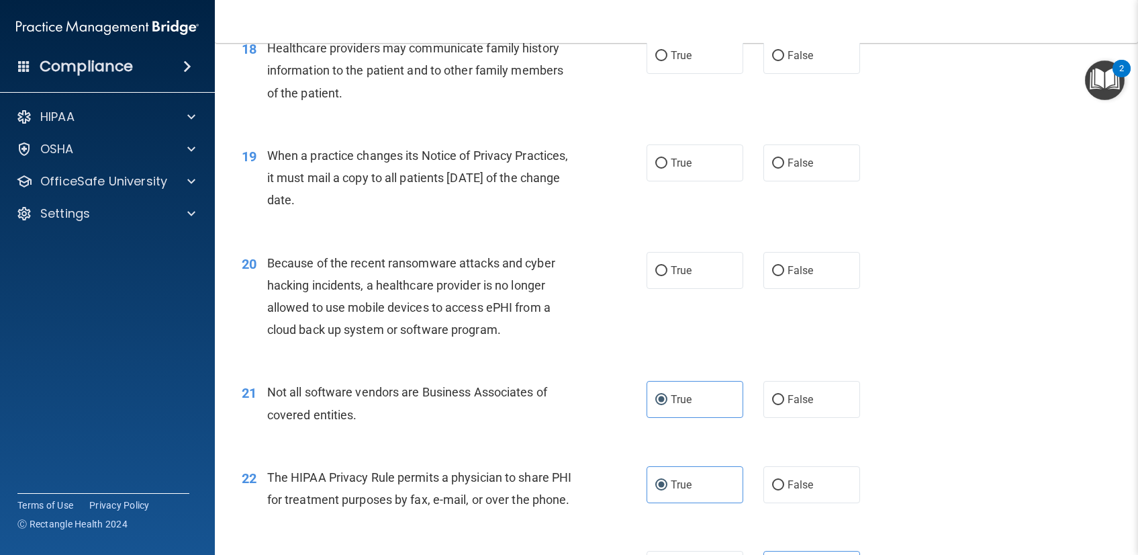
scroll to position [1956, 0]
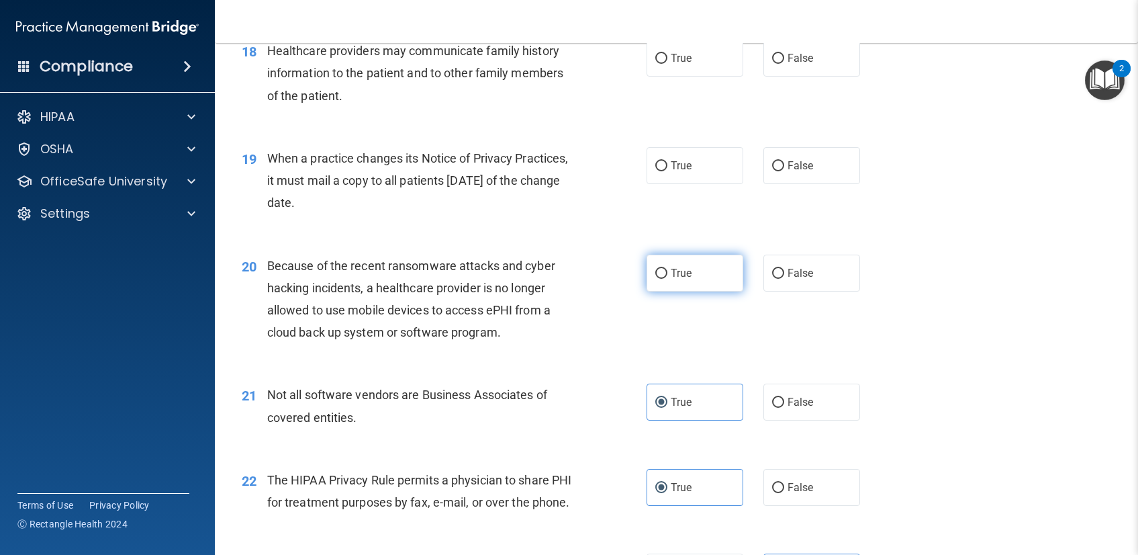
click at [702, 291] on label "True" at bounding box center [695, 273] width 97 height 37
click at [667, 279] on input "True" at bounding box center [661, 274] width 12 height 10
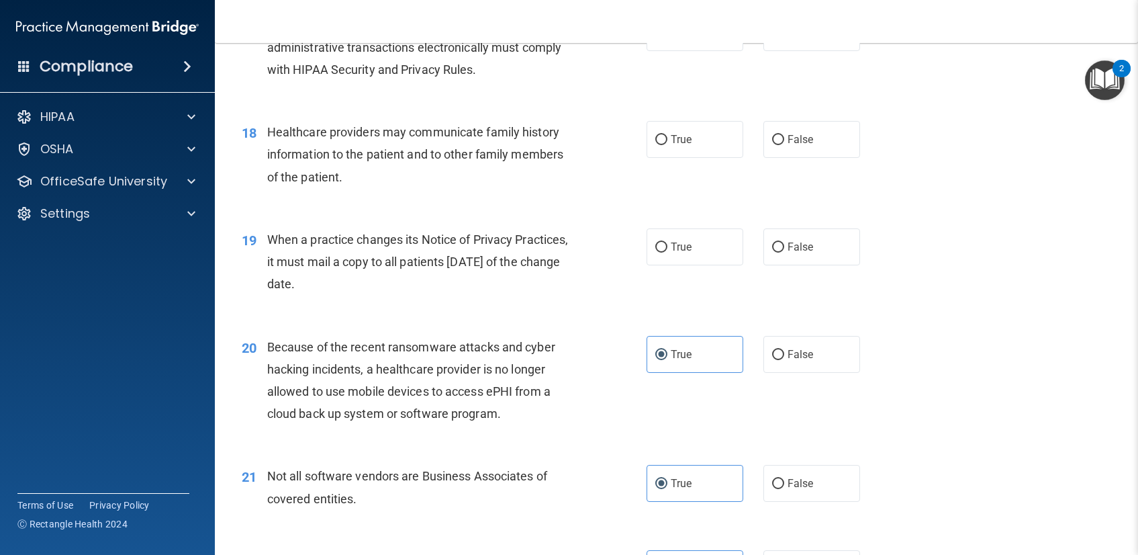
scroll to position [1870, 0]
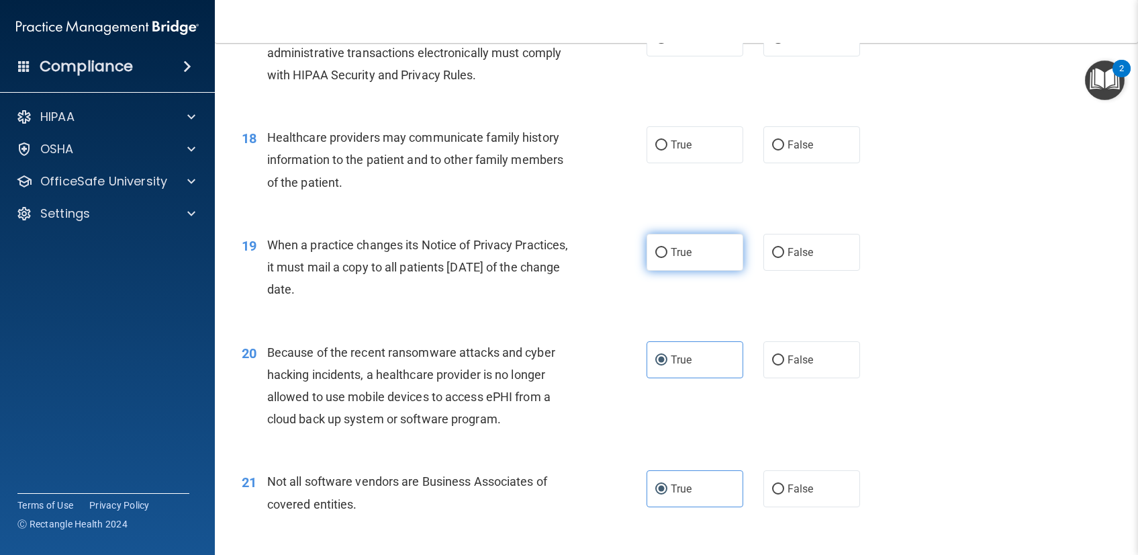
click at [660, 258] on input "True" at bounding box center [661, 253] width 12 height 10
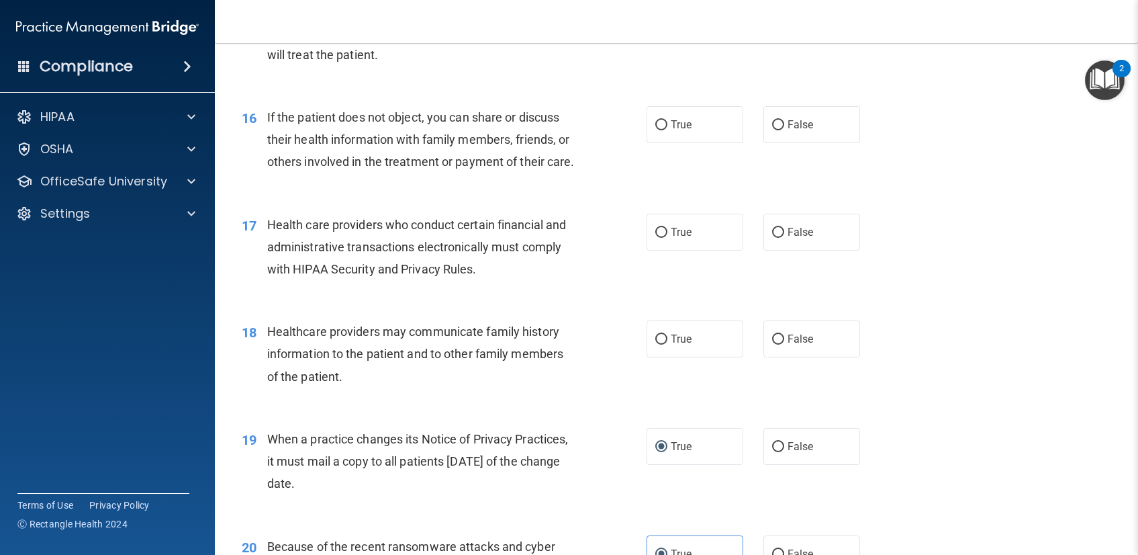
scroll to position [1690, 0]
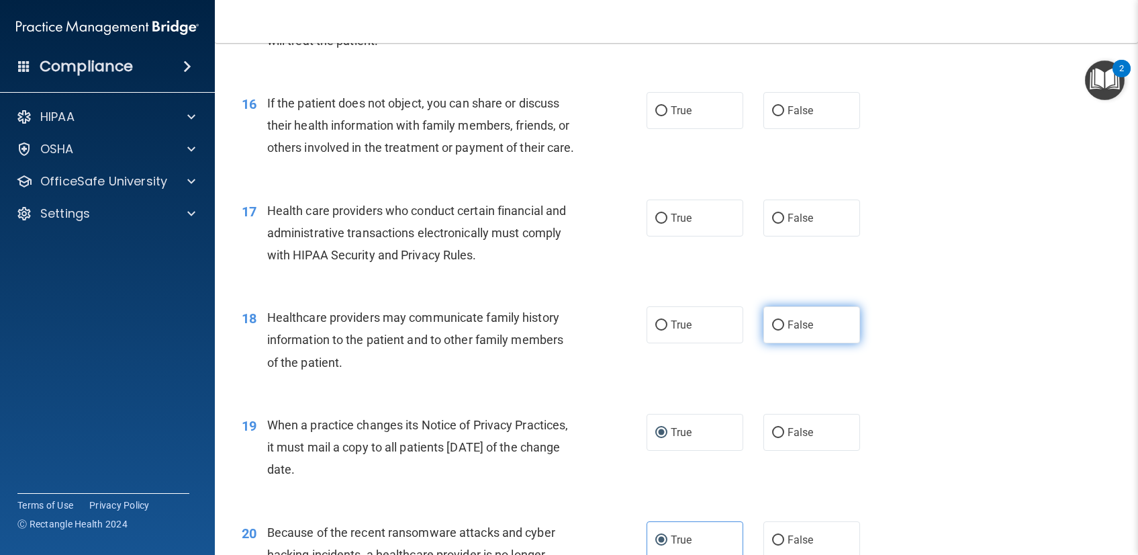
click at [797, 337] on label "False" at bounding box center [812, 324] width 97 height 37
click at [784, 330] on input "False" at bounding box center [778, 325] width 12 height 10
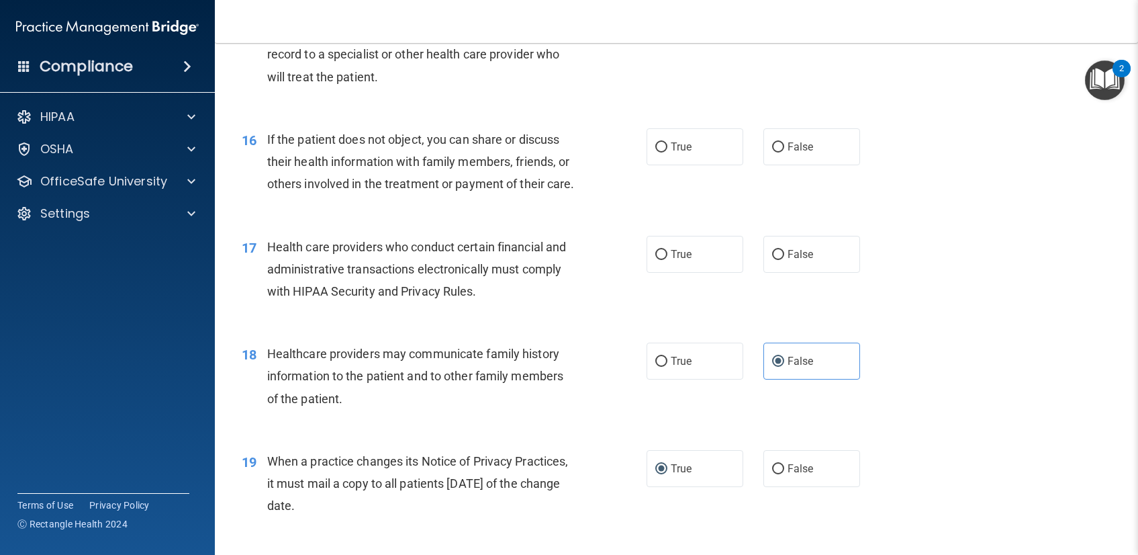
scroll to position [1637, 0]
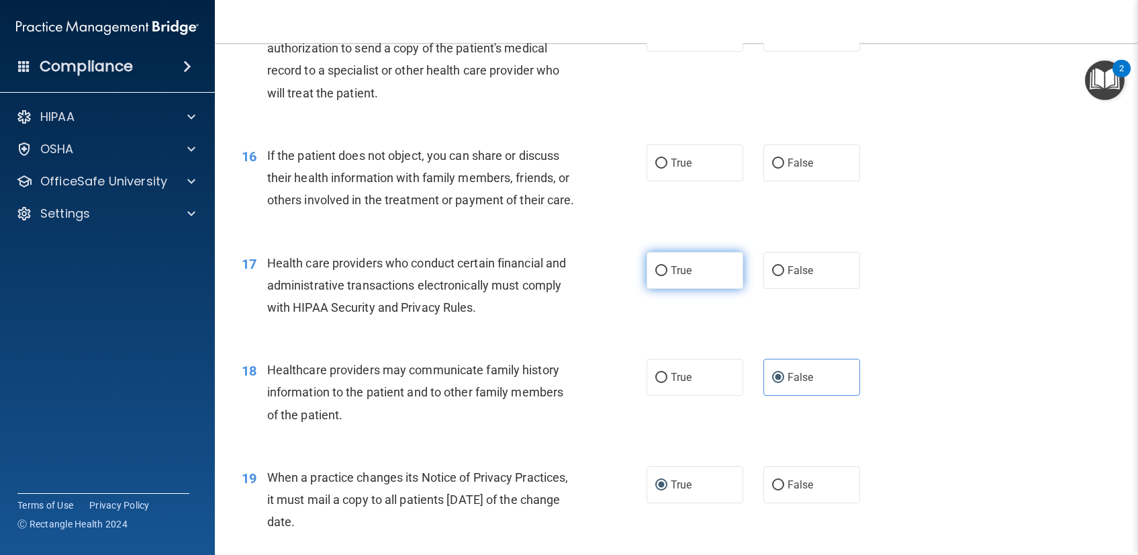
click at [662, 289] on label "True" at bounding box center [695, 270] width 97 height 37
click at [662, 276] on input "True" at bounding box center [661, 271] width 12 height 10
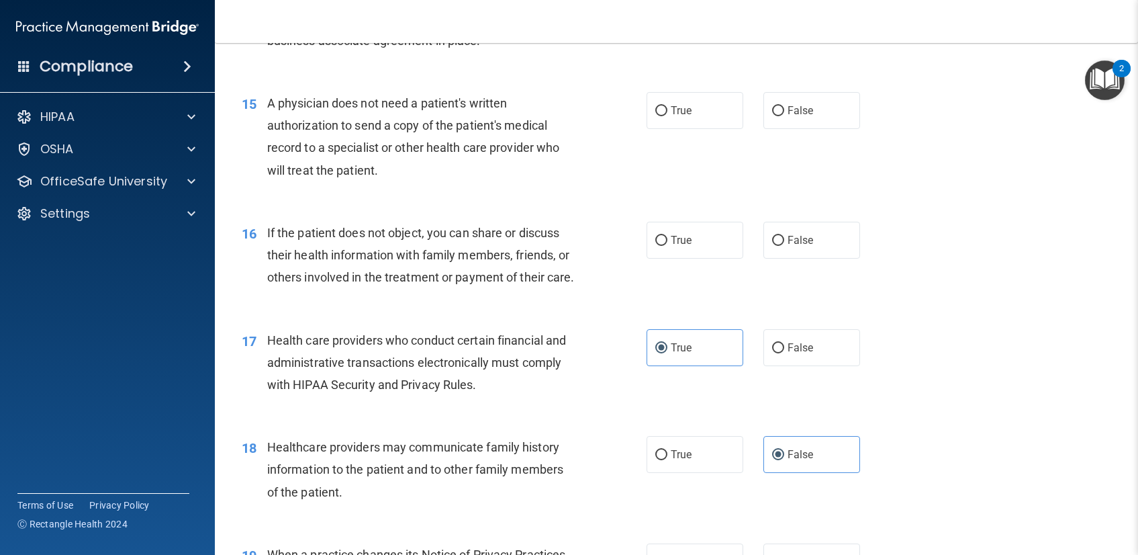
scroll to position [1540, 0]
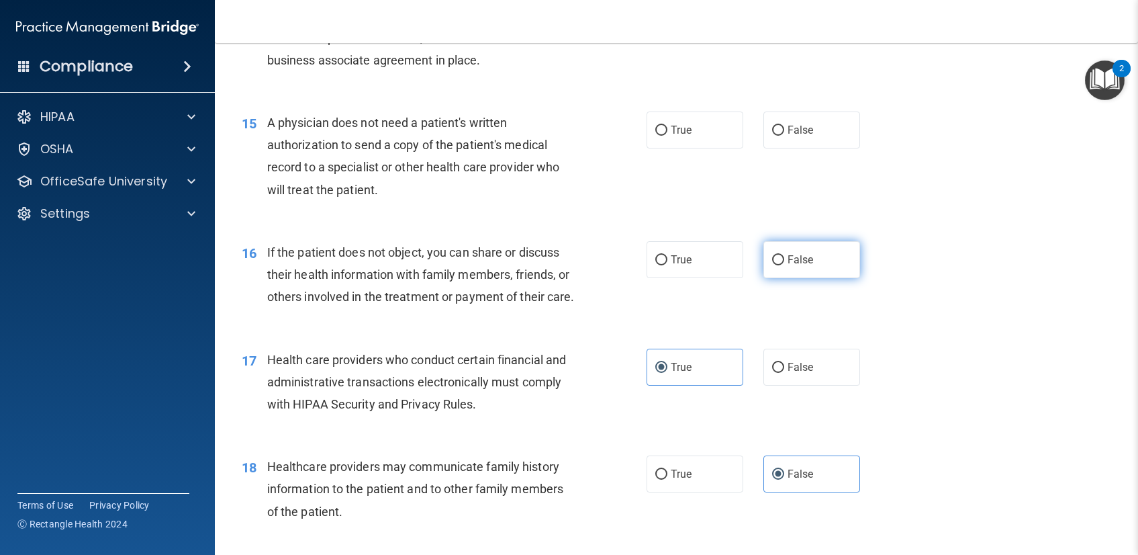
click at [798, 269] on label "False" at bounding box center [812, 259] width 97 height 37
click at [784, 265] on input "False" at bounding box center [778, 260] width 12 height 10
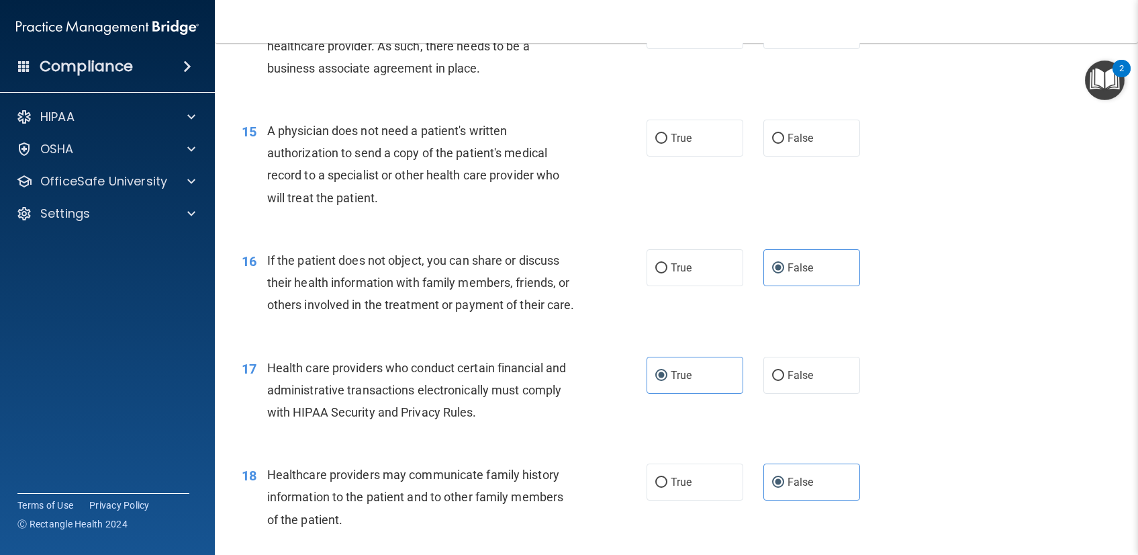
scroll to position [1530, 0]
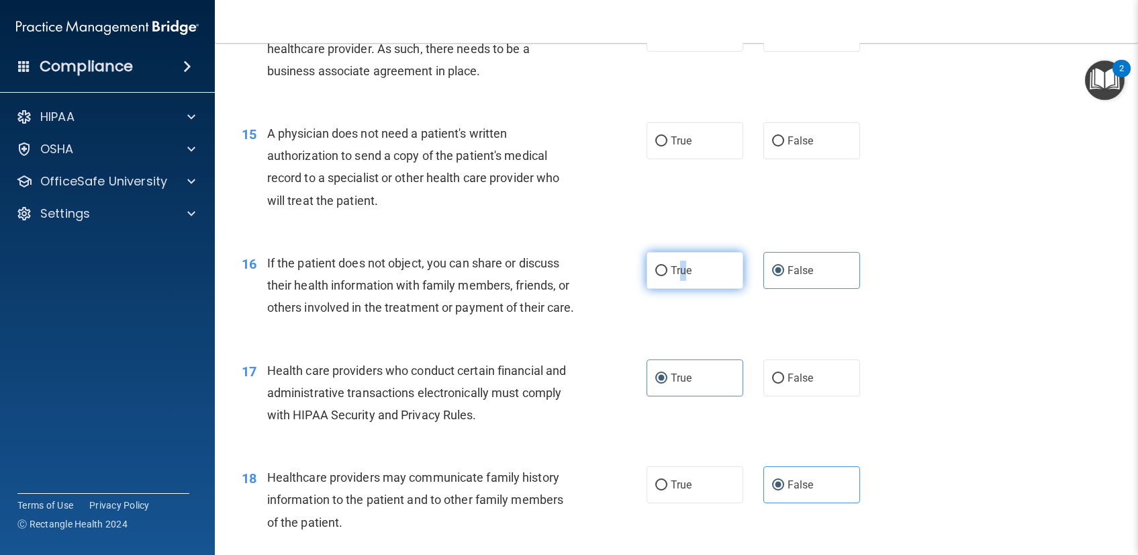
click at [679, 276] on span "True" at bounding box center [681, 270] width 21 height 13
click at [655, 273] on input "True" at bounding box center [661, 271] width 12 height 10
click at [615, 242] on div "16 If the patient does not object, you can share or discuss their health inform…" at bounding box center [677, 288] width 890 height 107
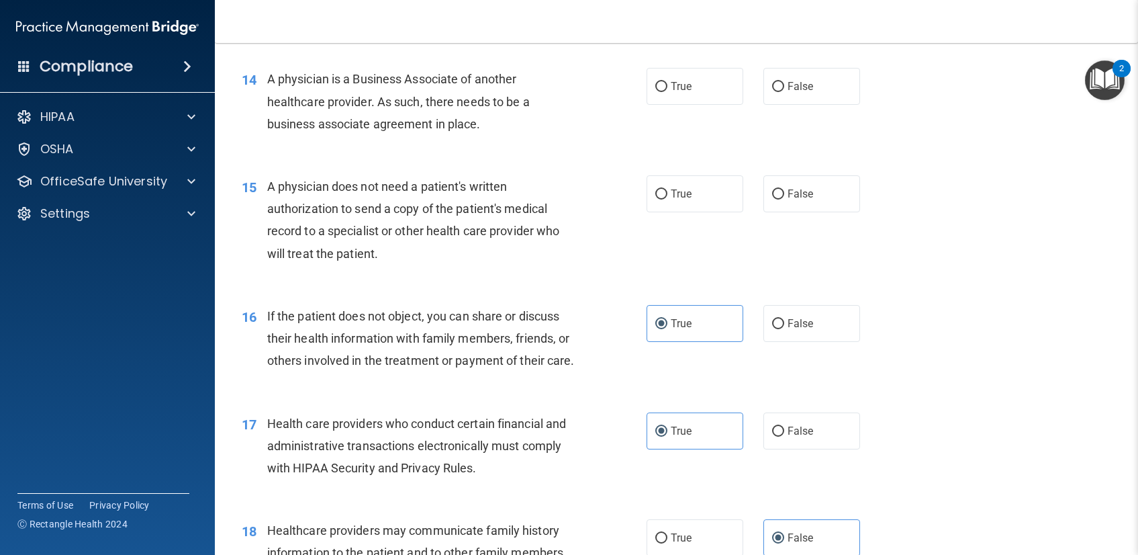
scroll to position [1476, 0]
click at [651, 201] on label "True" at bounding box center [695, 194] width 97 height 37
click at [655, 200] on input "True" at bounding box center [661, 195] width 12 height 10
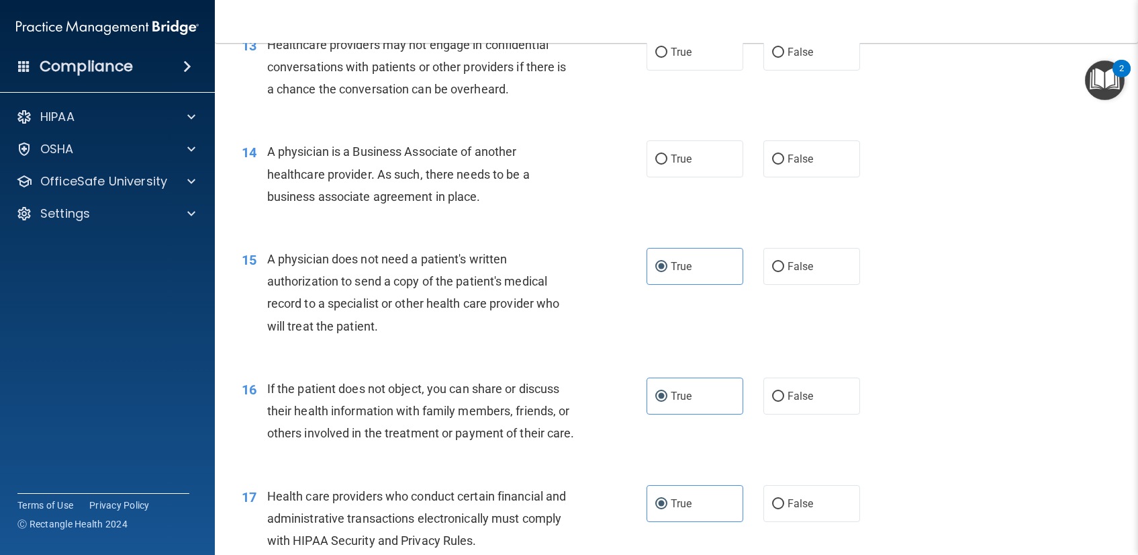
scroll to position [1403, 0]
click at [655, 163] on input "True" at bounding box center [661, 160] width 12 height 10
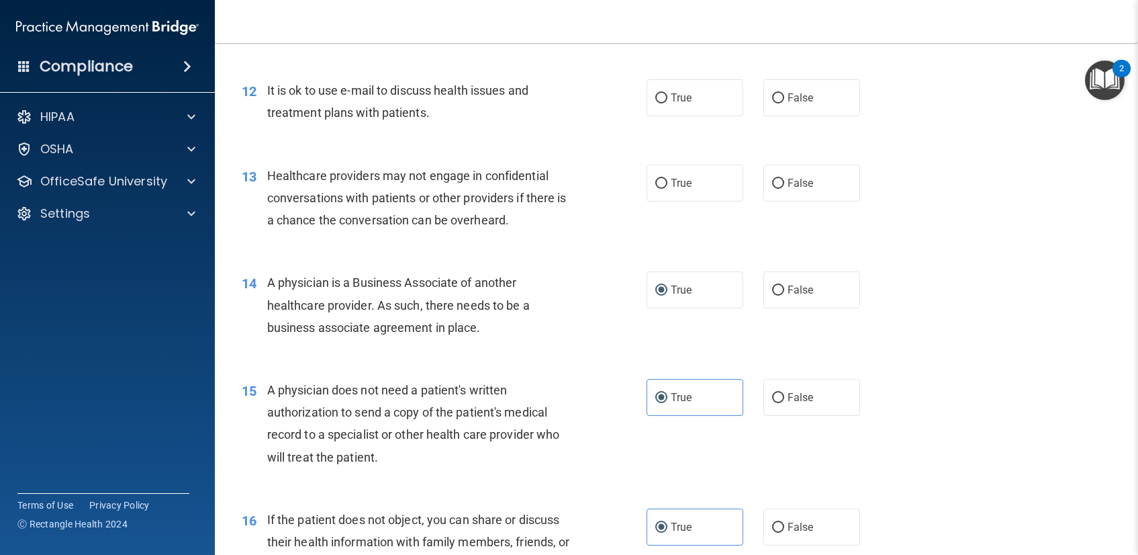
scroll to position [1270, 0]
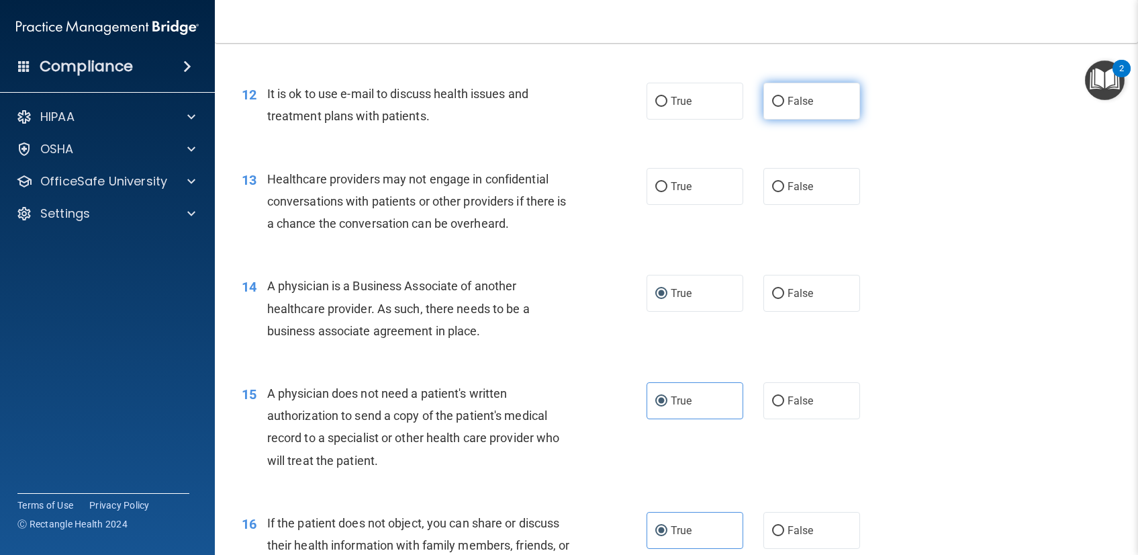
click at [778, 103] on label "False" at bounding box center [812, 101] width 97 height 37
click at [778, 103] on input "False" at bounding box center [778, 102] width 12 height 10
click at [662, 182] on label "True" at bounding box center [695, 186] width 97 height 37
click at [662, 182] on input "True" at bounding box center [661, 187] width 12 height 10
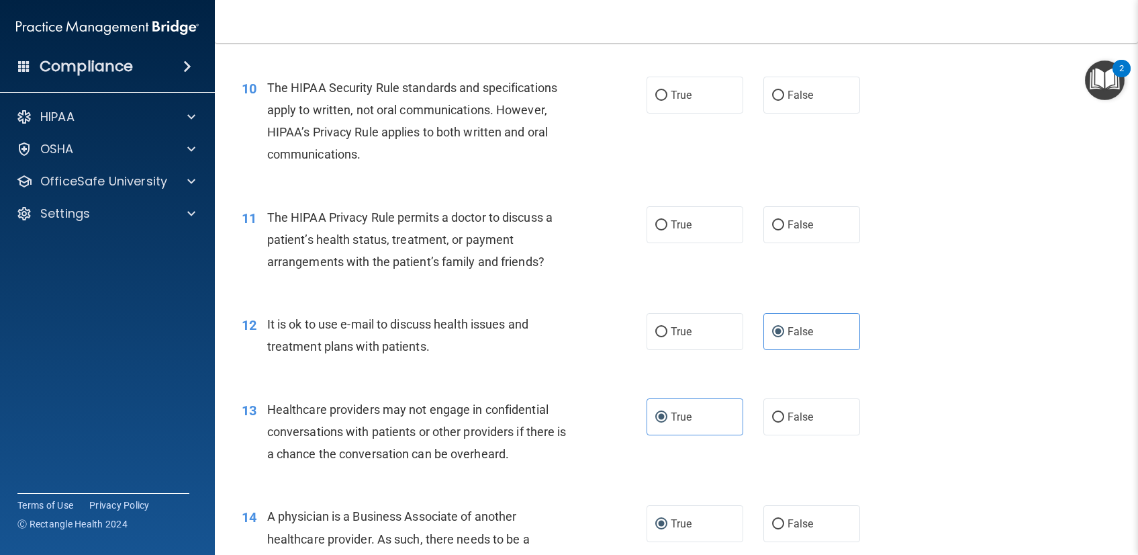
scroll to position [1039, 0]
click at [674, 227] on span "True" at bounding box center [681, 225] width 21 height 13
click at [667, 227] on input "True" at bounding box center [661, 226] width 12 height 10
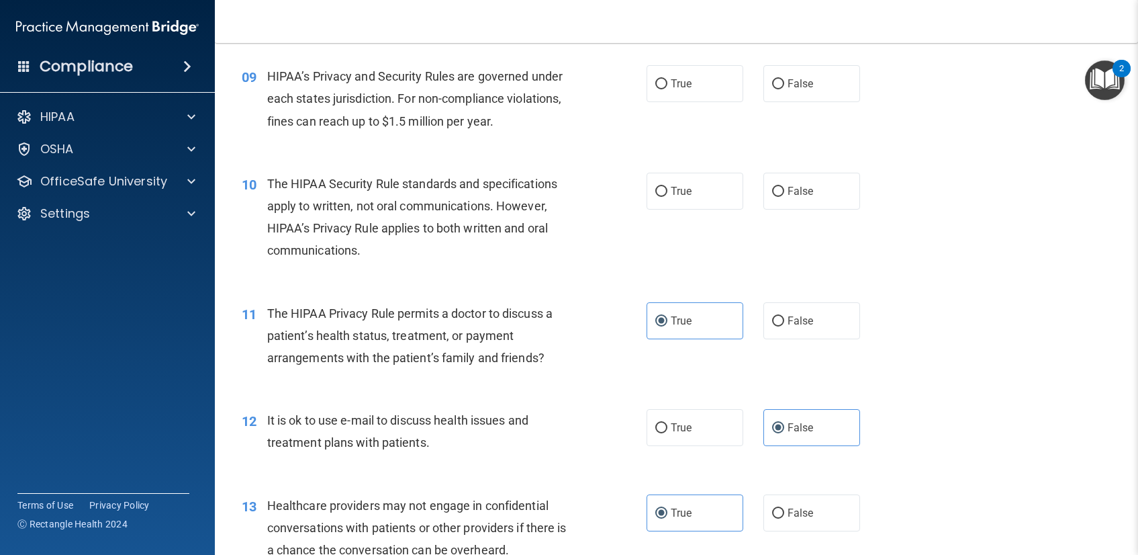
scroll to position [941, 0]
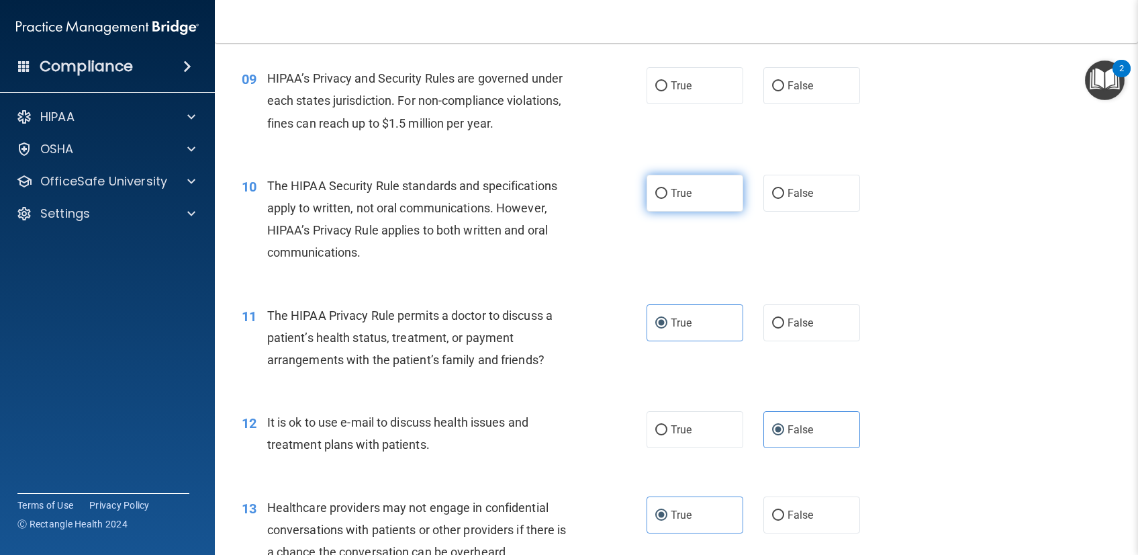
click at [681, 189] on span "True" at bounding box center [681, 193] width 21 height 13
click at [667, 189] on input "True" at bounding box center [661, 194] width 12 height 10
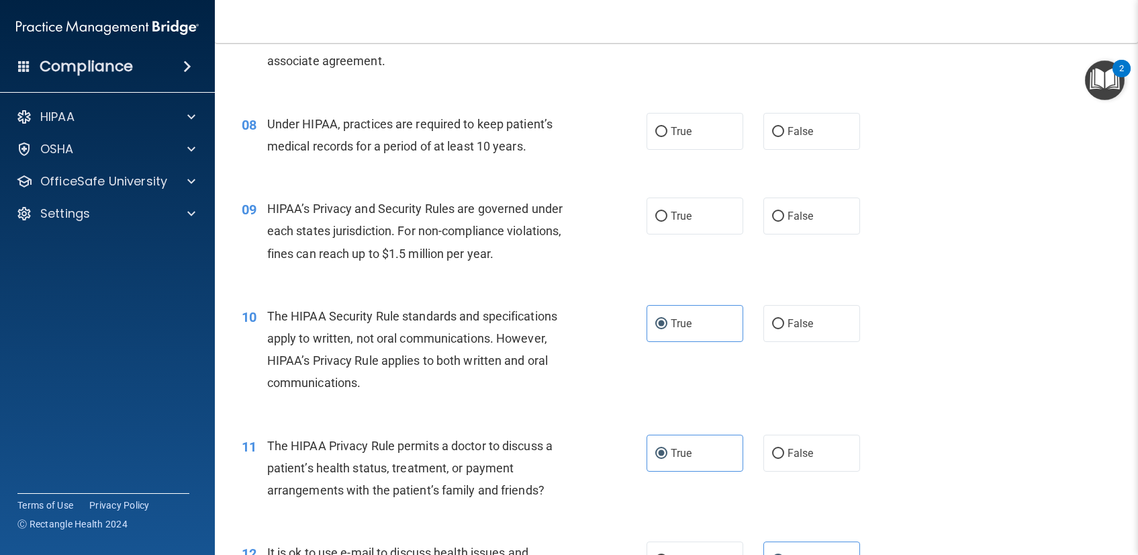
scroll to position [811, 0]
click at [678, 225] on label "True" at bounding box center [695, 216] width 97 height 37
click at [667, 222] on input "True" at bounding box center [661, 217] width 12 height 10
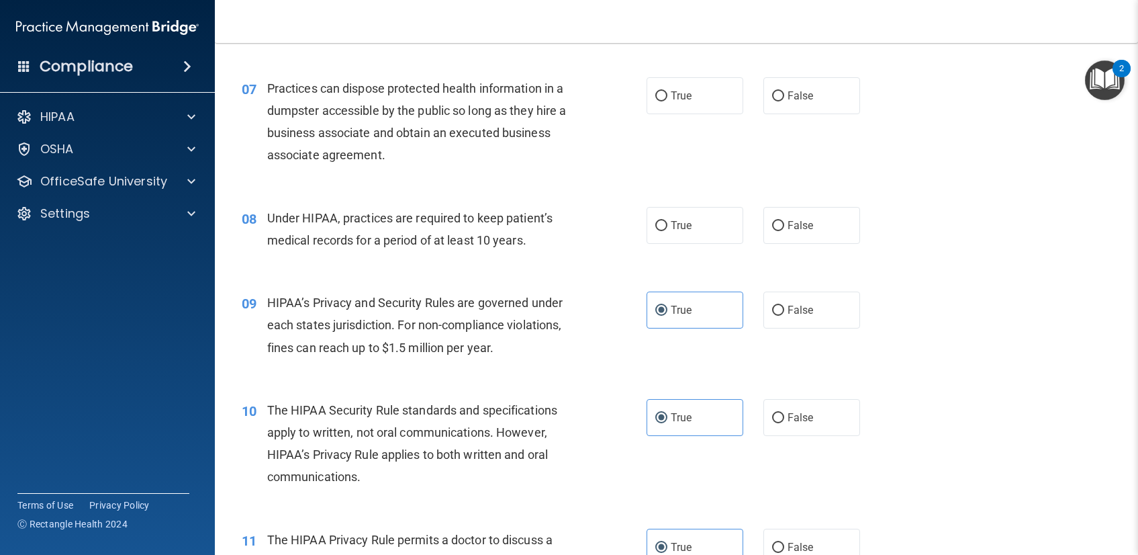
scroll to position [717, 0]
click at [808, 228] on label "False" at bounding box center [812, 225] width 97 height 37
click at [784, 228] on input "False" at bounding box center [778, 227] width 12 height 10
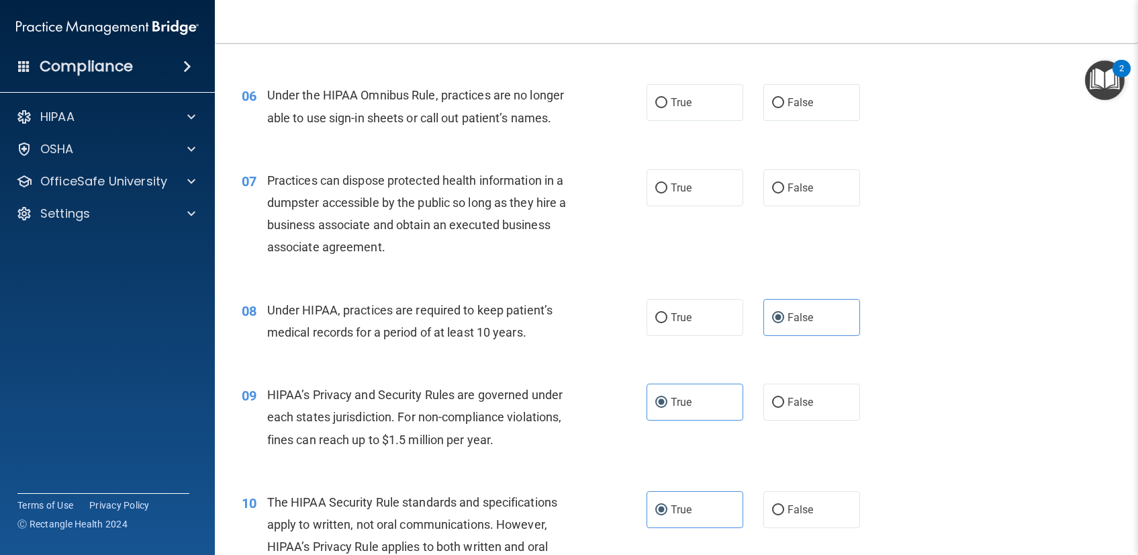
scroll to position [610, 0]
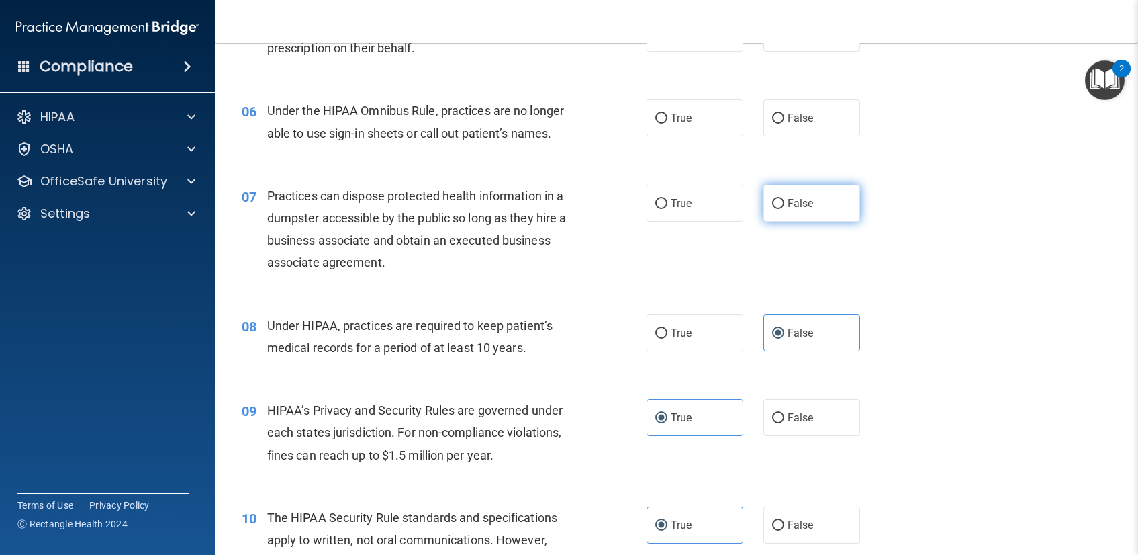
click at [799, 193] on label "False" at bounding box center [812, 203] width 97 height 37
click at [784, 199] on input "False" at bounding box center [778, 204] width 12 height 10
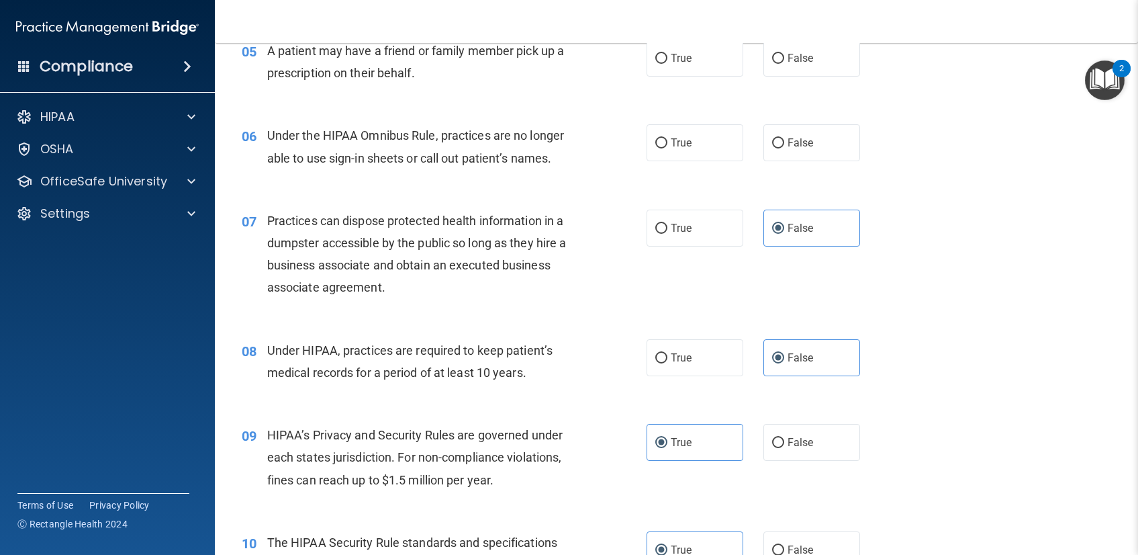
scroll to position [504, 0]
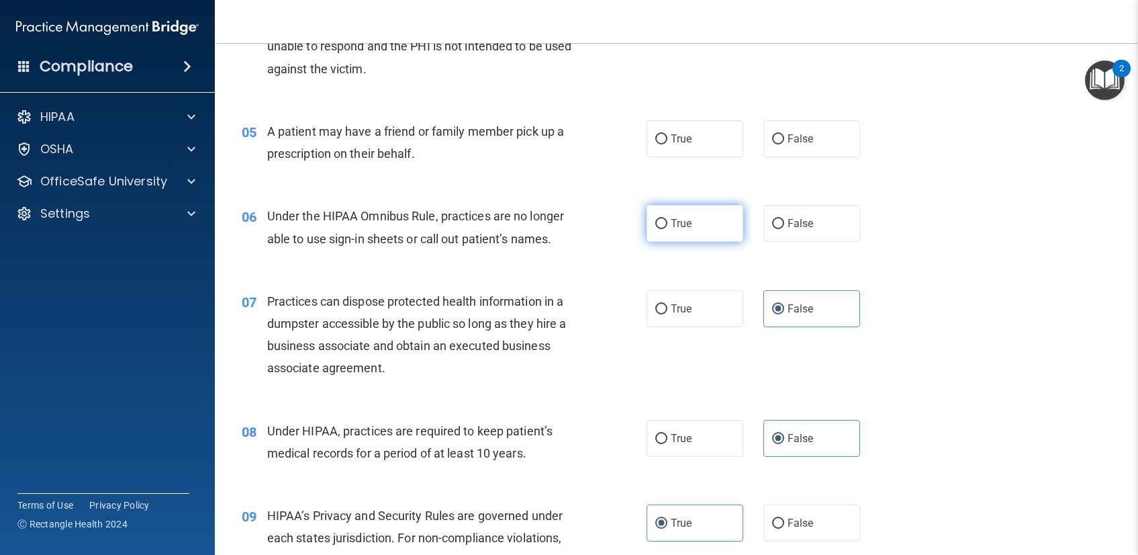
click at [655, 228] on input "True" at bounding box center [661, 224] width 12 height 10
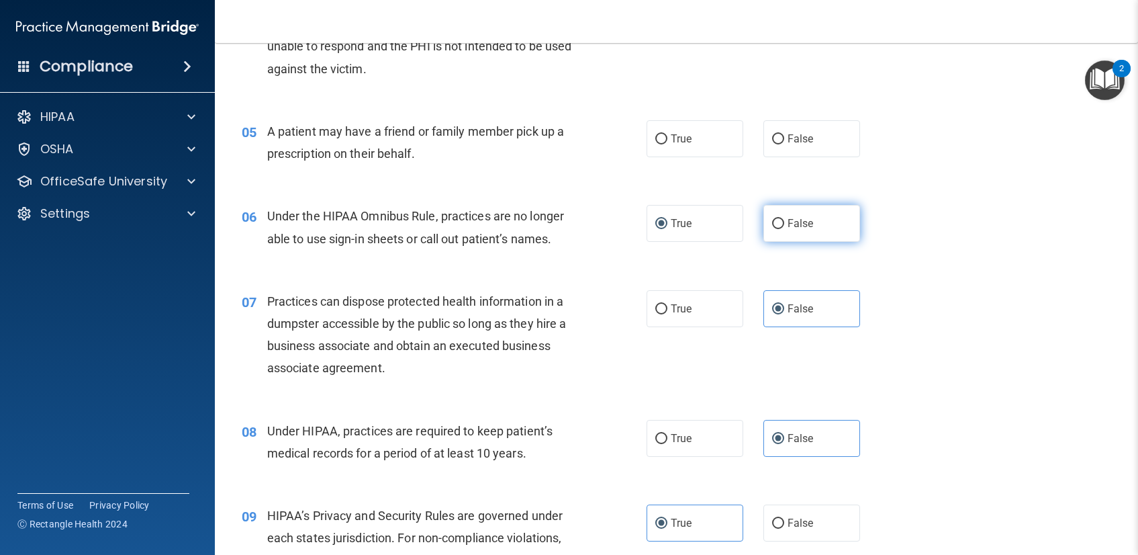
click at [789, 223] on span "False" at bounding box center [801, 223] width 26 height 13
click at [784, 223] on input "False" at bounding box center [778, 224] width 12 height 10
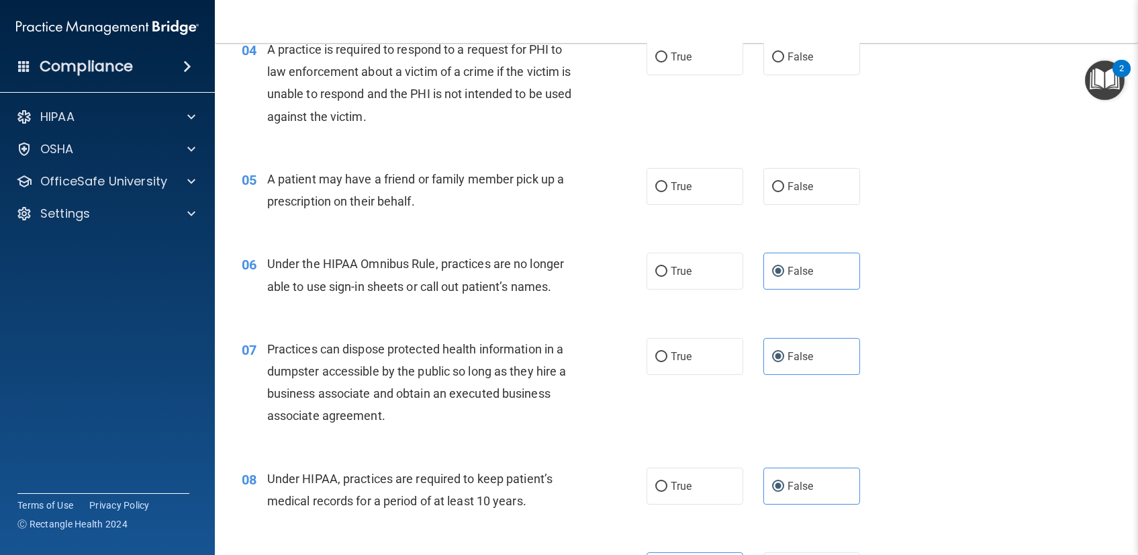
scroll to position [454, 0]
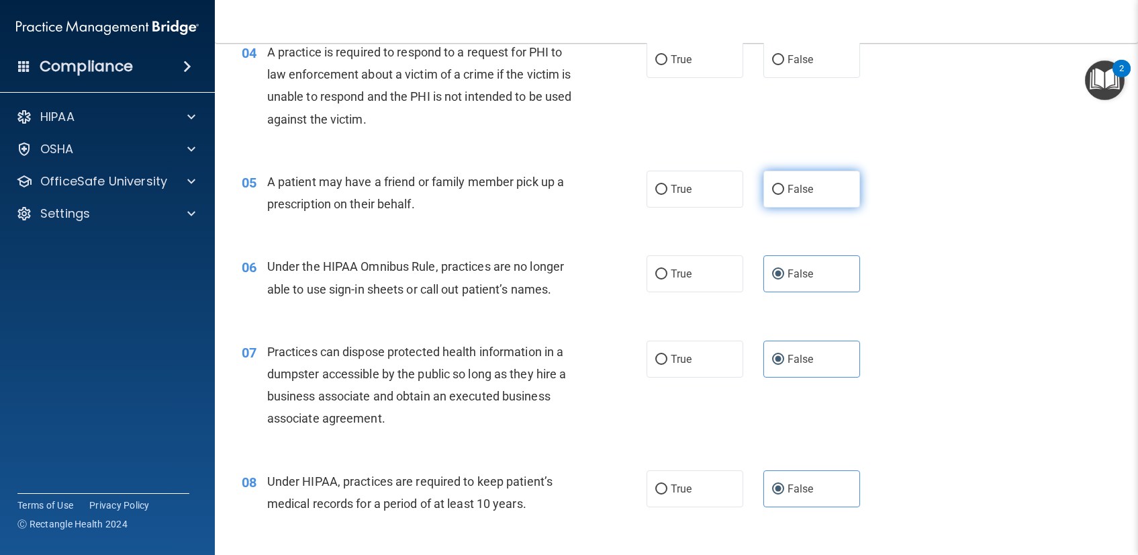
click at [772, 188] on input "False" at bounding box center [778, 190] width 12 height 10
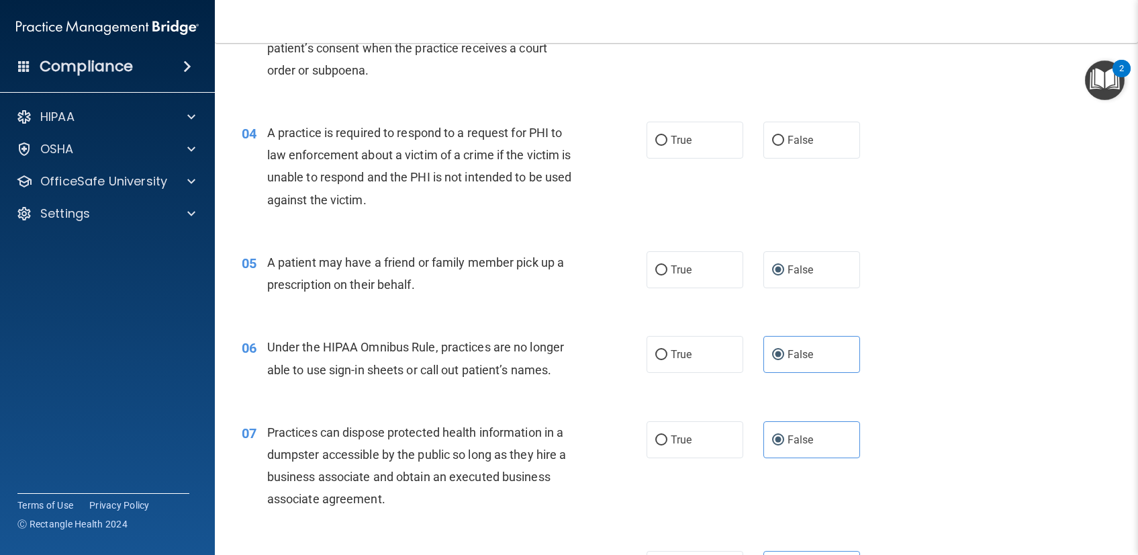
scroll to position [362, 0]
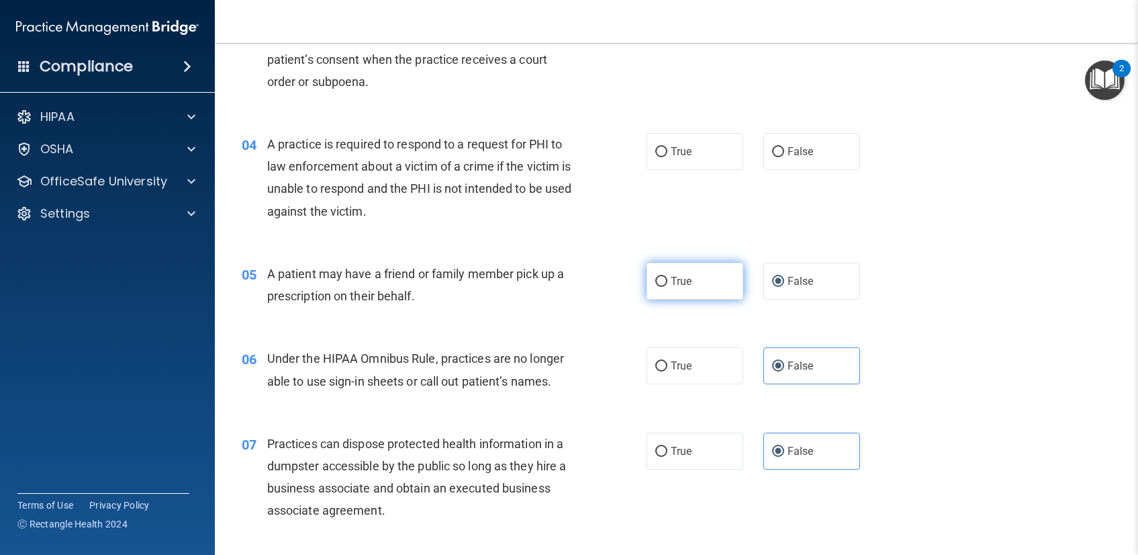
drag, startPoint x: 663, startPoint y: 275, endPoint x: 658, endPoint y: 268, distance: 8.2
click at [663, 275] on label "True" at bounding box center [695, 281] width 97 height 37
click at [663, 277] on input "True" at bounding box center [661, 282] width 12 height 10
click at [764, 277] on label "False" at bounding box center [812, 281] width 97 height 37
click at [772, 277] on input "False" at bounding box center [778, 282] width 12 height 10
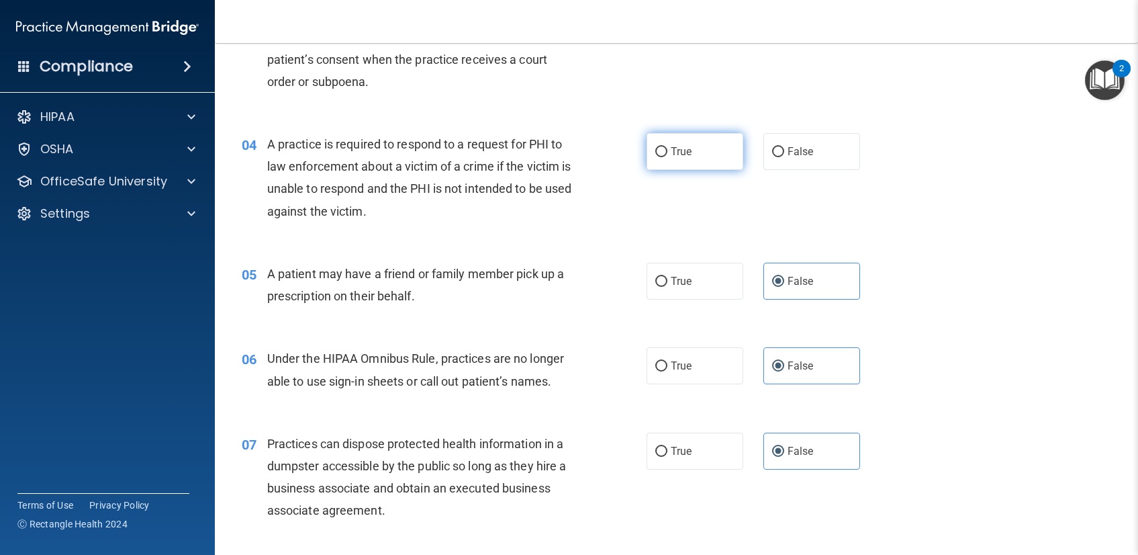
click at [647, 148] on label "True" at bounding box center [695, 151] width 97 height 37
click at [655, 148] on input "True" at bounding box center [661, 152] width 12 height 10
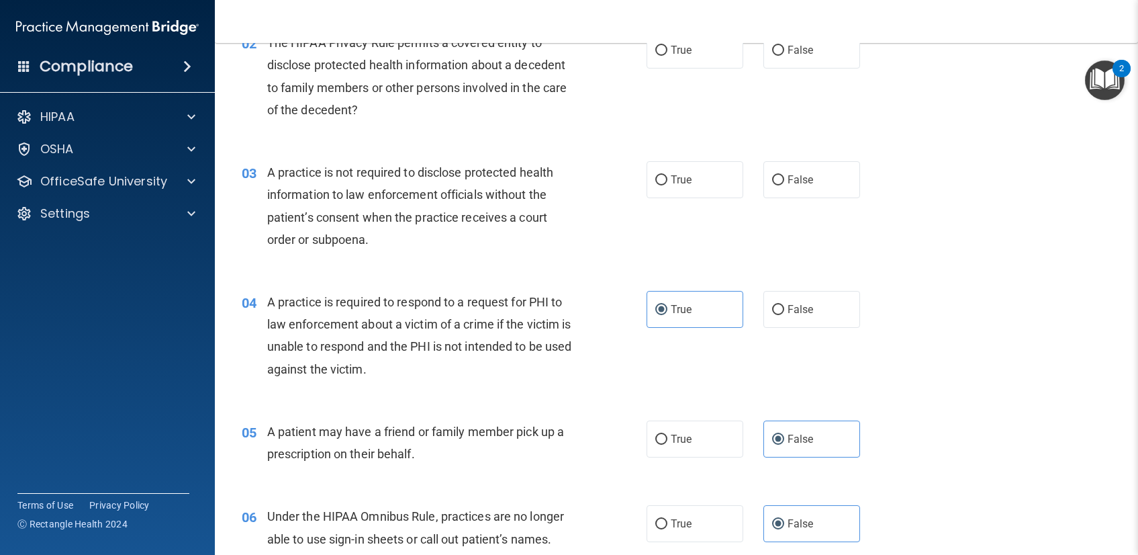
scroll to position [202, 0]
click at [690, 189] on label "True" at bounding box center [695, 181] width 97 height 37
click at [667, 187] on input "True" at bounding box center [661, 182] width 12 height 10
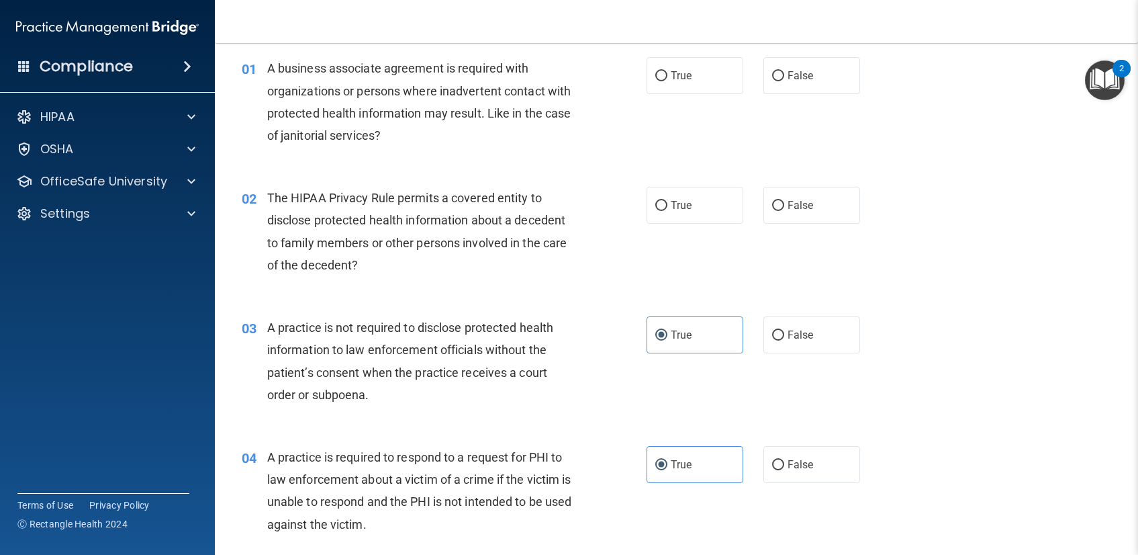
scroll to position [47, 0]
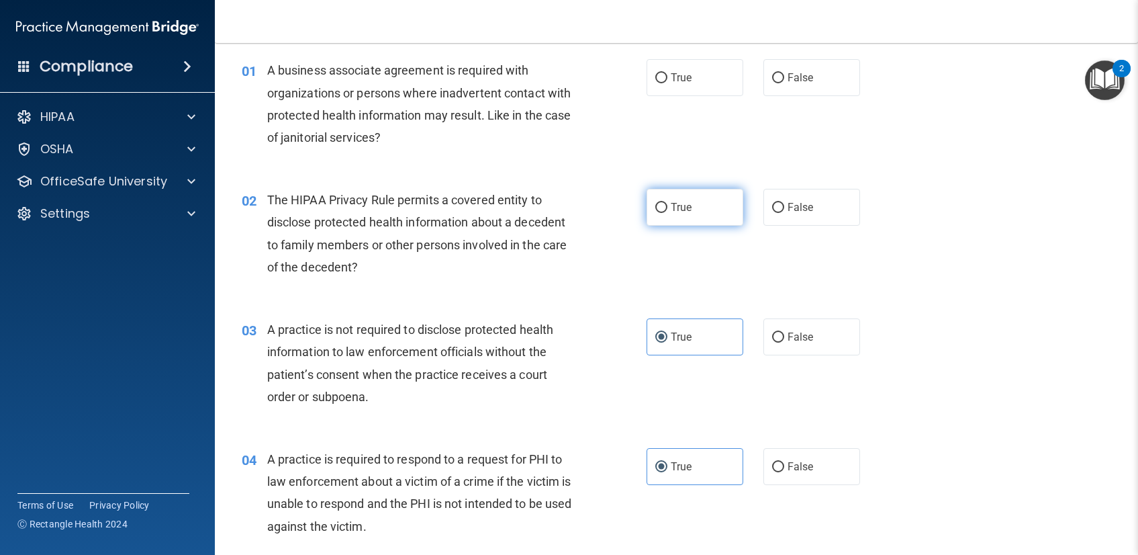
click at [663, 205] on label "True" at bounding box center [695, 207] width 97 height 37
click at [663, 205] on input "True" at bounding box center [661, 208] width 12 height 10
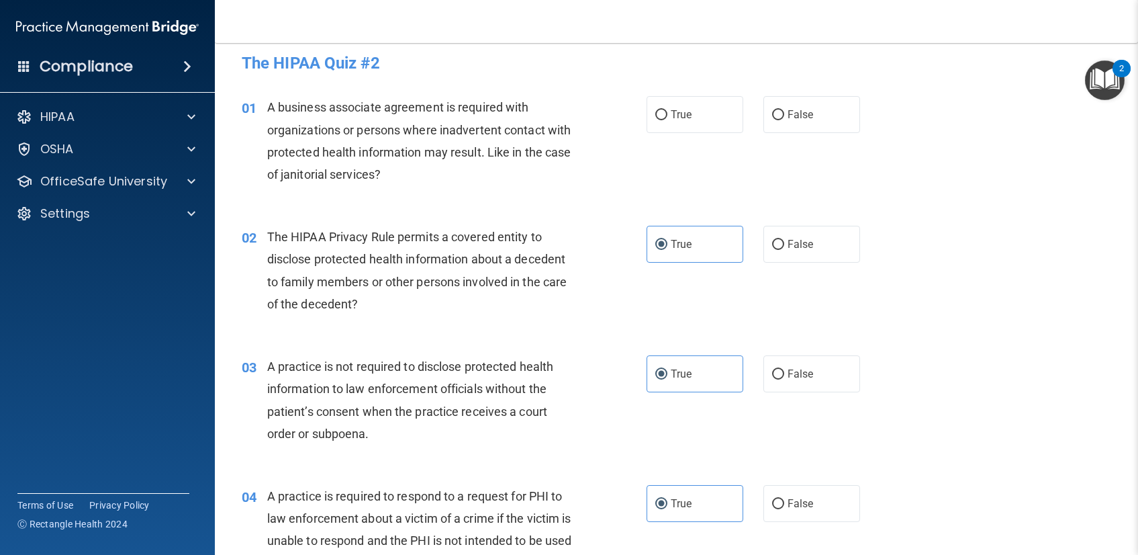
scroll to position [0, 0]
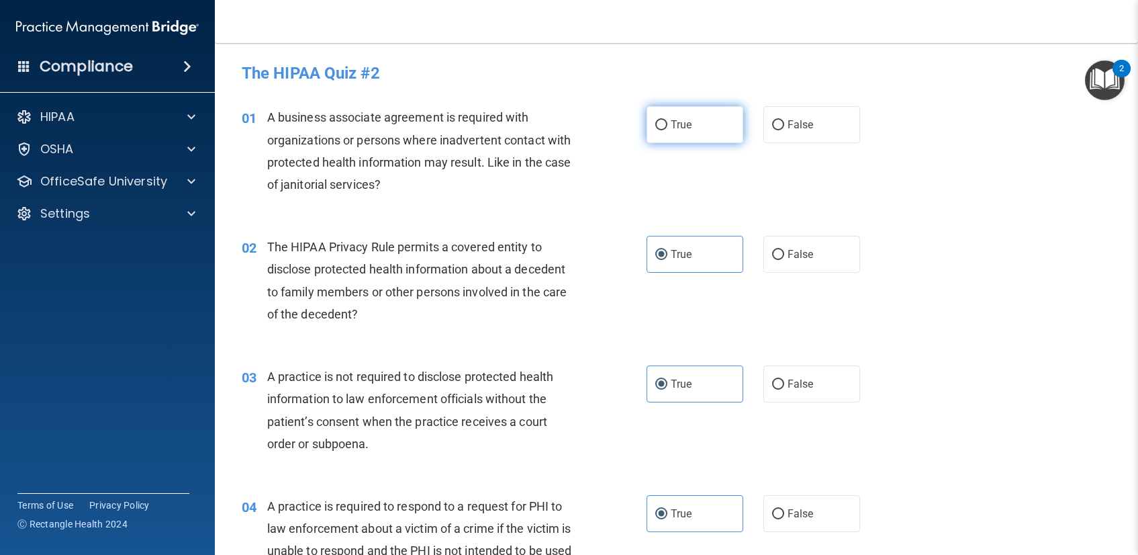
click at [655, 128] on input "True" at bounding box center [661, 125] width 12 height 10
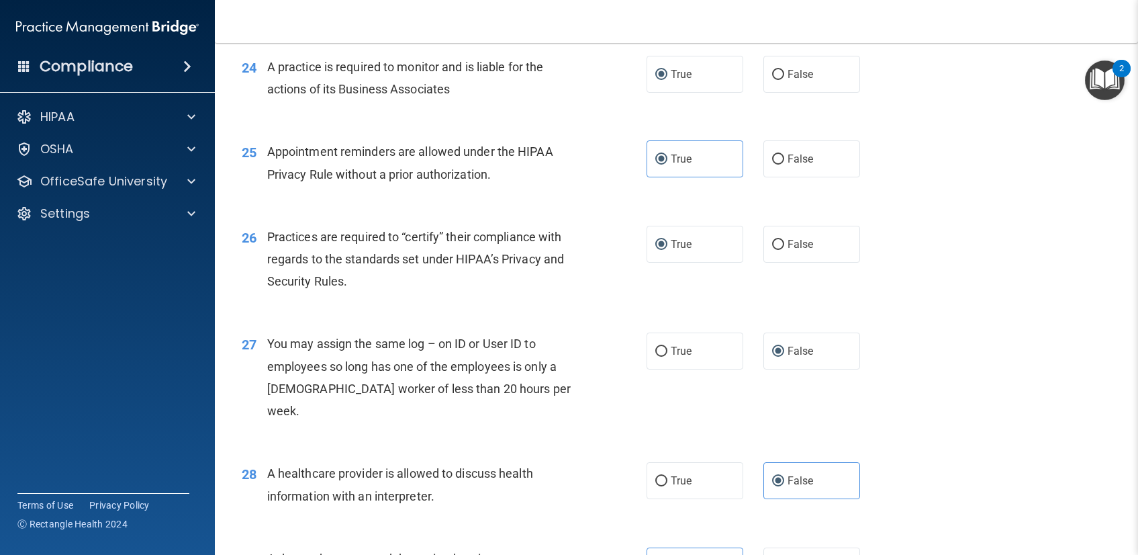
scroll to position [2861, 0]
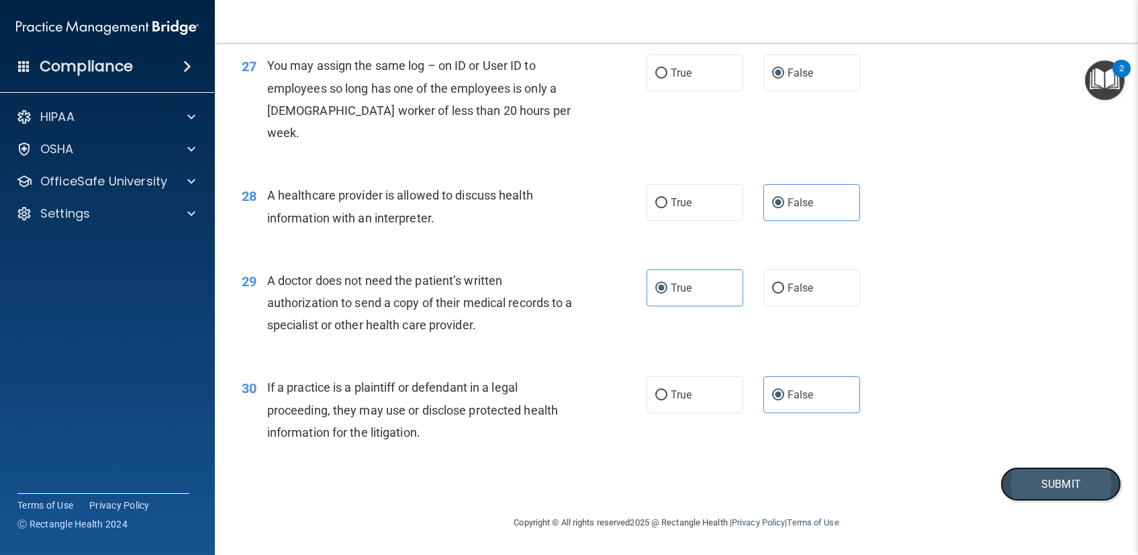
click at [1052, 488] on button "Submit" at bounding box center [1061, 484] width 121 height 34
click at [1042, 483] on button "Submit" at bounding box center [1061, 484] width 121 height 34
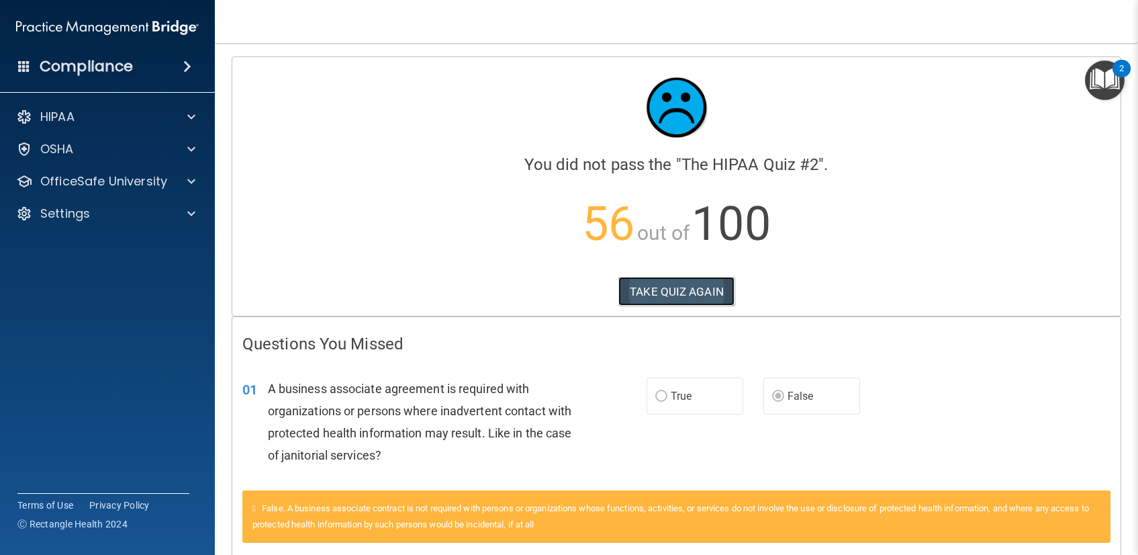
click at [702, 292] on button "TAKE QUIZ AGAIN" at bounding box center [676, 292] width 116 height 30
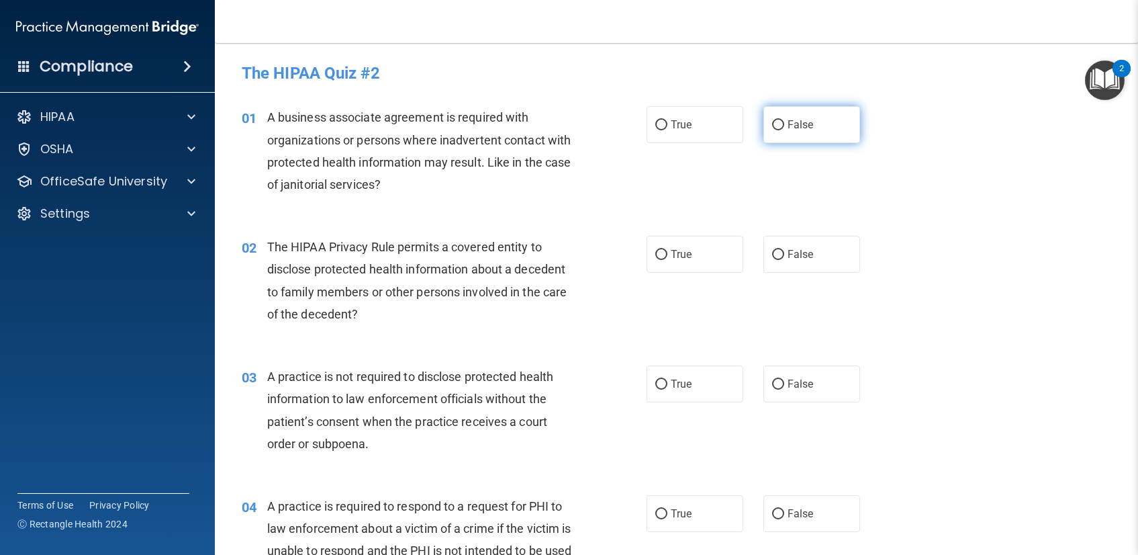
click at [776, 127] on input "False" at bounding box center [778, 125] width 12 height 10
click at [858, 172] on div "01 A business associate agreement is required with organizations or persons whe…" at bounding box center [677, 154] width 890 height 130
click at [780, 252] on label "False" at bounding box center [812, 254] width 97 height 37
click at [780, 252] on input "False" at bounding box center [778, 255] width 12 height 10
click at [897, 212] on div "01 A business associate agreement is required with organizations or persons whe…" at bounding box center [677, 154] width 890 height 130
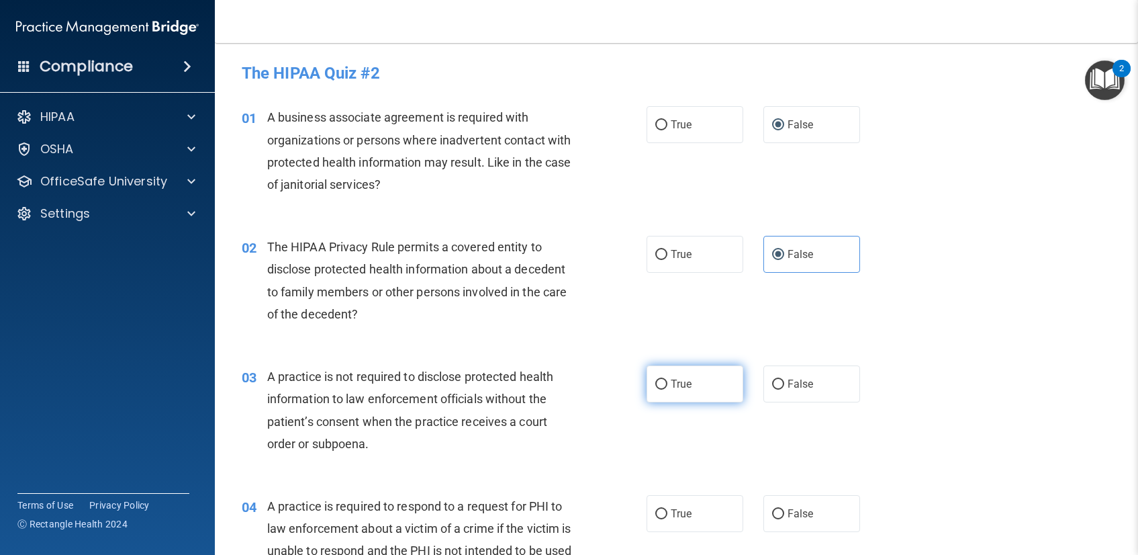
click at [662, 382] on label "True" at bounding box center [695, 383] width 97 height 37
click at [662, 382] on input "True" at bounding box center [661, 384] width 12 height 10
click at [912, 353] on div "03 A practice is not required to disclose protected health information to law e…" at bounding box center [677, 414] width 890 height 130
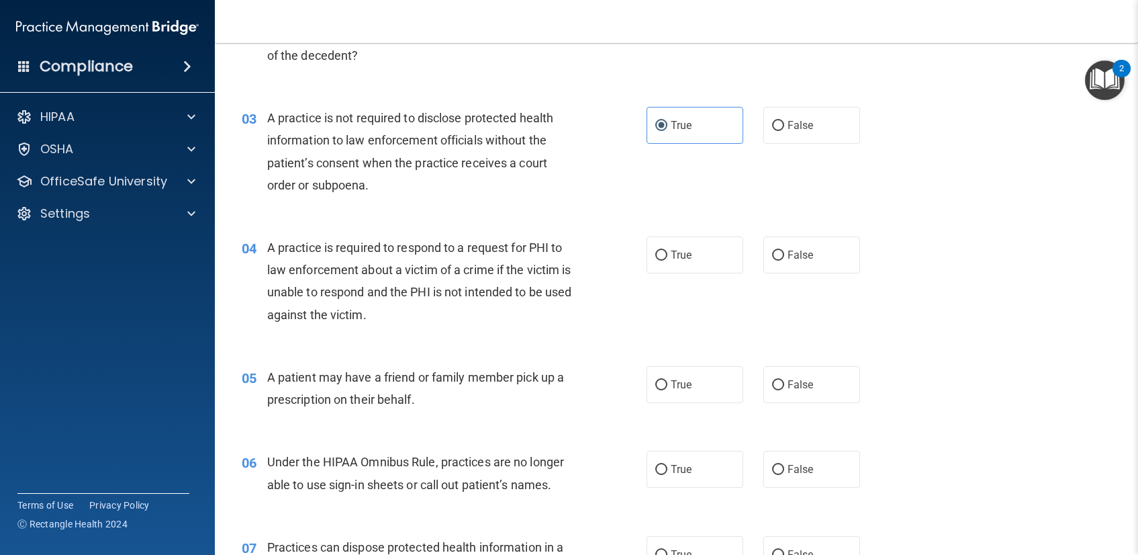
scroll to position [263, 0]
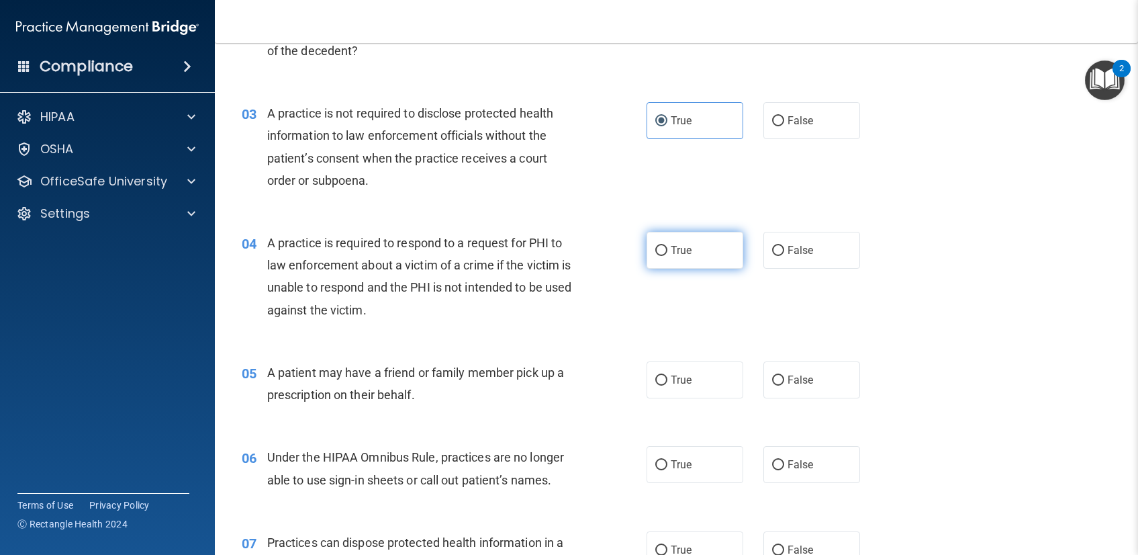
click at [700, 251] on label "True" at bounding box center [695, 250] width 97 height 37
click at [667, 251] on input "True" at bounding box center [661, 251] width 12 height 10
click at [618, 321] on div "04 A practice is required to respond to a request for PHI to law enforcement ab…" at bounding box center [444, 280] width 445 height 96
click at [657, 379] on input "True" at bounding box center [661, 380] width 12 height 10
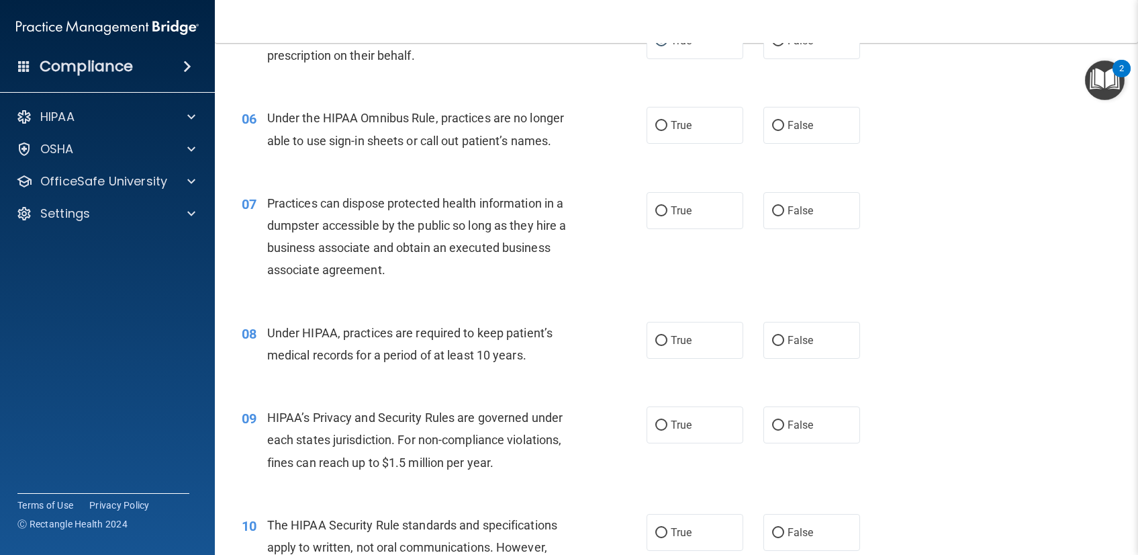
scroll to position [604, 0]
click at [772, 424] on input "False" at bounding box center [778, 424] width 12 height 10
click at [931, 404] on div "09 HIPAA’s Privacy and Security Rules are governed under each states jurisdicti…" at bounding box center [677, 441] width 890 height 107
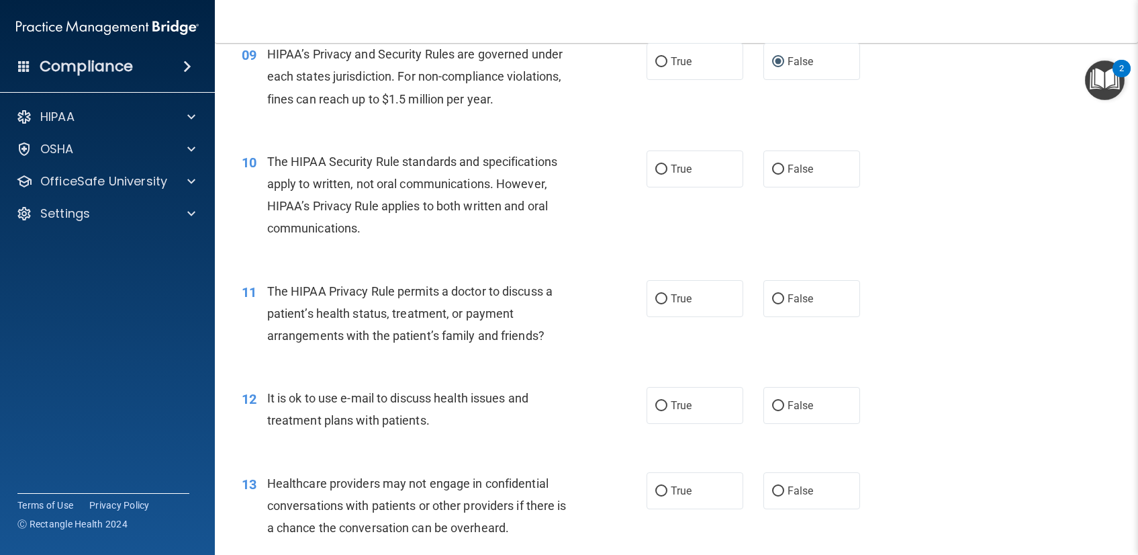
scroll to position [977, 0]
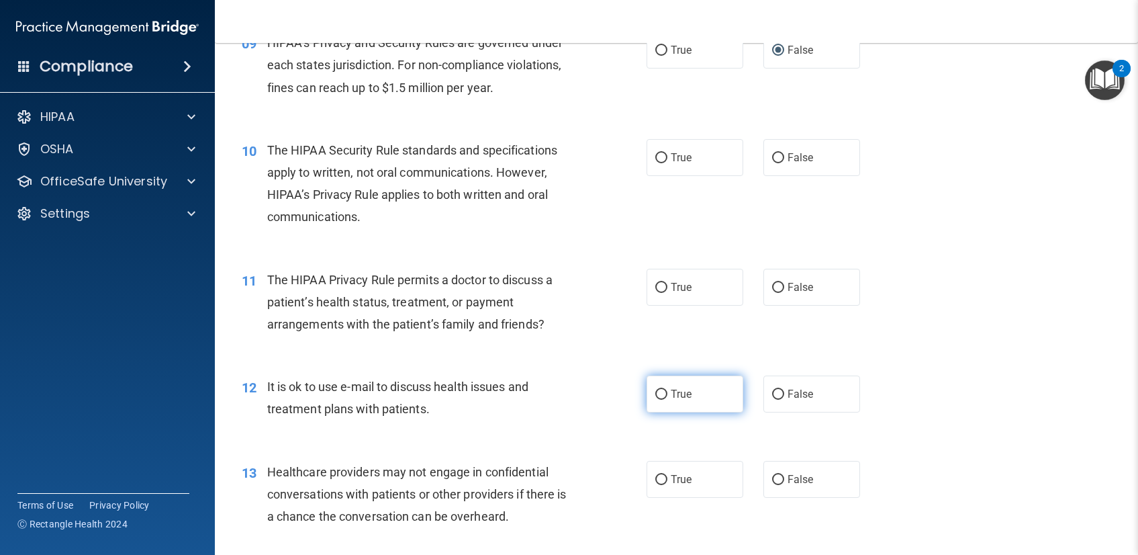
click at [659, 396] on input "True" at bounding box center [661, 394] width 12 height 10
click at [937, 349] on div "11 The HIPAA Privacy Rule permits a doctor to discuss a patient’s health status…" at bounding box center [677, 305] width 890 height 107
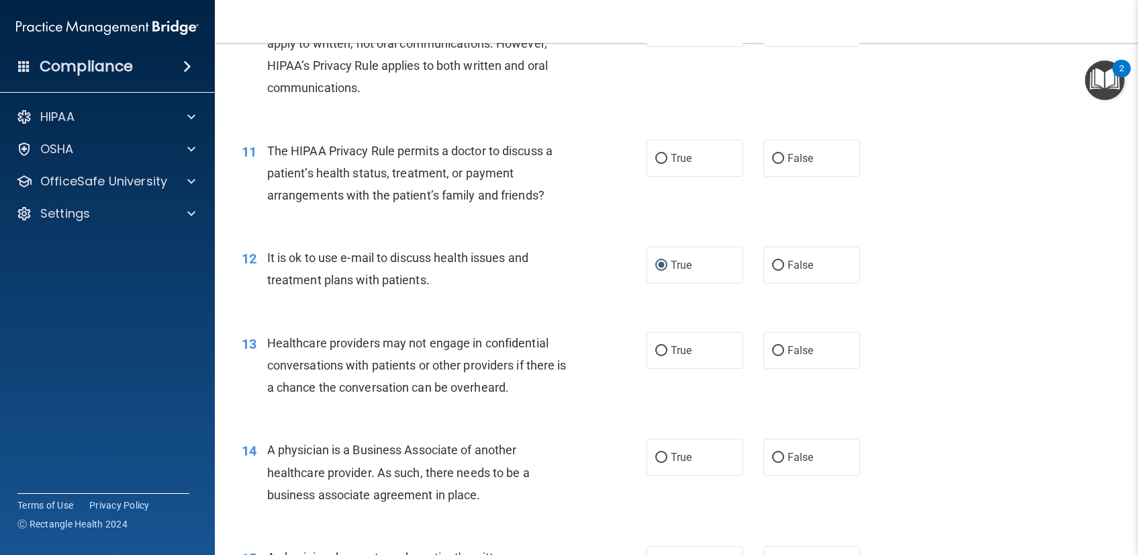
scroll to position [1115, 0]
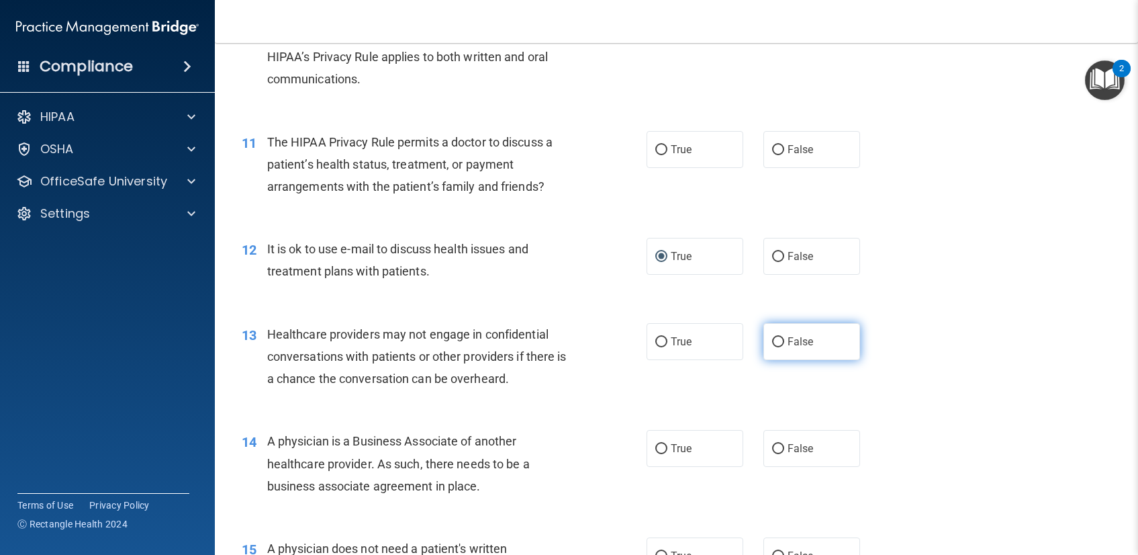
click at [773, 343] on input "False" at bounding box center [778, 342] width 12 height 10
click at [995, 351] on div "13 Healthcare providers may not engage in confidential conversations with patie…" at bounding box center [677, 359] width 890 height 107
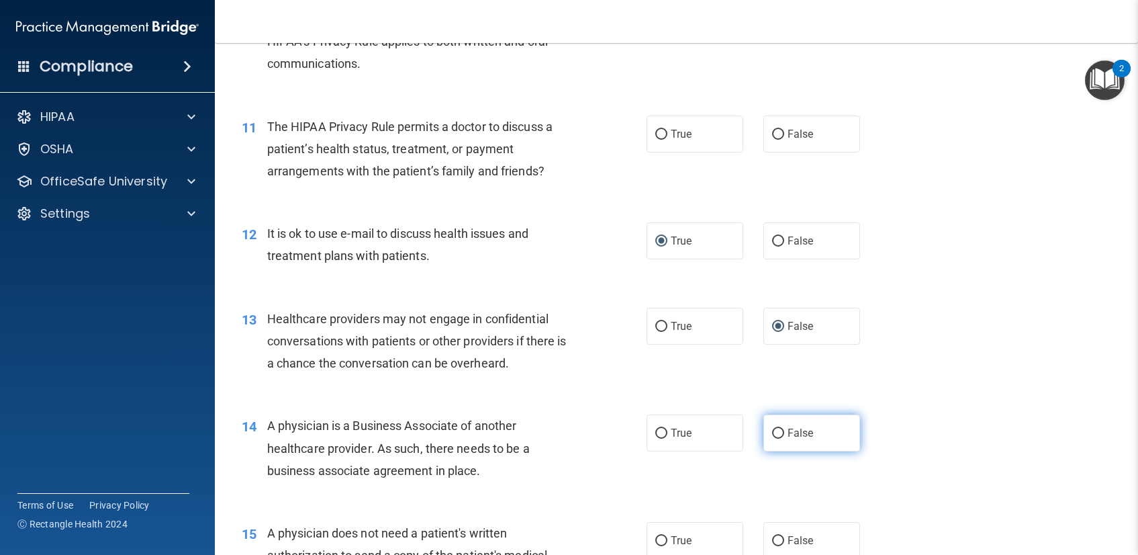
click at [776, 431] on input "False" at bounding box center [778, 433] width 12 height 10
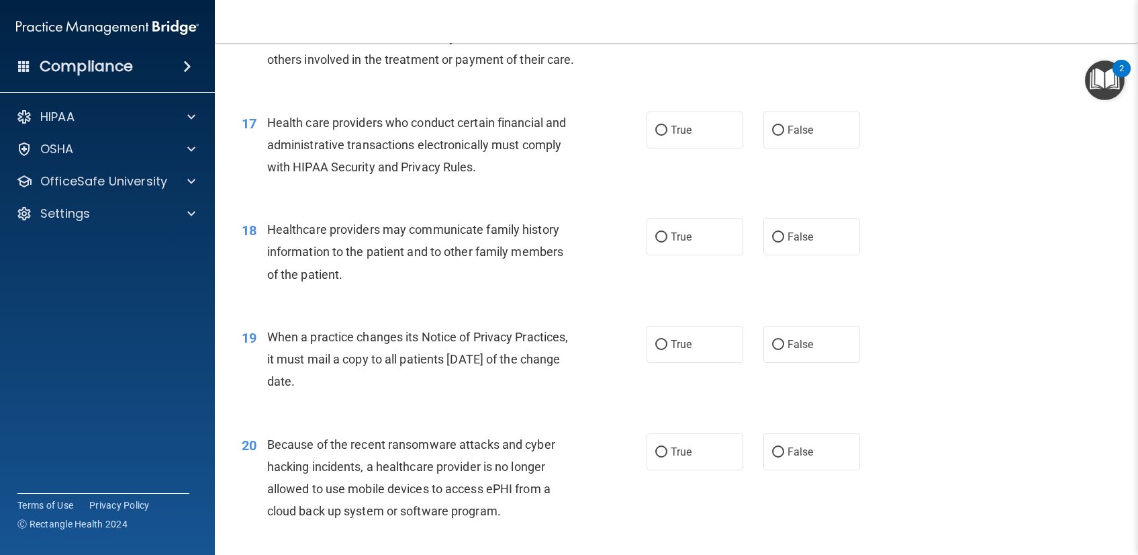
scroll to position [1786, 0]
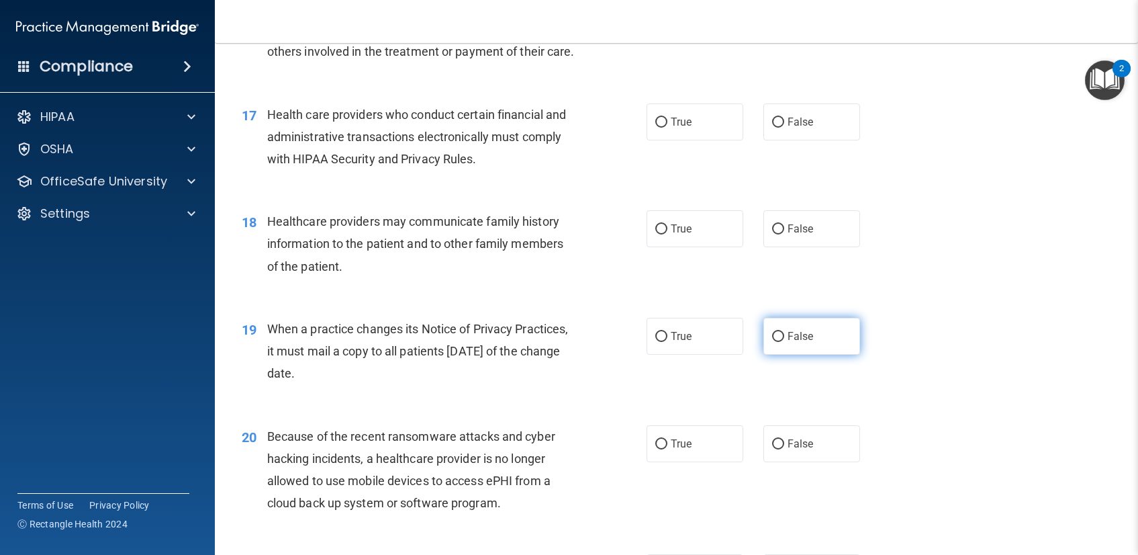
click at [772, 342] on input "False" at bounding box center [778, 337] width 12 height 10
click at [923, 347] on div "19 When a practice changes its Notice of Privacy Practices, it must mail a copy…" at bounding box center [677, 354] width 890 height 107
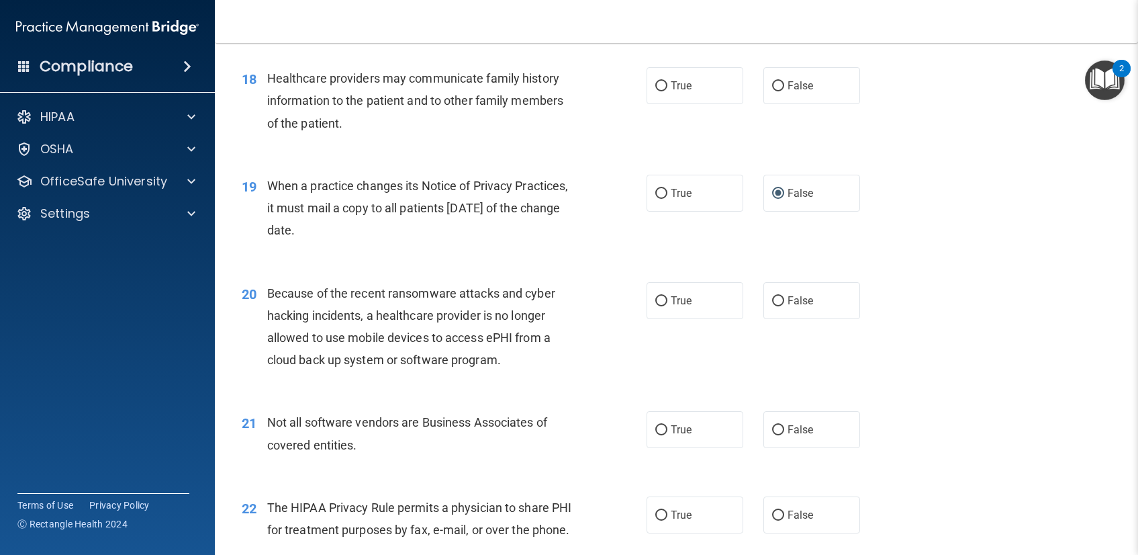
scroll to position [1955, 0]
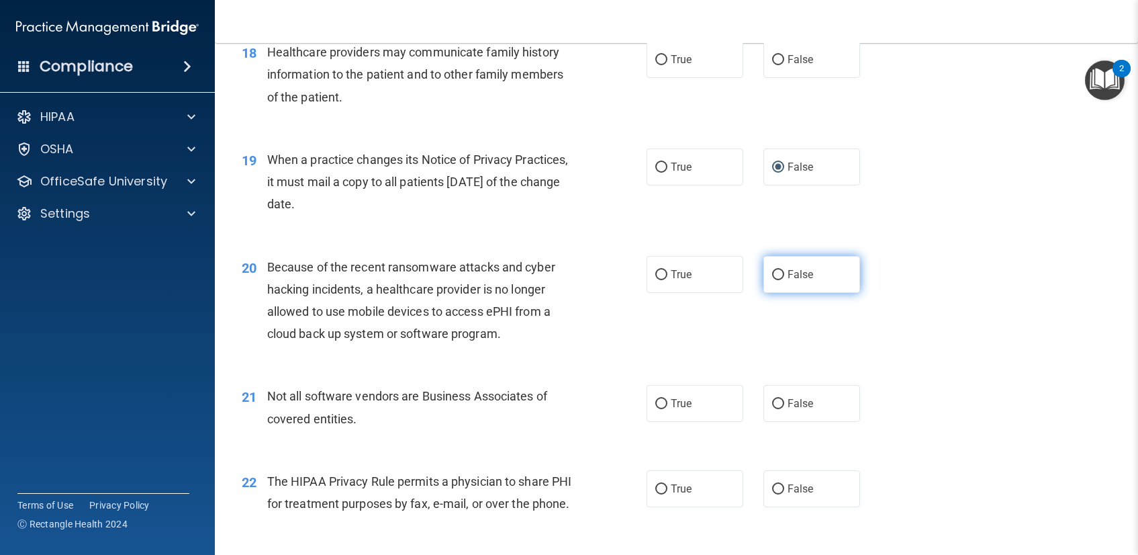
click at [772, 280] on input "False" at bounding box center [778, 275] width 12 height 10
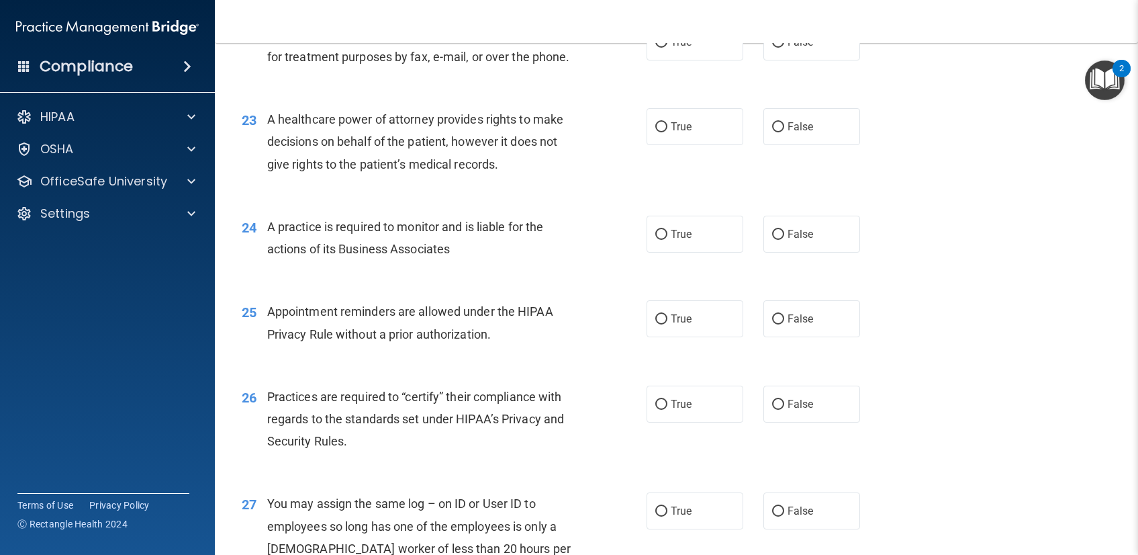
scroll to position [2404, 0]
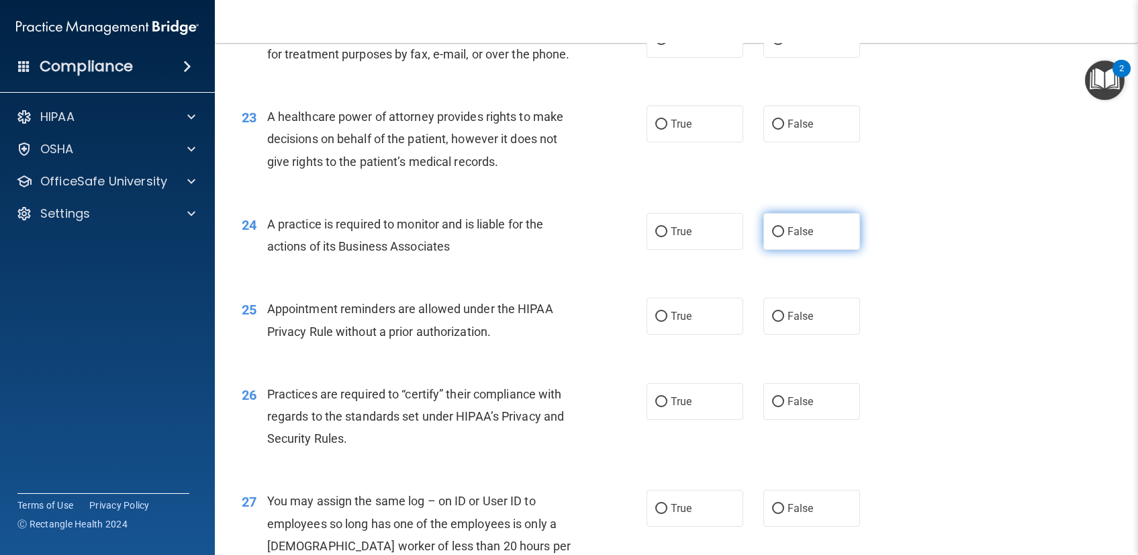
click at [776, 237] on input "False" at bounding box center [778, 232] width 12 height 10
click at [984, 281] on div "24 A practice is required to monitor and is liable for the actions of its Busin…" at bounding box center [677, 238] width 890 height 85
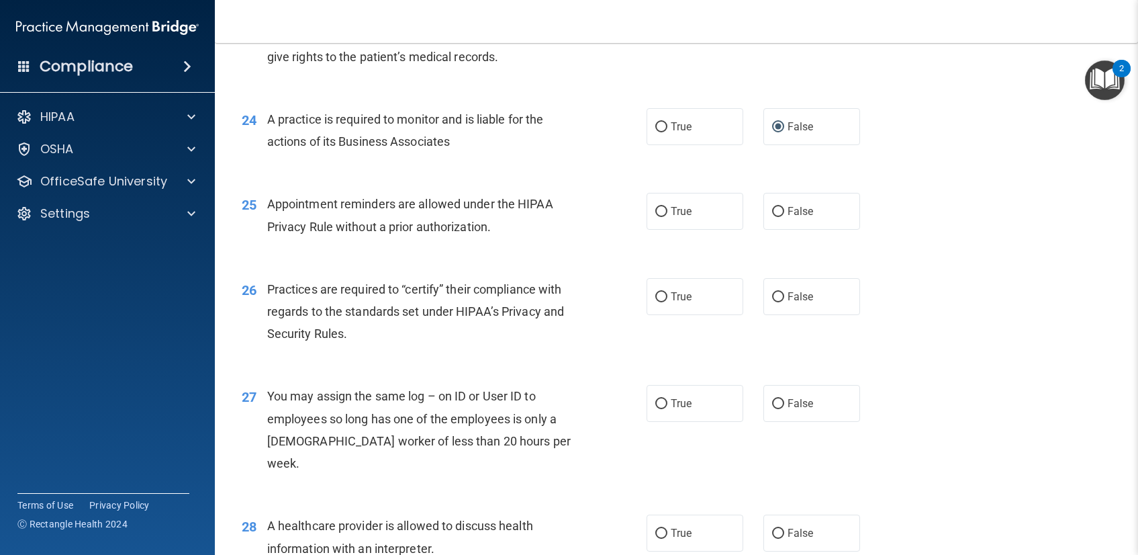
scroll to position [2511, 0]
click at [773, 300] on input "False" at bounding box center [778, 295] width 12 height 10
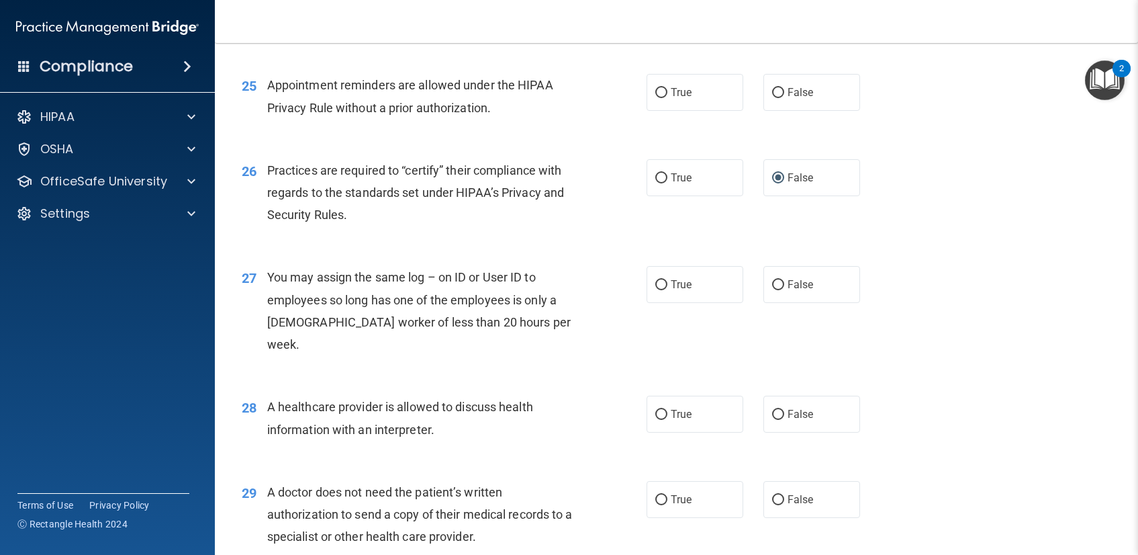
scroll to position [2628, 0]
click at [655, 419] on input "True" at bounding box center [661, 414] width 12 height 10
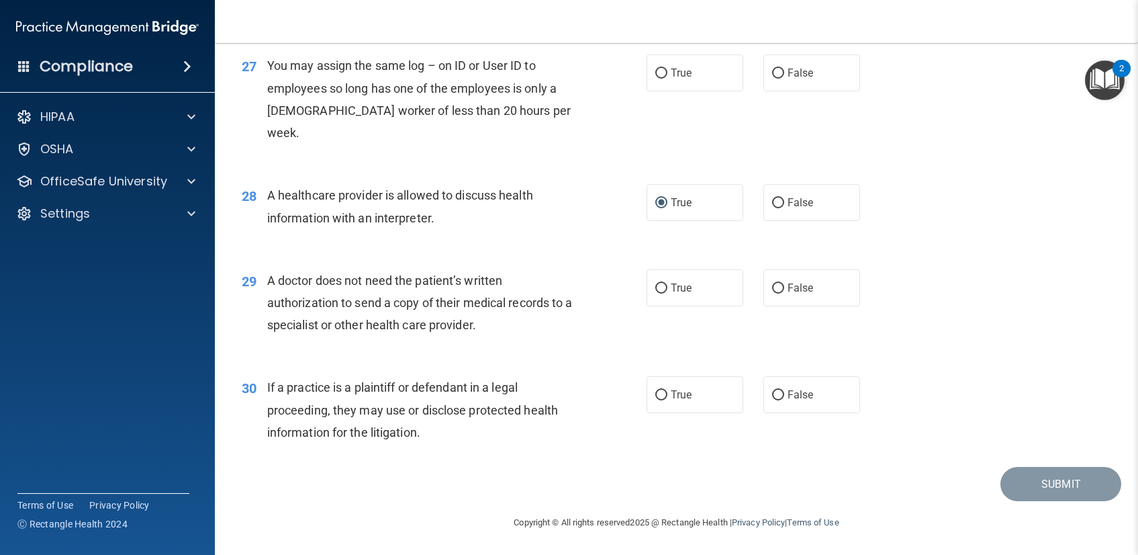
scroll to position [2861, 0]
click at [671, 394] on span "True" at bounding box center [681, 394] width 21 height 13
click at [665, 394] on input "True" at bounding box center [661, 395] width 12 height 10
click at [655, 288] on input "True" at bounding box center [661, 288] width 12 height 10
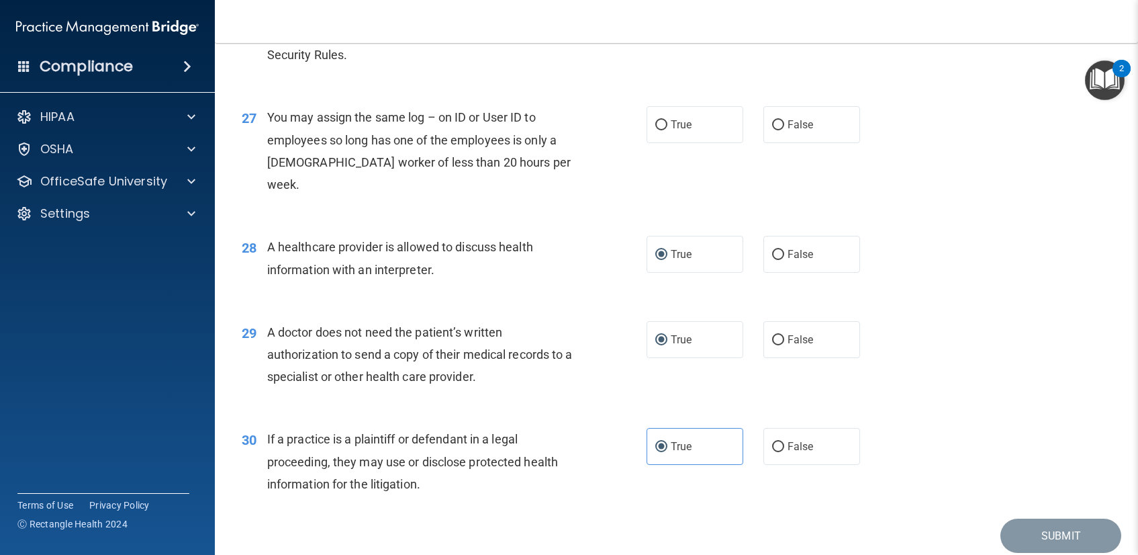
scroll to position [2787, 0]
click at [788, 132] on span "False" at bounding box center [801, 125] width 26 height 13
click at [782, 131] on input "False" at bounding box center [778, 126] width 12 height 10
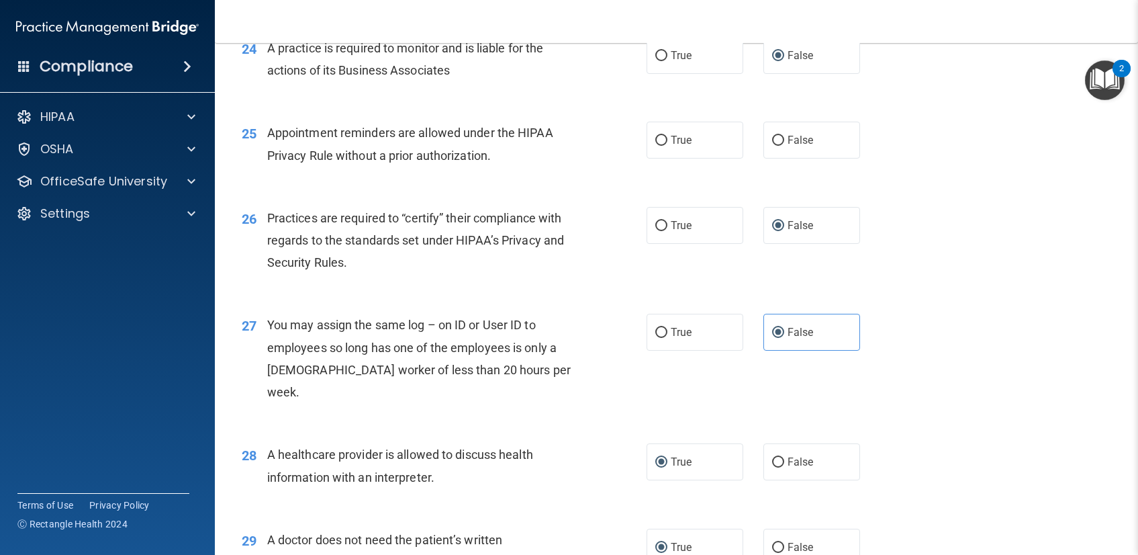
scroll to position [2562, 0]
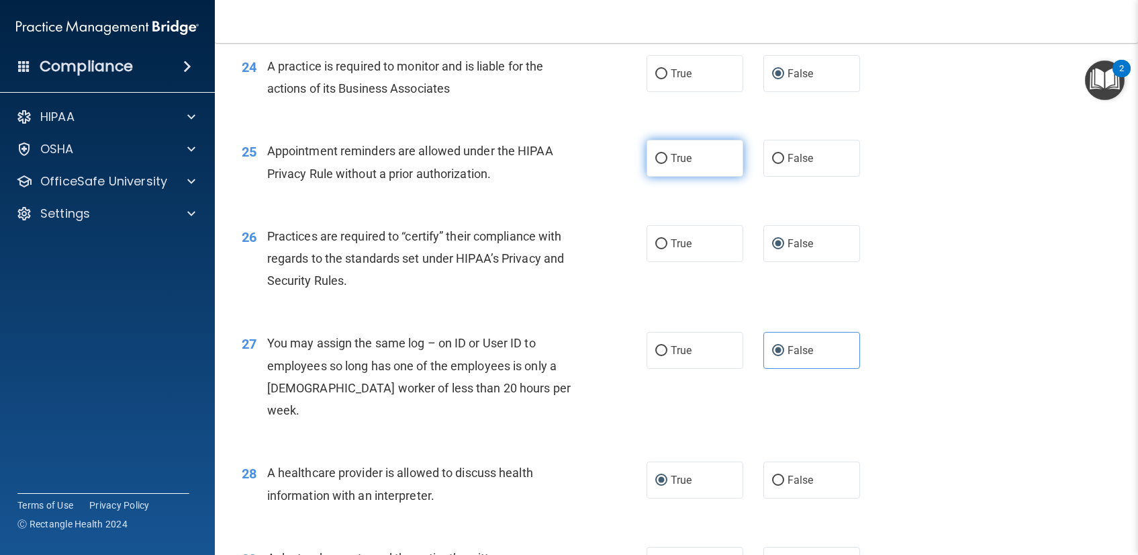
click at [730, 177] on label "True" at bounding box center [695, 158] width 97 height 37
click at [667, 164] on input "True" at bounding box center [661, 159] width 12 height 10
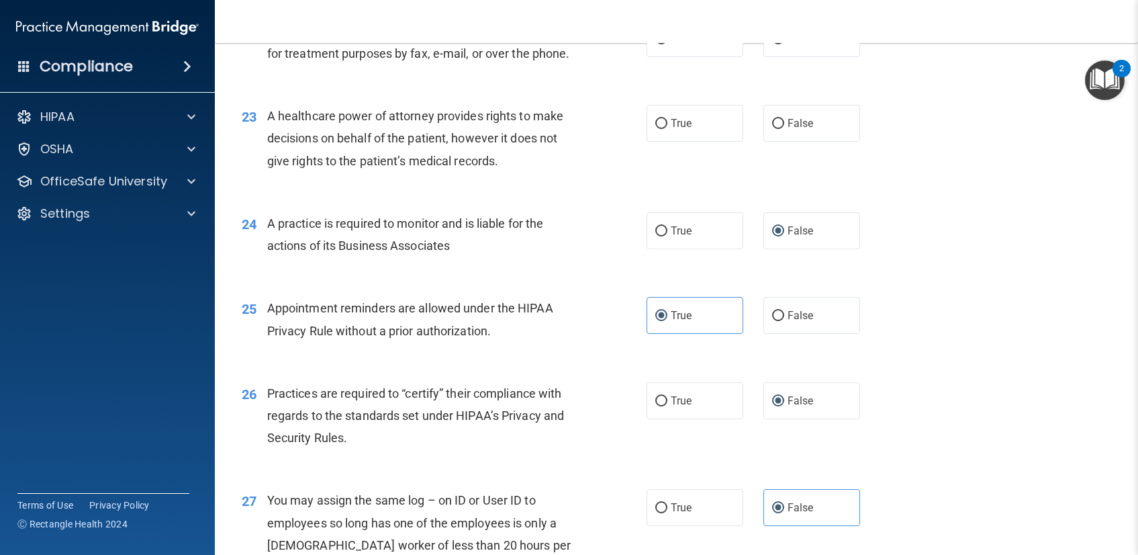
scroll to position [2402, 0]
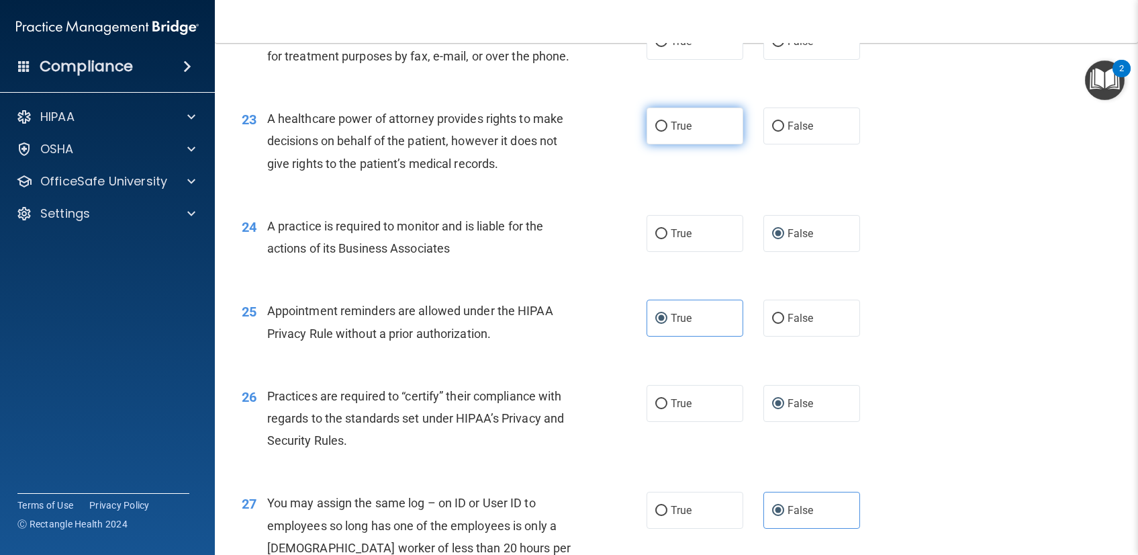
click at [706, 144] on label "True" at bounding box center [695, 125] width 97 height 37
click at [667, 132] on input "True" at bounding box center [661, 127] width 12 height 10
click at [933, 176] on div "23 A healthcare power of attorney provides rights to make decisions on behalf o…" at bounding box center [677, 144] width 890 height 107
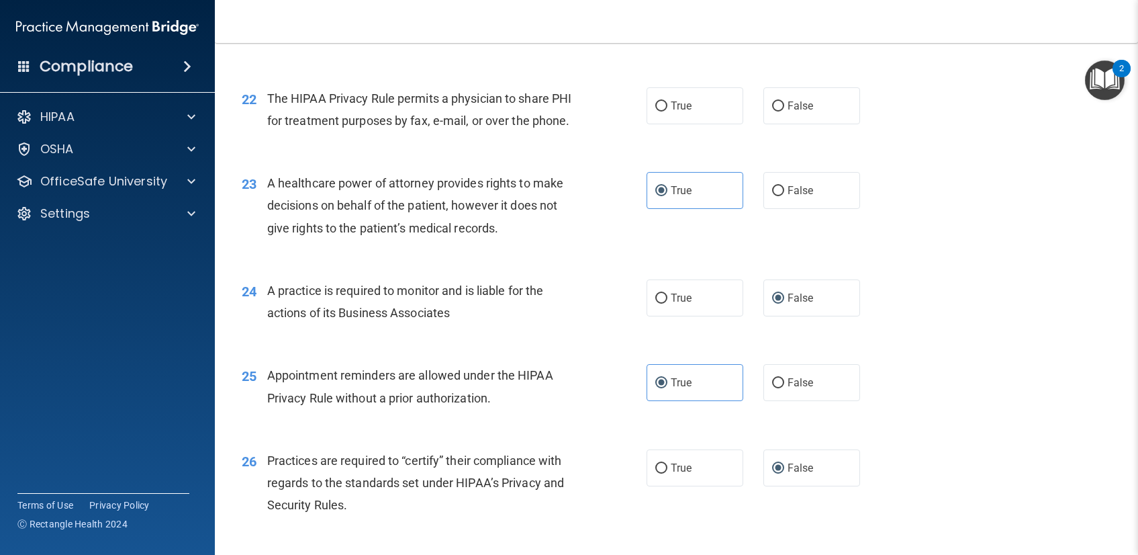
scroll to position [2162, 0]
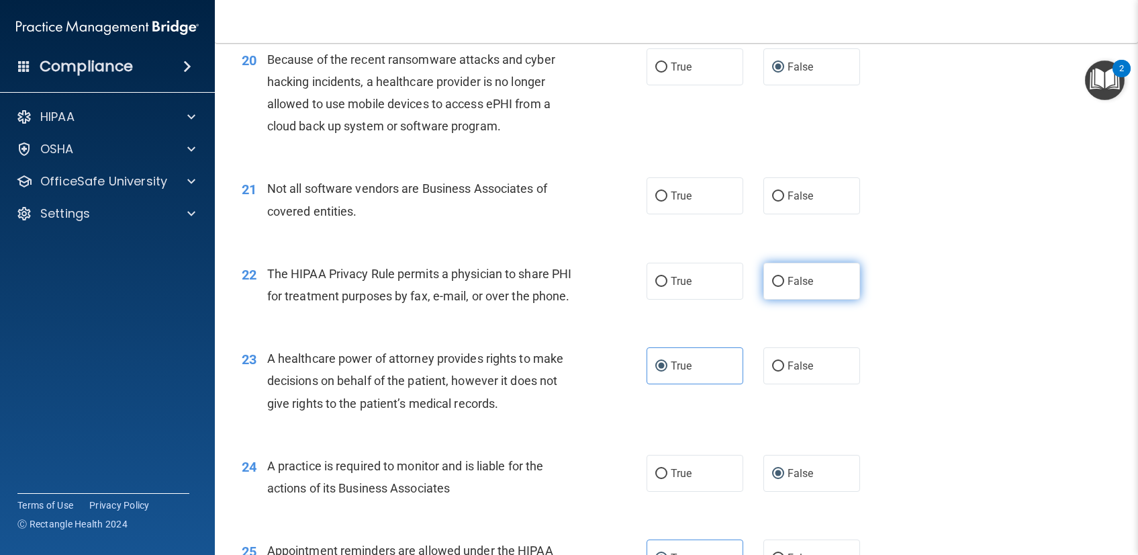
click at [778, 287] on input "False" at bounding box center [778, 282] width 12 height 10
click at [939, 276] on div "22 The HIPAA Privacy Rule permits a physician to share PHI for treatment purpos…" at bounding box center [677, 288] width 890 height 85
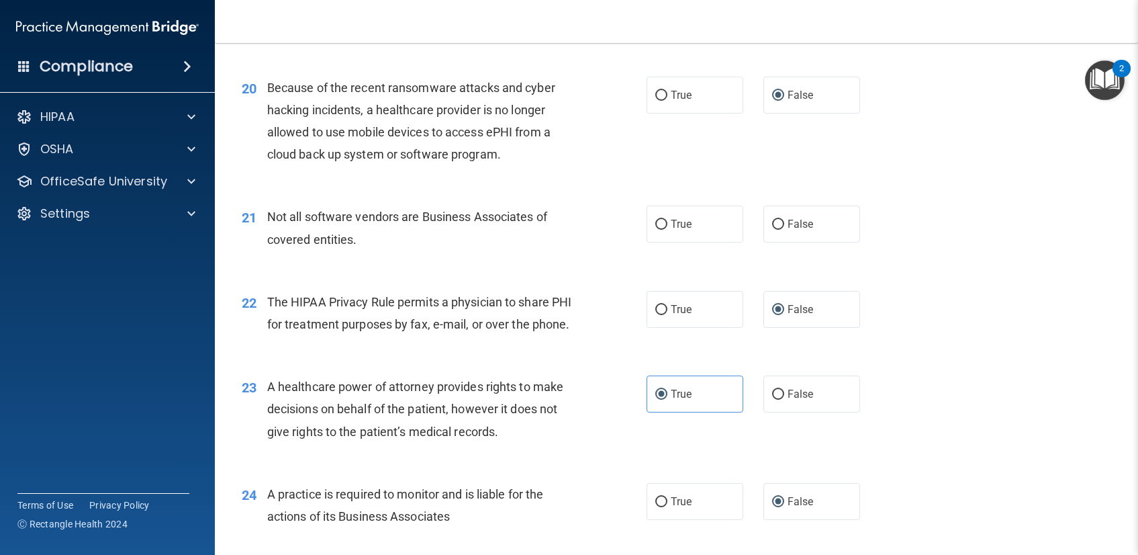
scroll to position [2133, 0]
click at [690, 244] on label "True" at bounding box center [695, 225] width 97 height 37
click at [667, 231] on input "True" at bounding box center [661, 226] width 12 height 10
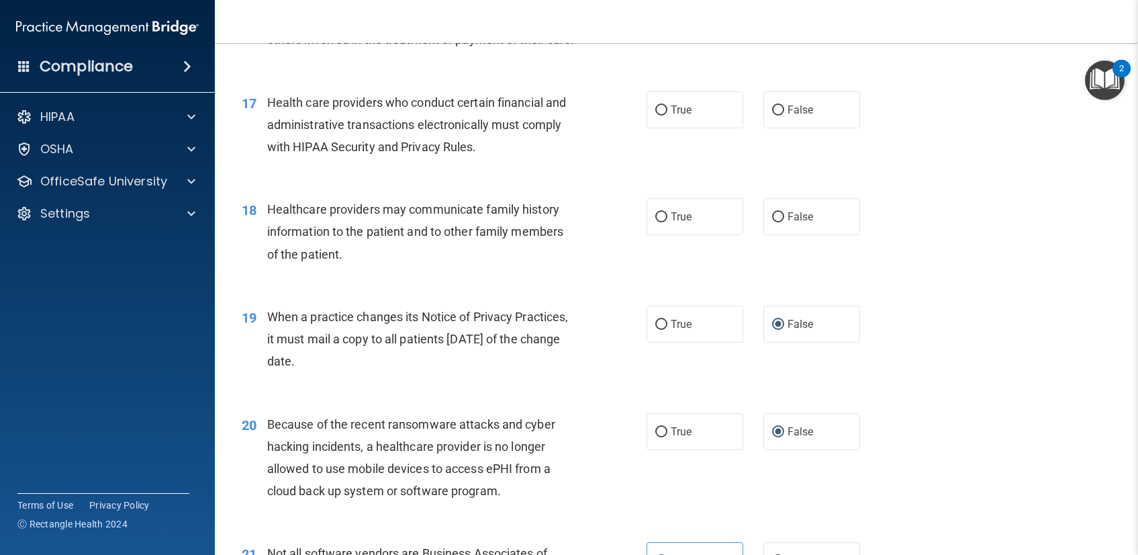
scroll to position [1790, 0]
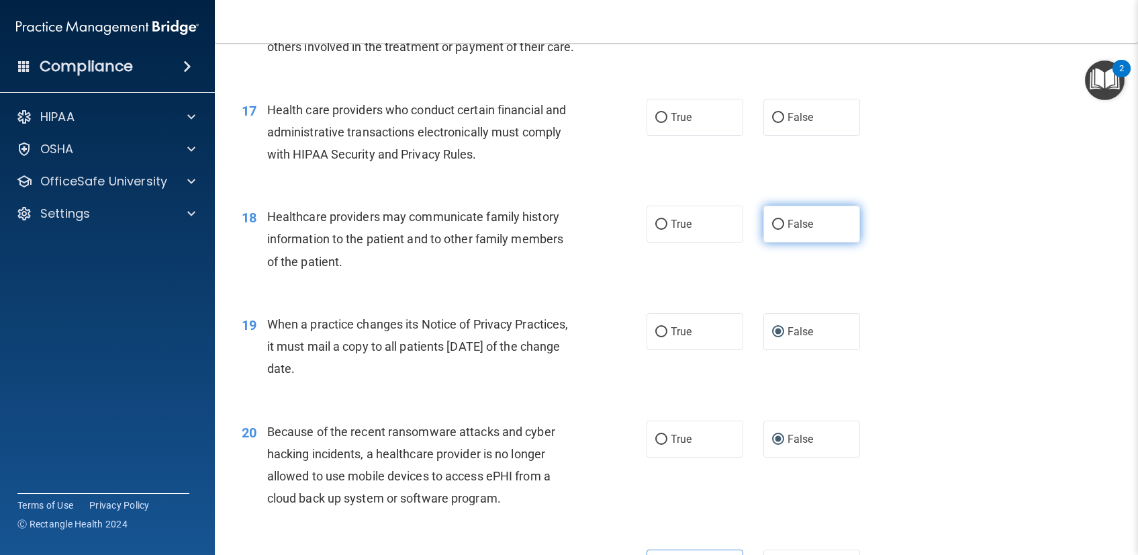
click at [773, 230] on input "False" at bounding box center [778, 225] width 12 height 10
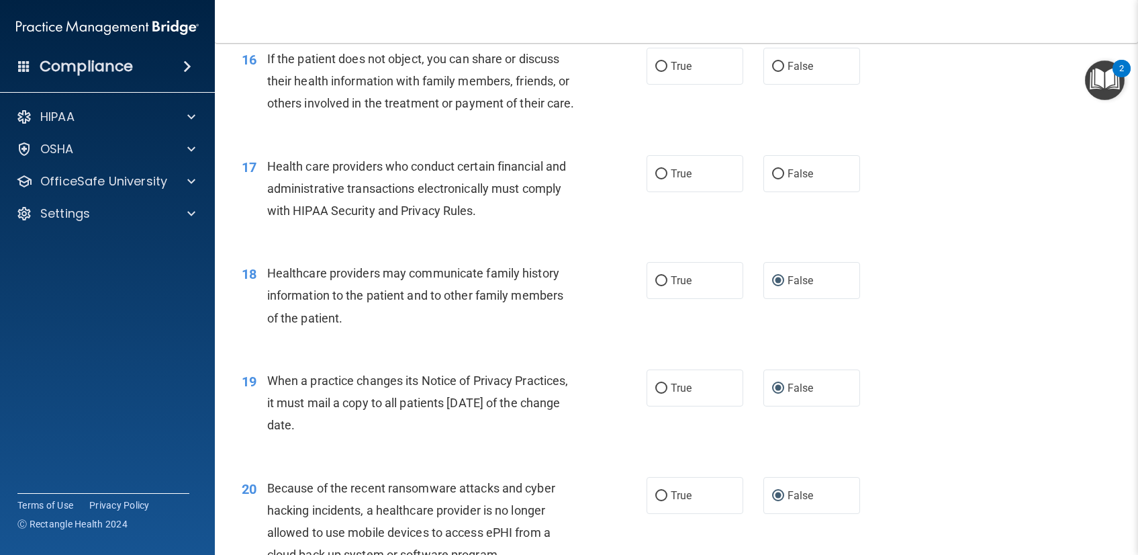
scroll to position [1679, 0]
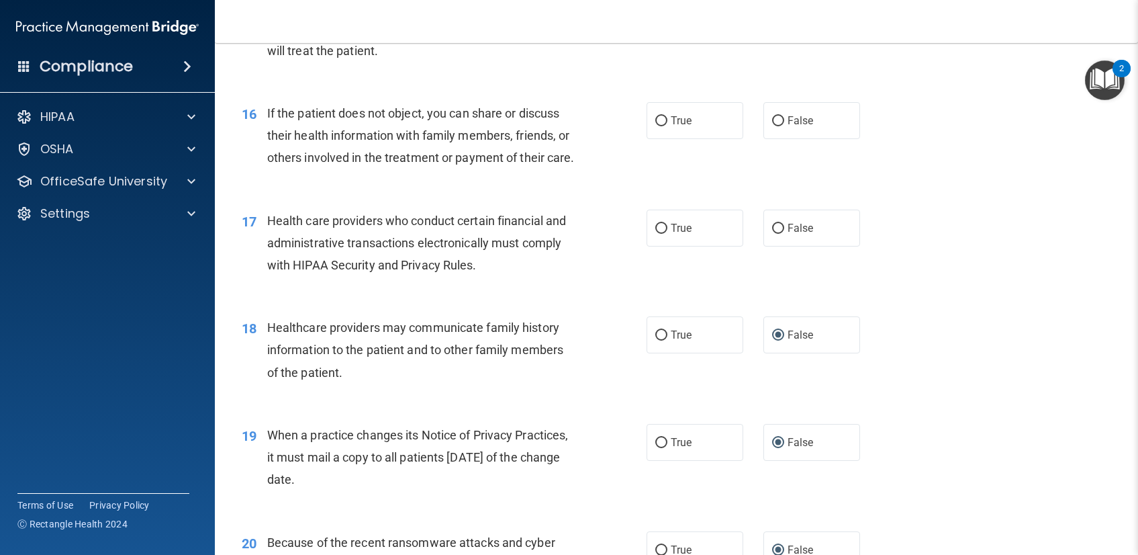
click at [622, 300] on div "17 Health care providers who conduct certain financial and administrative trans…" at bounding box center [677, 246] width 890 height 107
click at [655, 234] on input "True" at bounding box center [661, 229] width 12 height 10
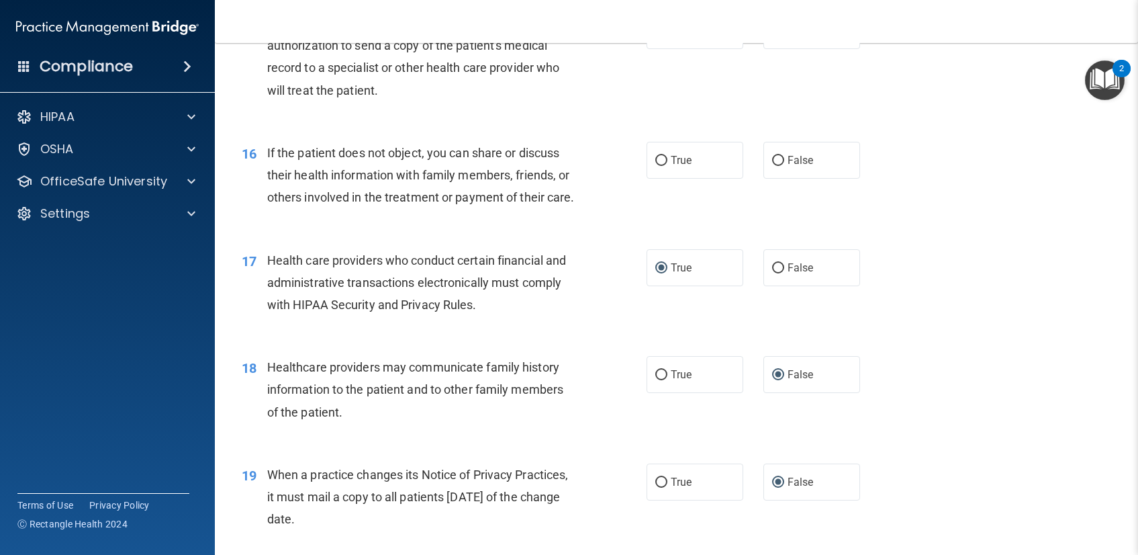
scroll to position [1612, 0]
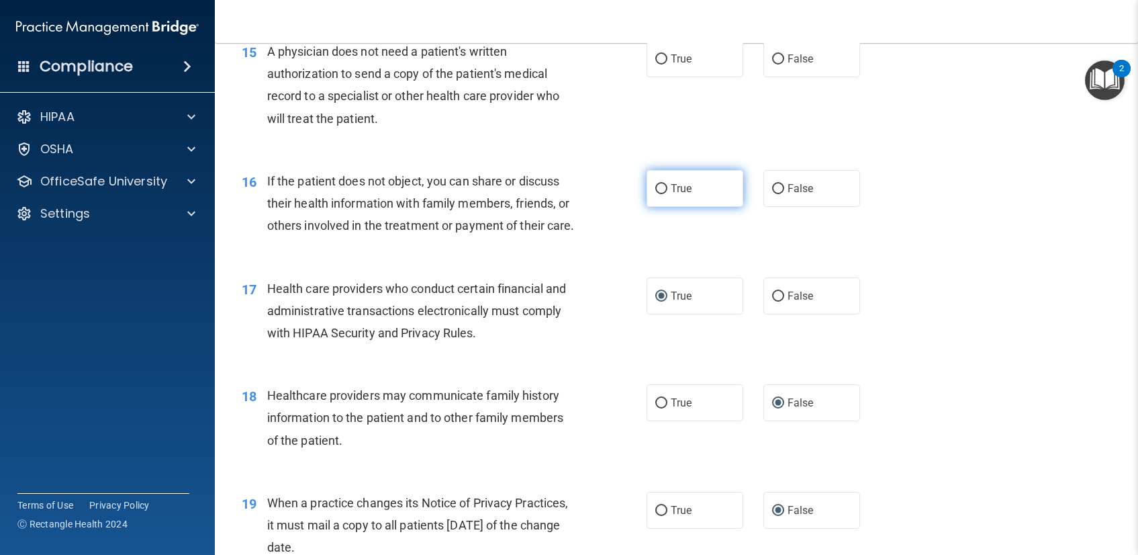
click at [655, 187] on input "True" at bounding box center [661, 189] width 12 height 10
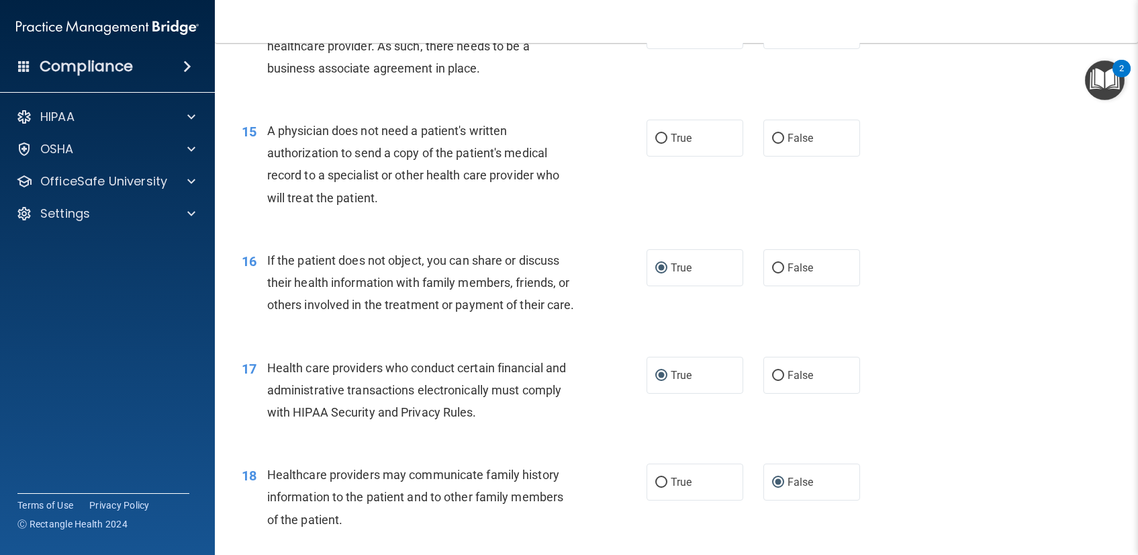
scroll to position [1518, 0]
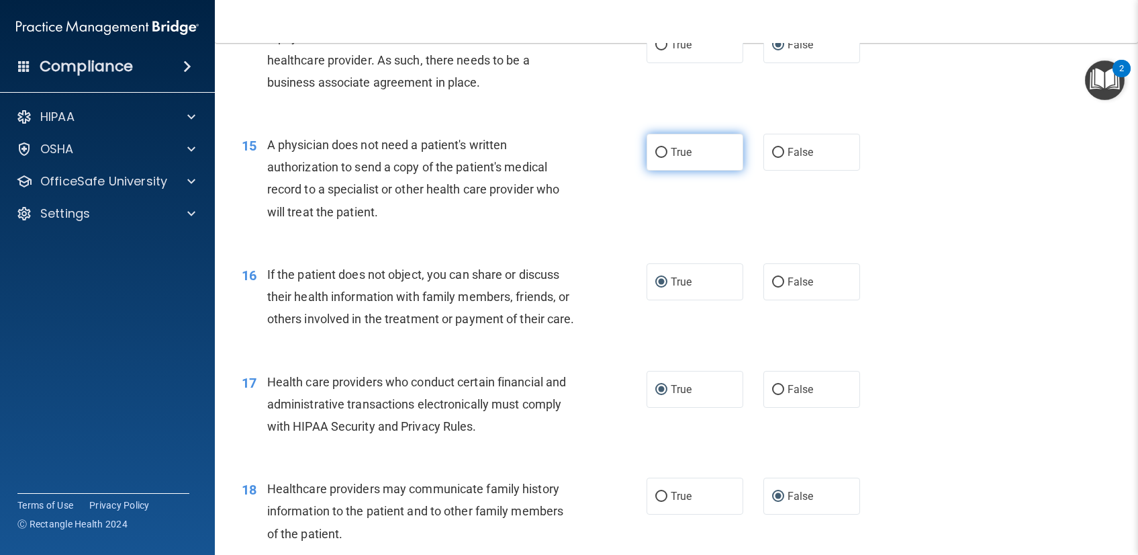
click at [655, 150] on input "True" at bounding box center [661, 153] width 12 height 10
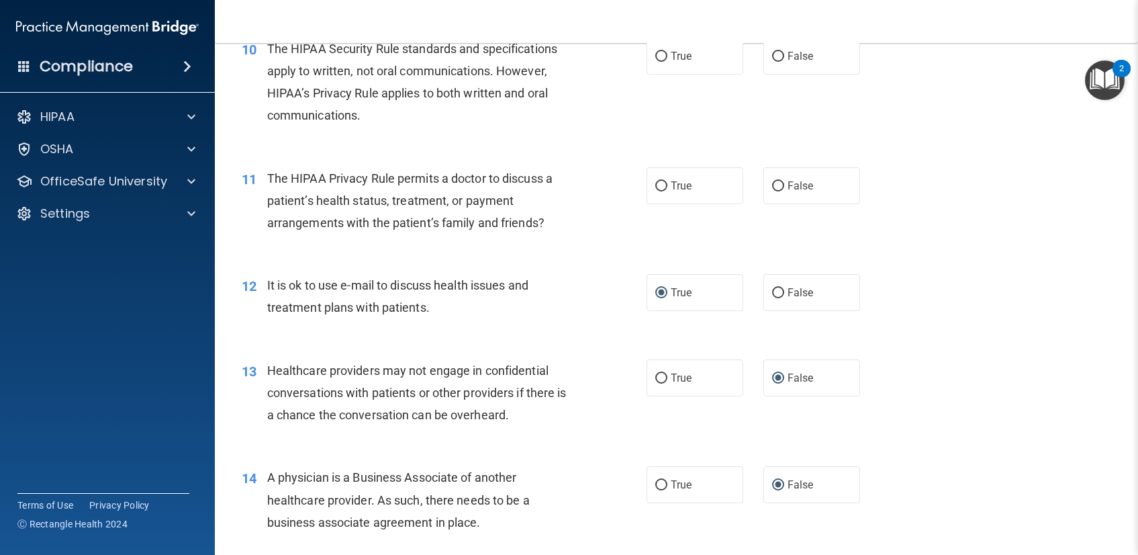
scroll to position [1078, 0]
click at [655, 189] on input "True" at bounding box center [661, 187] width 12 height 10
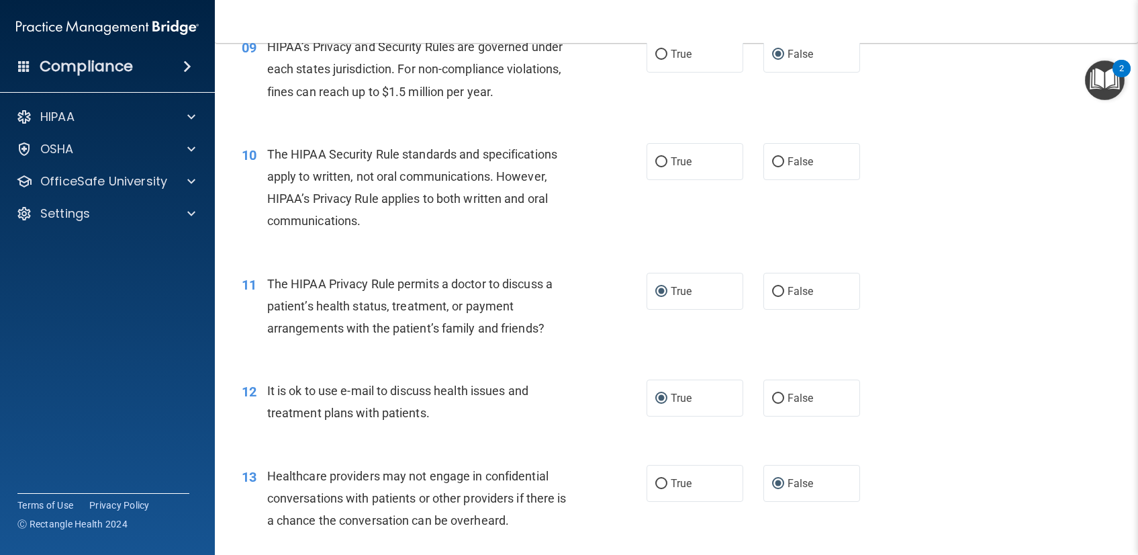
scroll to position [966, 0]
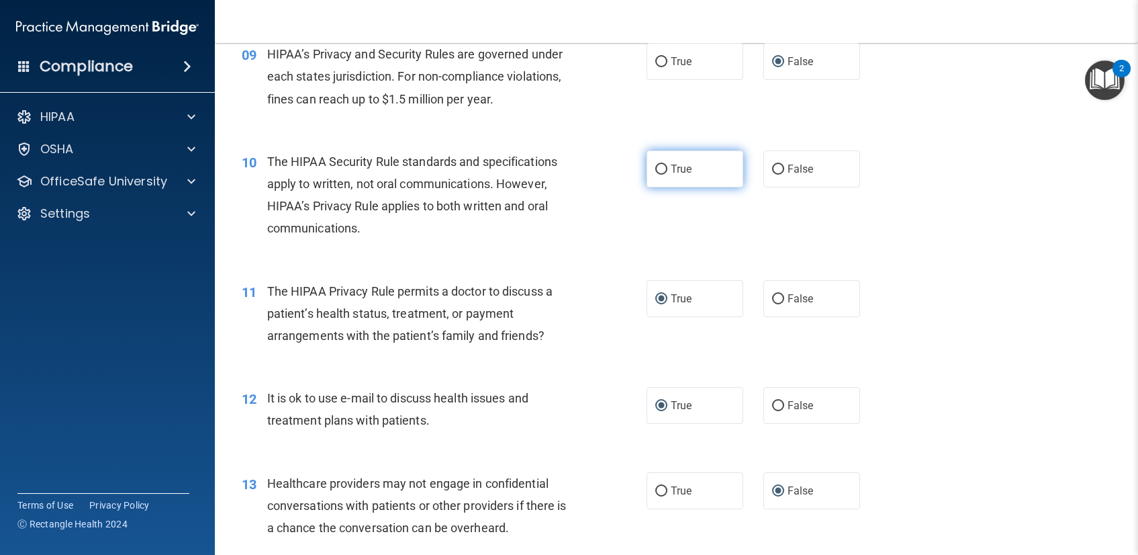
click at [667, 158] on label "True" at bounding box center [695, 168] width 97 height 37
click at [667, 165] on input "True" at bounding box center [661, 170] width 12 height 10
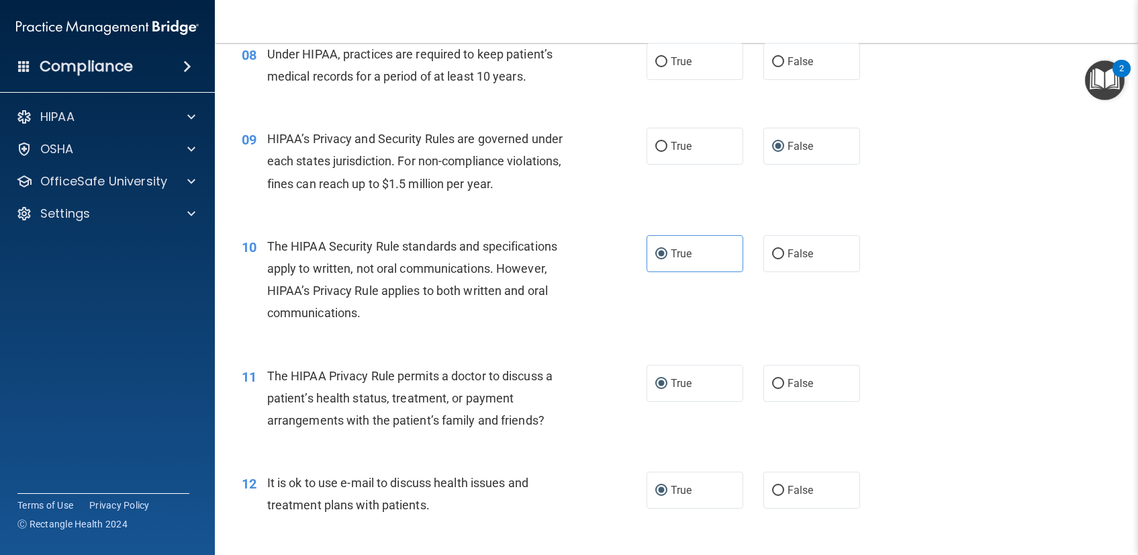
scroll to position [867, 0]
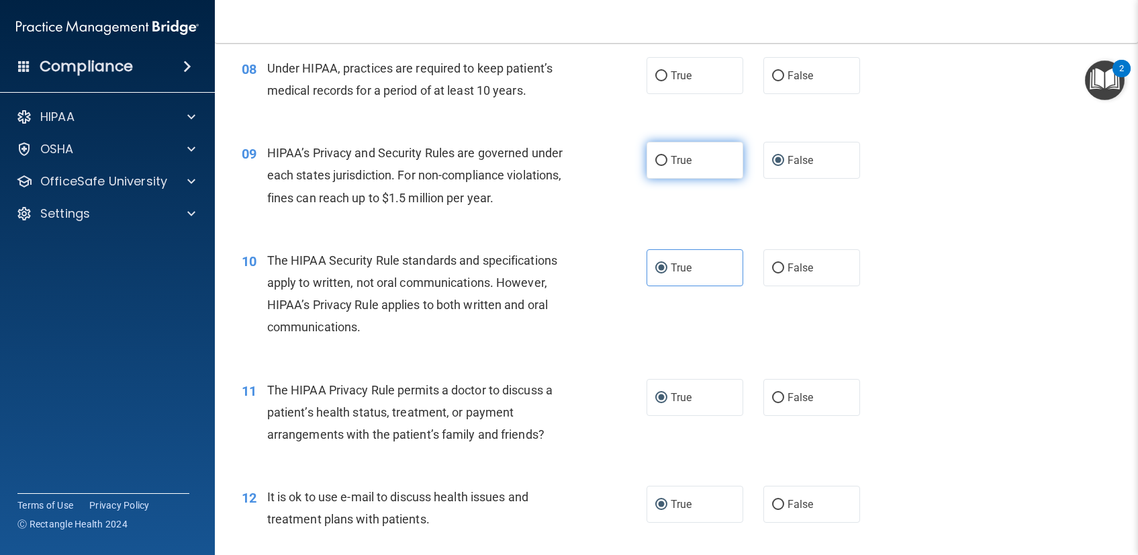
click at [655, 163] on input "True" at bounding box center [661, 161] width 12 height 10
click at [765, 159] on label "False" at bounding box center [812, 160] width 97 height 37
click at [772, 159] on input "False" at bounding box center [778, 161] width 12 height 10
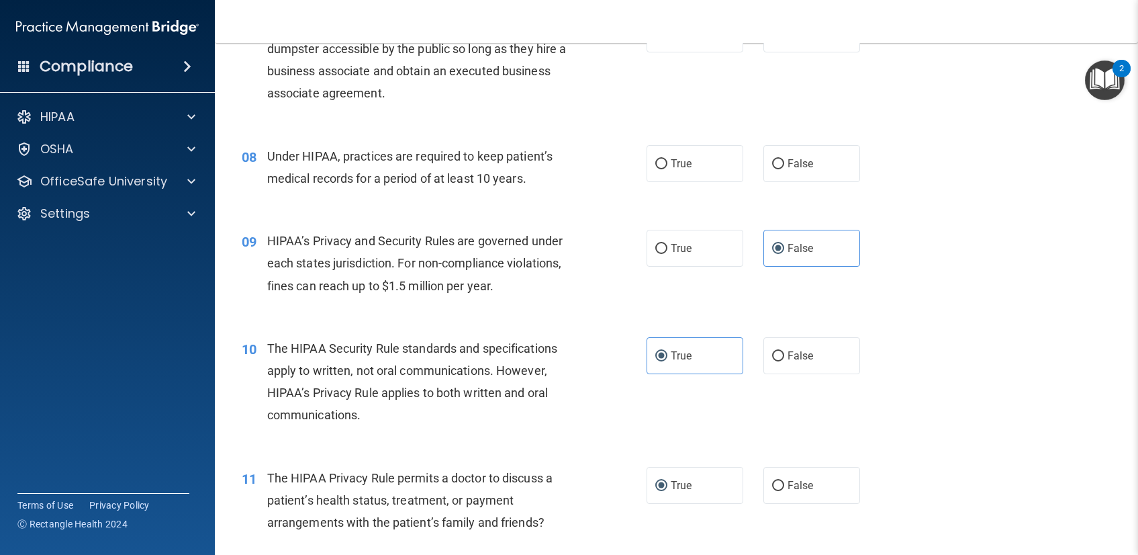
scroll to position [768, 0]
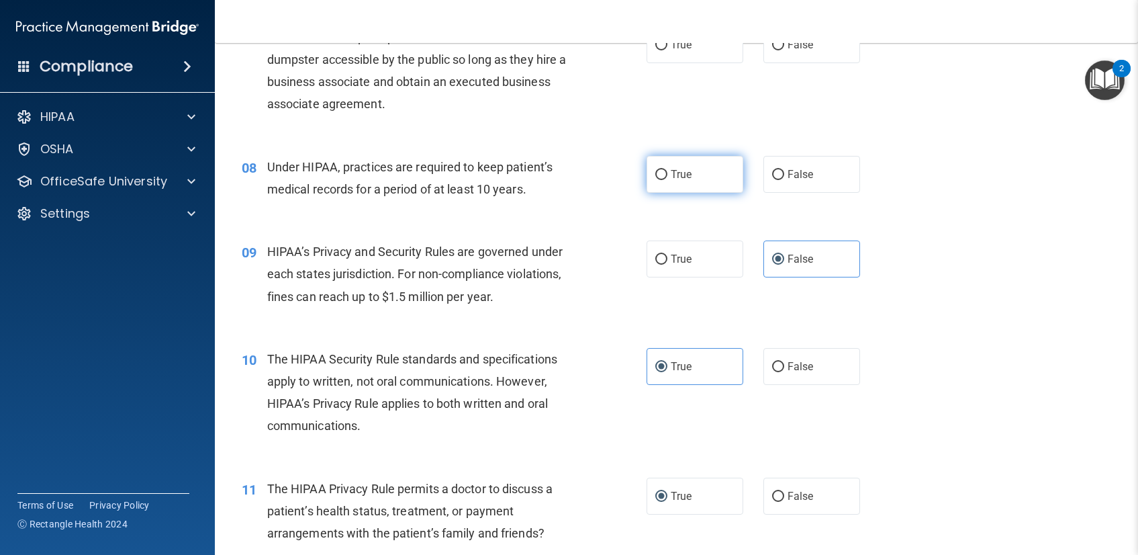
click at [671, 170] on span "True" at bounding box center [681, 174] width 21 height 13
click at [667, 170] on input "True" at bounding box center [661, 175] width 12 height 10
click at [764, 171] on label "False" at bounding box center [812, 174] width 97 height 37
click at [772, 171] on input "False" at bounding box center [778, 175] width 12 height 10
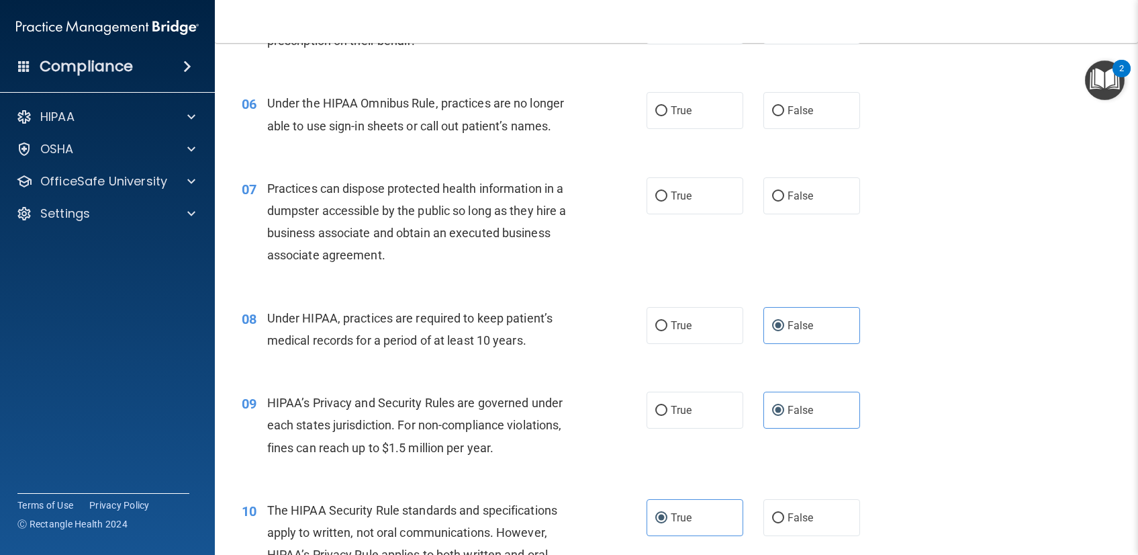
scroll to position [600, 0]
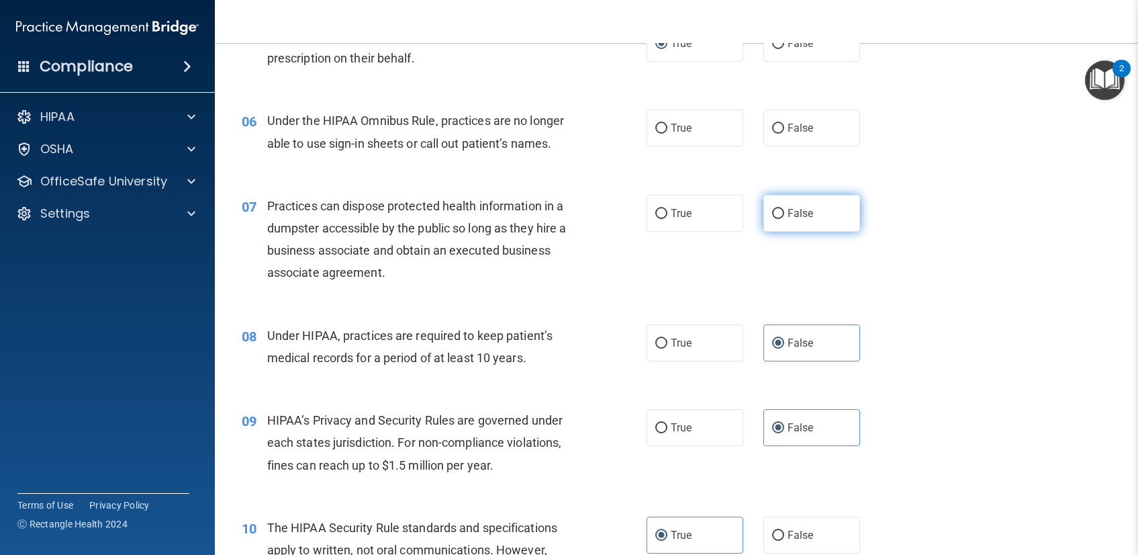
click at [788, 214] on span "False" at bounding box center [801, 213] width 26 height 13
click at [782, 214] on input "False" at bounding box center [778, 214] width 12 height 10
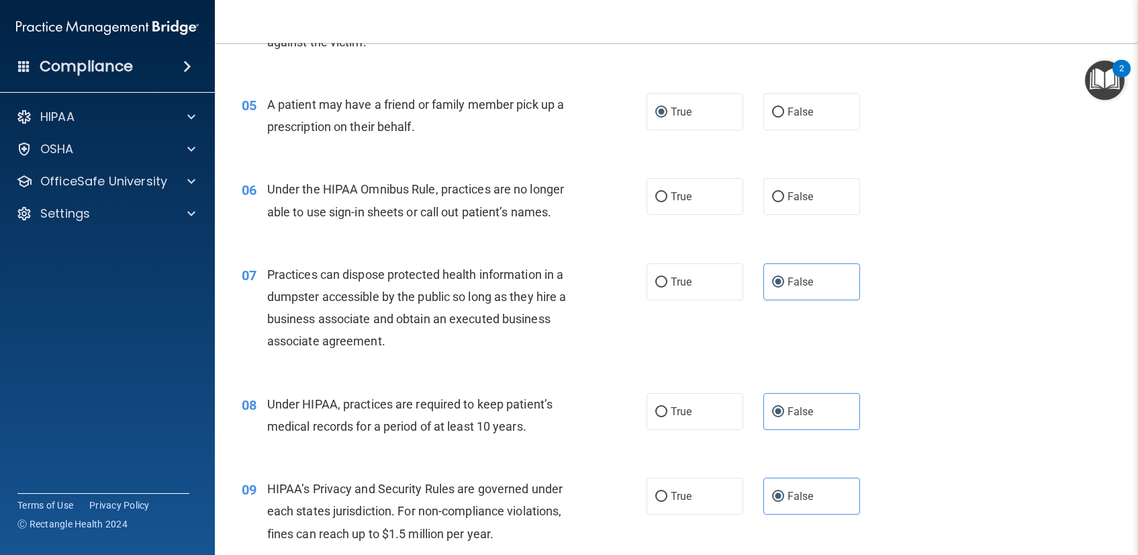
scroll to position [518, 0]
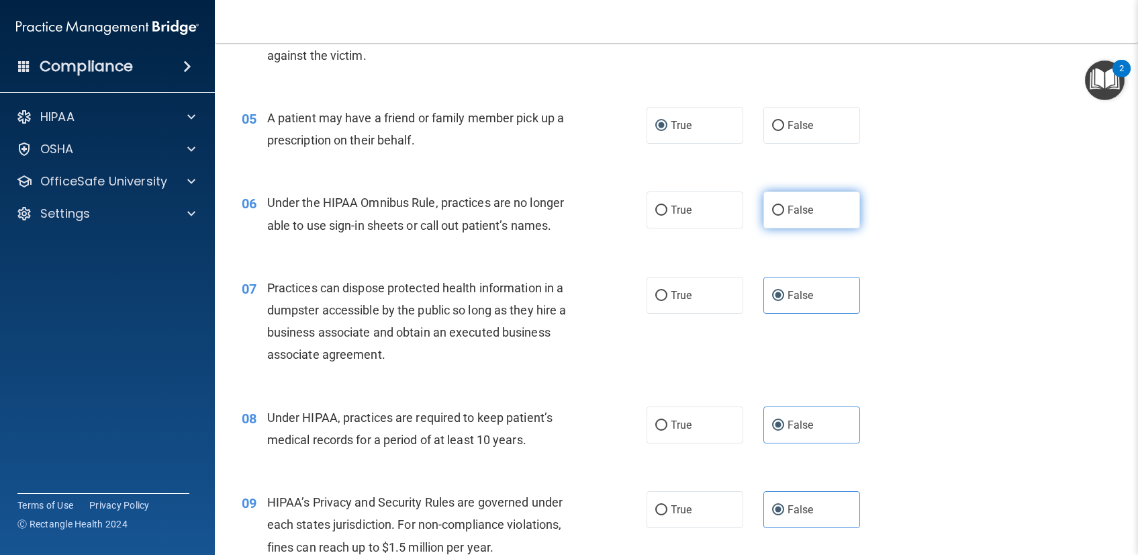
click at [774, 206] on input "False" at bounding box center [778, 210] width 12 height 10
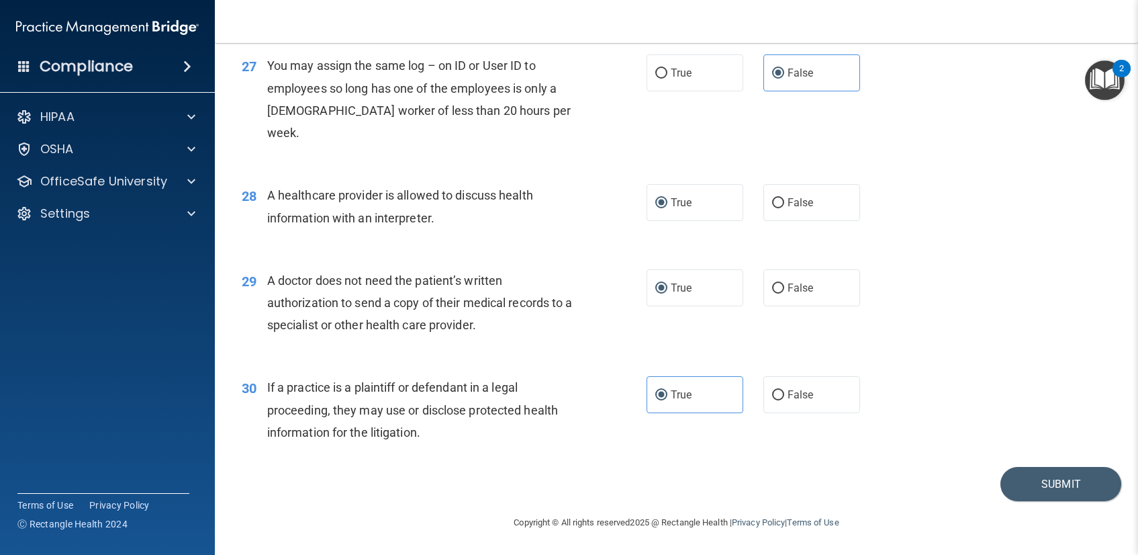
scroll to position [2861, 0]
click at [1063, 483] on button "Submit" at bounding box center [1061, 484] width 121 height 34
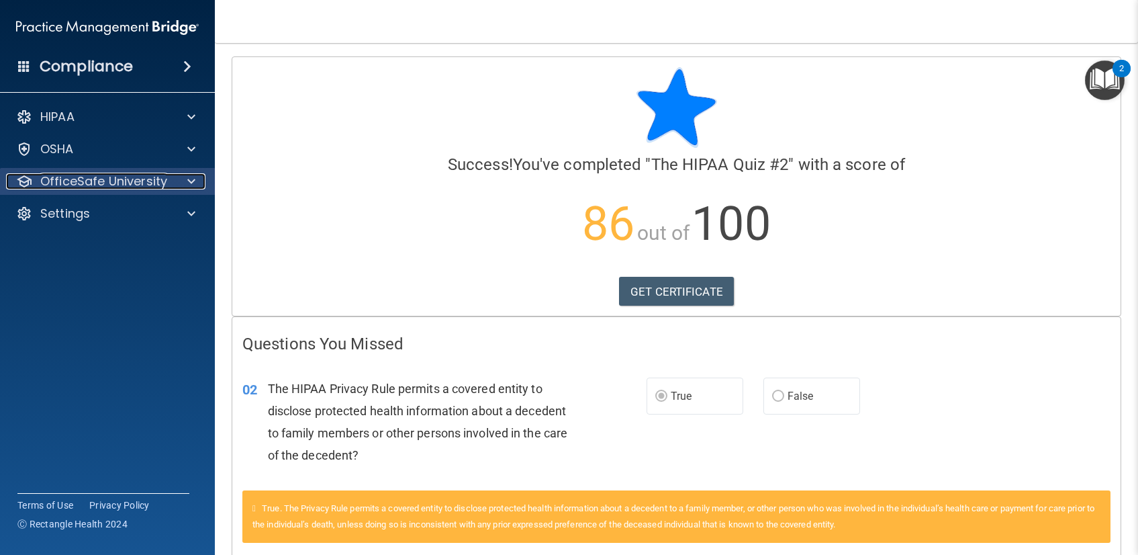
click at [90, 177] on p "OfficeSafe University" at bounding box center [103, 181] width 127 height 16
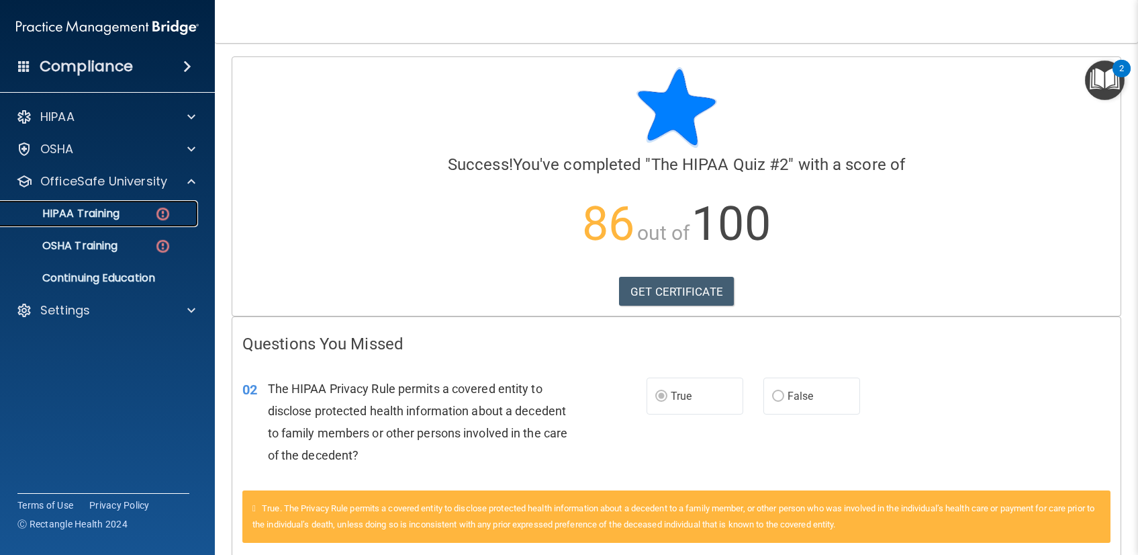
click at [103, 220] on p "HIPAA Training" at bounding box center [64, 213] width 111 height 13
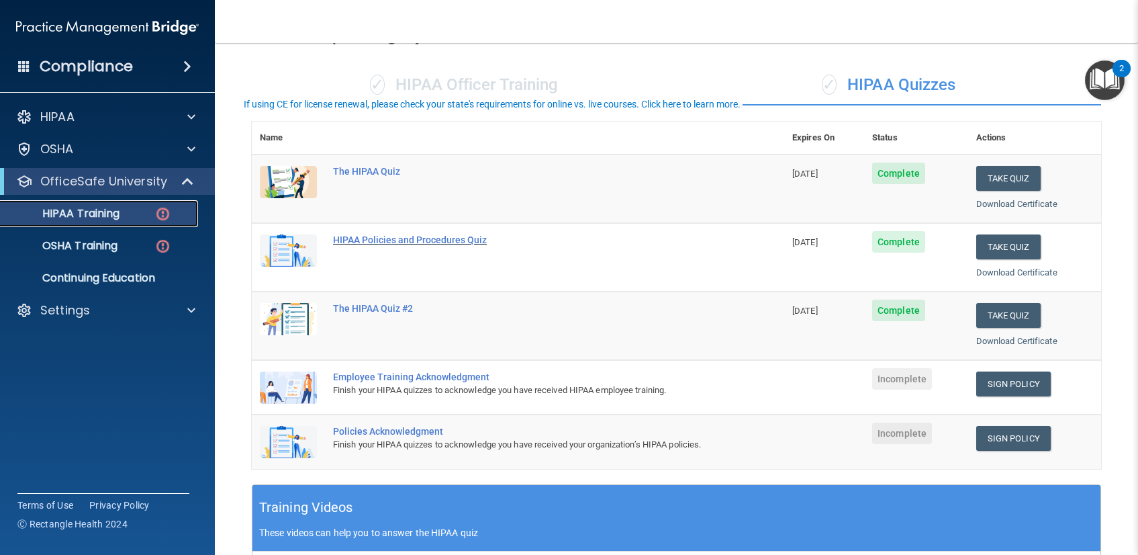
scroll to position [93, 0]
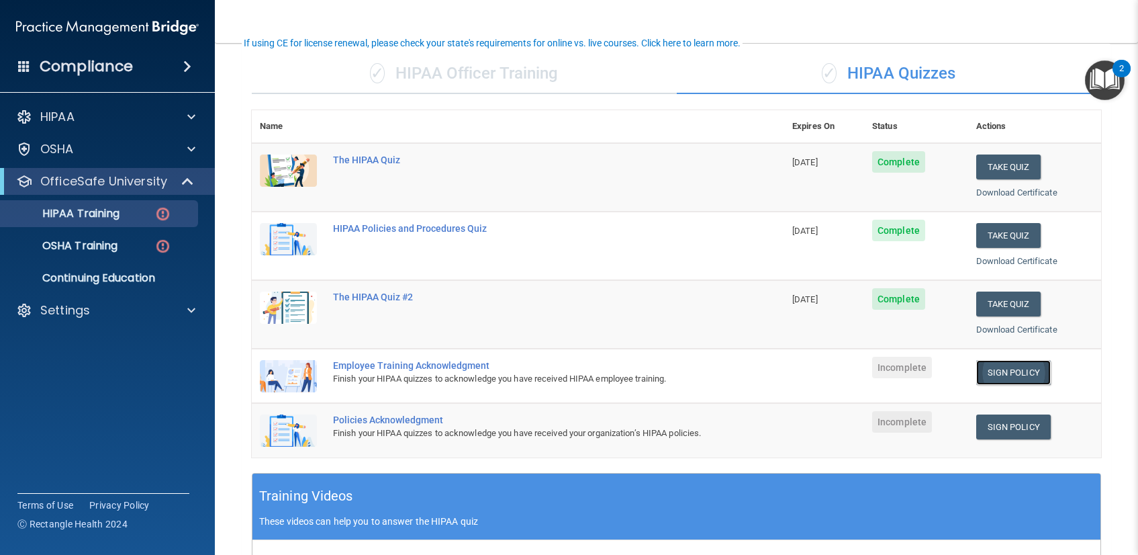
click at [1003, 367] on link "Sign Policy" at bounding box center [1013, 372] width 75 height 25
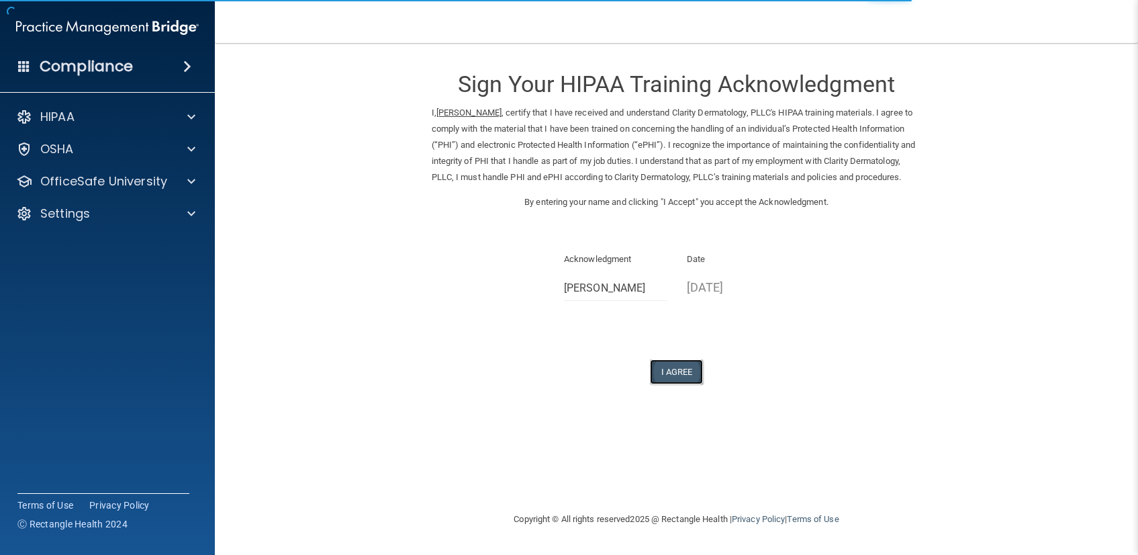
click at [685, 384] on button "I Agree" at bounding box center [677, 371] width 54 height 25
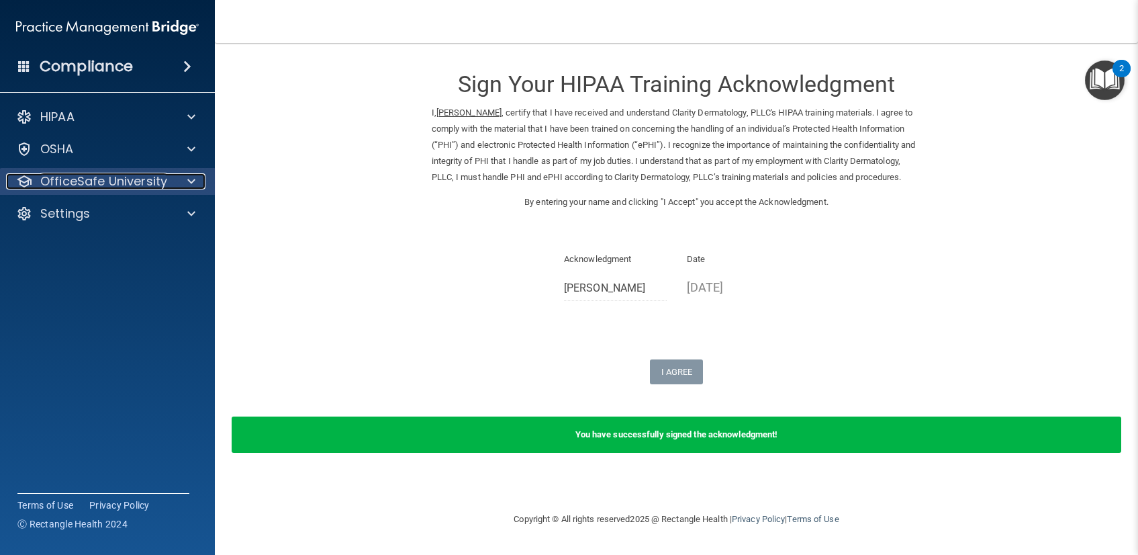
click at [110, 181] on p "OfficeSafe University" at bounding box center [103, 181] width 127 height 16
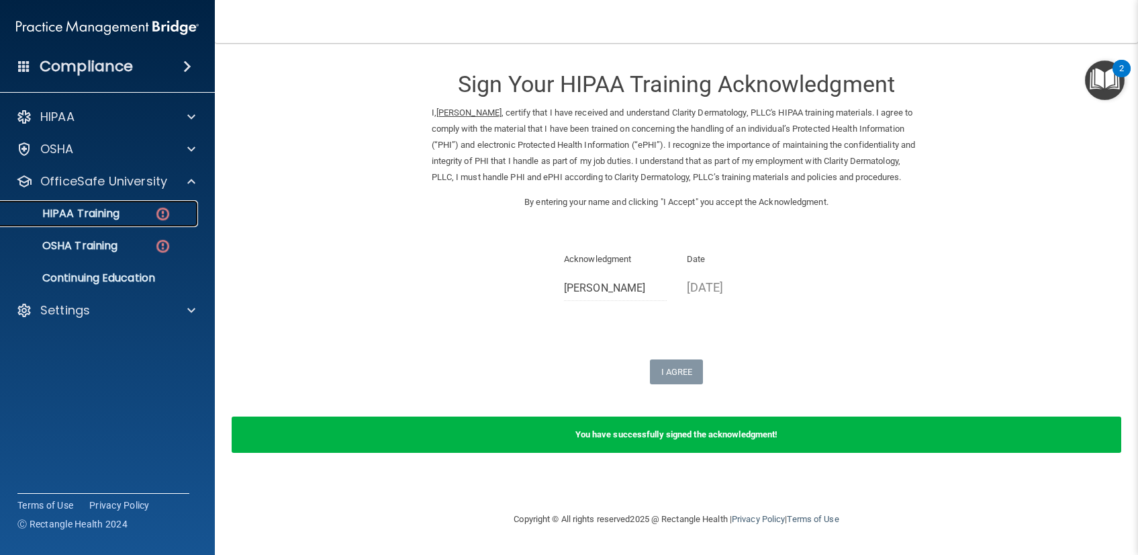
click at [120, 215] on p "HIPAA Training" at bounding box center [64, 213] width 111 height 13
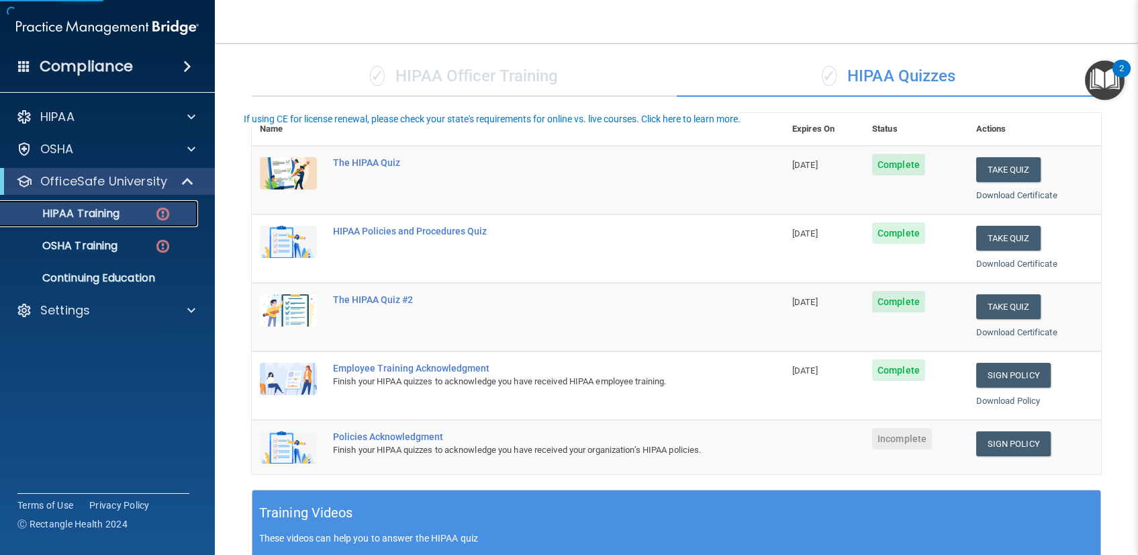
scroll to position [94, 0]
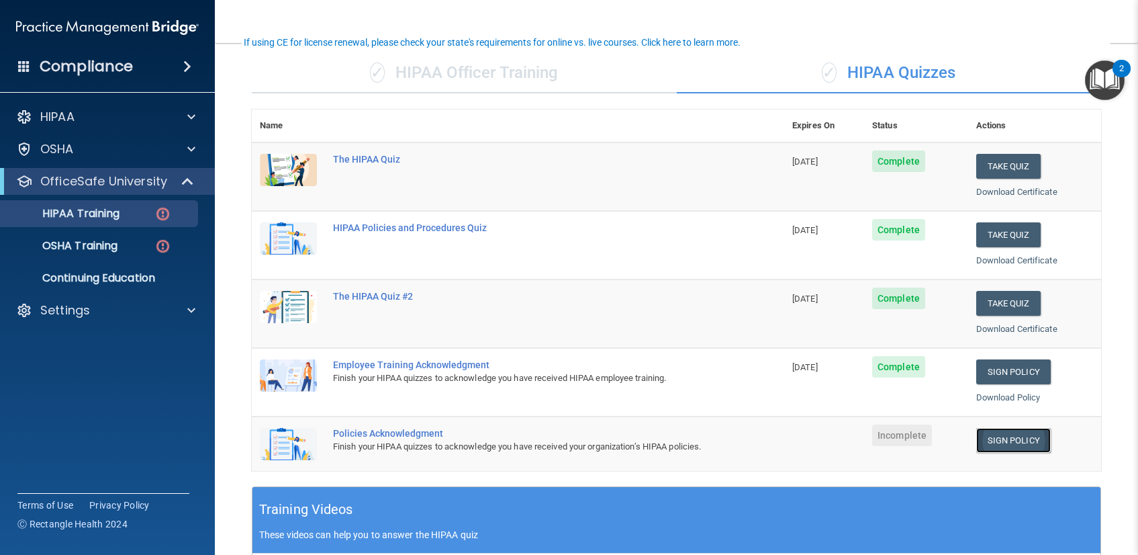
click at [1013, 447] on link "Sign Policy" at bounding box center [1013, 440] width 75 height 25
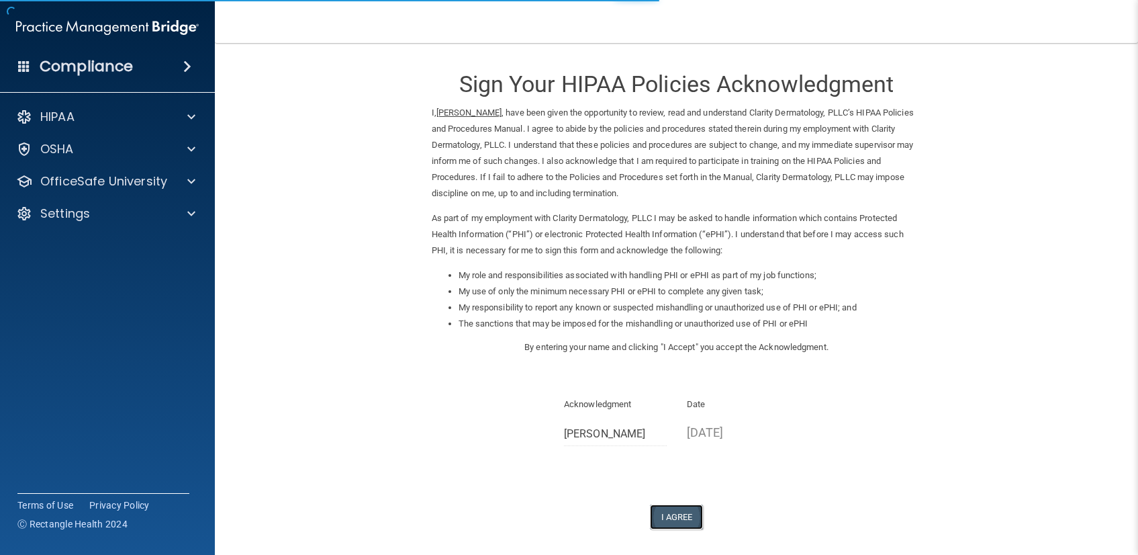
click at [656, 521] on button "I Agree" at bounding box center [677, 516] width 54 height 25
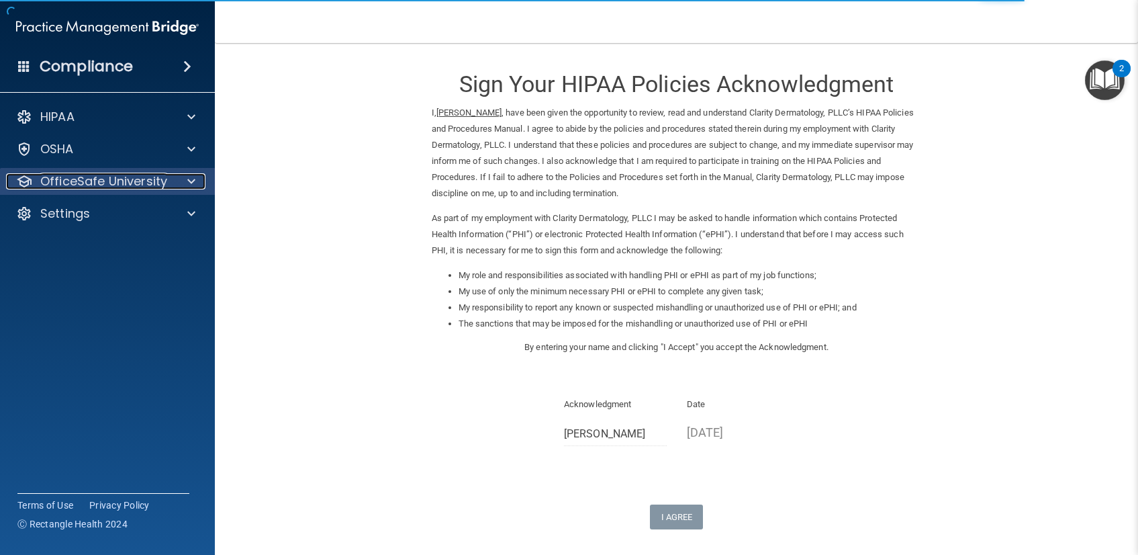
click at [126, 182] on p "OfficeSafe University" at bounding box center [103, 181] width 127 height 16
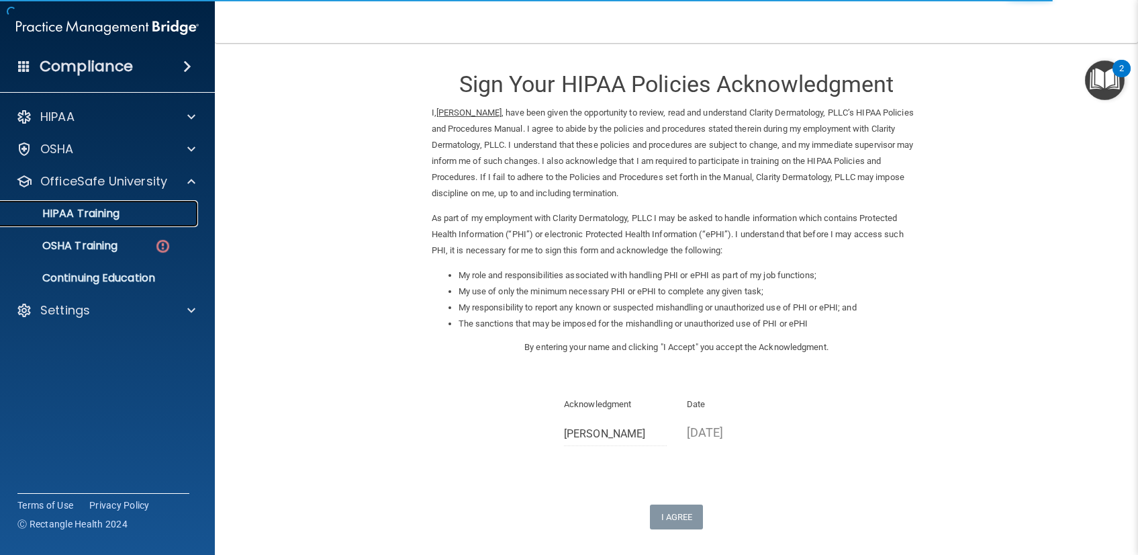
click at [145, 222] on link "HIPAA Training" at bounding box center [93, 213] width 212 height 27
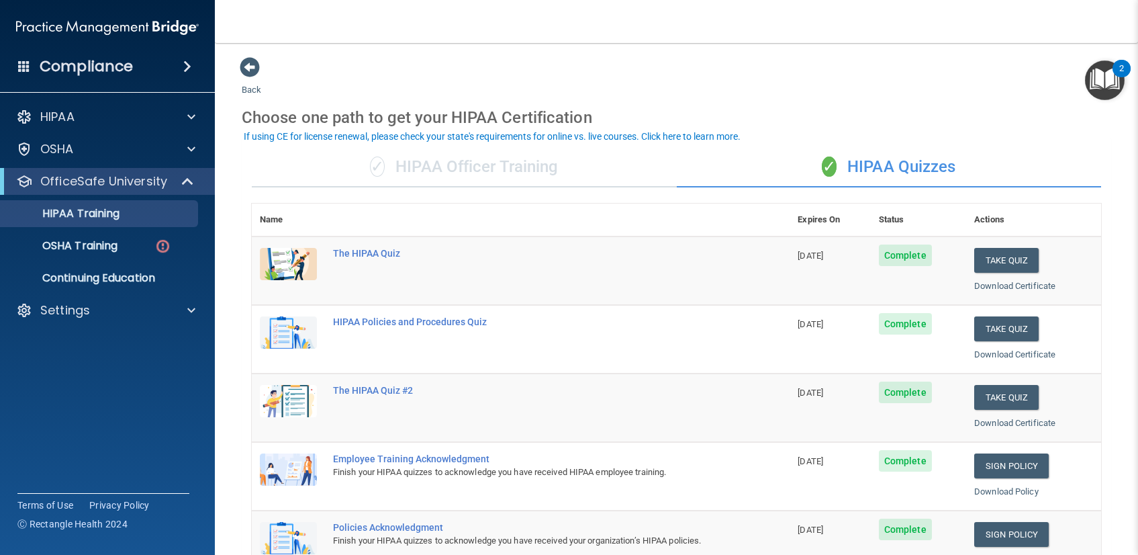
click at [486, 175] on div "✓ HIPAA Officer Training" at bounding box center [464, 167] width 425 height 40
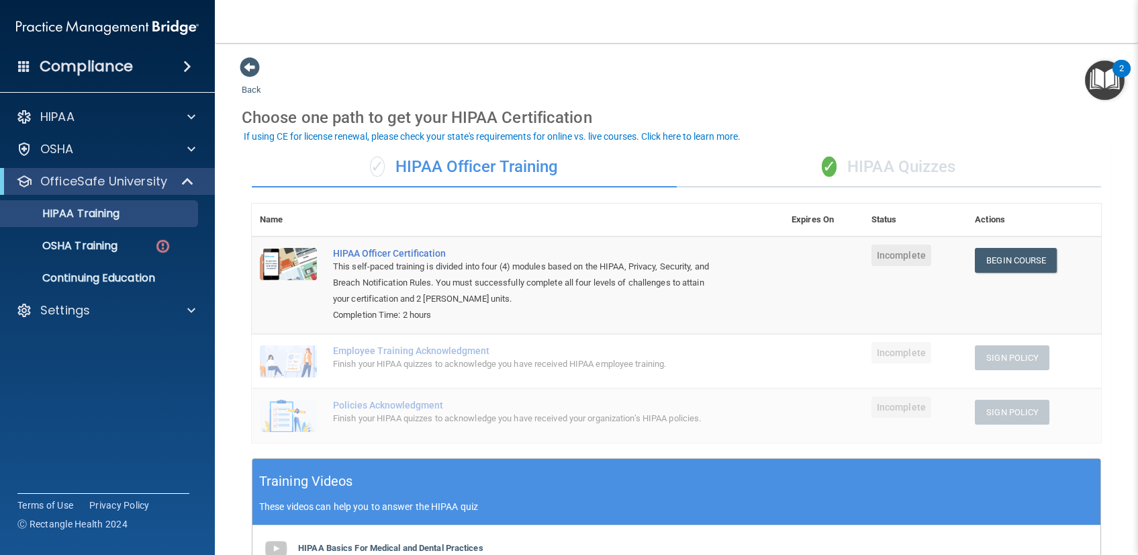
click at [872, 167] on div "✓ HIPAA Quizzes" at bounding box center [889, 167] width 425 height 40
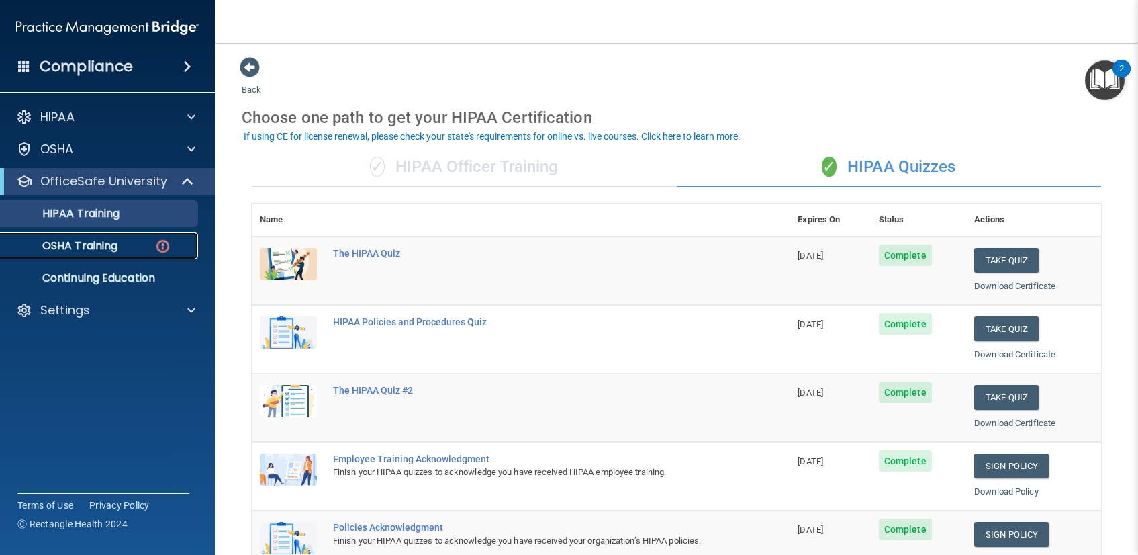
click at [89, 251] on p "OSHA Training" at bounding box center [63, 245] width 109 height 13
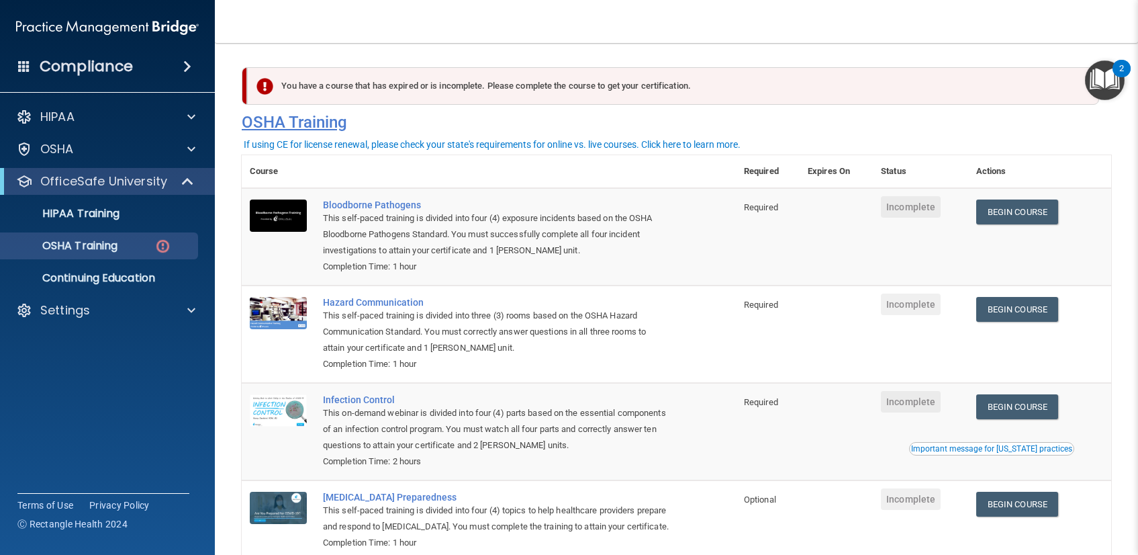
click at [455, 121] on h4 "OSHA Training" at bounding box center [677, 122] width 870 height 19
click at [145, 276] on p "Continuing Education" at bounding box center [100, 277] width 183 height 13
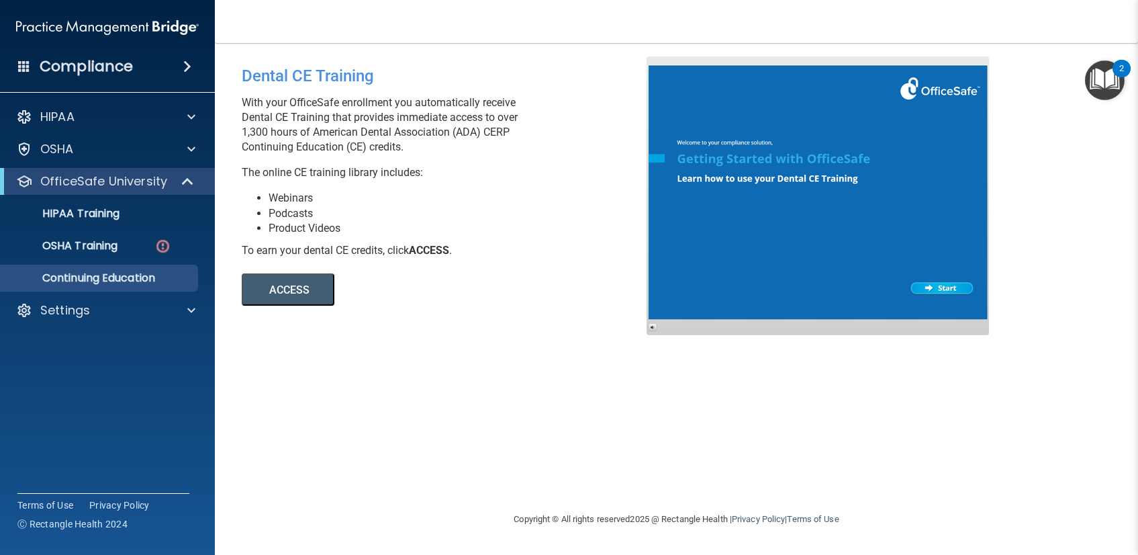
click at [594, 224] on li "Product Videos" at bounding box center [463, 228] width 388 height 15
click at [121, 249] on div "OSHA Training" at bounding box center [100, 245] width 183 height 13
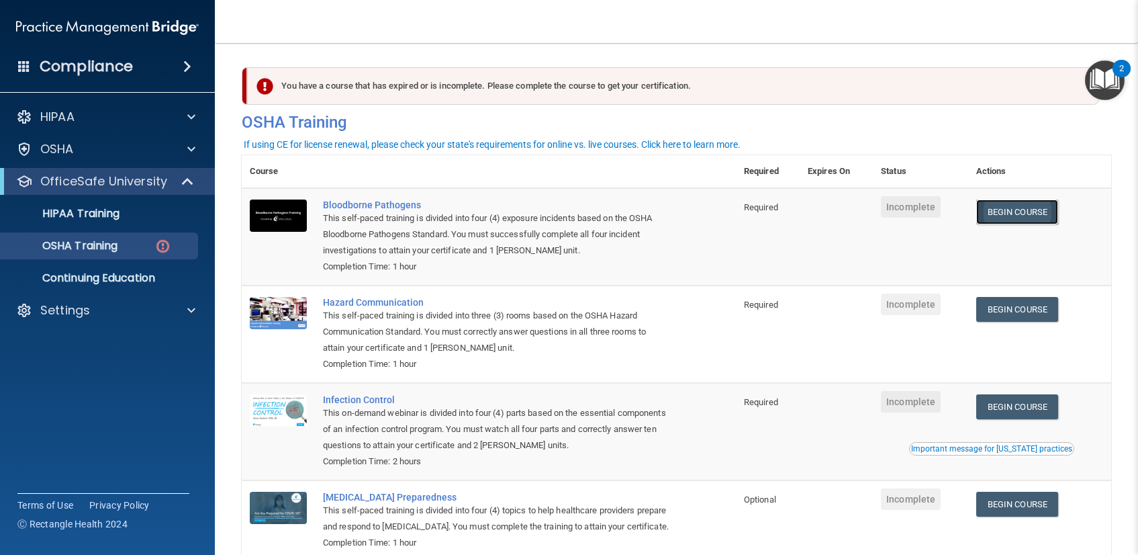
click at [1049, 214] on link "Begin Course" at bounding box center [1017, 211] width 82 height 25
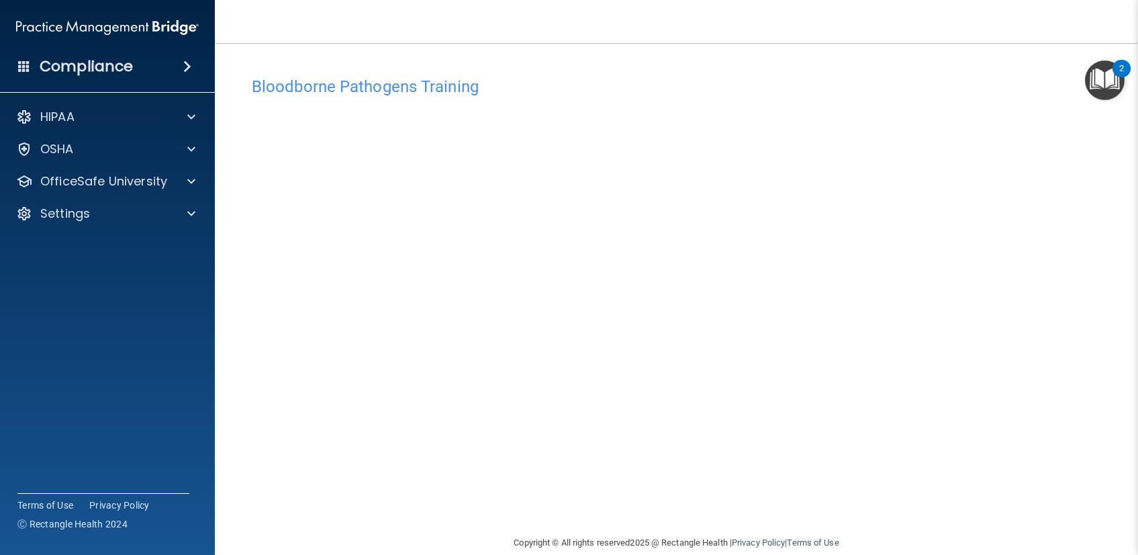
click at [920, 50] on main "Bloodborne Pathogens Training This course doesn’t expire until . Are you sure y…" at bounding box center [676, 299] width 923 height 512
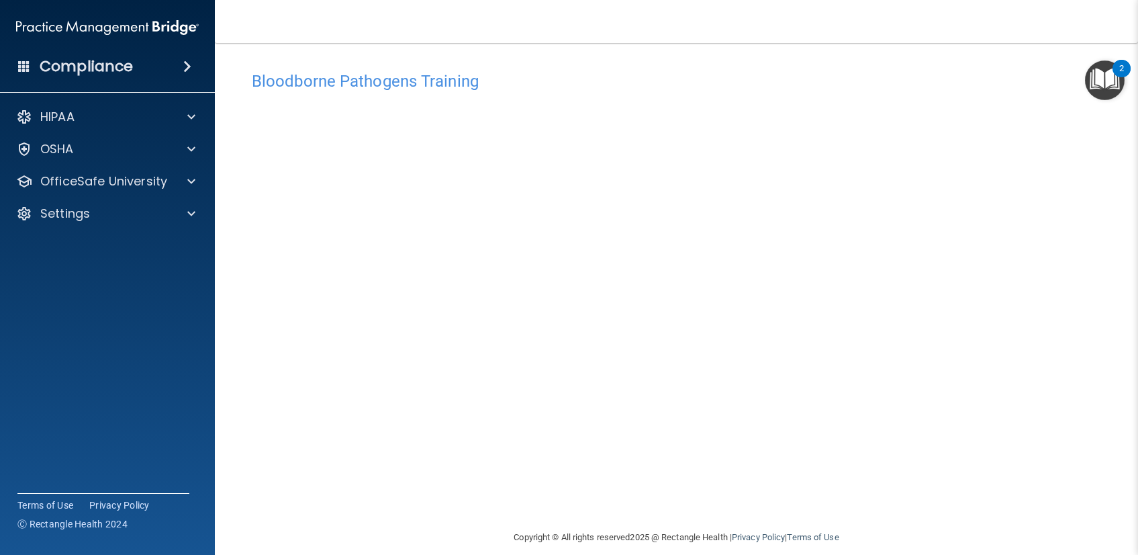
click at [1138, 0] on div at bounding box center [1138, 0] width 0 height 0
click at [802, 0] on div at bounding box center [802, 0] width 0 height 0
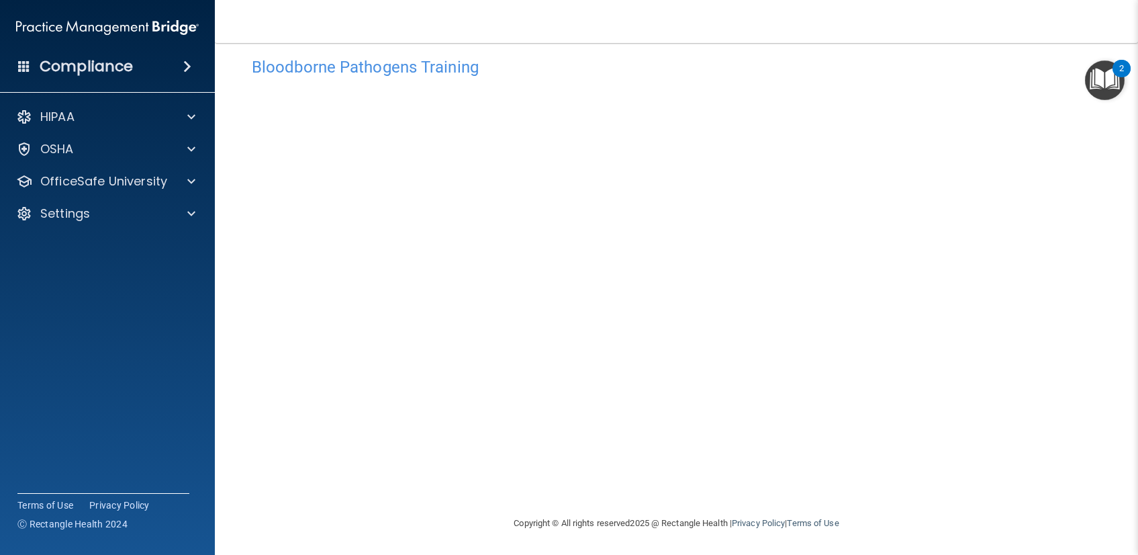
scroll to position [20, 0]
click at [136, 156] on div "OSHA" at bounding box center [89, 149] width 167 height 16
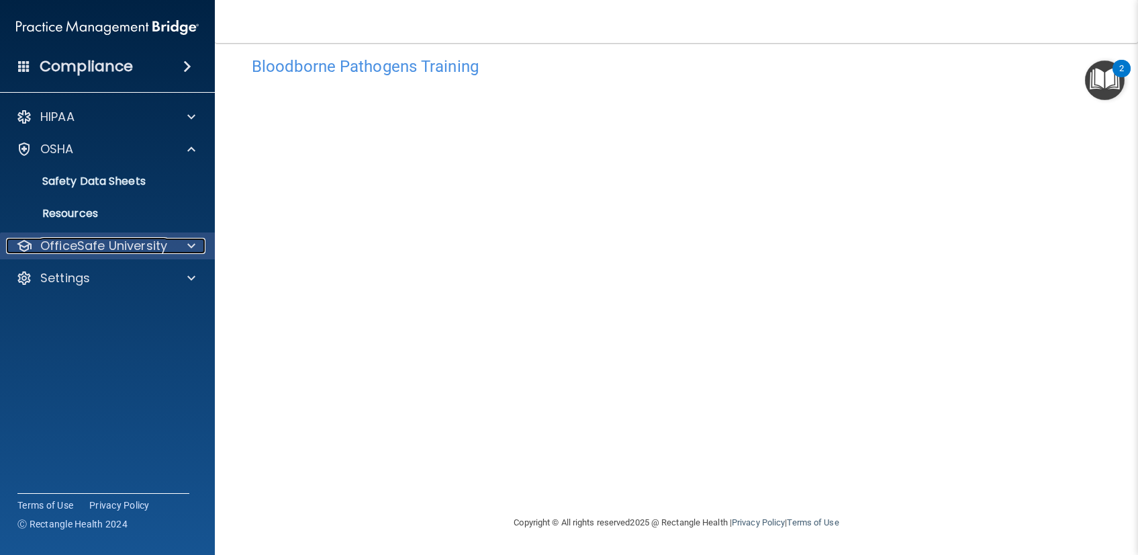
click at [163, 252] on p "OfficeSafe University" at bounding box center [103, 246] width 127 height 16
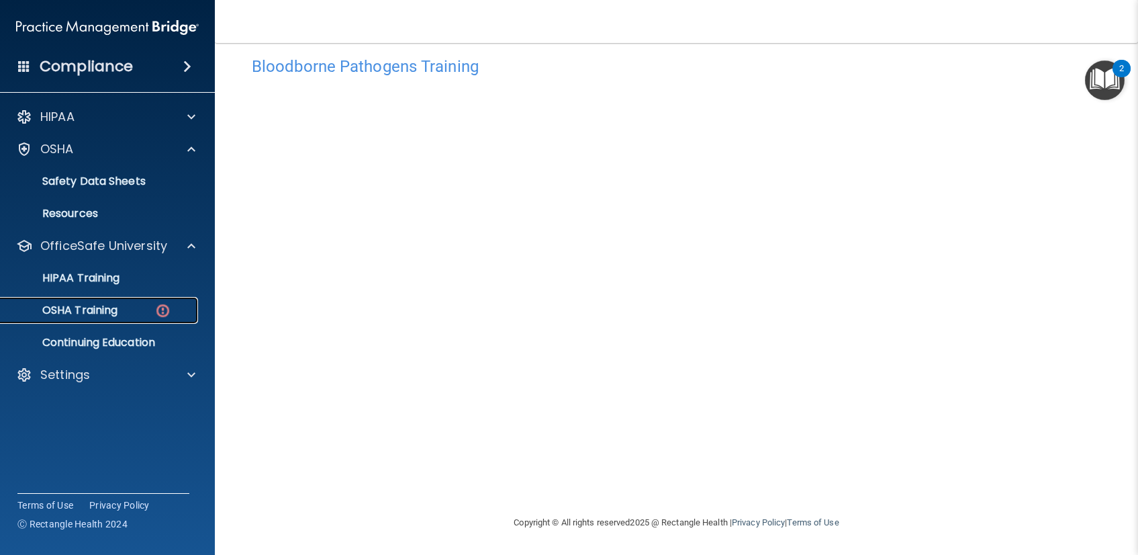
click at [175, 316] on div "OSHA Training" at bounding box center [100, 310] width 183 height 13
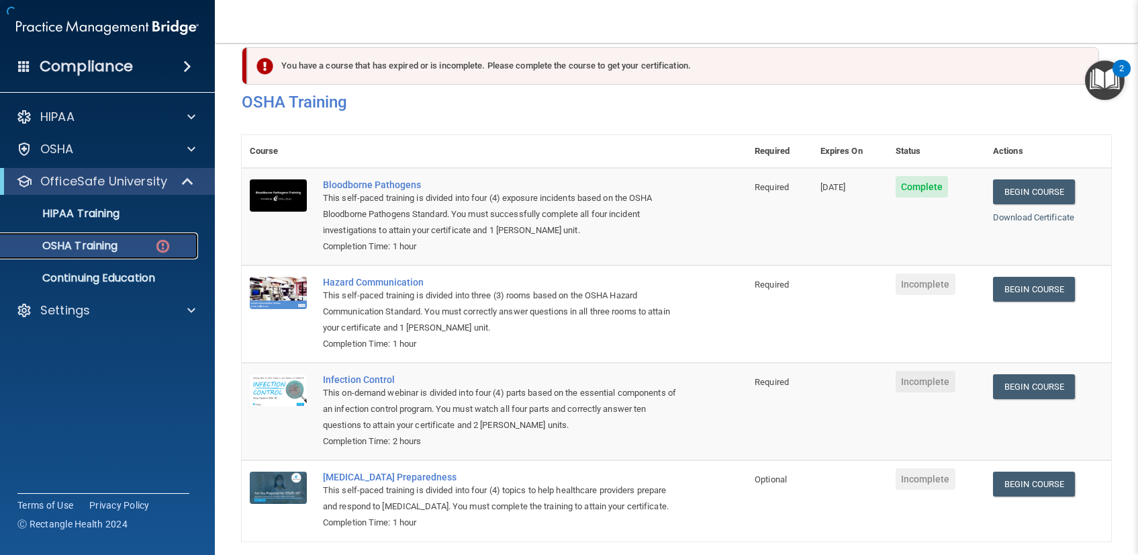
scroll to position [92, 0]
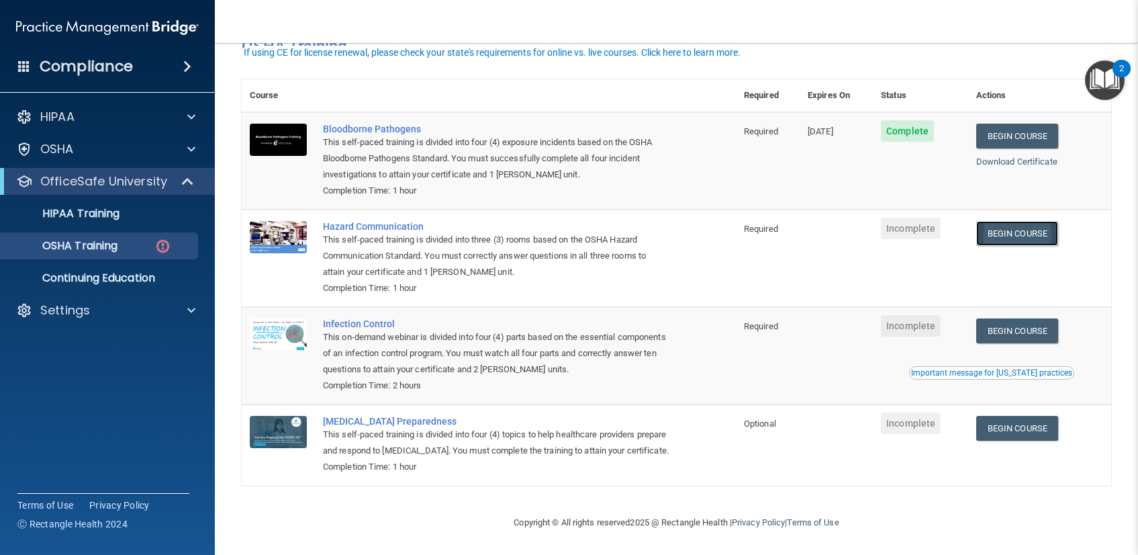
click at [1019, 221] on link "Begin Course" at bounding box center [1017, 233] width 82 height 25
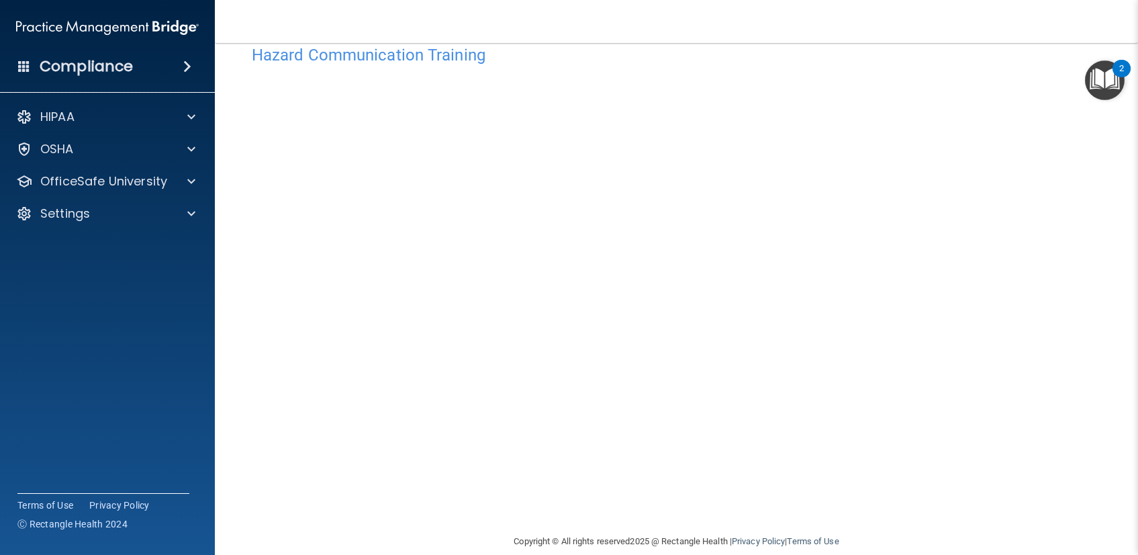
scroll to position [50, 0]
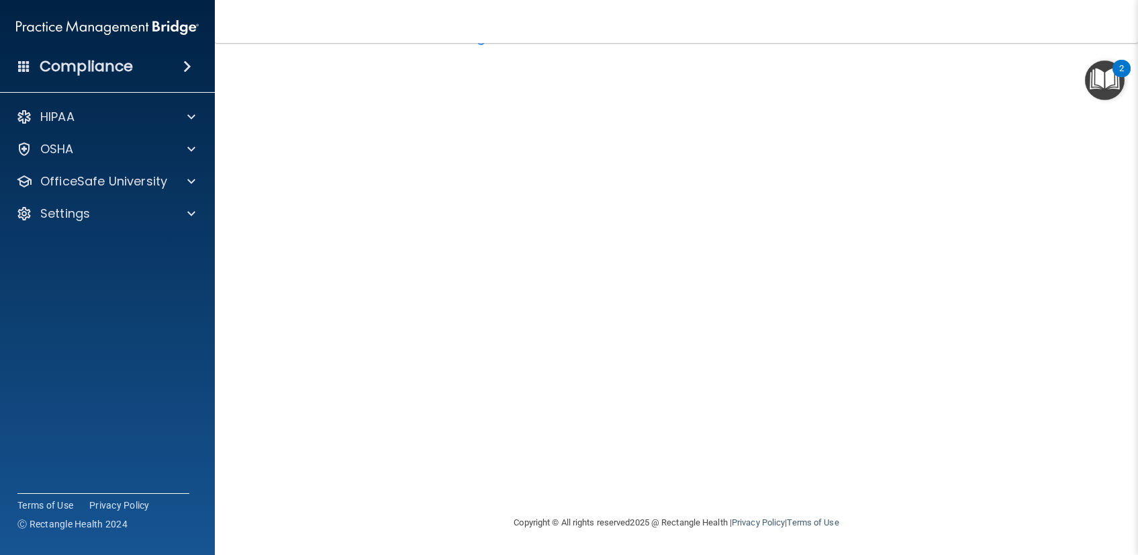
click at [1066, 168] on div "Hazard Communication Training This course doesn’t expire until . Are you sure y…" at bounding box center [677, 266] width 870 height 495
click at [1044, 330] on div "Hazard Communication Training This course doesn’t expire until . Are you sure y…" at bounding box center [677, 266] width 870 height 495
click at [973, 411] on div "Hazard Communication Training This course doesn’t expire until . Are you sure y…" at bounding box center [677, 266] width 870 height 495
click at [1037, 256] on div "Hazard Communication Training This course doesn’t expire until . Are you sure y…" at bounding box center [677, 266] width 870 height 495
click at [1101, 84] on img "Open Resource Center, 2 new notifications" at bounding box center [1105, 80] width 40 height 40
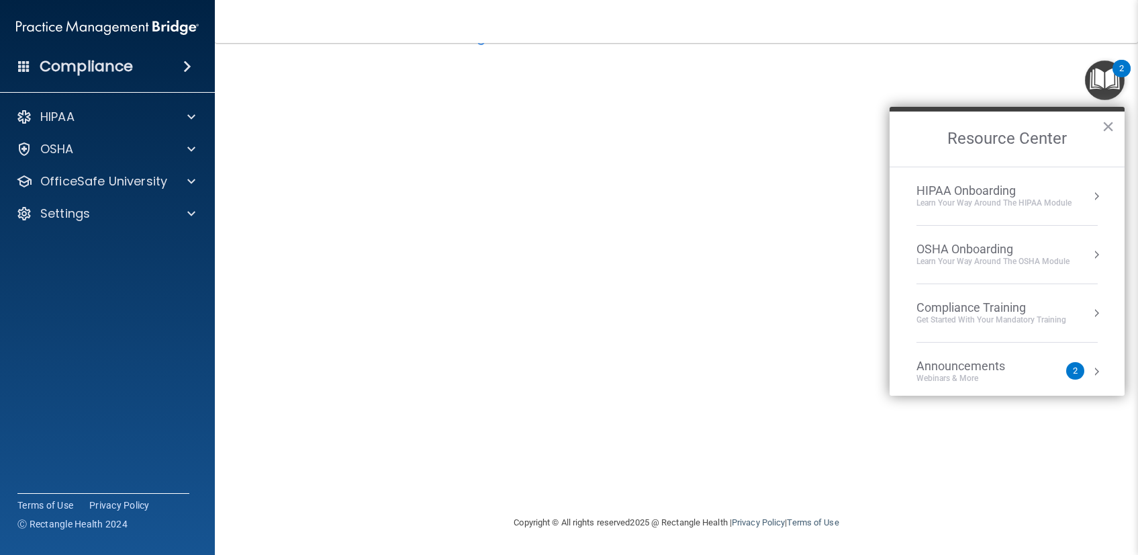
click at [1011, 85] on div "Hazard Communication Training This course doesn’t expire until . Are you sure y…" at bounding box center [677, 266] width 870 height 495
click at [1029, 415] on div "Hazard Communication Training This course doesn’t expire until . Are you sure y…" at bounding box center [677, 266] width 870 height 495
click at [1099, 124] on h2 "Resource Center" at bounding box center [1007, 138] width 235 height 55
click at [1116, 130] on h2 "Resource Center" at bounding box center [1007, 138] width 235 height 55
click at [1112, 126] on button "×" at bounding box center [1108, 126] width 13 height 21
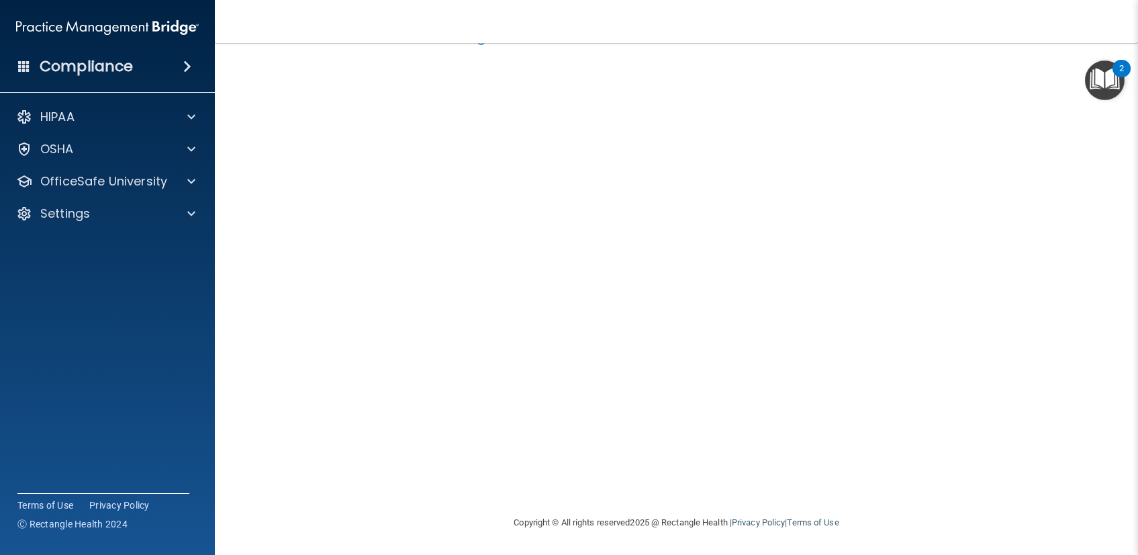
click at [988, 347] on div "Hazard Communication Training This course doesn’t expire until . Are you sure y…" at bounding box center [677, 266] width 870 height 495
click at [1028, 186] on div "Hazard Communication Training This course doesn’t expire until . Are you sure y…" at bounding box center [677, 266] width 870 height 495
click at [989, 162] on div "Hazard Communication Training This course doesn’t expire until . Are you sure y…" at bounding box center [677, 266] width 870 height 495
click at [1032, 290] on div "Hazard Communication Training This course doesn’t expire until . Are you sure y…" at bounding box center [677, 266] width 870 height 495
click at [1030, 287] on div "Hazard Communication Training This course doesn’t expire until . Are you sure y…" at bounding box center [677, 266] width 870 height 495
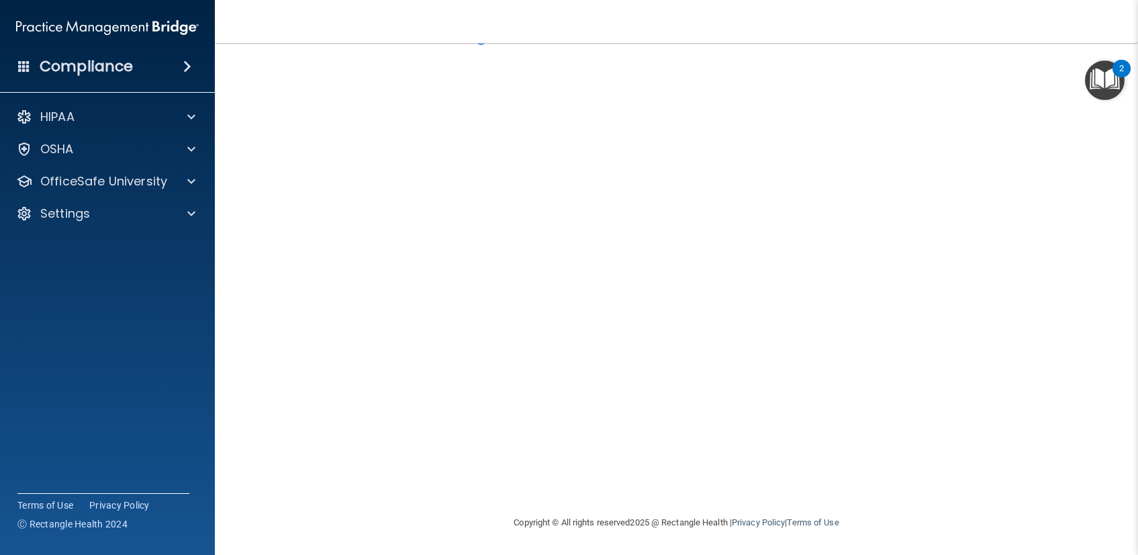
click at [247, 69] on div "Hazard Communication Training This course doesn’t expire until . Are you sure y…" at bounding box center [677, 266] width 870 height 495
click at [1040, 128] on div "Hazard Communication Training This course doesn’t expire until . Are you sure y…" at bounding box center [677, 266] width 870 height 495
click at [77, 158] on div "OSHA" at bounding box center [108, 149] width 216 height 27
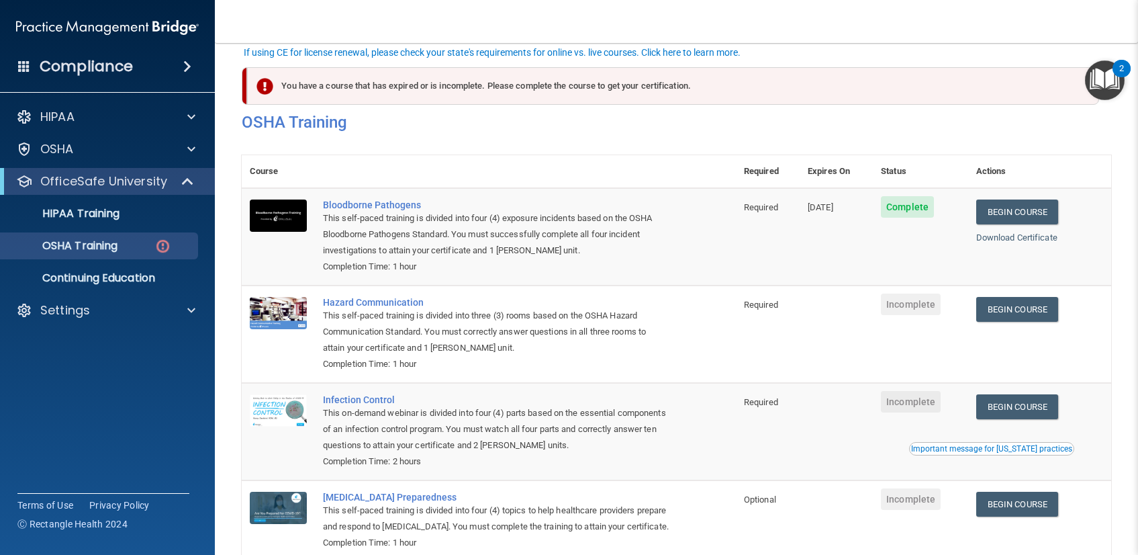
scroll to position [92, 0]
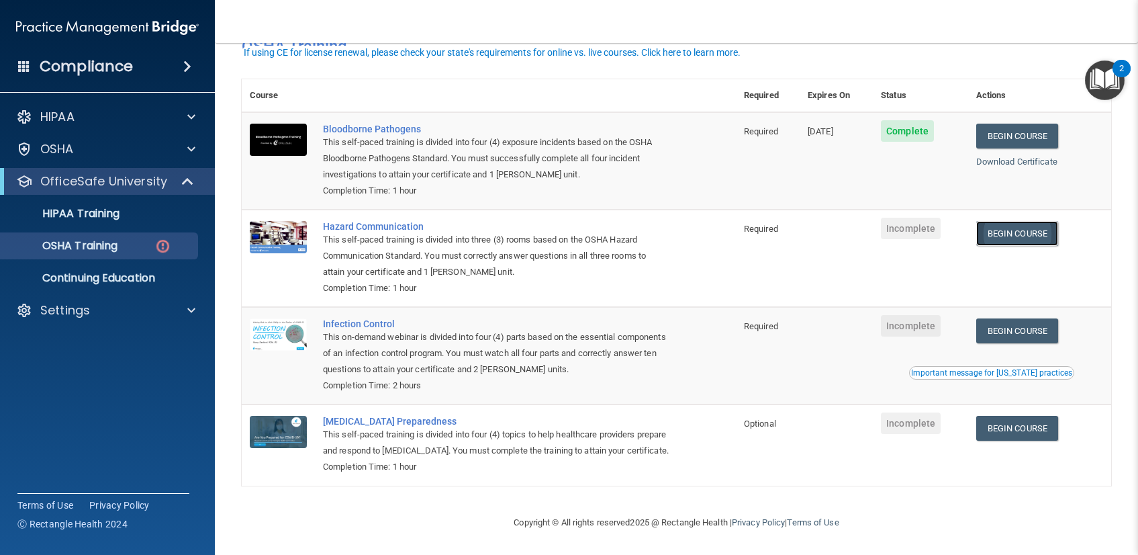
click at [1031, 221] on link "Begin Course" at bounding box center [1017, 233] width 82 height 25
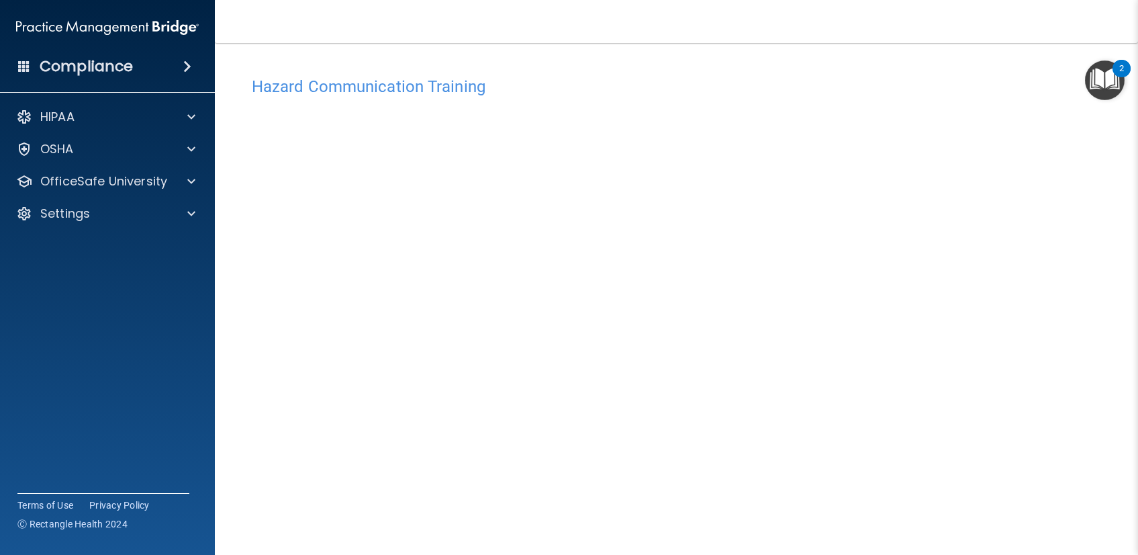
drag, startPoint x: 1073, startPoint y: 392, endPoint x: 1058, endPoint y: 391, distance: 14.8
click at [1073, 392] on div "Hazard Communication Training This course doesn’t expire until . Are you sure y…" at bounding box center [677, 317] width 870 height 495
